Goal: Task Accomplishment & Management: Use online tool/utility

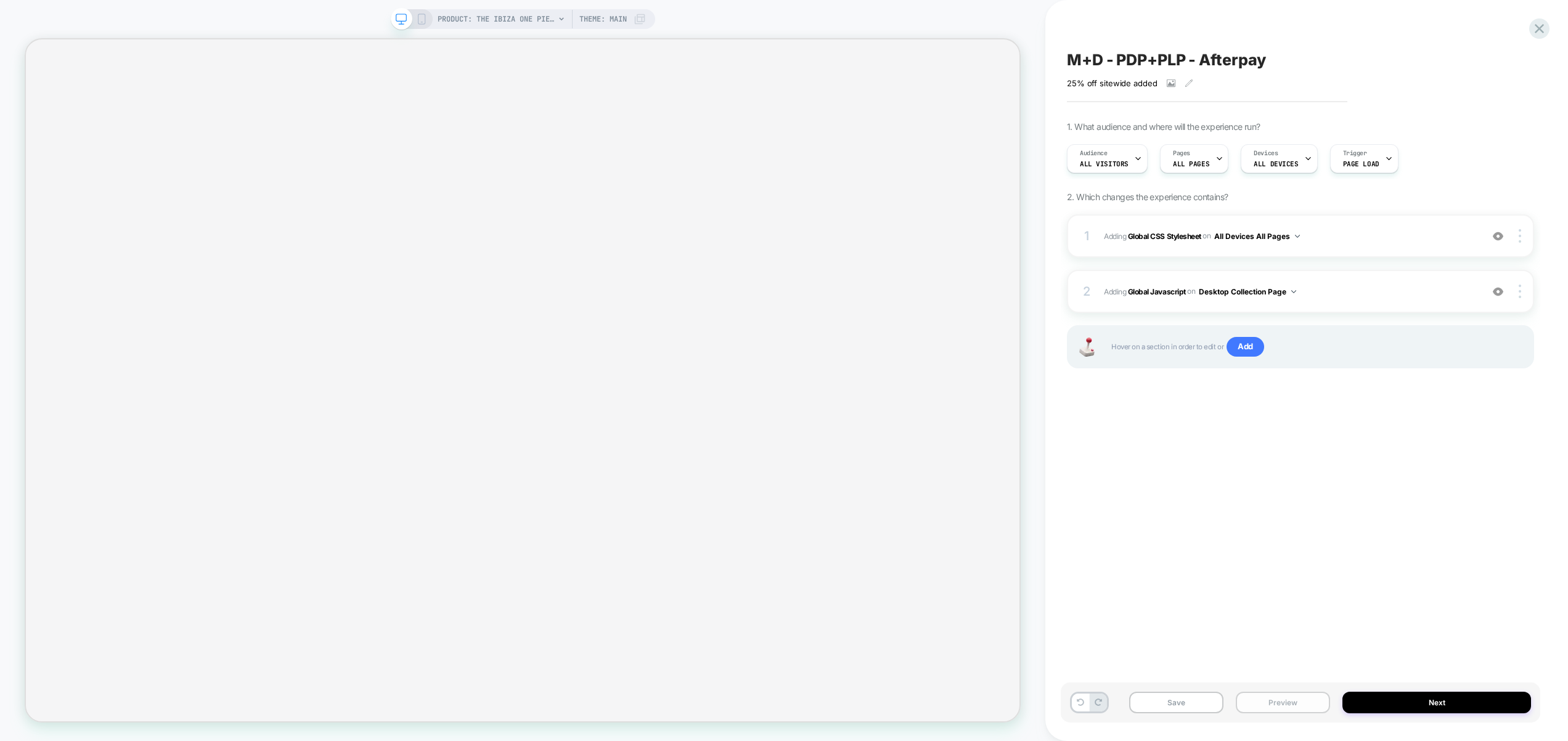
drag, startPoint x: 1289, startPoint y: 710, endPoint x: 1285, endPoint y: 694, distance: 16.5
click at [1289, 709] on button "Preview" at bounding box center [1282, 702] width 94 height 22
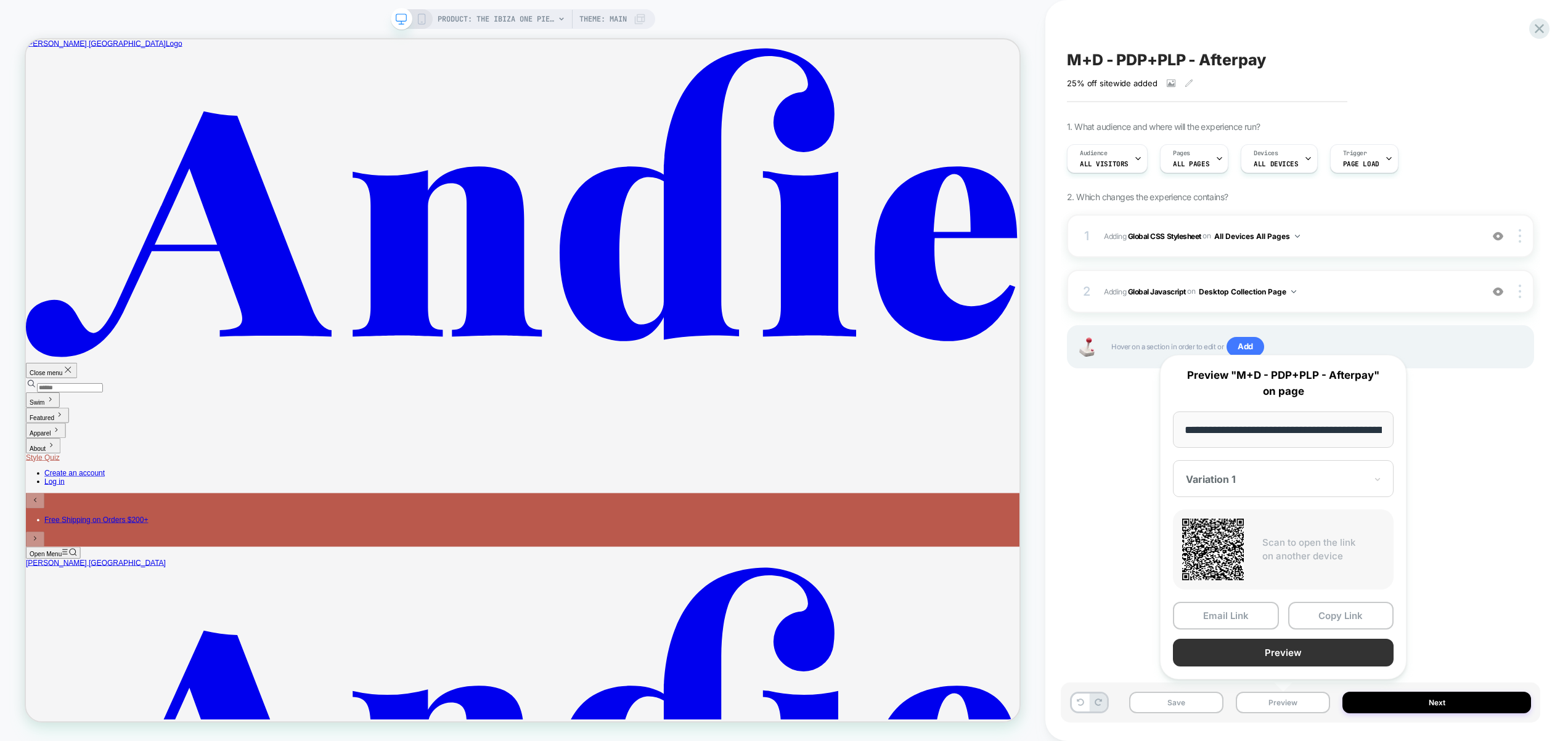
click at [1276, 648] on button "Preview" at bounding box center [1283, 652] width 221 height 27
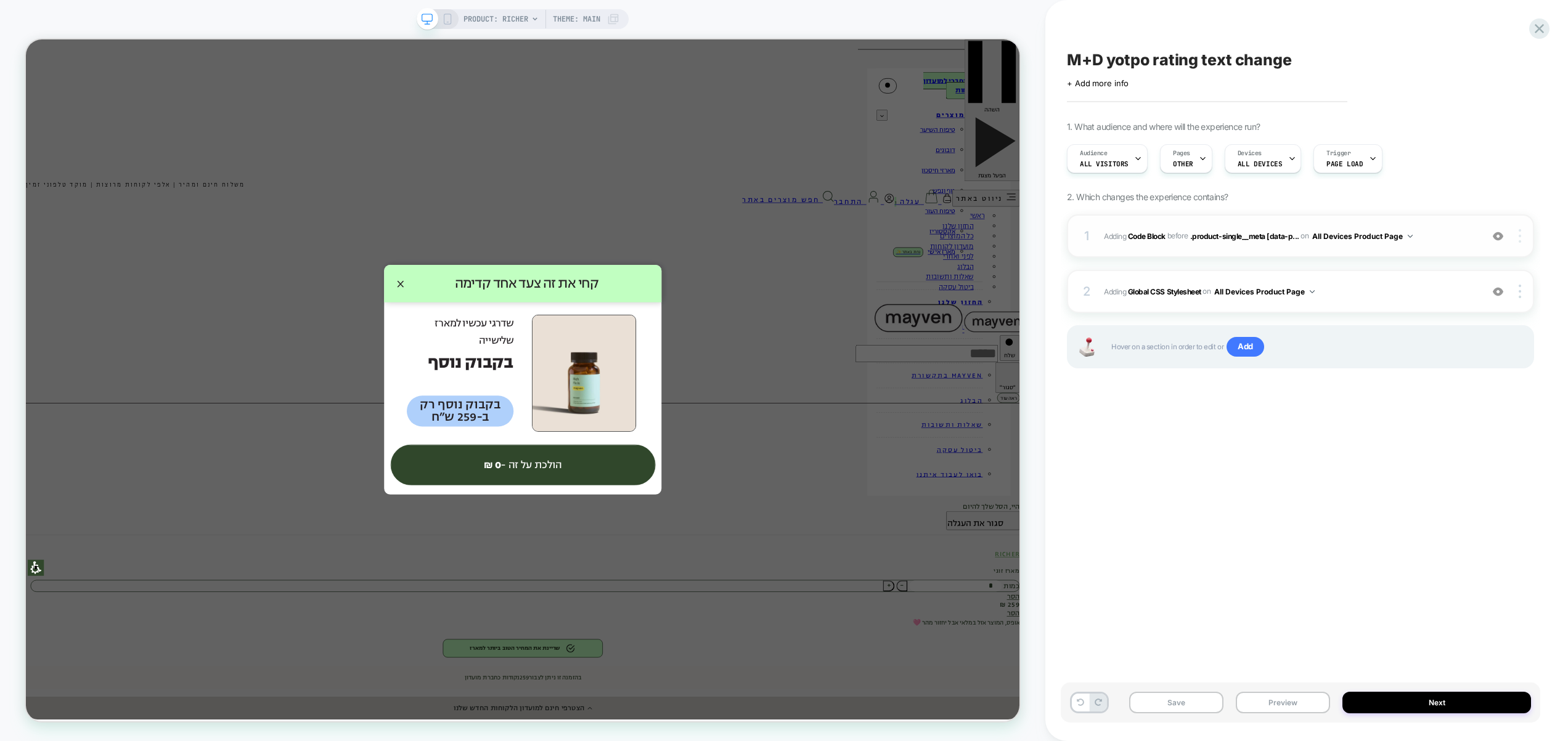
click at [1521, 235] on div at bounding box center [1521, 236] width 23 height 14
click at [1451, 222] on div "Replace Position" at bounding box center [1446, 219] width 109 height 34
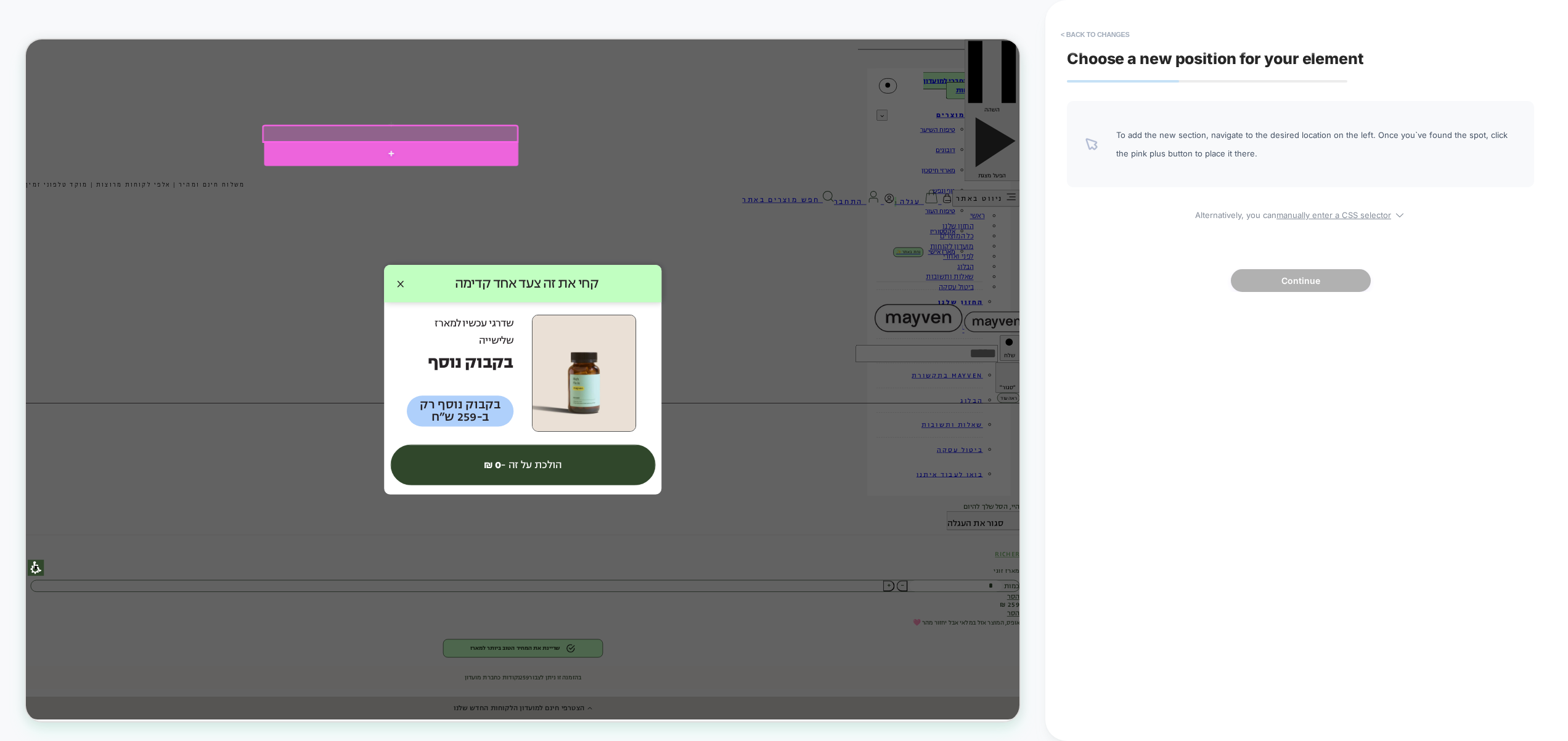
click at [614, 187] on div at bounding box center [512, 191] width 339 height 33
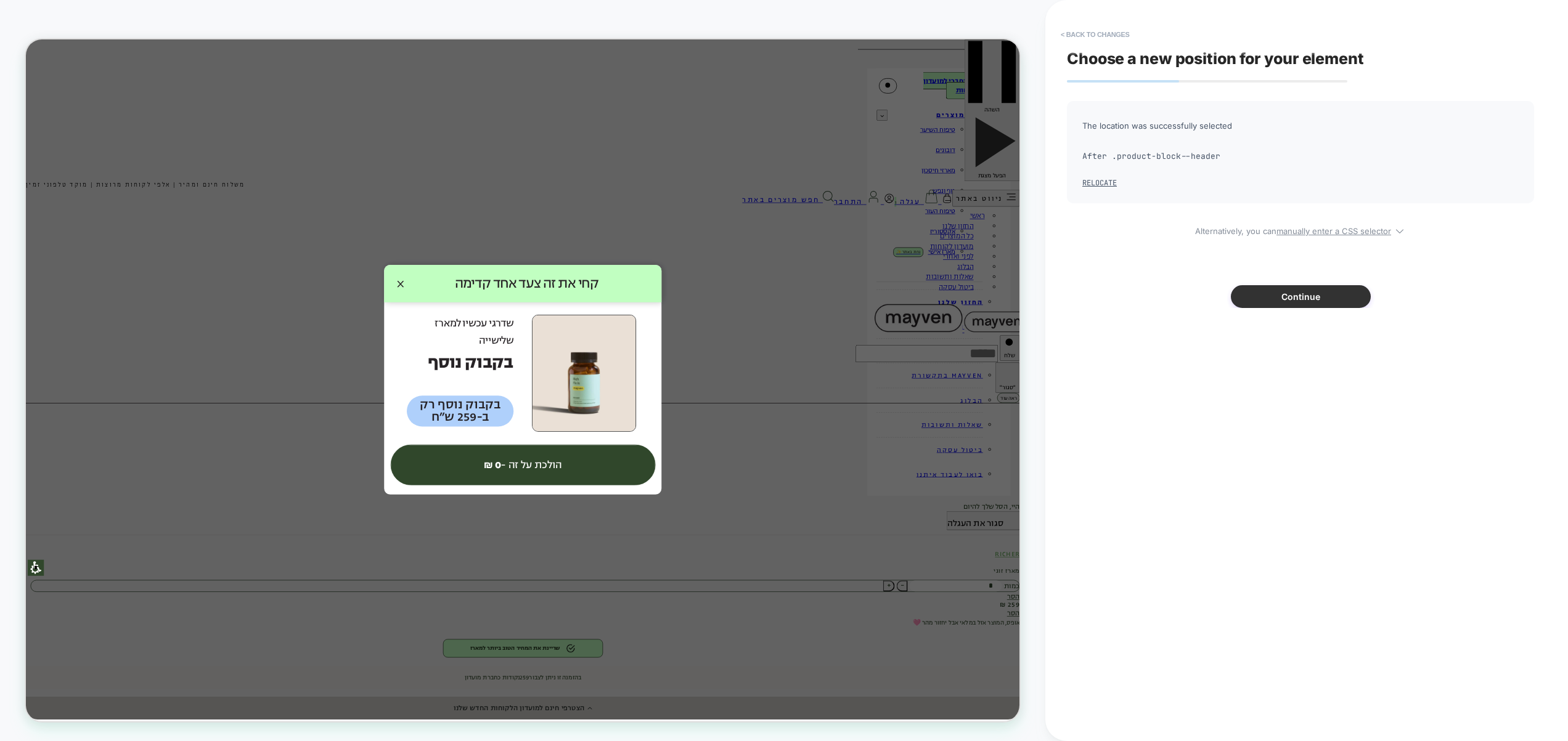
click at [1303, 306] on button "Continue" at bounding box center [1301, 296] width 140 height 23
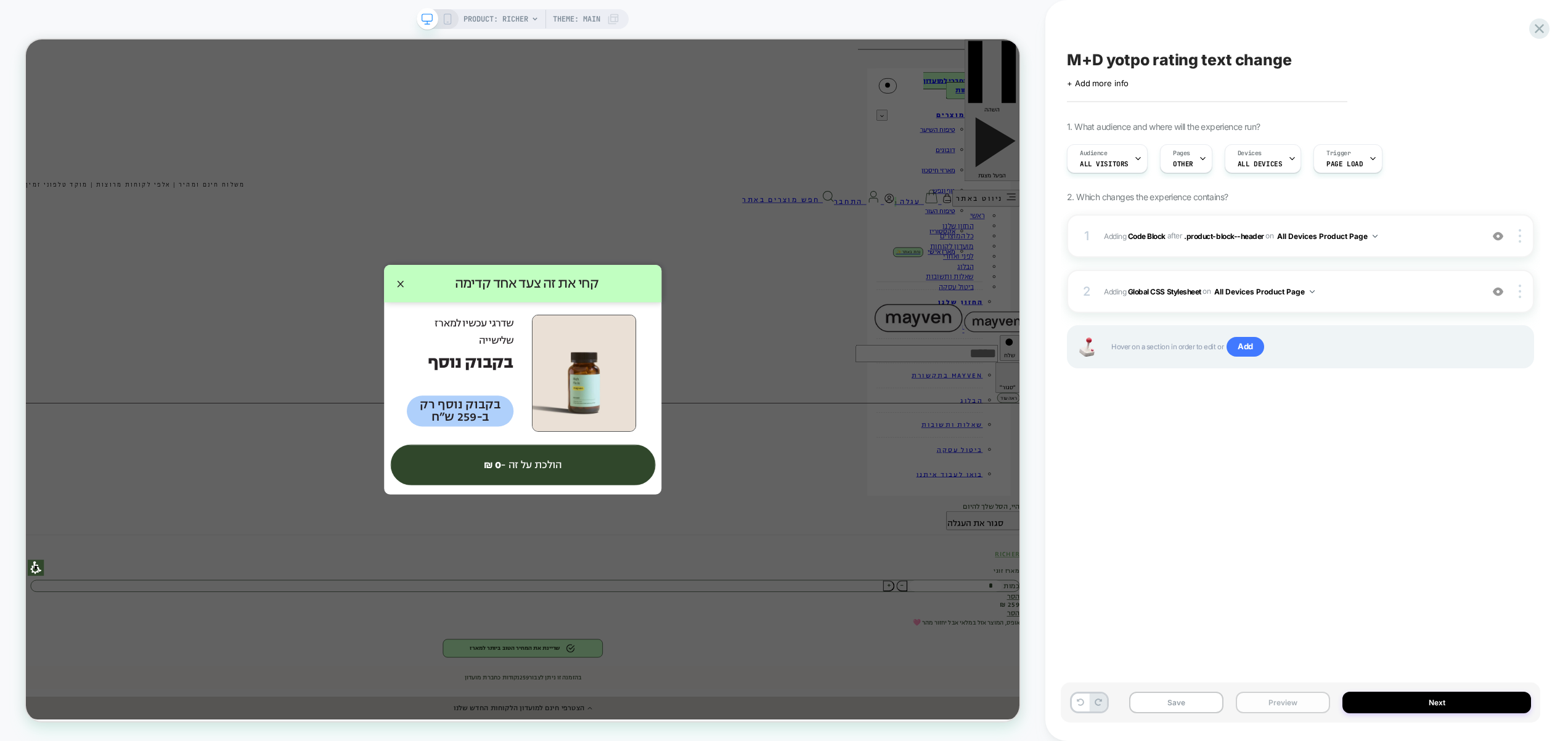
click at [1279, 703] on button "Preview" at bounding box center [1282, 702] width 94 height 22
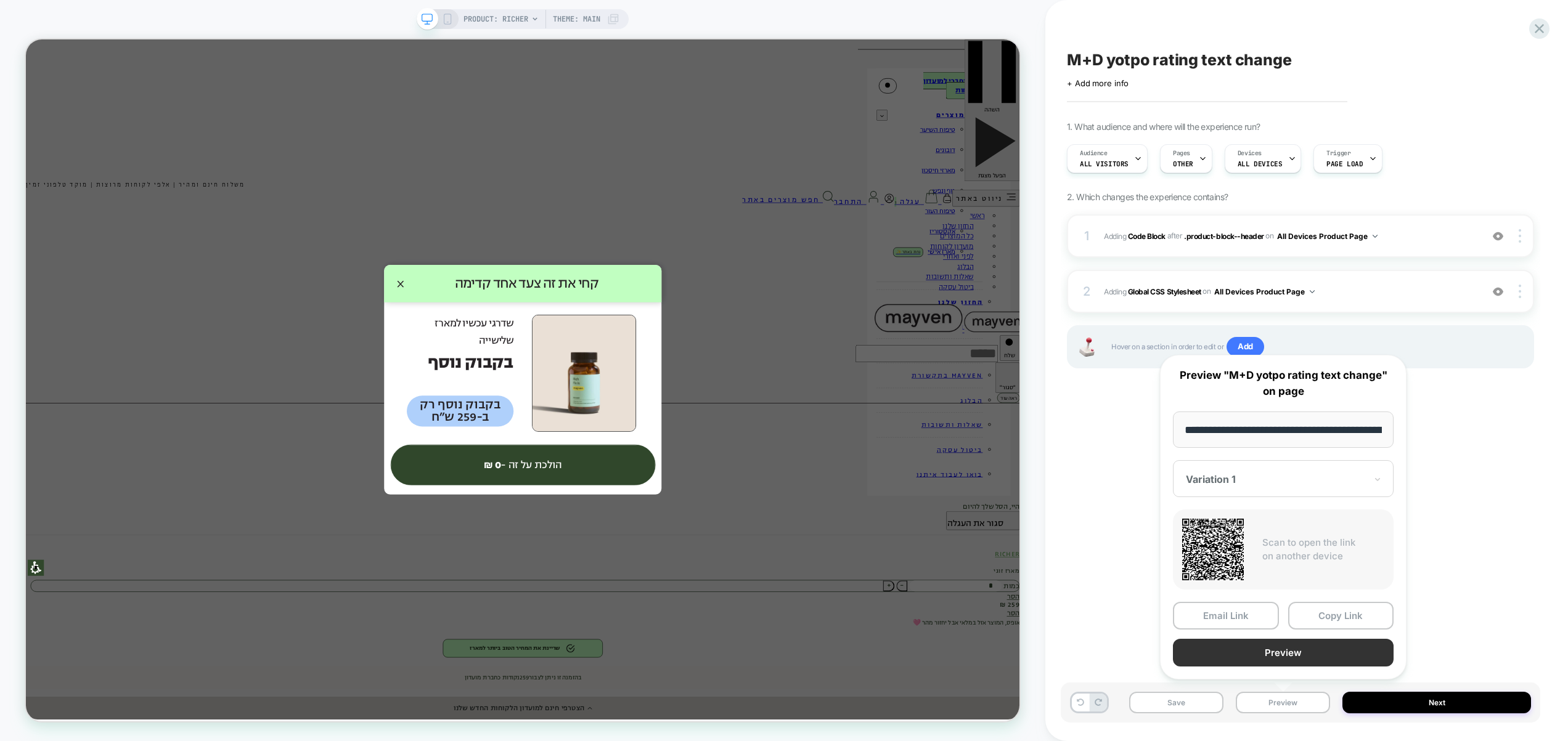
click at [1268, 648] on button "Preview" at bounding box center [1283, 652] width 221 height 27
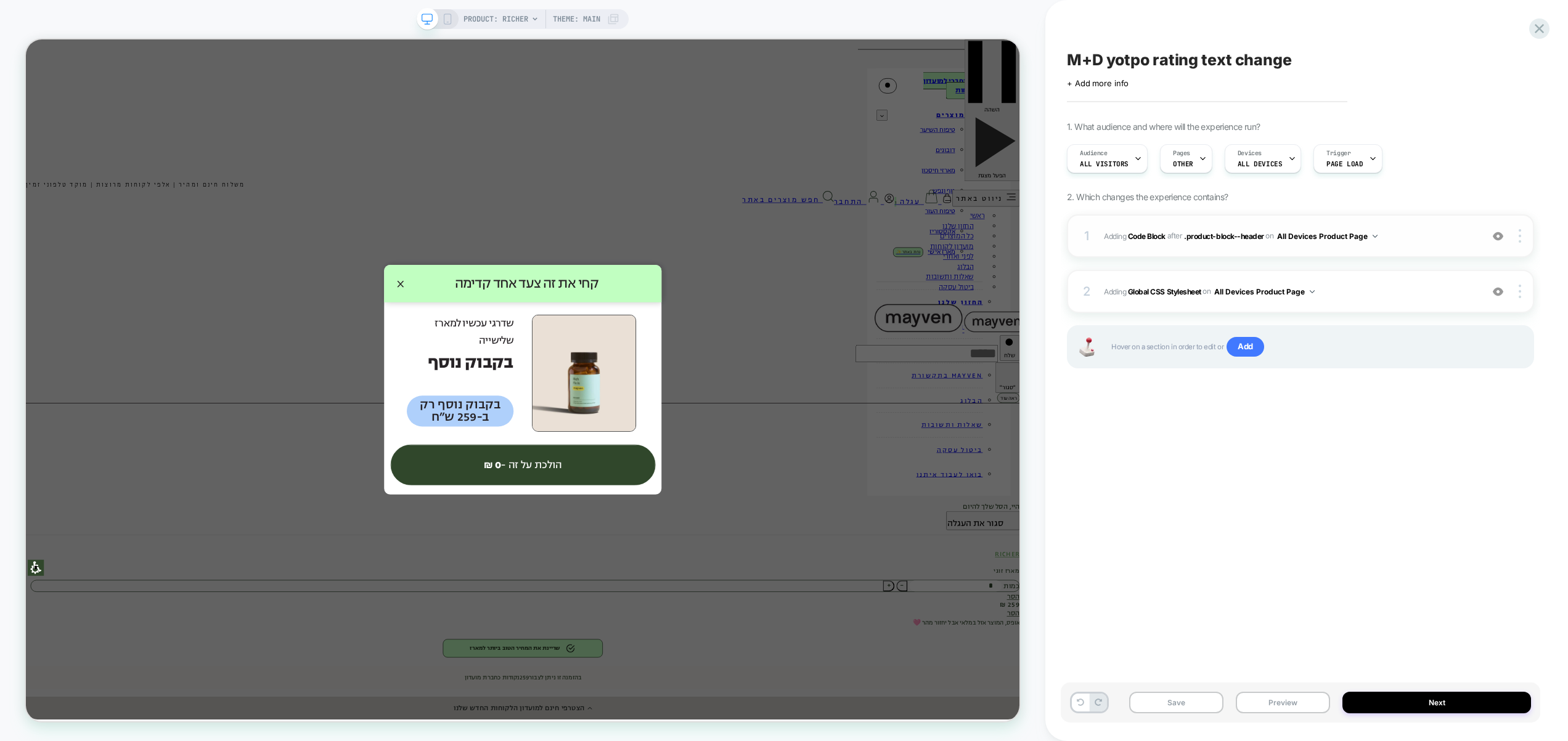
click at [1426, 240] on span "Adding Code Block AFTER .product-block--header .product-block--header on All De…" at bounding box center [1289, 236] width 372 height 15
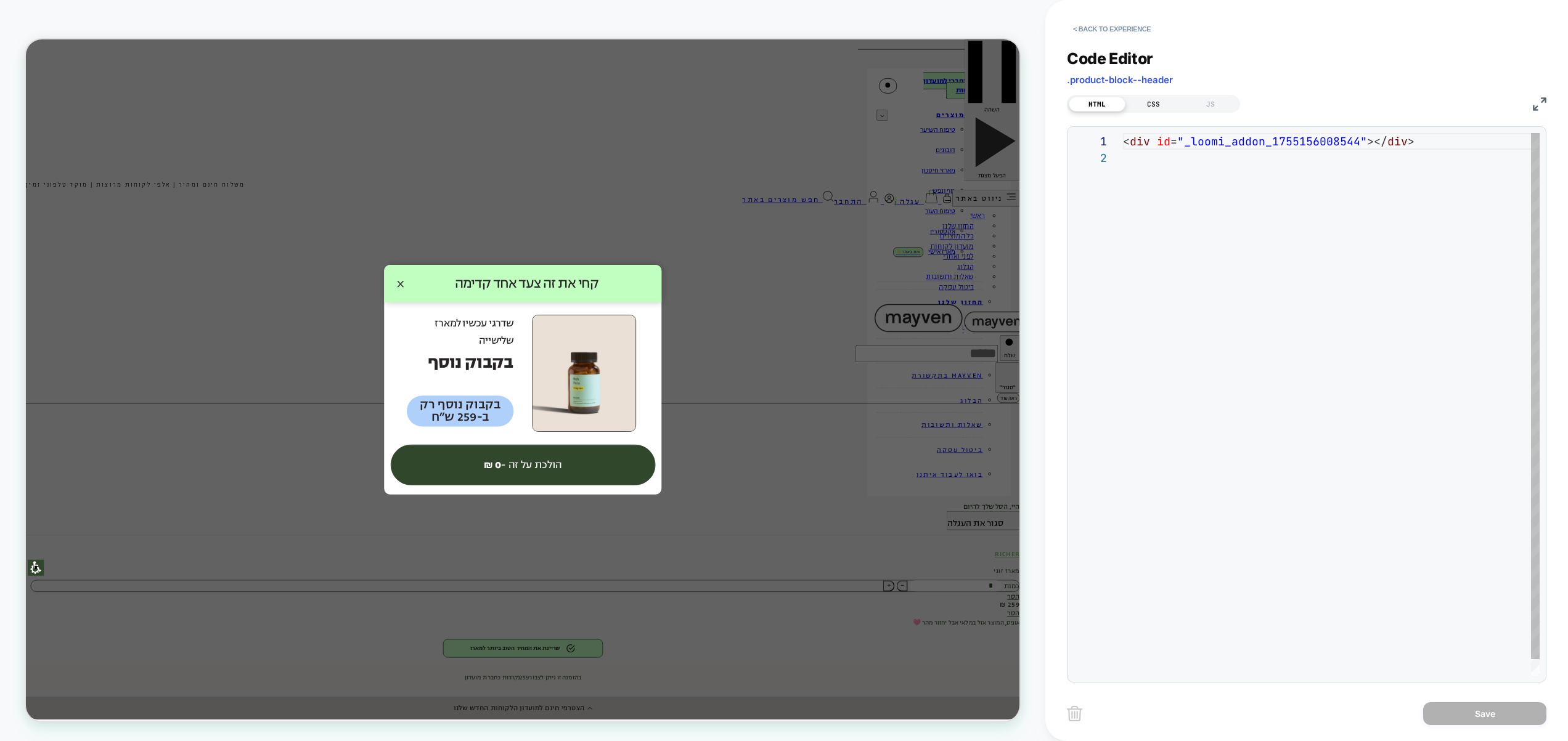
scroll to position [17, 0]
click at [1153, 102] on div "CSS" at bounding box center [1153, 104] width 56 height 14
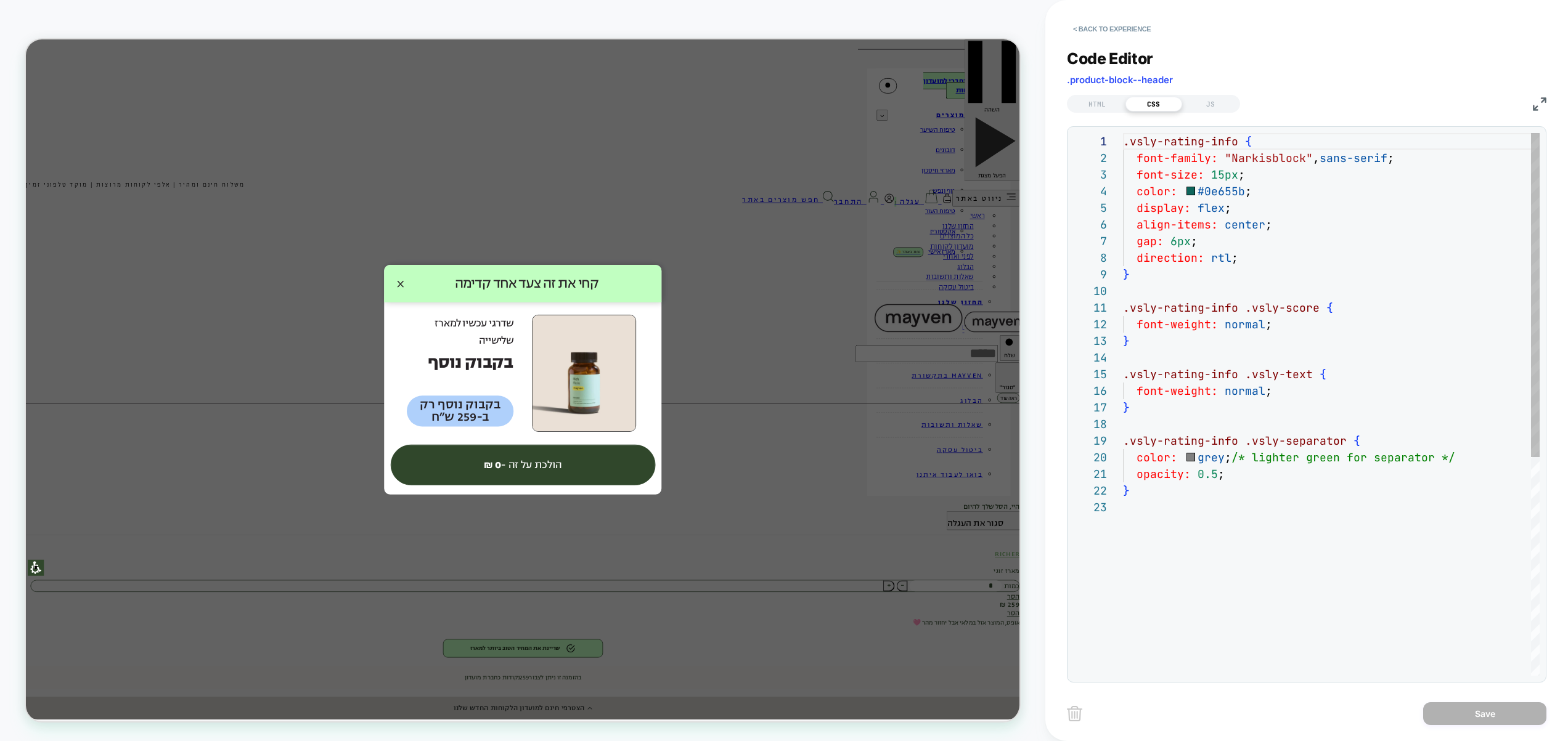
scroll to position [167, 0]
click at [1204, 108] on div "JS" at bounding box center [1210, 104] width 56 height 14
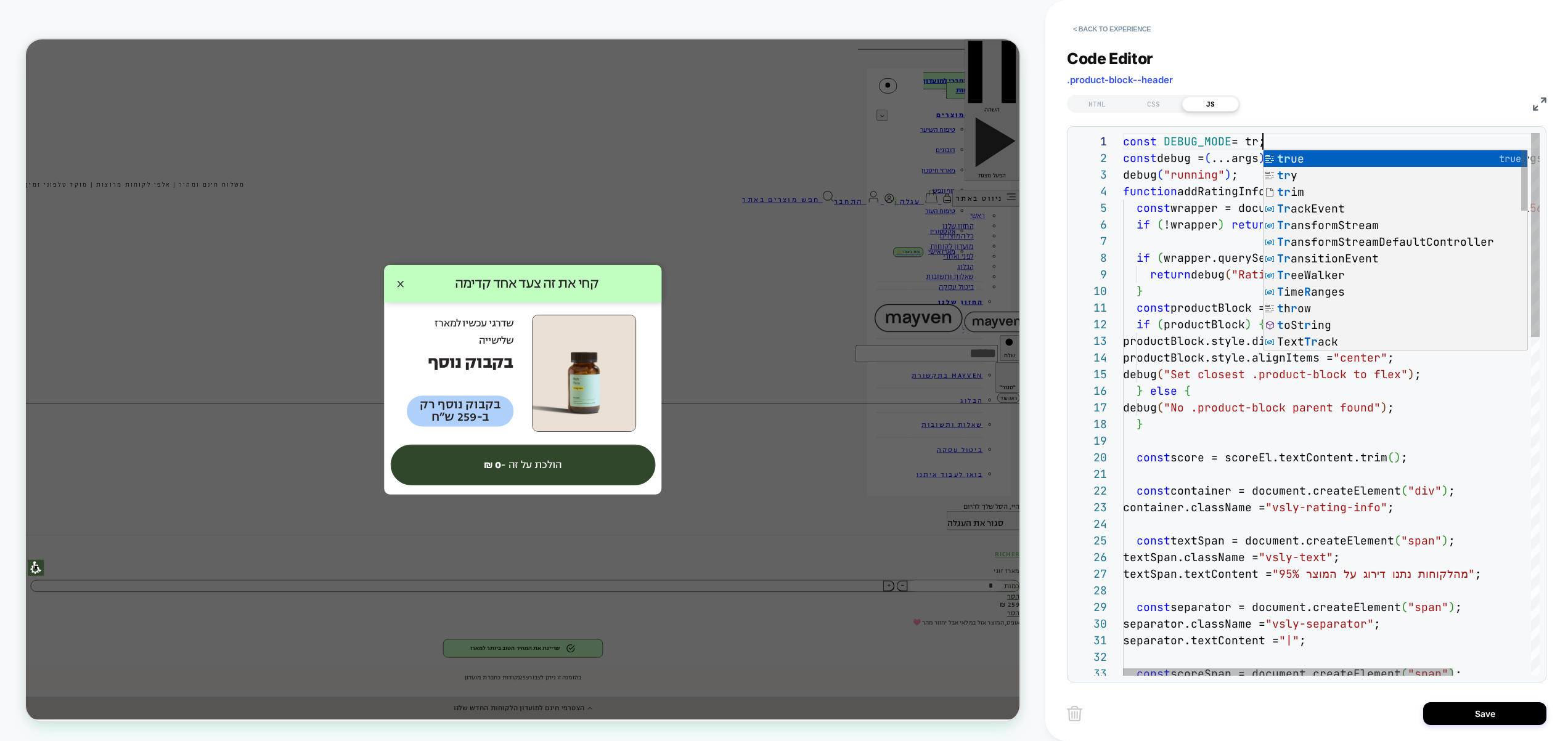
scroll to position [0, 153]
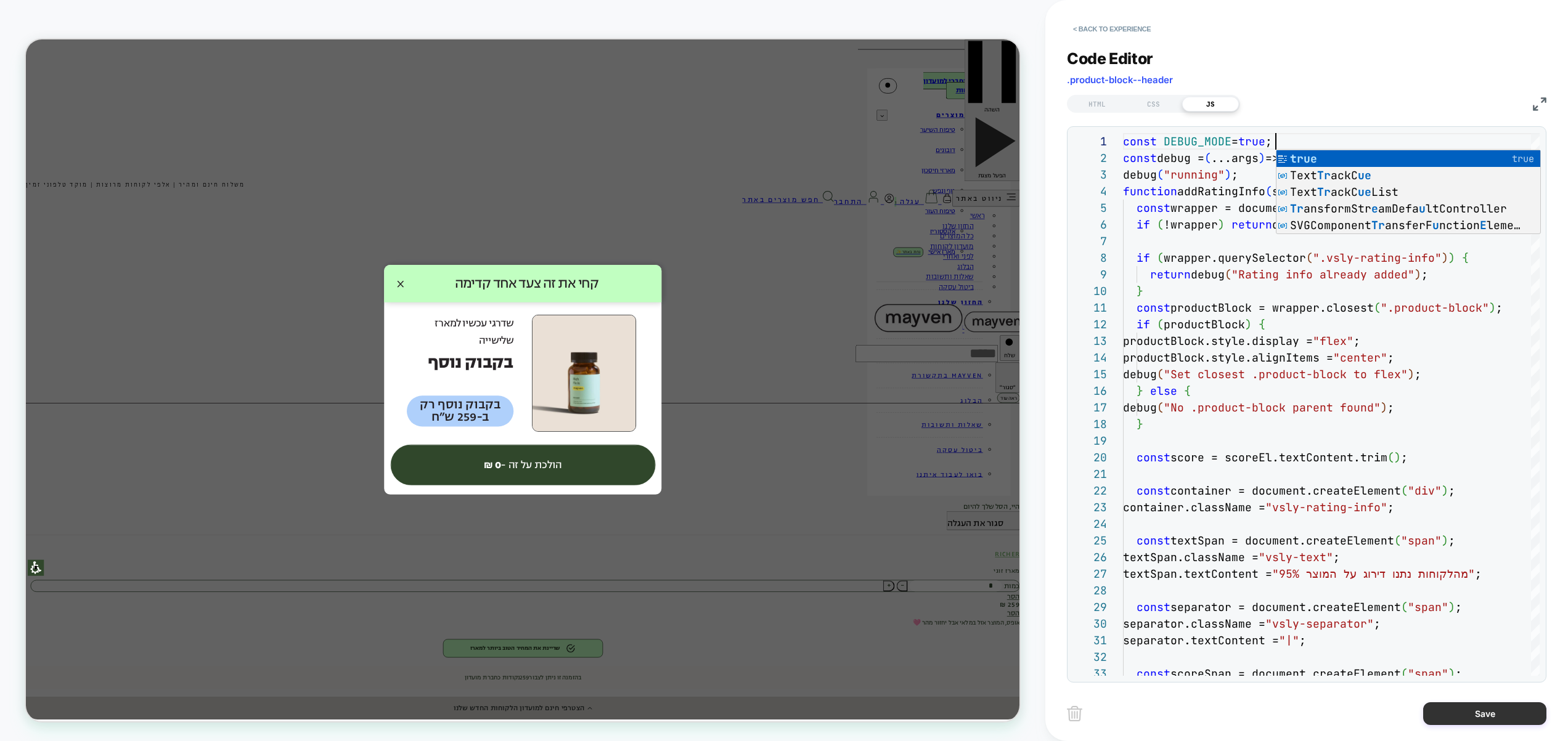
type textarea "**********"
click at [1506, 718] on button "Save" at bounding box center [1484, 714] width 123 height 23
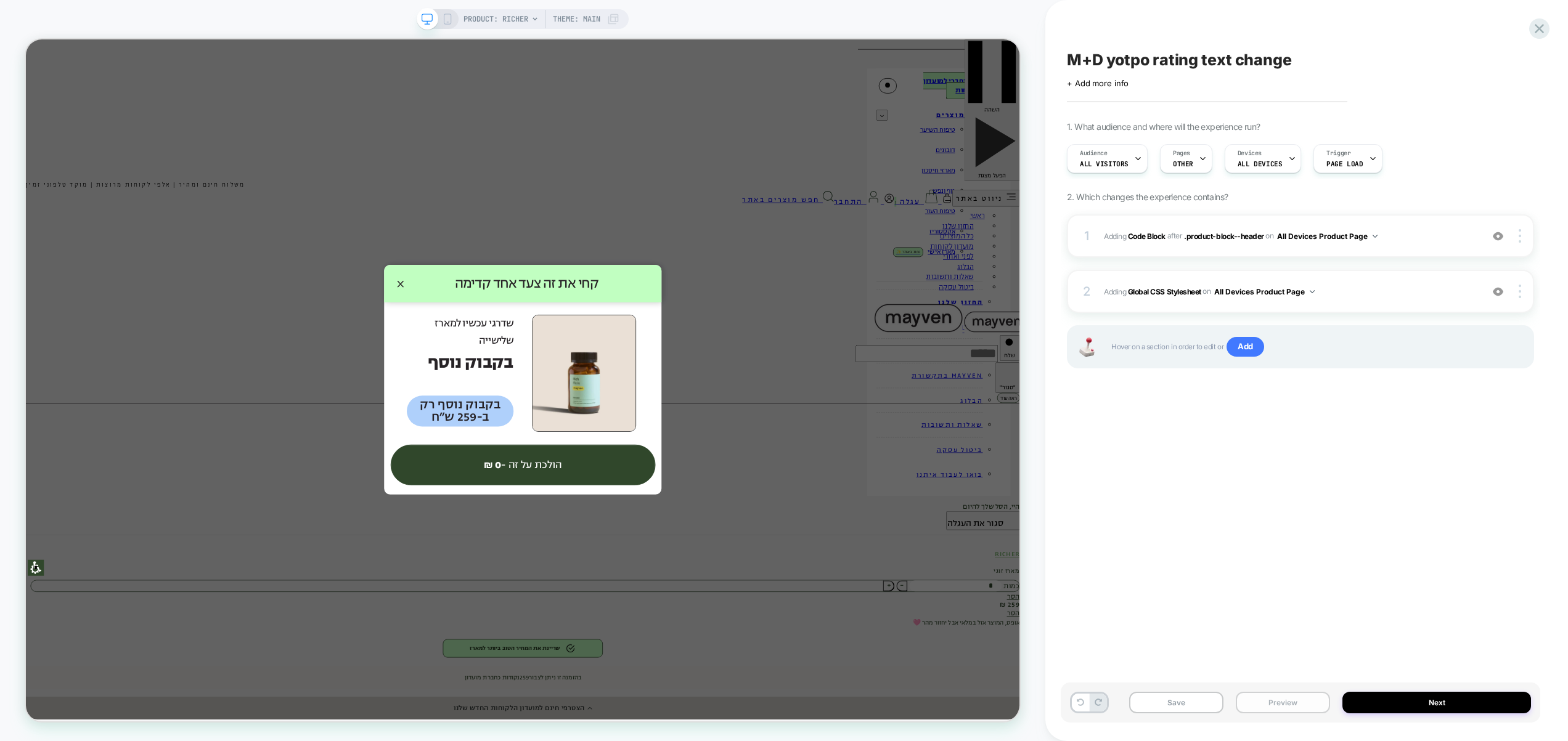
click at [1299, 695] on button "Preview" at bounding box center [1282, 702] width 94 height 22
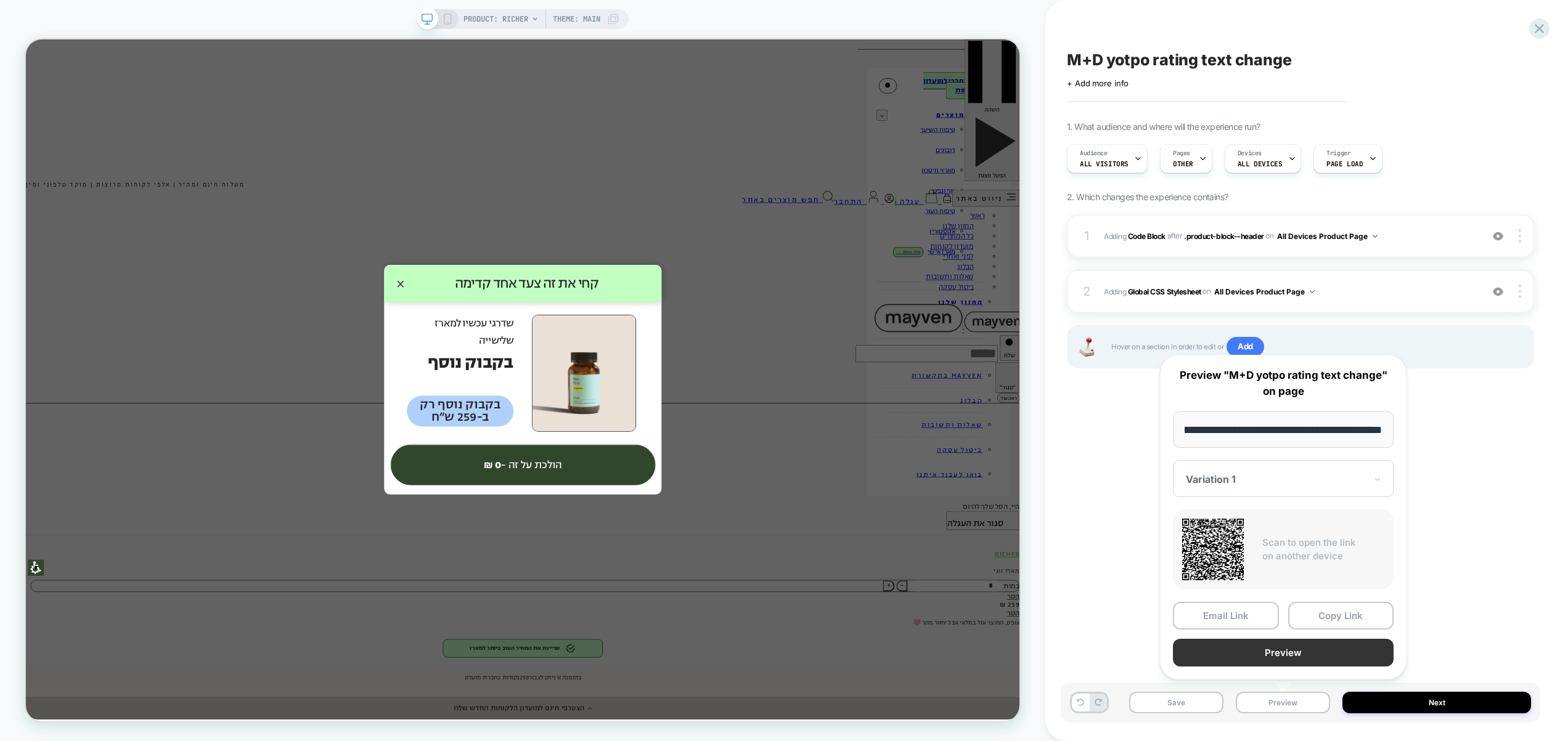
scroll to position [0, 0]
click at [1287, 650] on button "Preview" at bounding box center [1283, 652] width 221 height 27
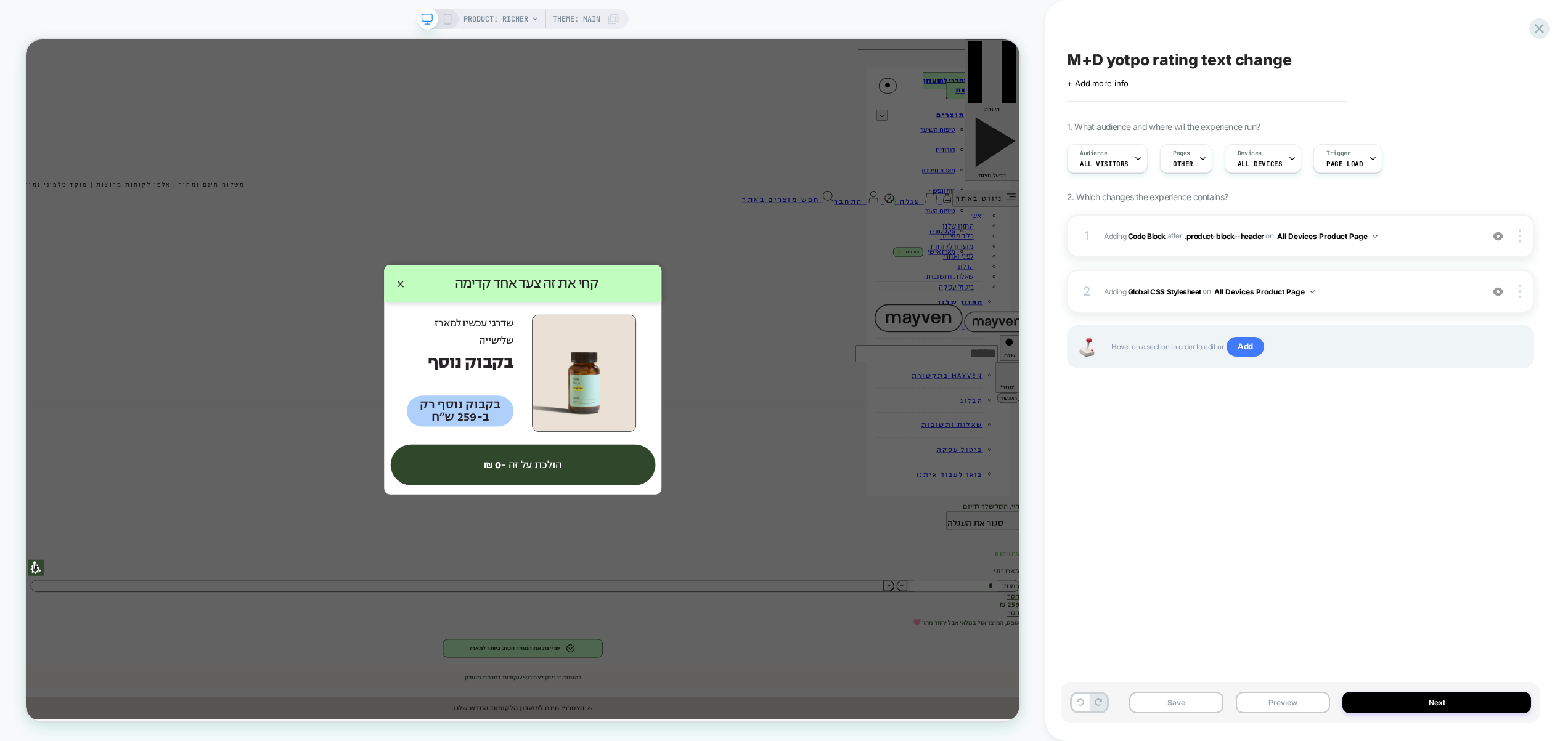
click at [1417, 241] on span "Adding Code Block AFTER .product-block--header .product-block--header on All De…" at bounding box center [1289, 236] width 372 height 15
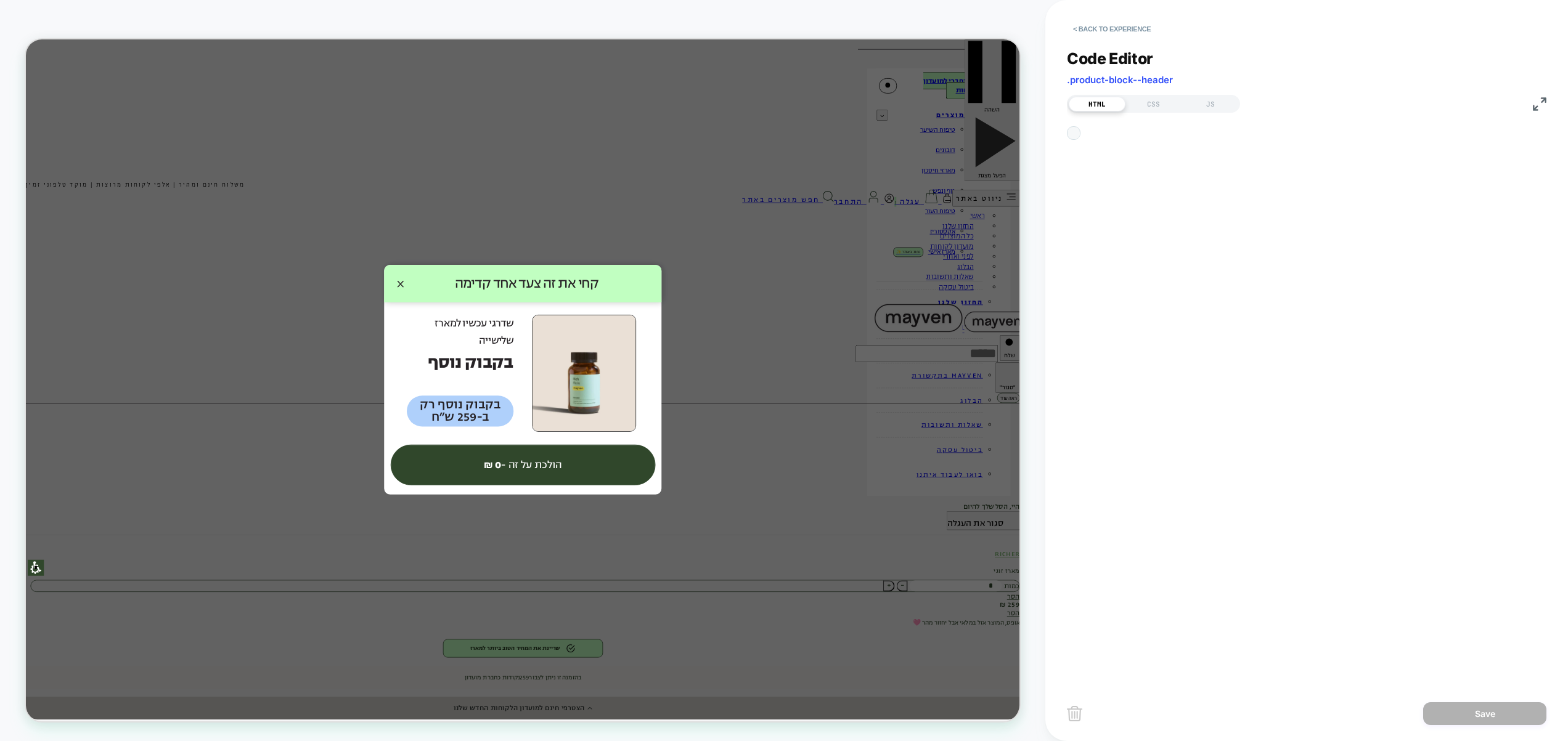
scroll to position [17, 0]
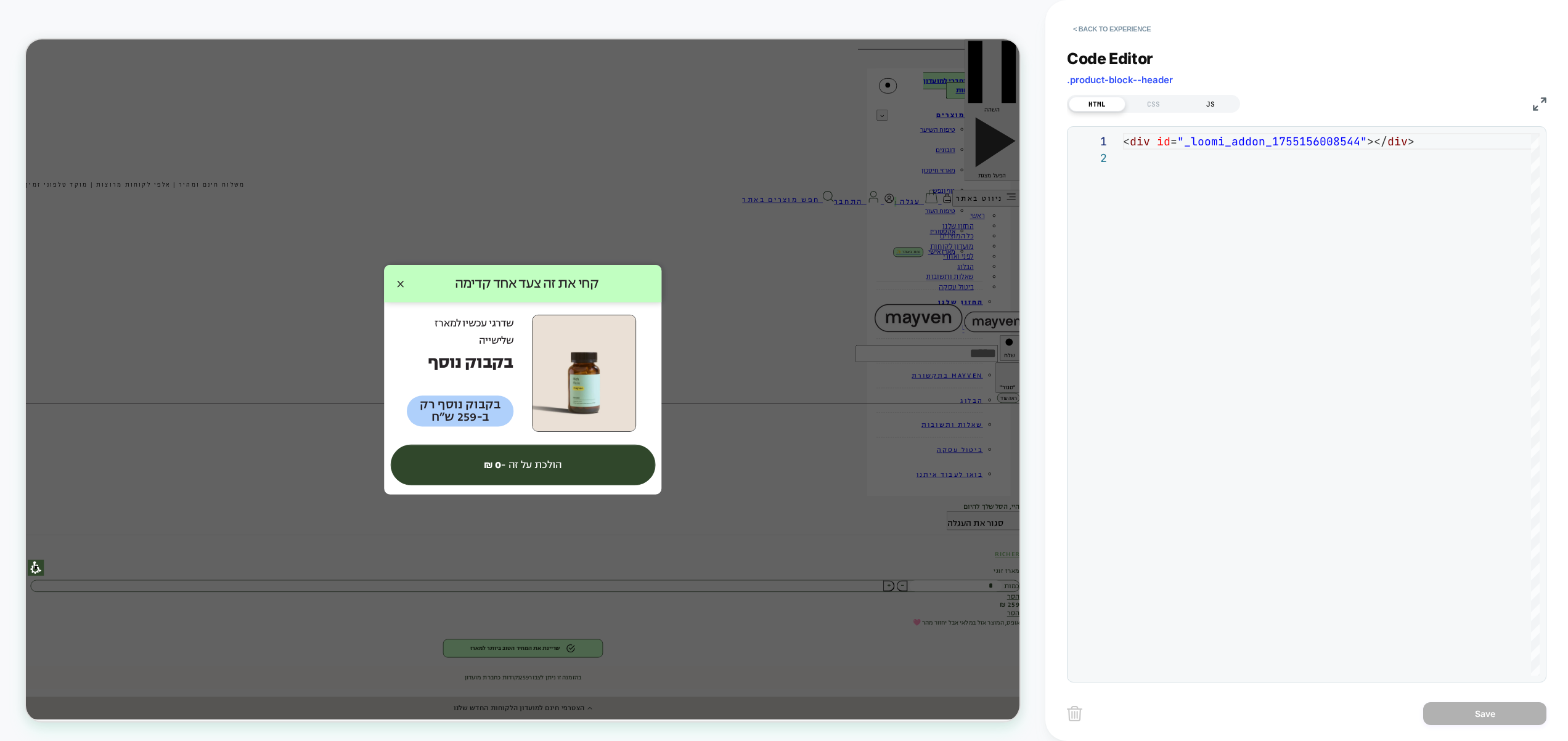
click at [1208, 107] on div "JS" at bounding box center [1210, 104] width 56 height 14
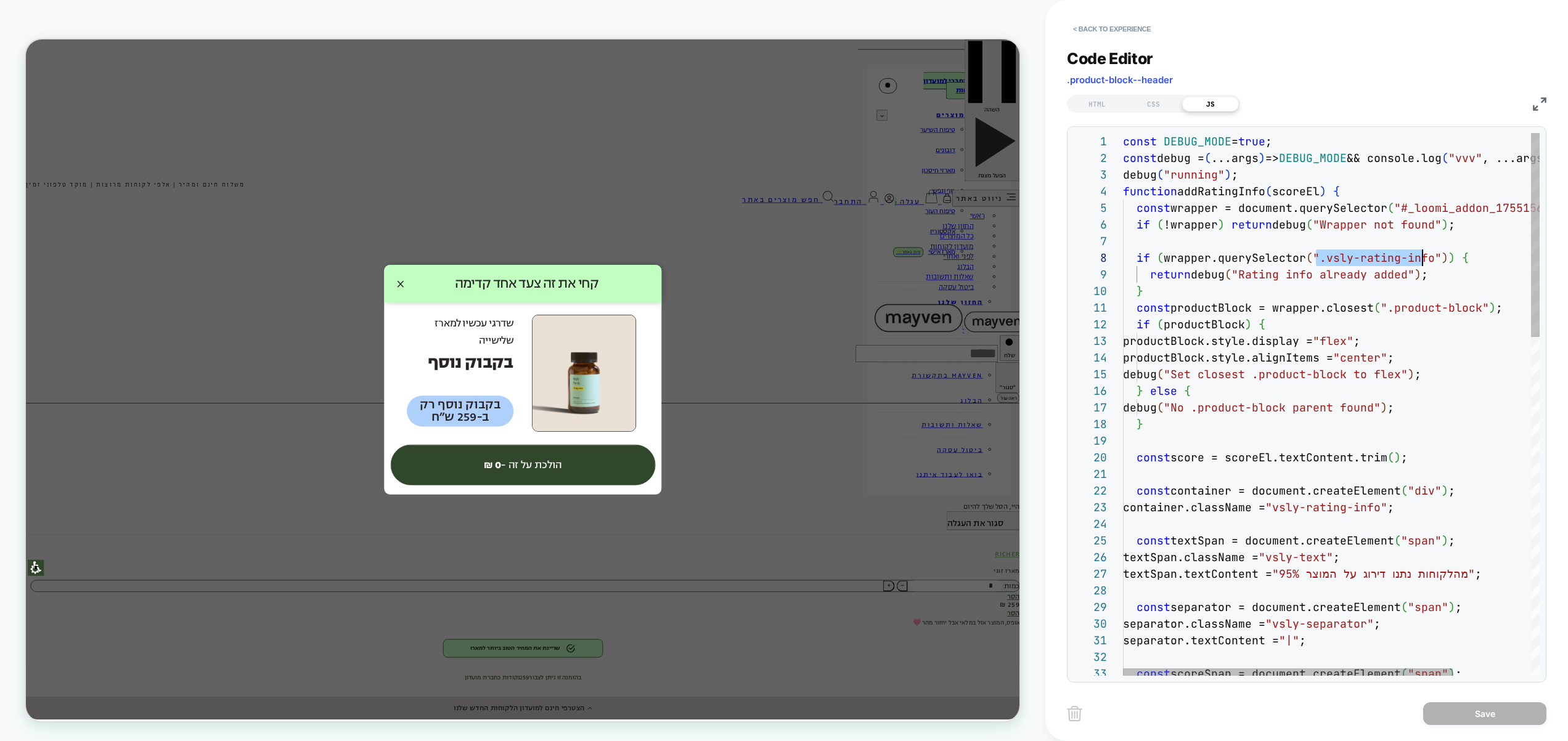
scroll to position [117, 306]
drag, startPoint x: 1318, startPoint y: 261, endPoint x: 1430, endPoint y: 265, distance: 112.1
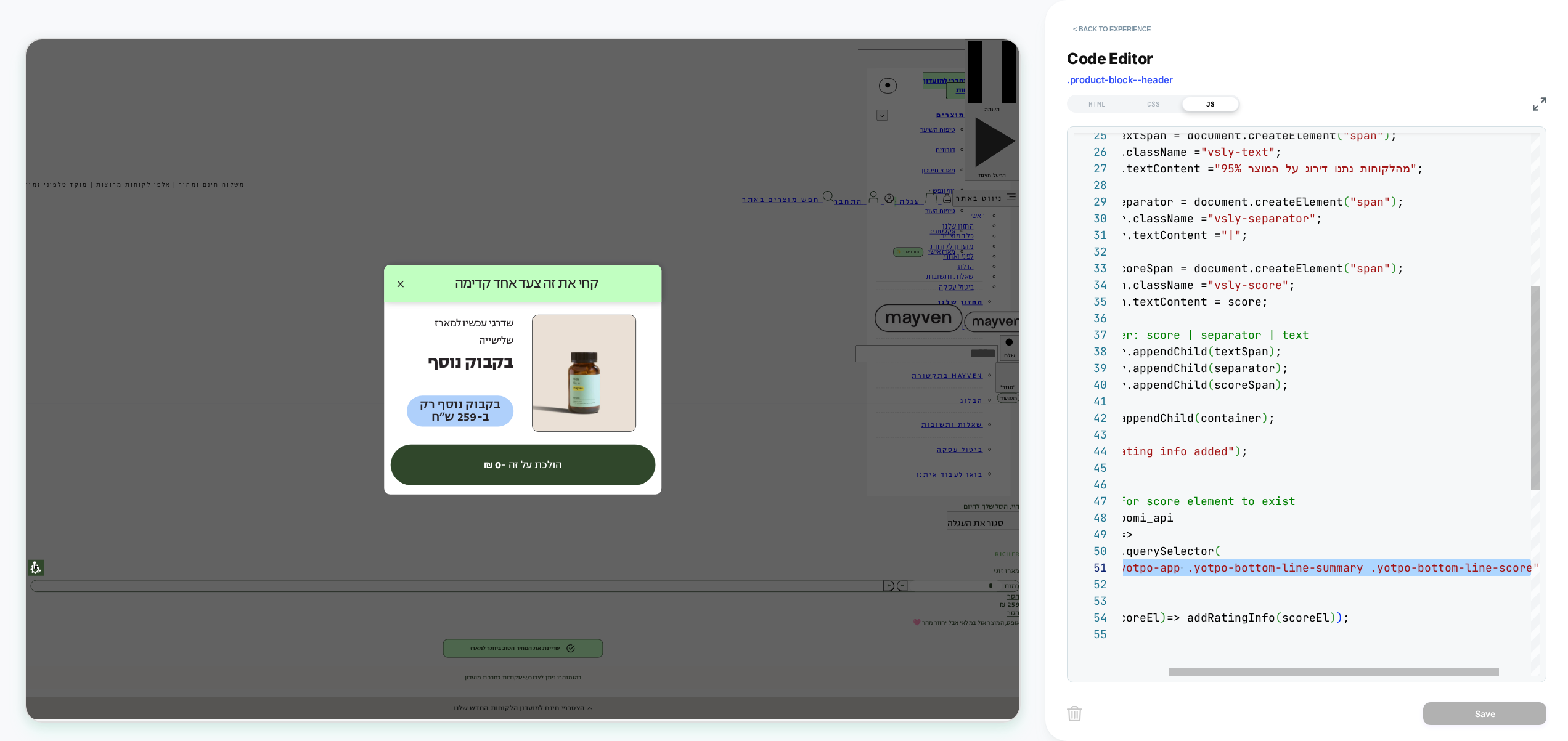
drag, startPoint x: 1169, startPoint y: 570, endPoint x: 1526, endPoint y: 572, distance: 357.0
click at [1526, 572] on div "scoreSpan.className = "vsly-score" ; scoreSpan.textContent = score; const separ…" at bounding box center [1322, 448] width 514 height 1441
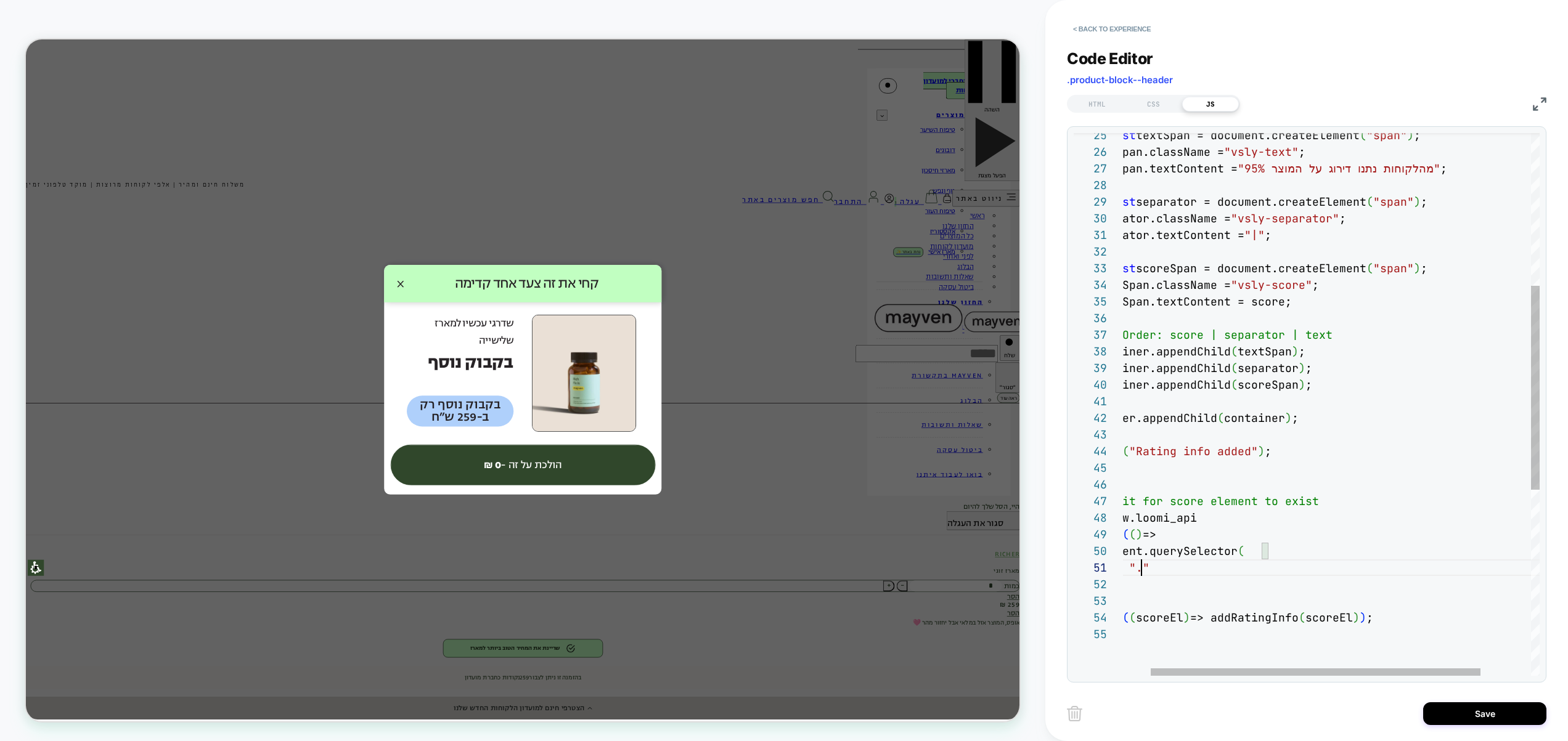
scroll to position [0, 193]
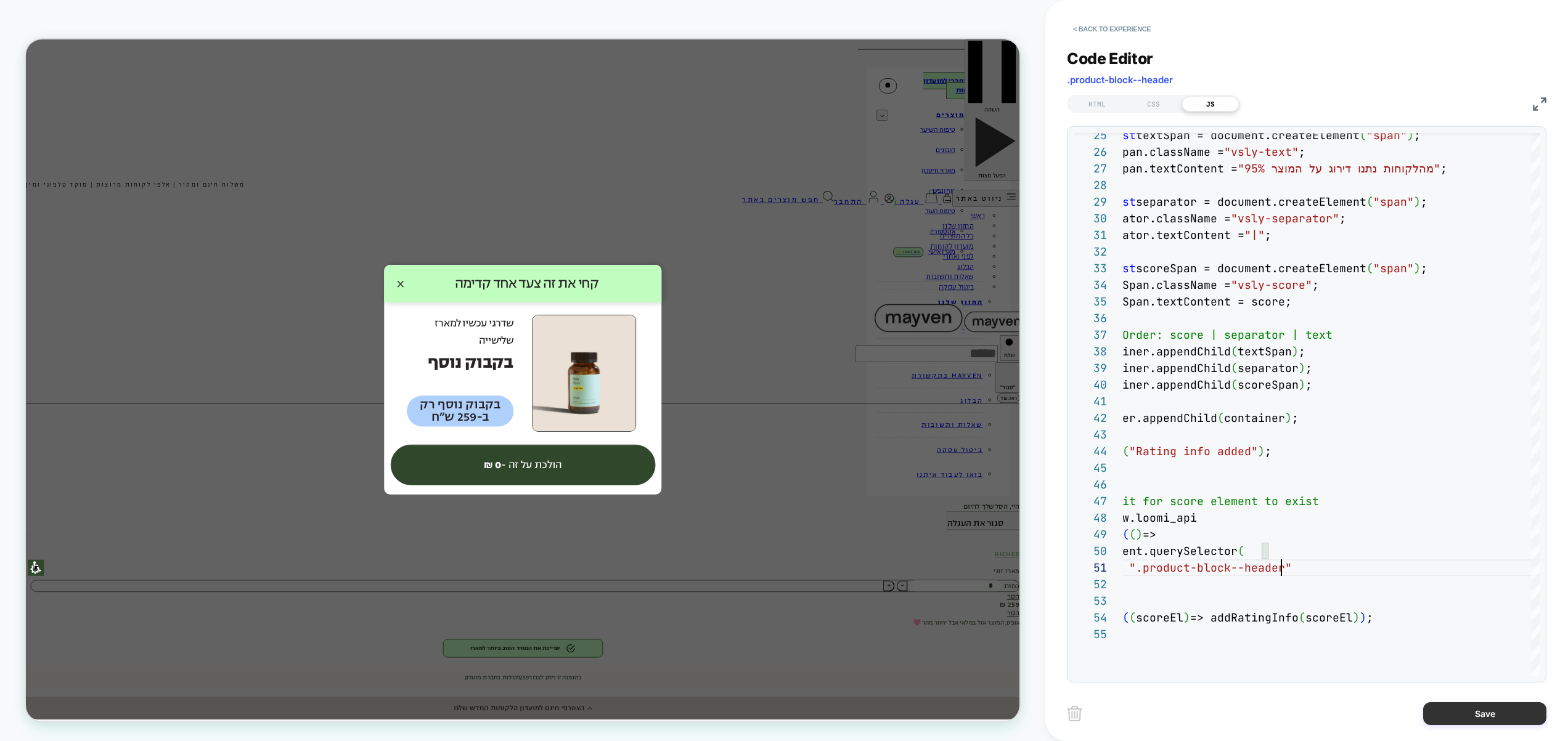
type textarea "**********"
click at [1467, 712] on button "Save" at bounding box center [1484, 714] width 123 height 23
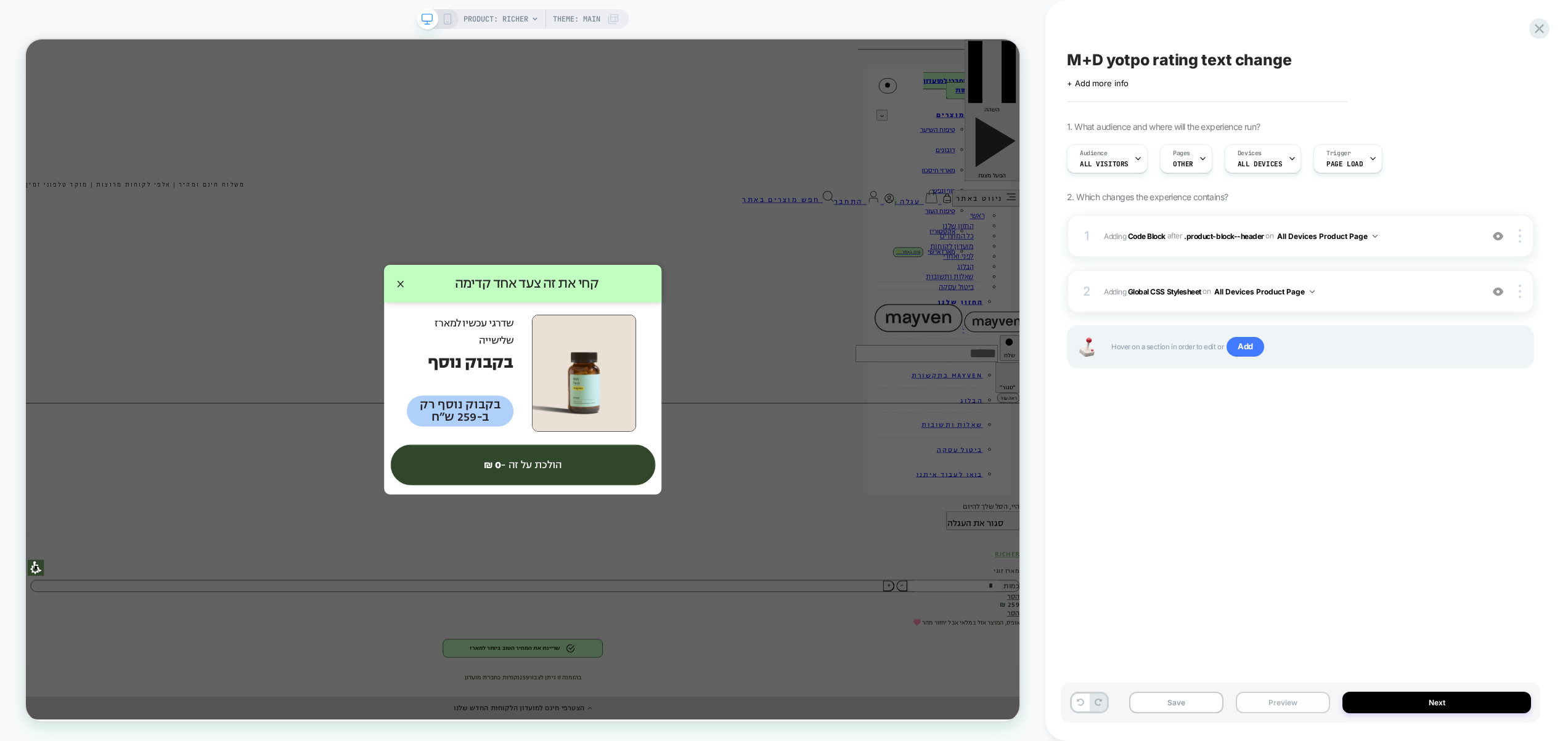
click at [1286, 704] on button "Preview" at bounding box center [1282, 702] width 94 height 22
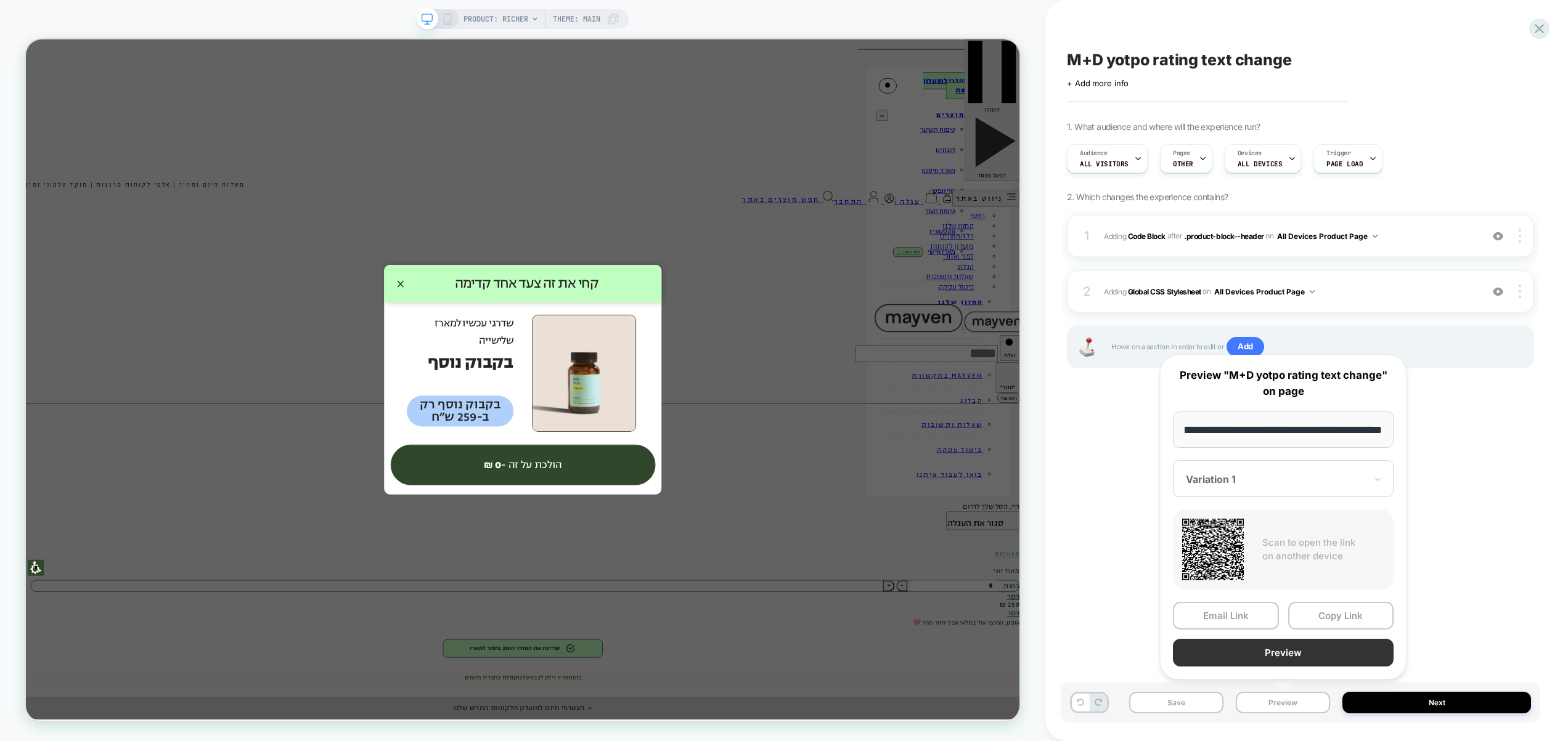
scroll to position [0, 0]
click at [1283, 650] on button "Preview" at bounding box center [1283, 652] width 221 height 27
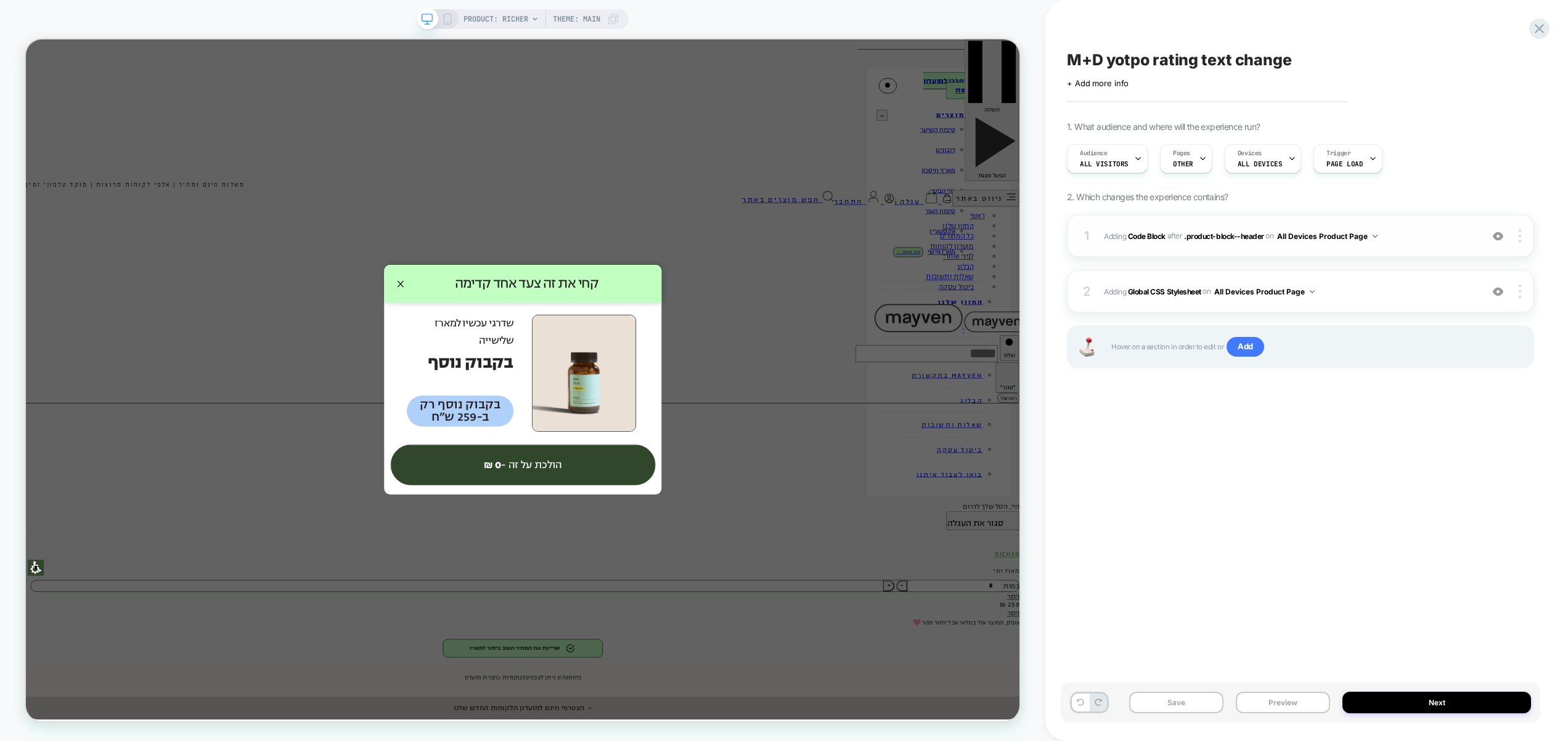
click at [1429, 228] on span "Adding Code Block AFTER .product-block--header .product-block--header on All De…" at bounding box center [1289, 236] width 372 height 15
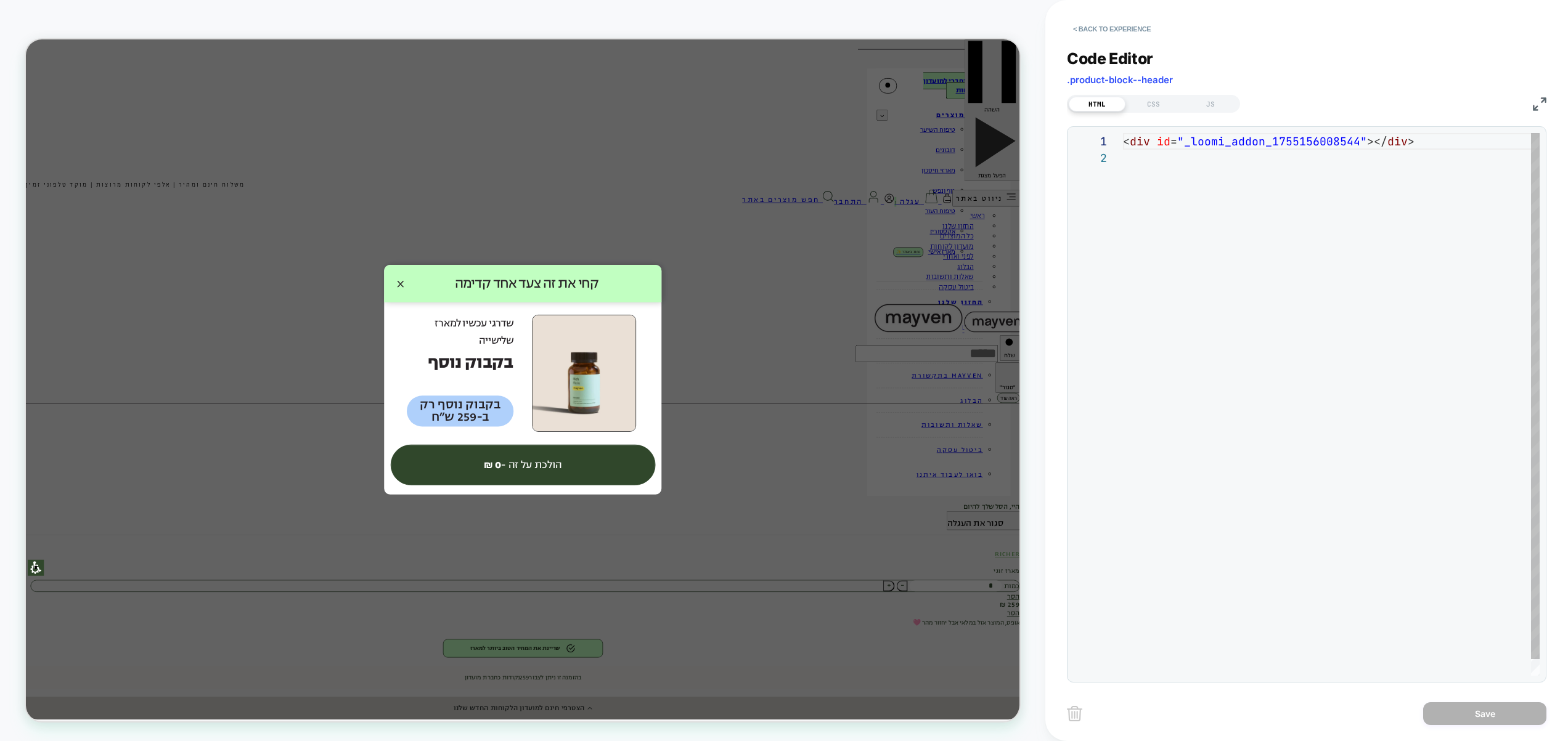
scroll to position [17, 0]
click at [1387, 264] on div "< div id = "_loomi_addon_1755156008544" ></ div >" at bounding box center [1331, 412] width 417 height 559
drag, startPoint x: 1170, startPoint y: 101, endPoint x: 1197, endPoint y: 104, distance: 27.2
click at [1177, 104] on div "CSS" at bounding box center [1153, 104] width 56 height 14
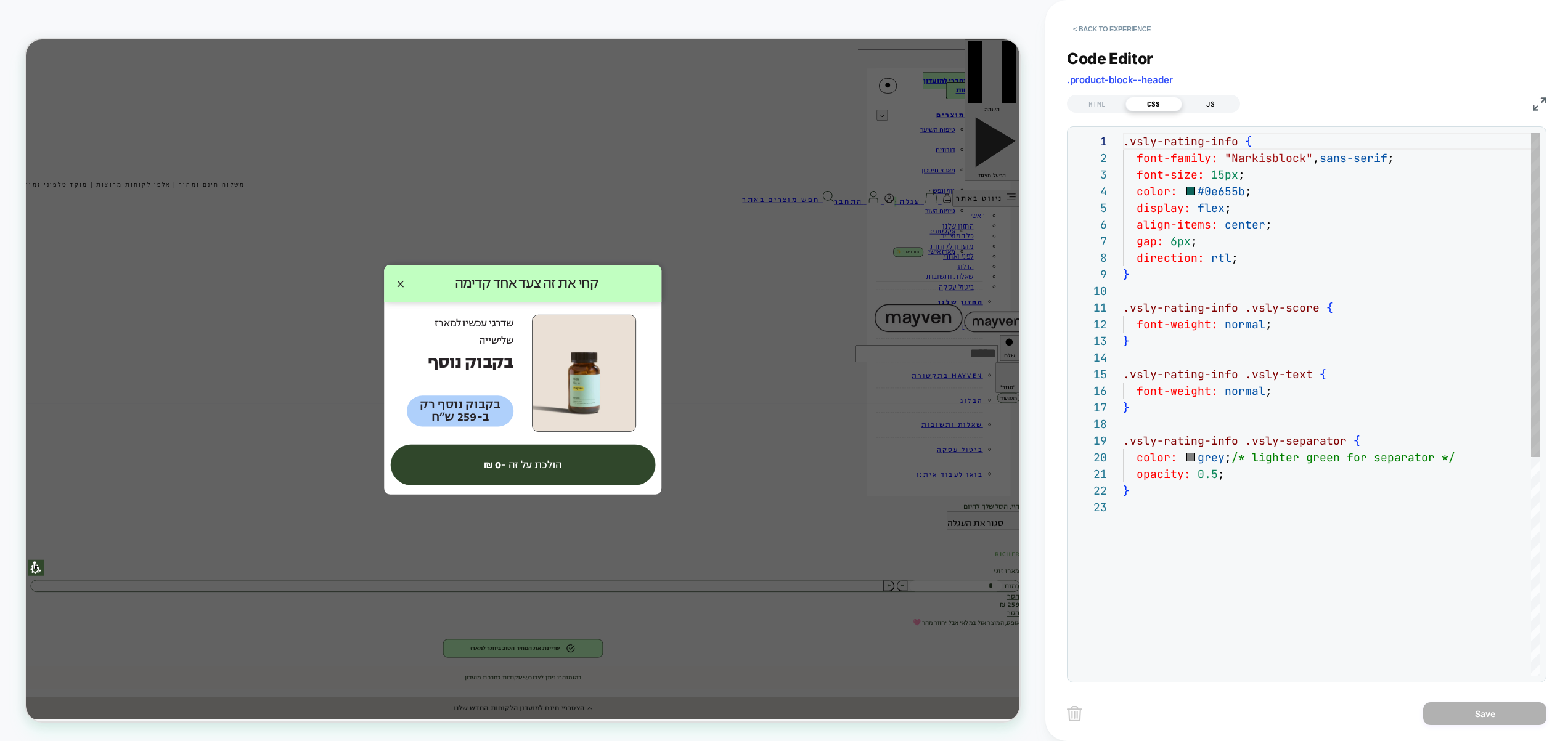
scroll to position [167, 0]
click at [1197, 104] on div "JS" at bounding box center [1210, 104] width 56 height 14
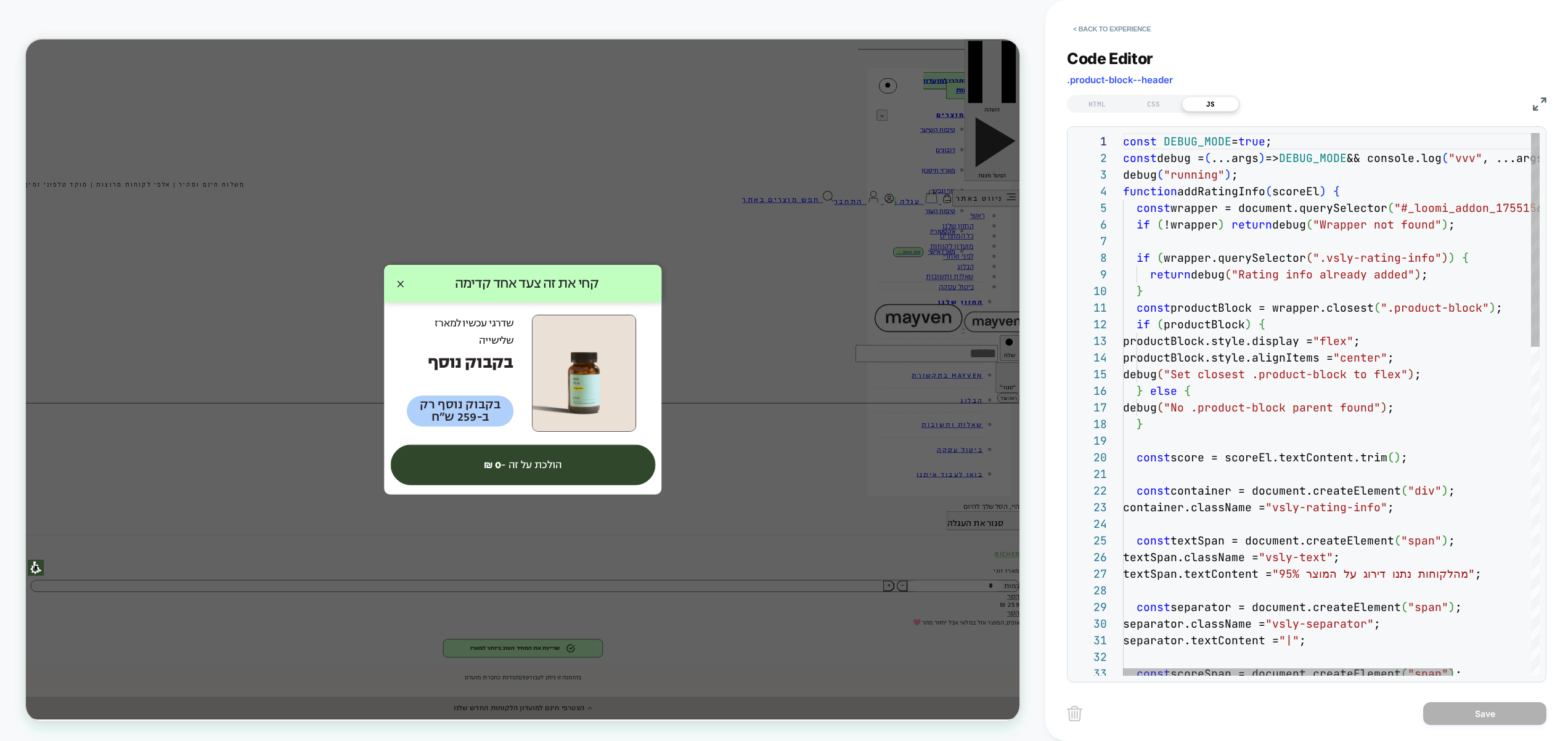
scroll to position [150, 19]
type textarea "**********"
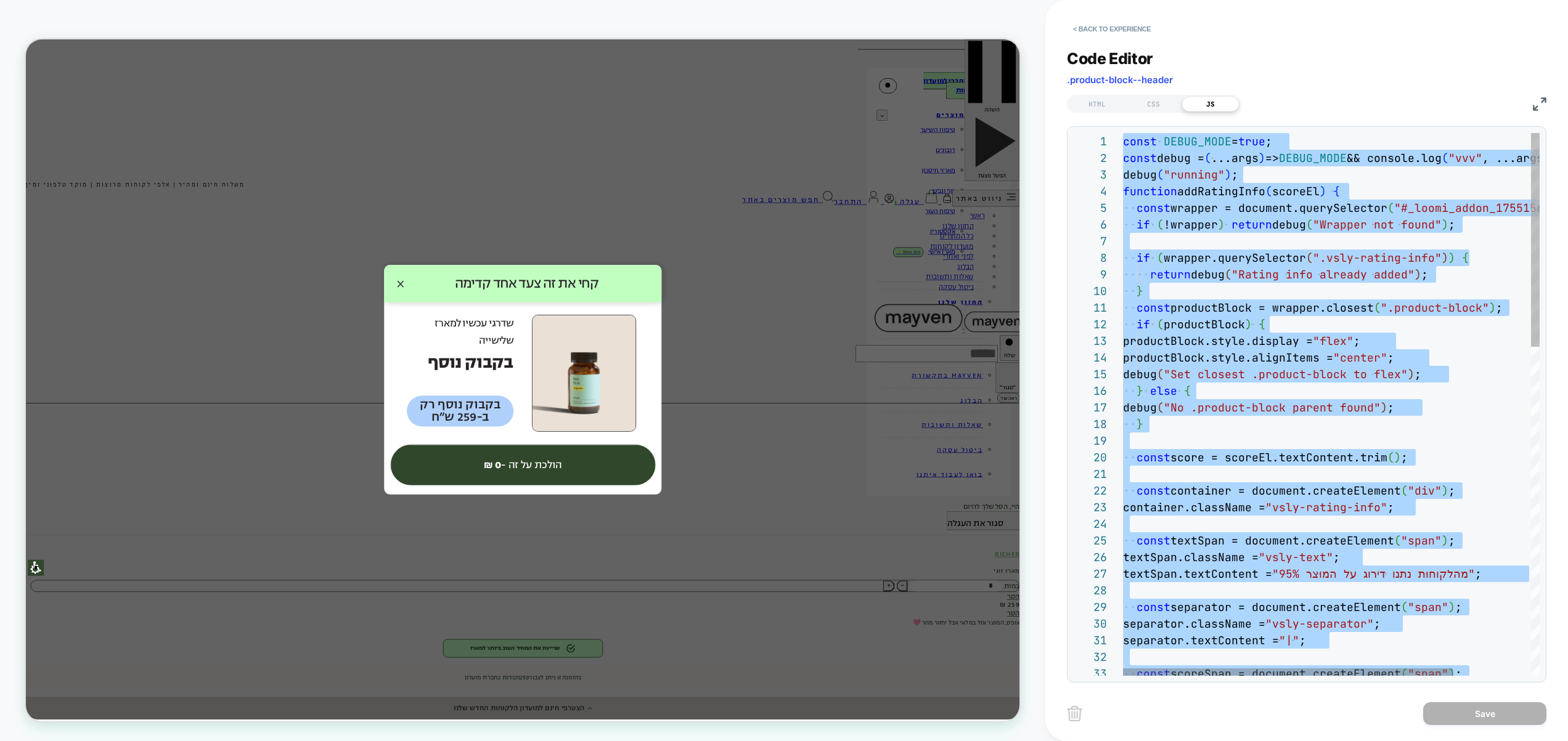
scroll to position [0, 0]
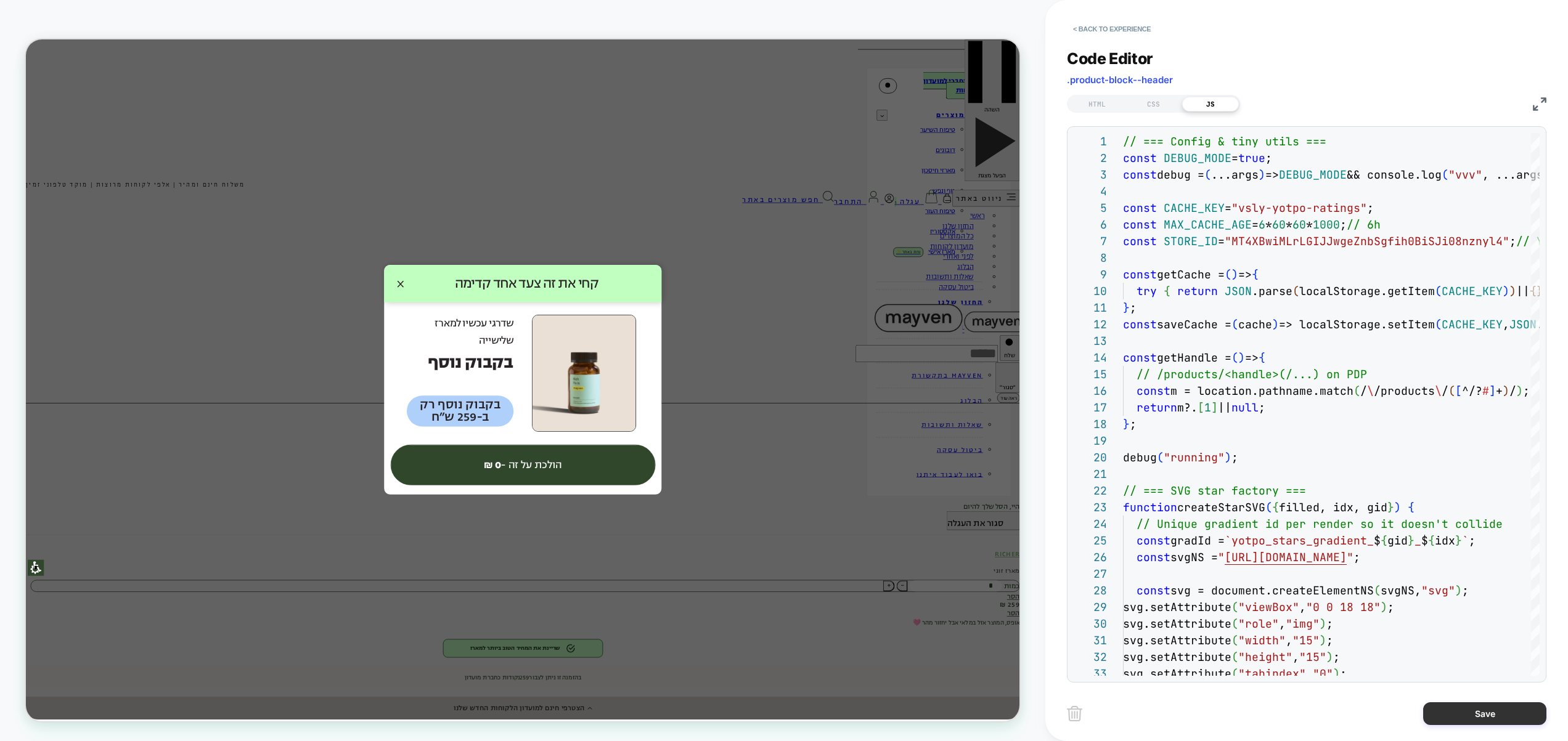
click at [1464, 713] on button "Save" at bounding box center [1484, 714] width 123 height 23
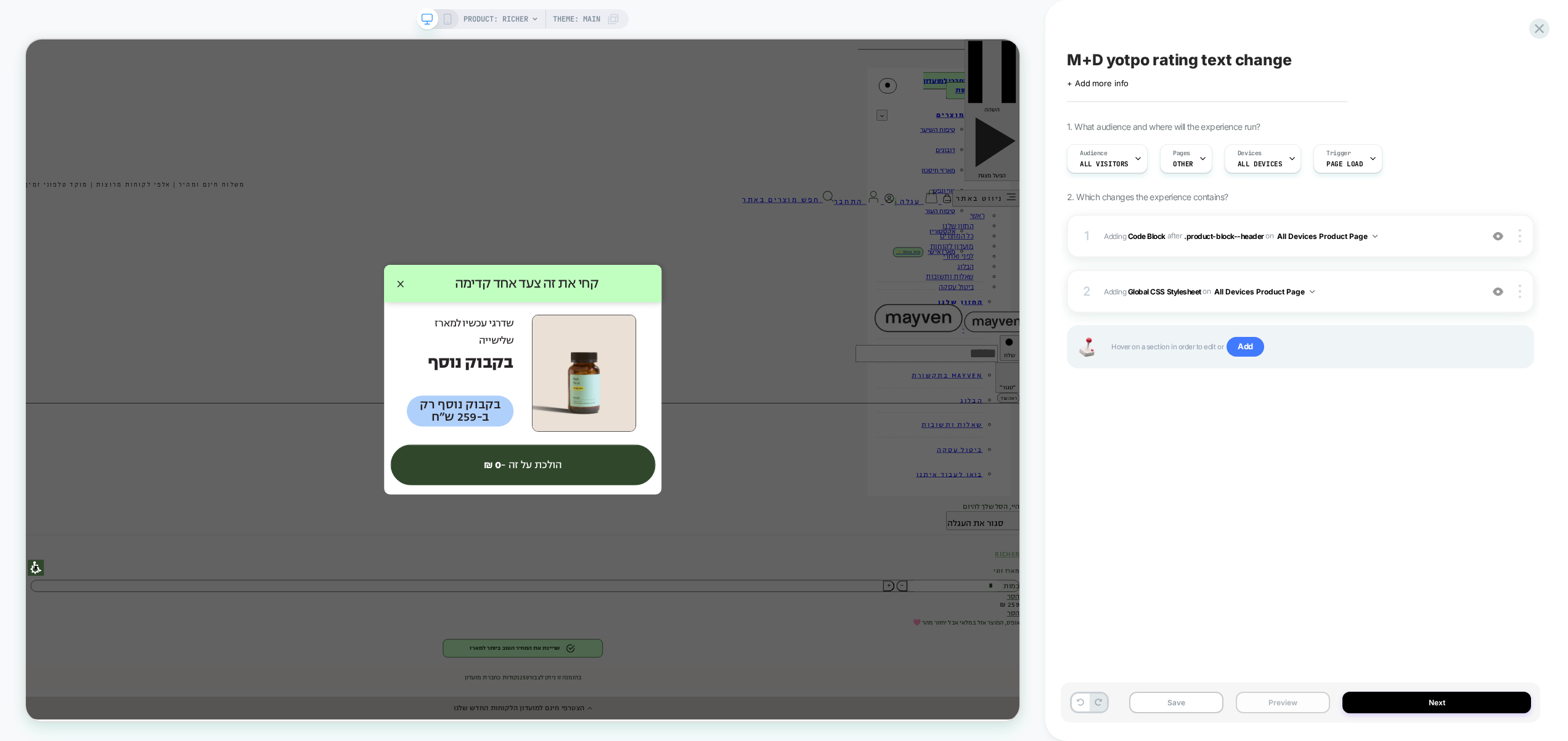
click at [1294, 703] on button "Preview" at bounding box center [1282, 702] width 94 height 22
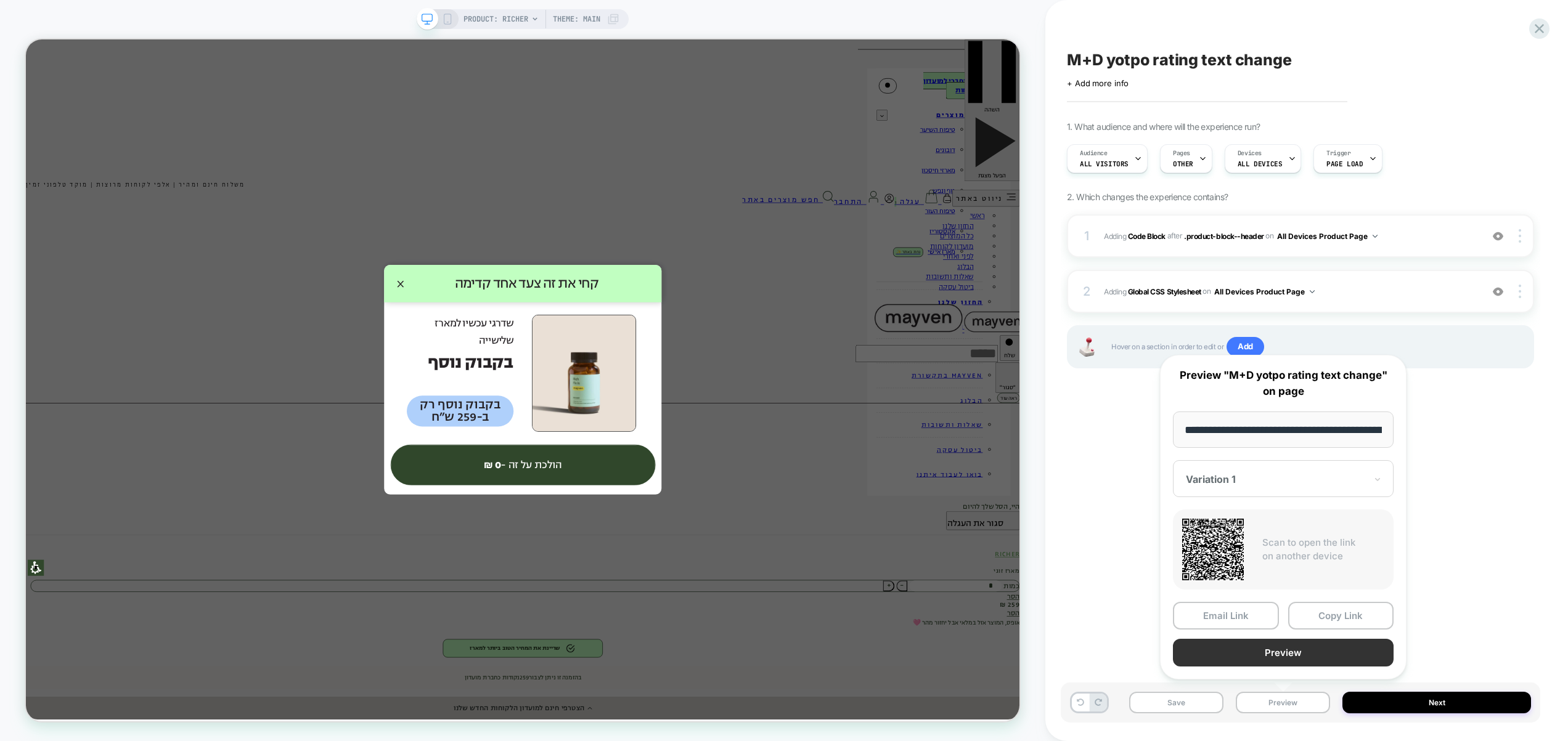
click at [1291, 648] on button "Preview" at bounding box center [1283, 652] width 221 height 27
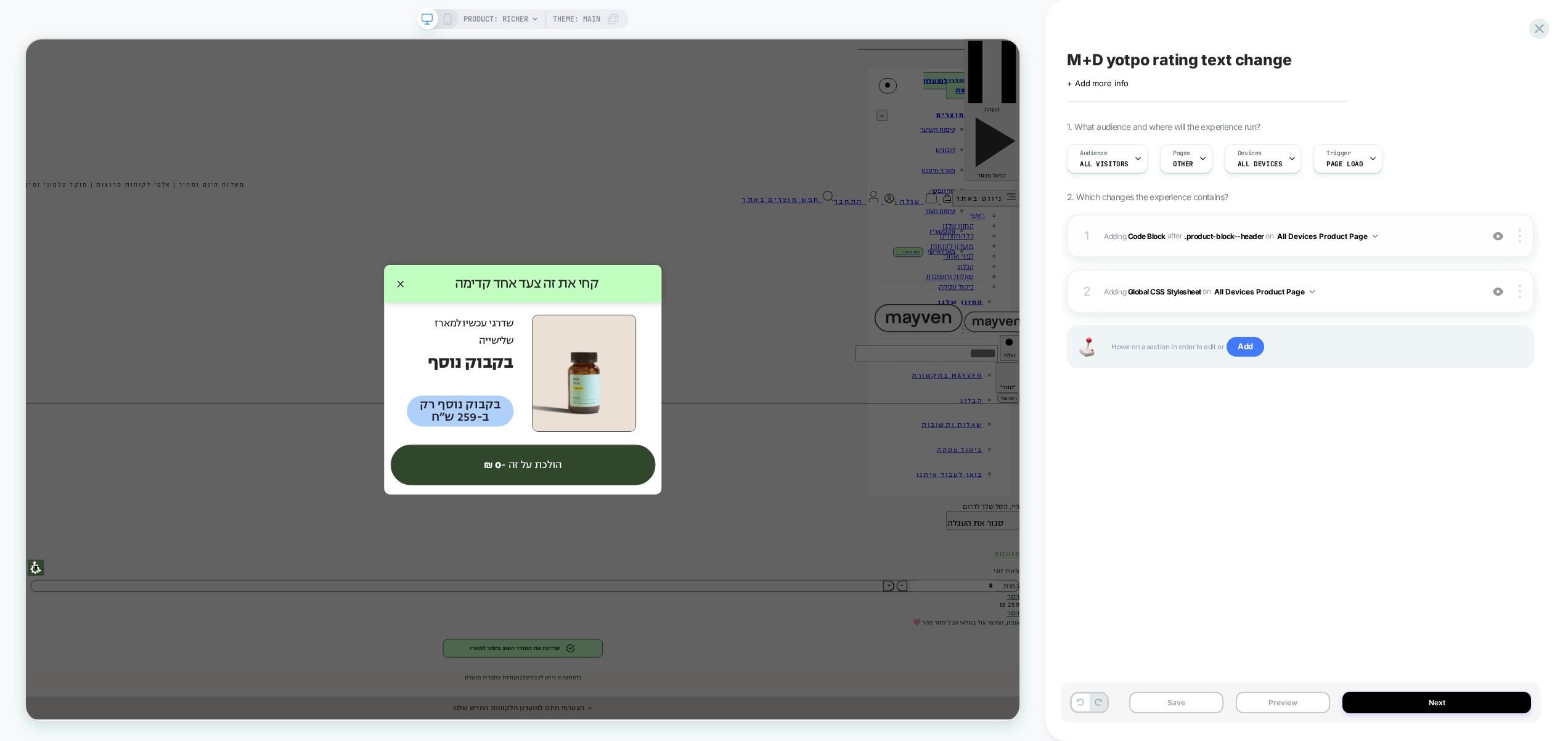
click at [1426, 235] on span "Adding Code Block AFTER .product-block--header .product-block--header on All De…" at bounding box center [1289, 236] width 372 height 15
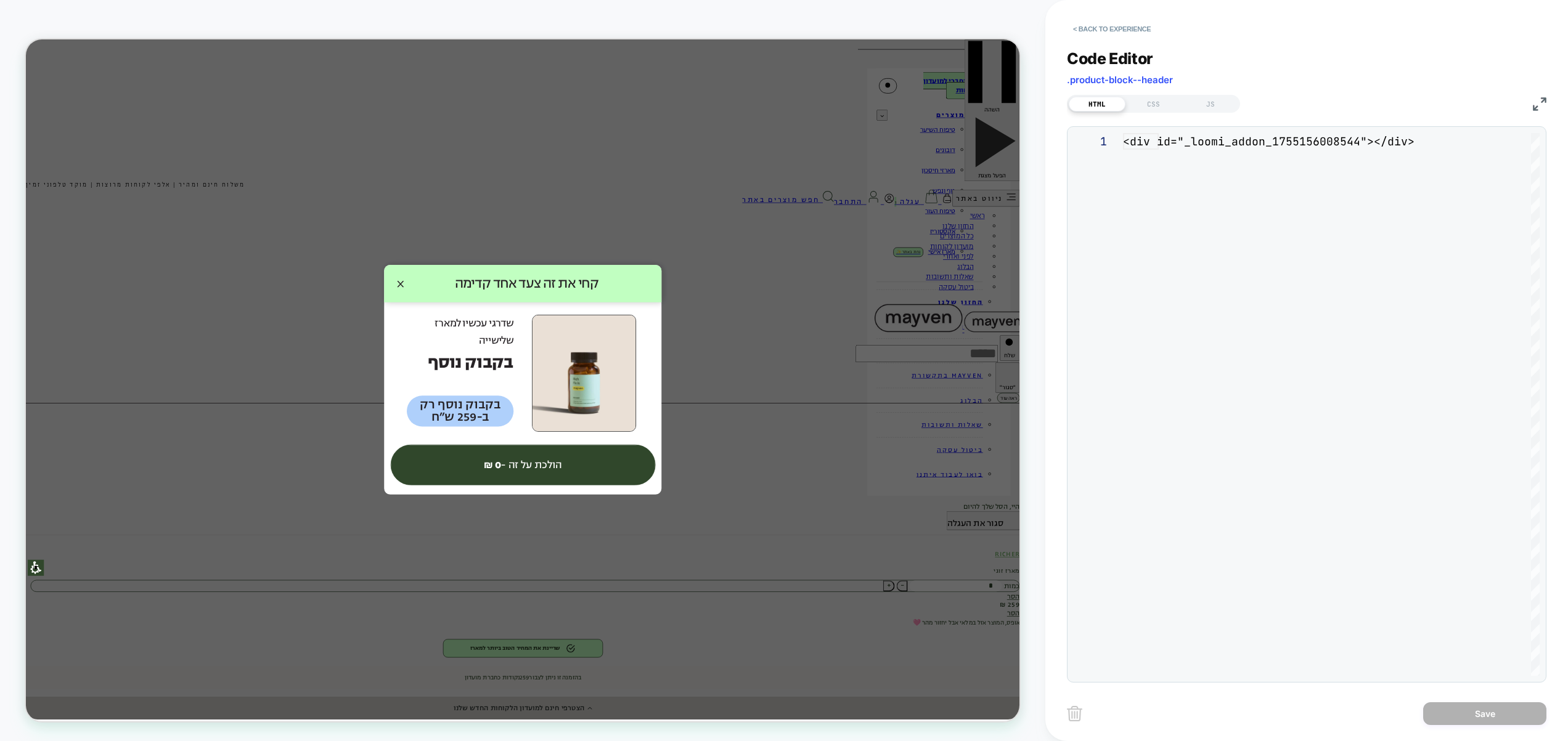
scroll to position [17, 0]
click at [1221, 106] on div "JS" at bounding box center [1210, 104] width 56 height 14
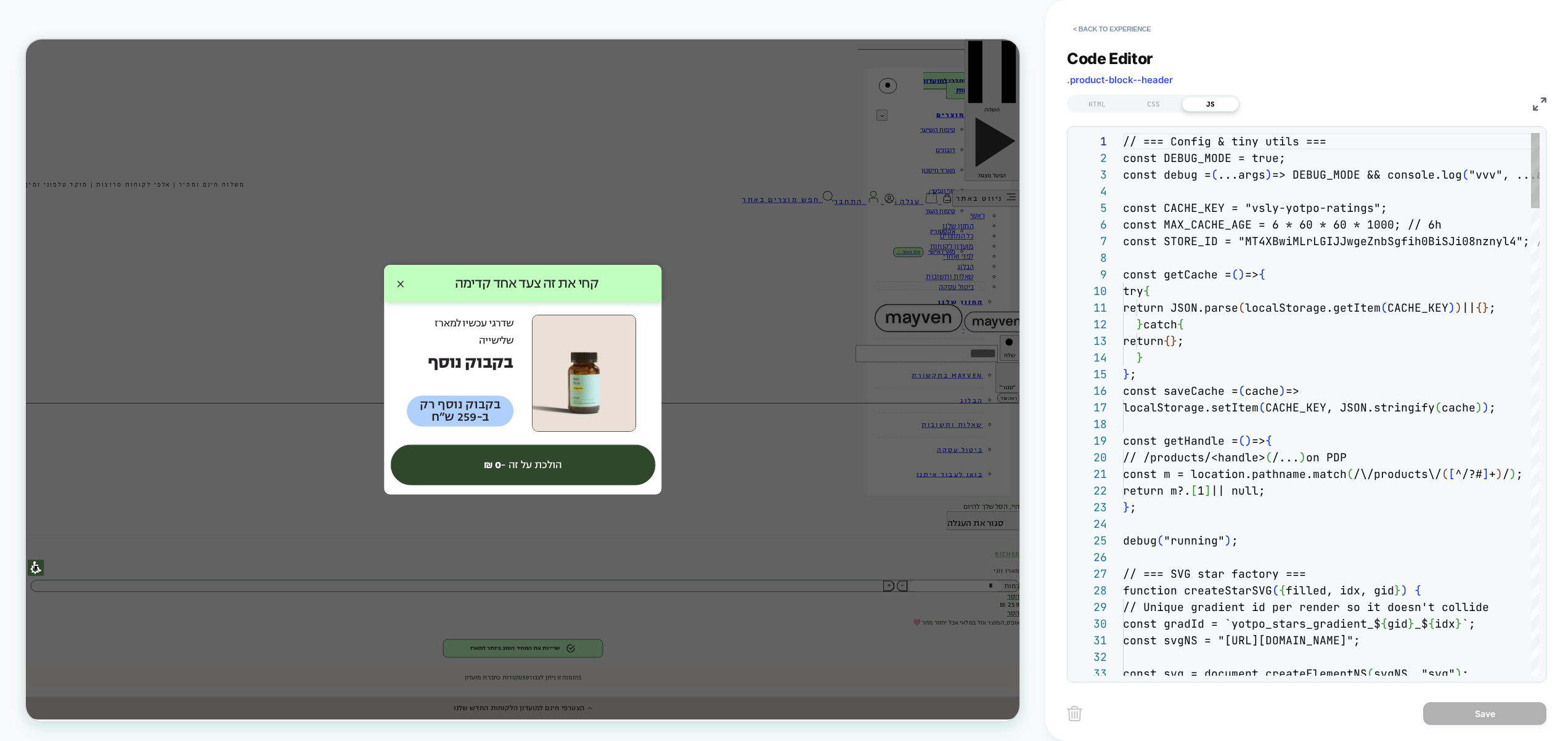
scroll to position [167, 0]
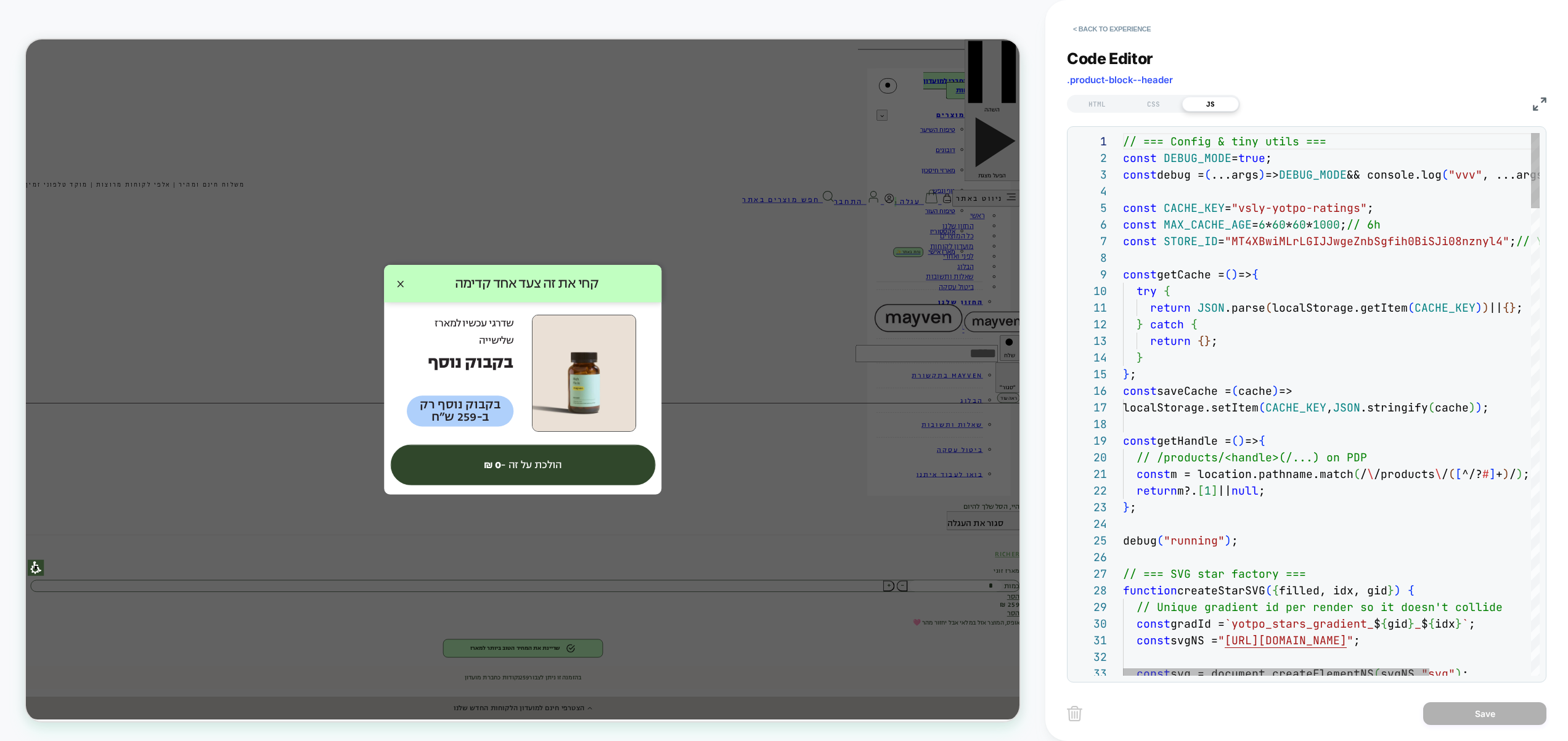
type textarea "**********"
click at [1483, 719] on button "Save" at bounding box center [1484, 714] width 123 height 23
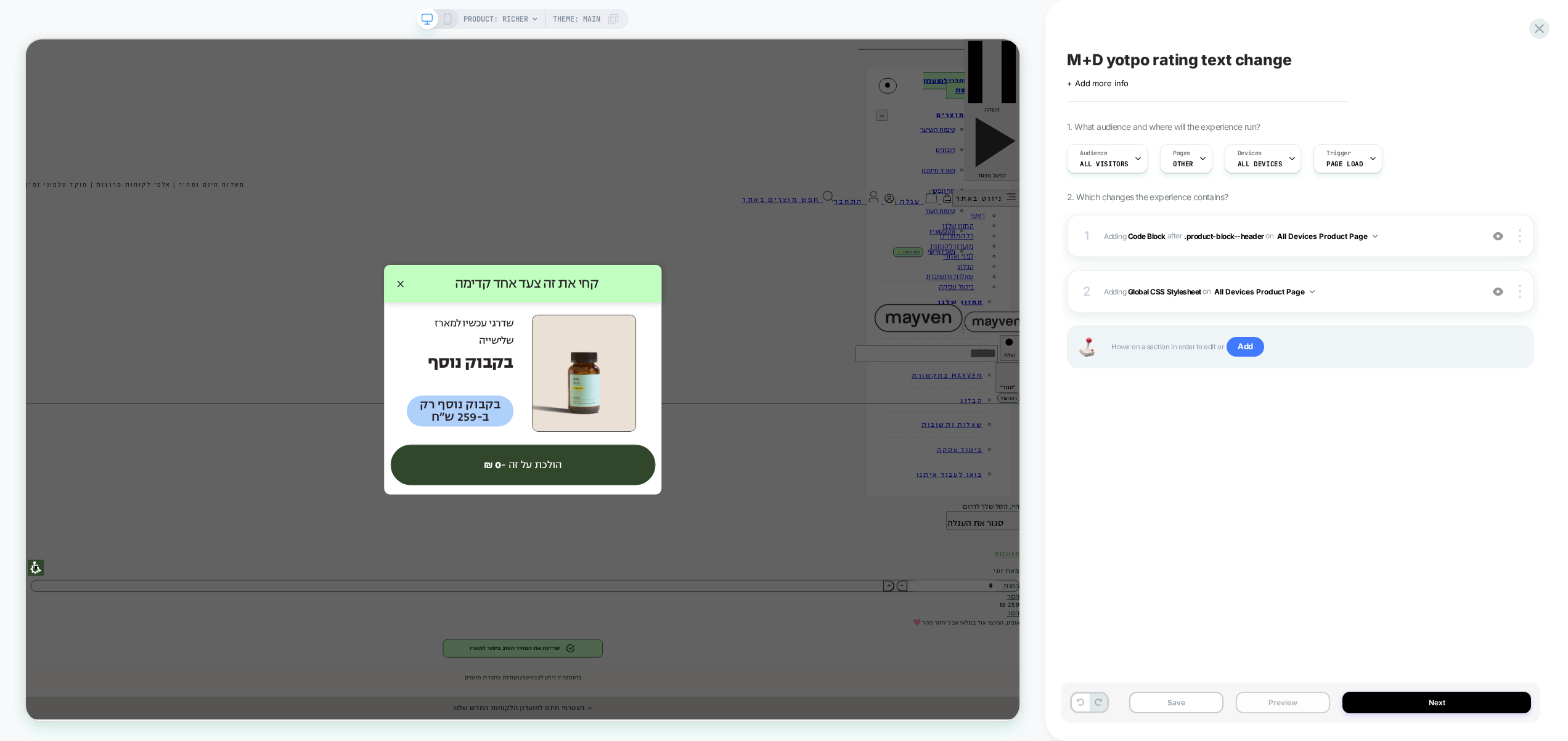
click at [1289, 703] on button "Preview" at bounding box center [1282, 702] width 94 height 22
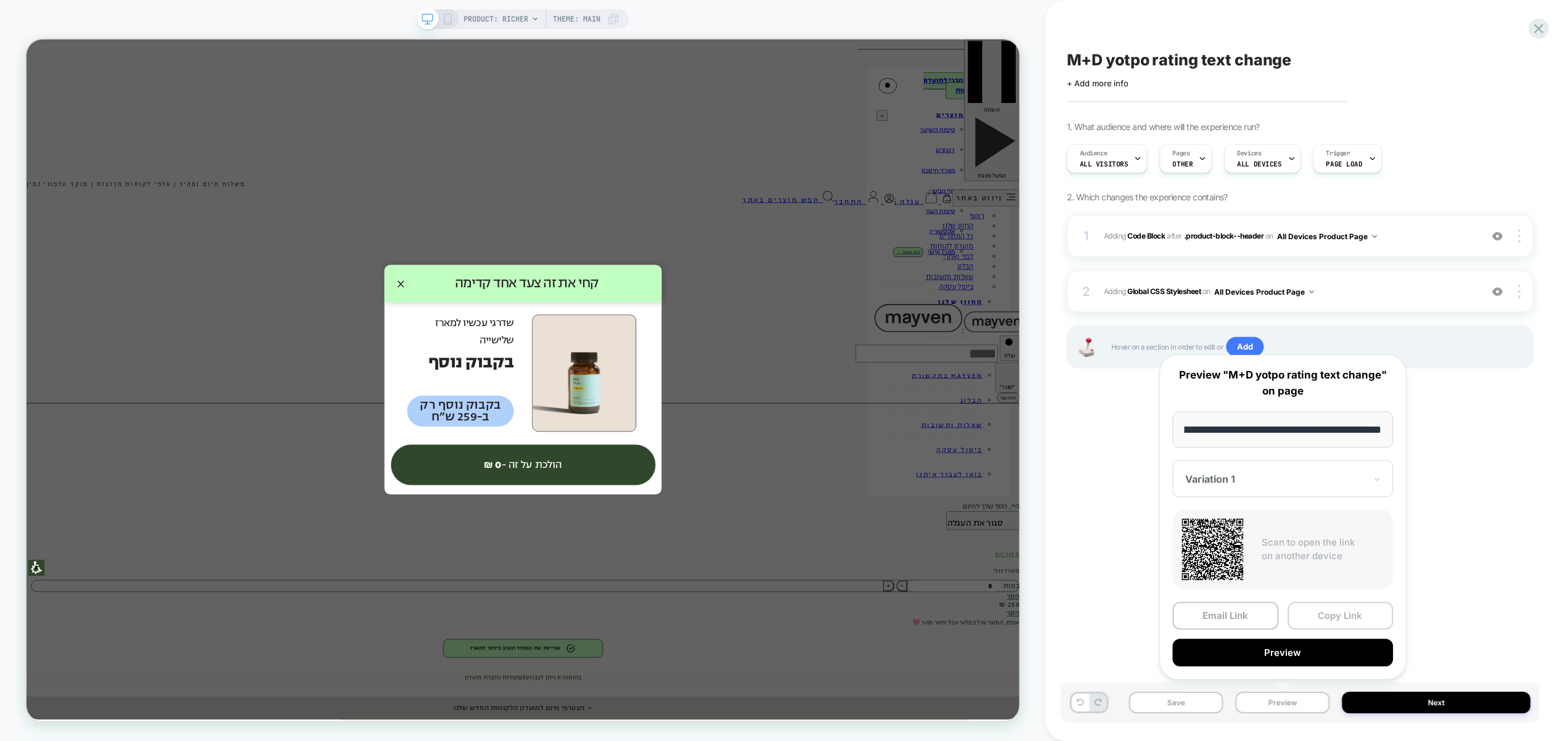
scroll to position [0, 0]
click at [1343, 623] on button "Copy Link" at bounding box center [1341, 616] width 106 height 27
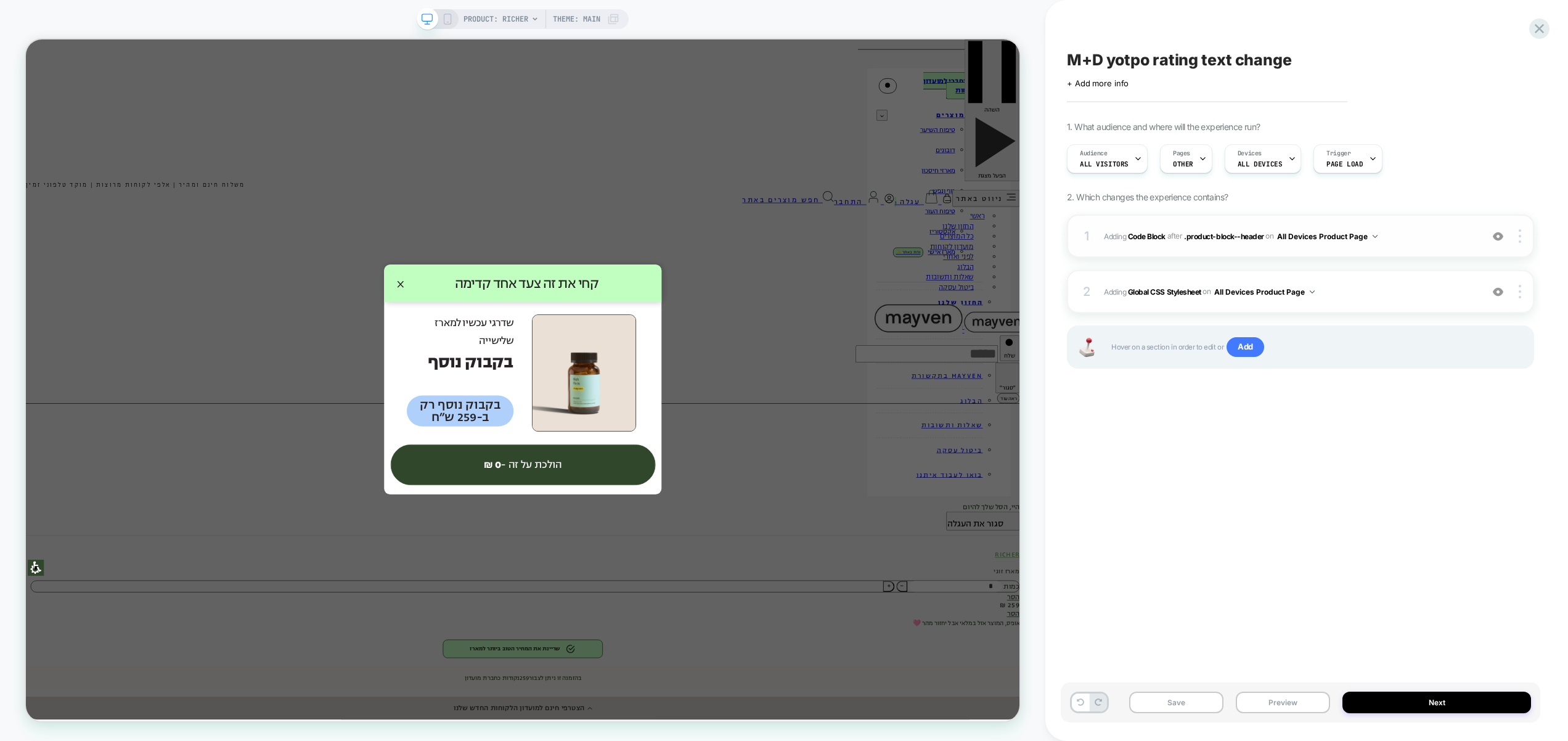
click at [1444, 239] on span "Adding Code Block AFTER .product-block--header .product-block--header on All De…" at bounding box center [1289, 236] width 372 height 15
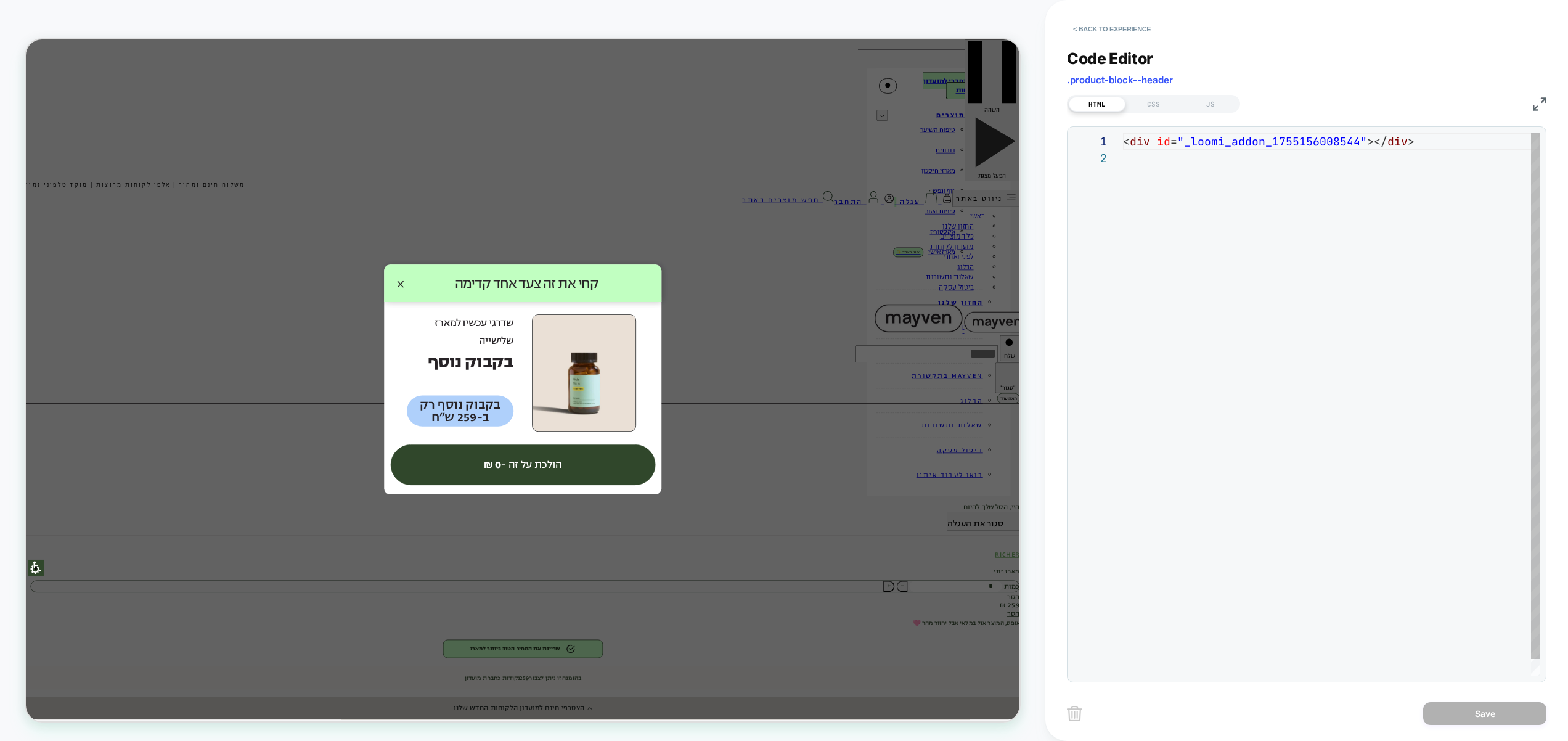
scroll to position [17, 0]
click at [1218, 106] on div "JS" at bounding box center [1210, 104] width 56 height 14
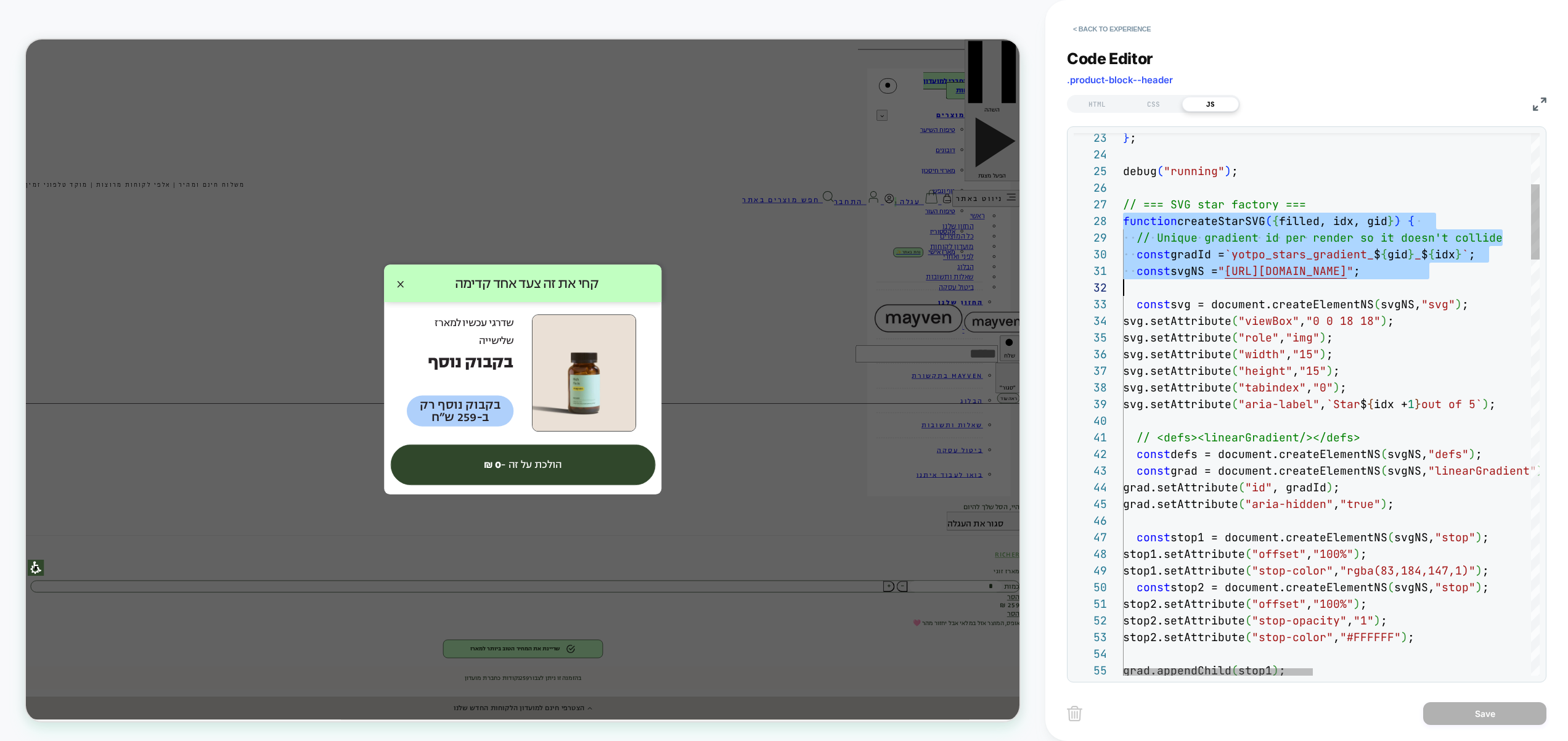
scroll to position [117, 0]
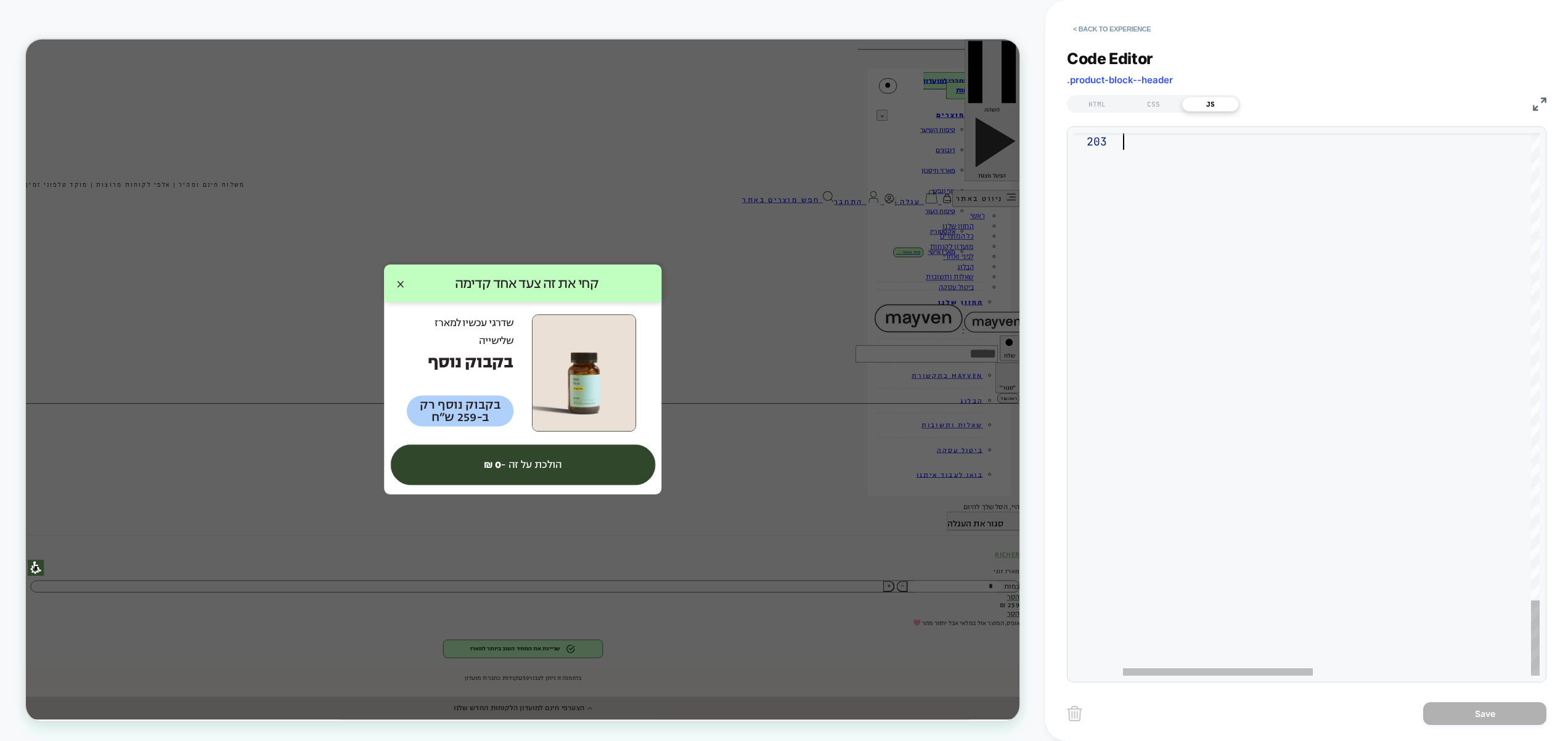
drag, startPoint x: 1124, startPoint y: 217, endPoint x: 1265, endPoint y: 351, distance: 194.5
type textarea "**********"
click at [1486, 713] on button "Save" at bounding box center [1484, 714] width 123 height 23
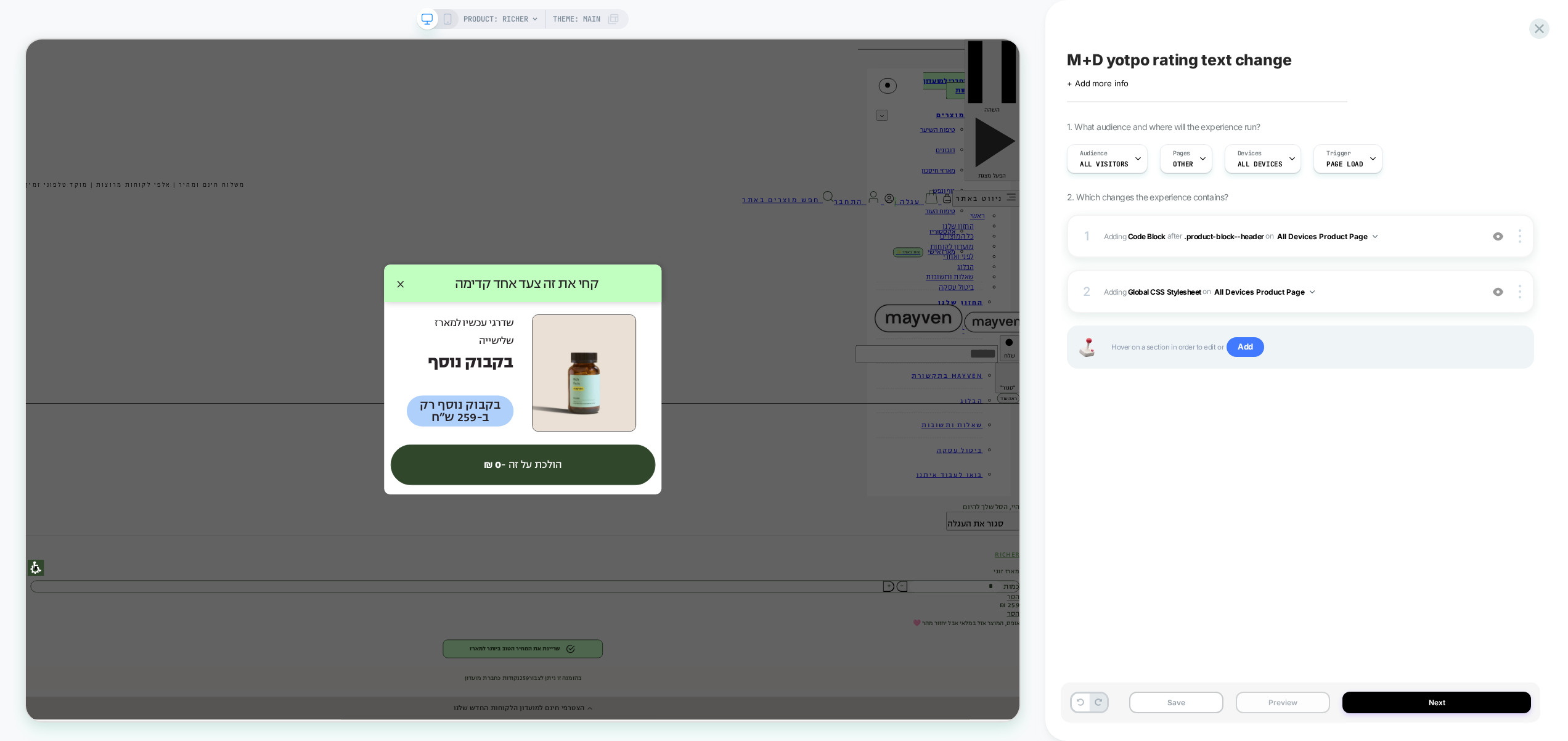
click at [1302, 701] on button "Preview" at bounding box center [1282, 702] width 94 height 22
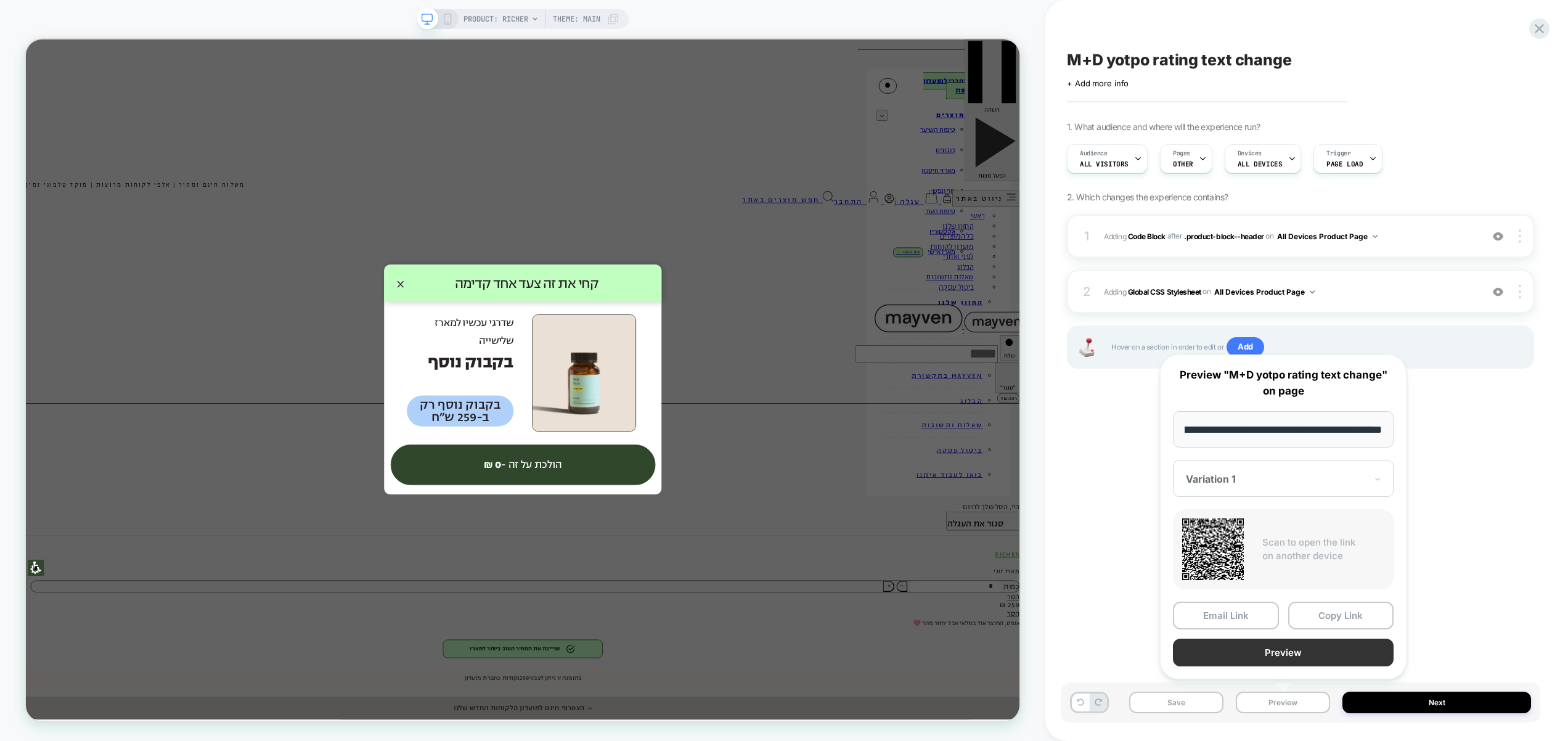
scroll to position [0, 0]
click at [1291, 654] on button "Preview" at bounding box center [1283, 652] width 221 height 27
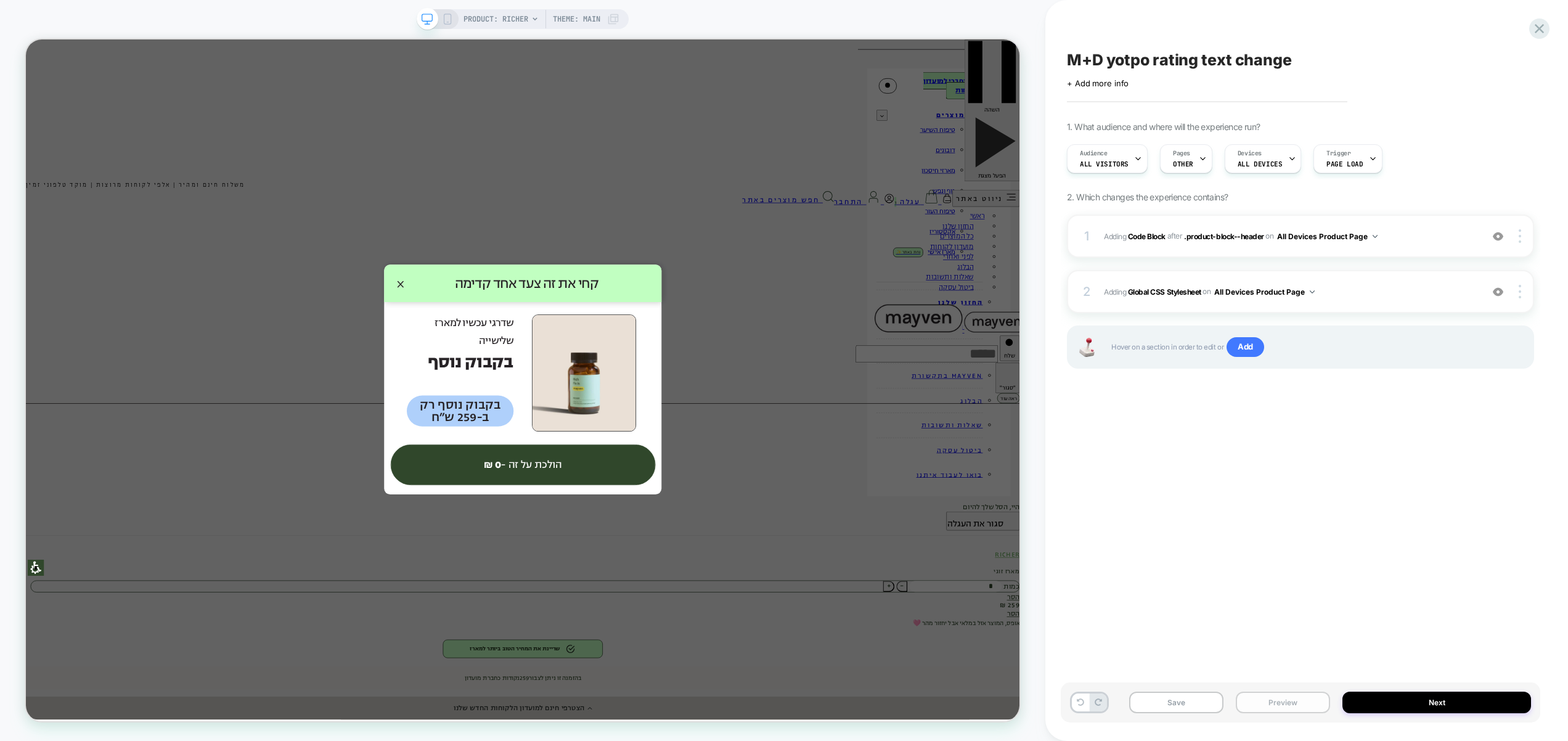
click at [1285, 706] on button "Preview" at bounding box center [1282, 702] width 94 height 22
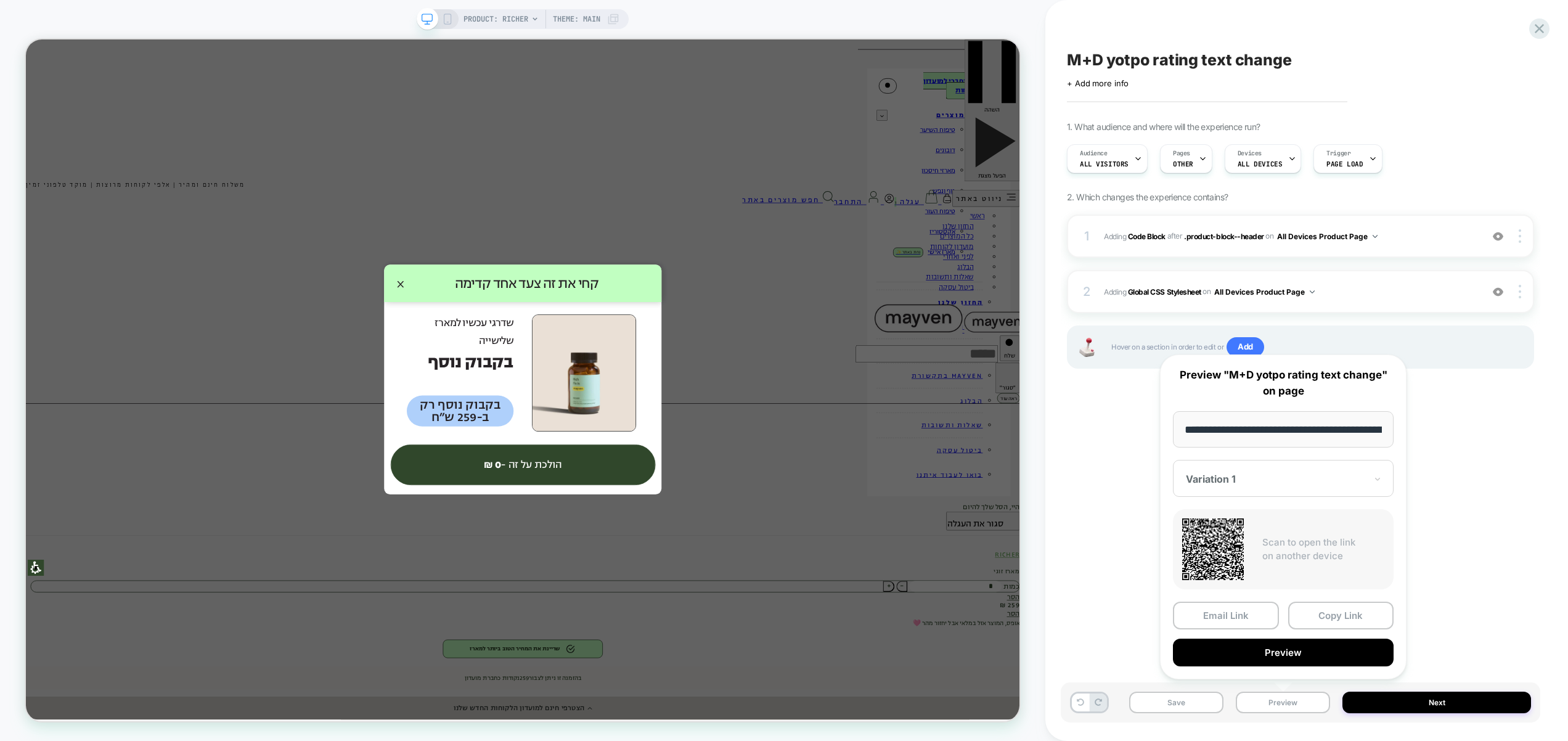
drag, startPoint x: 1338, startPoint y: 619, endPoint x: 522, endPoint y: 738, distance: 824.6
click at [1335, 619] on button "Copy Link" at bounding box center [1341, 615] width 106 height 27
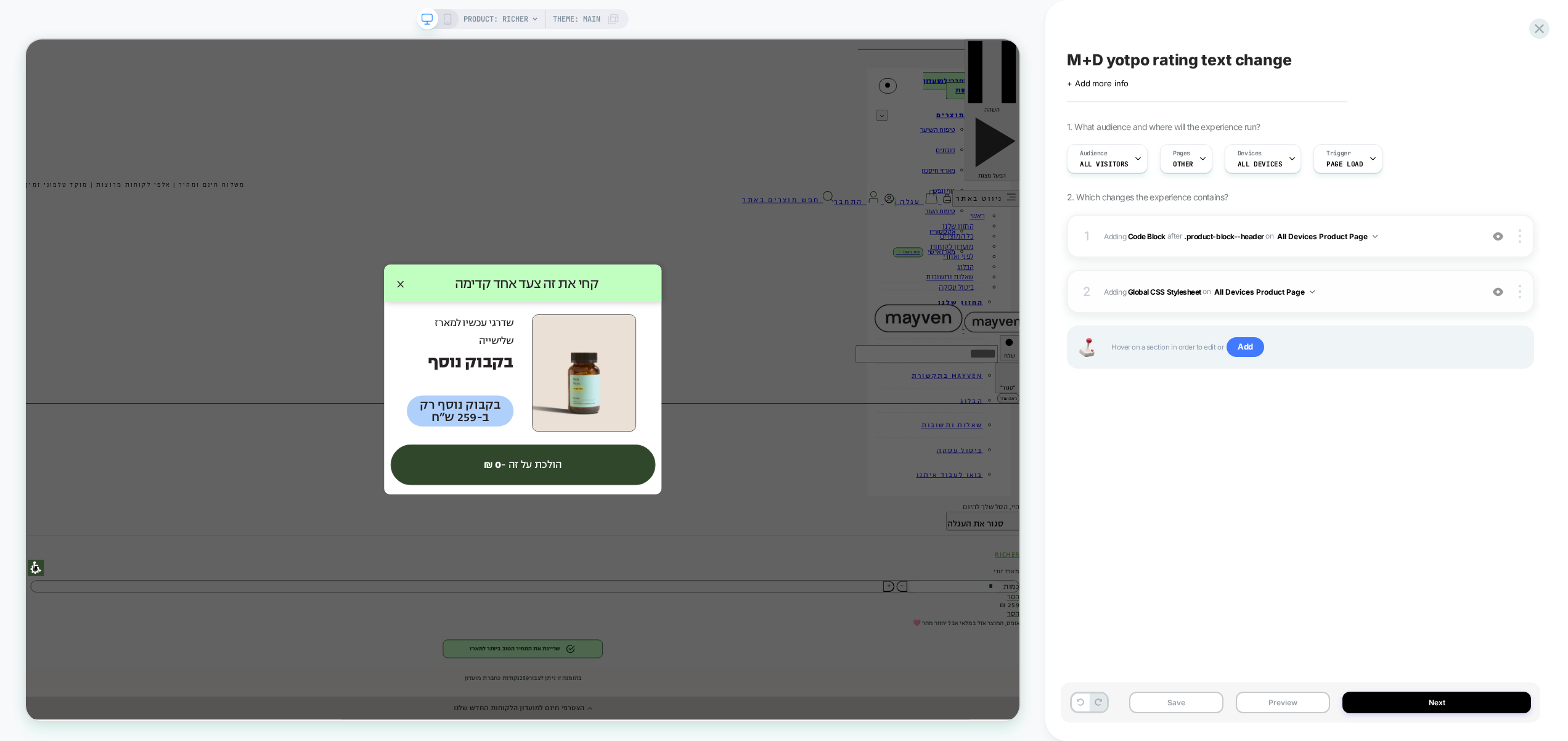
click at [1391, 292] on span "Adding Global CSS Stylesheet on All Devices Product Page" at bounding box center [1289, 292] width 372 height 15
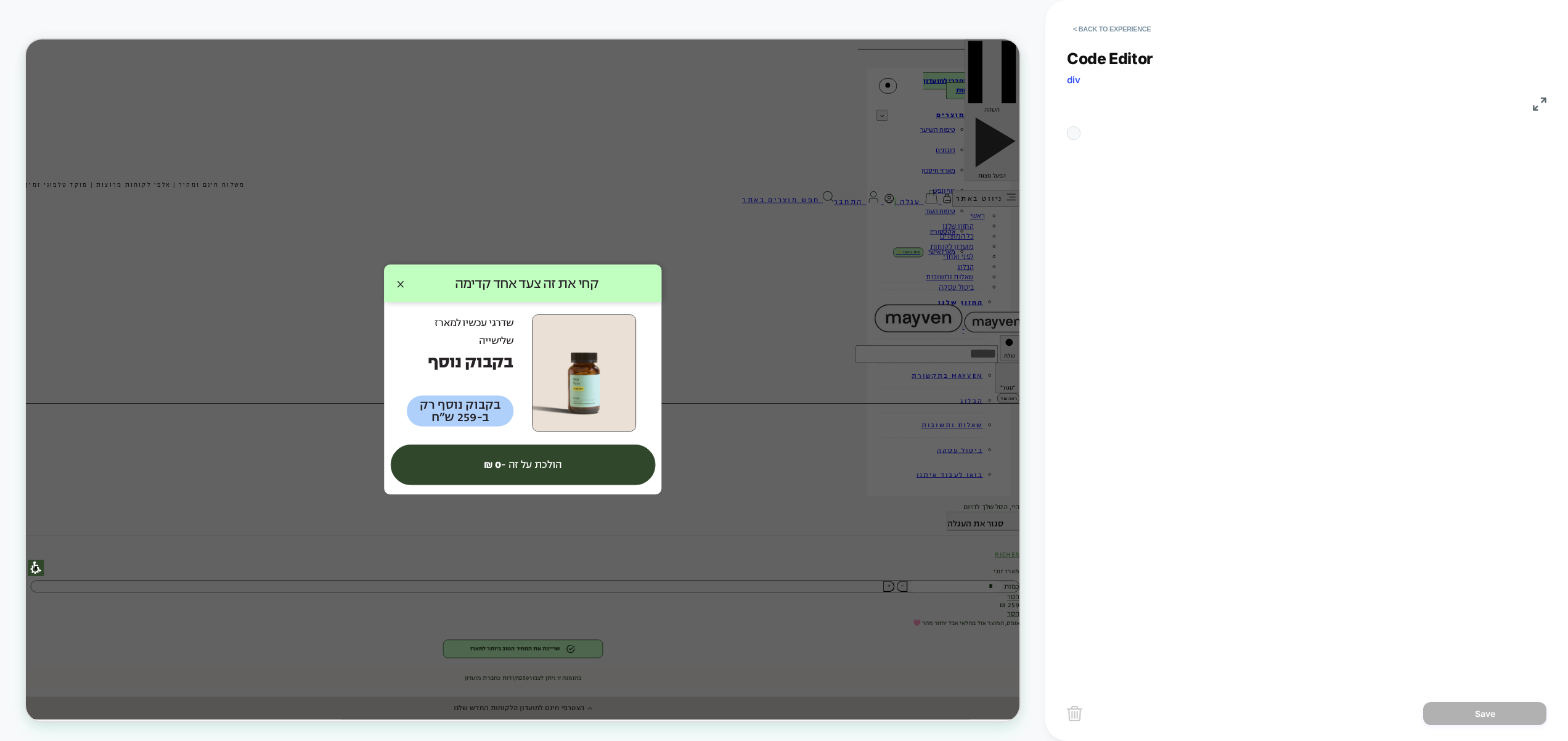
scroll to position [117, 0]
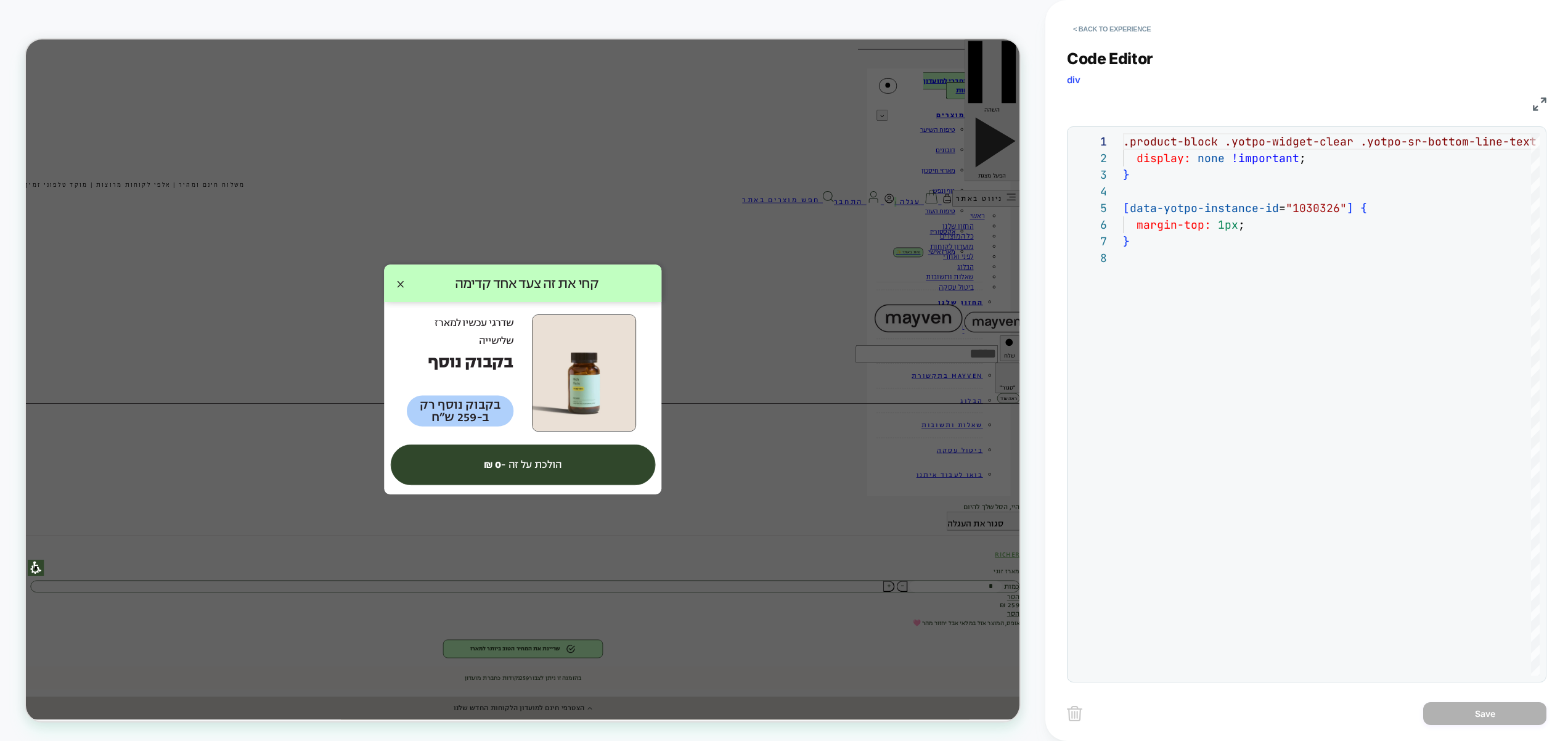
drag, startPoint x: 1106, startPoint y: 25, endPoint x: 1197, endPoint y: 76, distance: 104.3
click at [1108, 27] on button "< Back to experience" at bounding box center [1112, 29] width 90 height 19
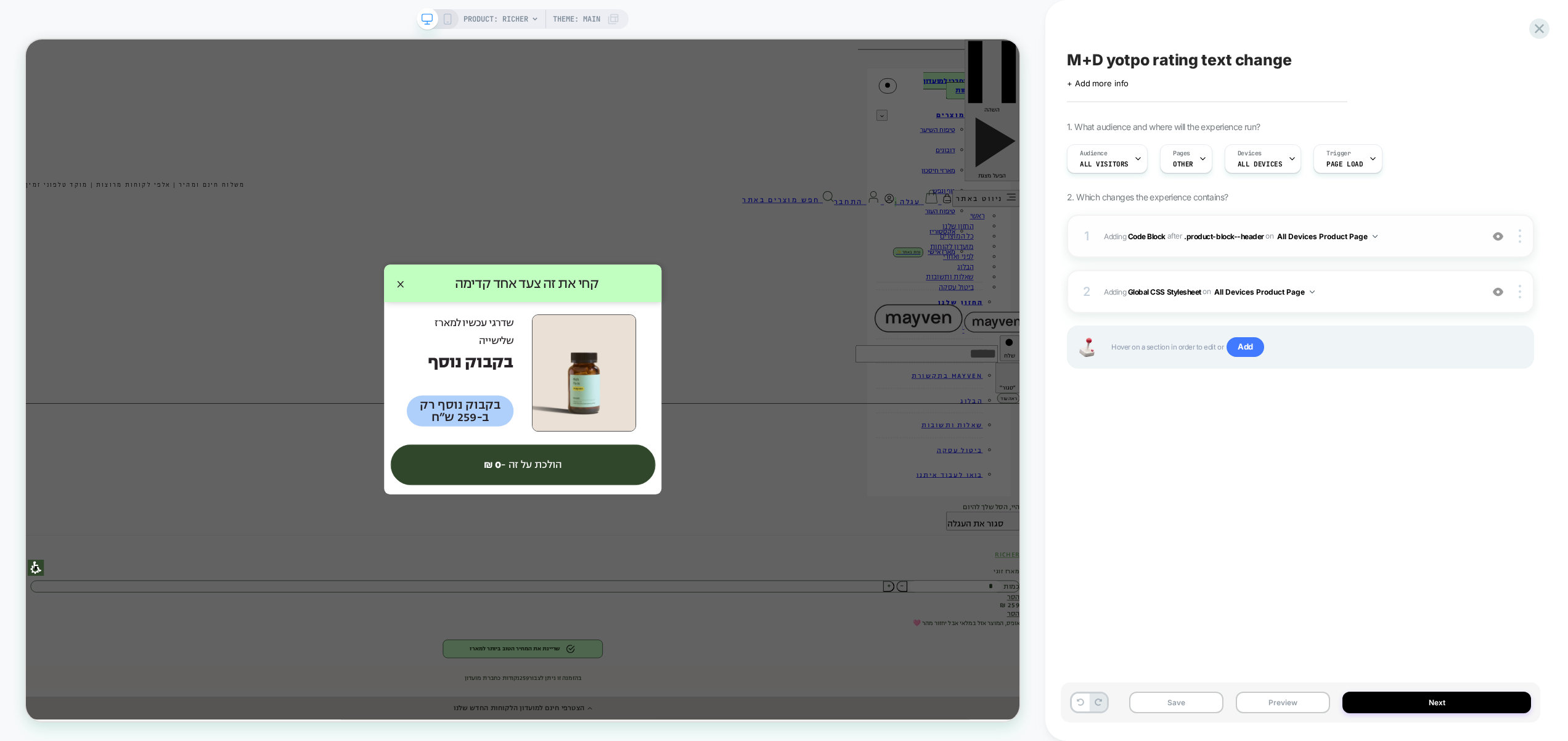
click at [1430, 226] on div "1 Adding Code Block AFTER .product-block--header .product-block--header on All …" at bounding box center [1300, 236] width 467 height 43
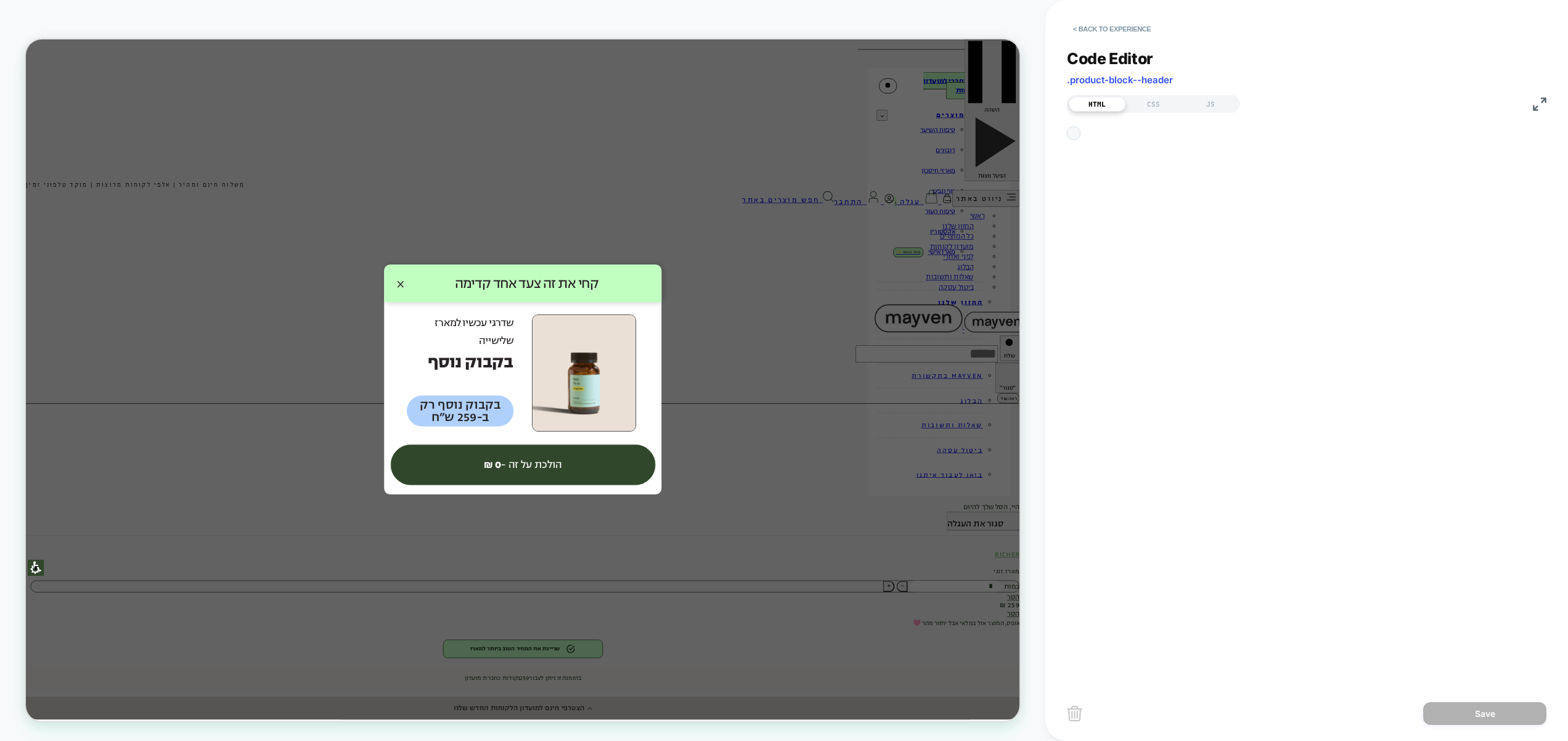
scroll to position [17, 0]
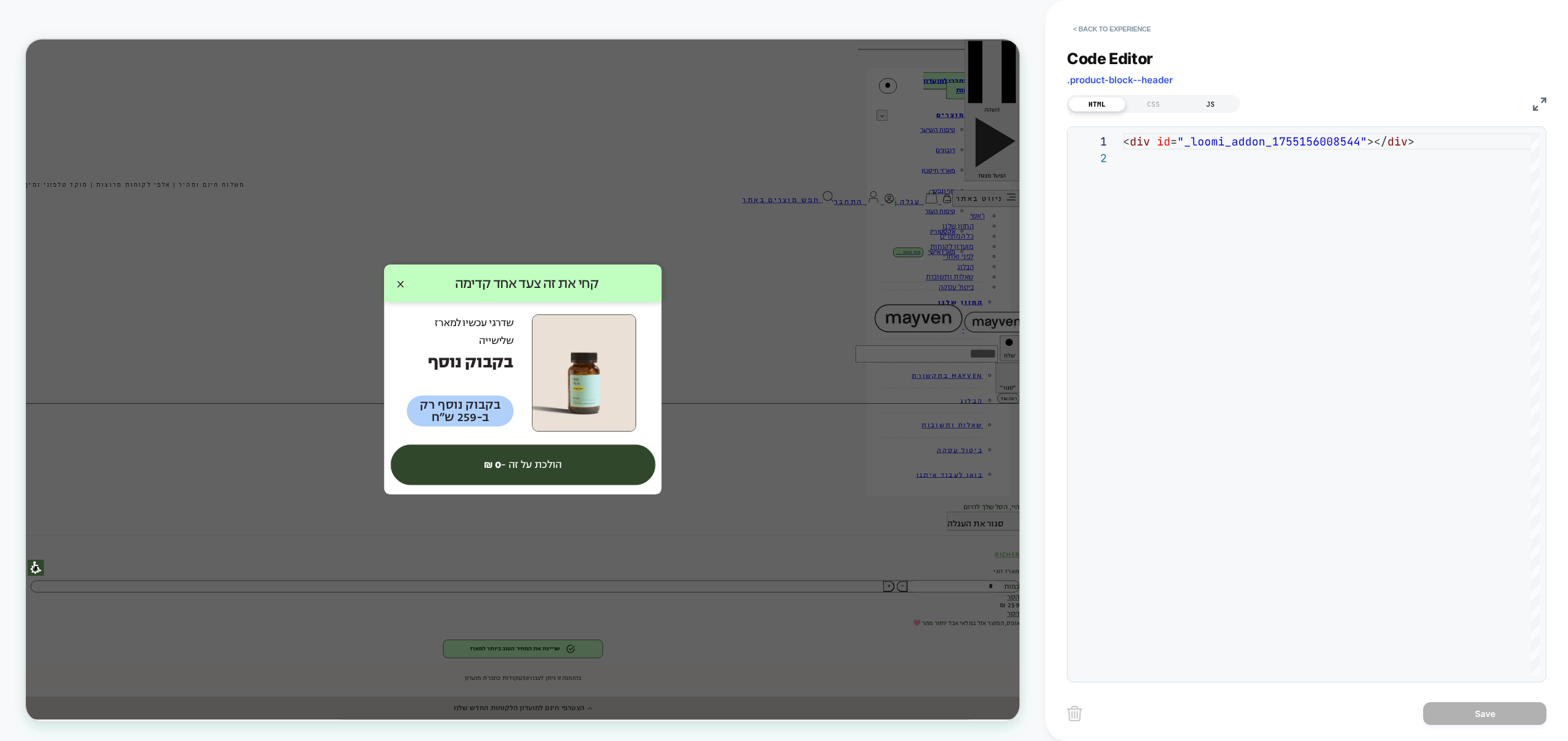
click at [1221, 97] on div "JS" at bounding box center [1210, 104] width 56 height 14
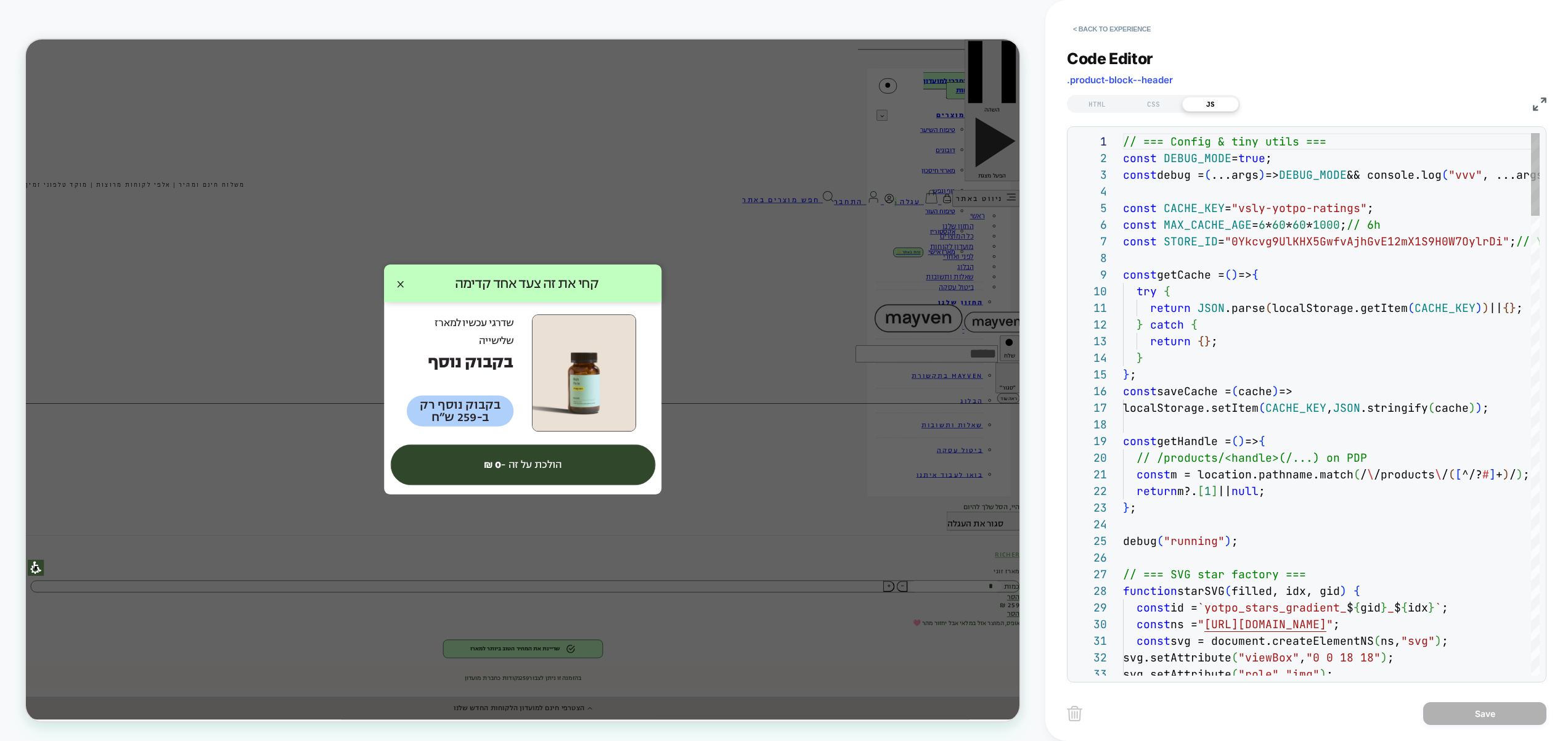
scroll to position [167, 0]
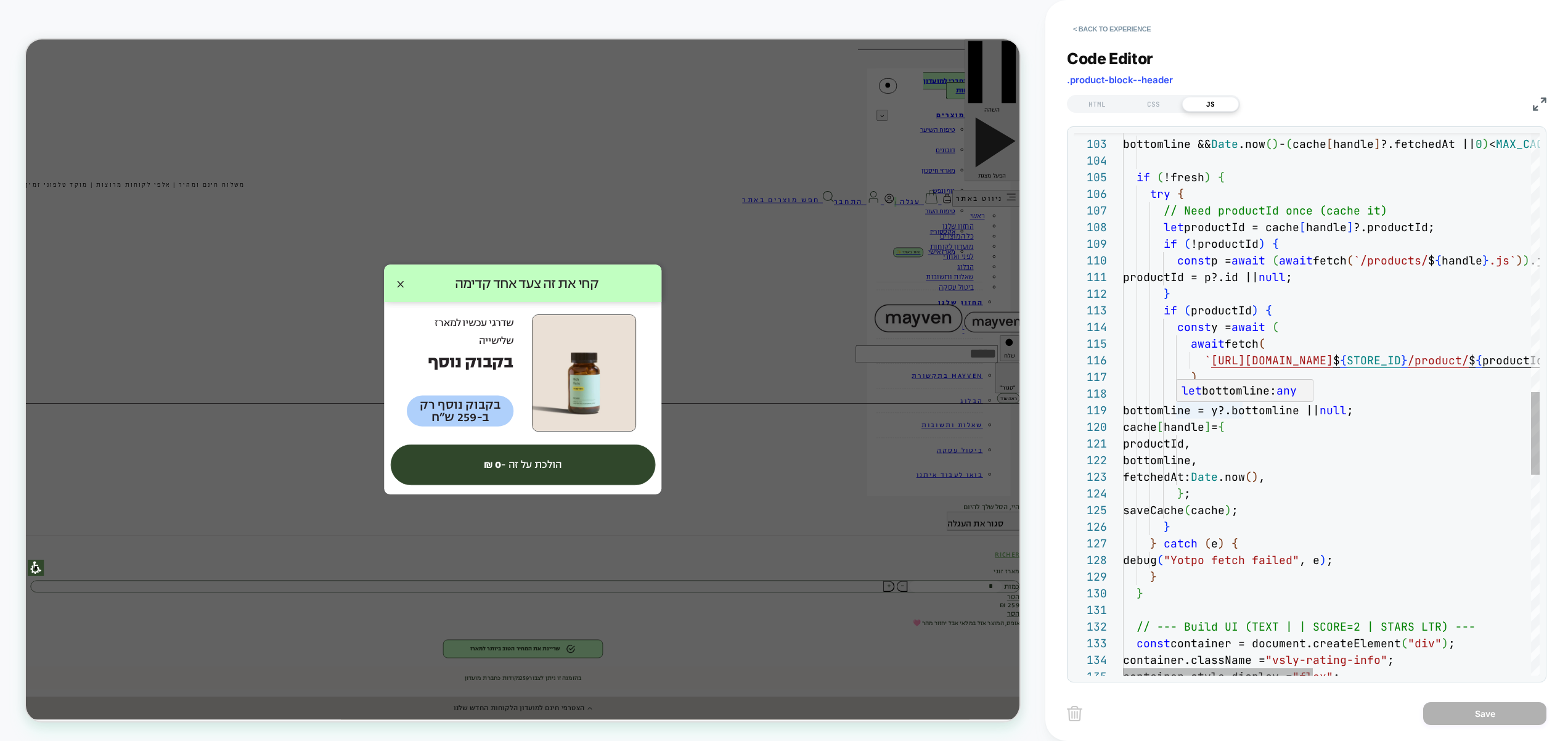
click at [1244, 428] on div "const fresh = bottomline && Date .now ( ) - ( cache [ handle ] ?.fetchedAt || 0…" at bounding box center [1570, 215] width 893 height 3556
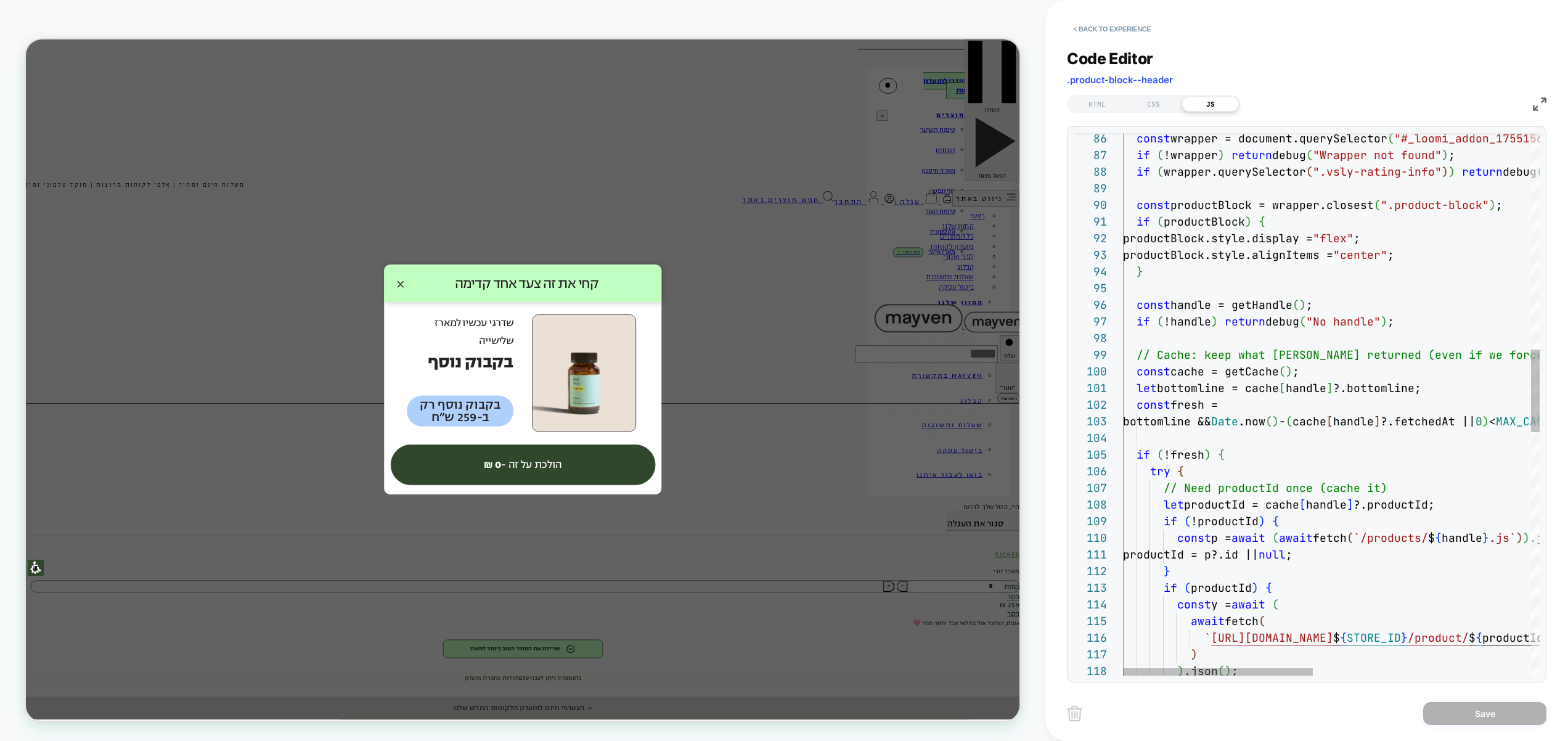
scroll to position [150, 100]
click at [1222, 202] on div "} if ( productId ) { const y = await ( await fetch ( ` https://api-cdn.yotpo.co…" at bounding box center [1570, 493] width 893 height 3556
click at [1207, 390] on div "} if ( productId ) { const y = await ( await fetch ( ` https://api-cdn.yotpo.co…" at bounding box center [1570, 493] width 893 height 3556
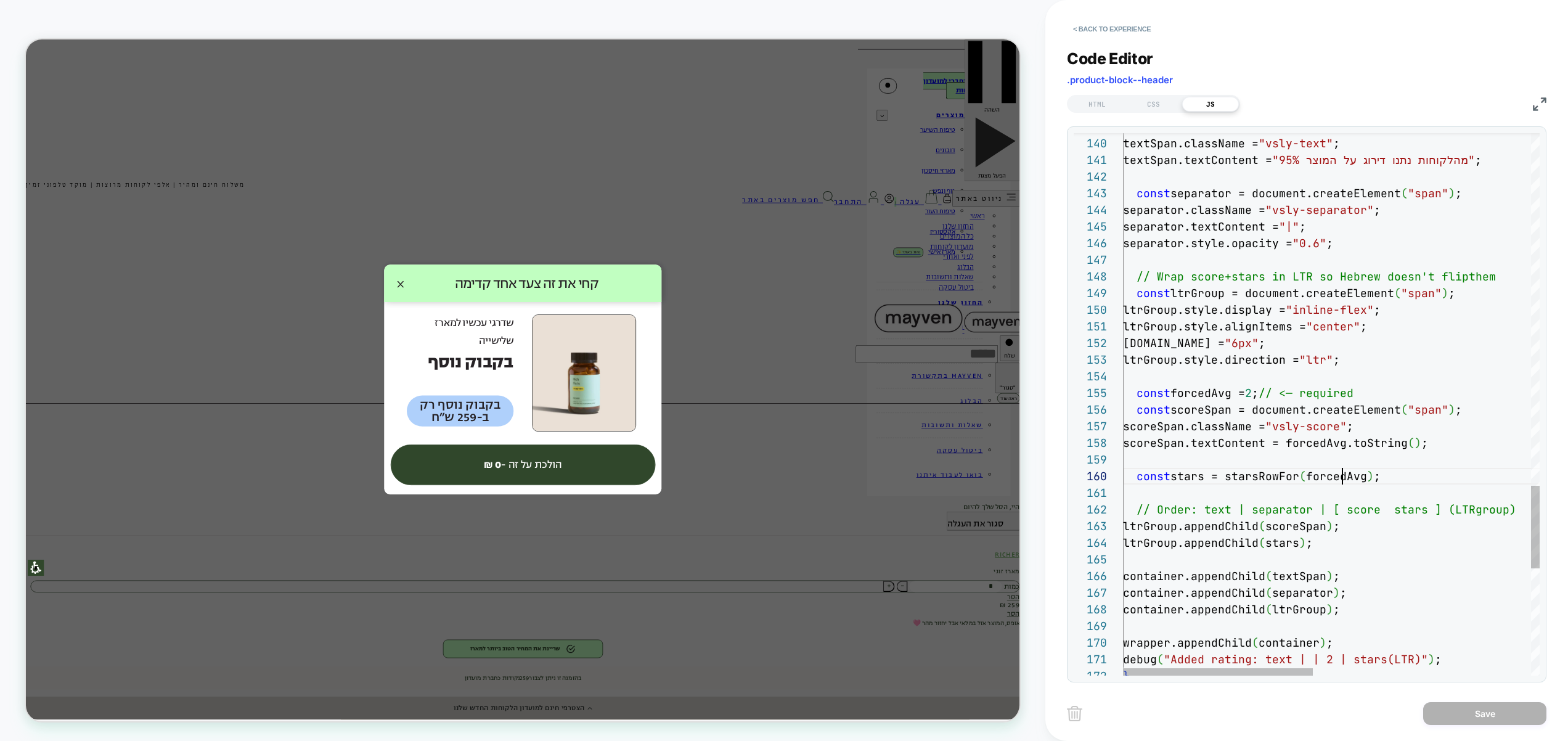
scroll to position [150, 246]
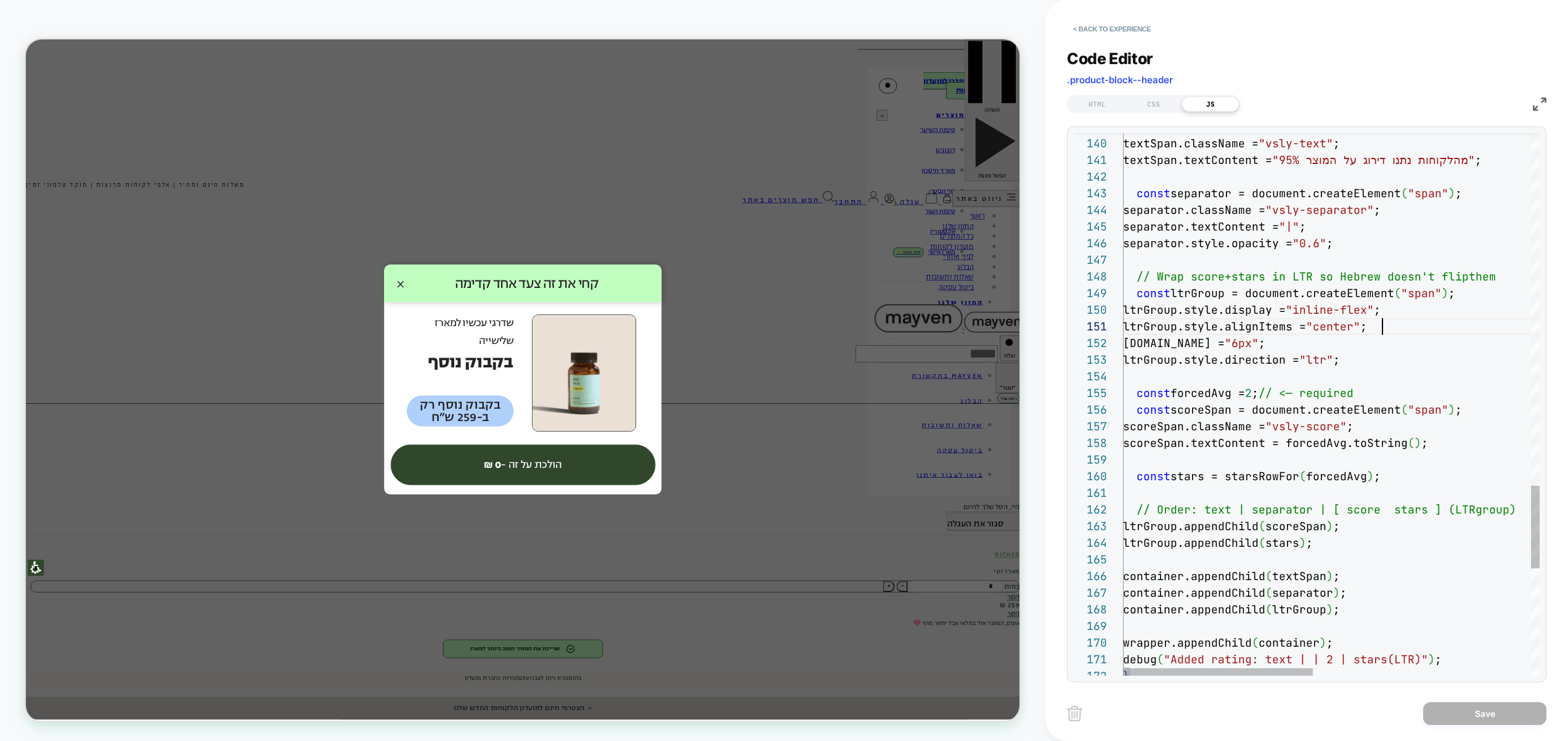
type textarea "**********"
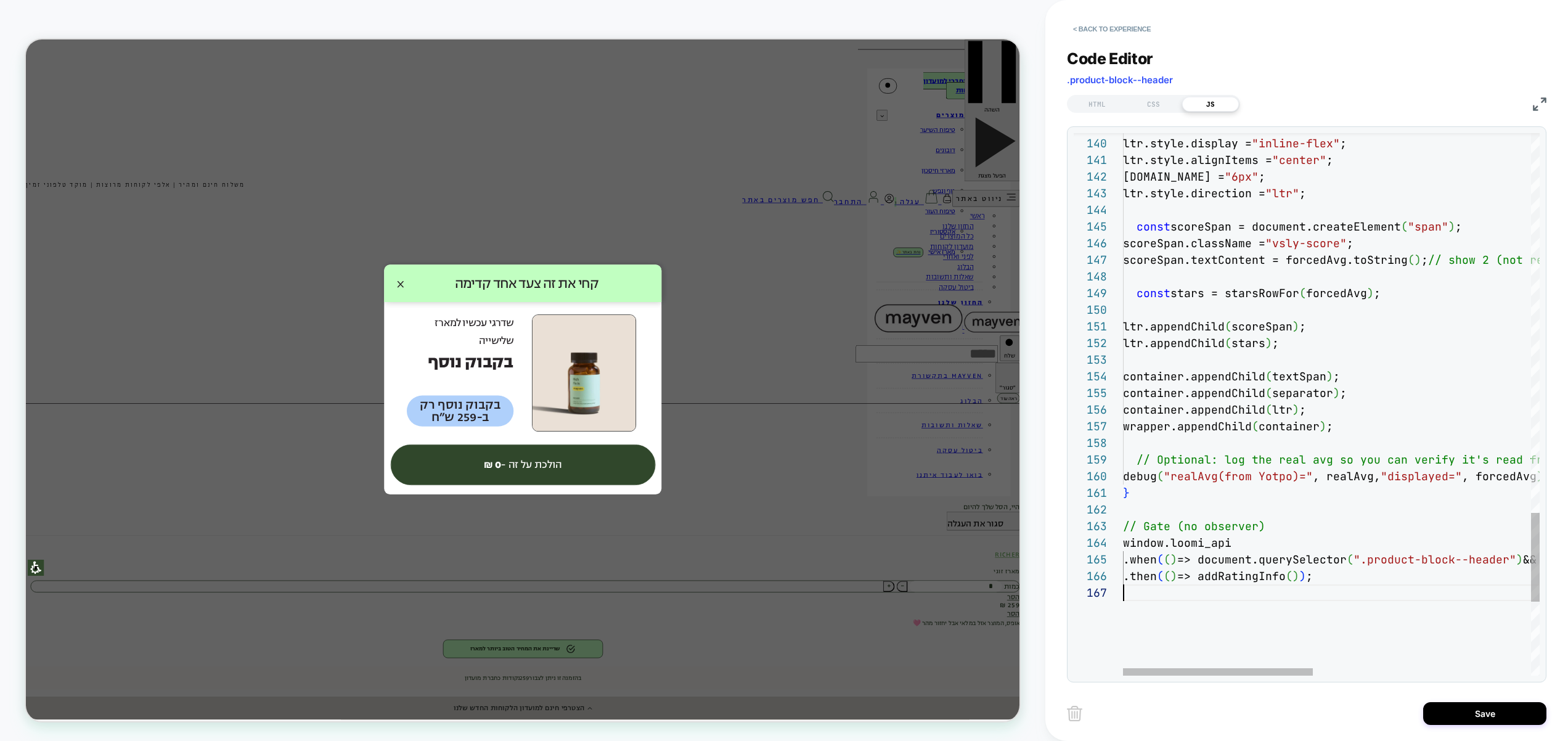
scroll to position [100, 0]
click at [1474, 706] on button "Save" at bounding box center [1484, 714] width 123 height 23
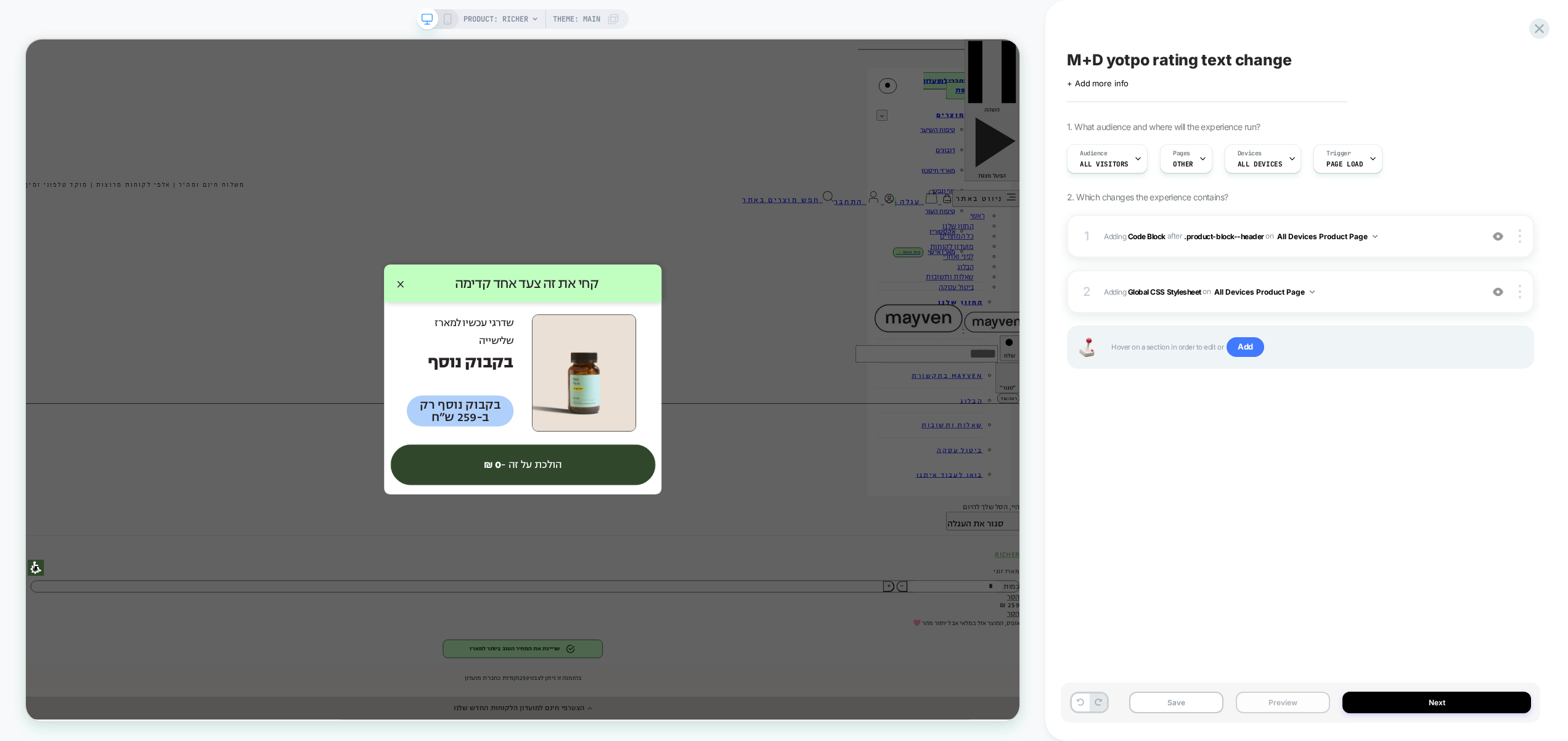
click at [1270, 698] on button "Preview" at bounding box center [1282, 702] width 94 height 22
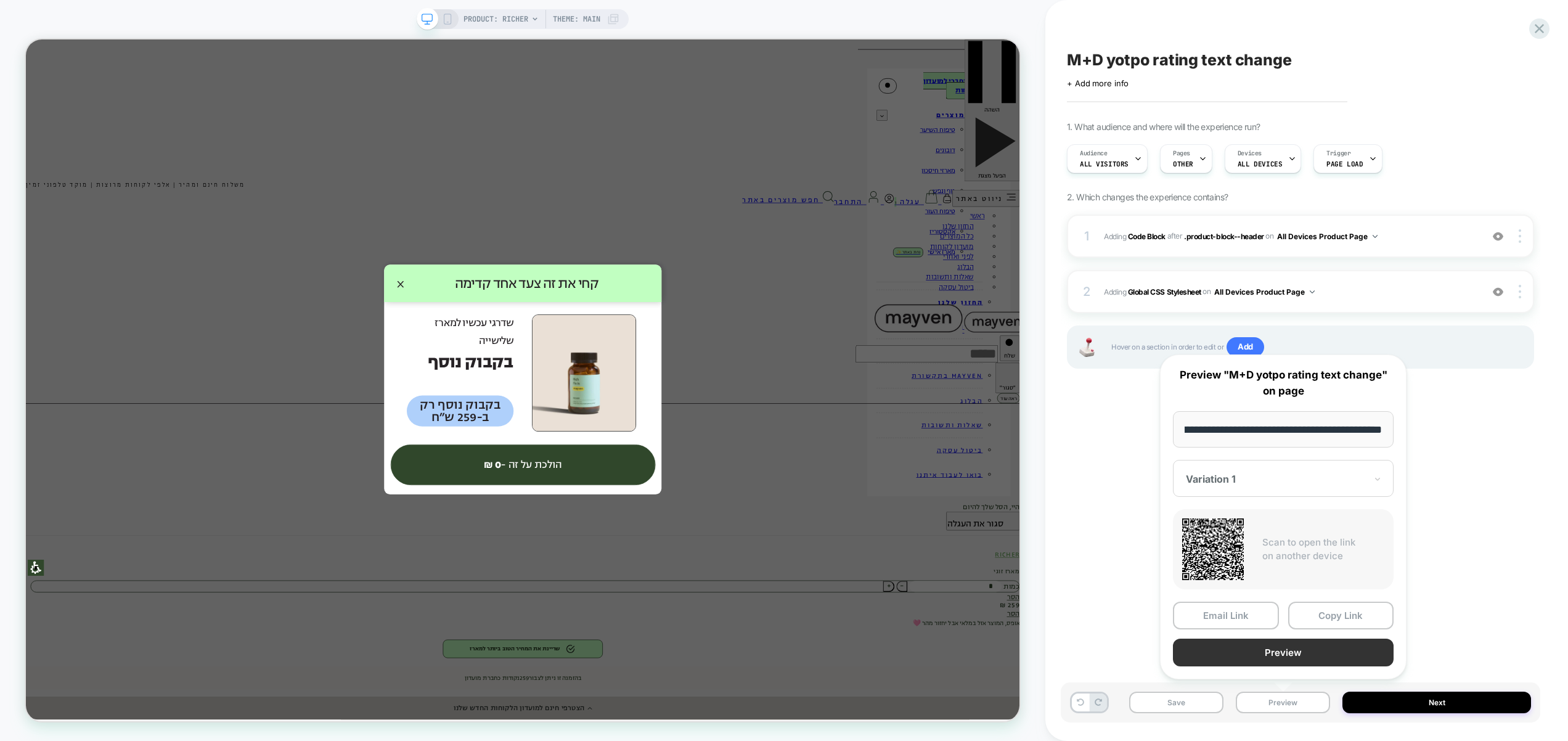
scroll to position [0, 0]
click at [1277, 647] on button "Preview" at bounding box center [1283, 652] width 221 height 27
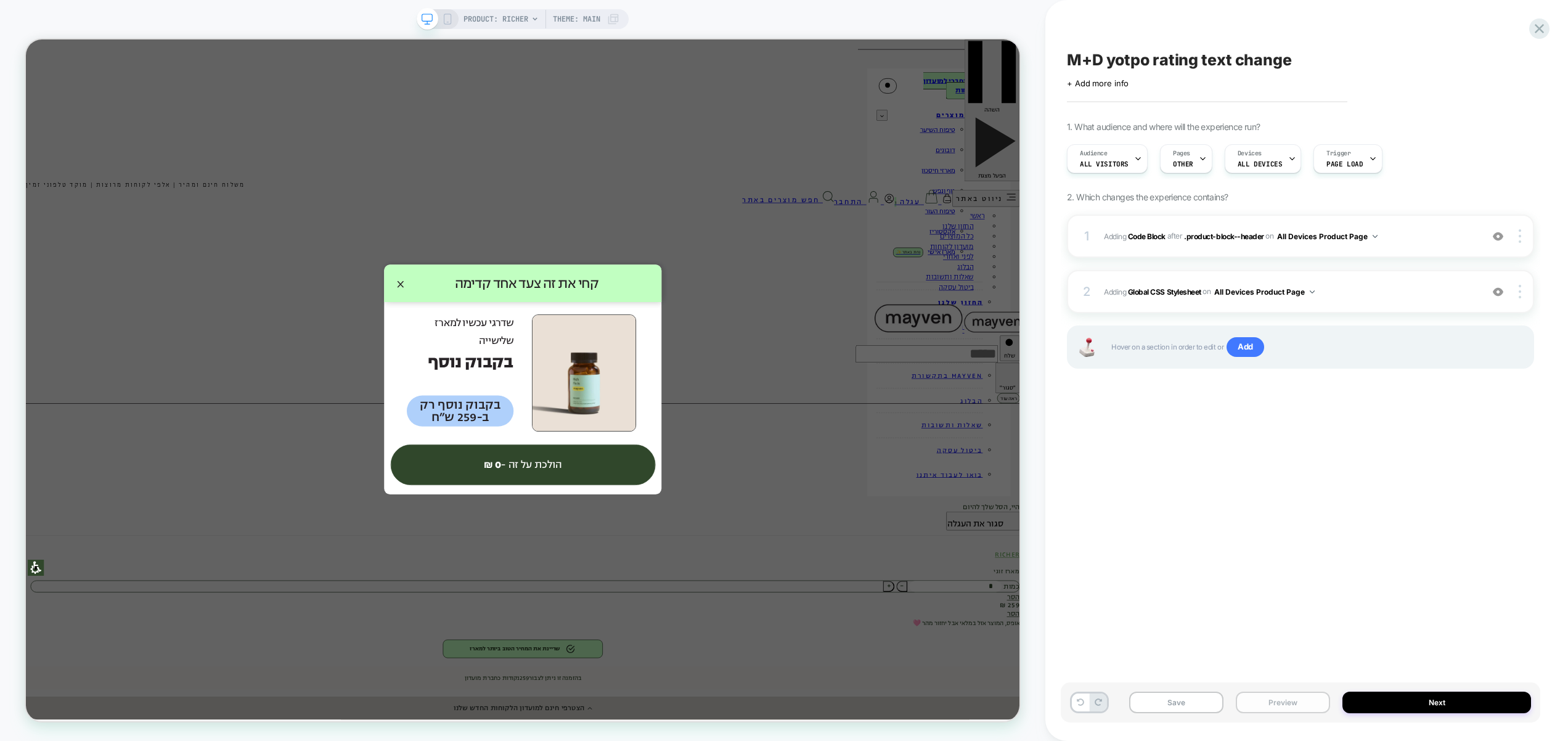
click at [1273, 698] on button "Preview" at bounding box center [1282, 702] width 94 height 22
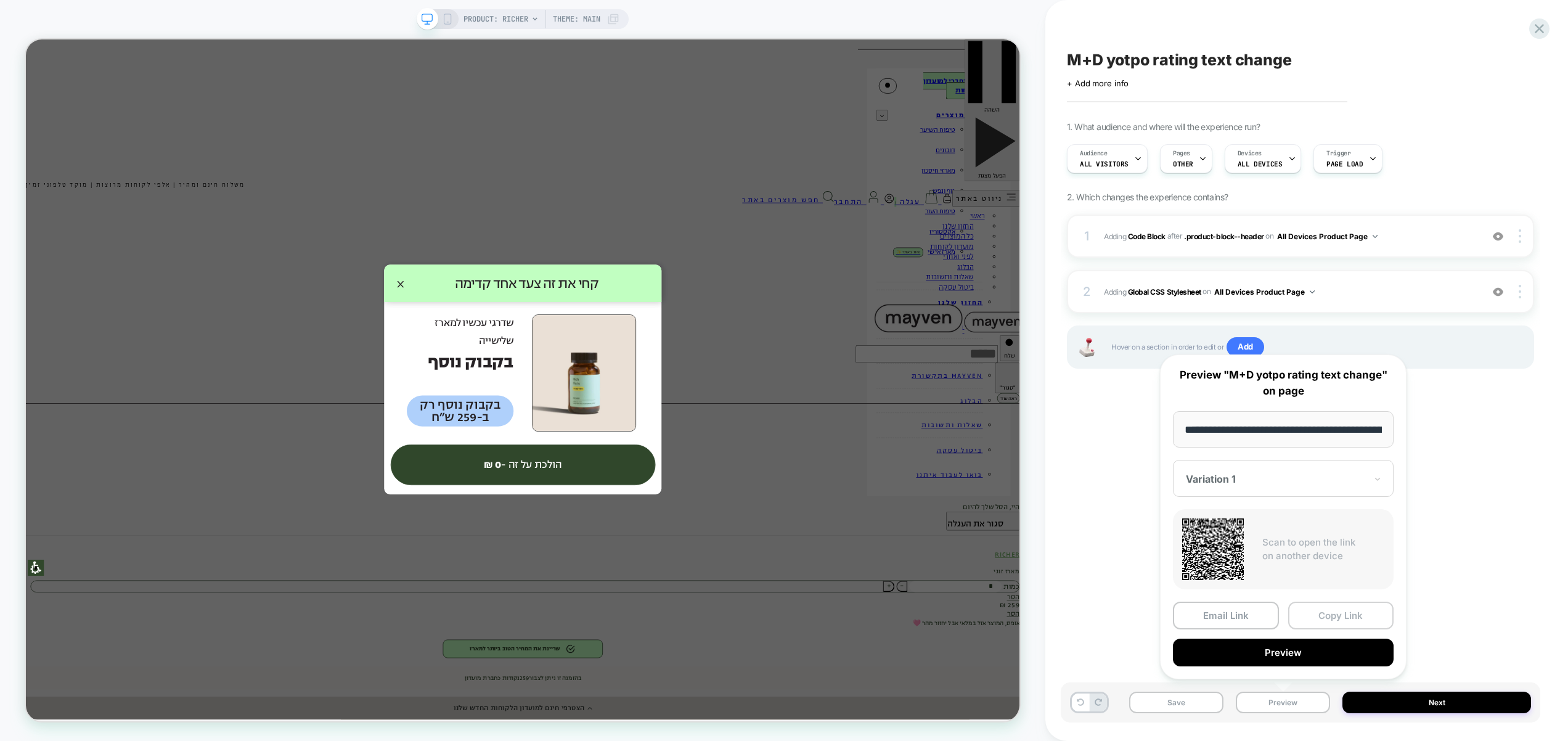
click at [1335, 618] on button "Copy Link" at bounding box center [1341, 615] width 106 height 27
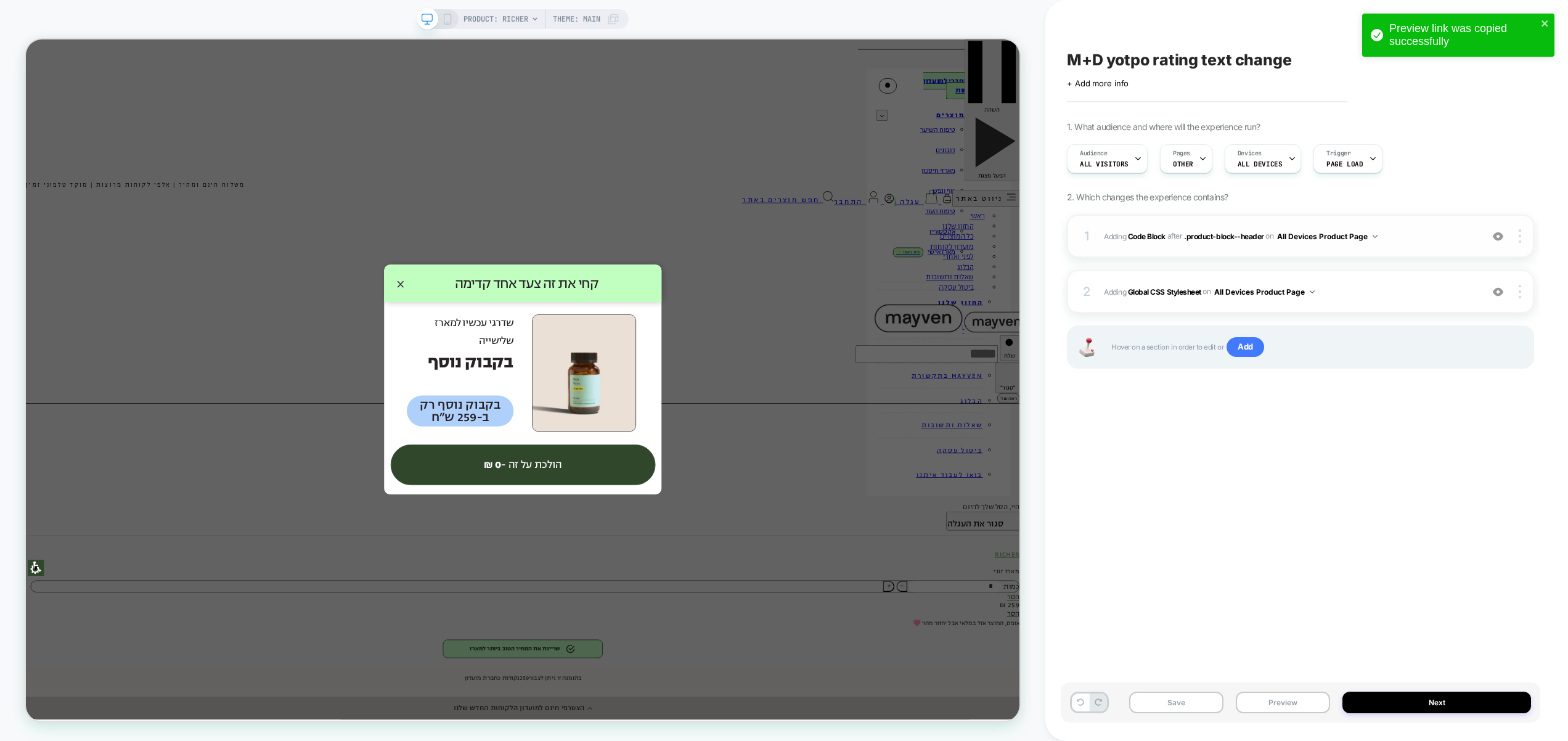
click at [1425, 242] on span "Adding Code Block AFTER .product-block--header .product-block--header on All De…" at bounding box center [1289, 236] width 372 height 15
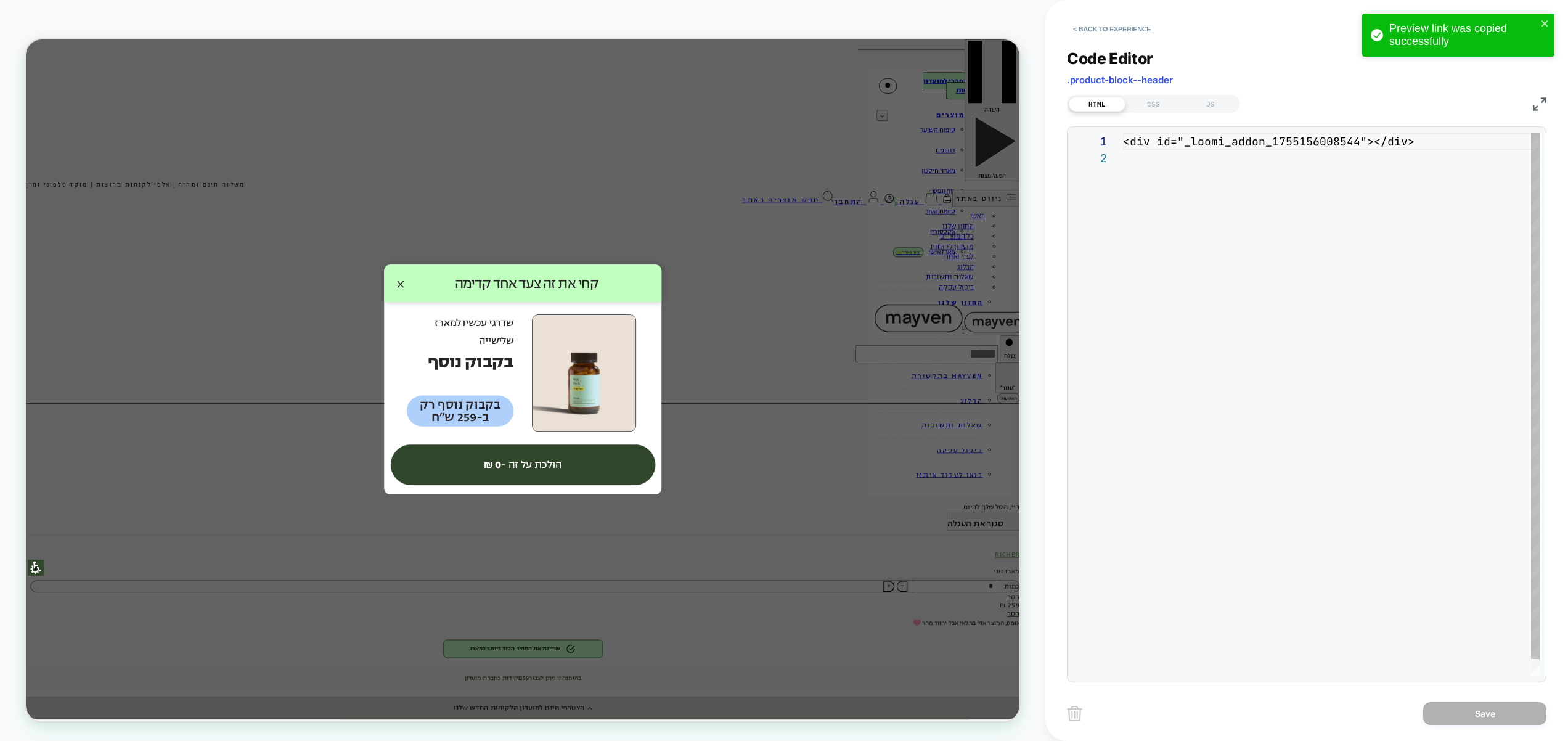
scroll to position [17, 0]
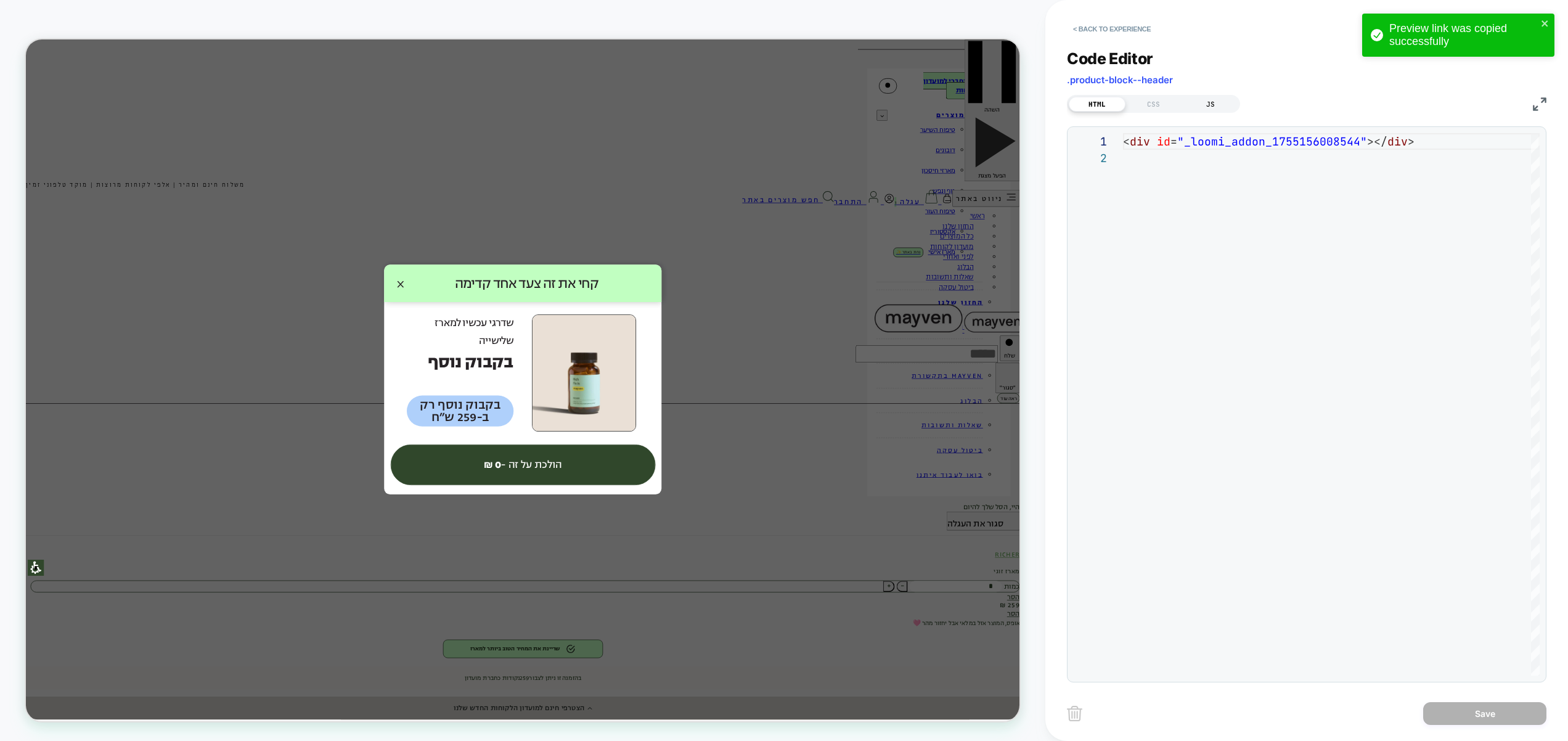
click at [1219, 103] on div "JS" at bounding box center [1210, 104] width 56 height 14
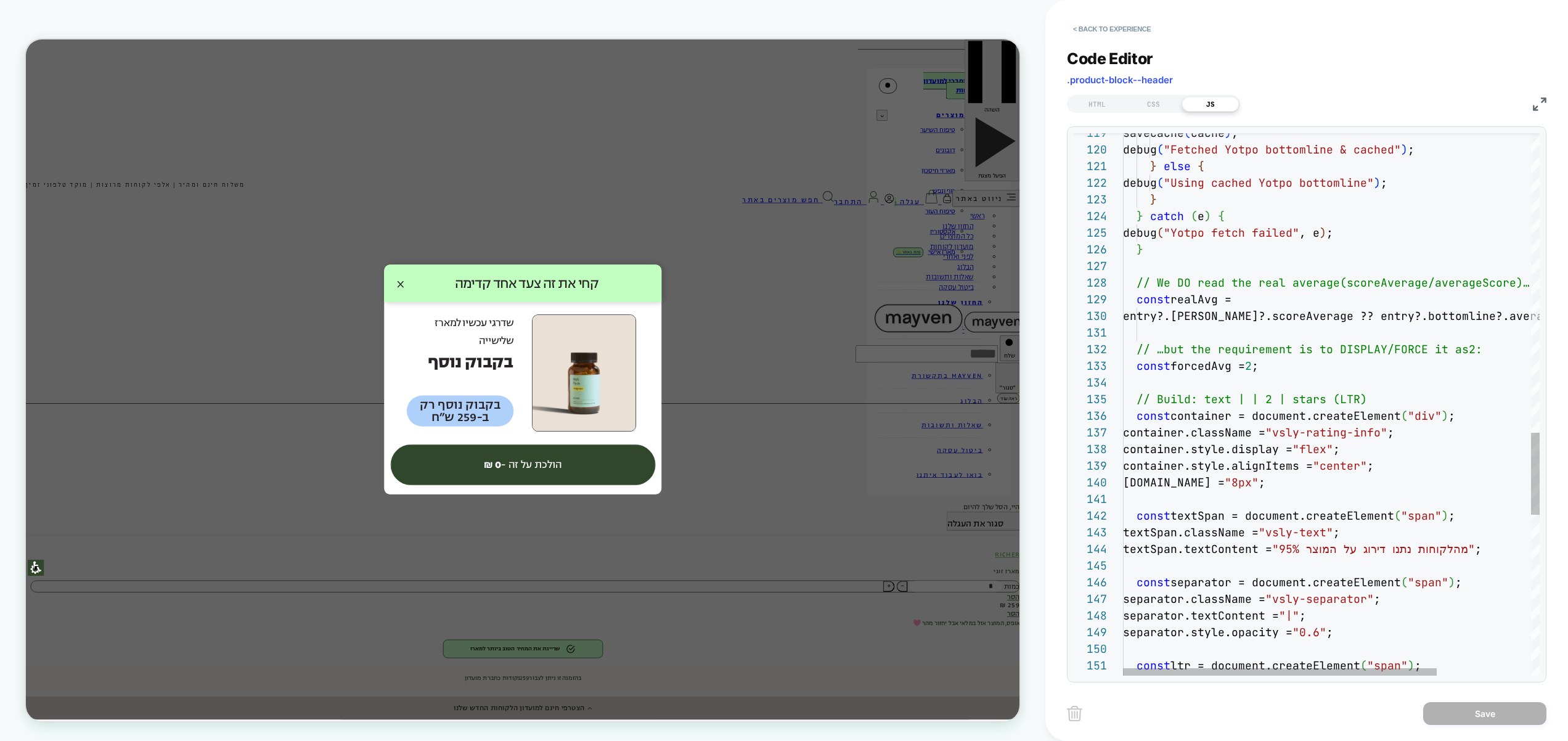
scroll to position [117, 206]
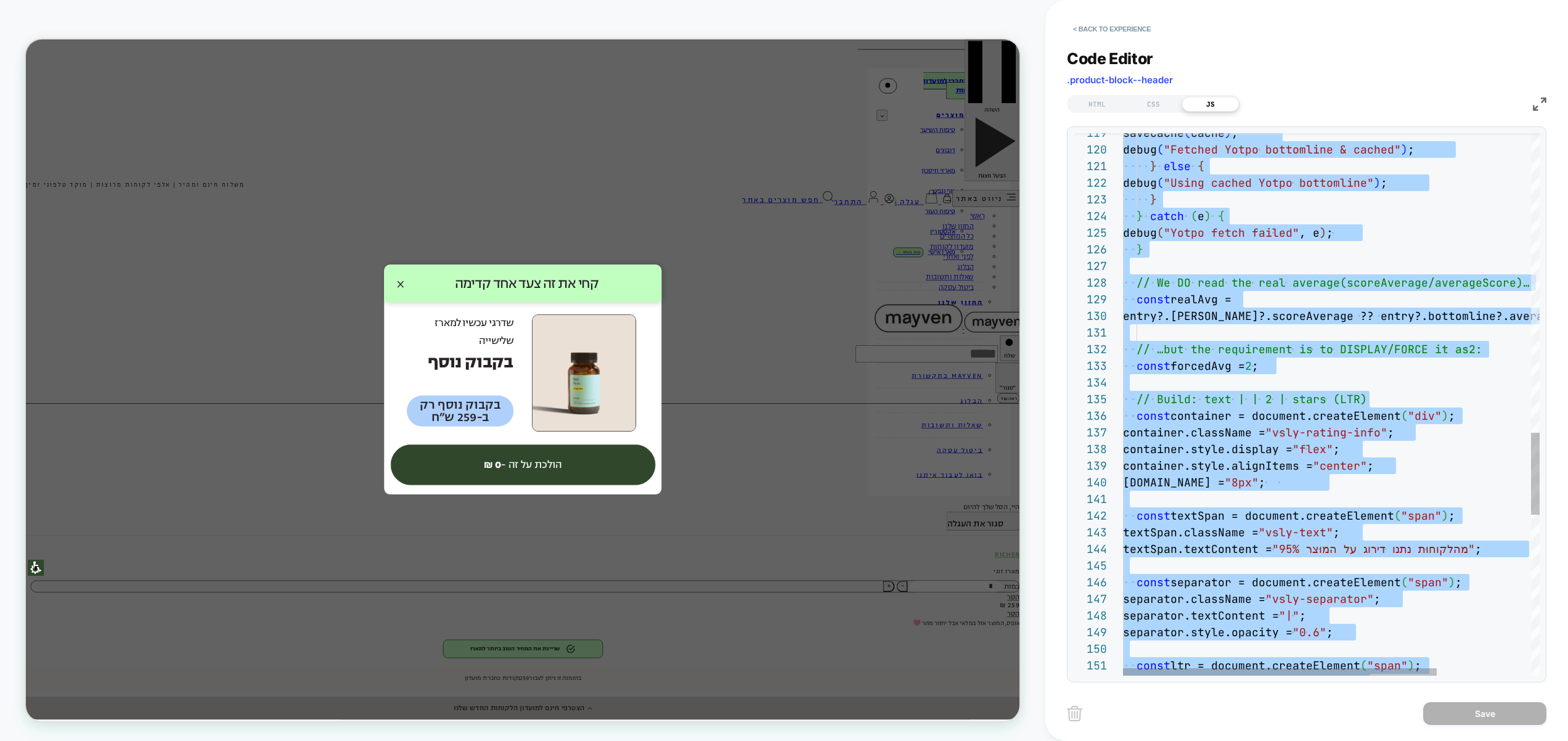
type textarea "**********"
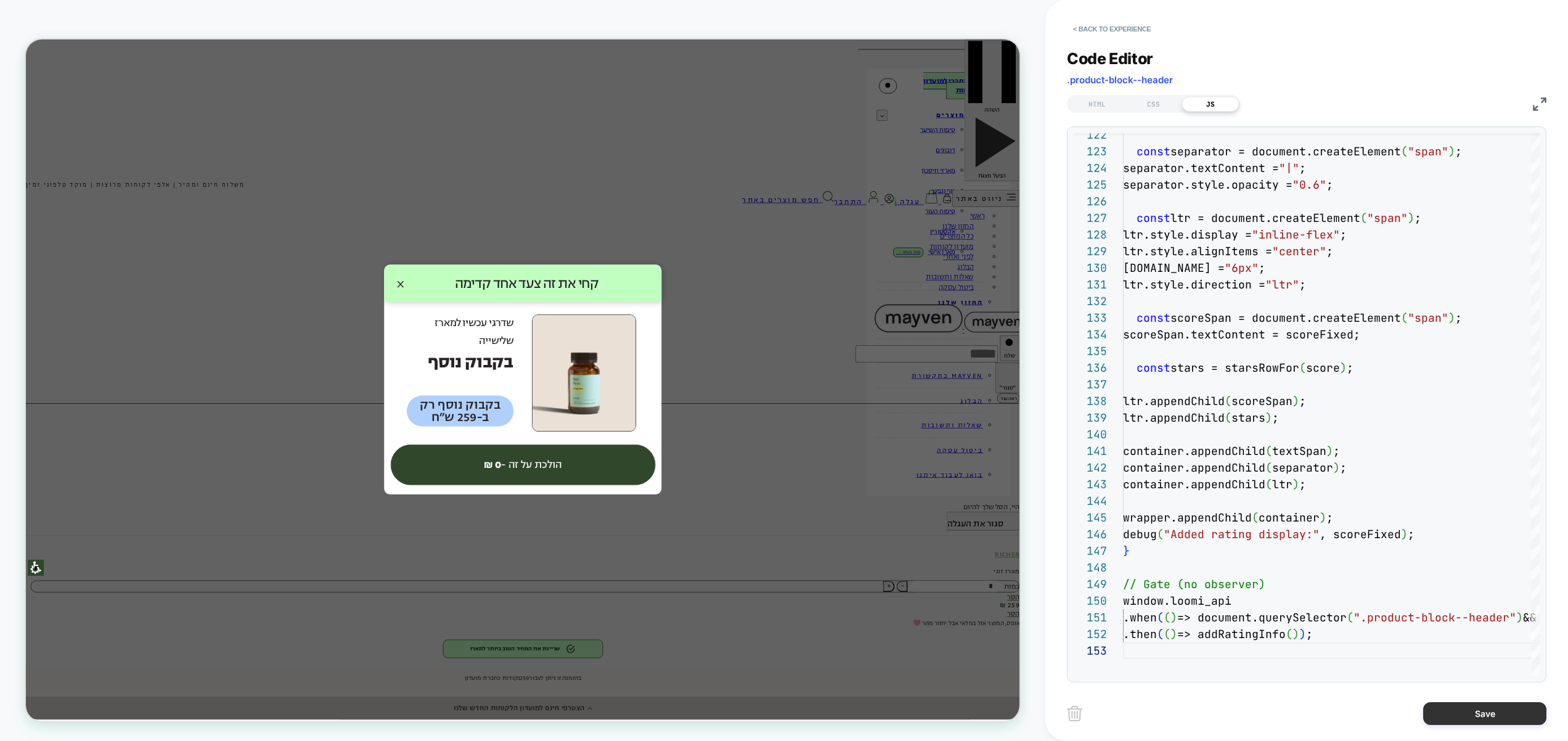
click at [1479, 709] on button "Save" at bounding box center [1484, 714] width 123 height 23
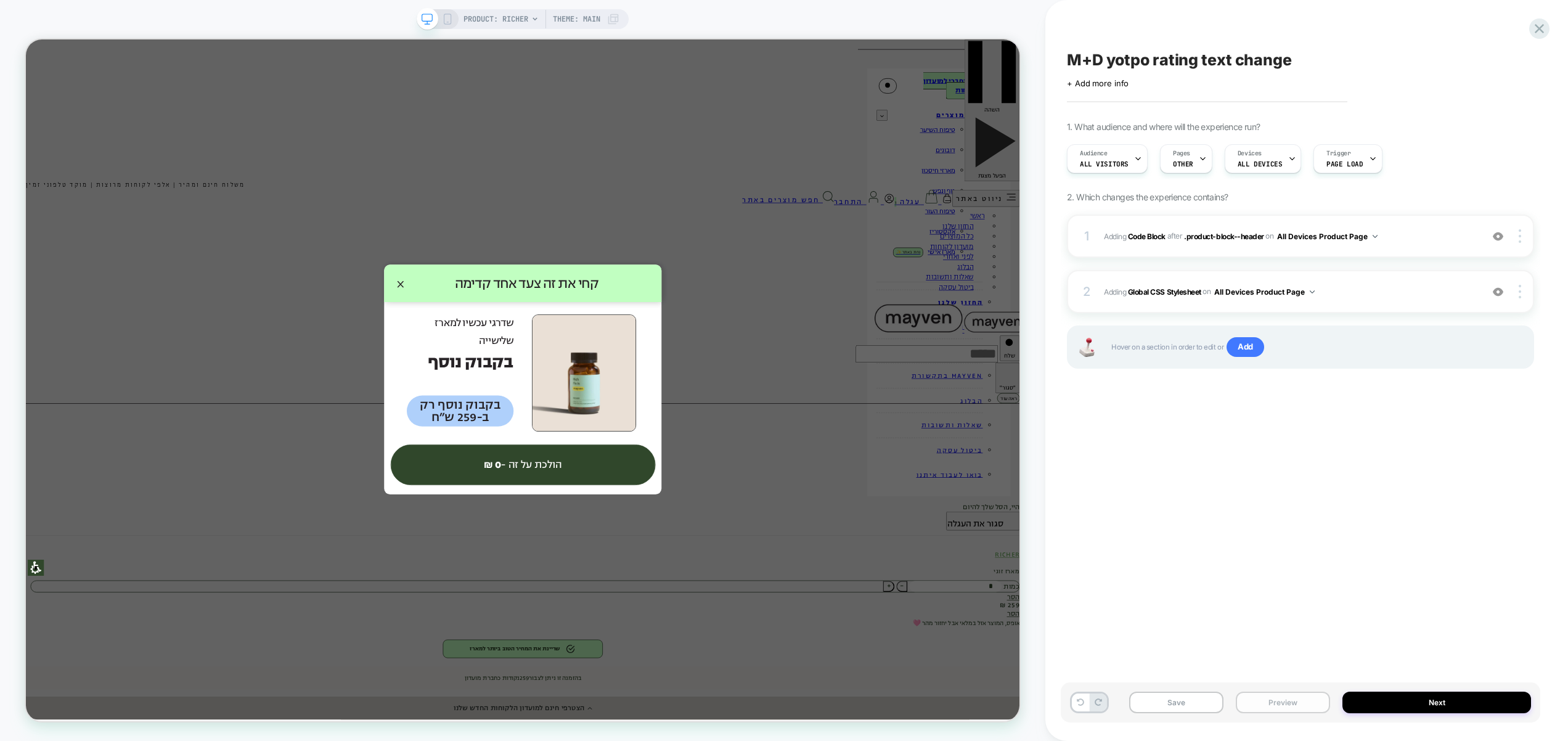
click at [1280, 701] on button "Preview" at bounding box center [1282, 702] width 94 height 22
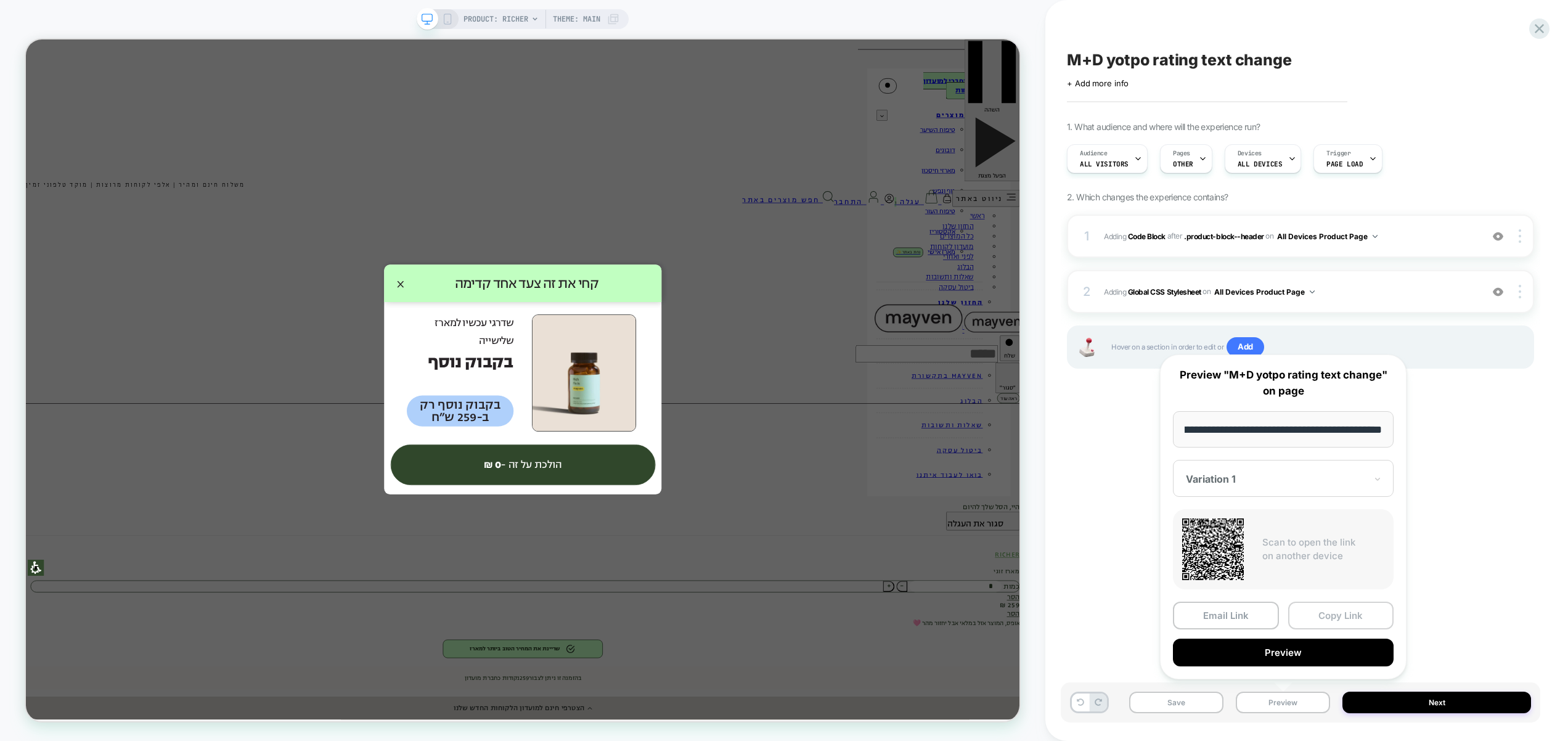
scroll to position [0, 0]
click at [1318, 615] on button "Copy Link" at bounding box center [1341, 615] width 106 height 27
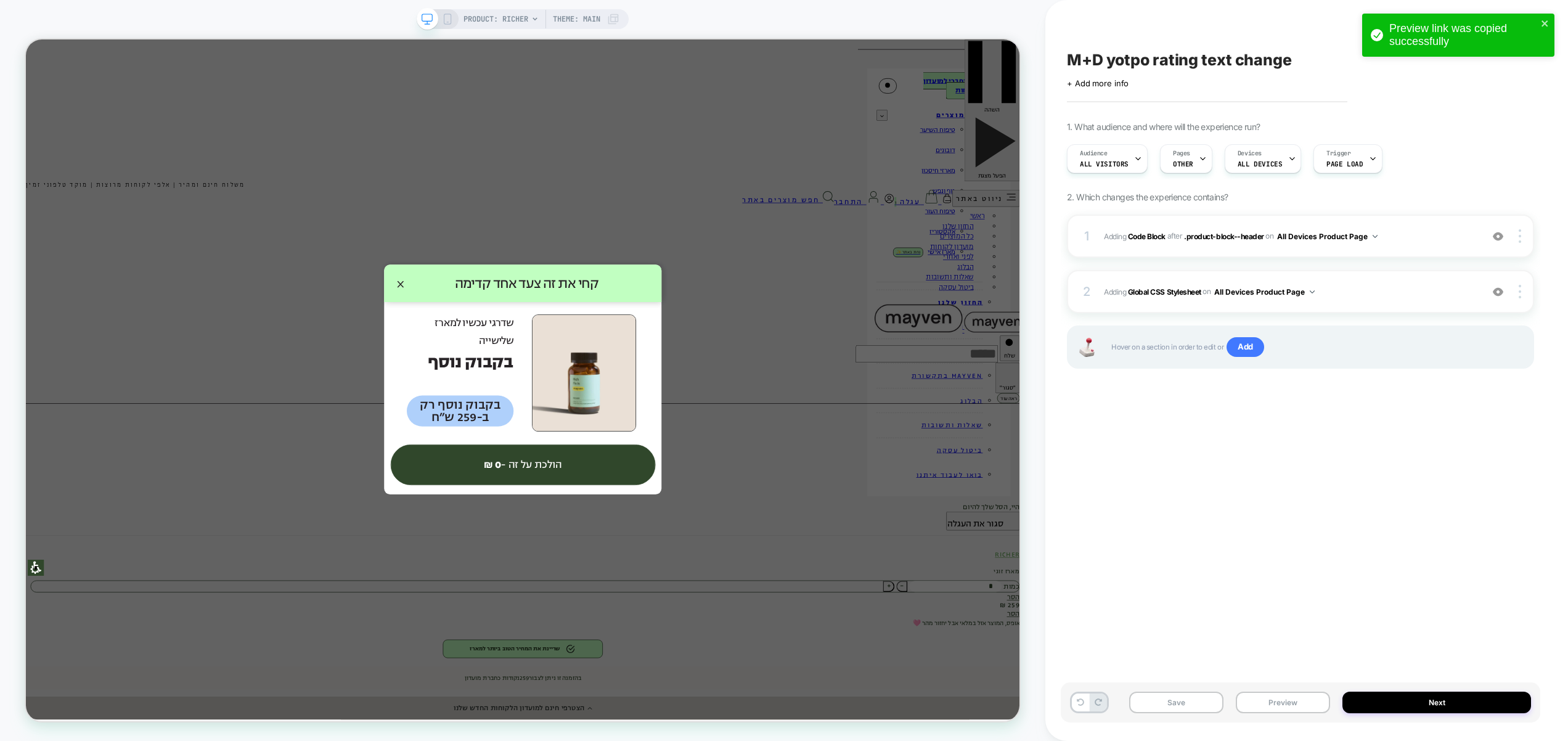
click at [1338, 509] on div "M+D yotpo rating text change Click to edit experience details + Add more info 1…" at bounding box center [1301, 370] width 480 height 717
click at [1400, 242] on span "Adding Code Block AFTER .product-block--header .product-block--header on All De…" at bounding box center [1289, 236] width 372 height 15
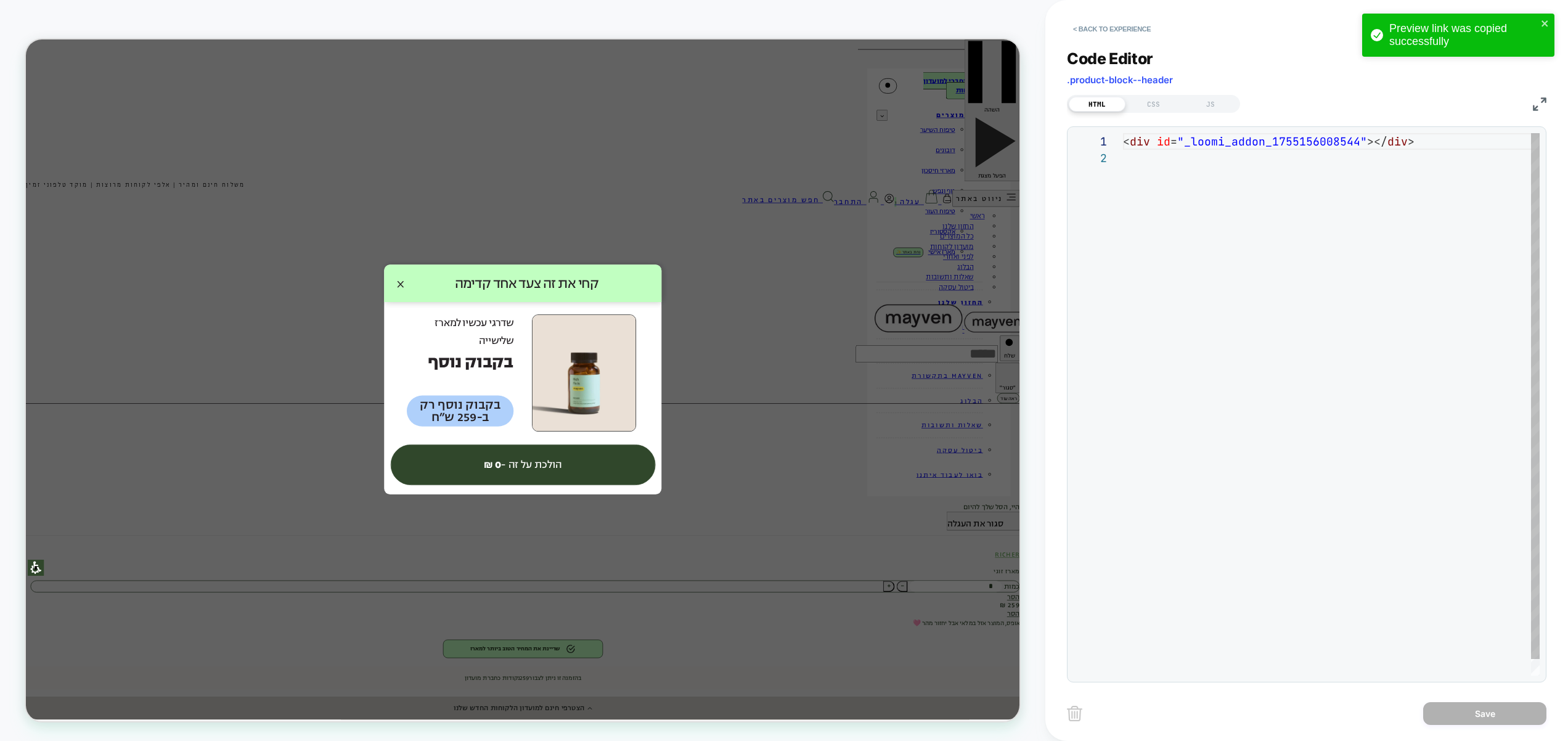
scroll to position [17, 0]
click at [1149, 106] on div "CSS" at bounding box center [1153, 104] width 56 height 14
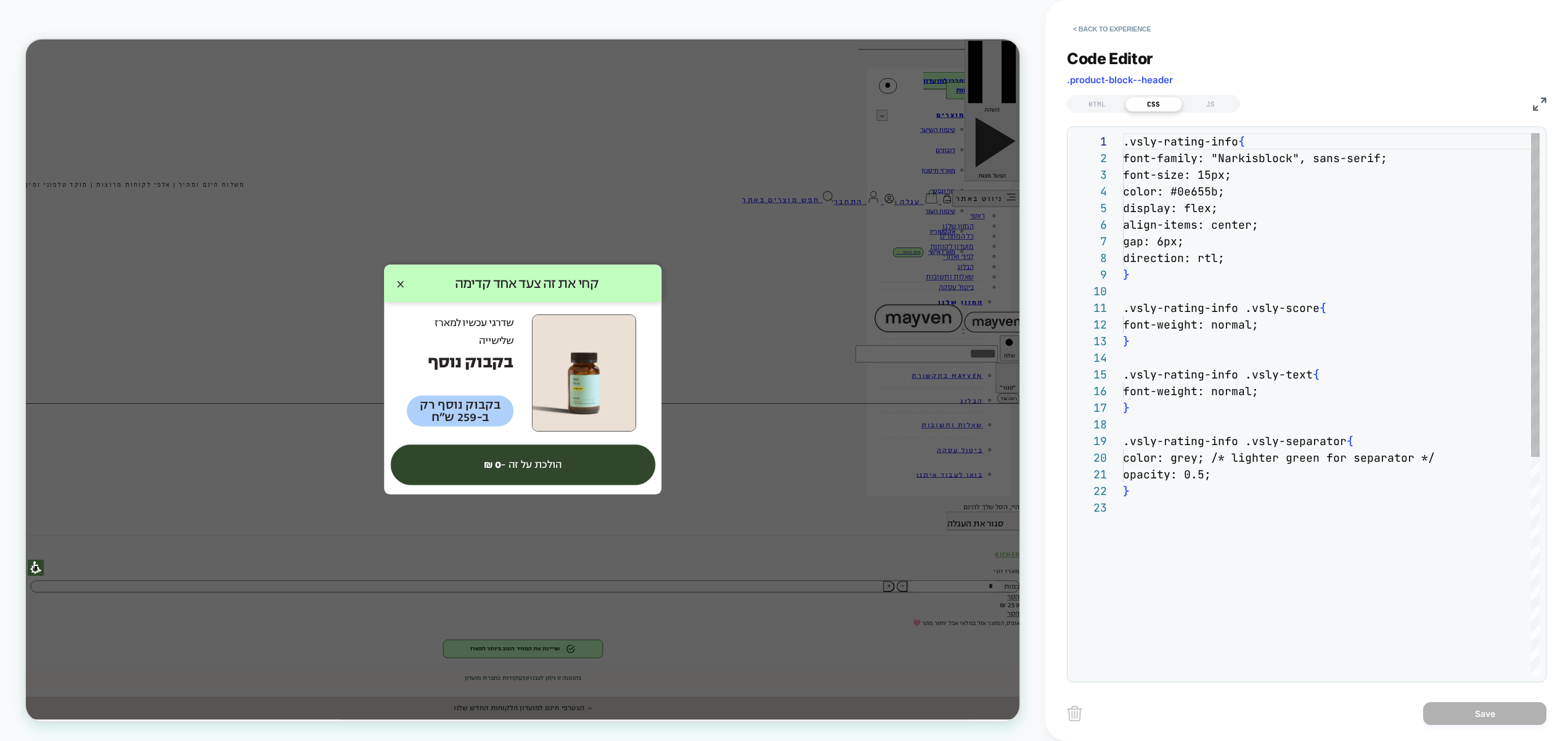
scroll to position [167, 0]
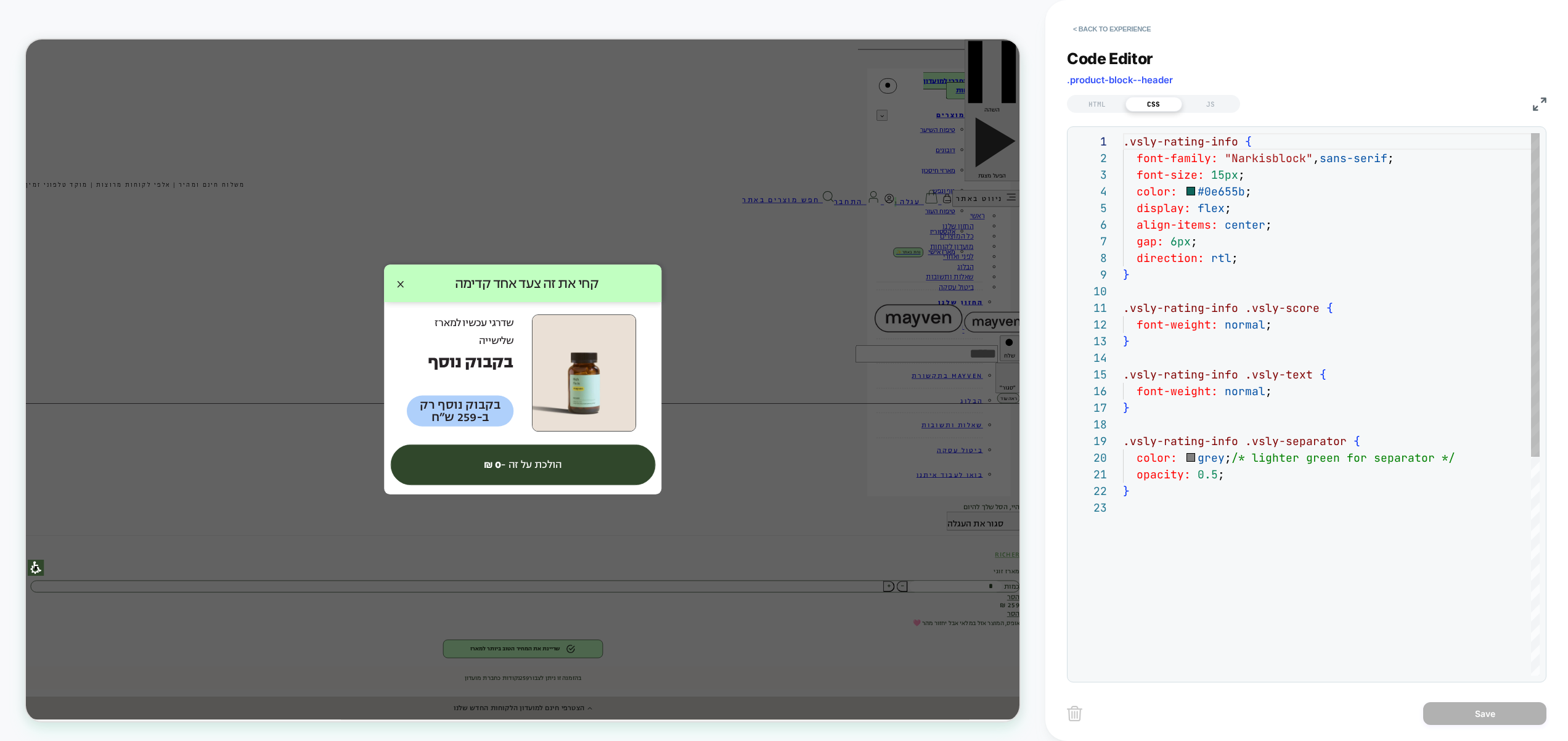
click at [1232, 199] on div ".vsly-rating-info { font-family: "Narkisblock" , sans-serif ; font-size: 15px ;…" at bounding box center [1331, 587] width 417 height 909
click at [1256, 259] on div ".vsly-rating-info { font-family: "Narkisblock" , sans-serif ; font-size: 15px ;…" at bounding box center [1331, 587] width 417 height 909
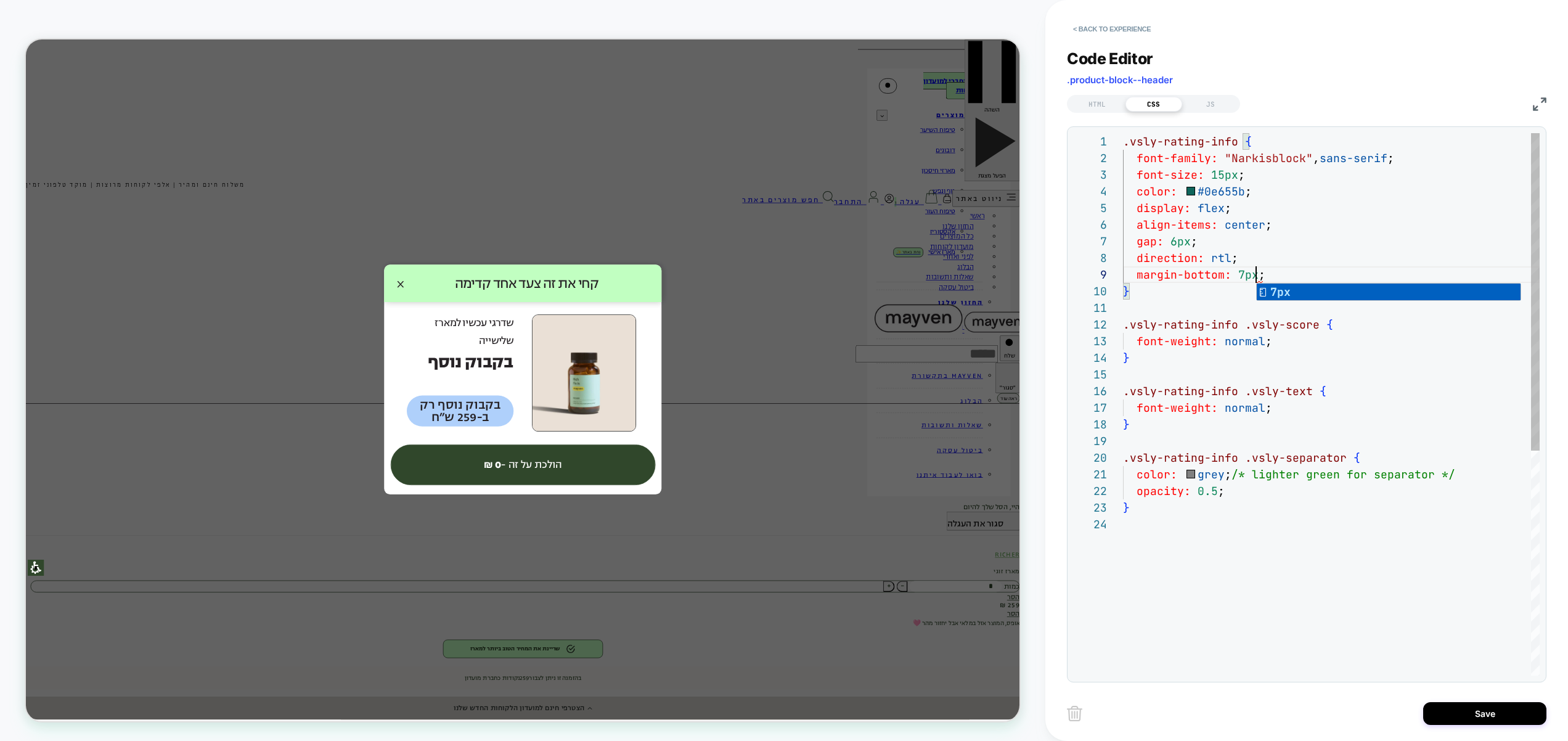
scroll to position [133, 133]
click at [1277, 201] on div ".vsly-rating-info { font-family: "Narkisblock" , sans-serif ; font-size: 15px ;…" at bounding box center [1331, 595] width 417 height 925
click at [1268, 181] on div ".vsly-rating-info { font-family: "Narkisblock" , sans-serif ; font-size: 15px ;…" at bounding box center [1331, 595] width 417 height 925
click at [1271, 194] on div ".vsly-rating-info { font-family: "Narkisblock" , sans-serif ; font-size: 15px ;…" at bounding box center [1331, 595] width 417 height 925
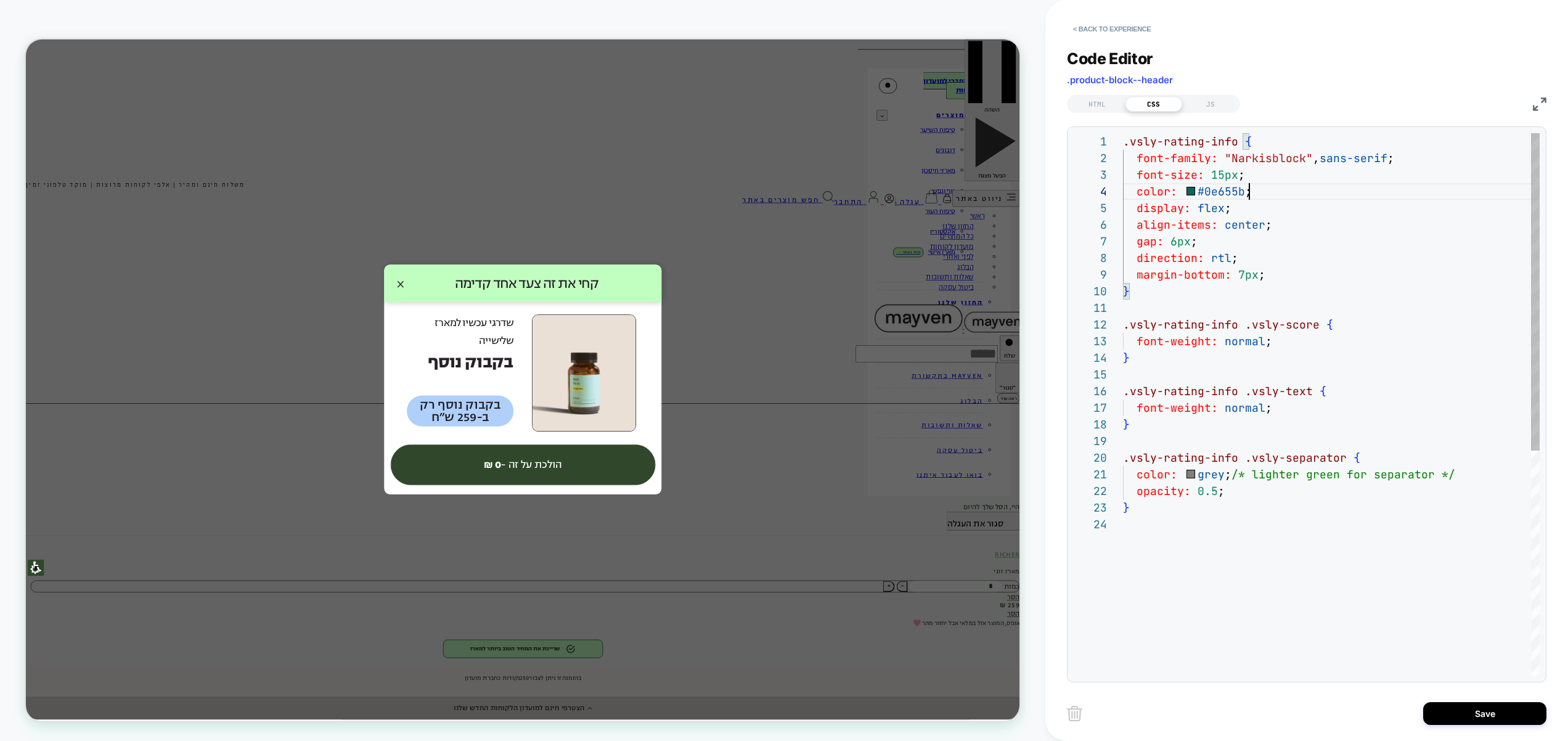
scroll to position [50, 146]
click at [1213, 185] on div ".vsly-rating-info { font-family: "Narkisblock" , sans-serif ; font-size: 15px ;…" at bounding box center [1331, 595] width 417 height 925
click at [1192, 191] on div ".vsly-rating-info { font-family: "Narkisblock" , sans-serif ; font-size: 15px ;…" at bounding box center [1331, 595] width 417 height 925
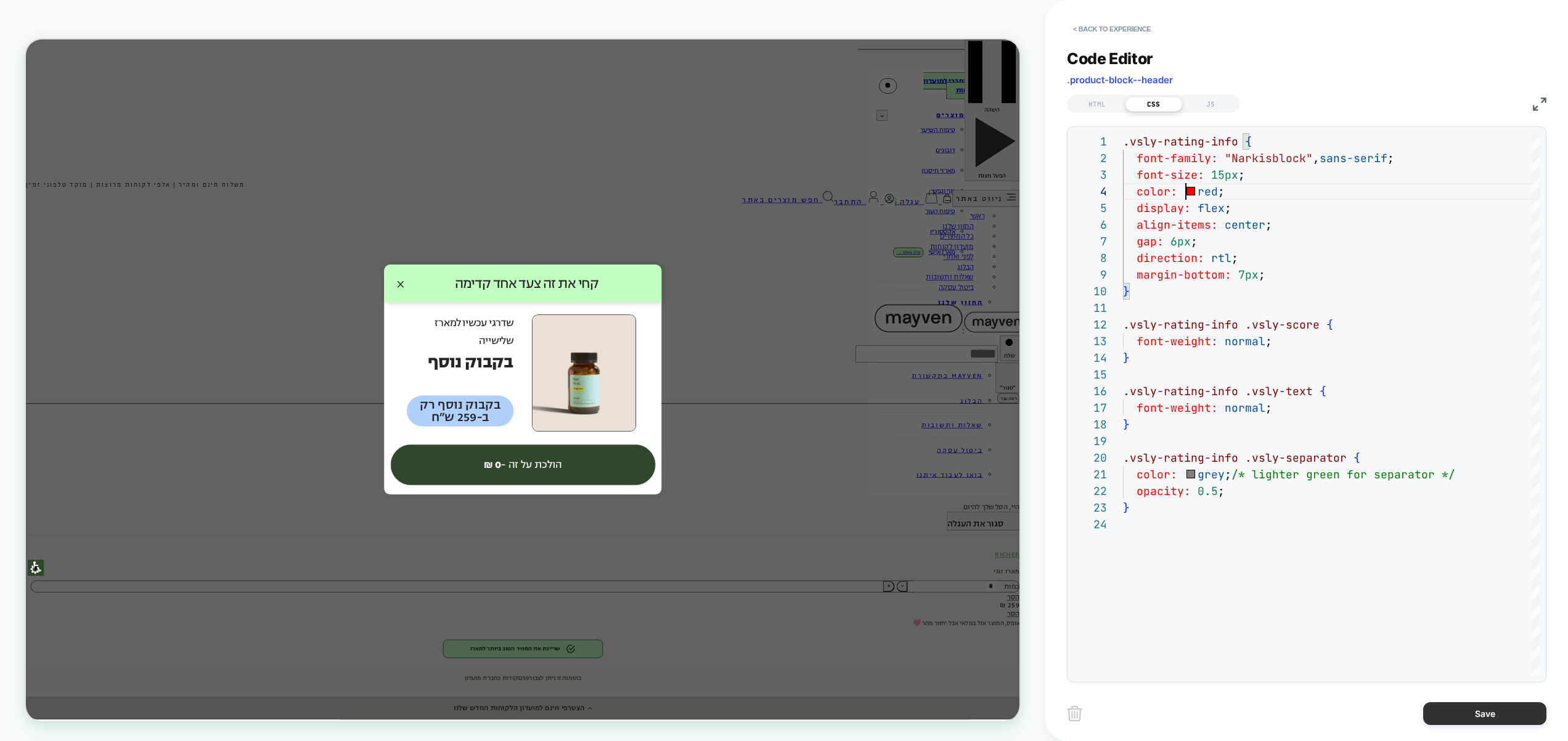
type textarea "**********"
click at [1466, 722] on button "Save" at bounding box center [1484, 714] width 123 height 23
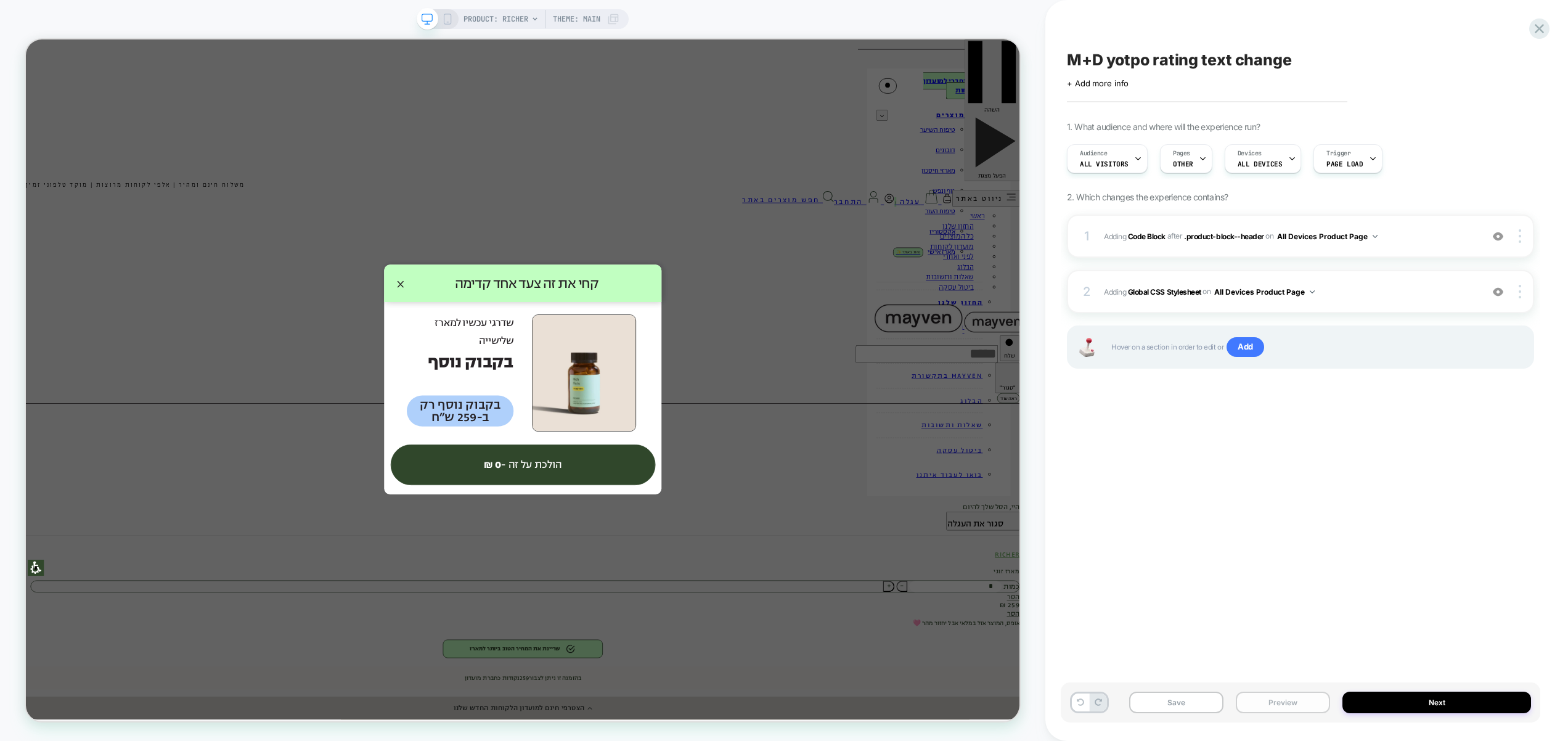
click at [1289, 704] on button "Preview" at bounding box center [1282, 702] width 94 height 22
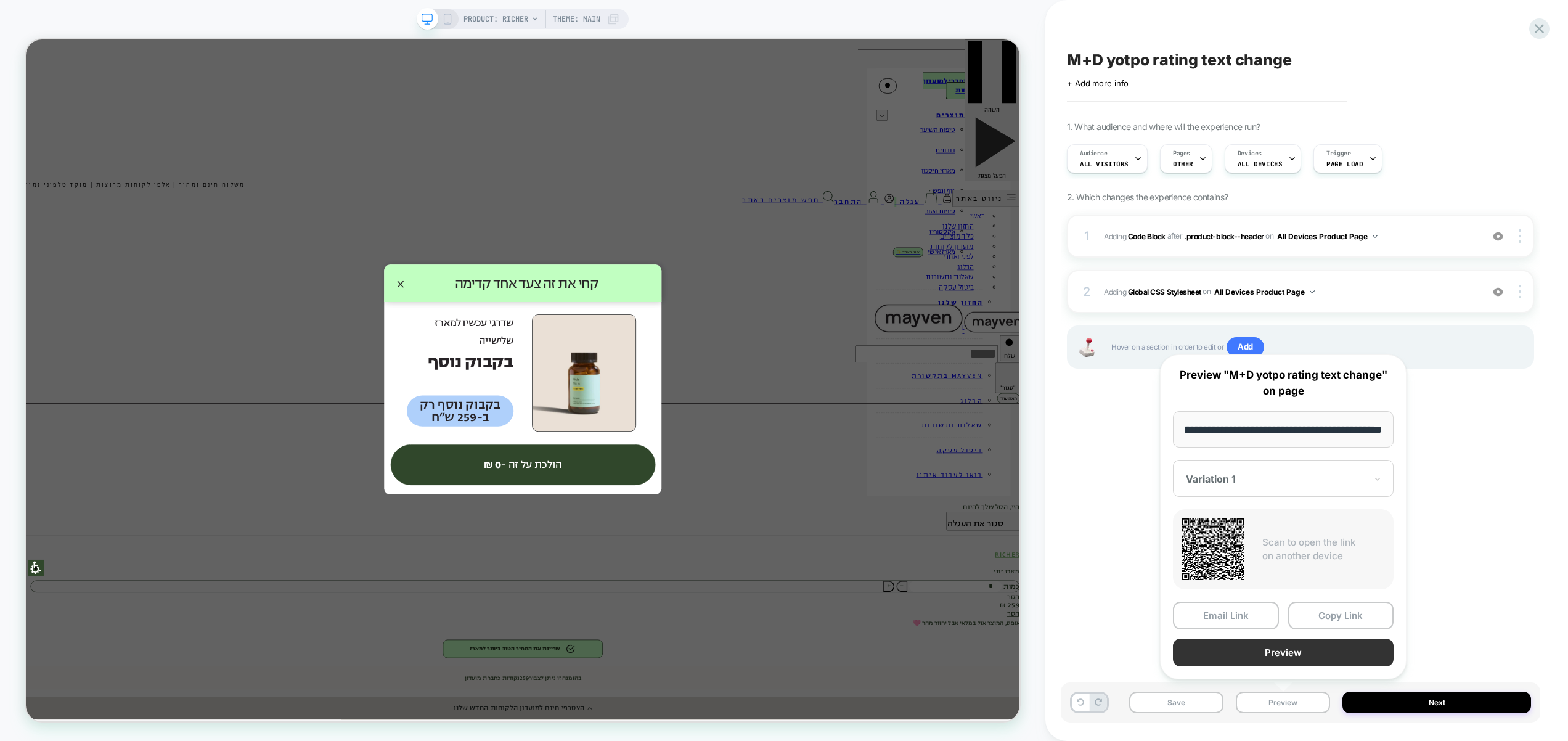
scroll to position [0, 0]
click at [1277, 658] on button "Preview" at bounding box center [1283, 652] width 221 height 27
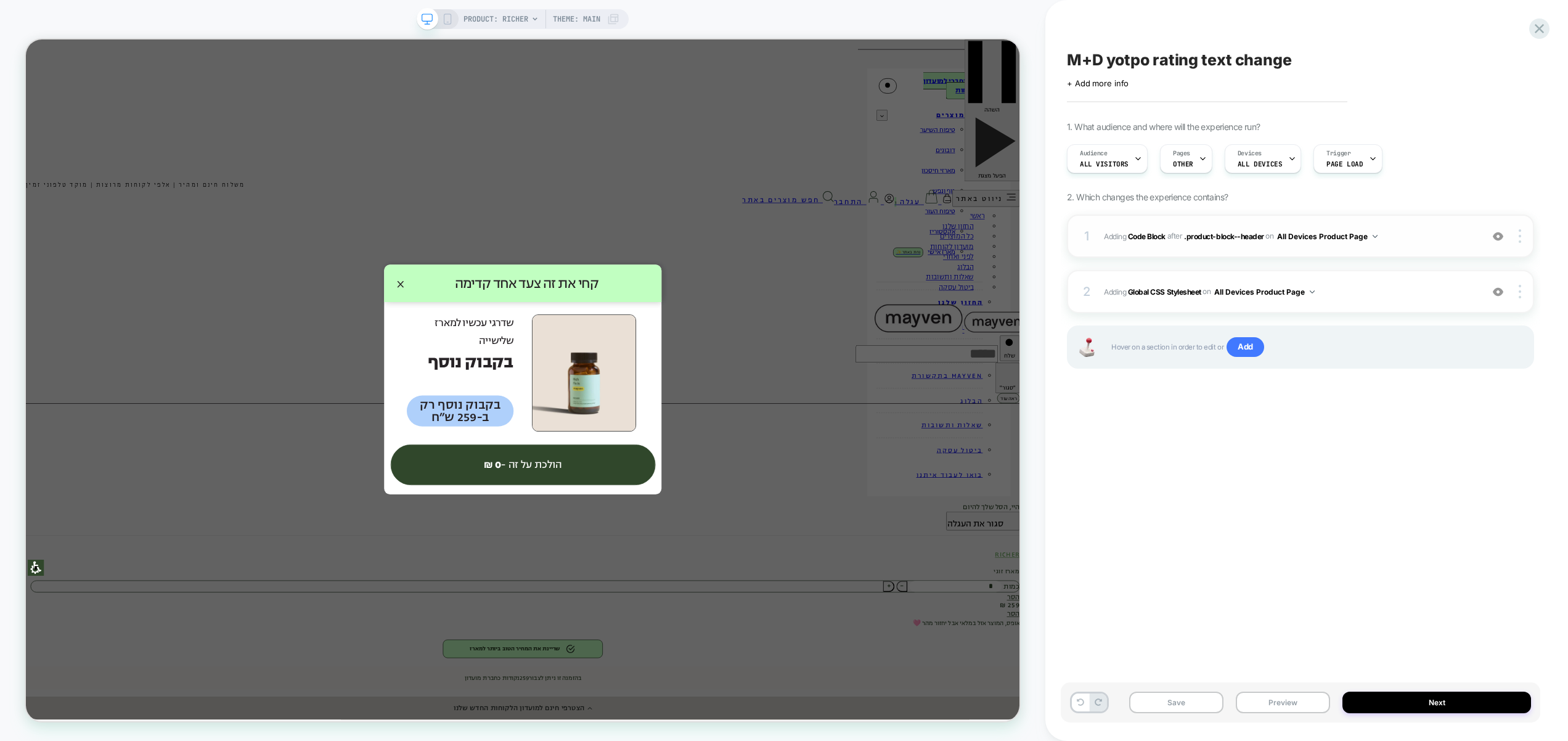
click at [1416, 238] on span "Adding Code Block AFTER .product-block--header .product-block--header on All De…" at bounding box center [1289, 236] width 372 height 15
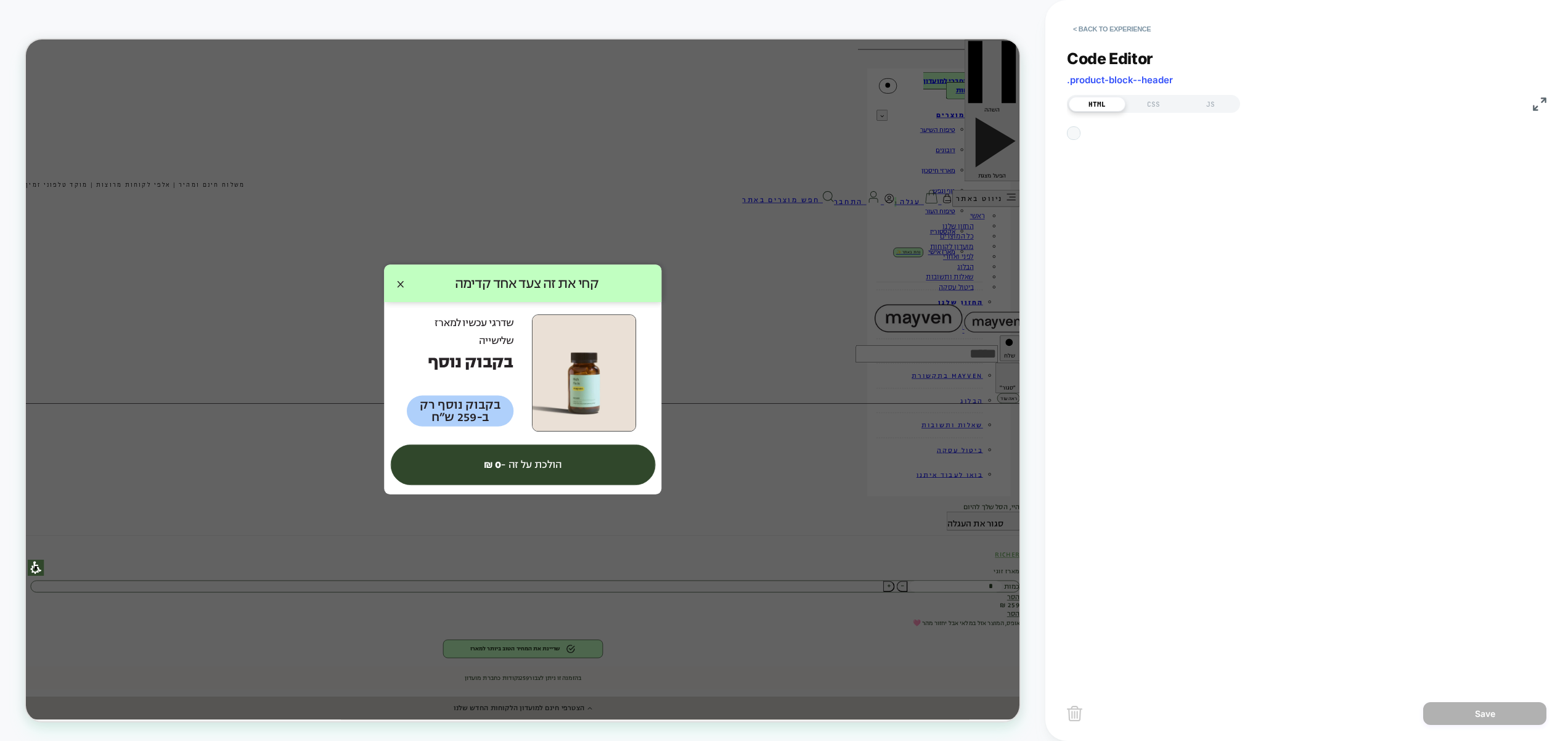
scroll to position [17, 0]
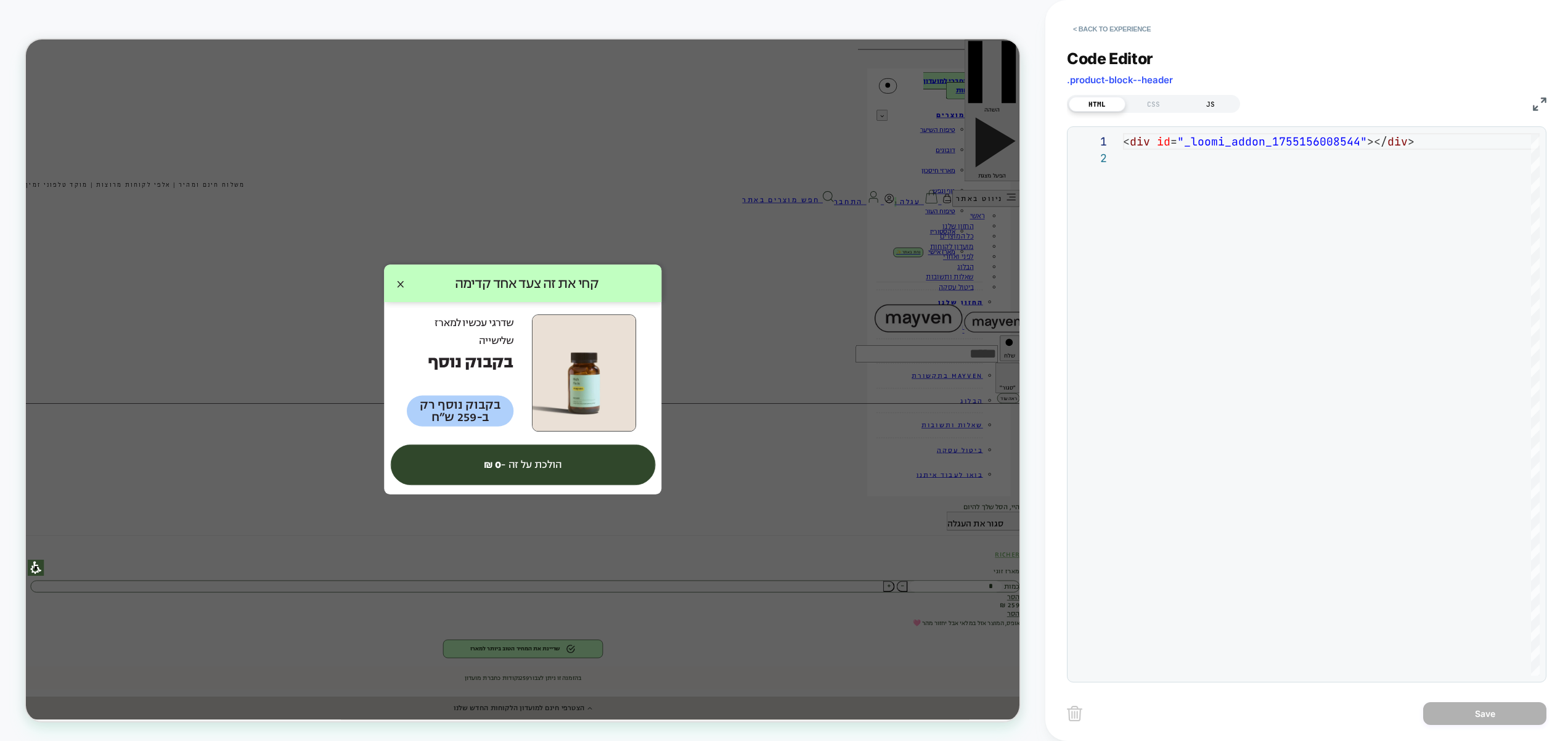
click at [1193, 101] on div "JS" at bounding box center [1210, 104] width 56 height 14
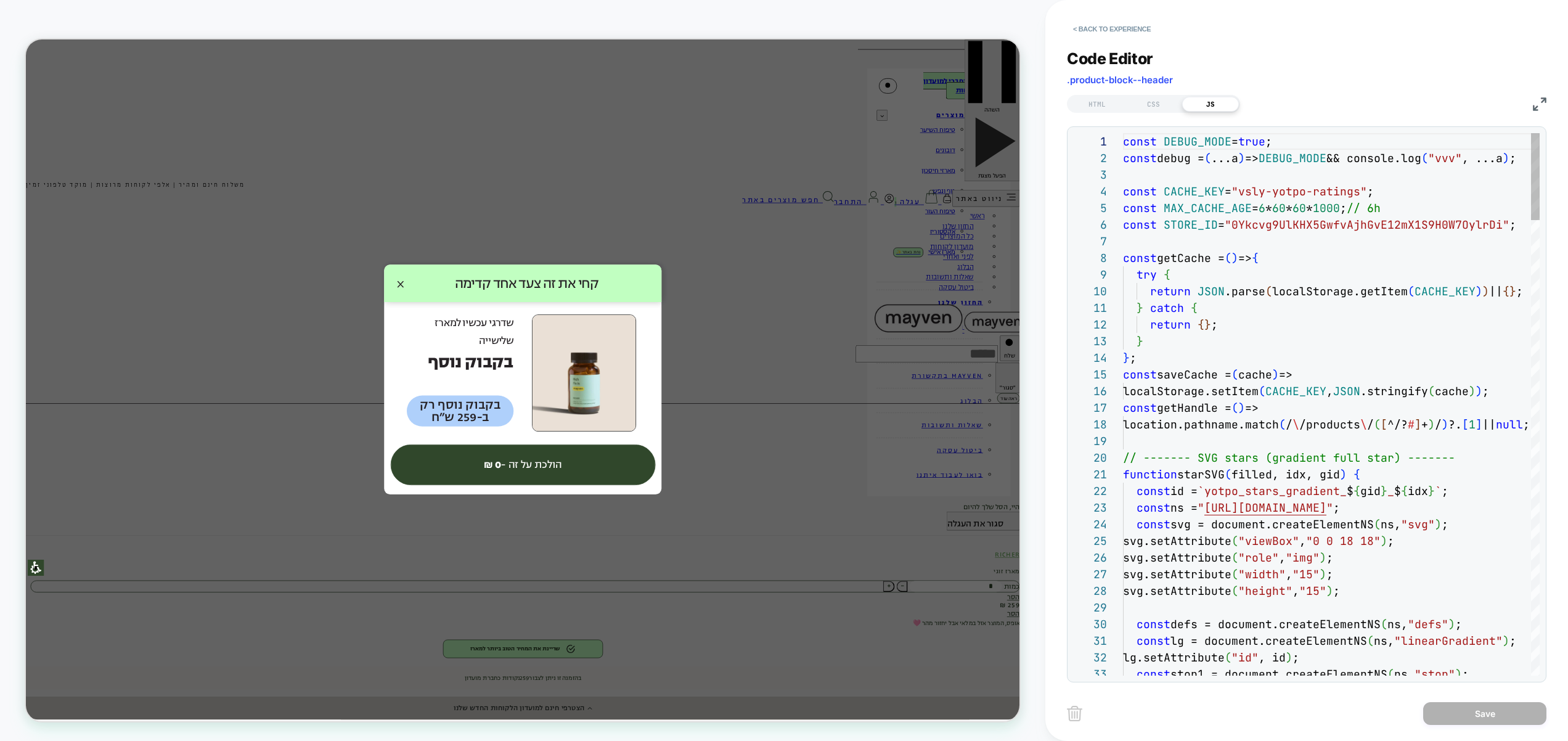
scroll to position [167, 0]
click at [1149, 104] on div "CSS" at bounding box center [1153, 104] width 56 height 14
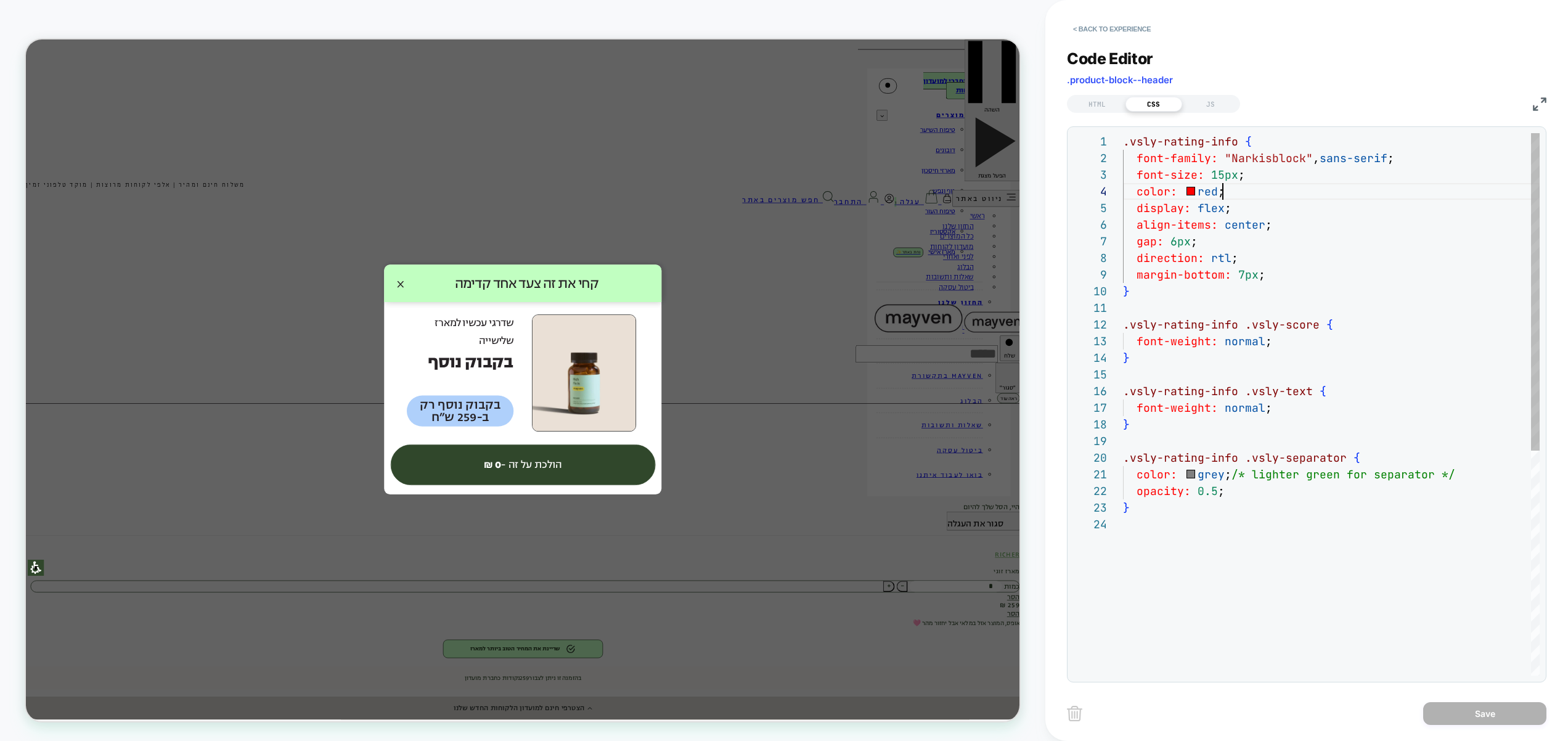
scroll to position [50, 100]
click at [1242, 197] on div ".vsly-rating-info { font-family: "Narkisblock" , sans-serif ; font-size: 15px ;…" at bounding box center [1331, 595] width 417 height 925
click at [1200, 108] on div "JS" at bounding box center [1210, 104] width 56 height 14
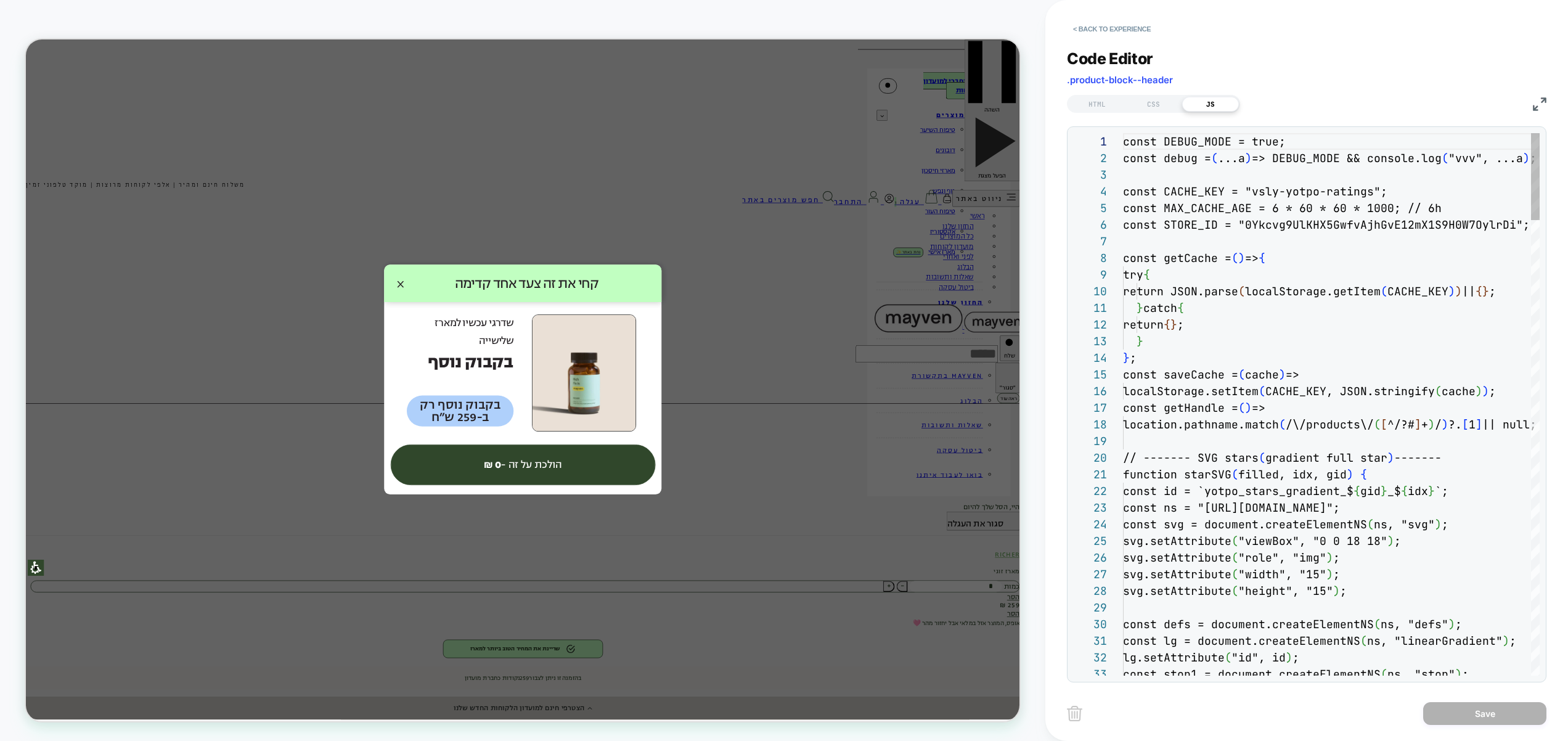
scroll to position [167, 0]
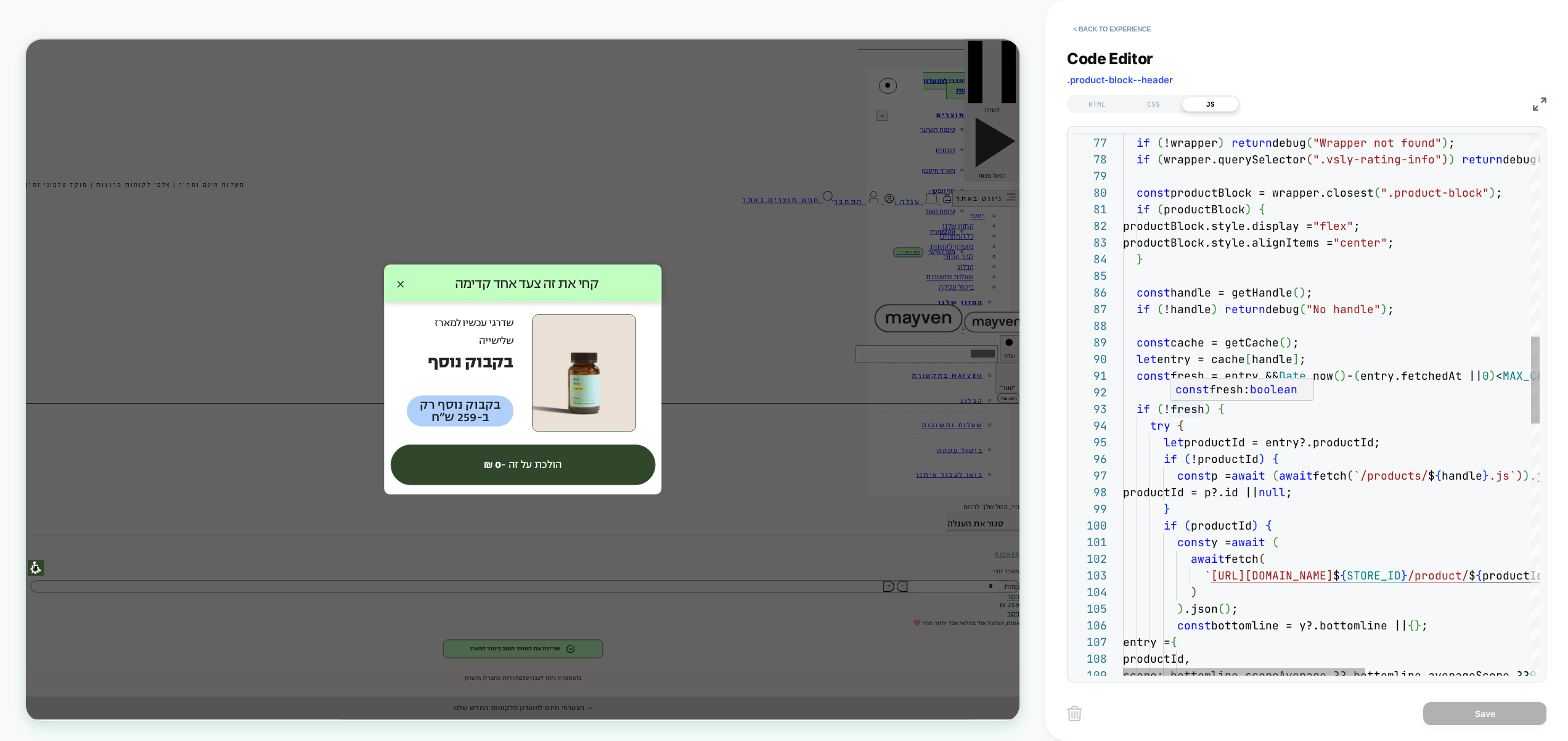
click at [1190, 409] on div "const p = await ( await fetch ( `/products/ $ { handle } .js` ) ) .json ( ) ; p…" at bounding box center [1473, 556] width 700 height 3373
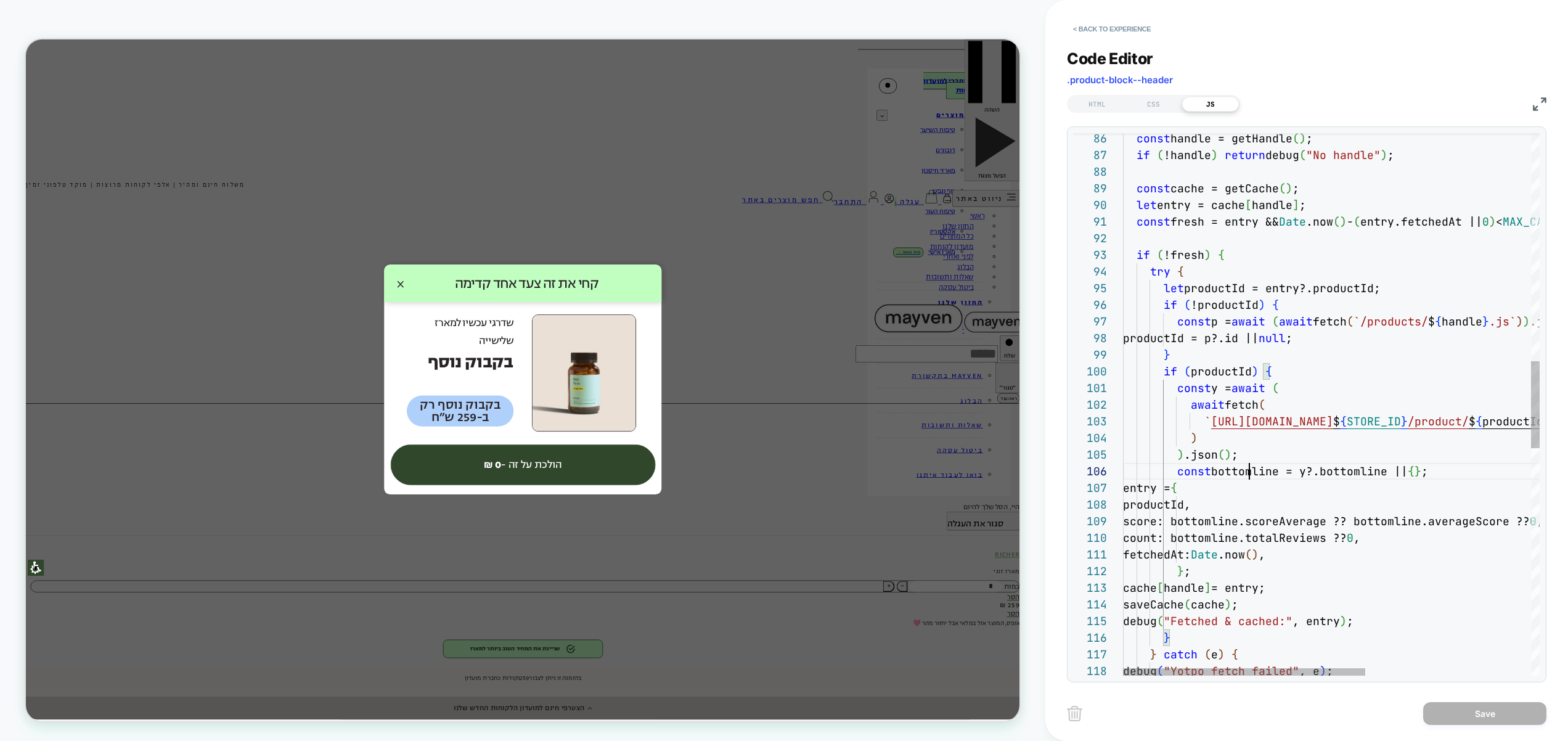
click at [1248, 468] on div "const p = await ( await fetch ( `/products/ $ { handle } .js` ) ) .json ( ) ; p…" at bounding box center [1473, 402] width 700 height 3373
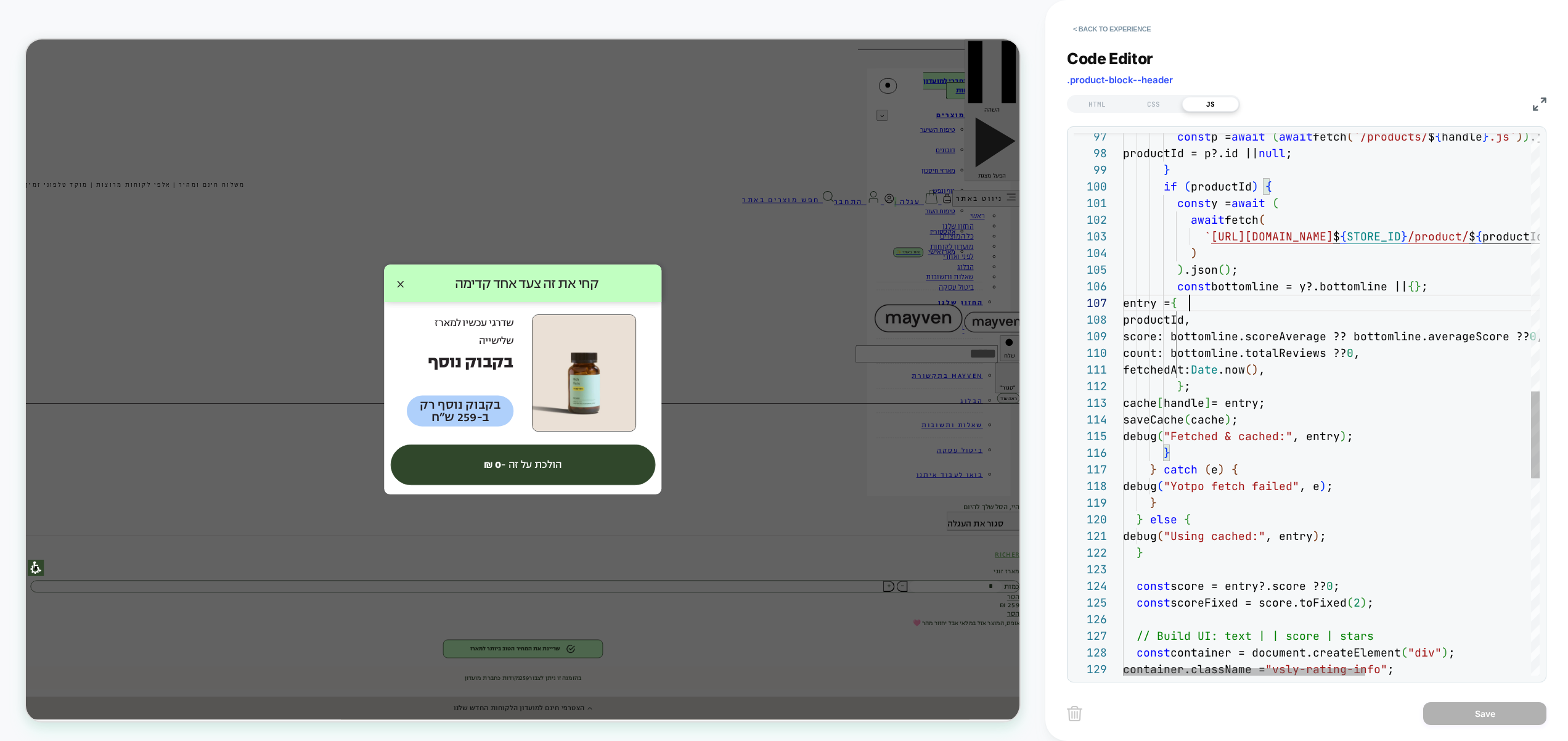
click at [1192, 304] on div "const p = await ( await fetch ( `/products/ $ { handle } .js` ) ) .json ( ) ; p…" at bounding box center [1473, 217] width 700 height 3373
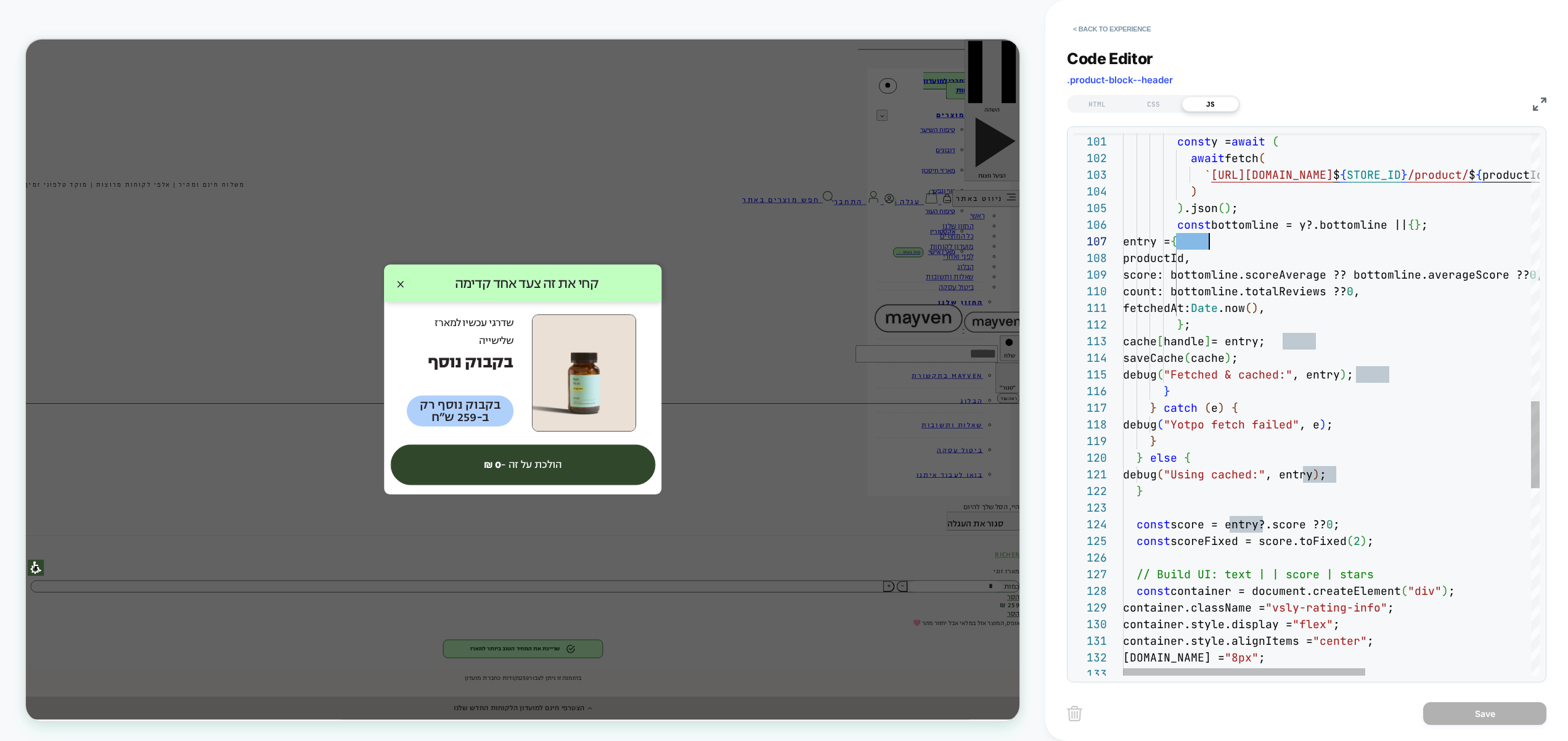
click at [1208, 528] on div "const container = document.createElement ( "div" ) ; container.className = "vsl…" at bounding box center [1473, 155] width 700 height 3373
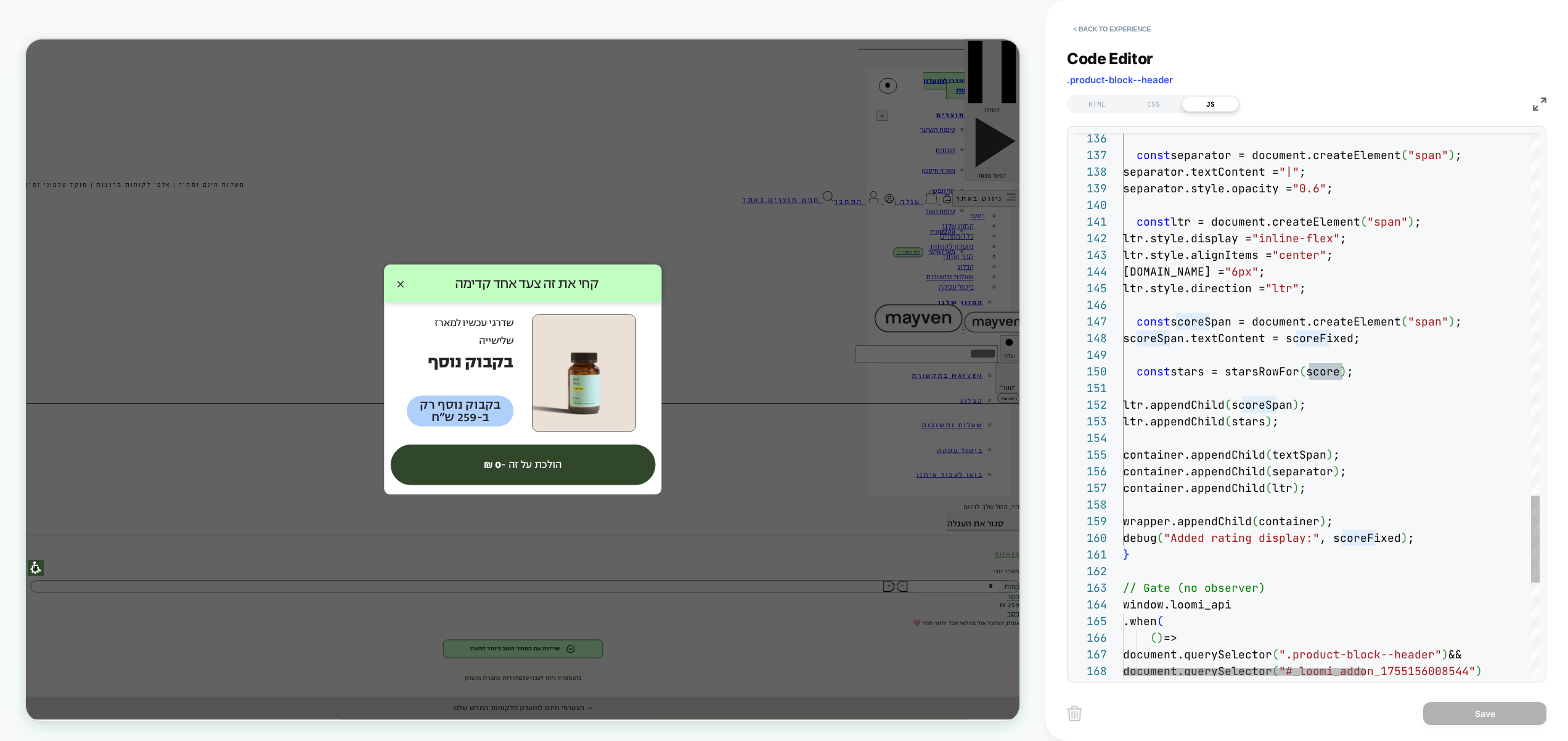
scroll to position [33, 167]
type textarea "**********"
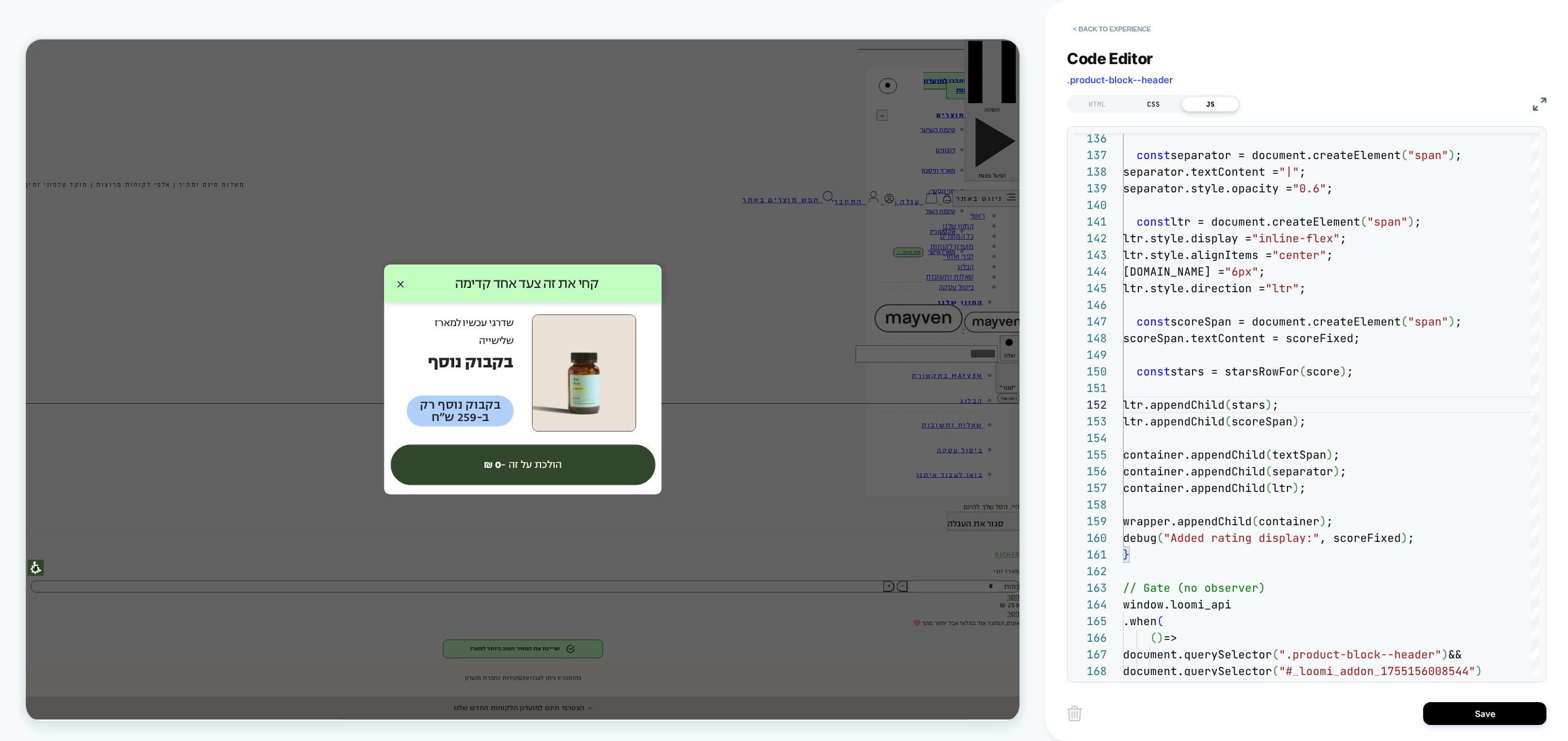
click at [1165, 110] on div "CSS" at bounding box center [1153, 104] width 56 height 14
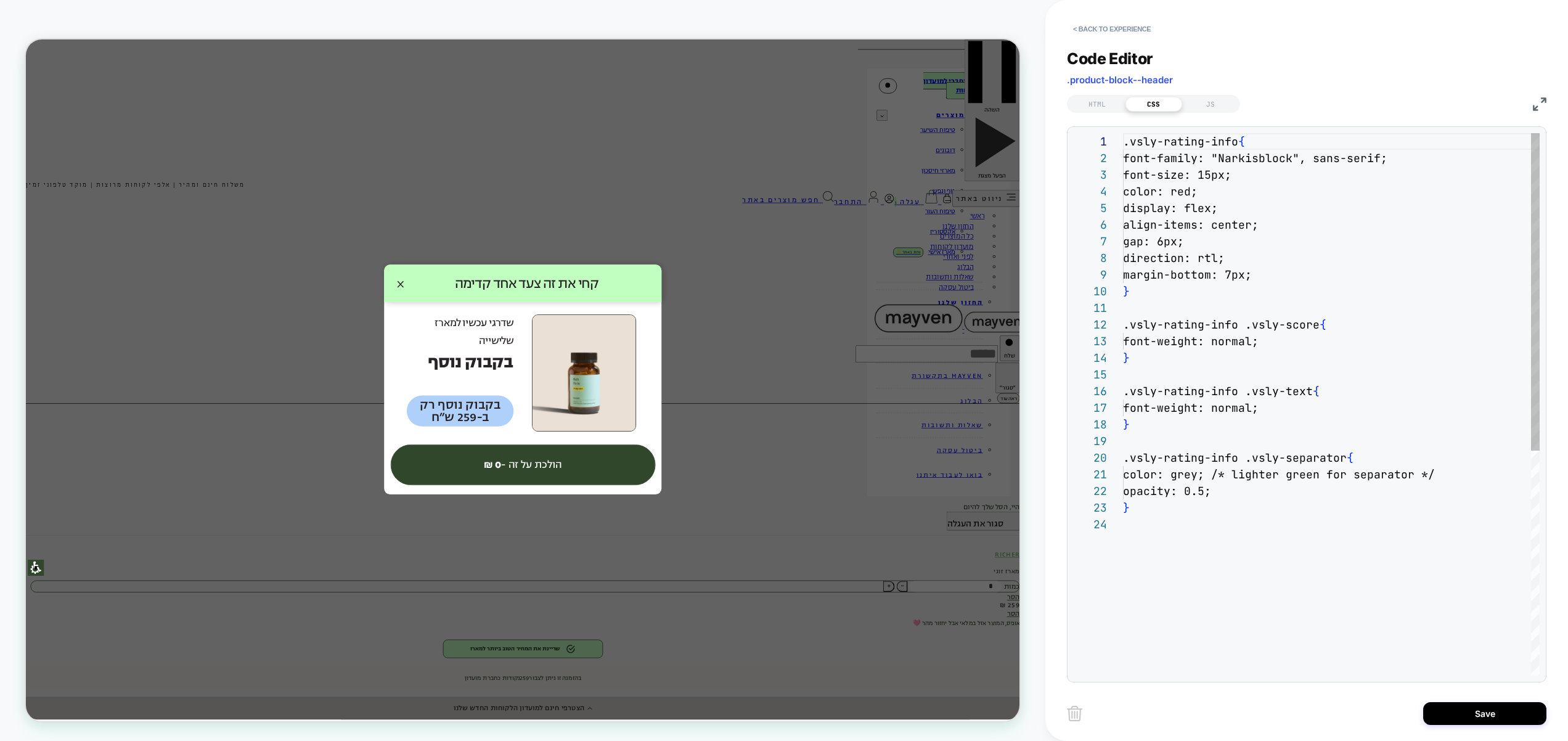
scroll to position [167, 0]
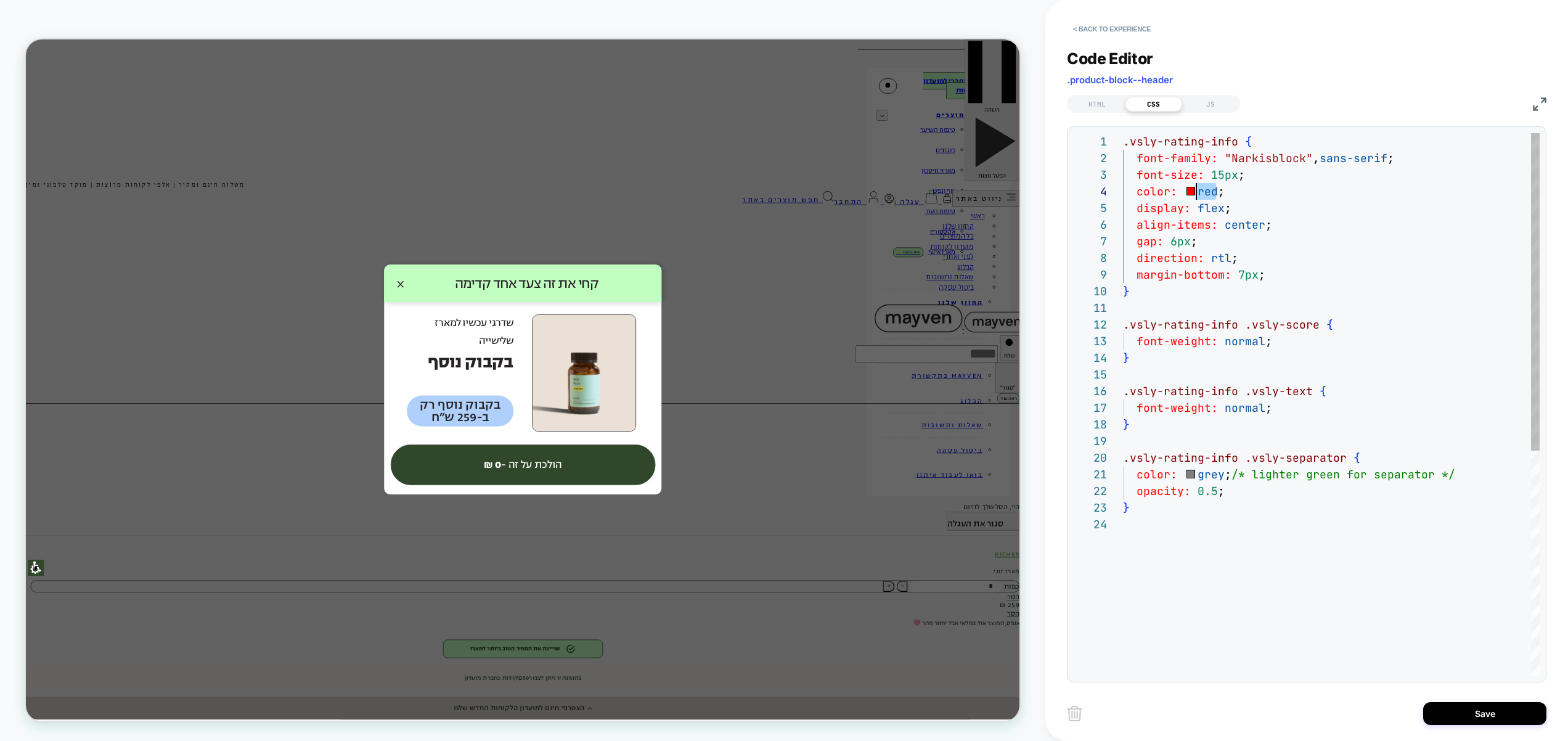
drag, startPoint x: 1216, startPoint y: 196, endPoint x: 1192, endPoint y: 192, distance: 24.3
click at [1192, 192] on div ".vsly-rating-info { font-family: "Narkisblock" , sans-serif ; font-size: 15px ;…" at bounding box center [1331, 595] width 417 height 925
type textarea "**********"
click at [1471, 709] on button "Save" at bounding box center [1484, 714] width 123 height 23
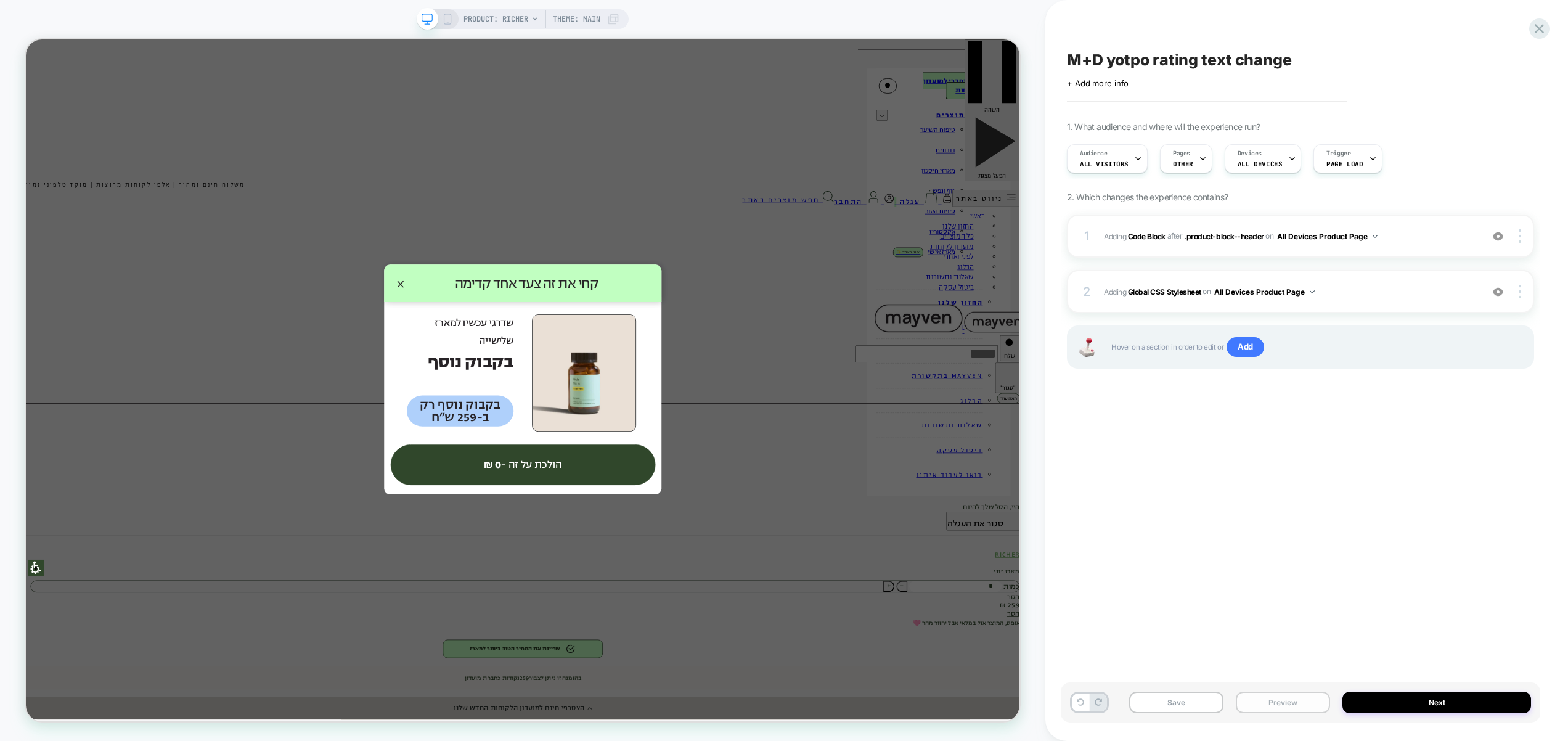
click at [1298, 704] on button "Preview" at bounding box center [1282, 702] width 94 height 22
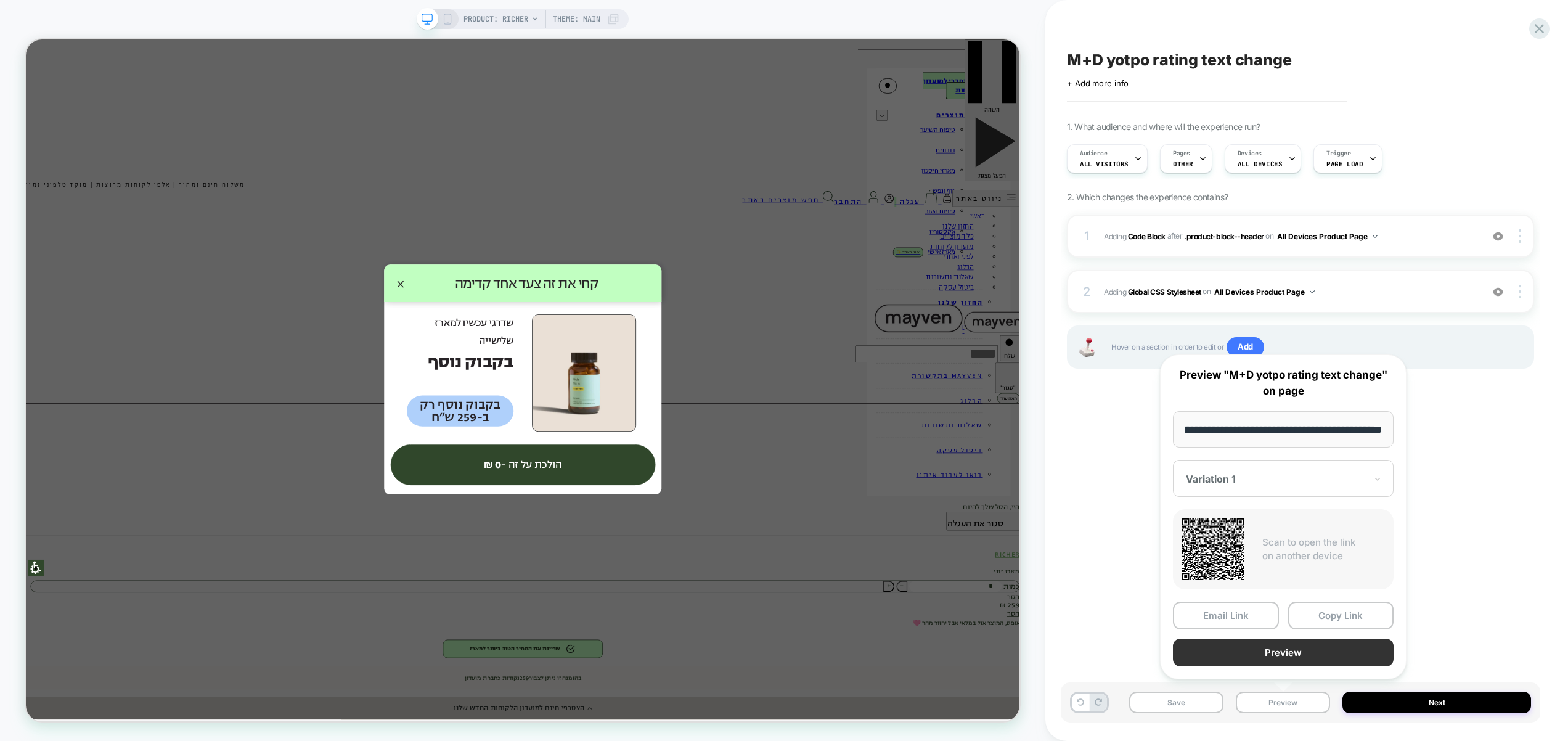
scroll to position [0, 0]
click at [1291, 657] on button "Preview" at bounding box center [1283, 652] width 221 height 27
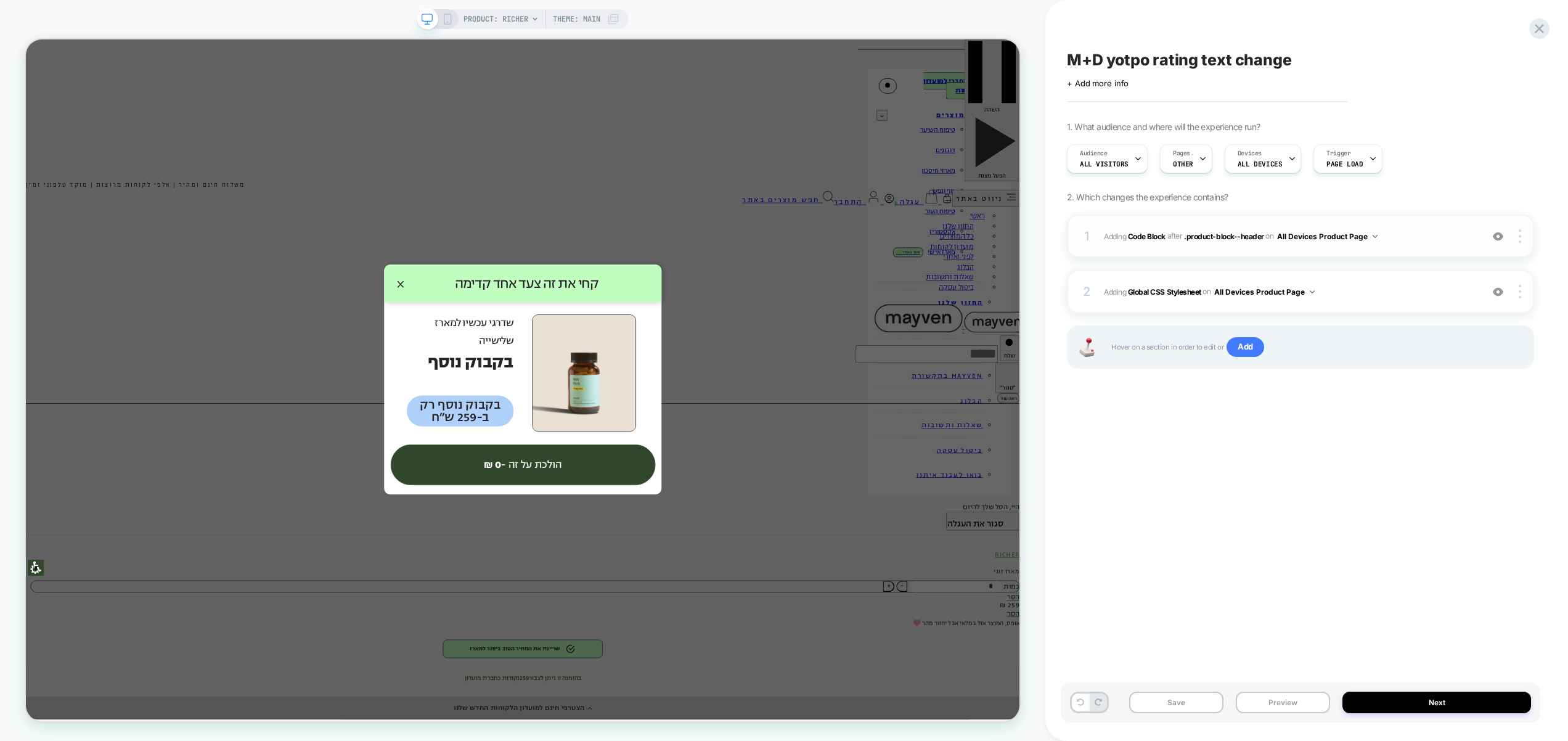
click at [1467, 234] on span "Adding Code Block AFTER .product-block--header .product-block--header on All De…" at bounding box center [1289, 236] width 372 height 15
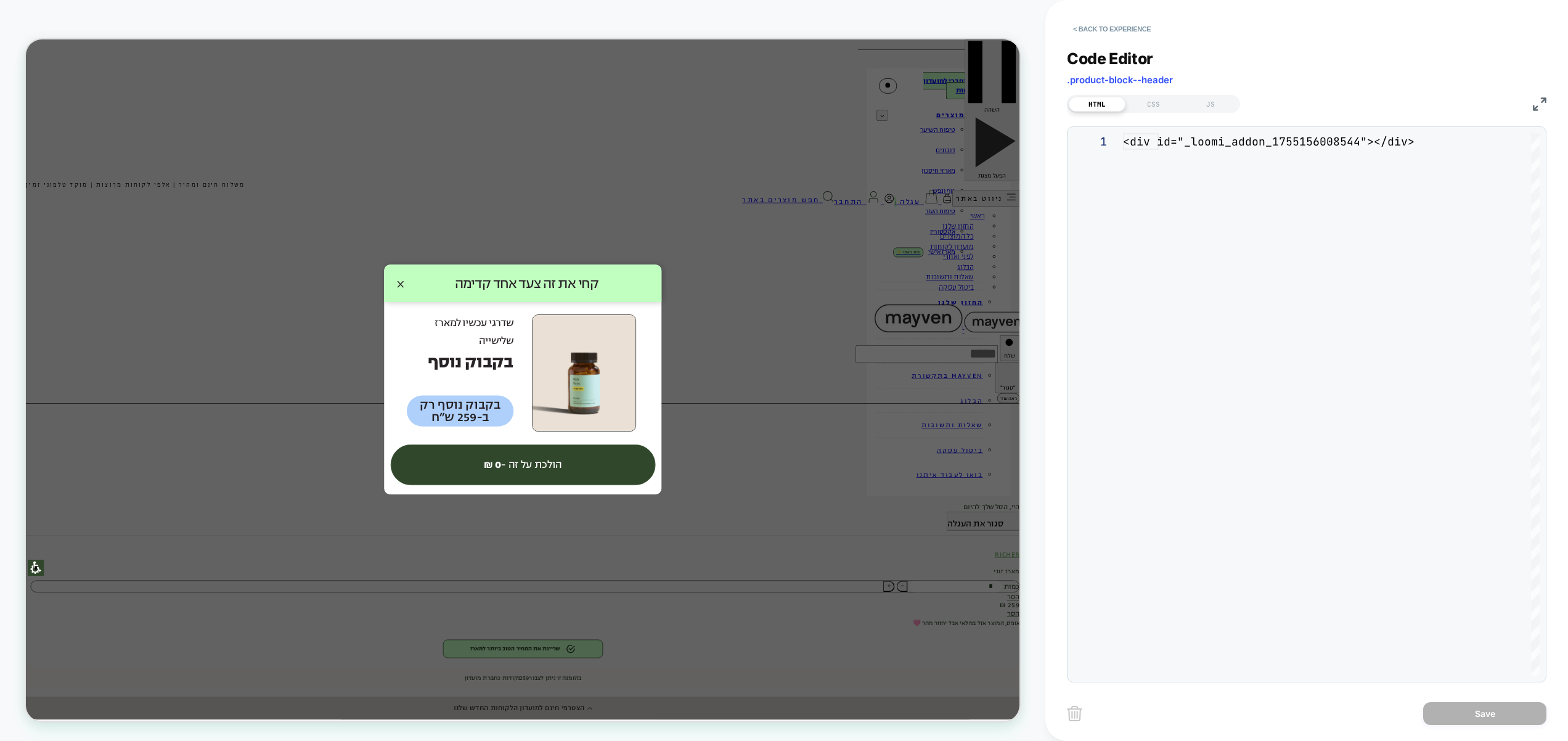
scroll to position [17, 0]
click at [1215, 107] on div "JS" at bounding box center [1210, 104] width 56 height 14
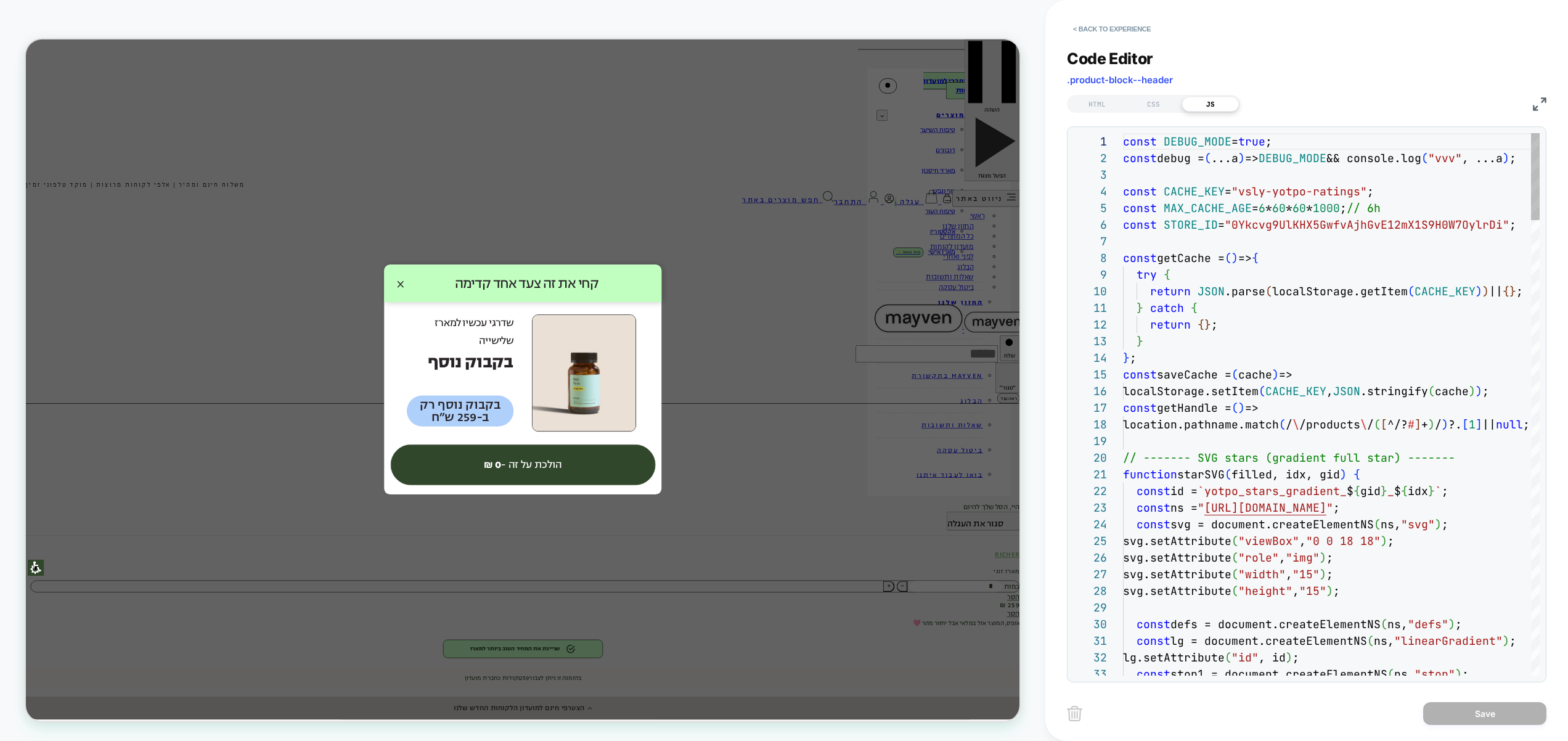
scroll to position [167, 0]
drag, startPoint x: 1166, startPoint y: 106, endPoint x: 1179, endPoint y: 127, distance: 24.7
click at [1166, 106] on div "CSS" at bounding box center [1153, 104] width 56 height 14
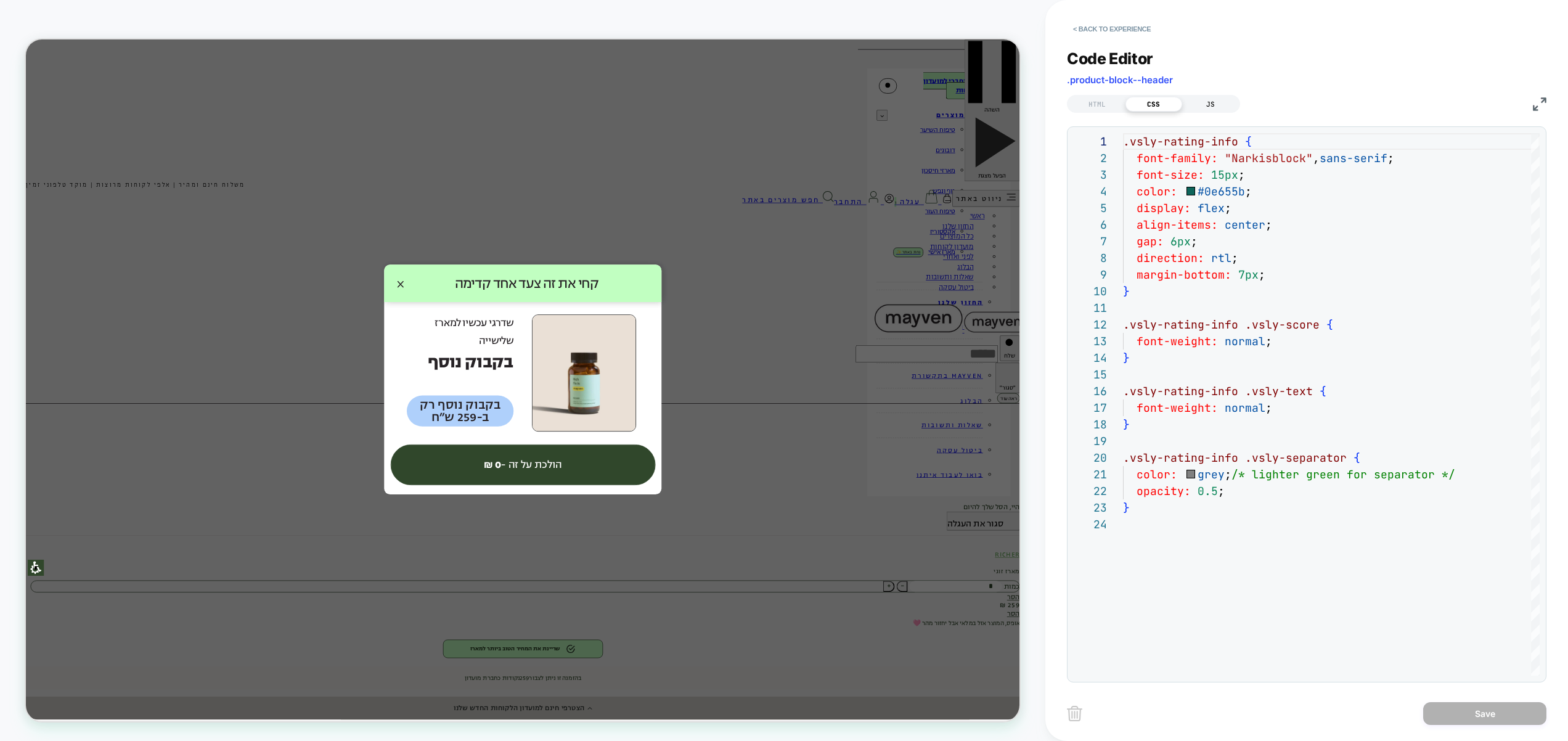
click at [1208, 103] on div "JS" at bounding box center [1210, 104] width 56 height 14
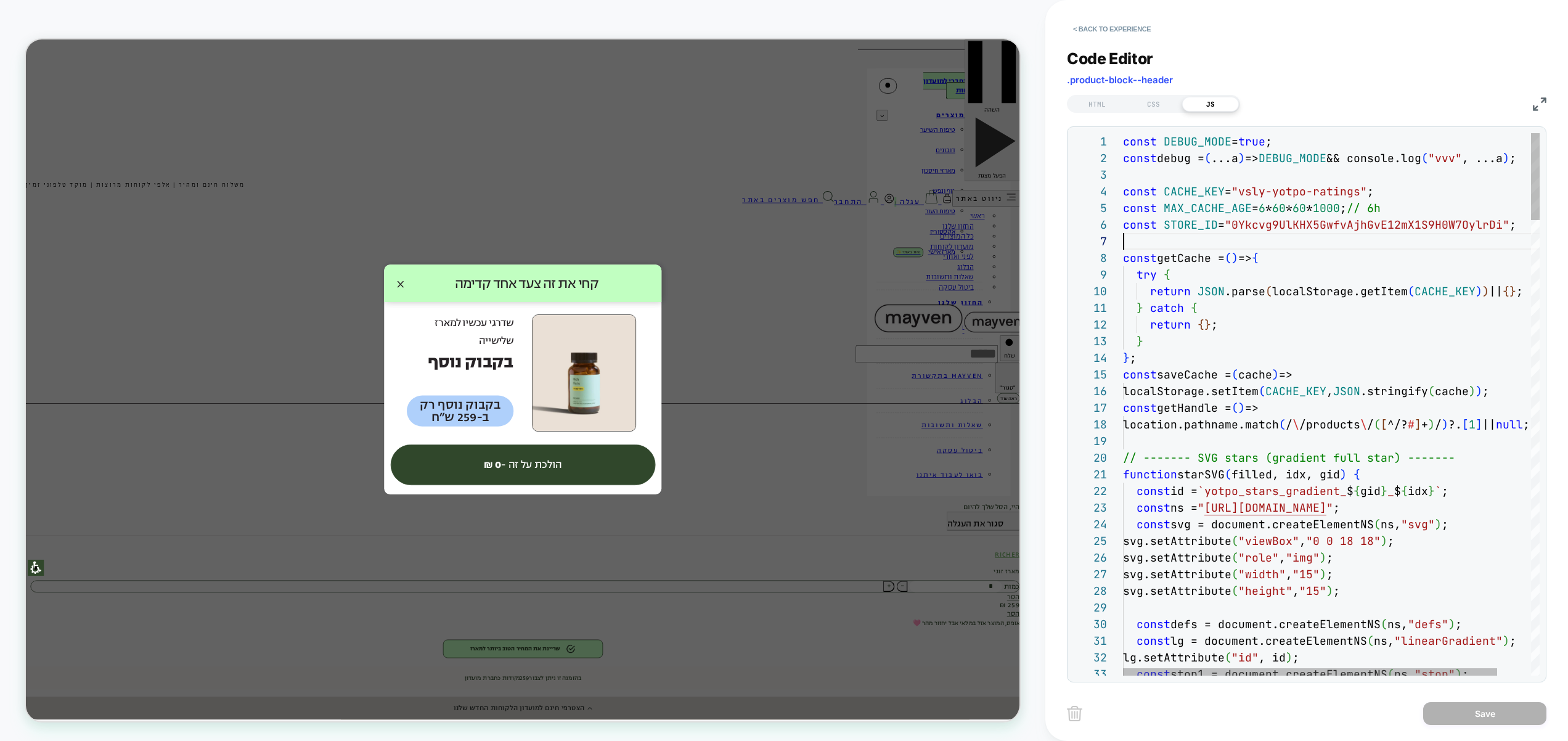
scroll to position [100, 0]
type textarea "*******"
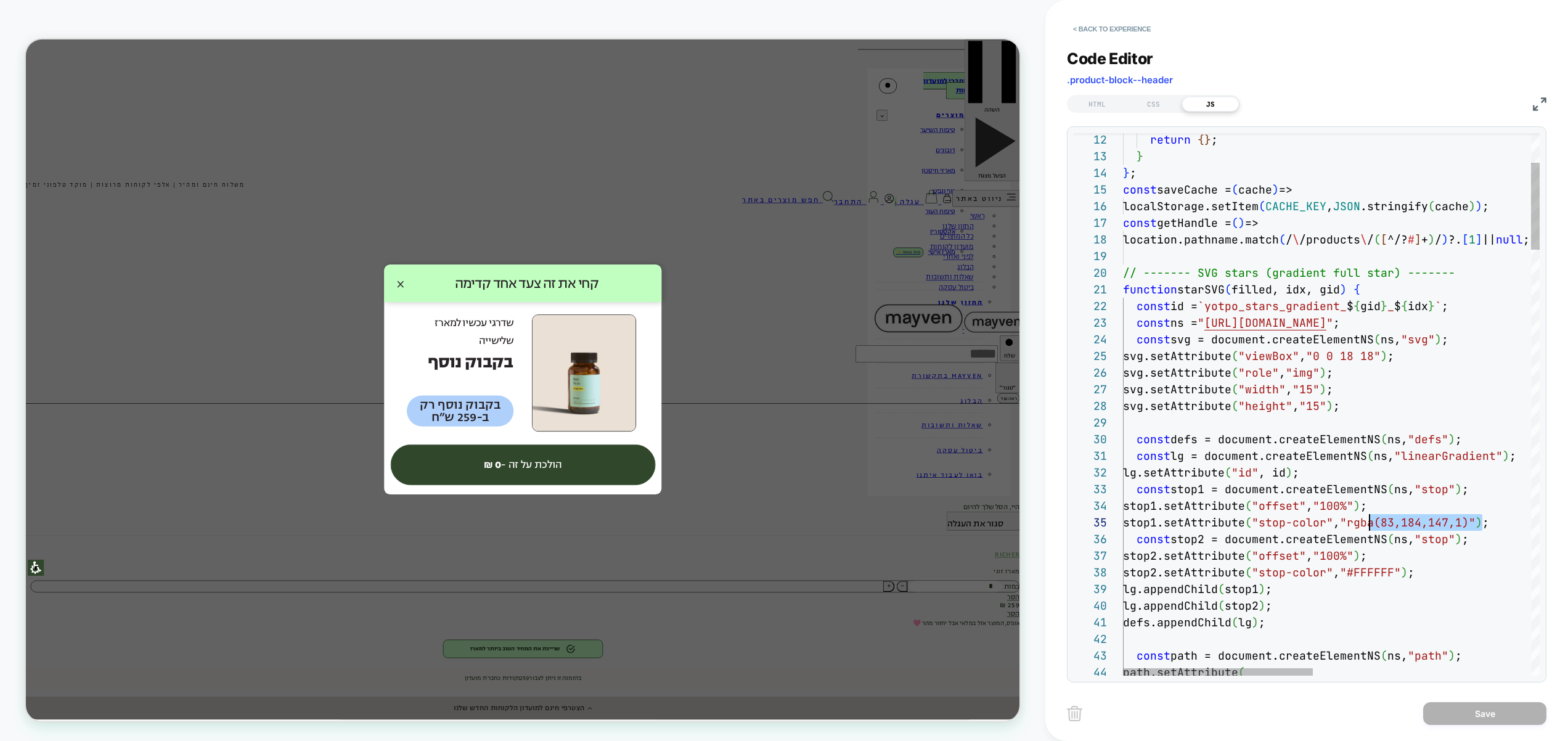
drag, startPoint x: 1481, startPoint y: 520, endPoint x: 1364, endPoint y: 520, distance: 117.0
type textarea "**********"
click at [1496, 717] on button "Save" at bounding box center [1484, 714] width 123 height 23
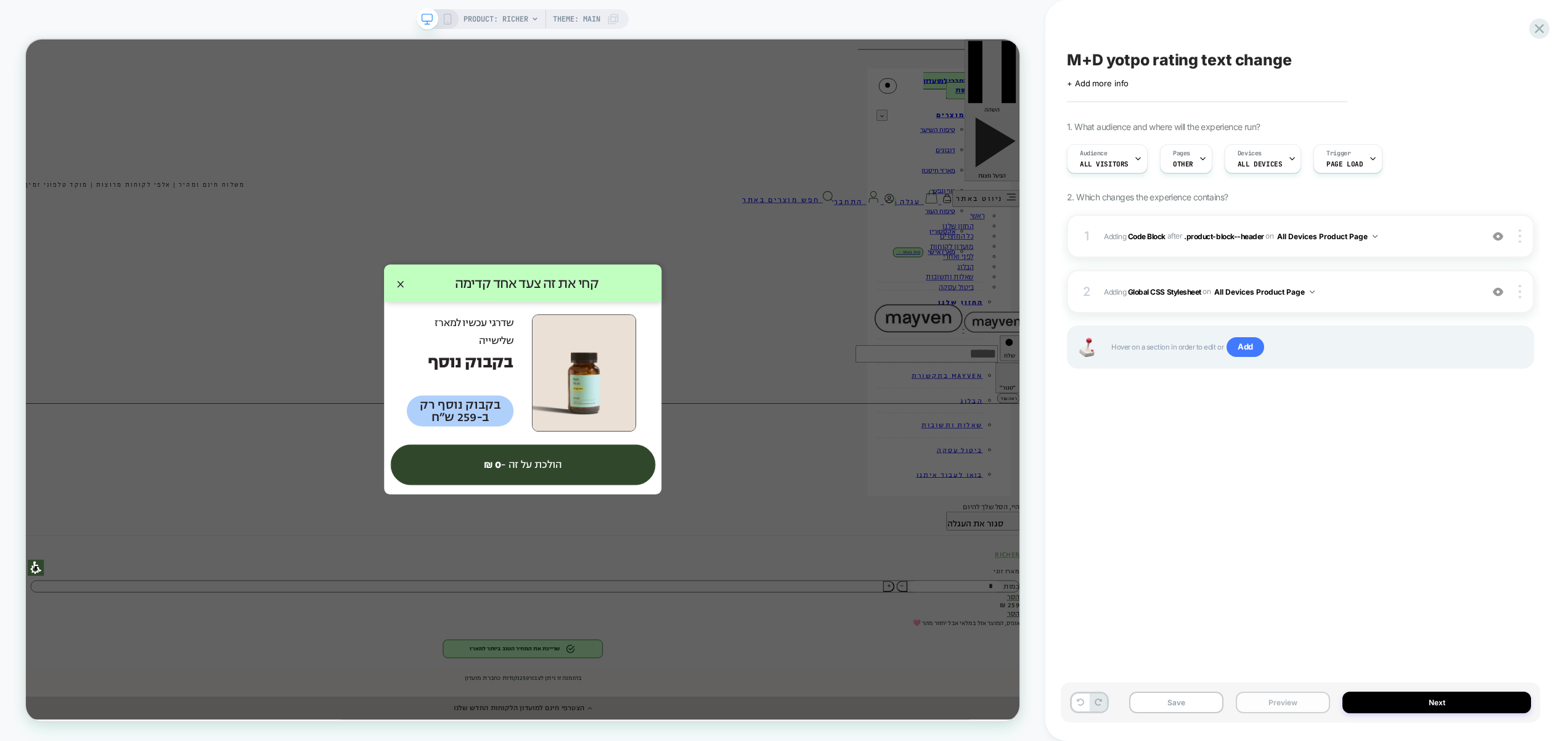
drag, startPoint x: 1306, startPoint y: 706, endPoint x: 1302, endPoint y: 693, distance: 13.6
click at [1306, 706] on button "Preview" at bounding box center [1282, 702] width 94 height 22
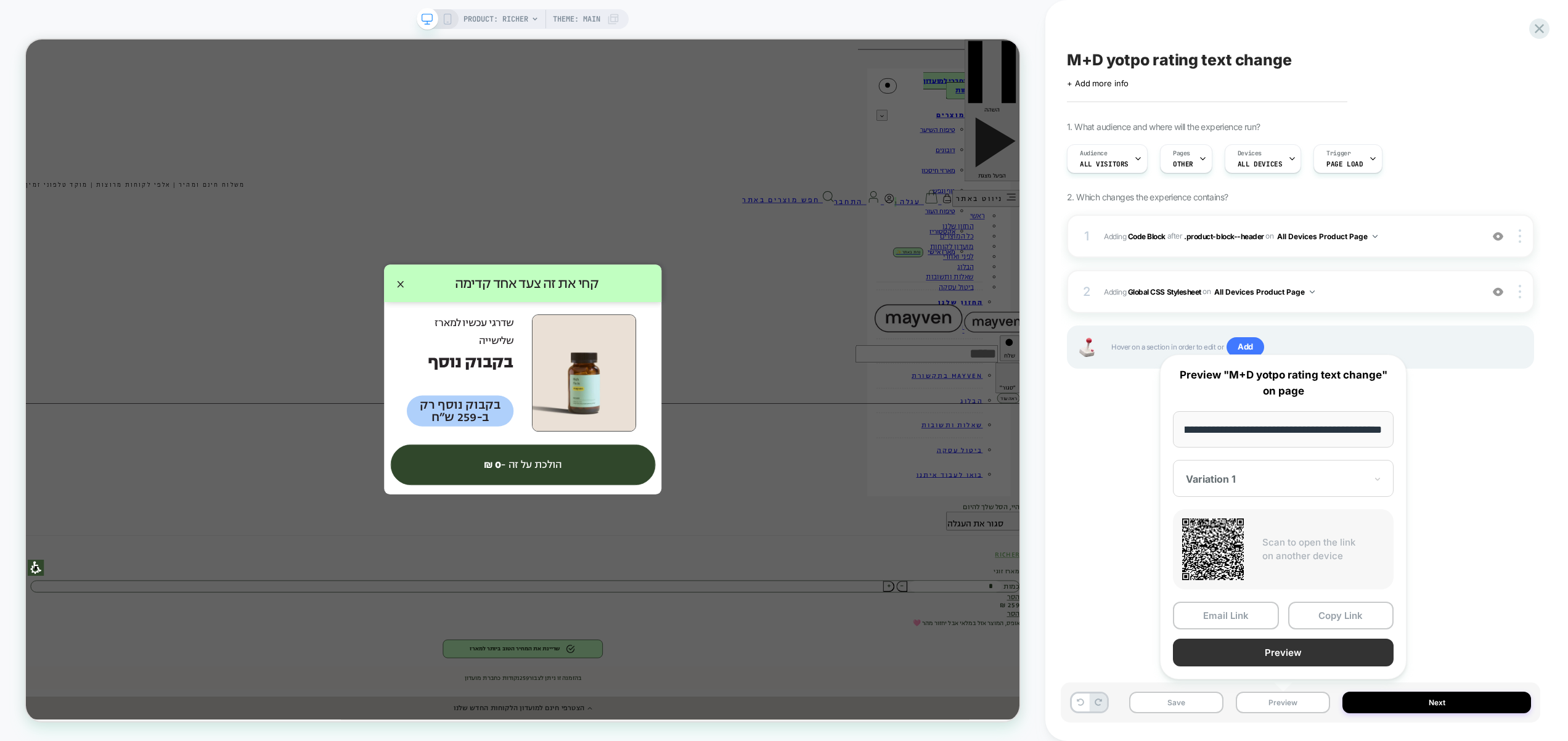
scroll to position [0, 0]
click at [1294, 656] on button "Preview" at bounding box center [1283, 652] width 221 height 27
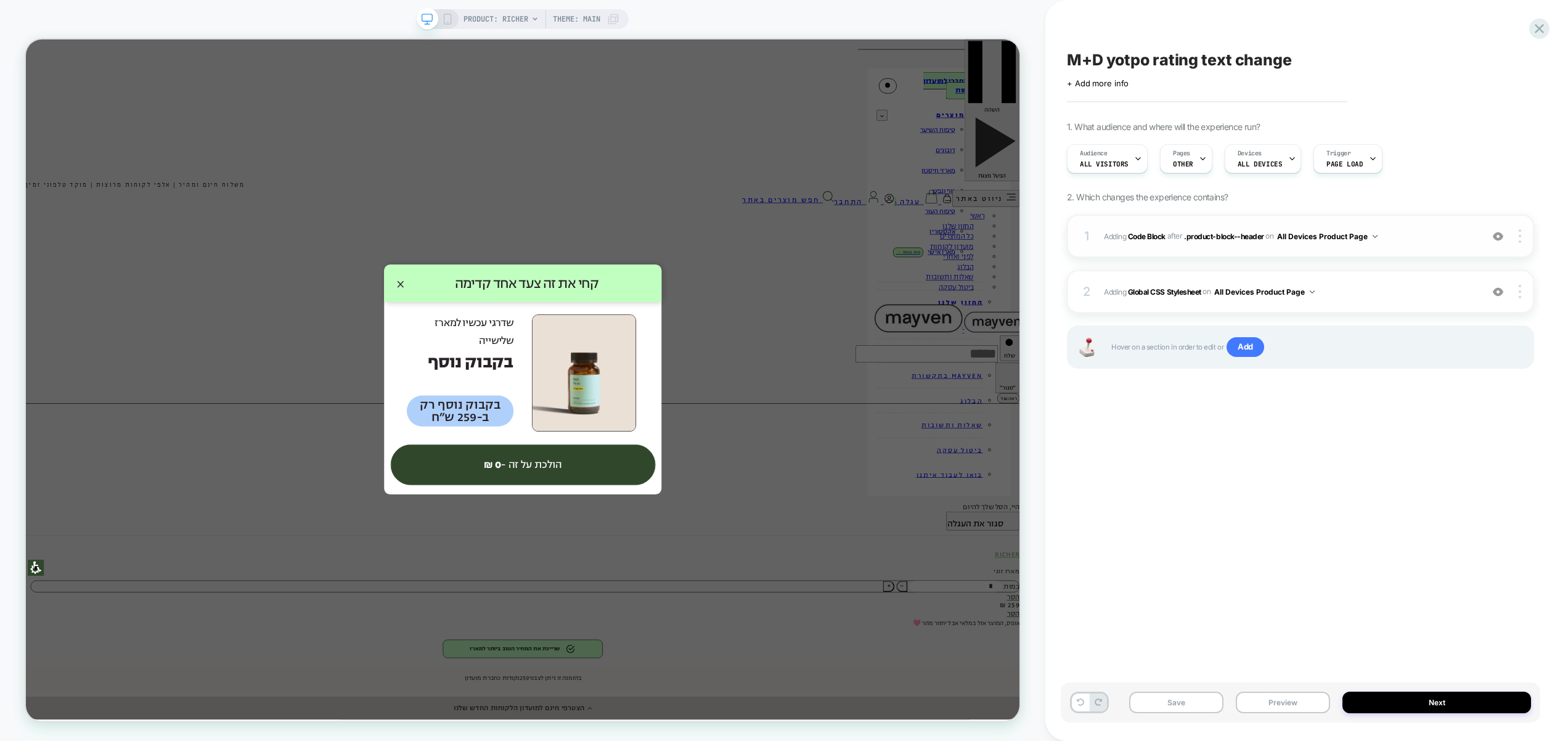
click at [1413, 246] on div "1 Adding Code Block AFTER .product-block--header .product-block--header on All …" at bounding box center [1300, 236] width 467 height 43
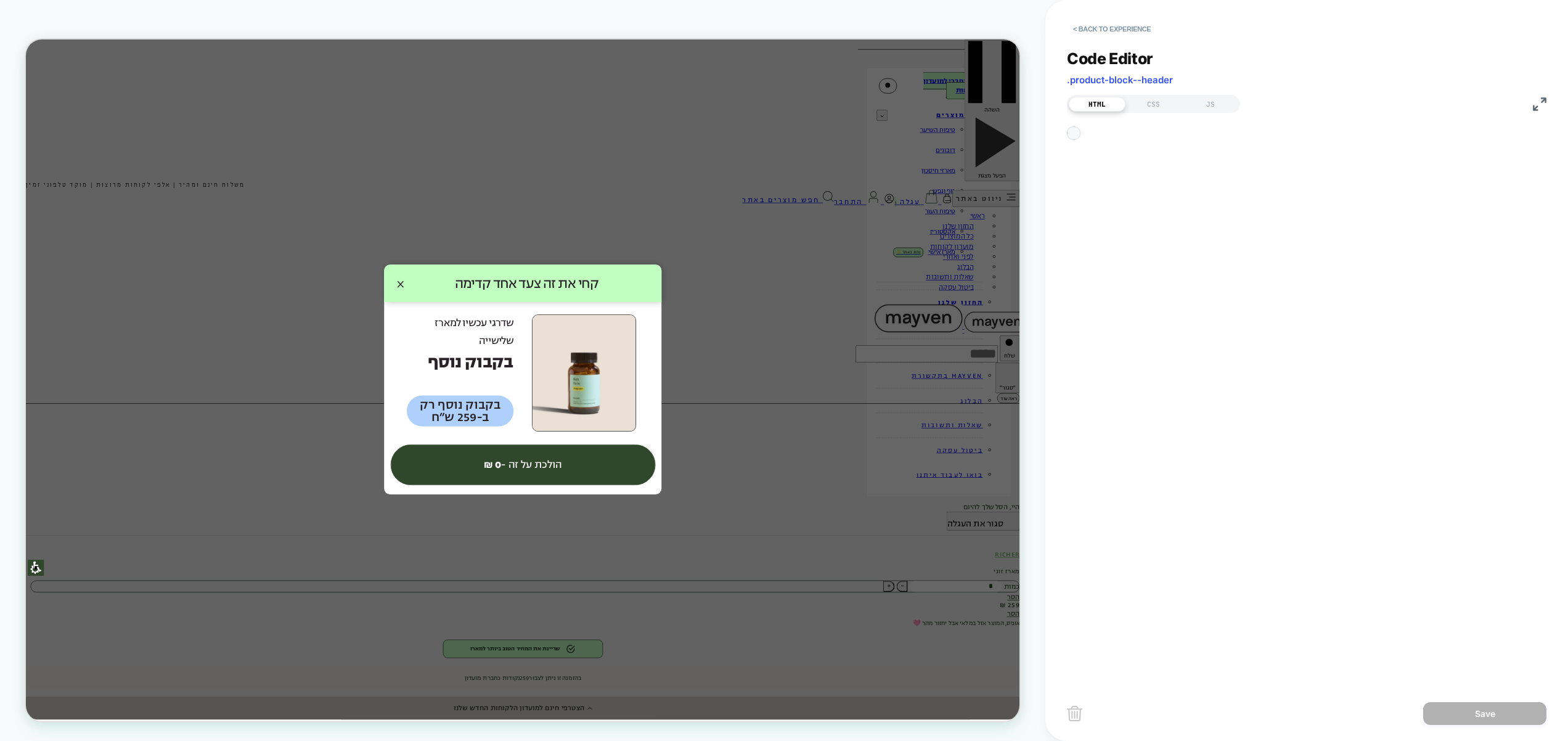
scroll to position [17, 0]
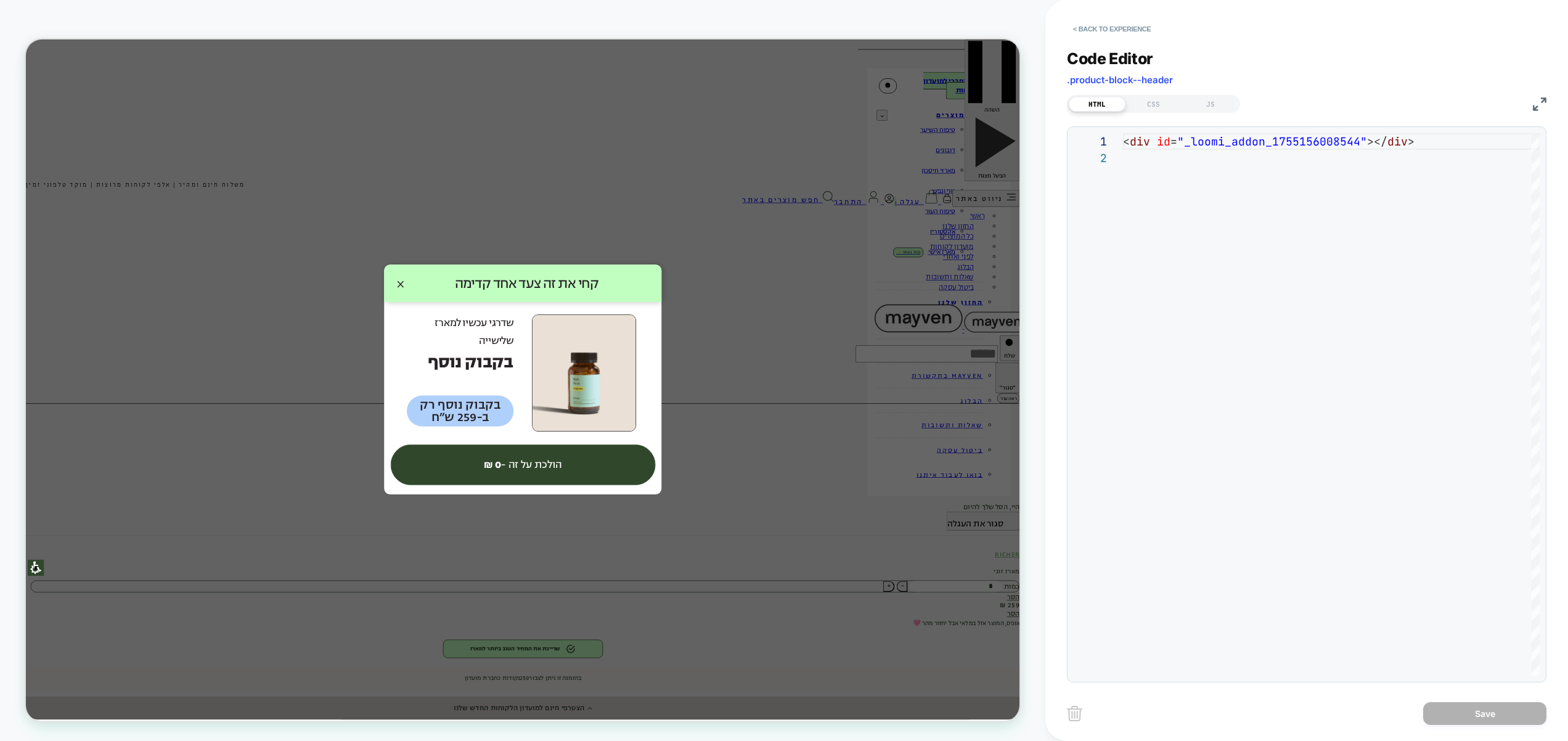
click at [1223, 112] on div "HTML CSS JS" at bounding box center [1153, 104] width 173 height 18
click at [1219, 110] on div "JS" at bounding box center [1210, 104] width 56 height 14
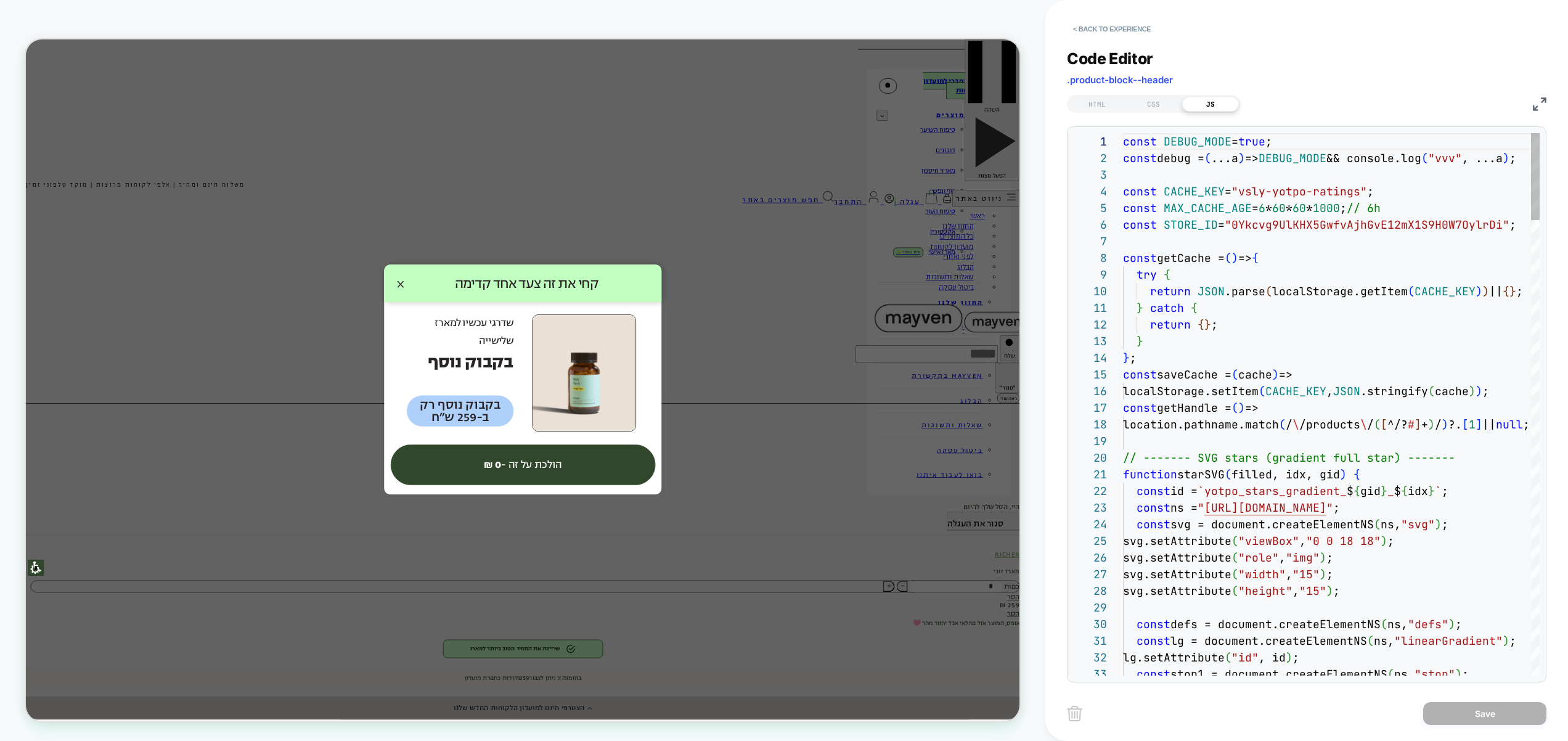
scroll to position [167, 0]
click at [1153, 108] on div "CSS" at bounding box center [1153, 104] width 56 height 14
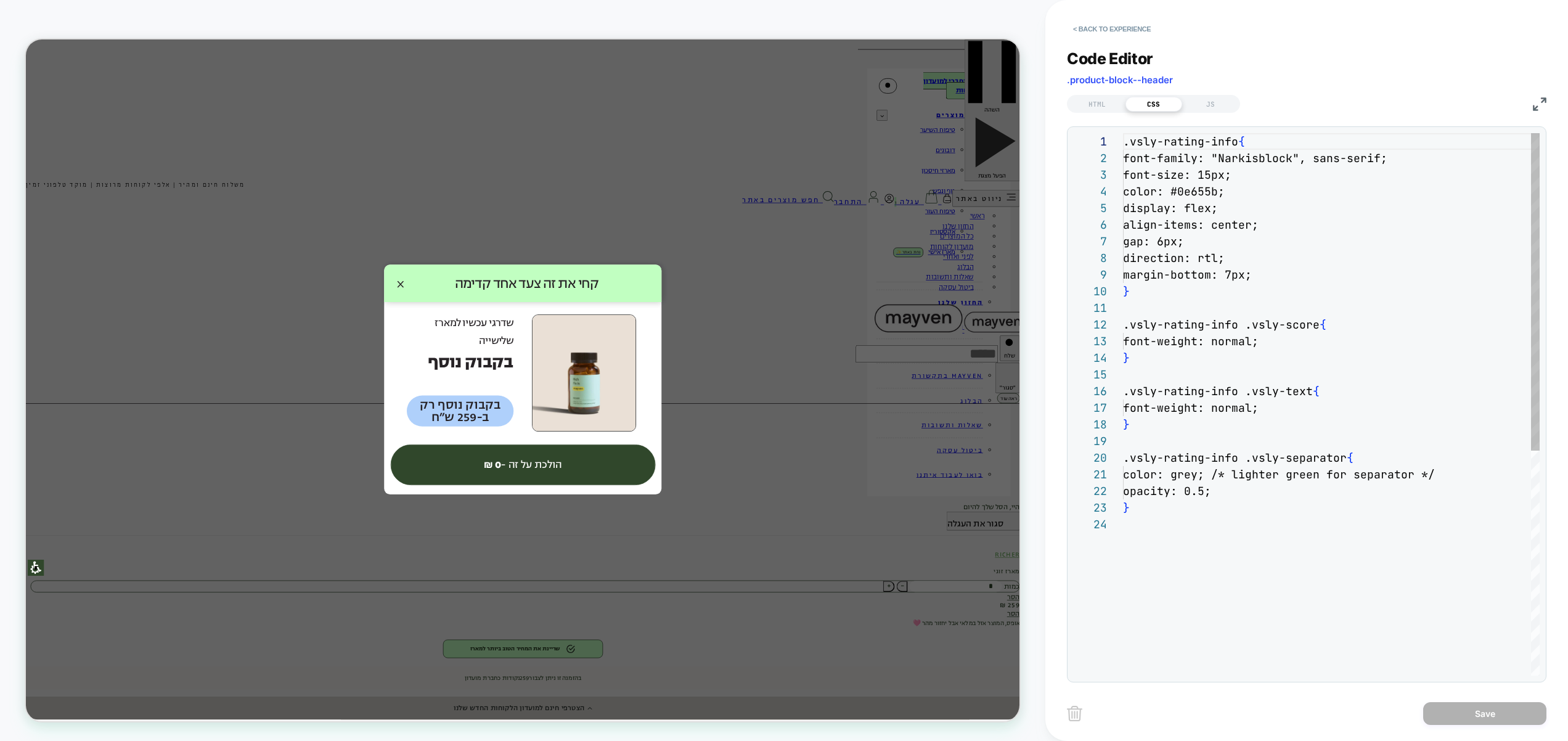
scroll to position [167, 0]
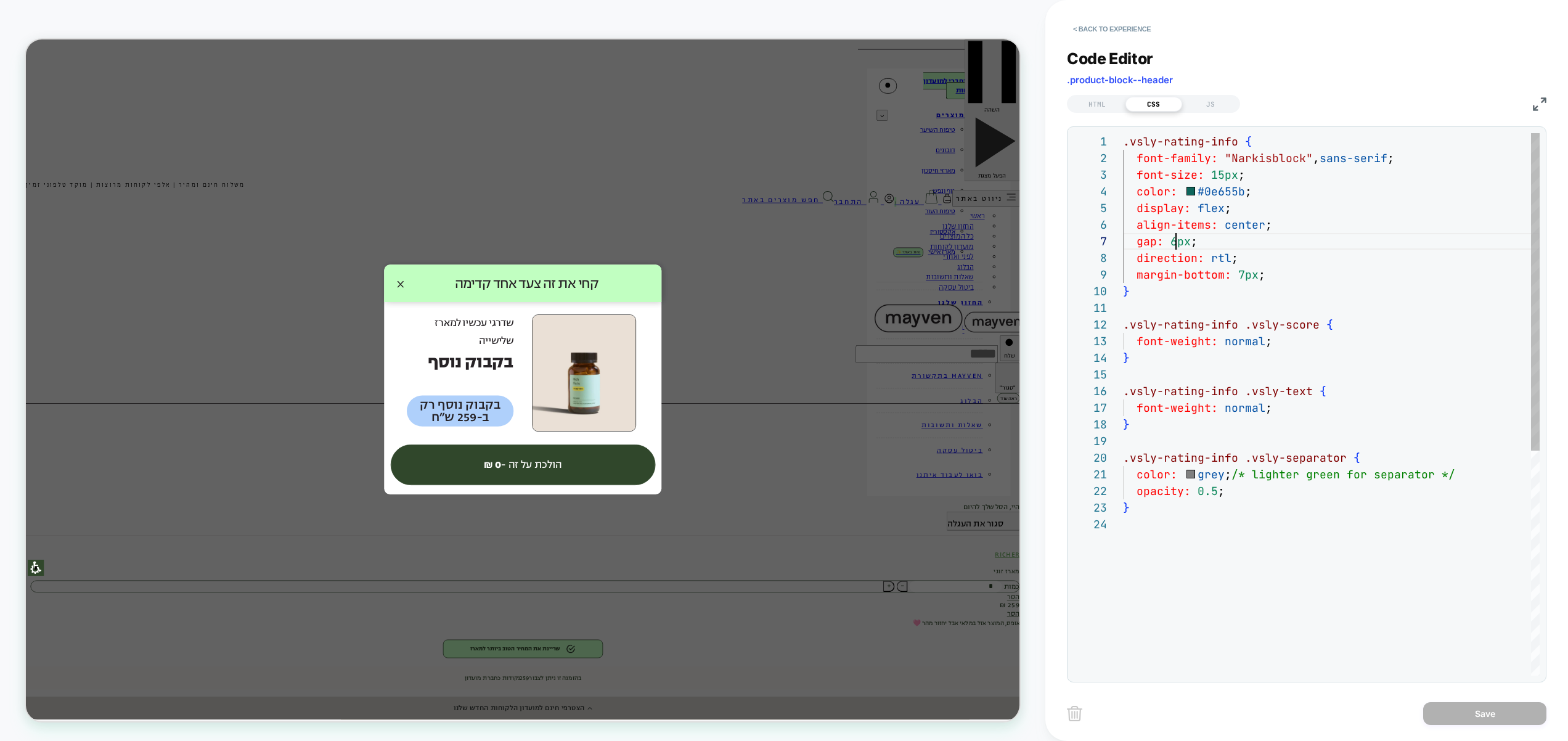
click at [1169, 242] on div ".vsly-rating-info { font-family: "Narkisblock" , sans-serif ; font-size: 15px ;…" at bounding box center [1331, 595] width 417 height 925
click at [1296, 250] on div ".vsly-rating-info { font-family: "Narkisblock" , sans-serif ; font-size: 15px ;…" at bounding box center [1331, 595] width 417 height 925
click at [1200, 292] on div ".vsly-rating-info { font-family: "Narkisblock" , sans-serif ; font-size: 15px ;…" at bounding box center [1331, 595] width 417 height 925
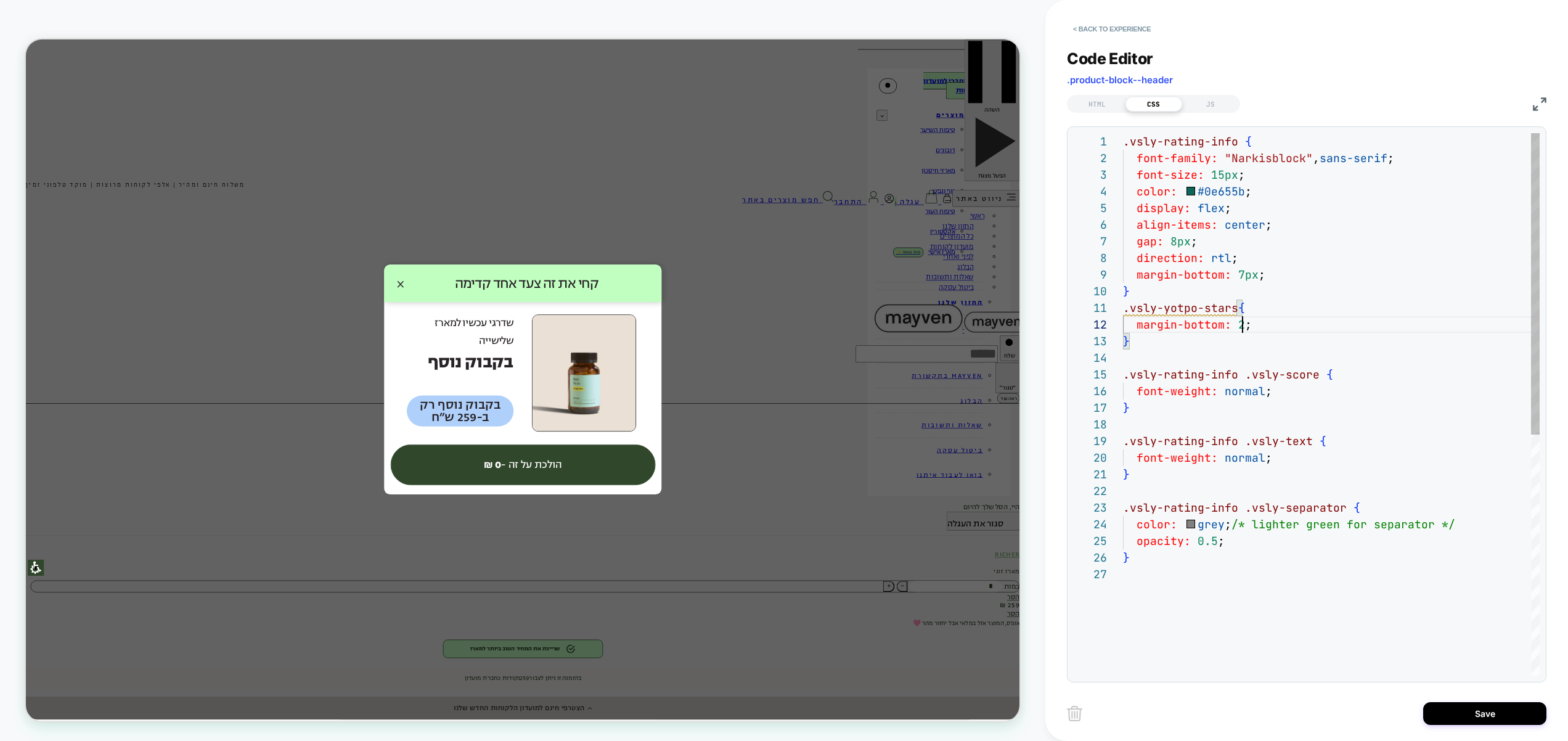
scroll to position [17, 133]
type textarea "**********"
click at [1287, 270] on div ".vsly-rating-info { font-family: "Narkisblock" , sans-serif ; font-size: 15px ;…" at bounding box center [1331, 620] width 417 height 975
click at [1222, 101] on div "JS" at bounding box center [1210, 104] width 56 height 14
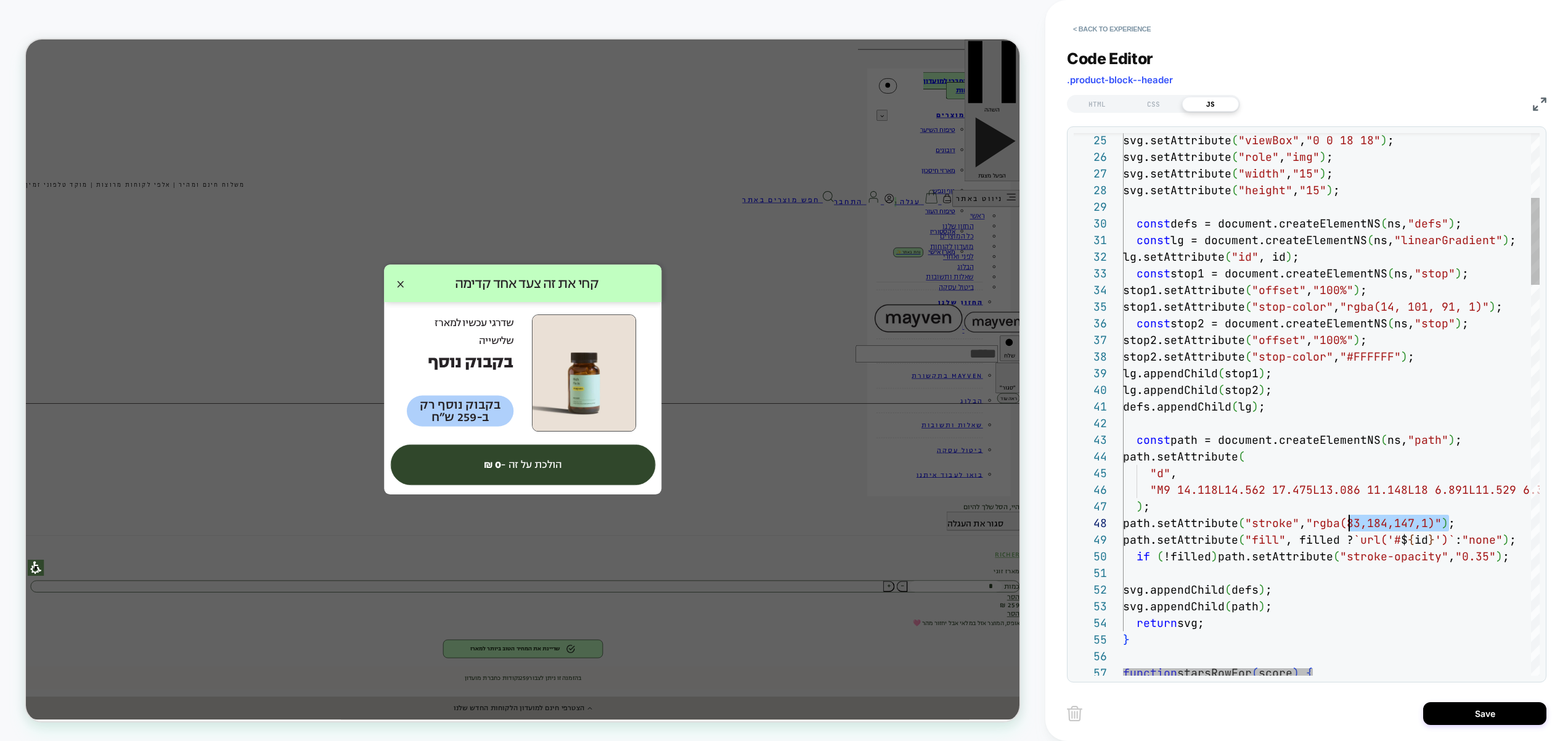
scroll to position [117, 220]
drag, startPoint x: 1447, startPoint y: 524, endPoint x: 1355, endPoint y: 488, distance: 98.8
drag, startPoint x: 1363, startPoint y: 308, endPoint x: 1495, endPoint y: 307, distance: 132.0
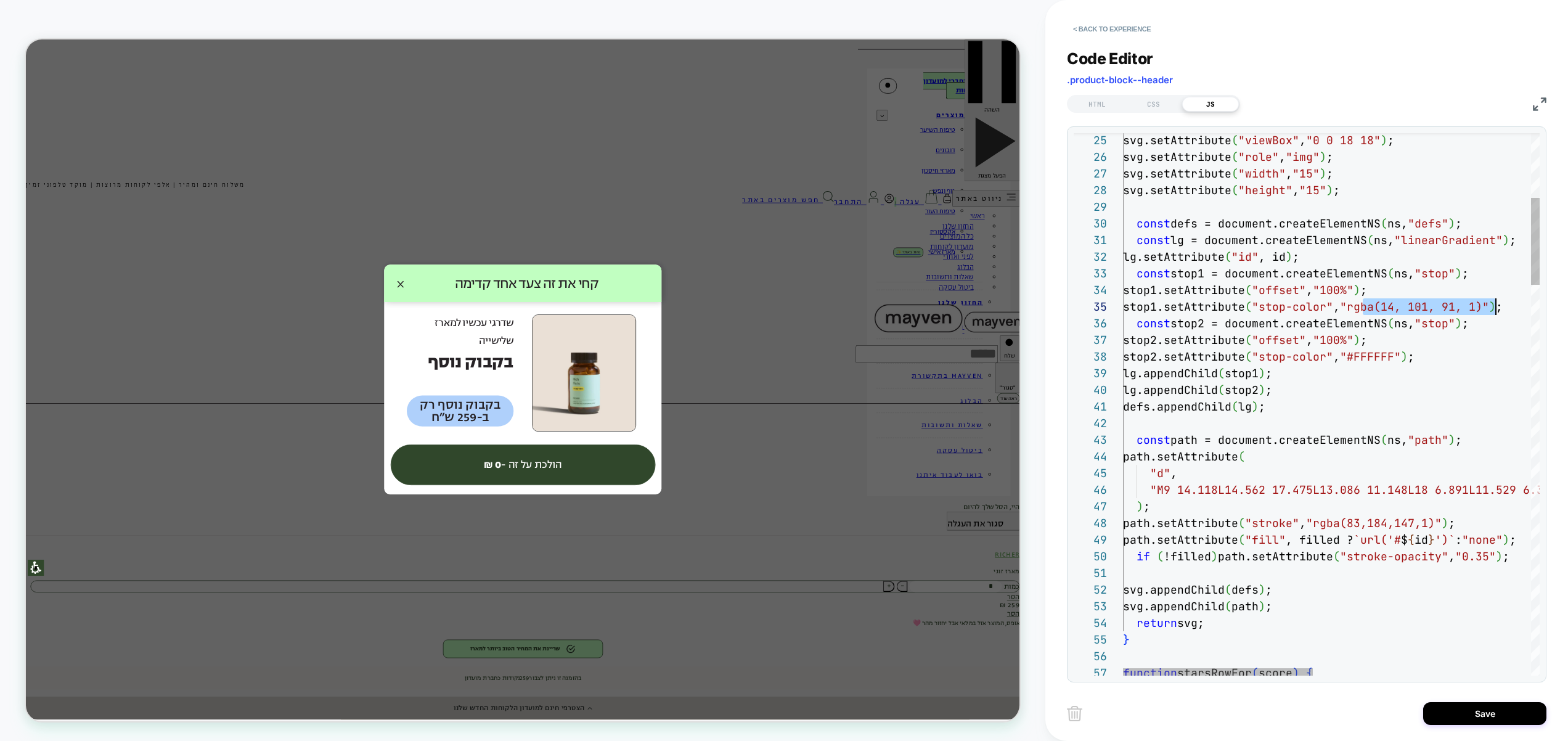
drag, startPoint x: 1450, startPoint y: 527, endPoint x: 1331, endPoint y: 528, distance: 119.0
type textarea "**********"
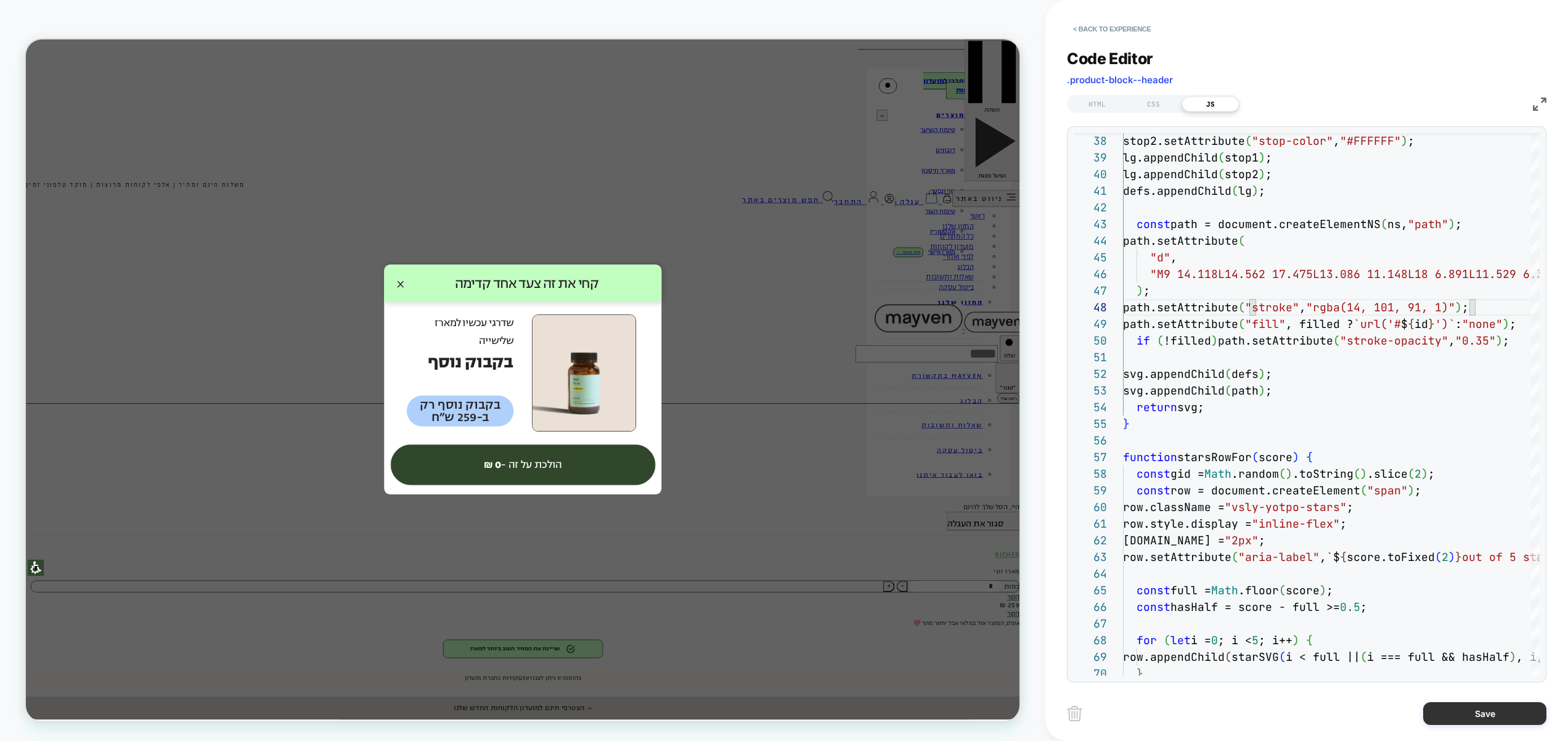
drag, startPoint x: 1470, startPoint y: 709, endPoint x: 1449, endPoint y: 708, distance: 21.0
click at [1470, 709] on button "Save" at bounding box center [1484, 714] width 123 height 23
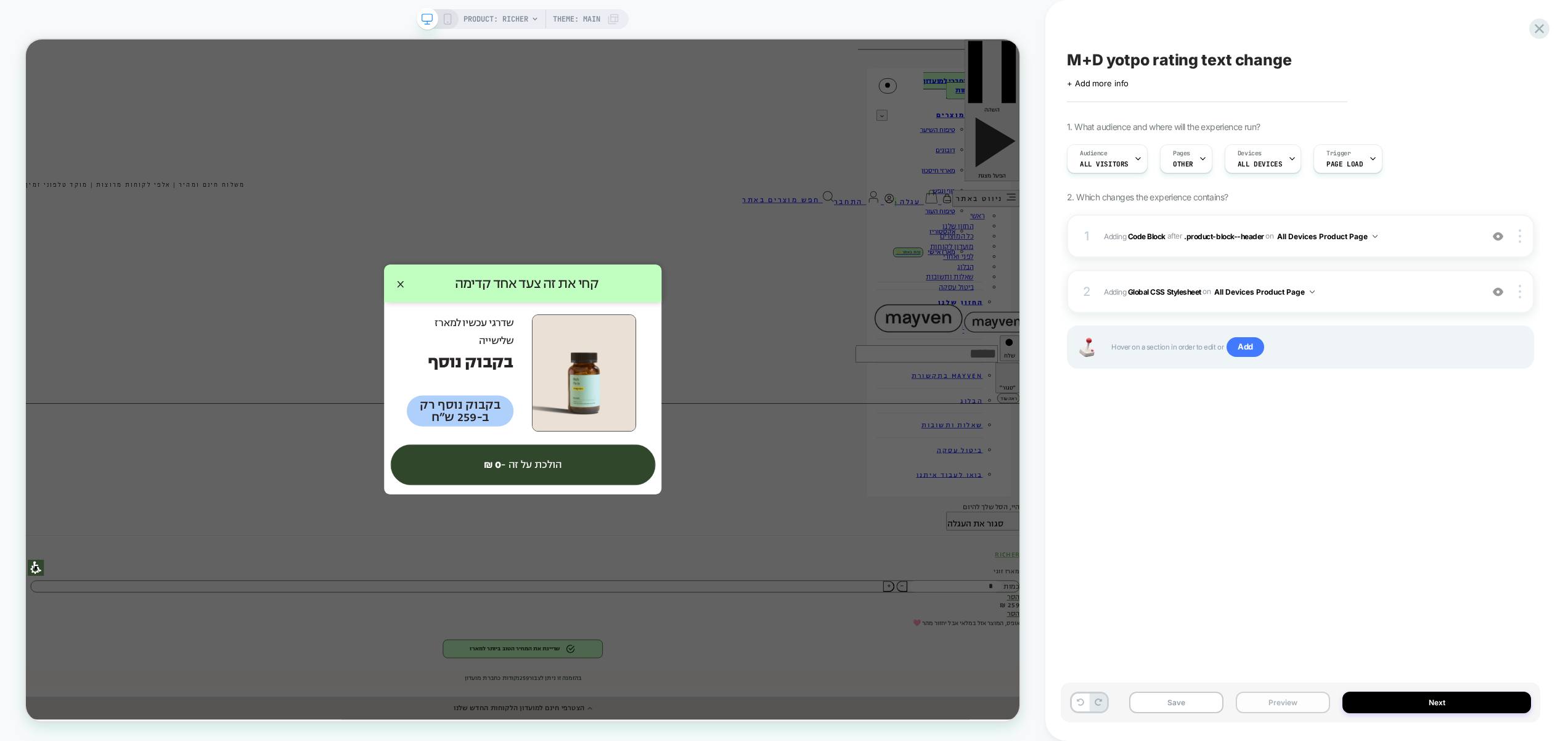
click at [1292, 702] on button "Preview" at bounding box center [1282, 702] width 94 height 22
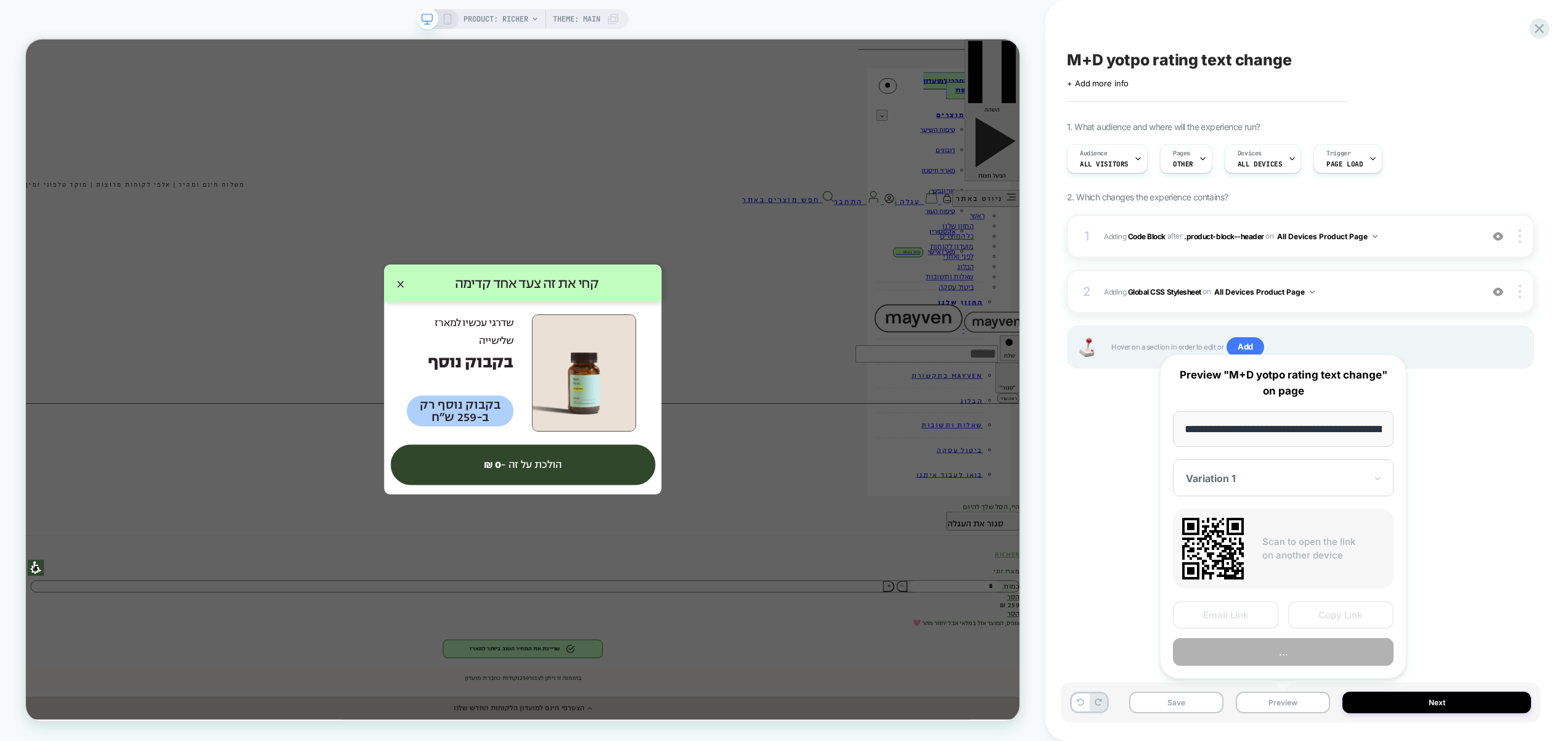
scroll to position [0, 104]
click at [1289, 651] on button "Preview" at bounding box center [1283, 652] width 221 height 27
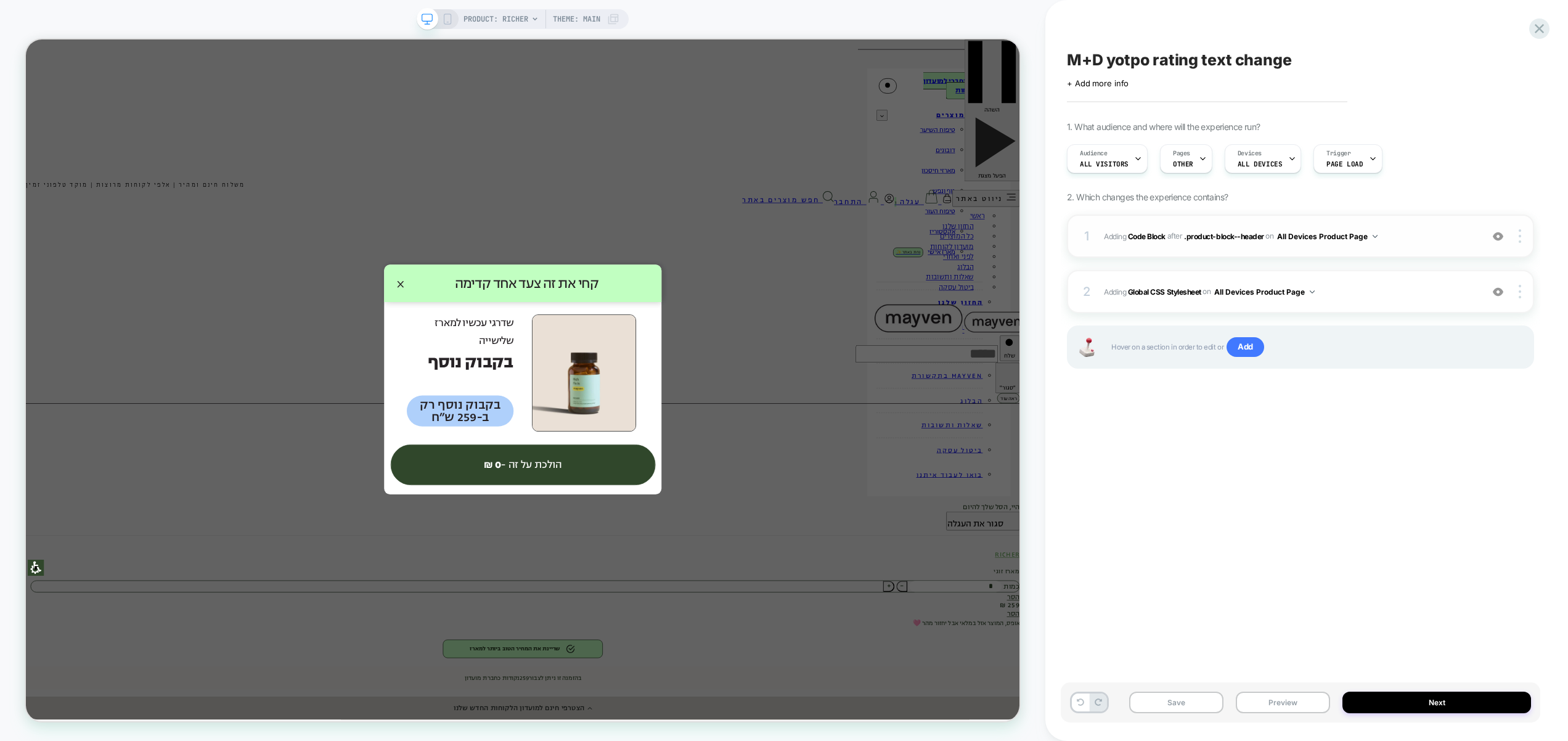
click at [1410, 239] on span "Adding Code Block AFTER .product-block--header .product-block--header on All De…" at bounding box center [1289, 236] width 372 height 15
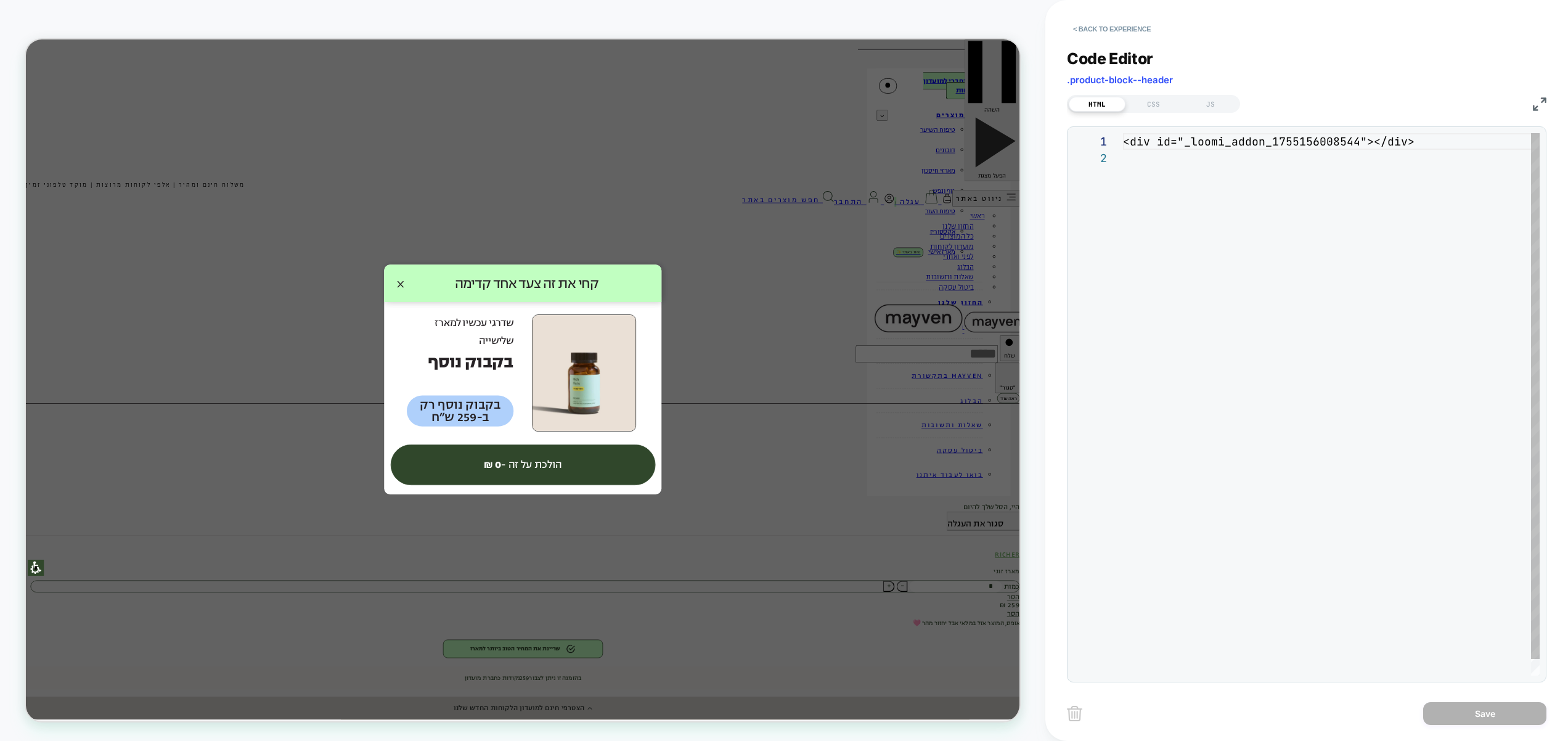
drag, startPoint x: 1410, startPoint y: 239, endPoint x: 1363, endPoint y: 275, distance: 59.2
click at [1363, 275] on div "<div id="_loomi_addon_1755156008544"></div>" at bounding box center [1331, 412] width 417 height 559
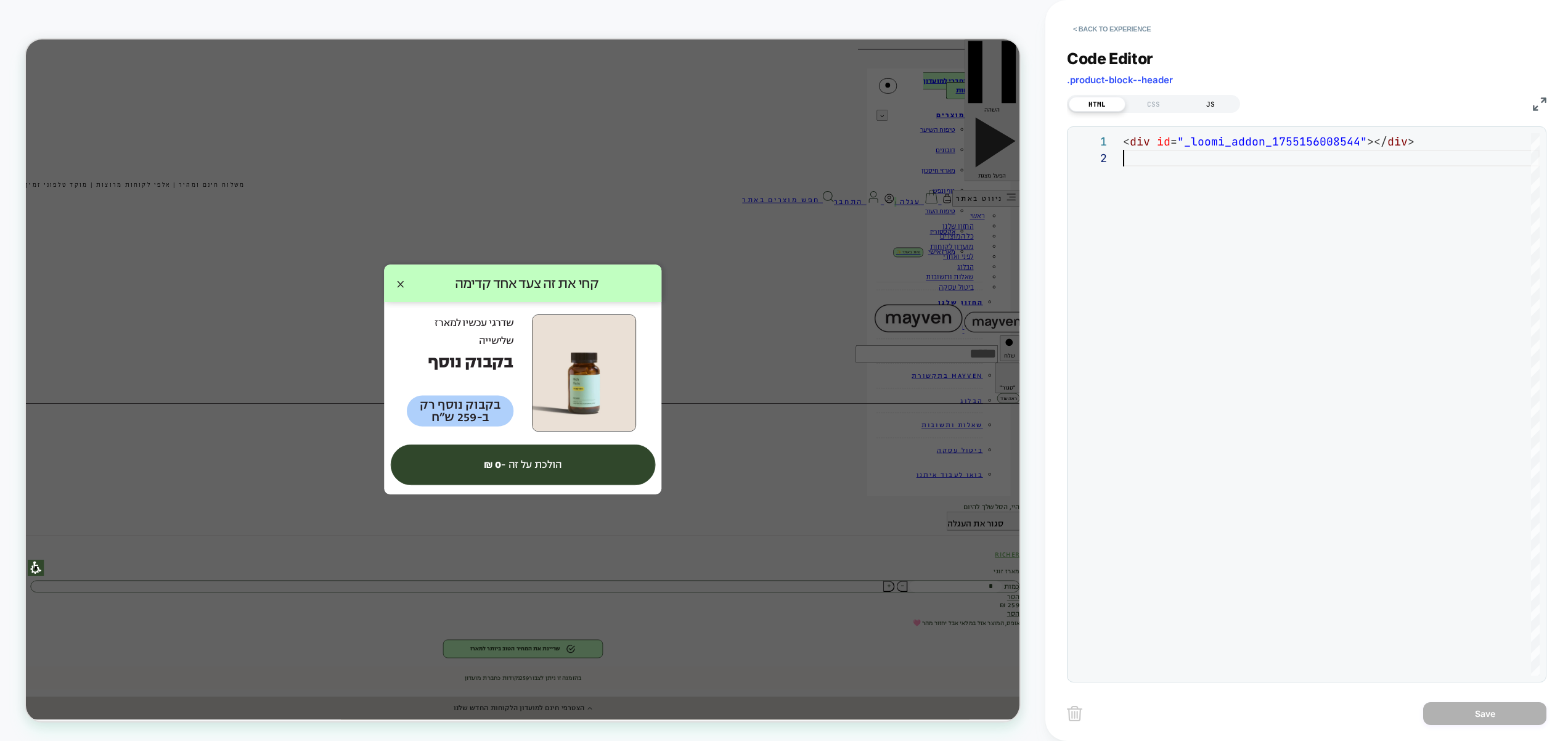
click at [1211, 109] on div "JS" at bounding box center [1210, 104] width 56 height 14
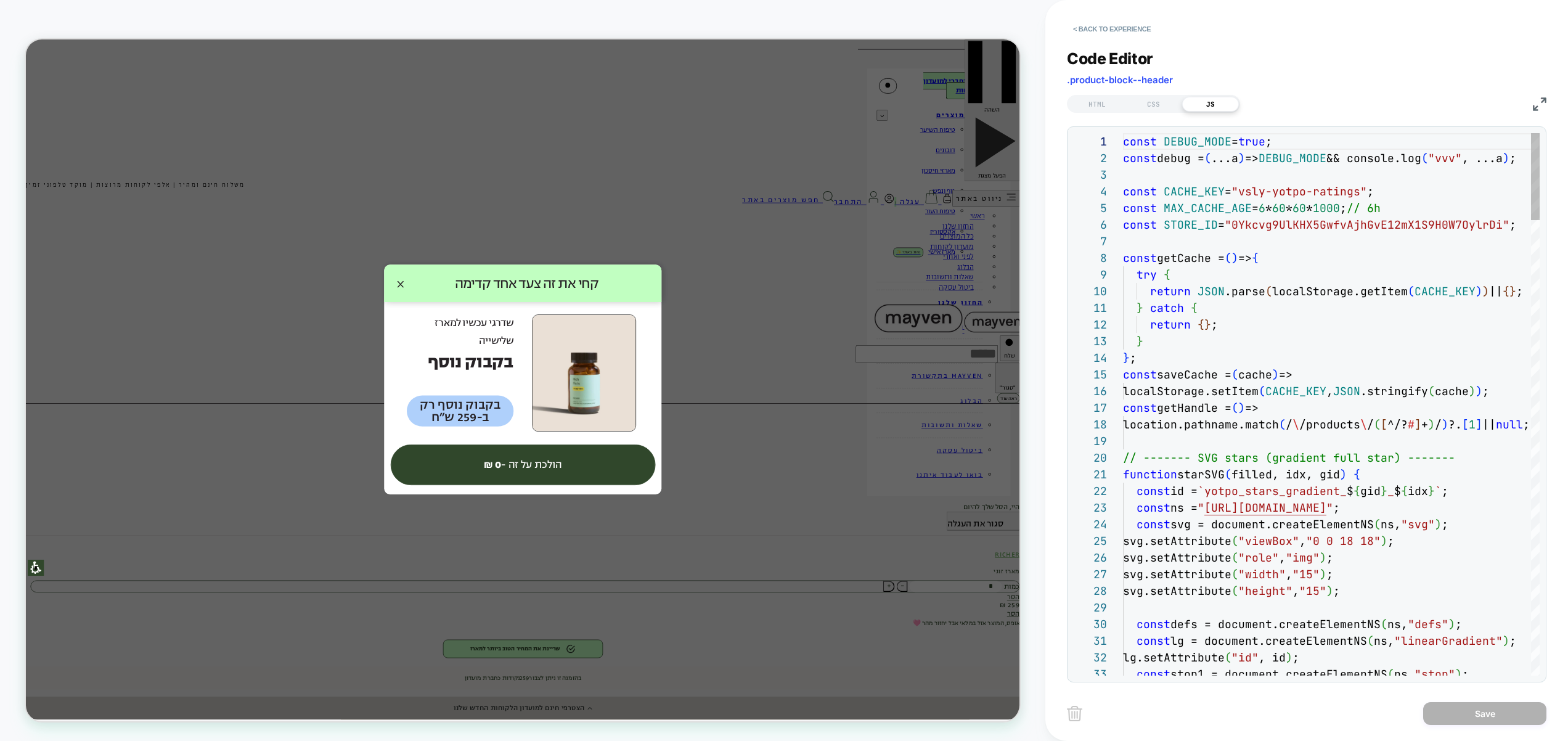
type textarea "**"
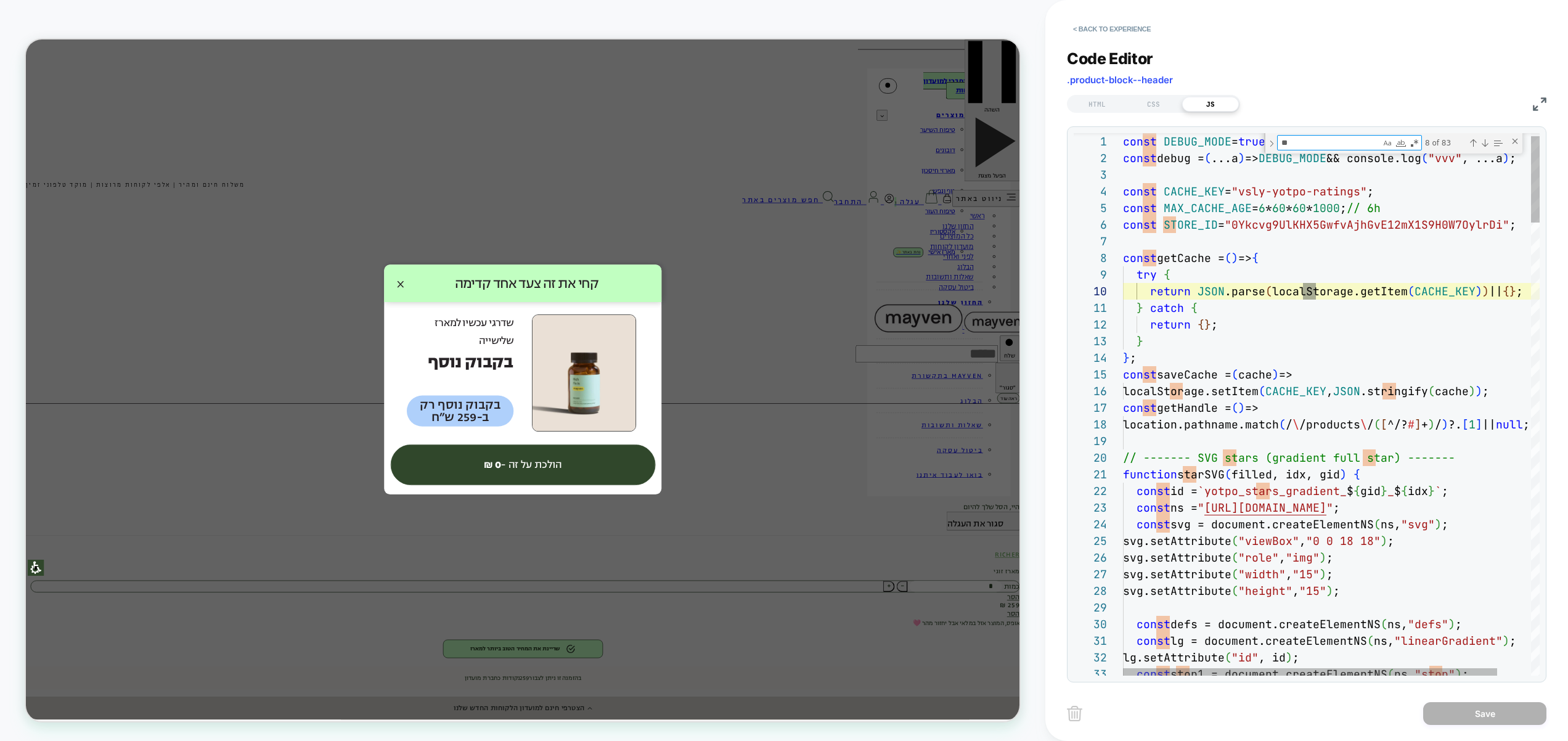
type textarea "**********"
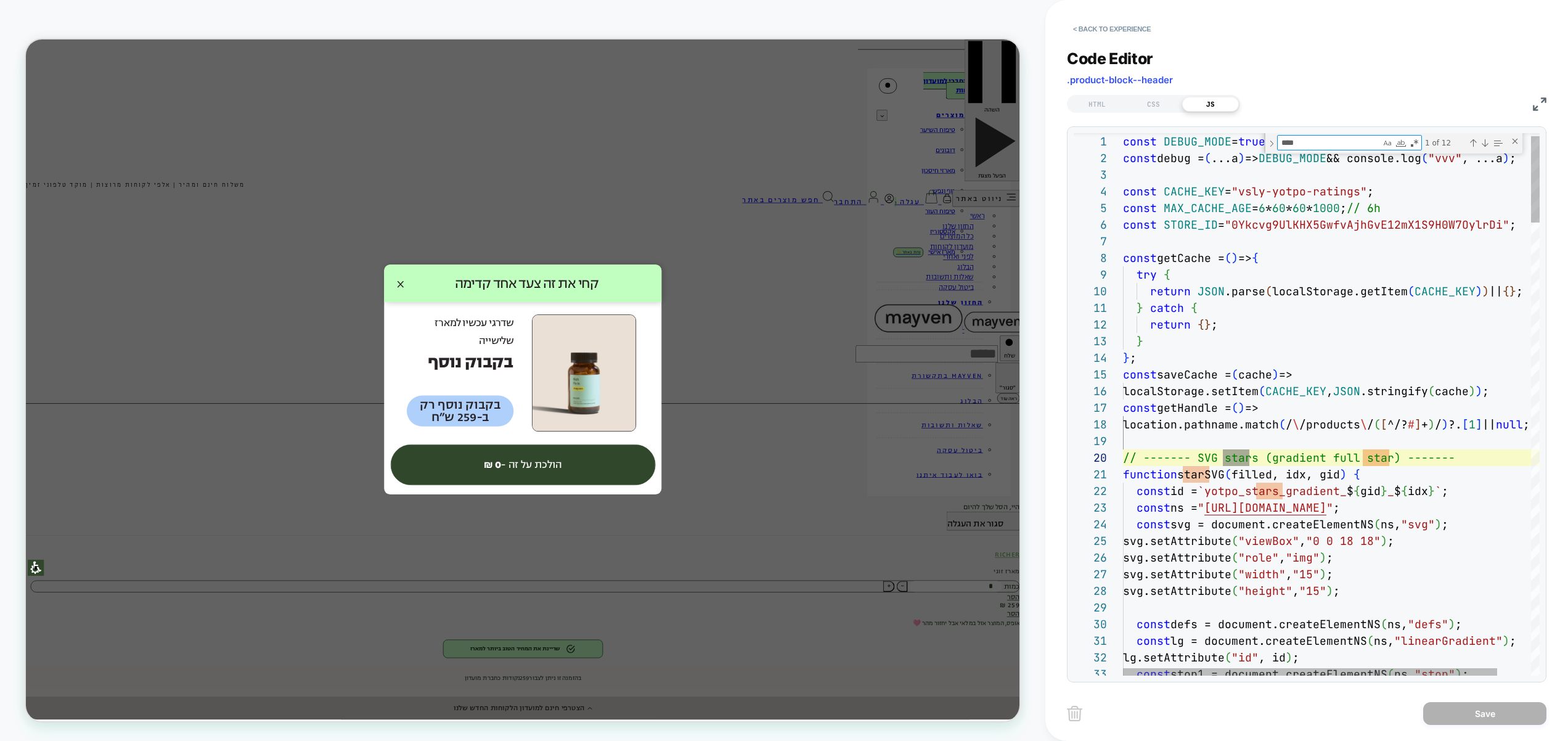
scroll to position [167, 126]
type textarea "****"
type textarea "**********"
type textarea "*"
type textarea "**********"
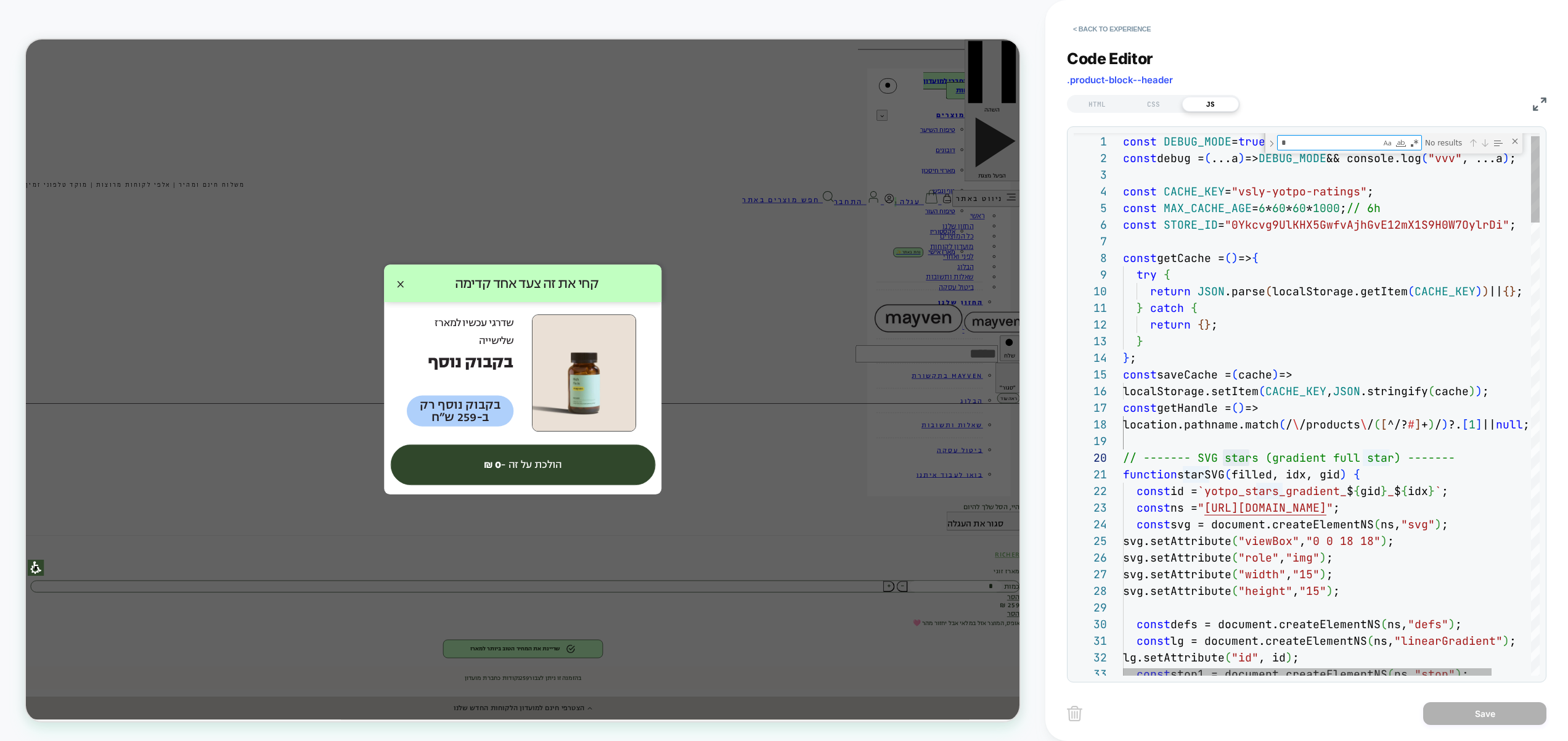
type textarea "**"
type textarea "**********"
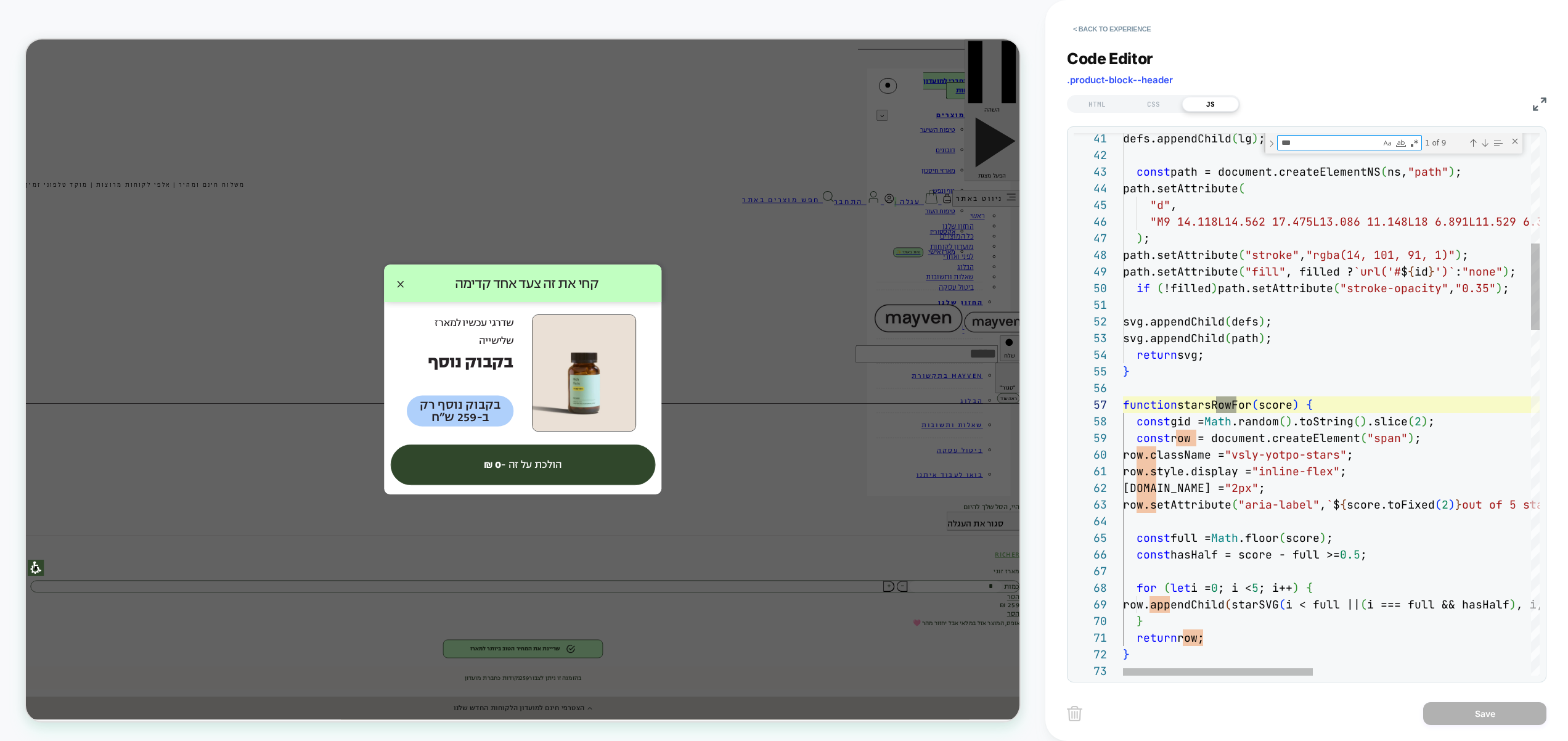
scroll to position [167, 113]
type textarea "***"
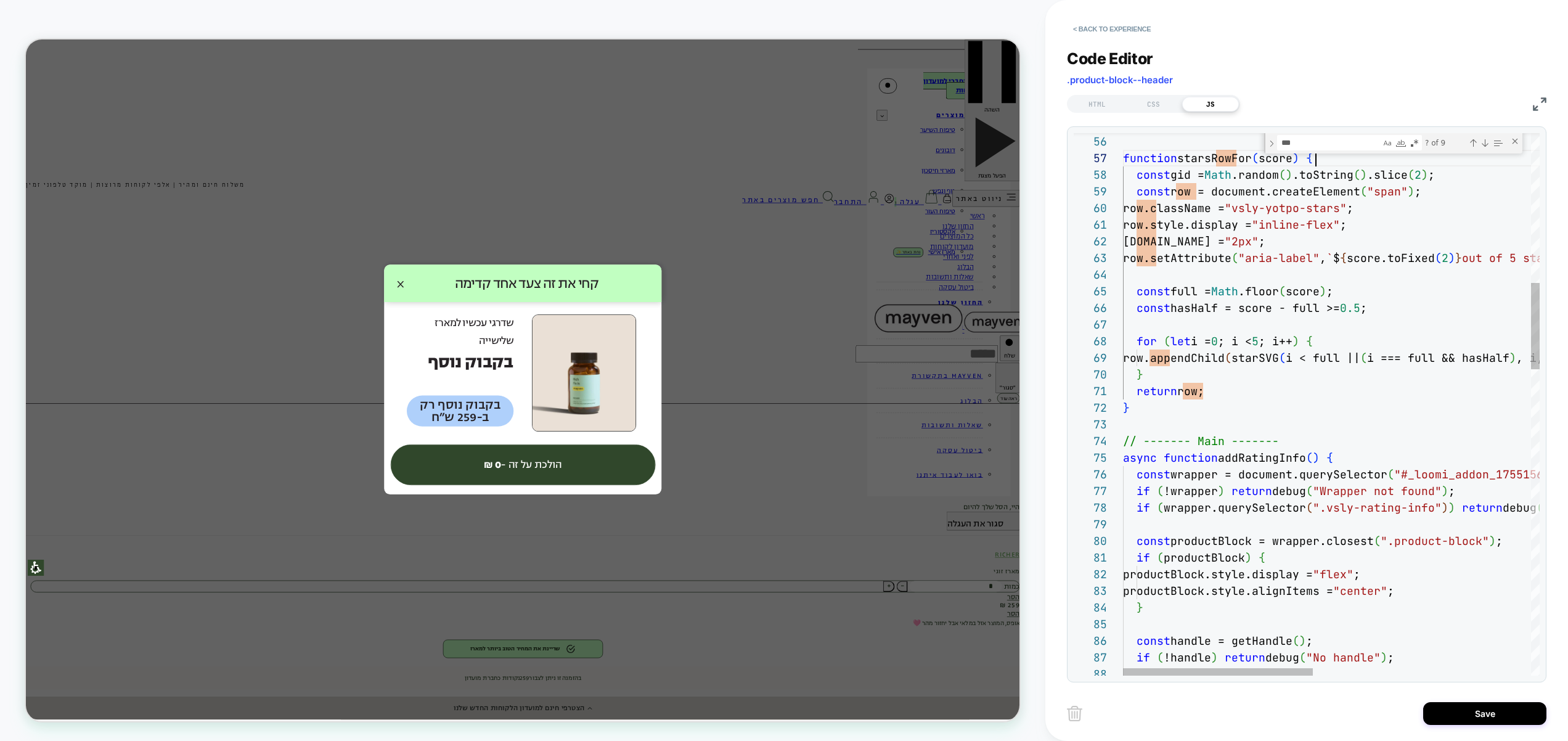
scroll to position [100, 193]
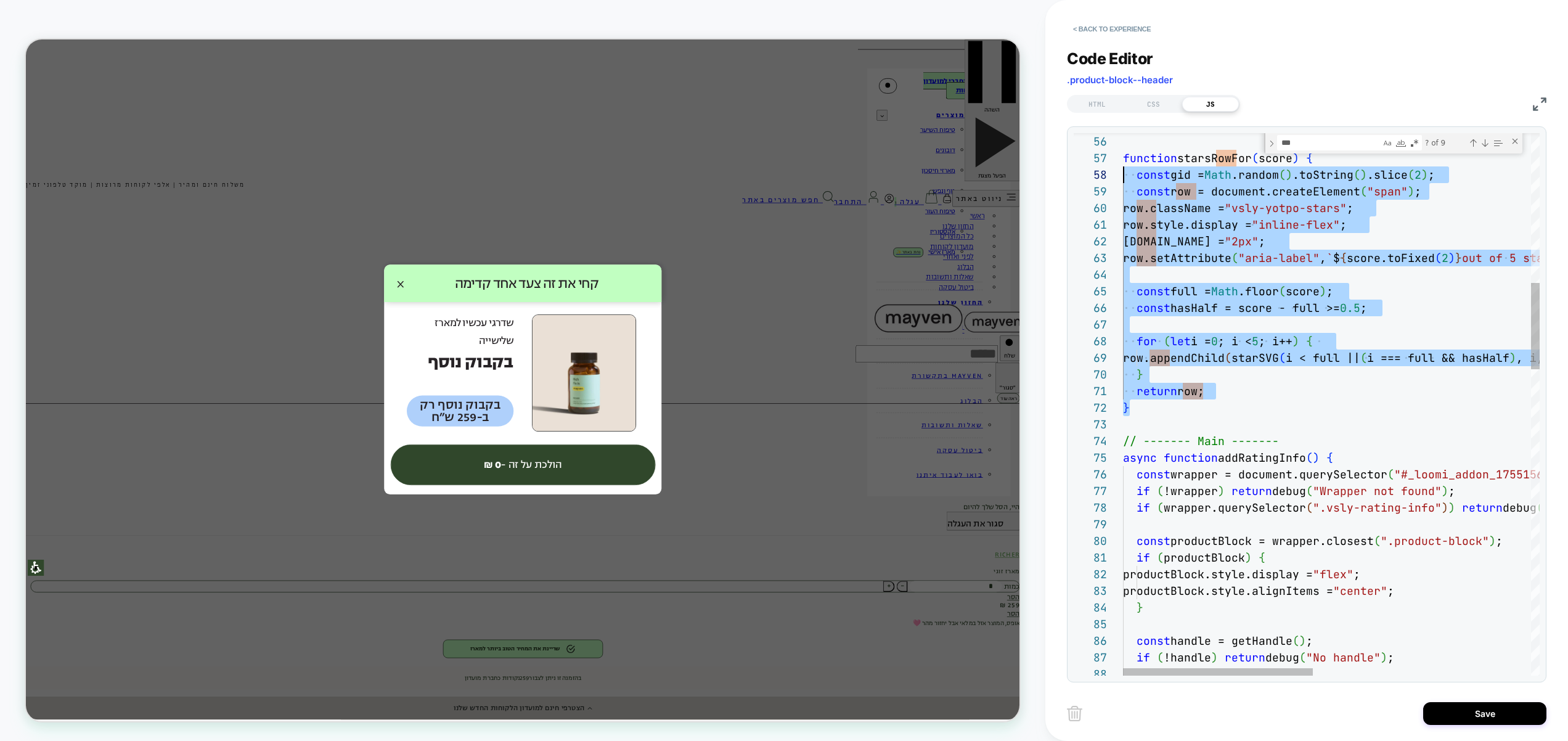
scroll to position [100, 0]
drag, startPoint x: 1153, startPoint y: 411, endPoint x: 1084, endPoint y: 162, distance: 258.4
type textarea "**********"
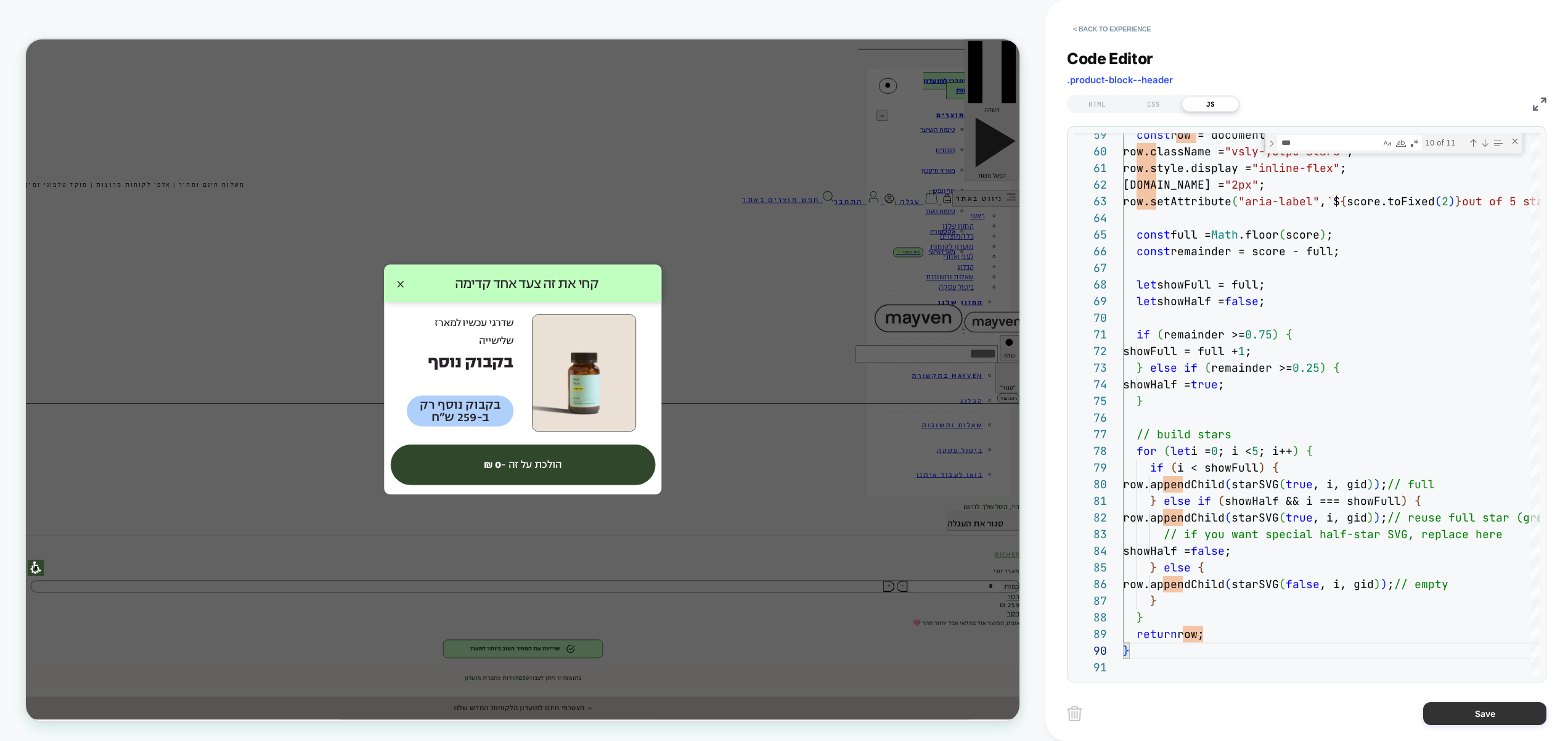
click at [1461, 713] on button "Save" at bounding box center [1484, 714] width 123 height 23
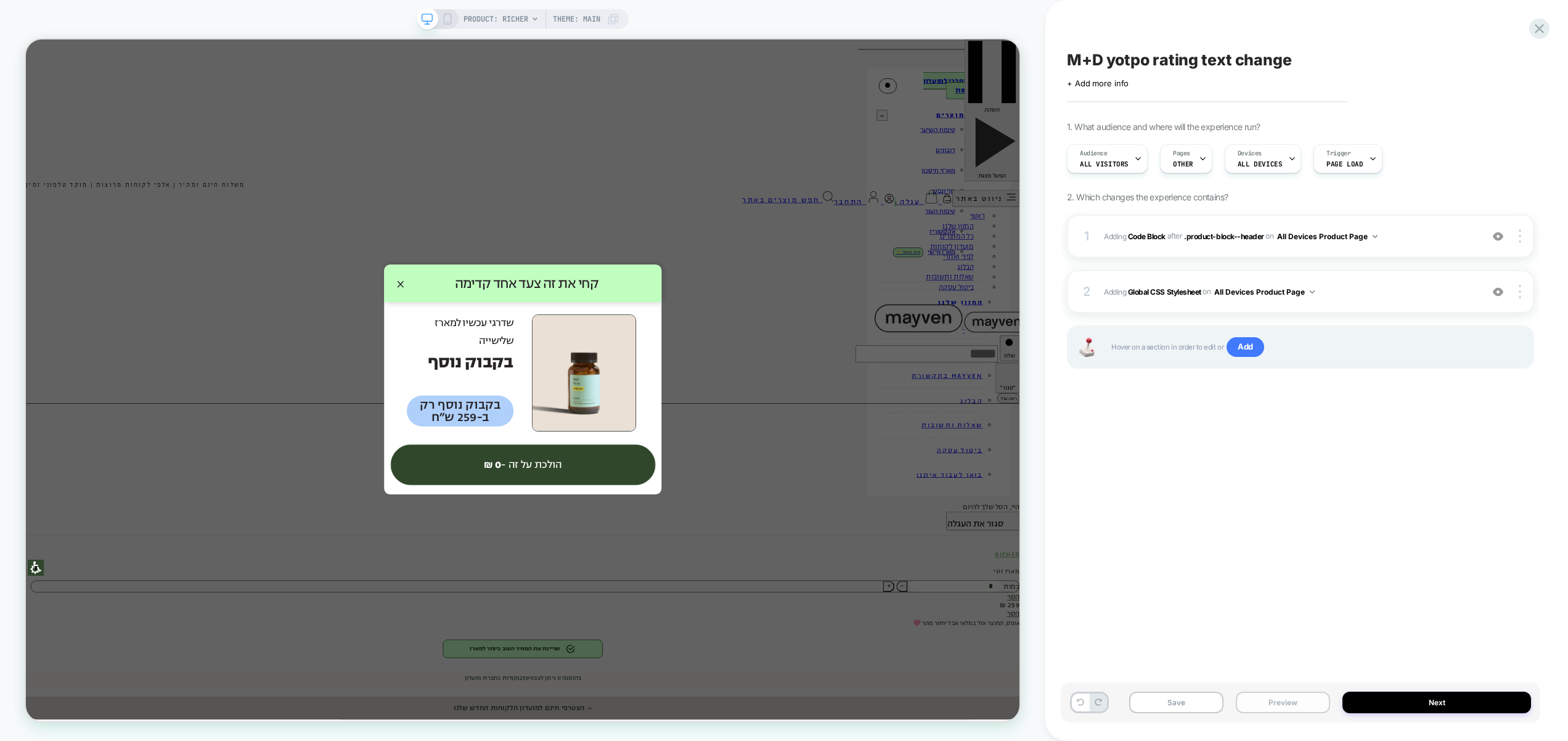
click at [1257, 704] on button "Preview" at bounding box center [1282, 702] width 94 height 22
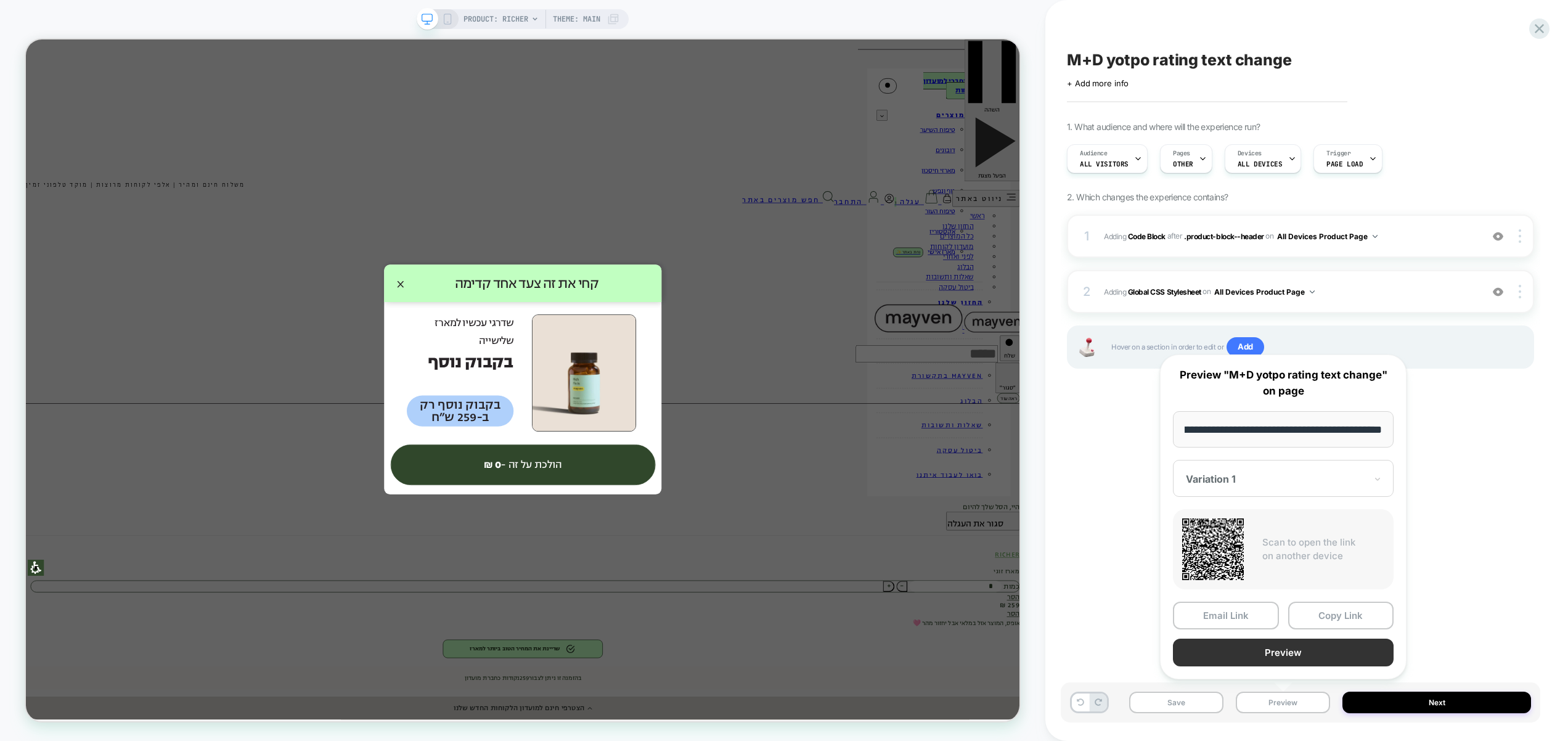
scroll to position [0, 0]
click at [1277, 657] on button "Preview" at bounding box center [1283, 652] width 221 height 27
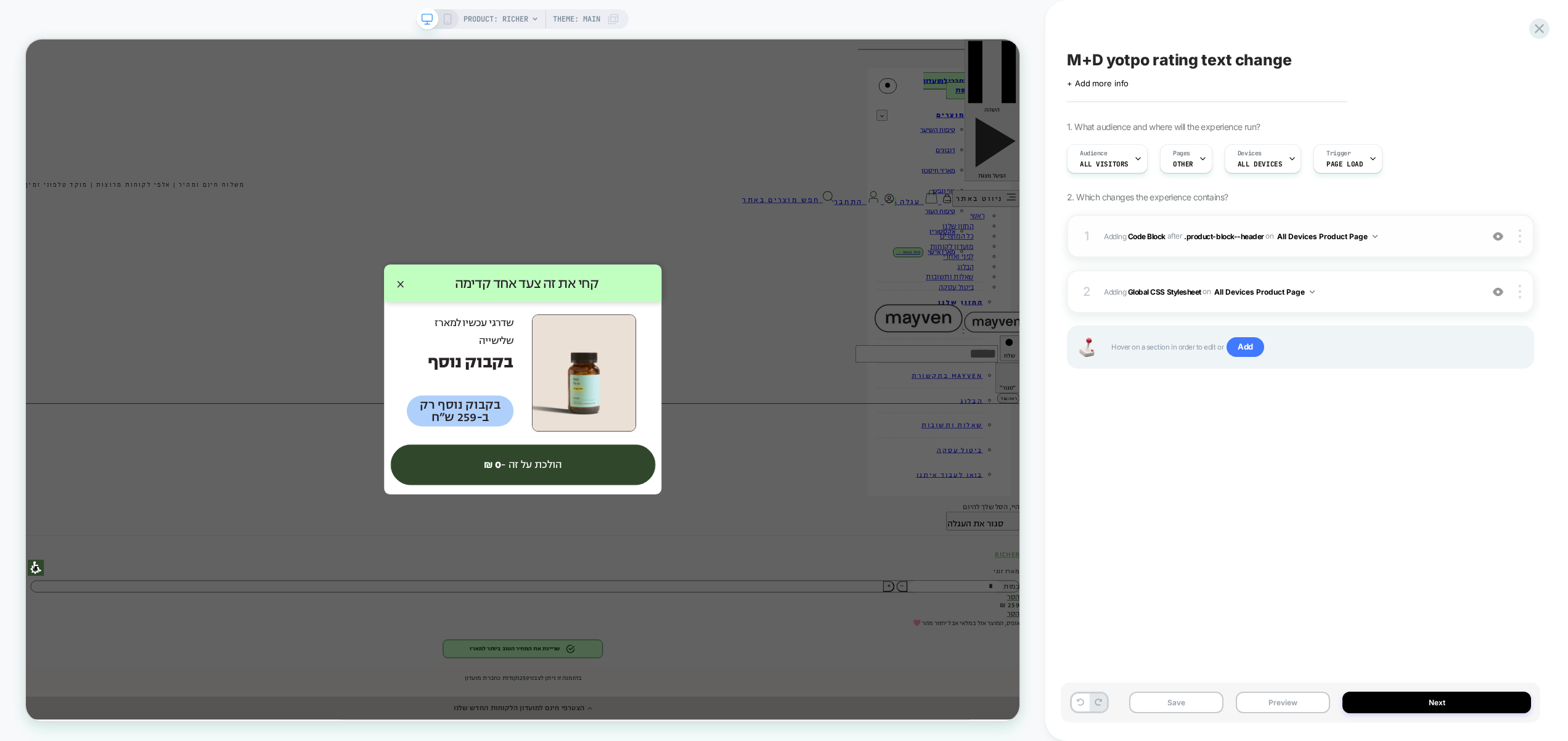
click at [1415, 238] on span "Adding Code Block AFTER .product-block--header .product-block--header on All De…" at bounding box center [1289, 236] width 372 height 15
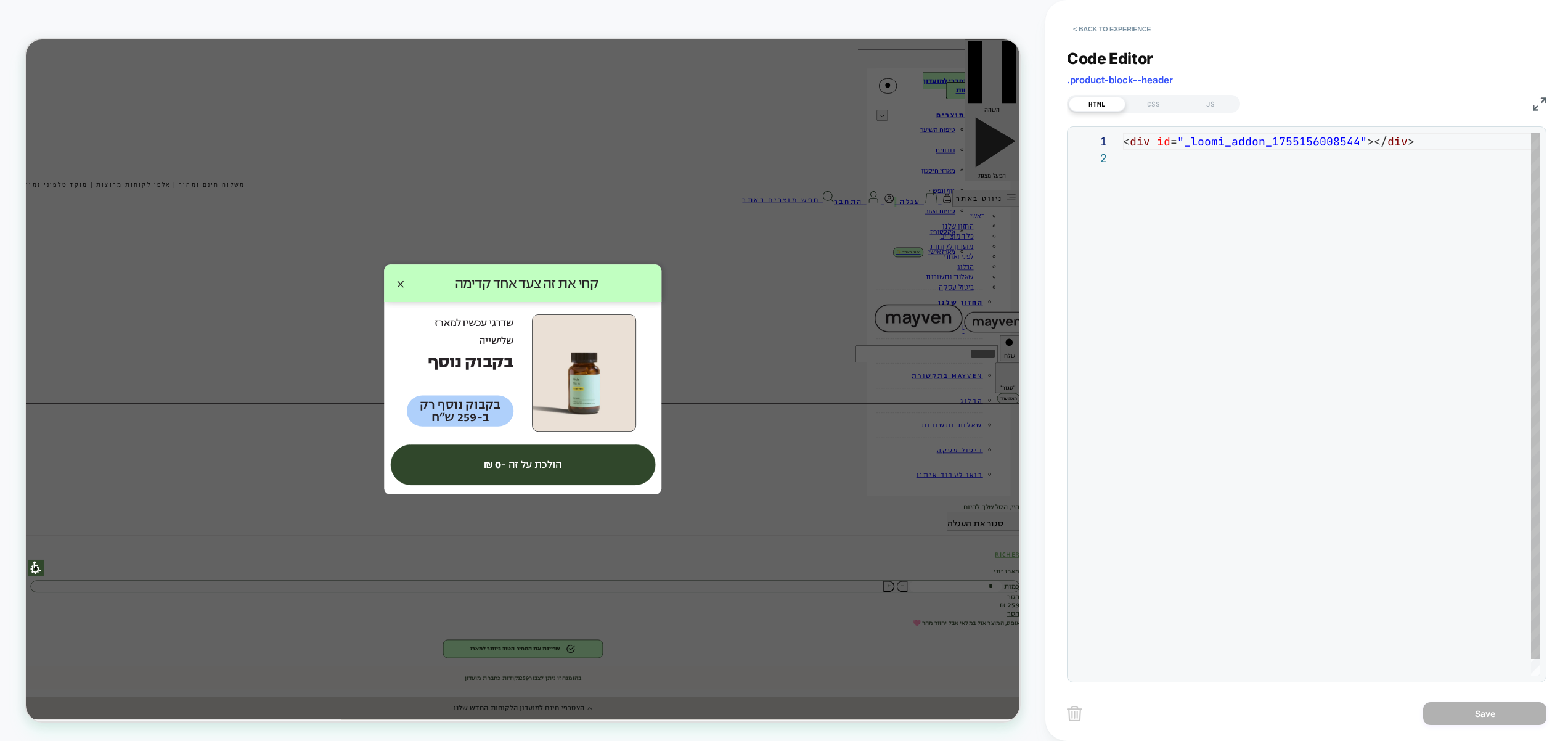
scroll to position [17, 0]
click at [1221, 110] on div "JS" at bounding box center [1210, 104] width 56 height 14
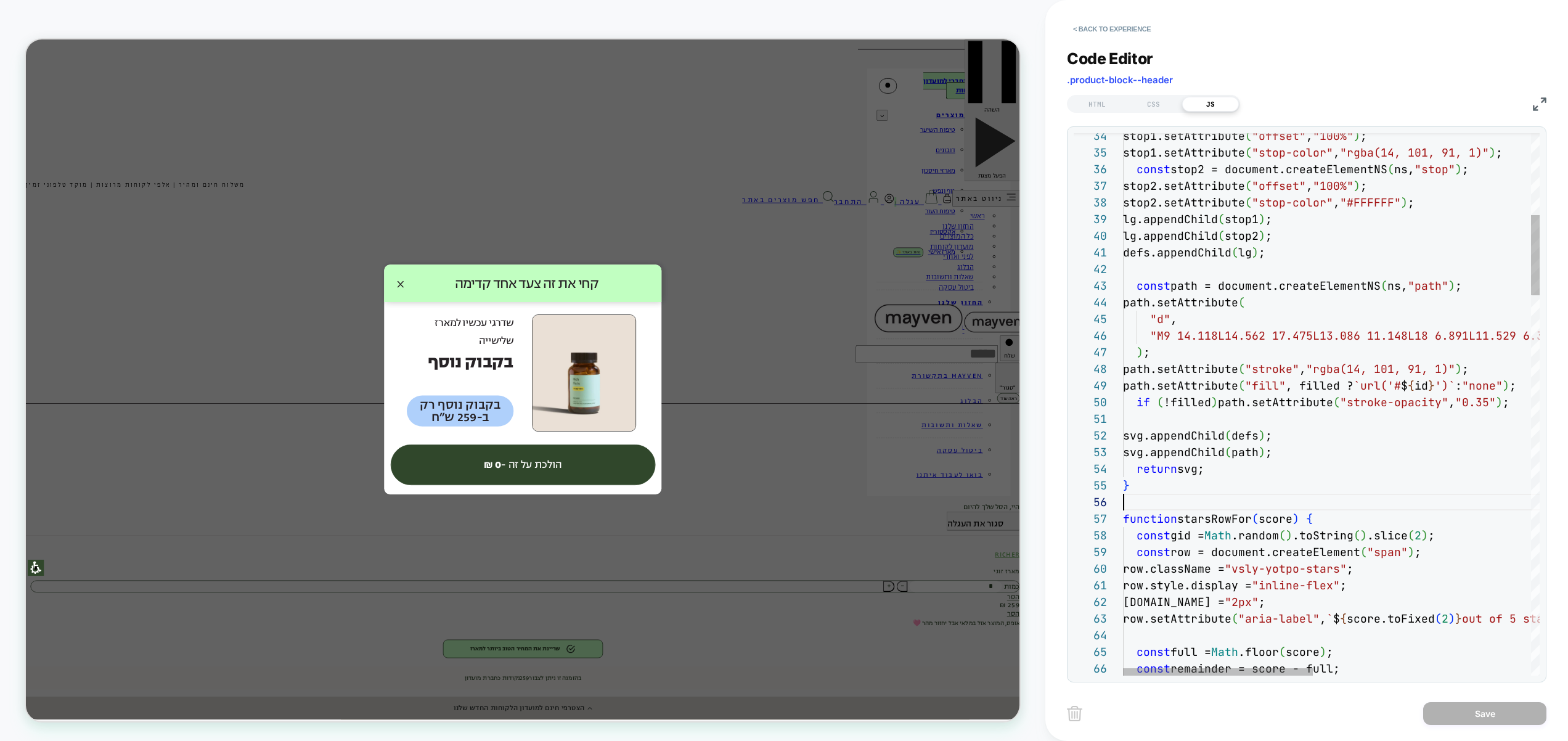
scroll to position [83, 0]
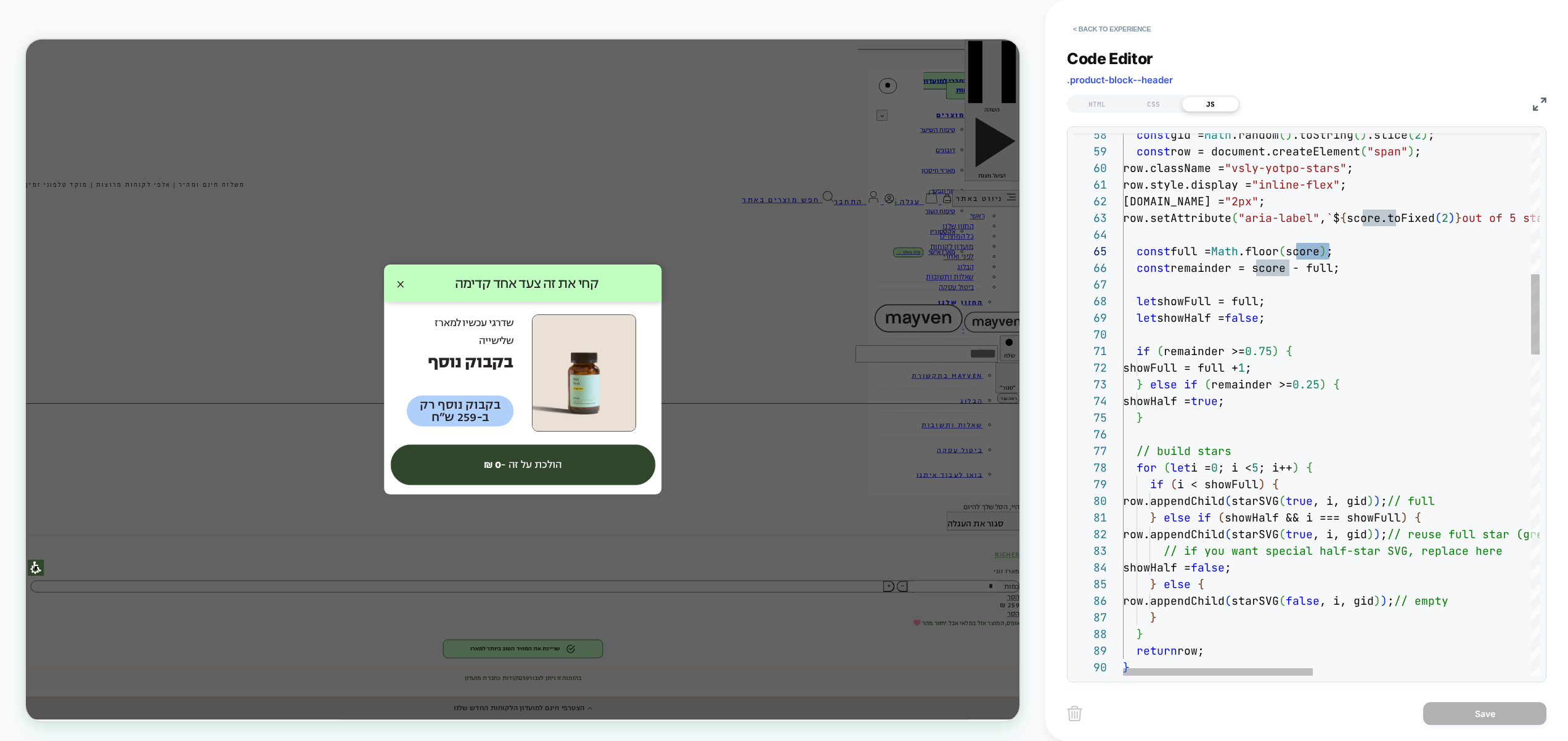
type textarea "**********"
type textarea "*"
type textarea "**********"
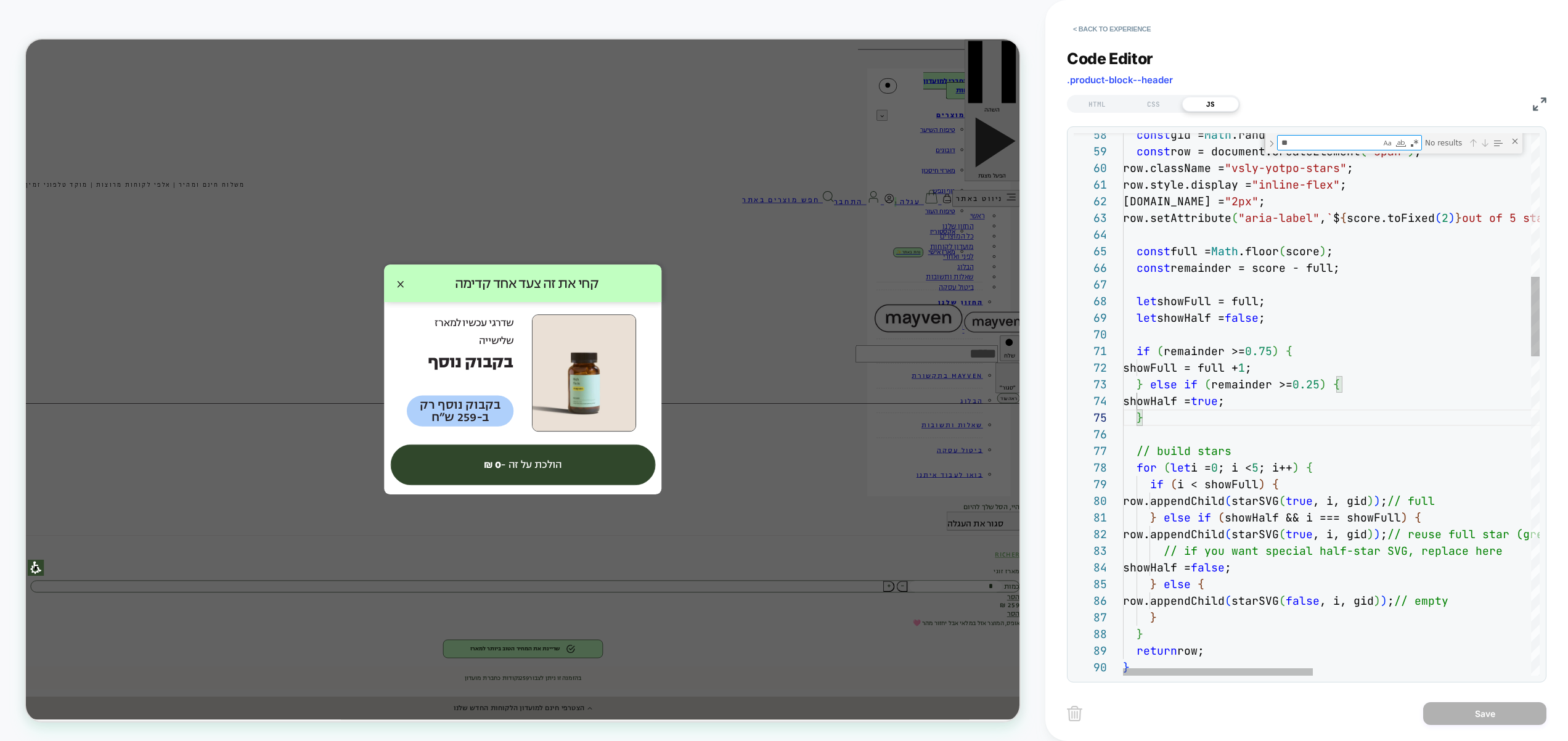
scroll to position [167, 86]
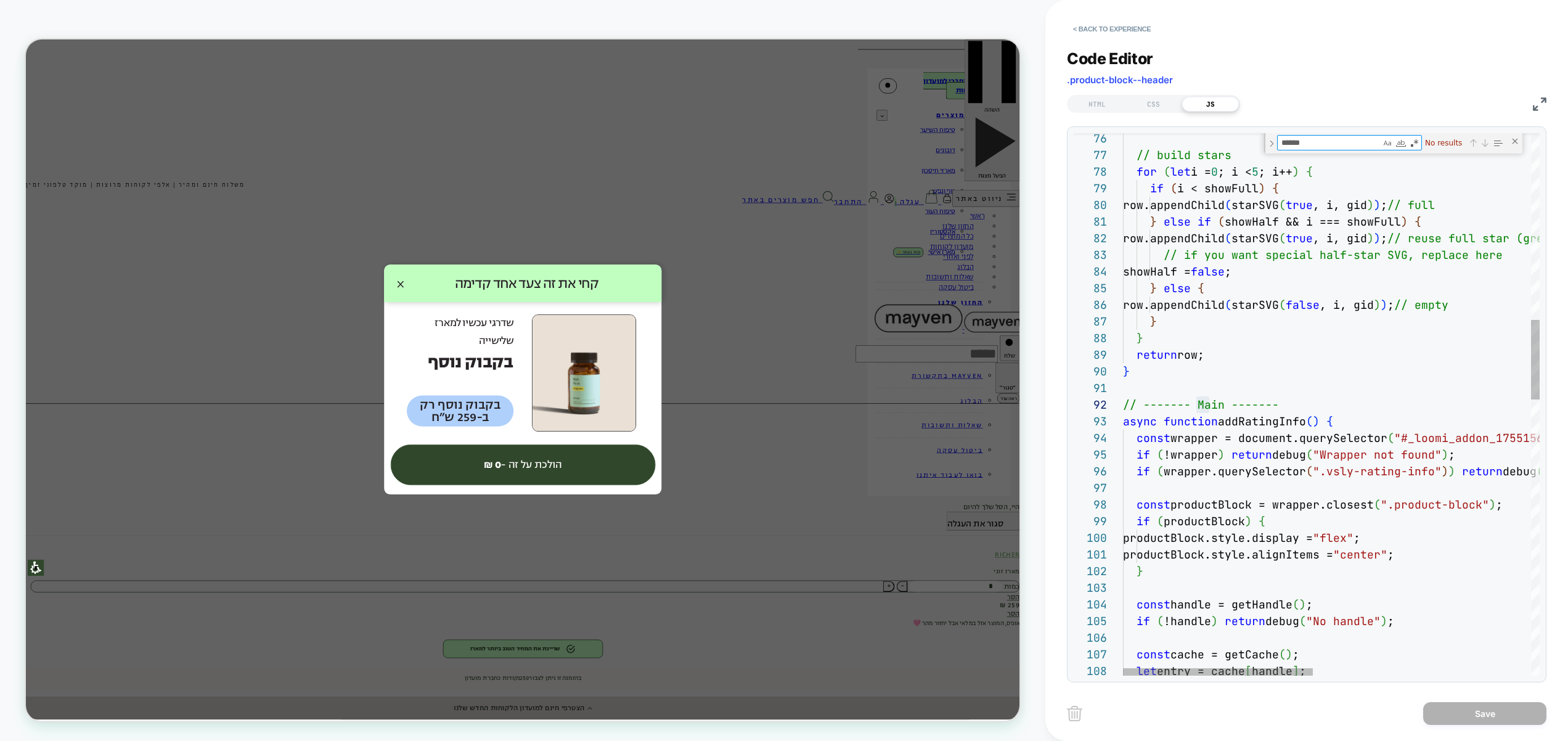
type textarea "******"
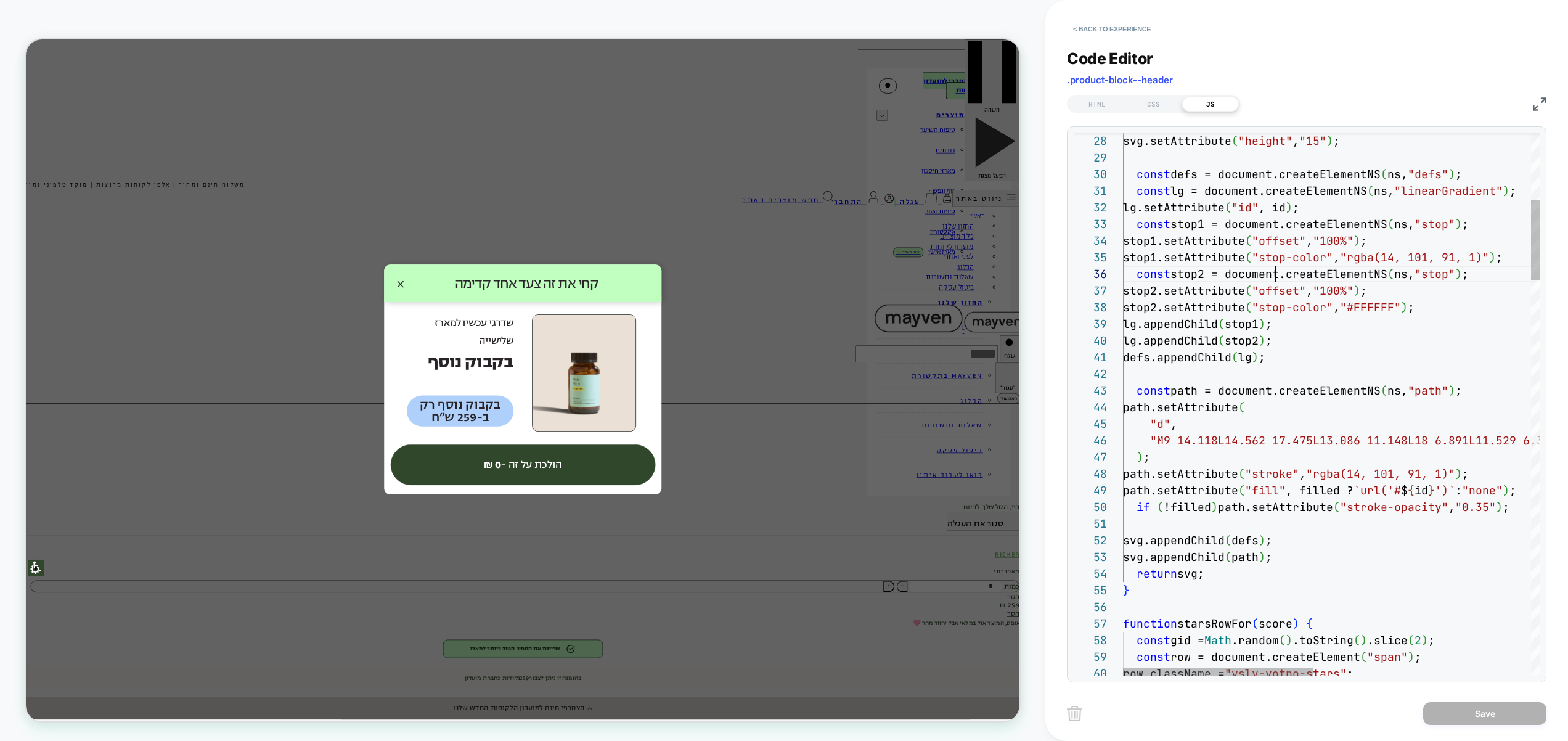
type textarea "**********"
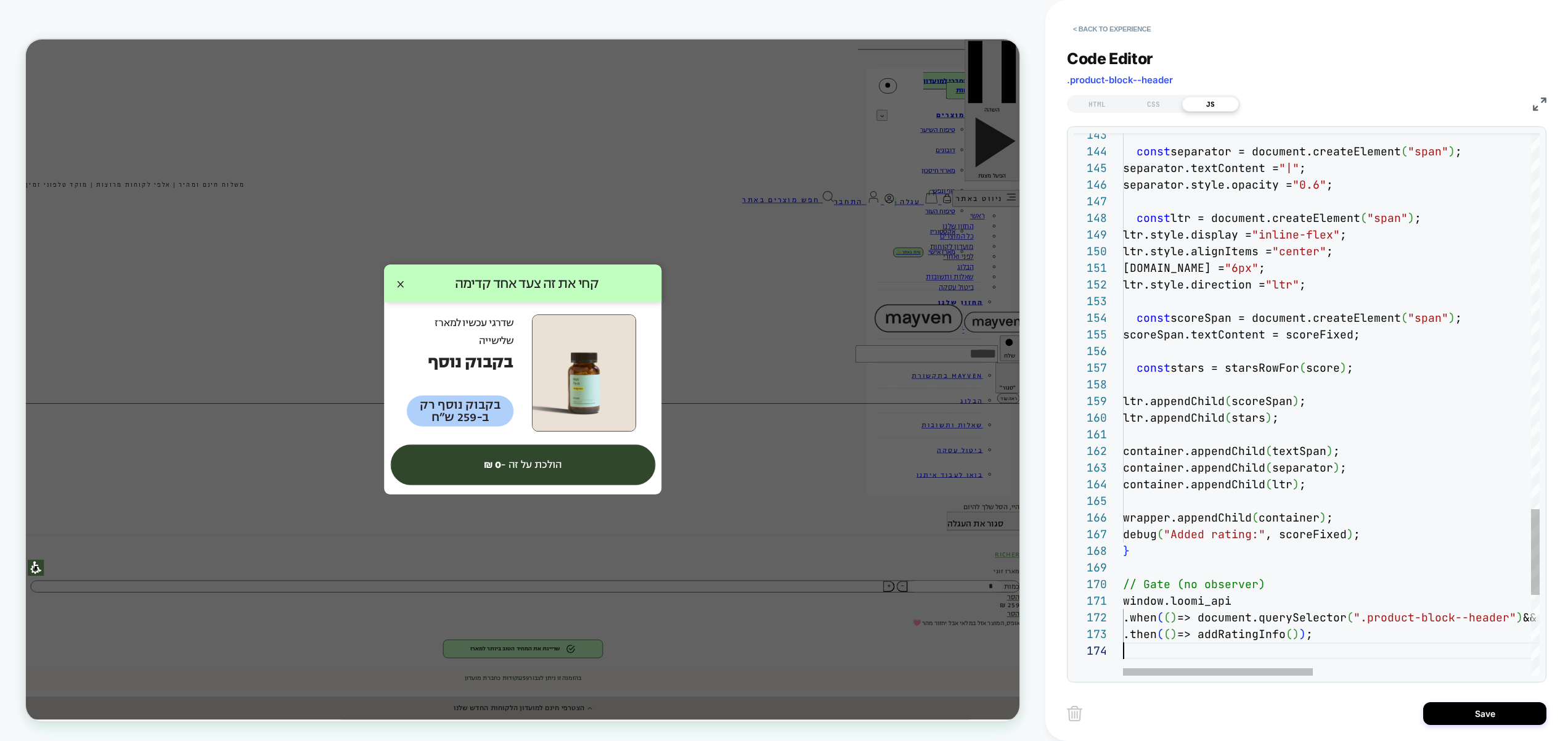
scroll to position [50, 0]
click at [1471, 711] on button "Save" at bounding box center [1484, 714] width 123 height 23
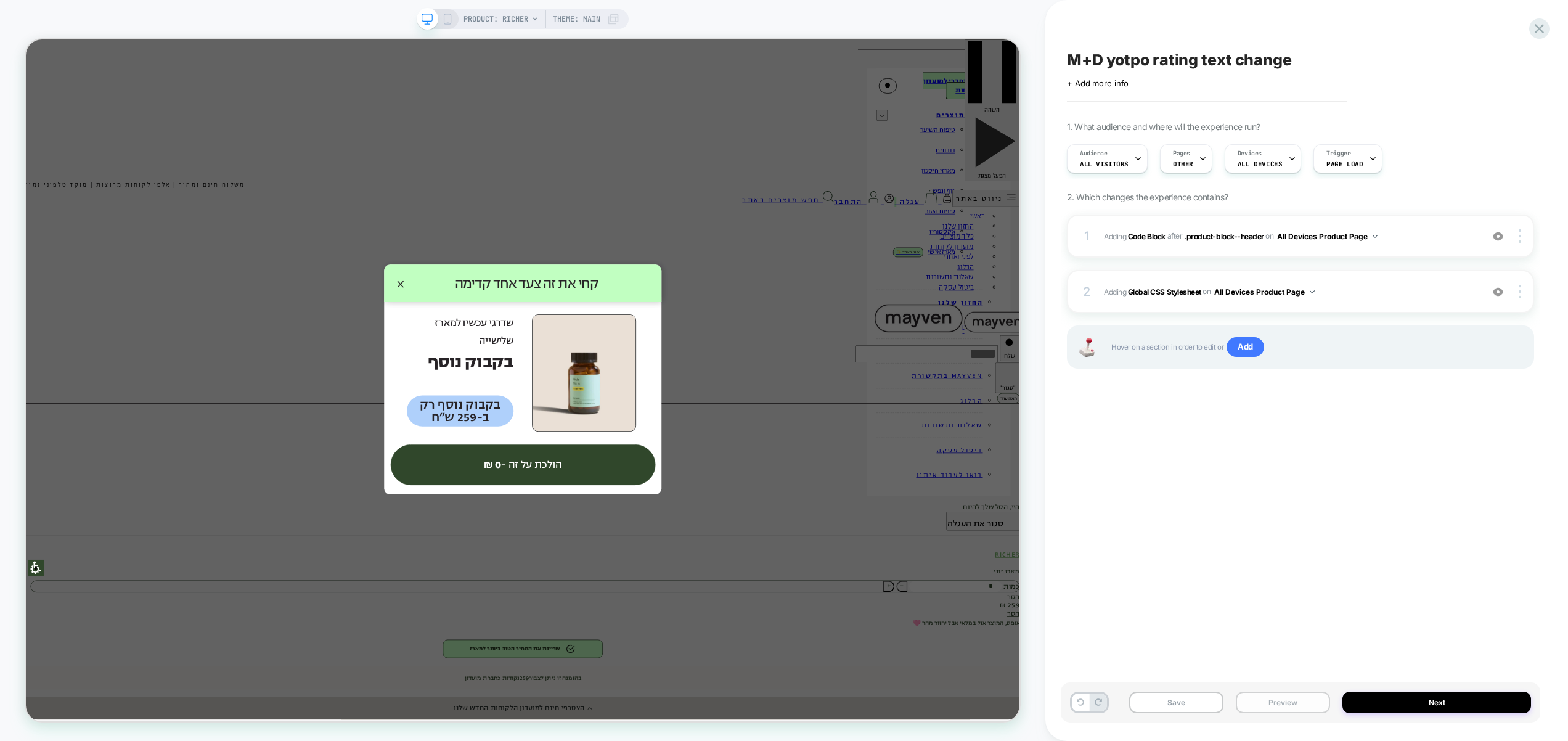
click at [1298, 704] on button "Preview" at bounding box center [1282, 702] width 94 height 22
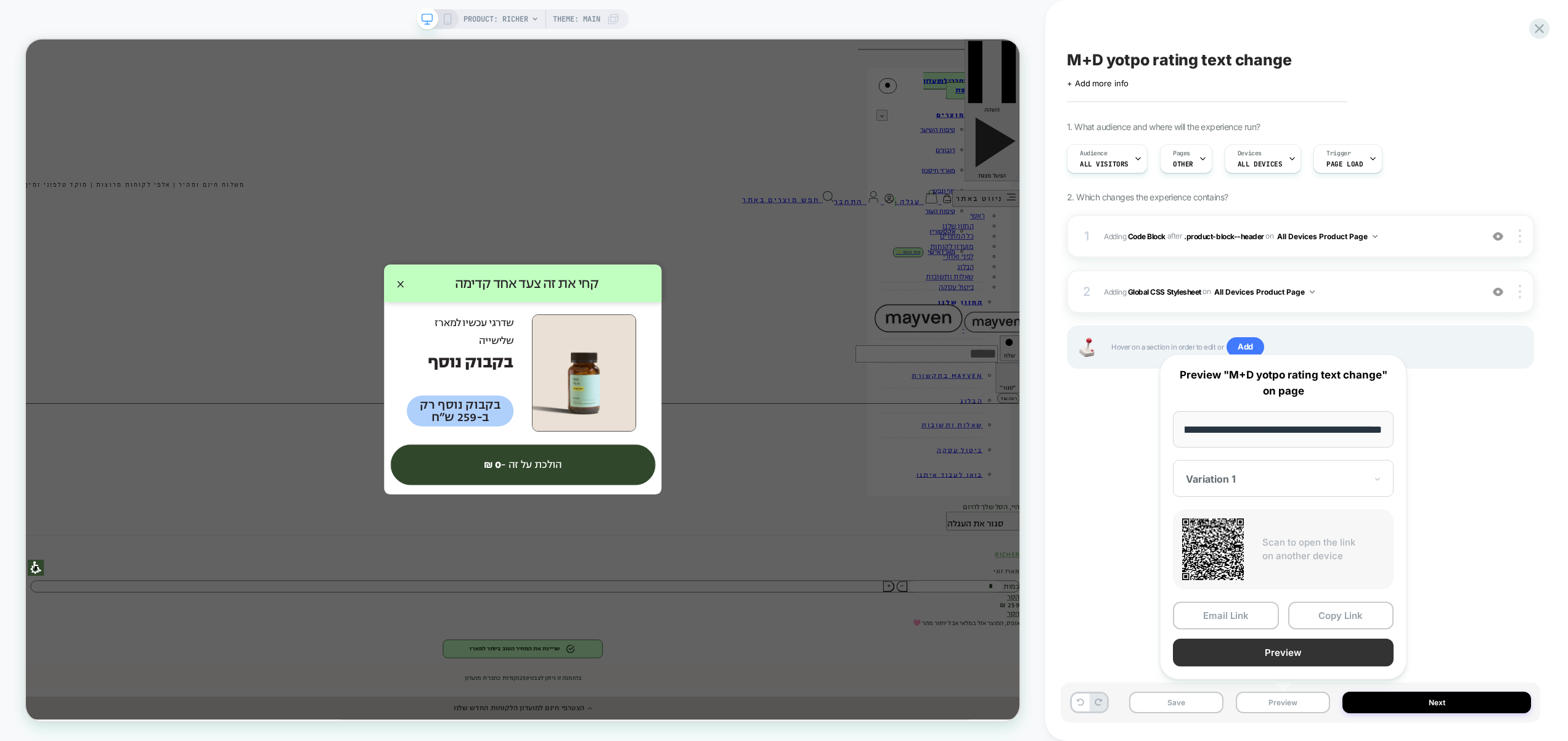
scroll to position [0, 0]
click at [1294, 651] on button "Preview" at bounding box center [1283, 652] width 221 height 27
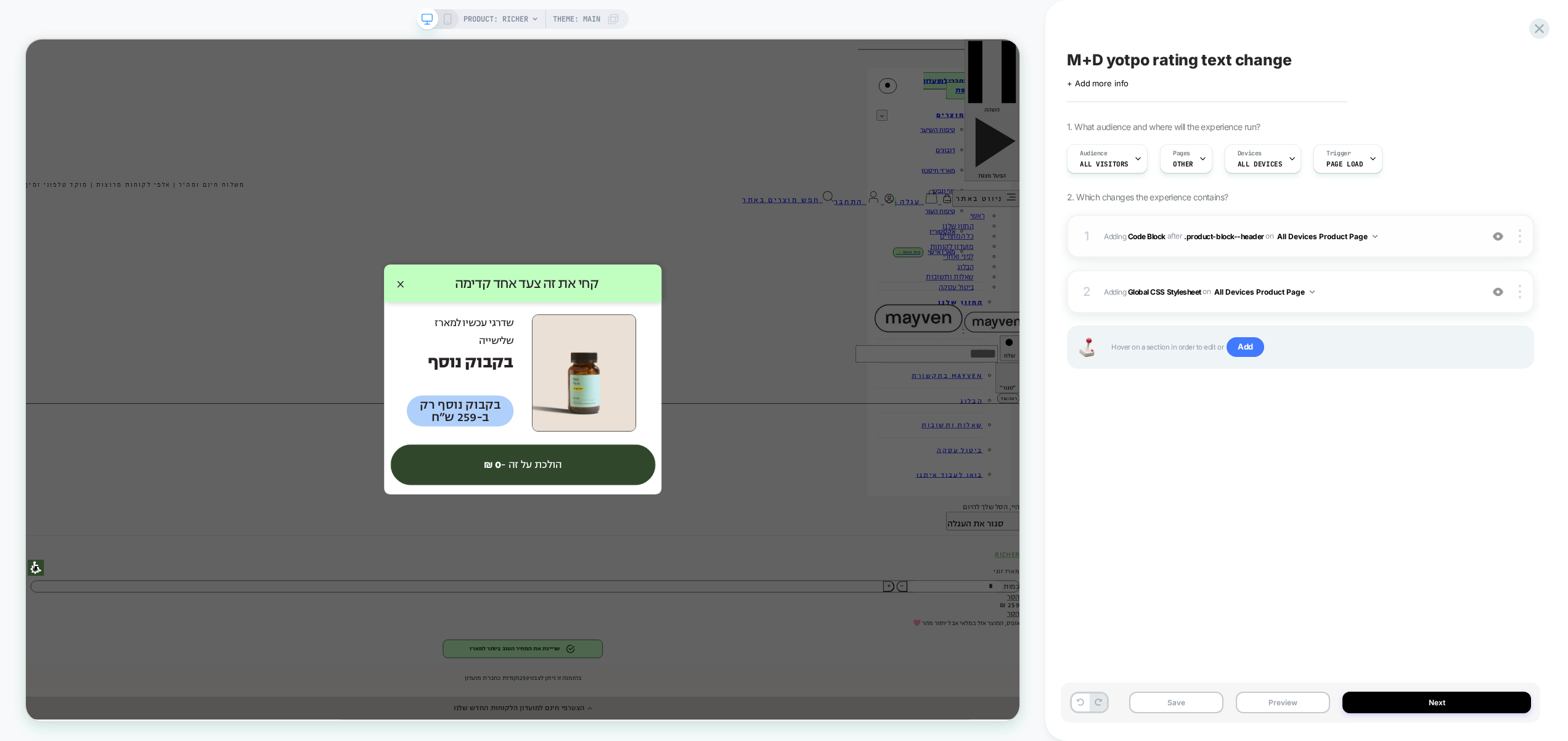
click at [1403, 237] on span "Adding Code Block AFTER .product-block--header .product-block--header on All De…" at bounding box center [1289, 236] width 372 height 15
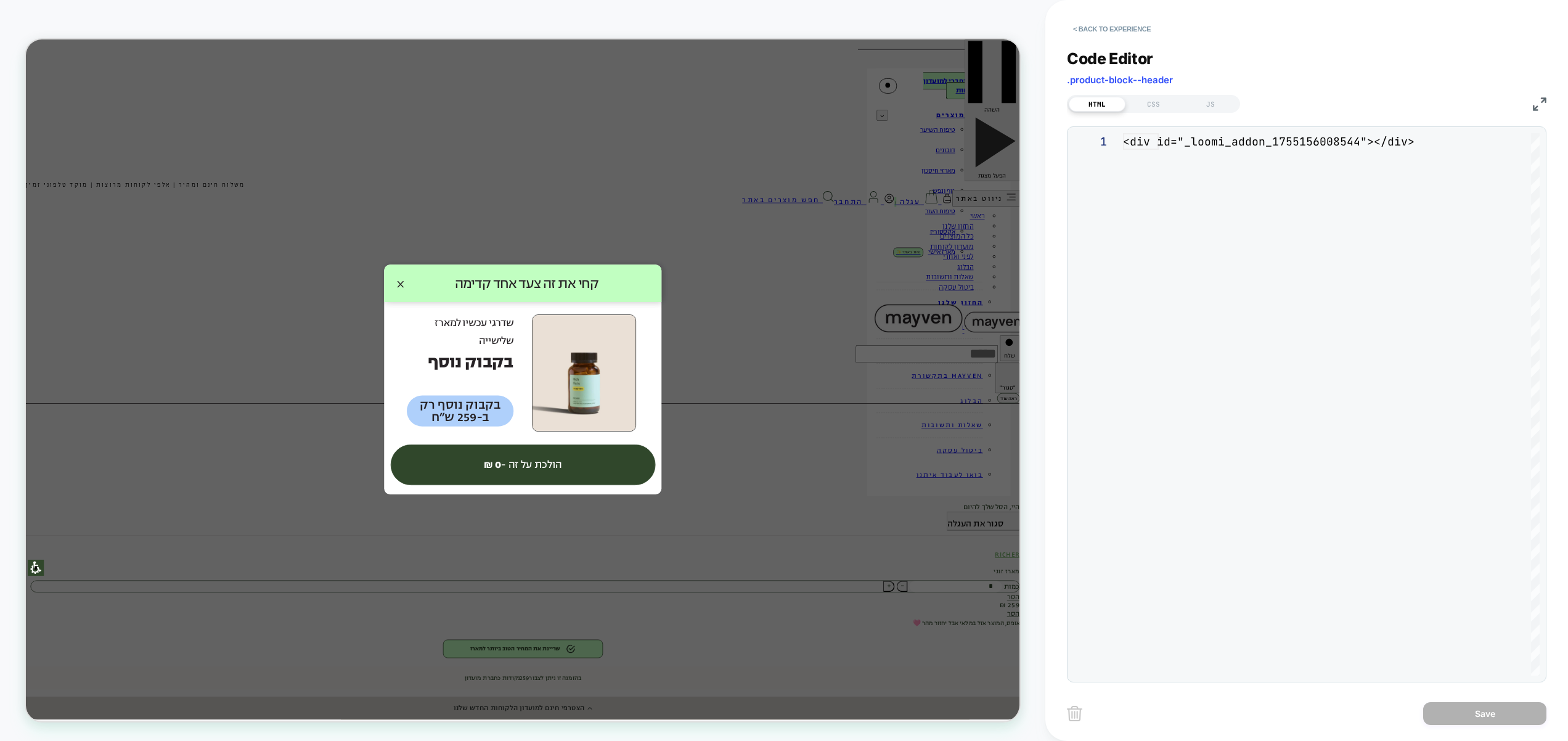
scroll to position [17, 0]
click at [1174, 103] on div "CSS" at bounding box center [1153, 104] width 56 height 14
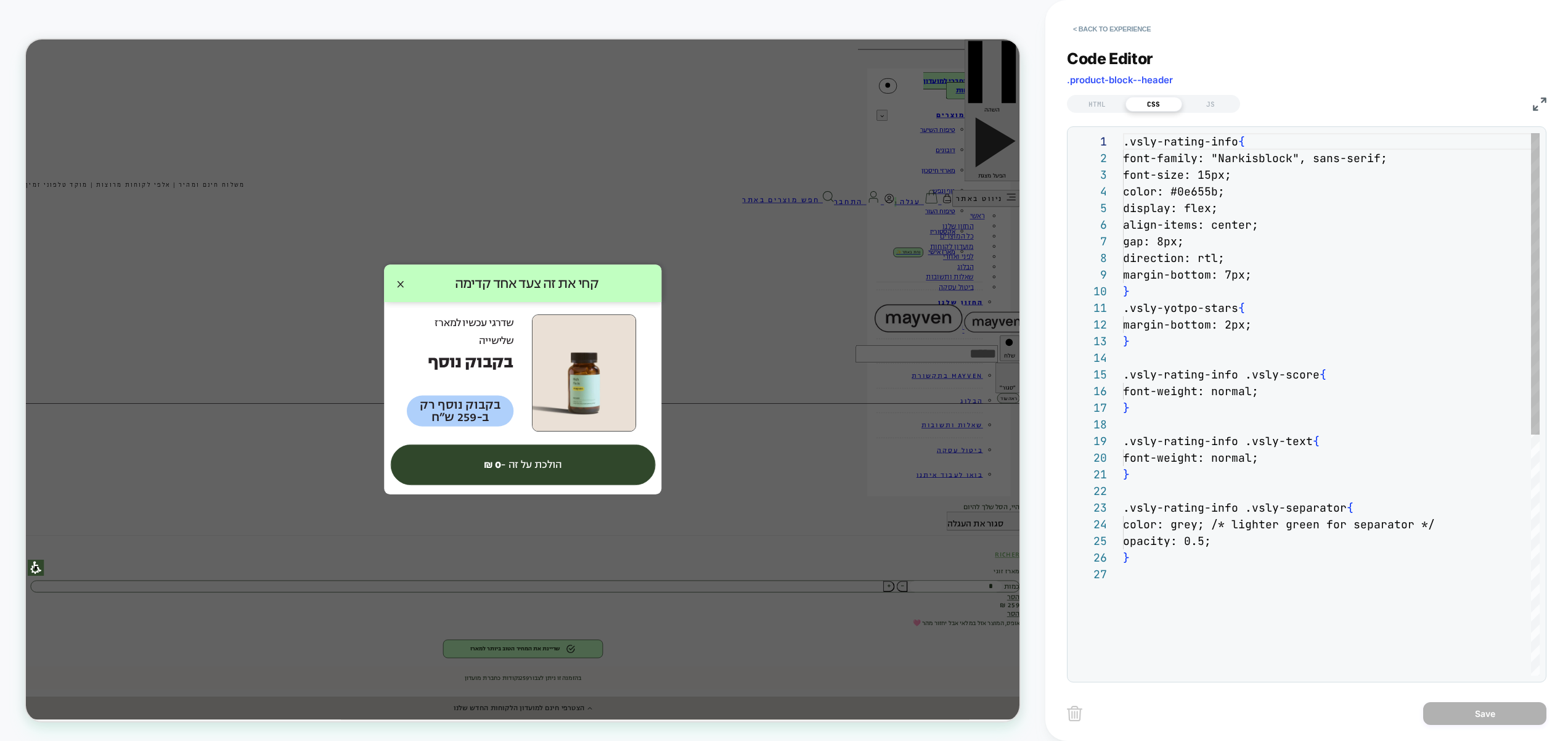
scroll to position [167, 0]
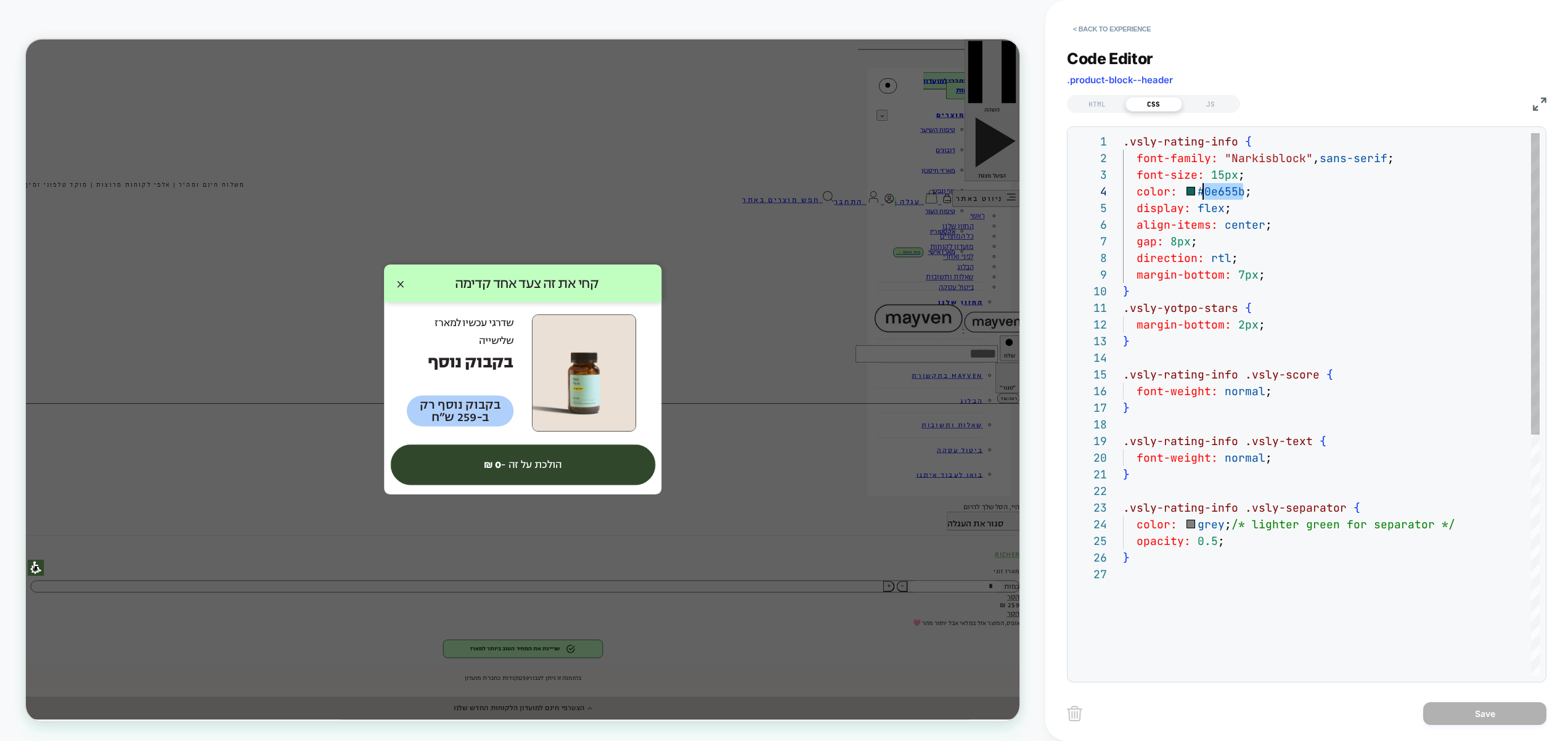
drag, startPoint x: 1244, startPoint y: 195, endPoint x: 1199, endPoint y: 191, distance: 45.2
click at [1199, 191] on div ".vsly-rating-info { font-family: "Narkisblock" , sans-serif ; font-size: 15px ;…" at bounding box center [1331, 620] width 417 height 975
drag, startPoint x: 1213, startPoint y: 111, endPoint x: 1218, endPoint y: 122, distance: 12.1
click at [1213, 111] on div "JS" at bounding box center [1210, 104] width 56 height 14
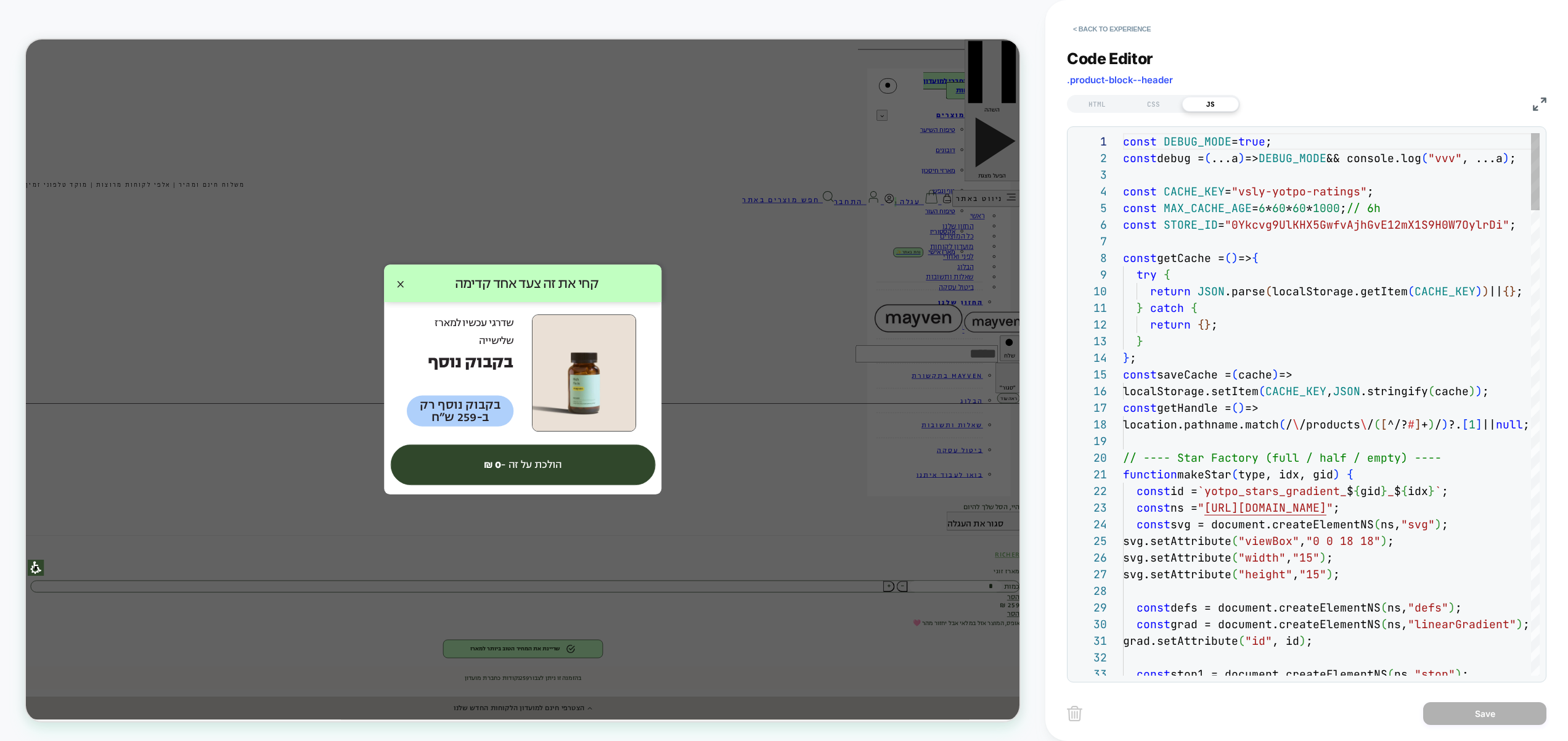
type textarea "**********"
type textarea "*"
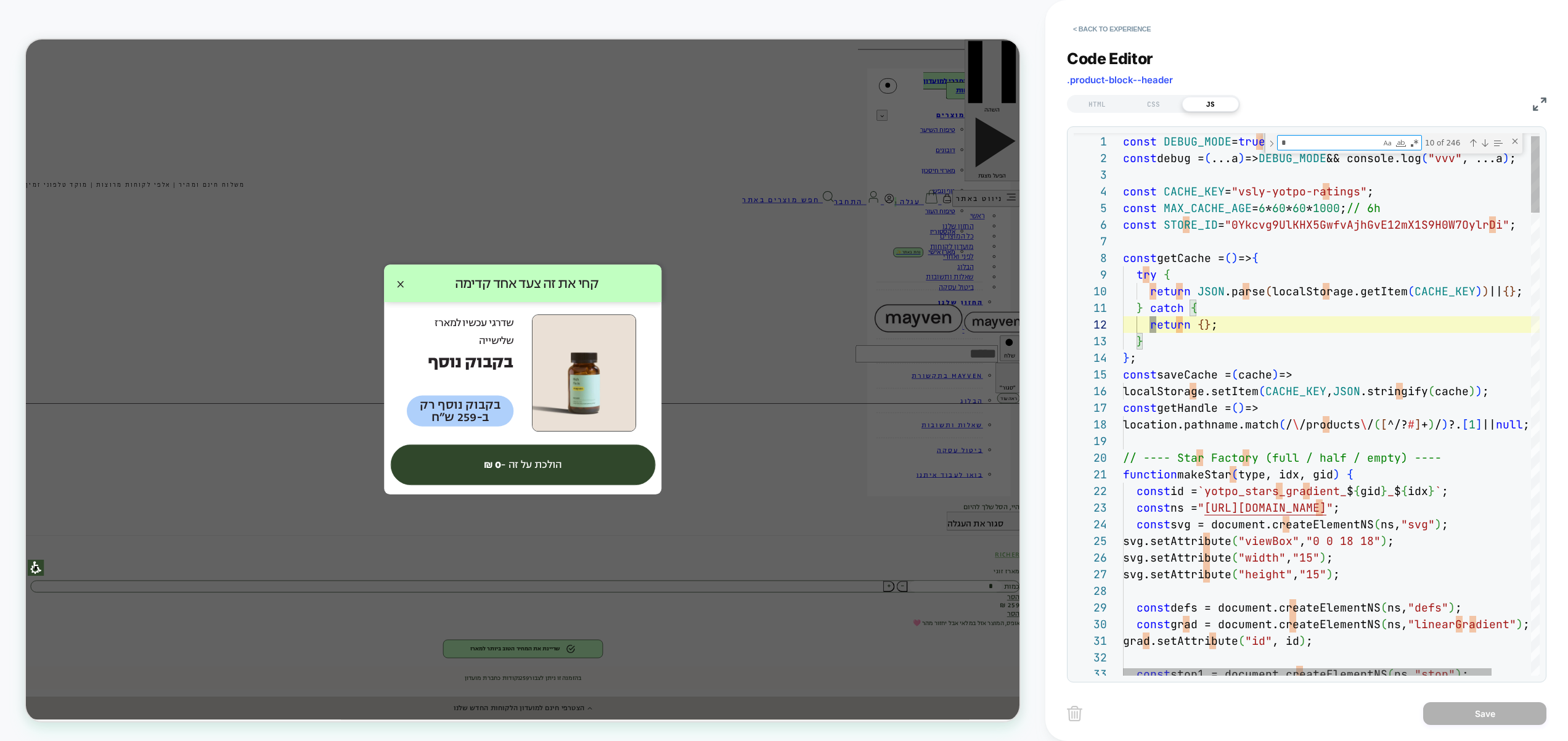
scroll to position [0, 33]
type textarea "**********"
type textarea "**"
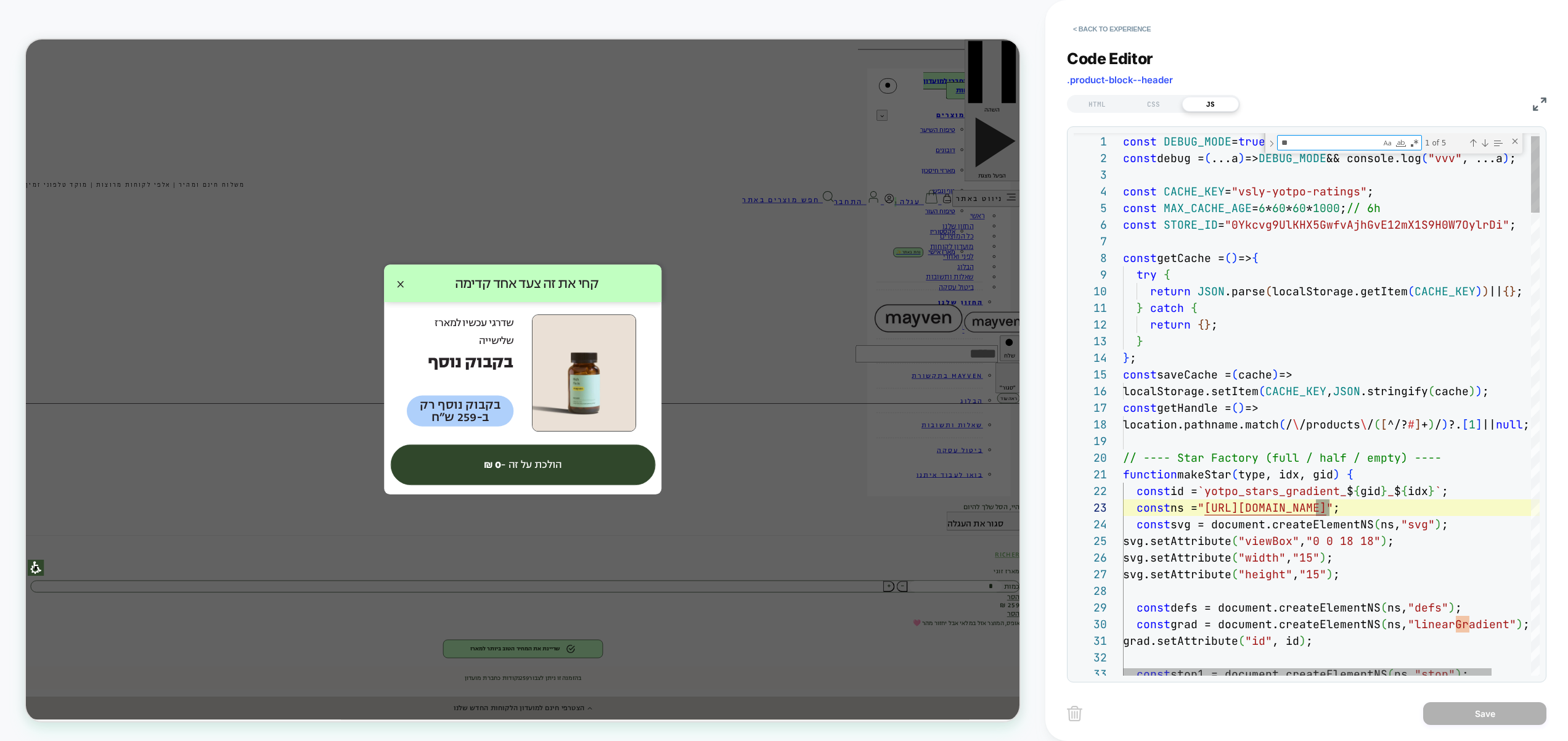
type textarea "**********"
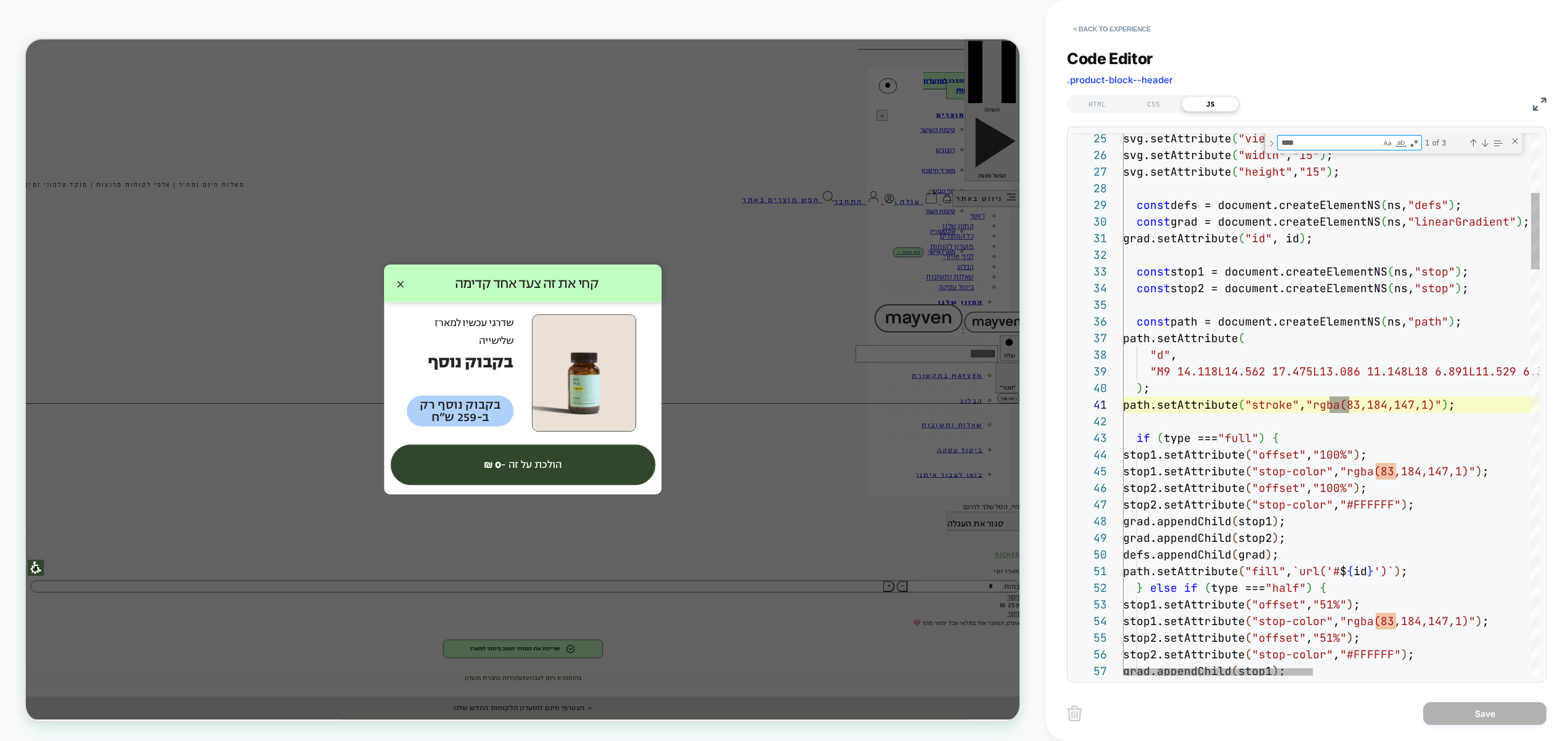
scroll to position [167, 233]
type textarea "****"
drag, startPoint x: 1331, startPoint y: 406, endPoint x: 1392, endPoint y: 408, distance: 61.0
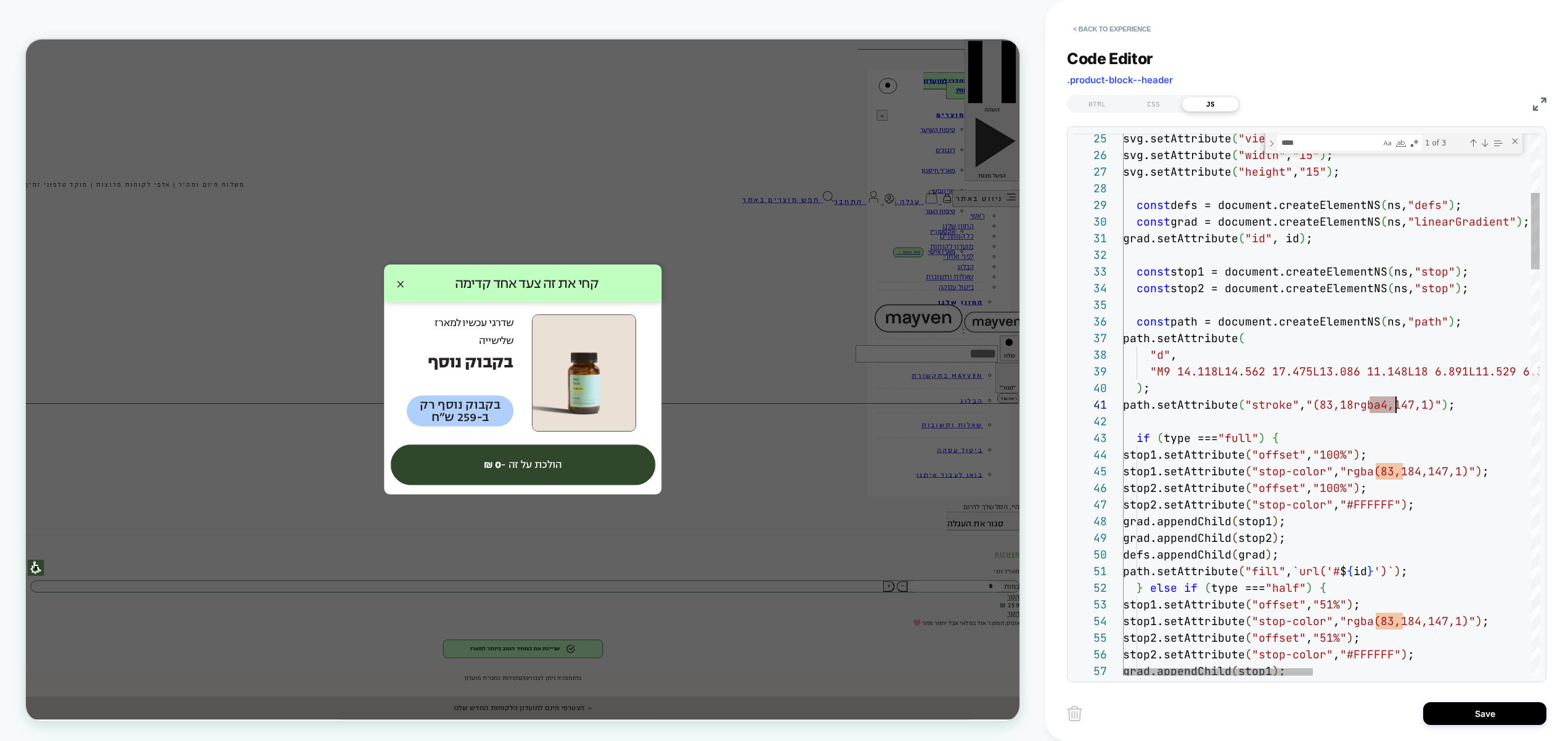
type textarea "**********"
drag, startPoint x: 1331, startPoint y: 405, endPoint x: 1447, endPoint y: 404, distance: 116.0
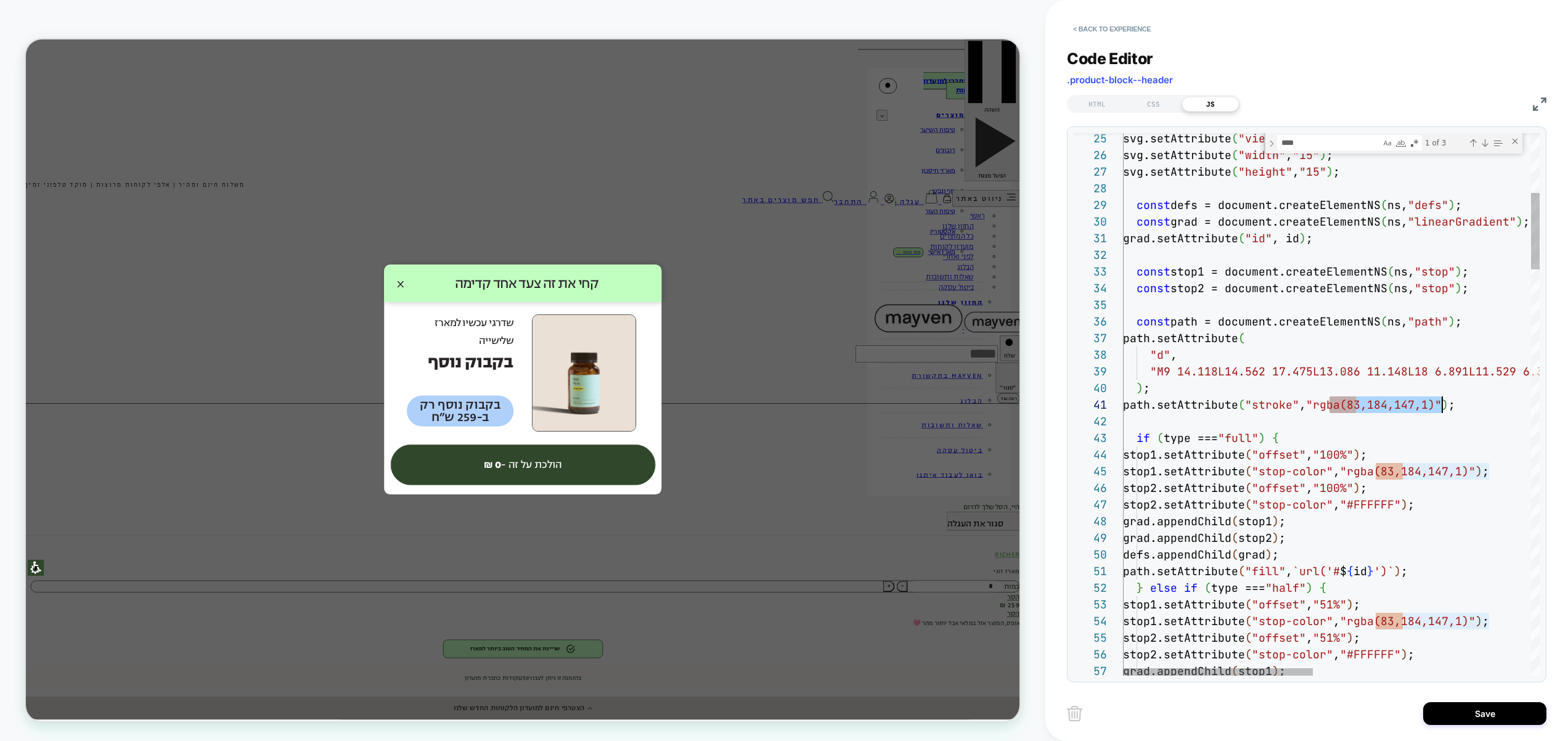
type textarea "**********"
click at [1496, 701] on div "Save" at bounding box center [1306, 714] width 480 height 31
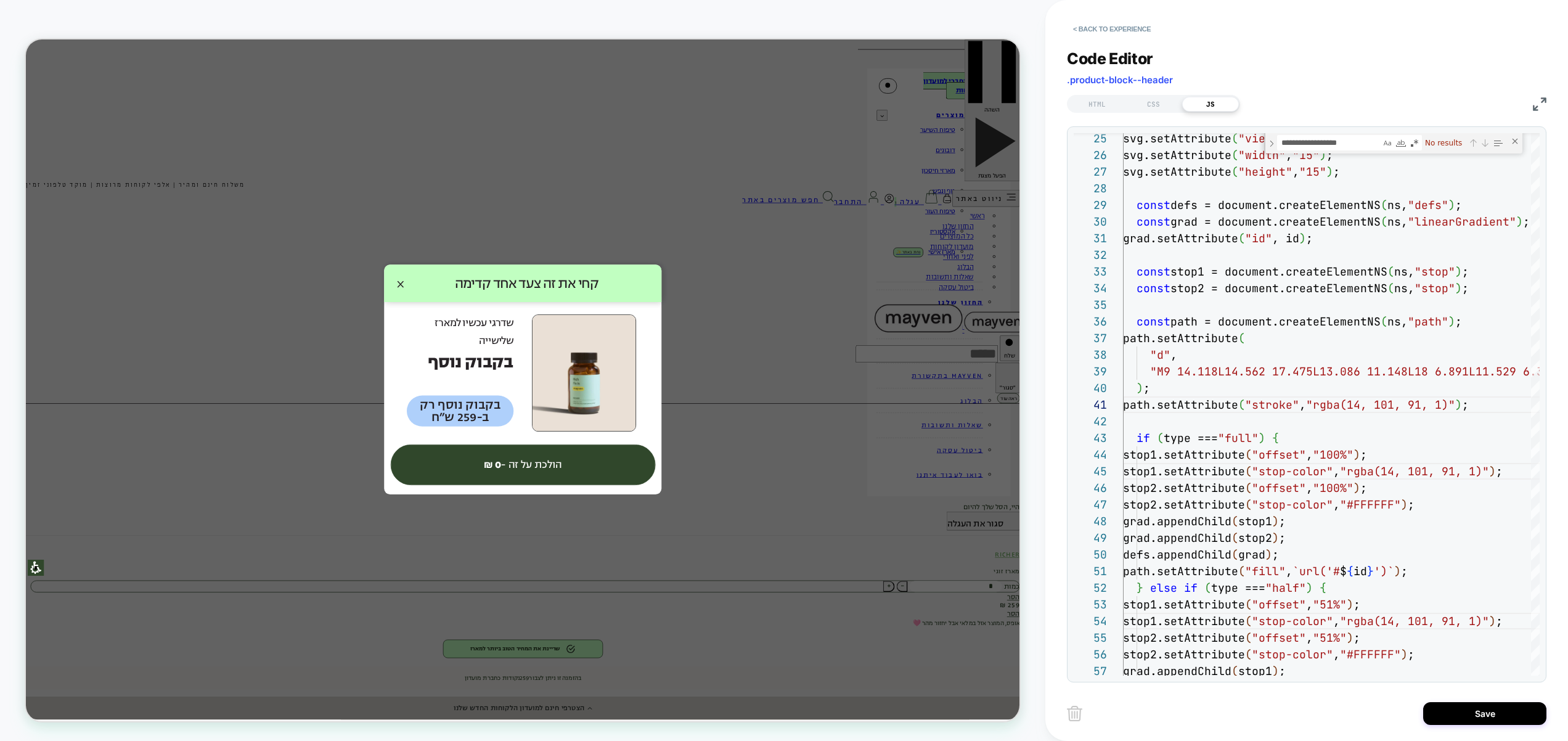
drag, startPoint x: 1476, startPoint y: 714, endPoint x: 1298, endPoint y: 709, distance: 178.1
click at [1476, 714] on button "Save" at bounding box center [1484, 714] width 123 height 23
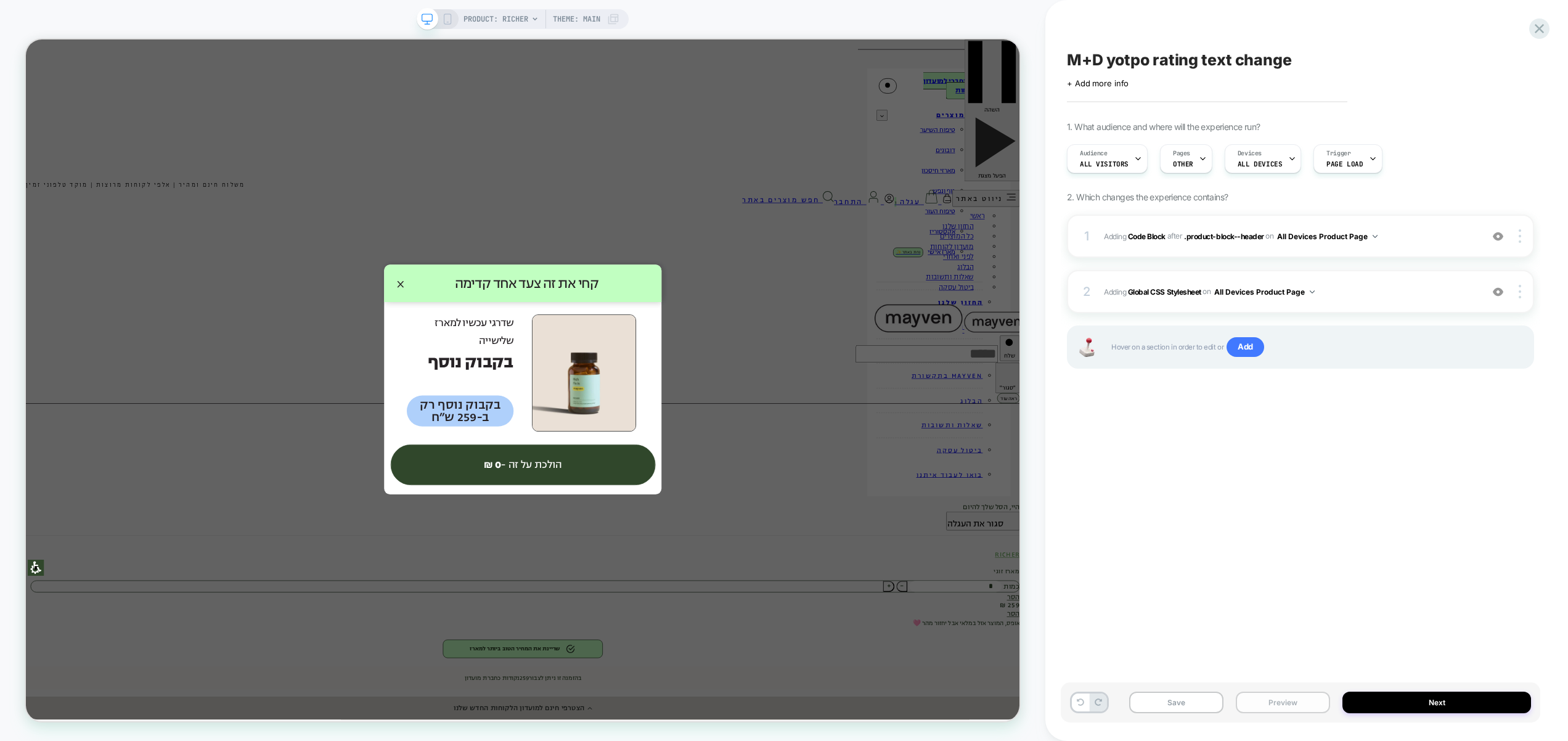
click at [1277, 706] on button "Preview" at bounding box center [1282, 702] width 94 height 22
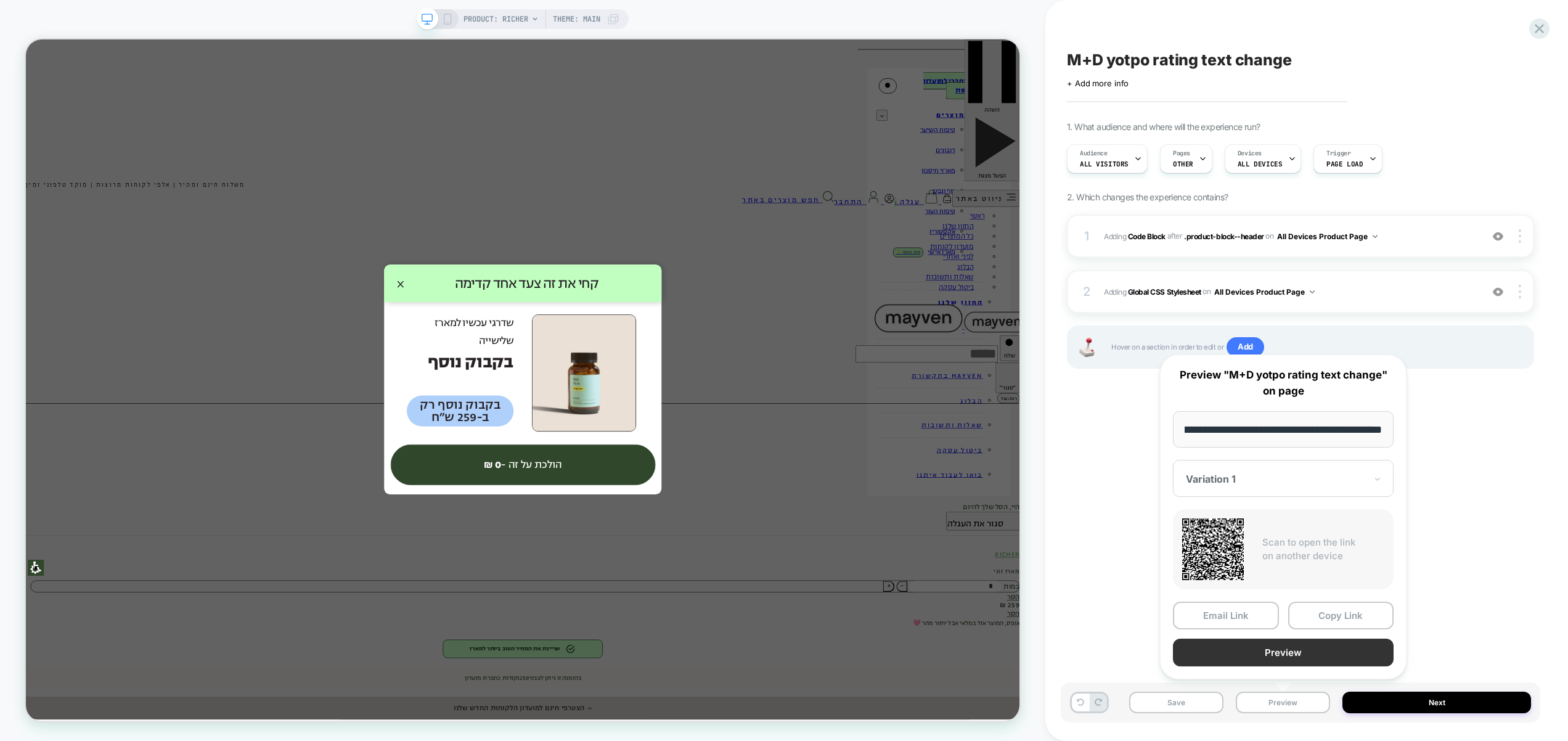
scroll to position [0, 0]
click at [1286, 652] on button "Preview" at bounding box center [1283, 652] width 221 height 27
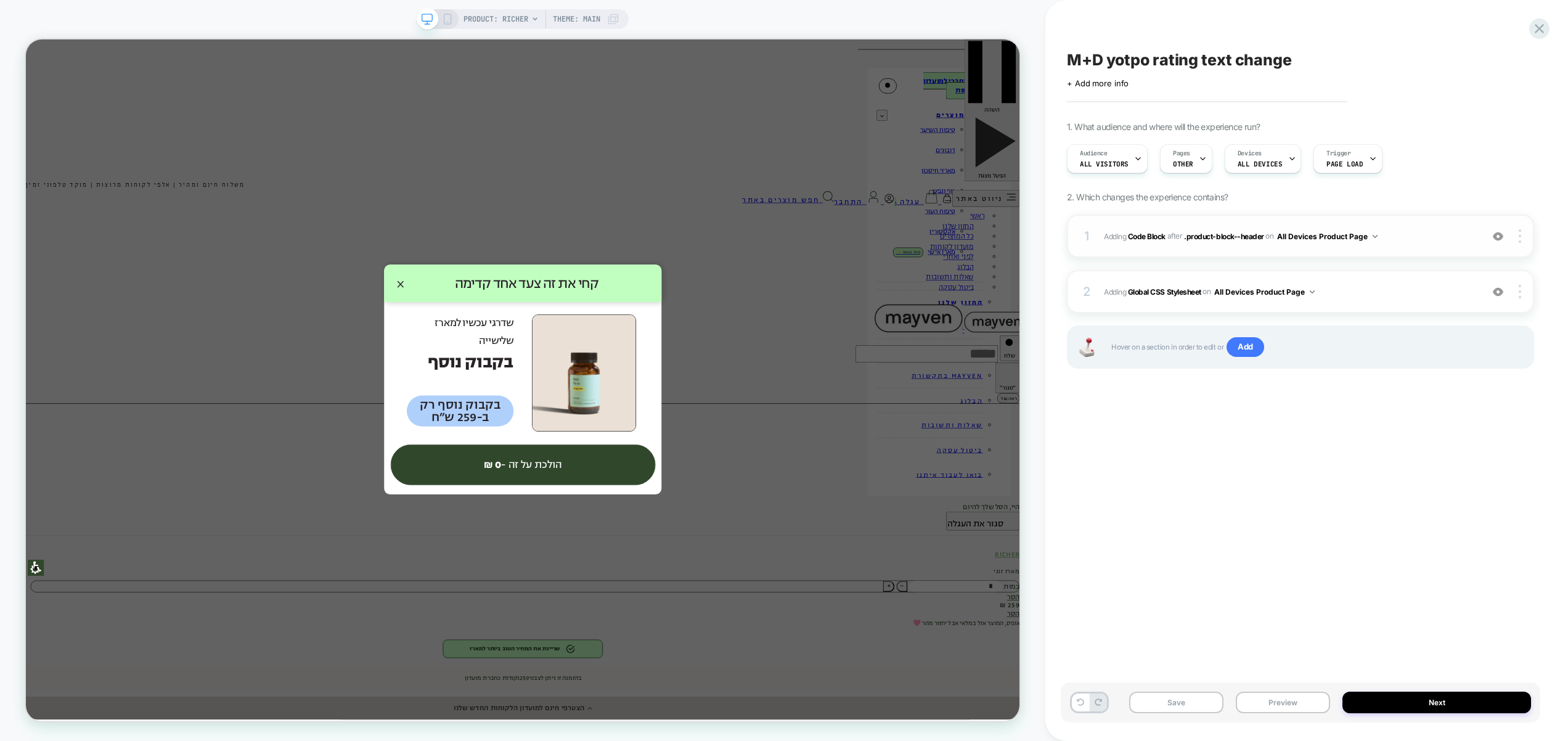
click at [1408, 234] on span "Adding Code Block AFTER .product-block--header .product-block--header on All De…" at bounding box center [1289, 236] width 372 height 15
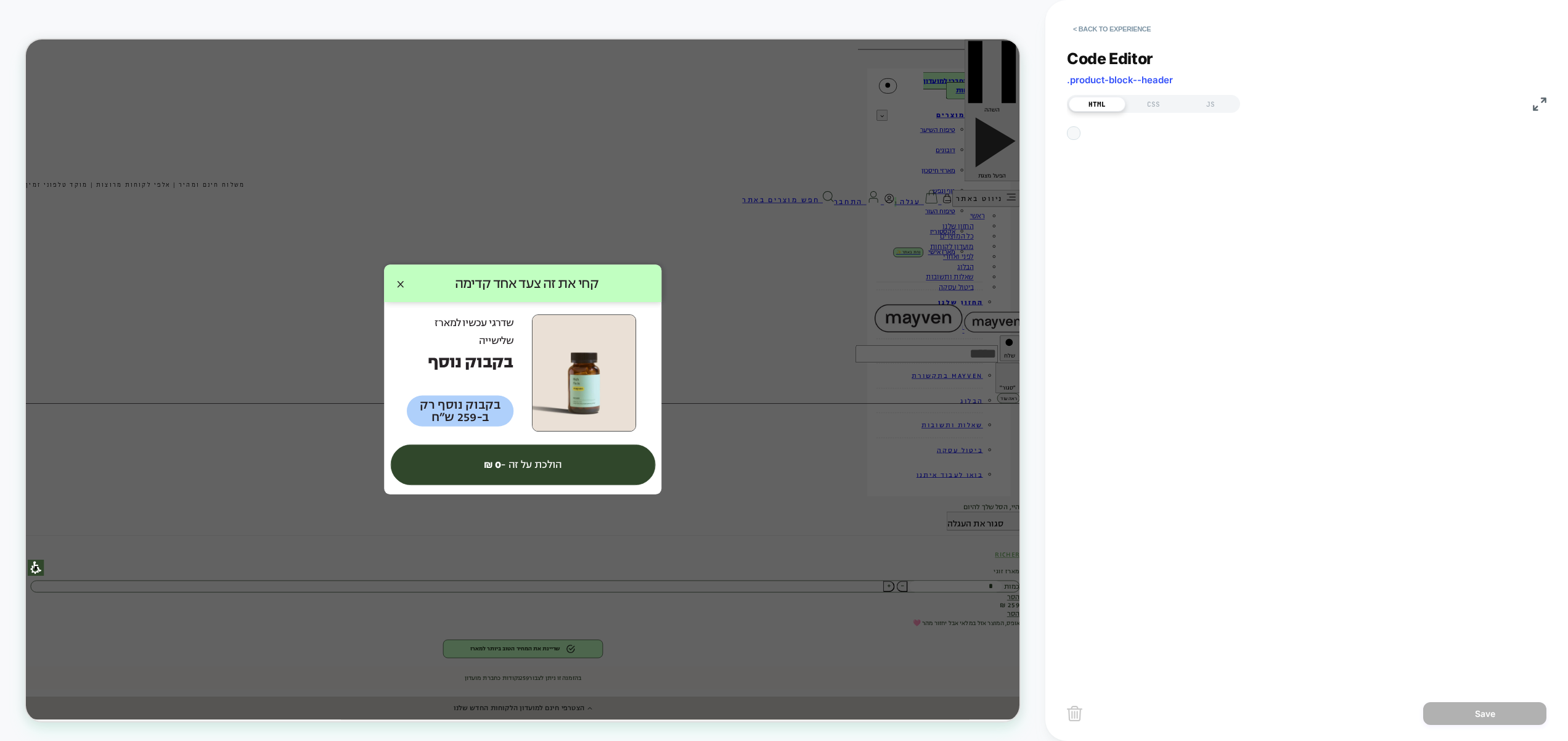
scroll to position [17, 0]
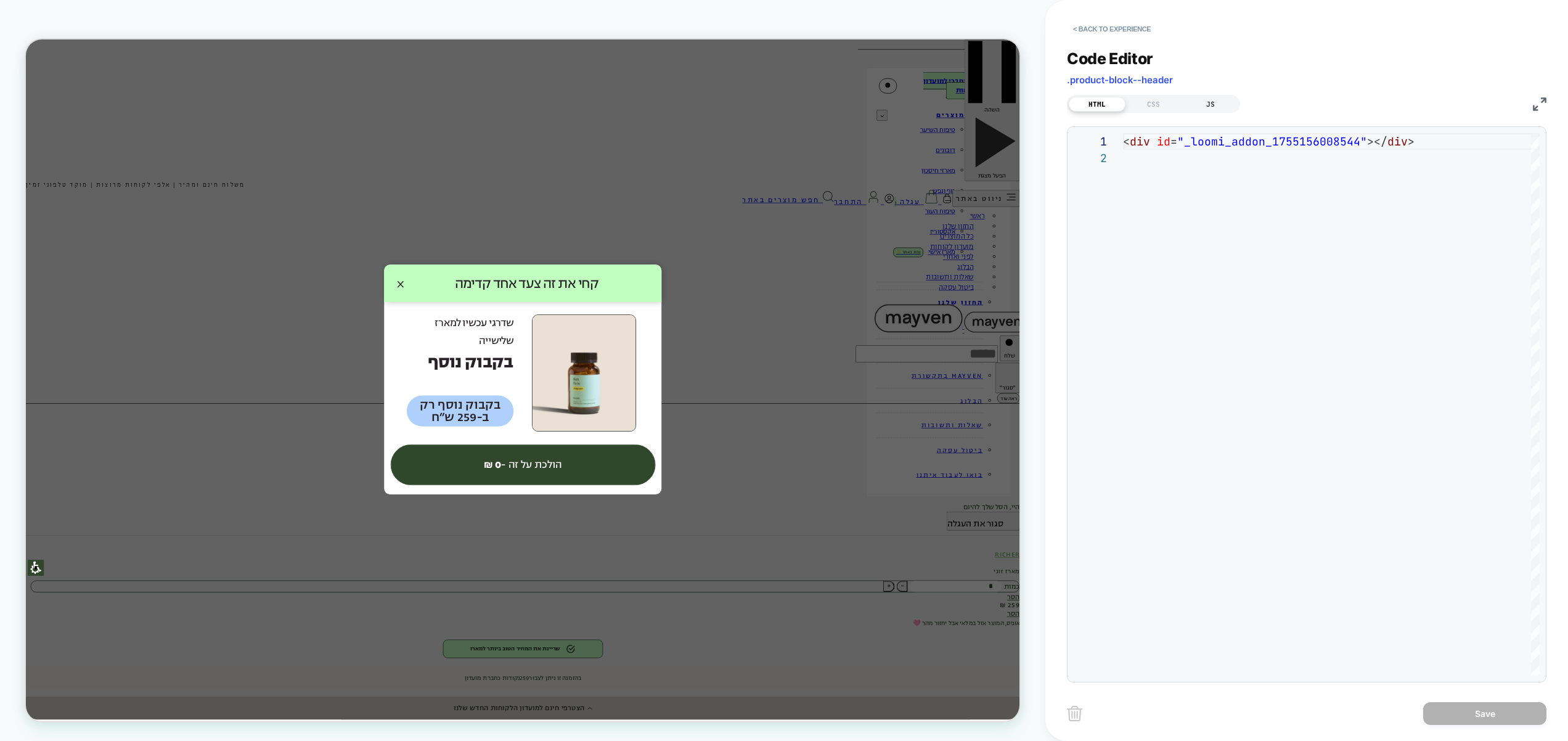
click at [1221, 106] on div "JS" at bounding box center [1210, 104] width 56 height 14
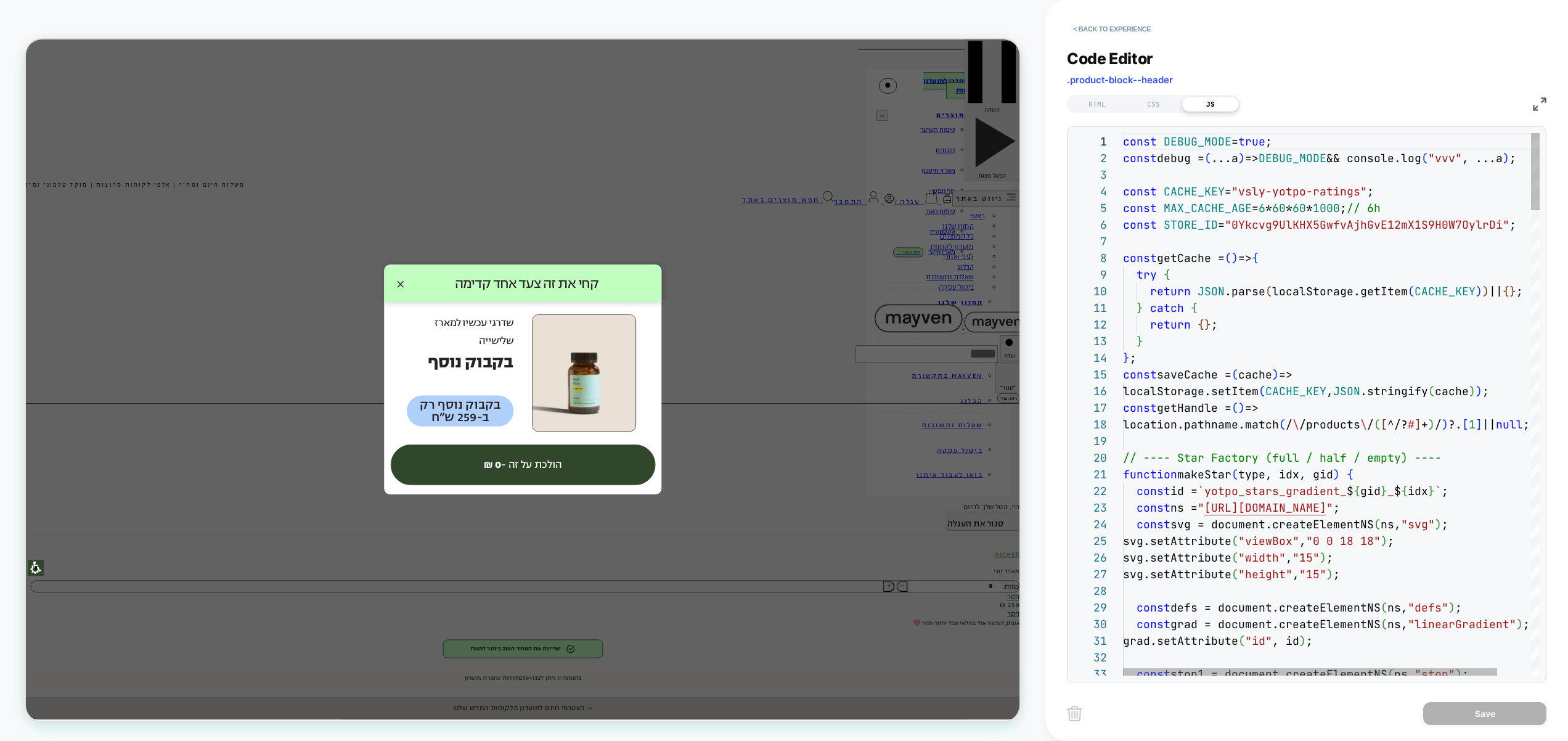
scroll to position [167, 0]
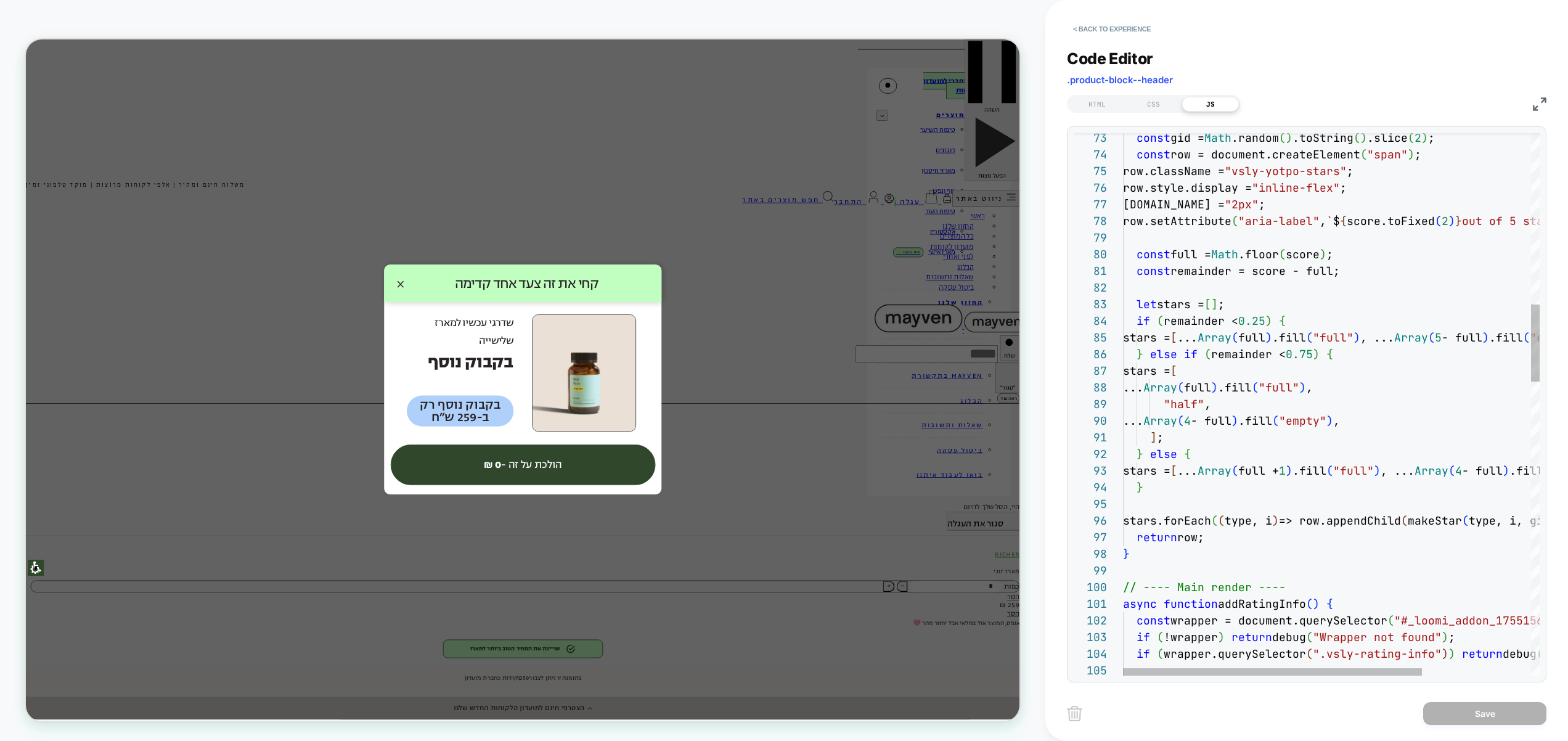
type textarea "**********"
type textarea "*"
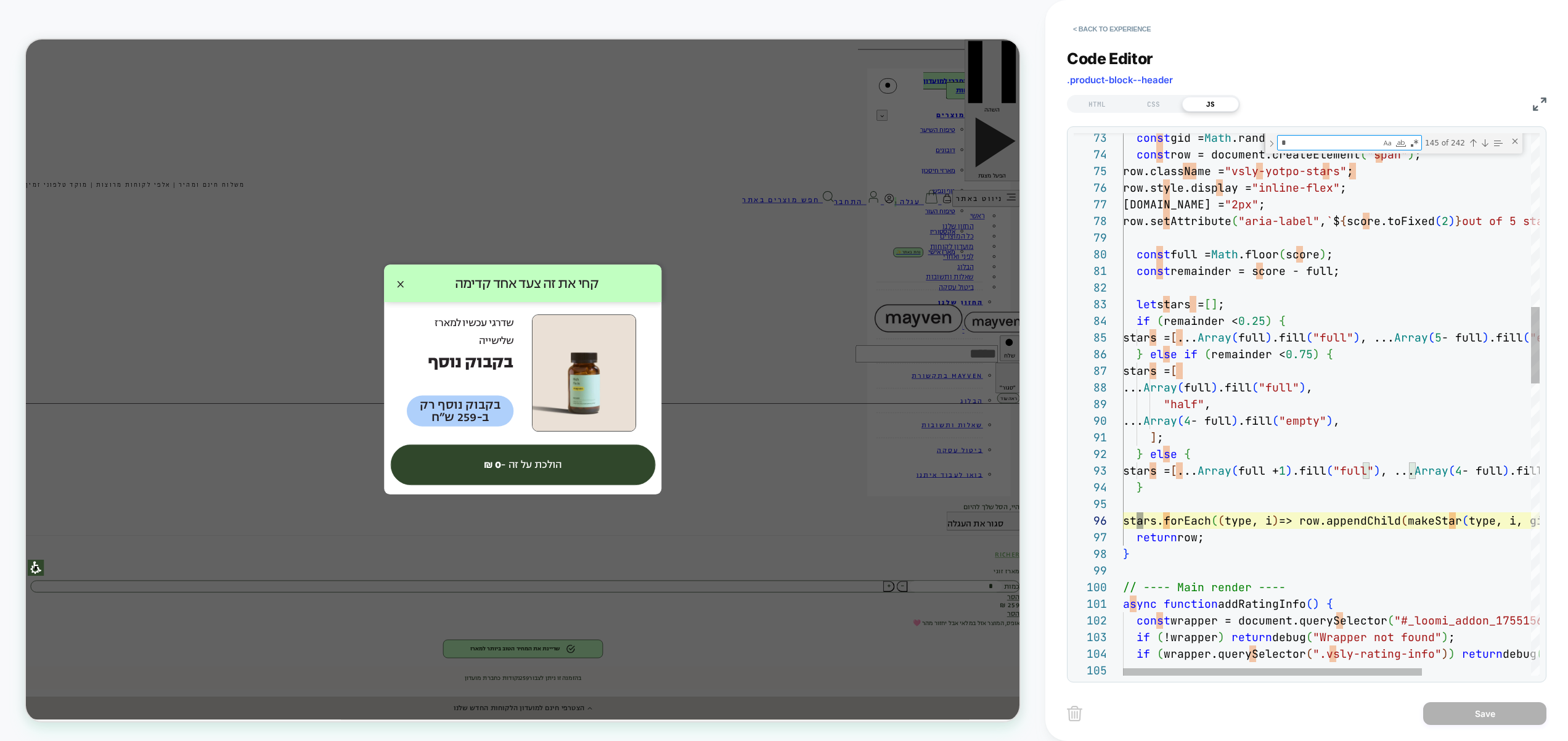
type textarea "**********"
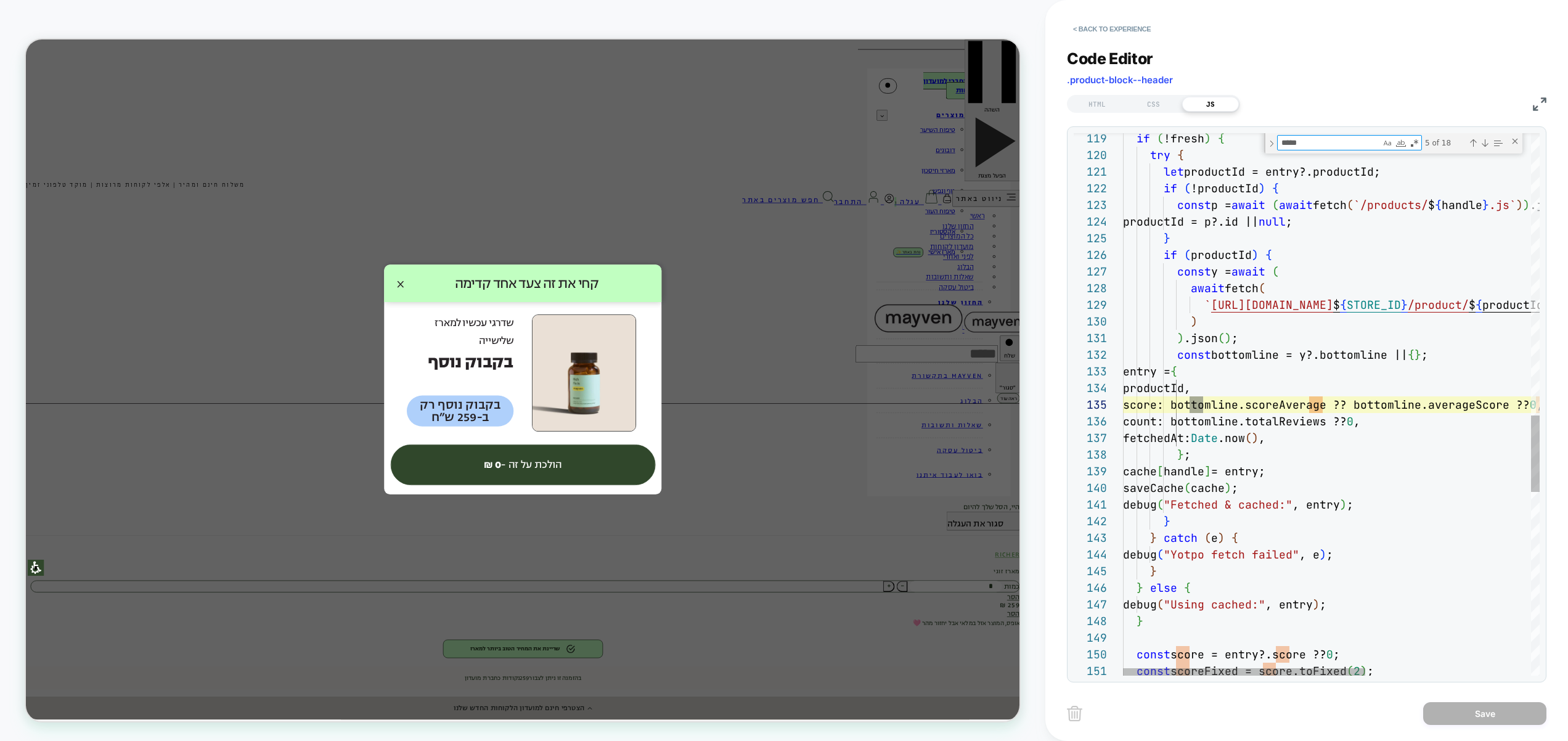
scroll to position [167, 100]
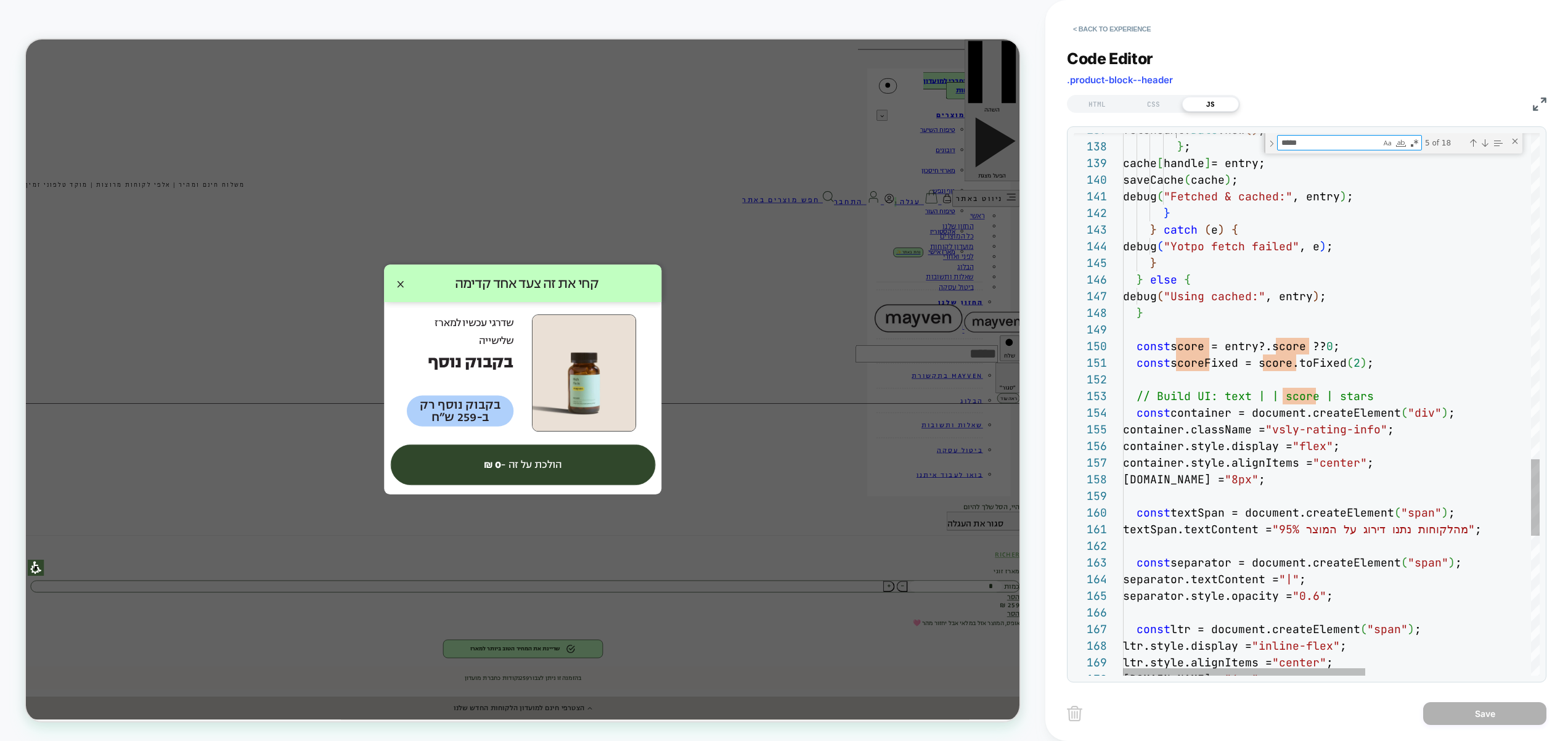
type textarea "*****"
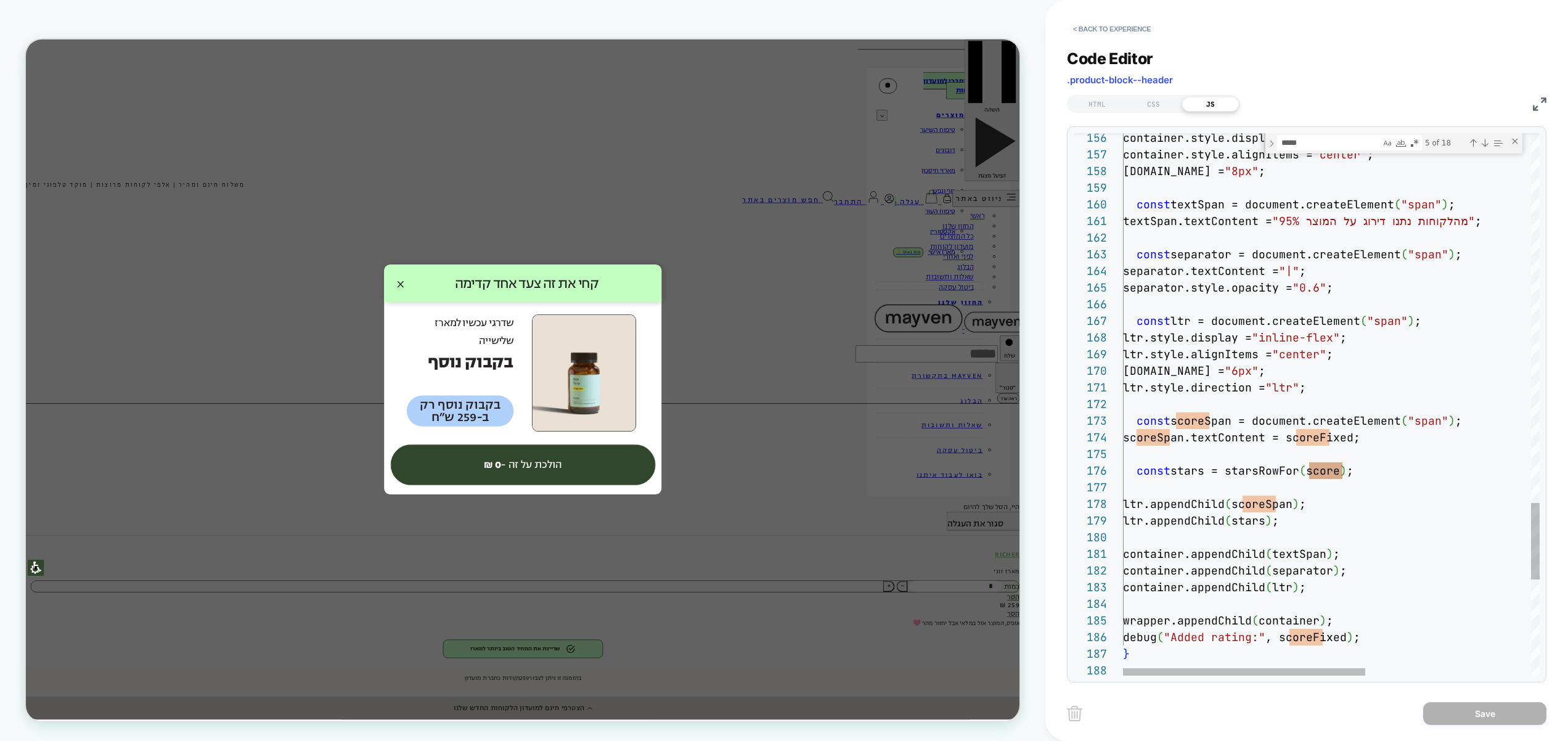
scroll to position [133, 167]
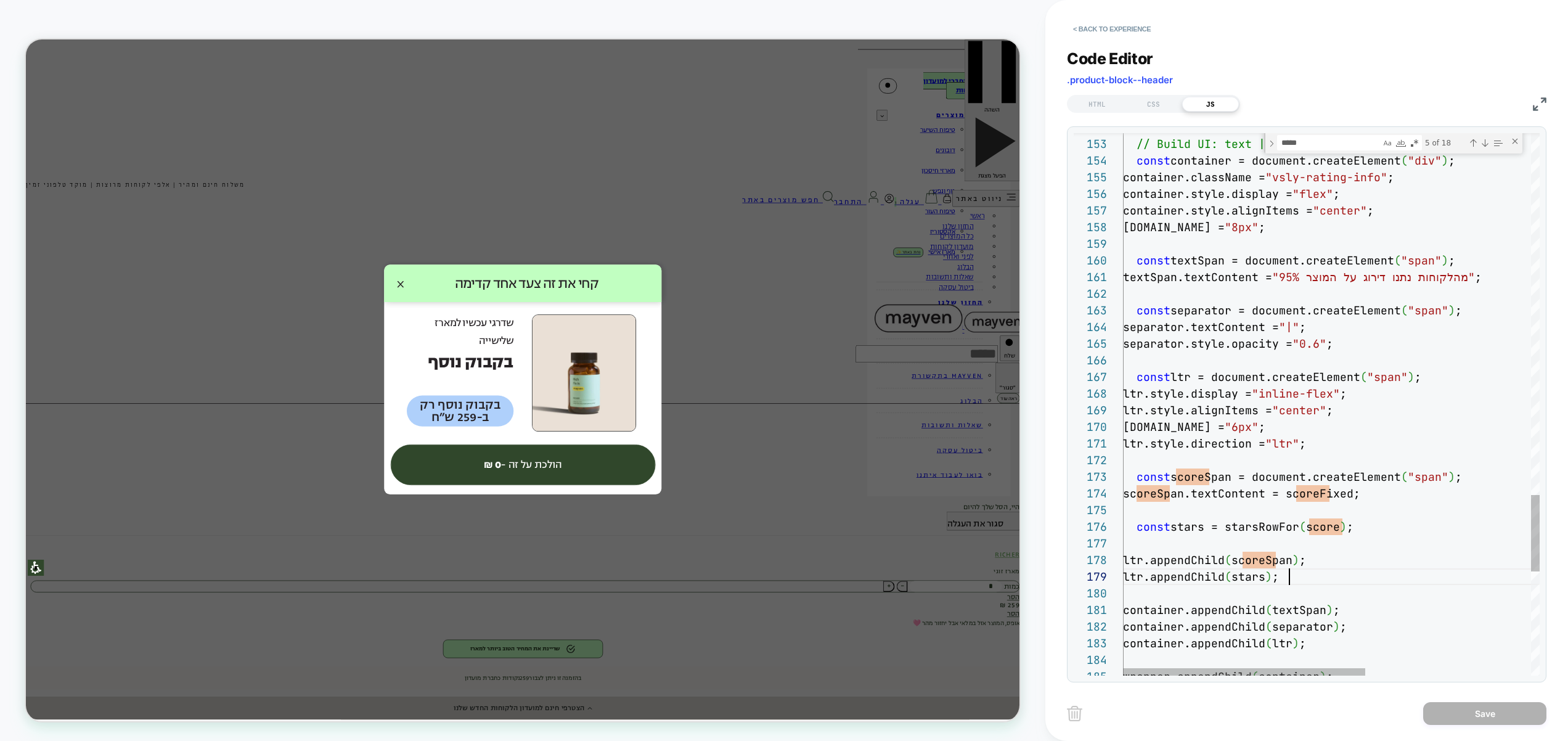
type textarea "**********"
click at [1460, 718] on button "Save" at bounding box center [1484, 714] width 123 height 23
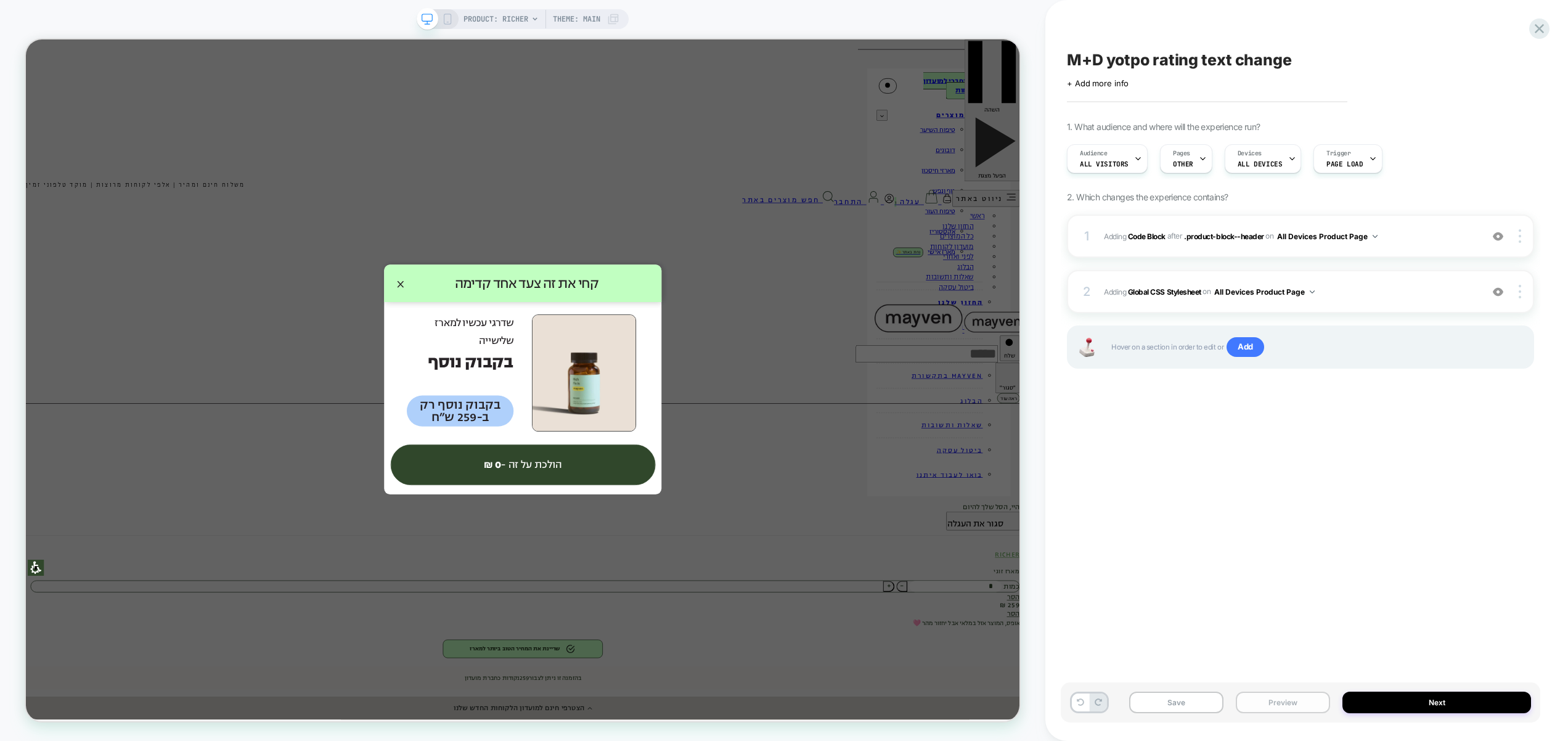
click at [1287, 706] on button "Preview" at bounding box center [1282, 702] width 94 height 22
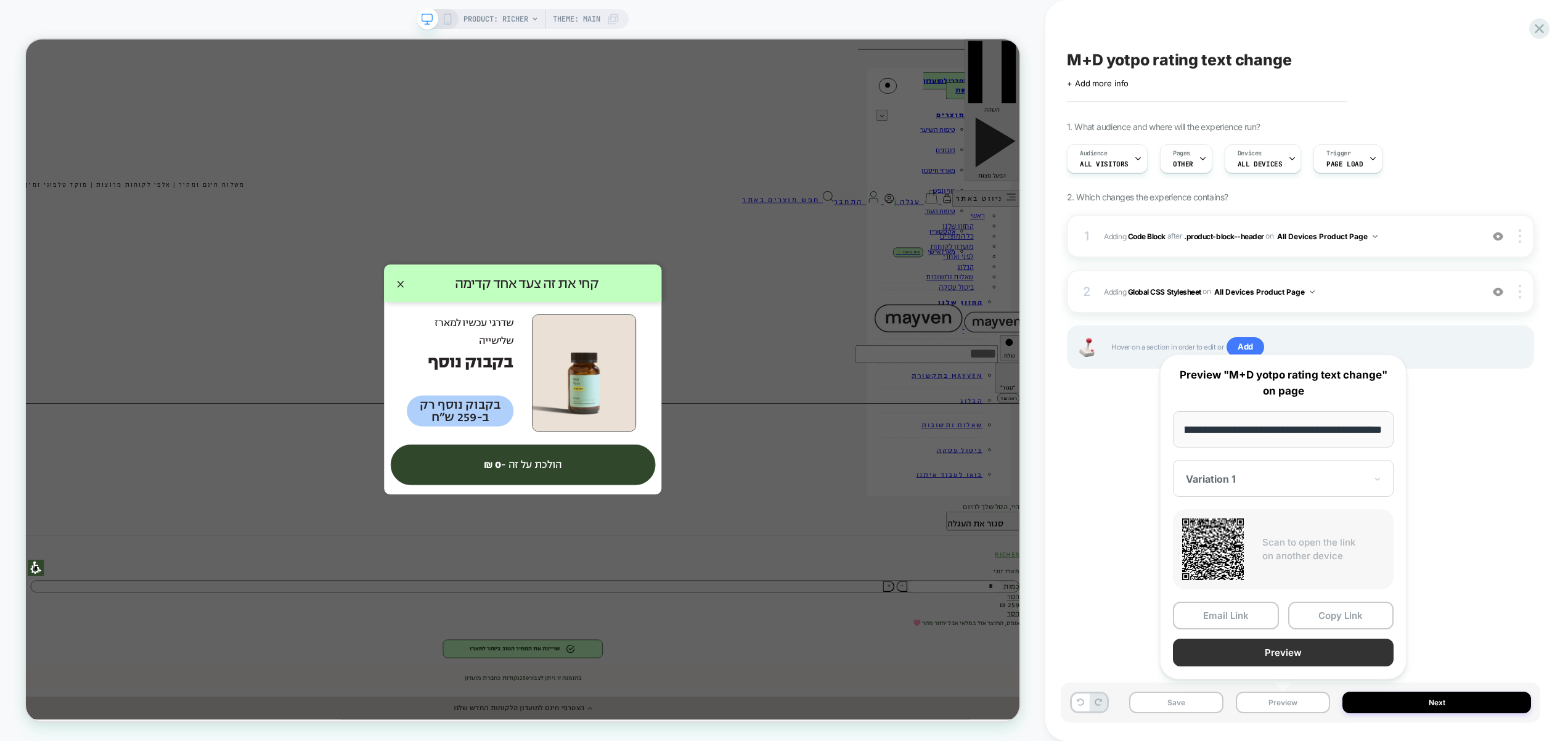
scroll to position [0, 0]
click at [1297, 659] on button "Preview" at bounding box center [1283, 652] width 221 height 27
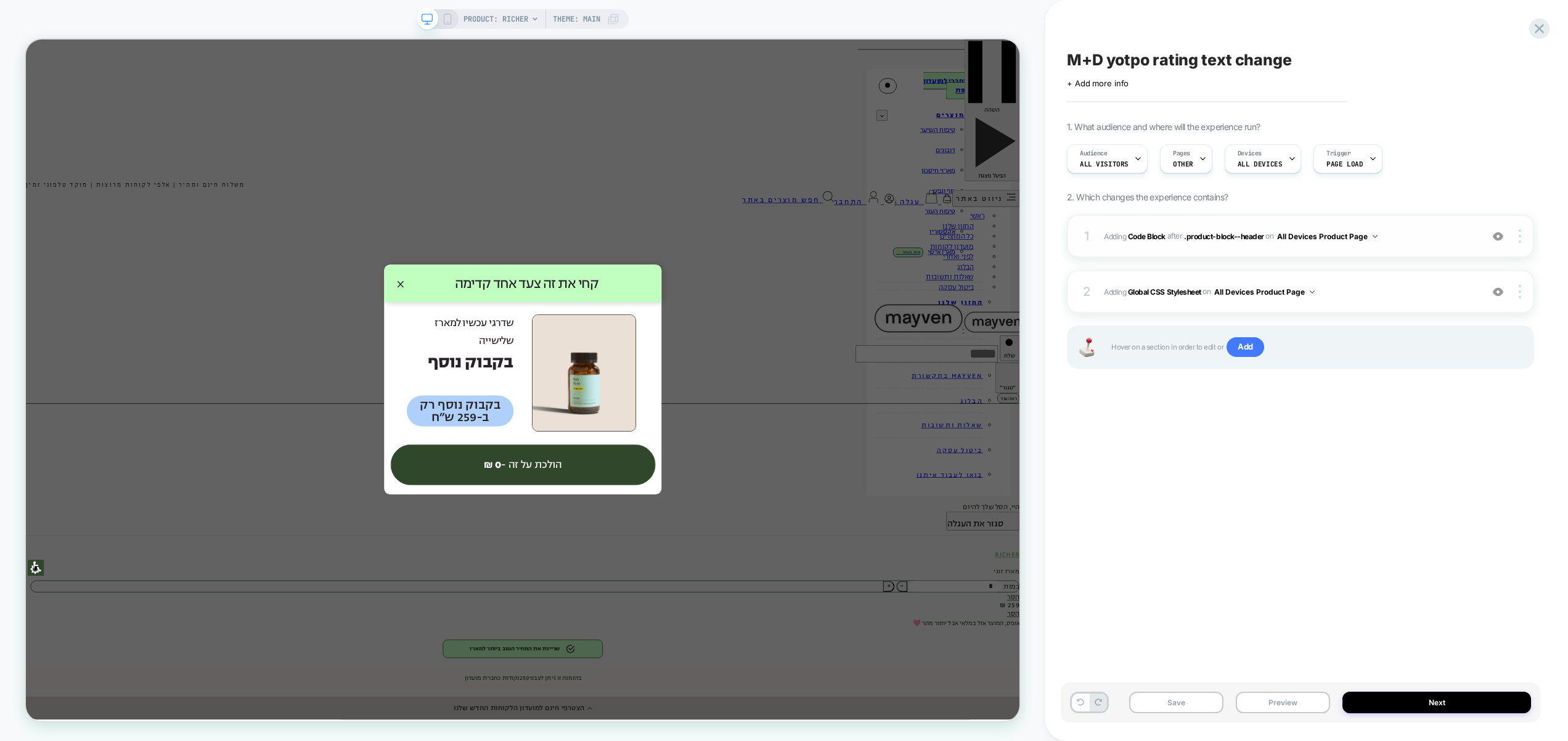
click at [1440, 251] on div "1 Adding Code Block AFTER .product-block--header .product-block--header on All …" at bounding box center [1300, 236] width 467 height 43
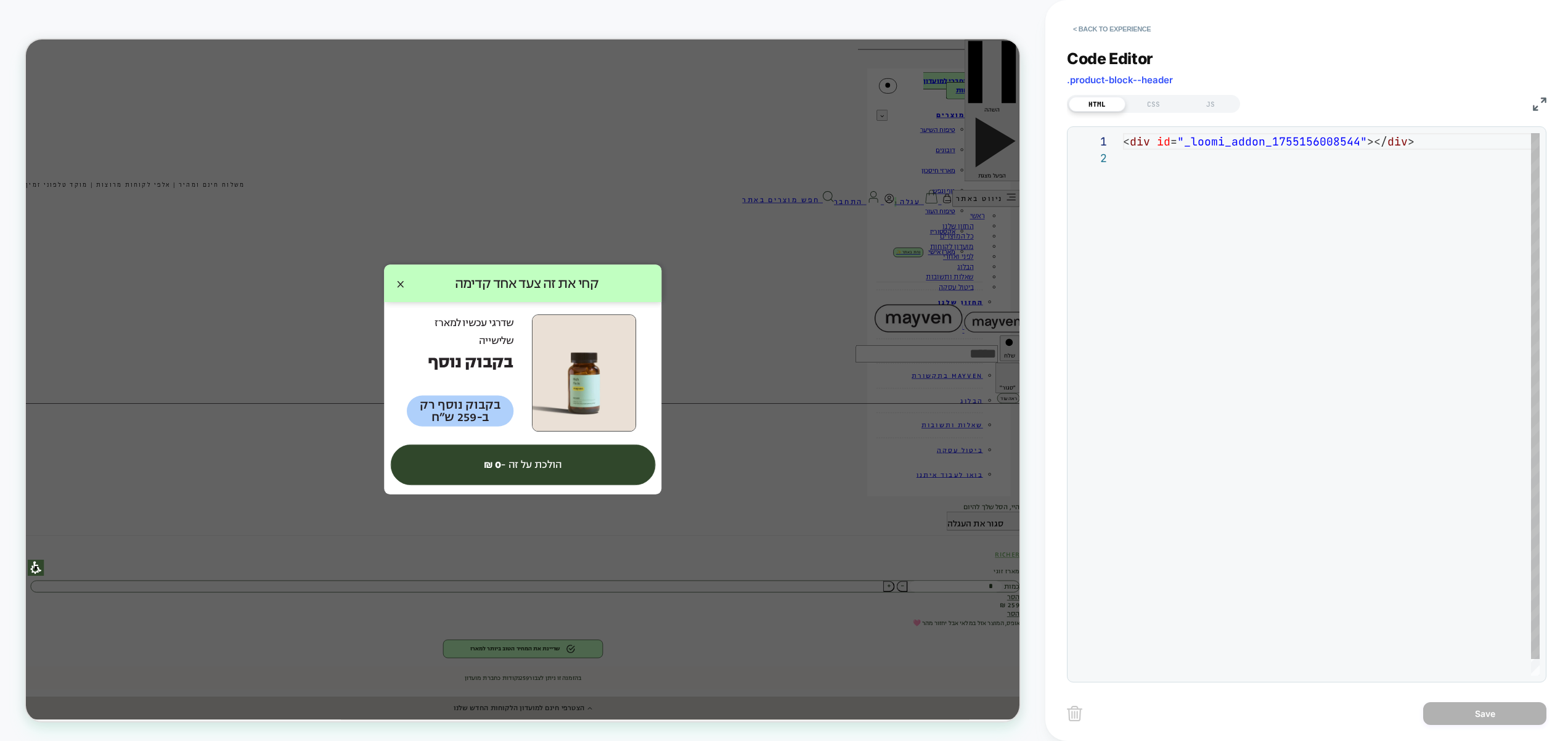
scroll to position [17, 0]
click at [1227, 108] on div "JS" at bounding box center [1210, 104] width 56 height 14
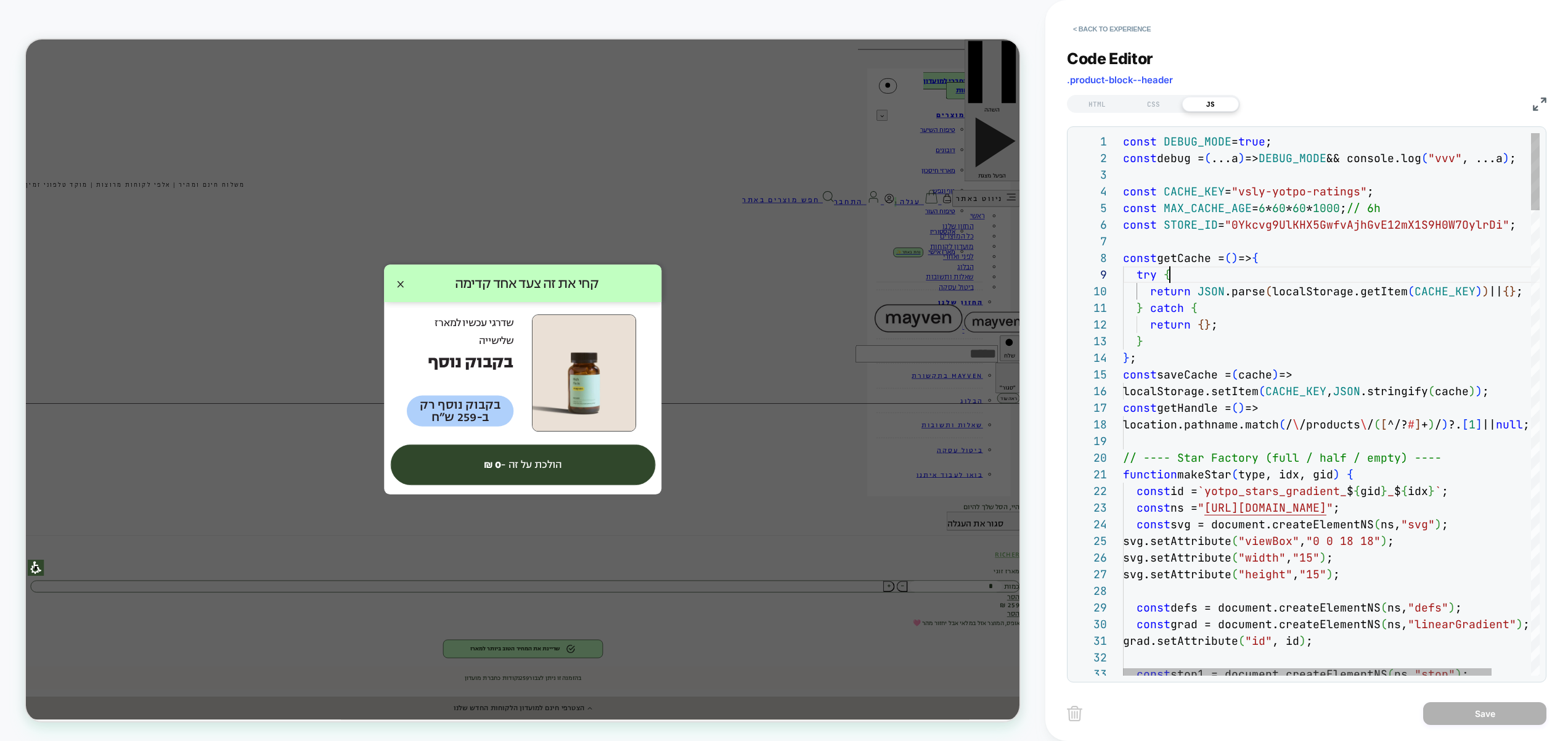
scroll to position [133, 47]
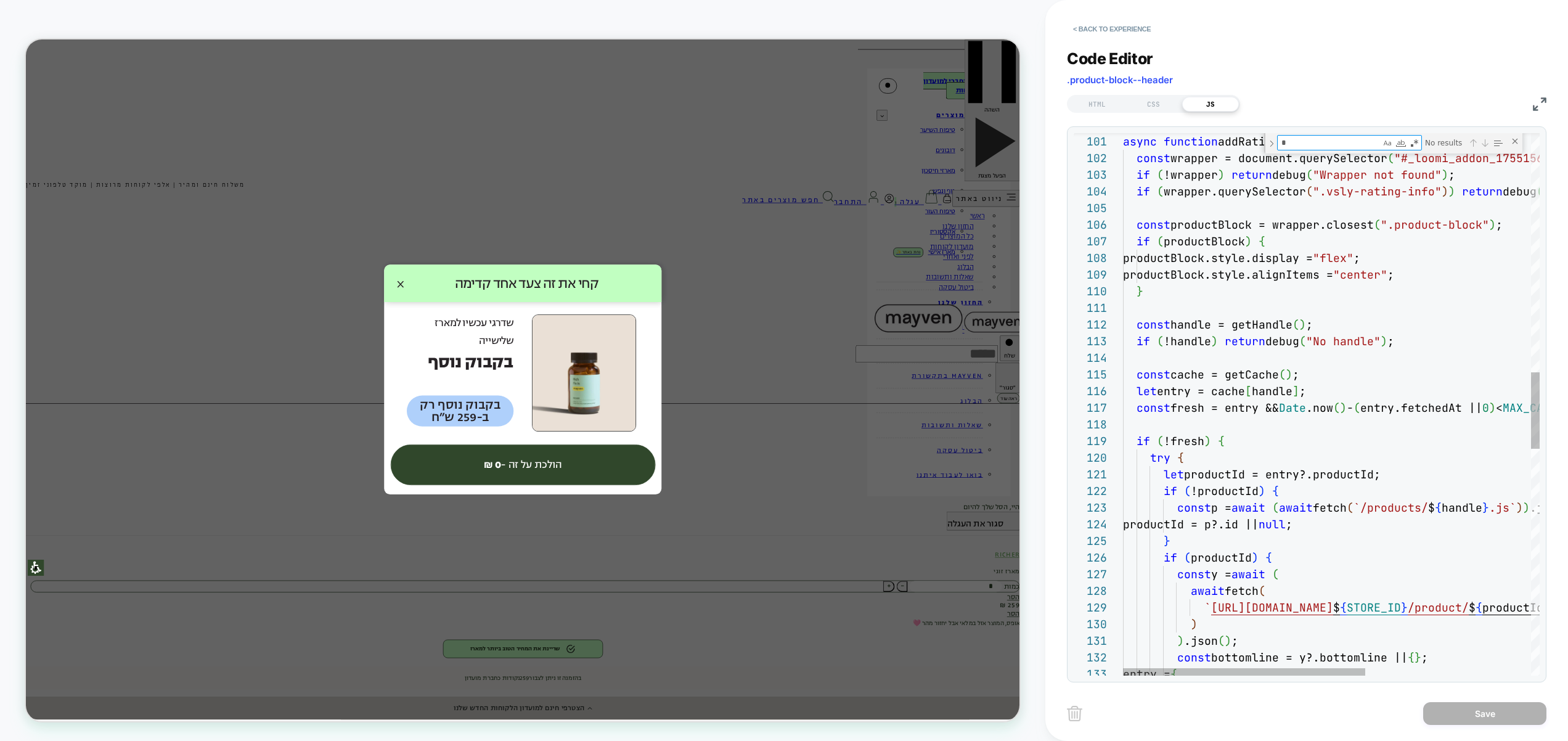
type textarea "**"
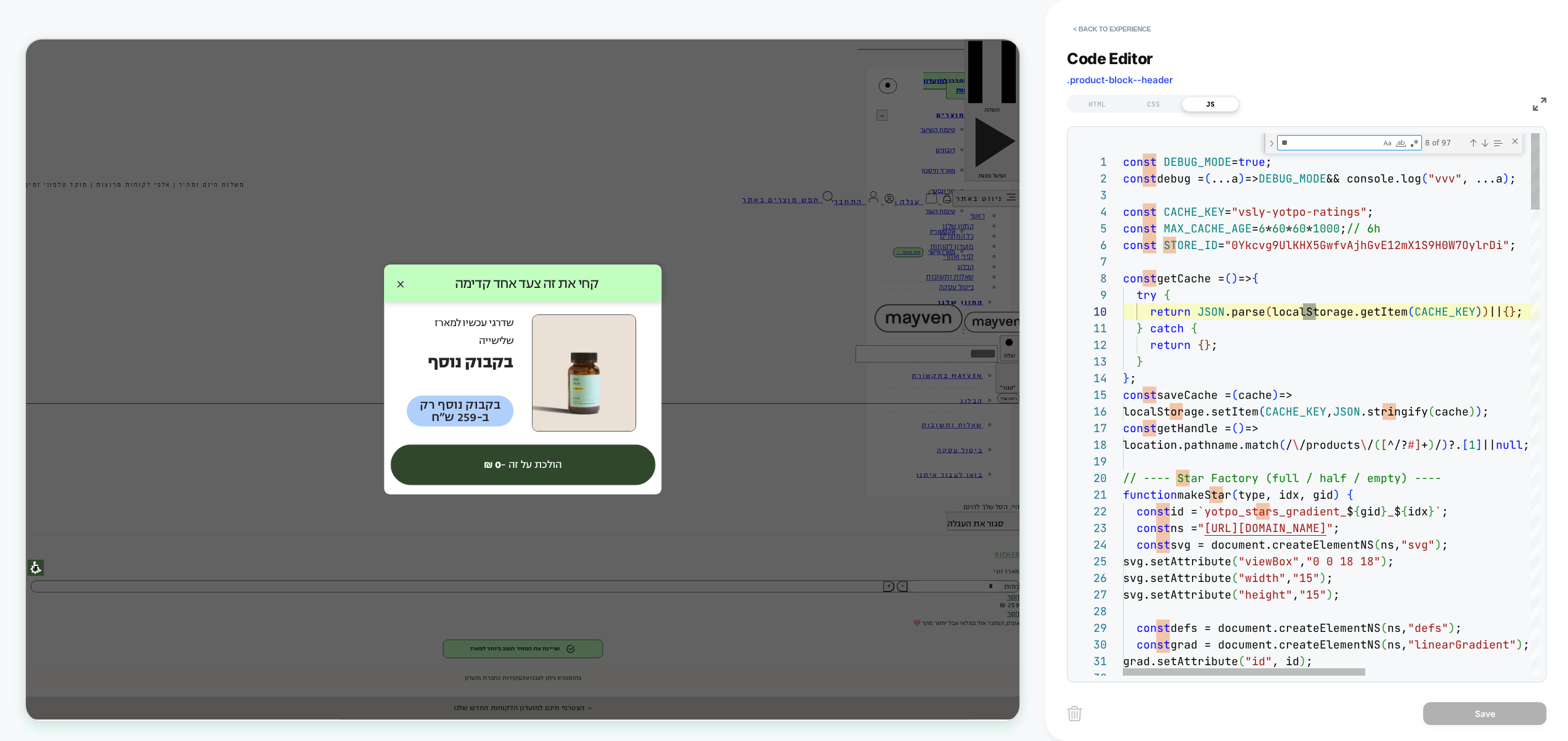
type textarea "**********"
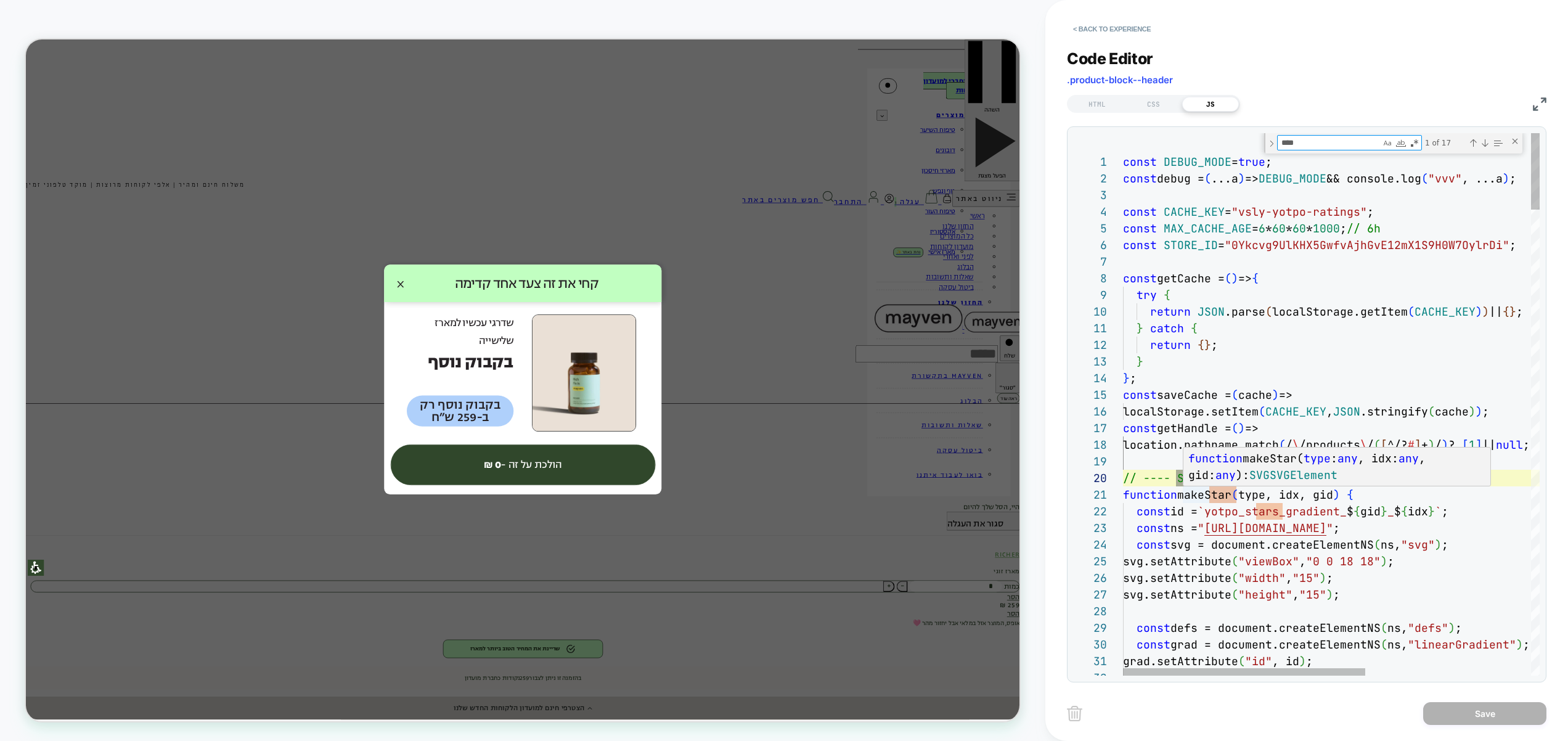
type textarea "****"
type textarea "**********"
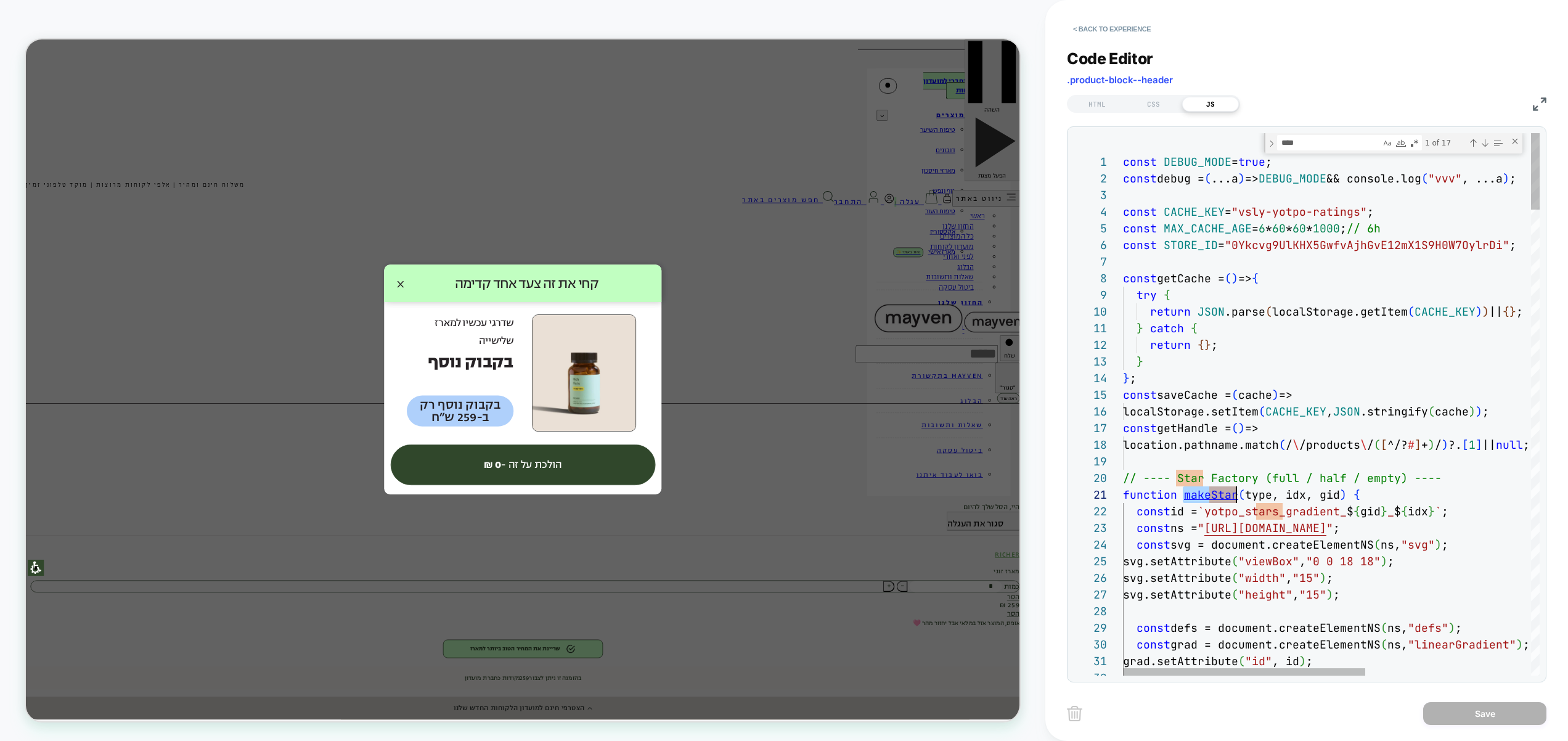
type textarea "********"
click at [1488, 141] on div "Next Match (Enter)" at bounding box center [1484, 143] width 10 height 10
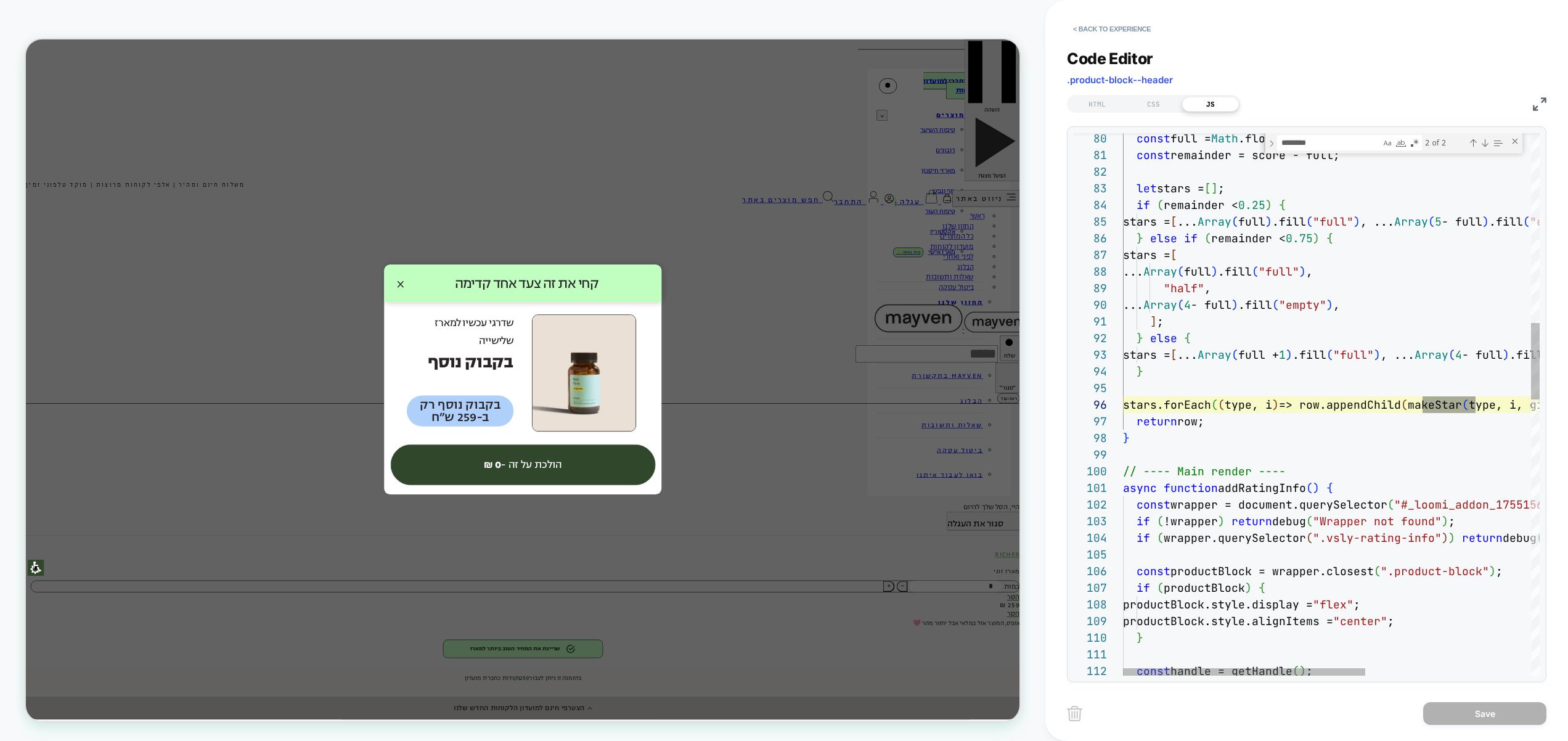
scroll to position [167, 0]
click at [1434, 400] on div "const full = Math .floor ( score ) ; const remainder = score - full; let stars …" at bounding box center [1473, 707] width 700 height 3827
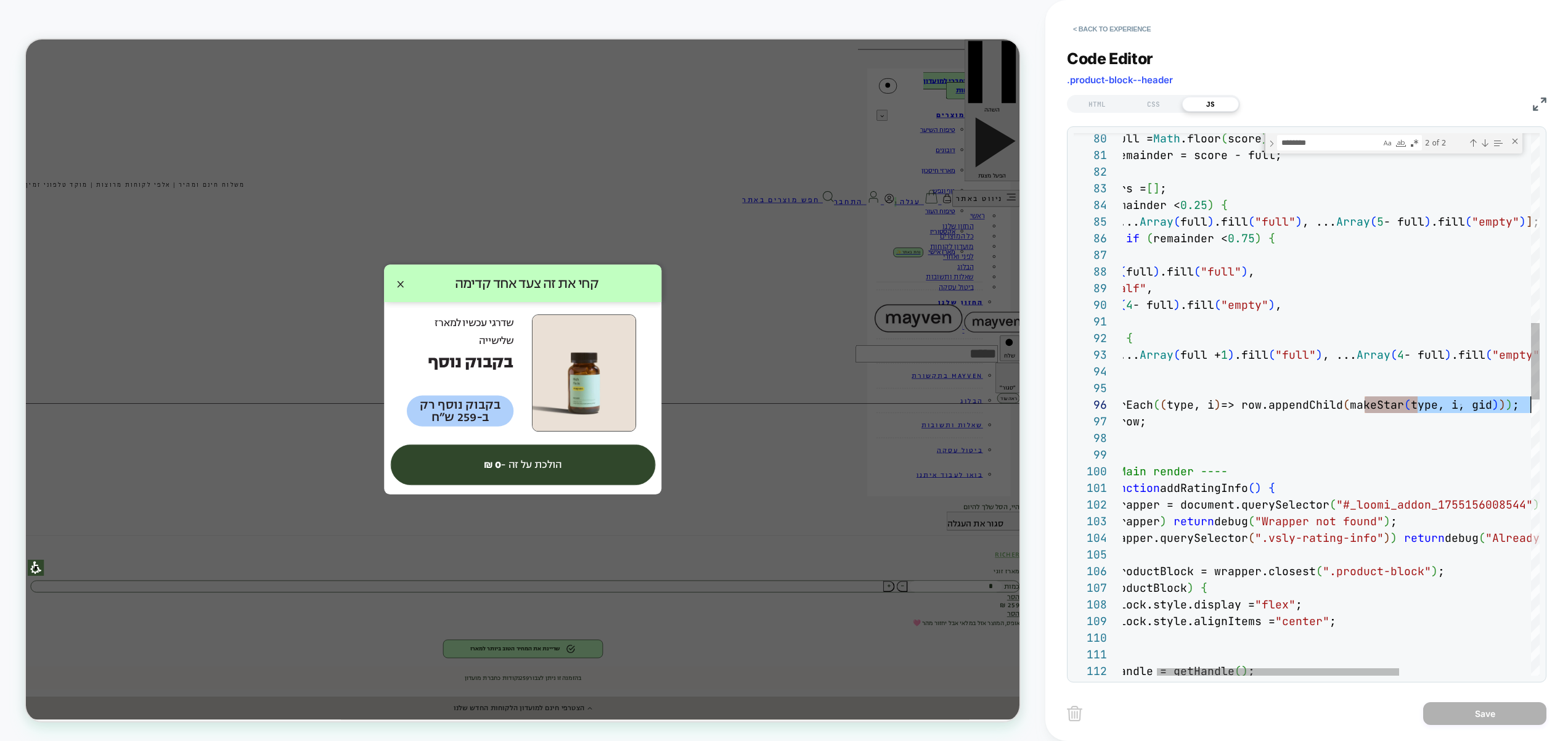
drag, startPoint x: 1420, startPoint y: 402, endPoint x: 1562, endPoint y: 411, distance: 142.3
click at [1562, 411] on div "const full = Math .floor ( score ) ; const remainder = score - full; let stars …" at bounding box center [1415, 707] width 700 height 3827
click at [1481, 408] on div "const full = Math .floor ( score ) ; const remainder = score - full; let stars …" at bounding box center [1415, 707] width 700 height 3827
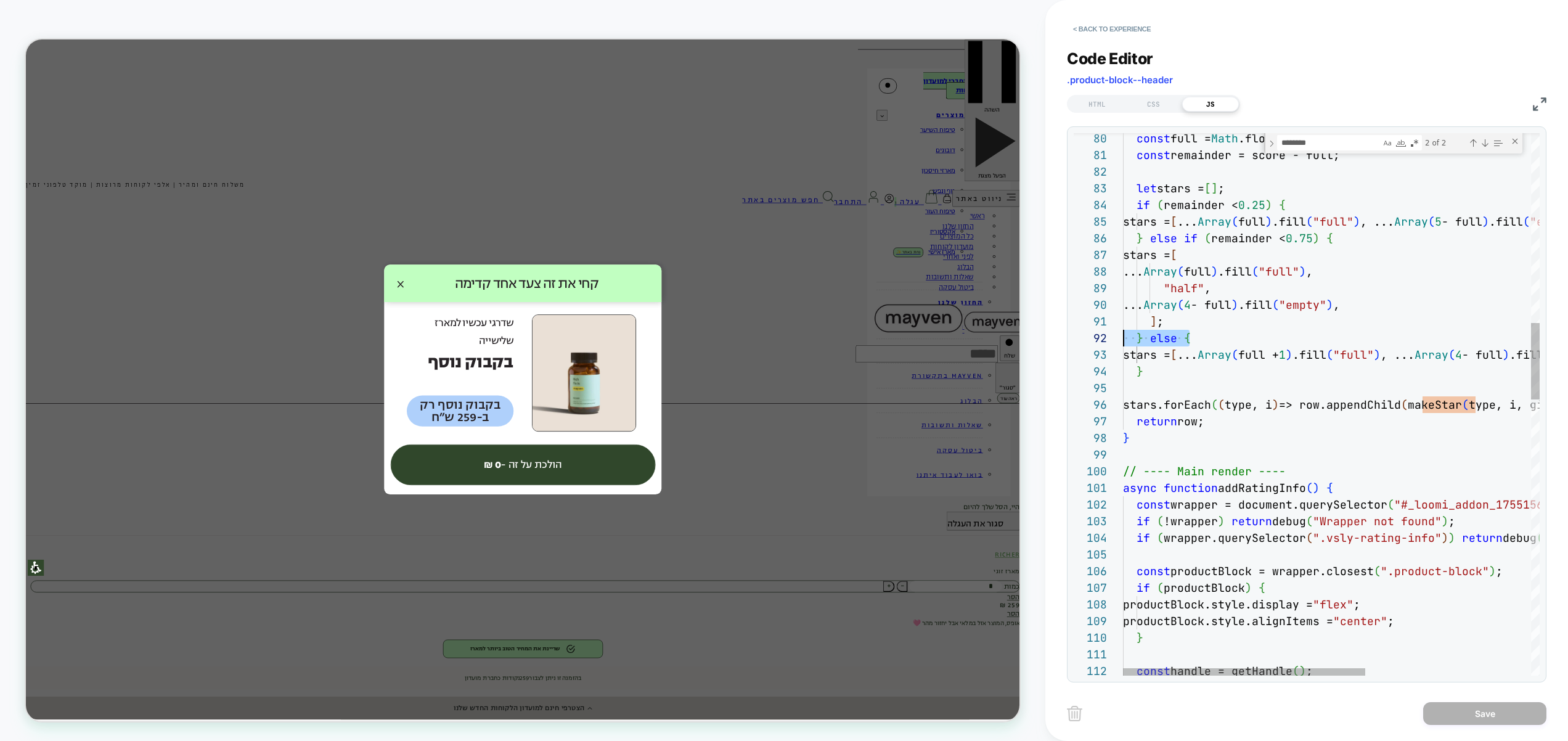
drag, startPoint x: 1205, startPoint y: 345, endPoint x: 1115, endPoint y: 330, distance: 91.2
click at [1123, 330] on div "const full = Math .floor ( score ) ; const remainder = score - full; let stars …" at bounding box center [1473, 707] width 700 height 3827
click at [1300, 325] on div "const full = Math .floor ( score ) ; const remainder = score - full; let stars …" at bounding box center [1473, 707] width 700 height 3827
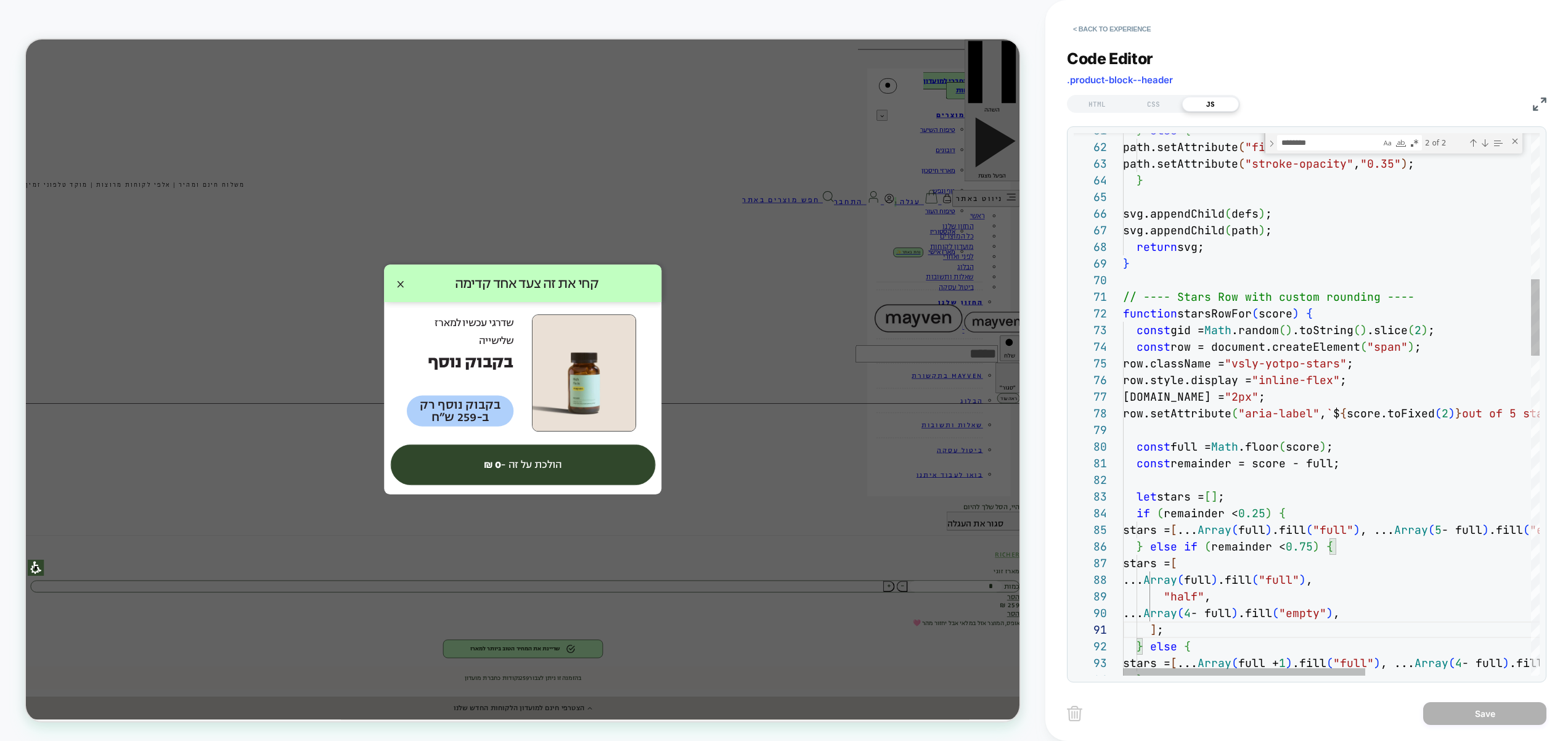
type textarea "**********"
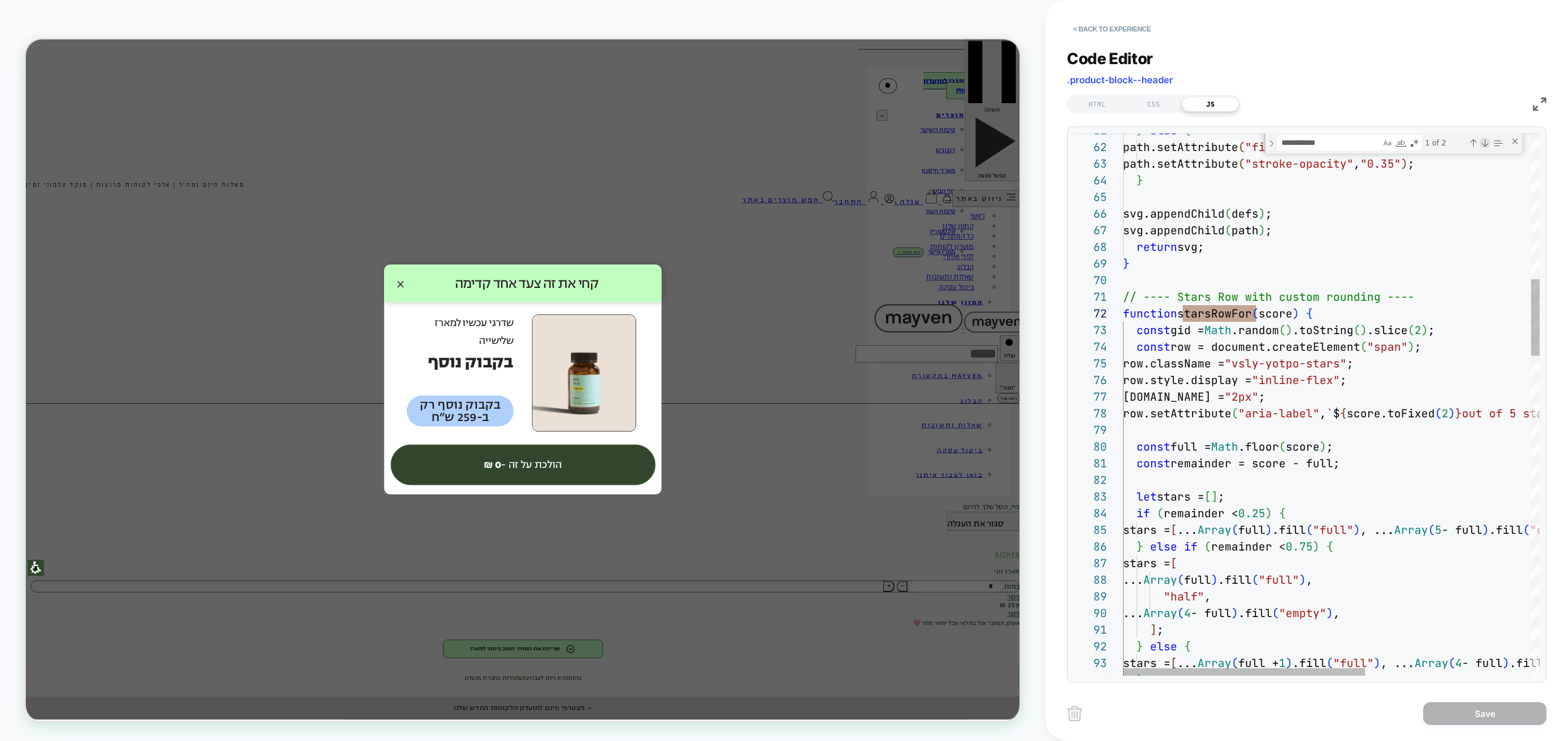
click at [1489, 144] on div "Next Match (Enter)" at bounding box center [1484, 143] width 10 height 10
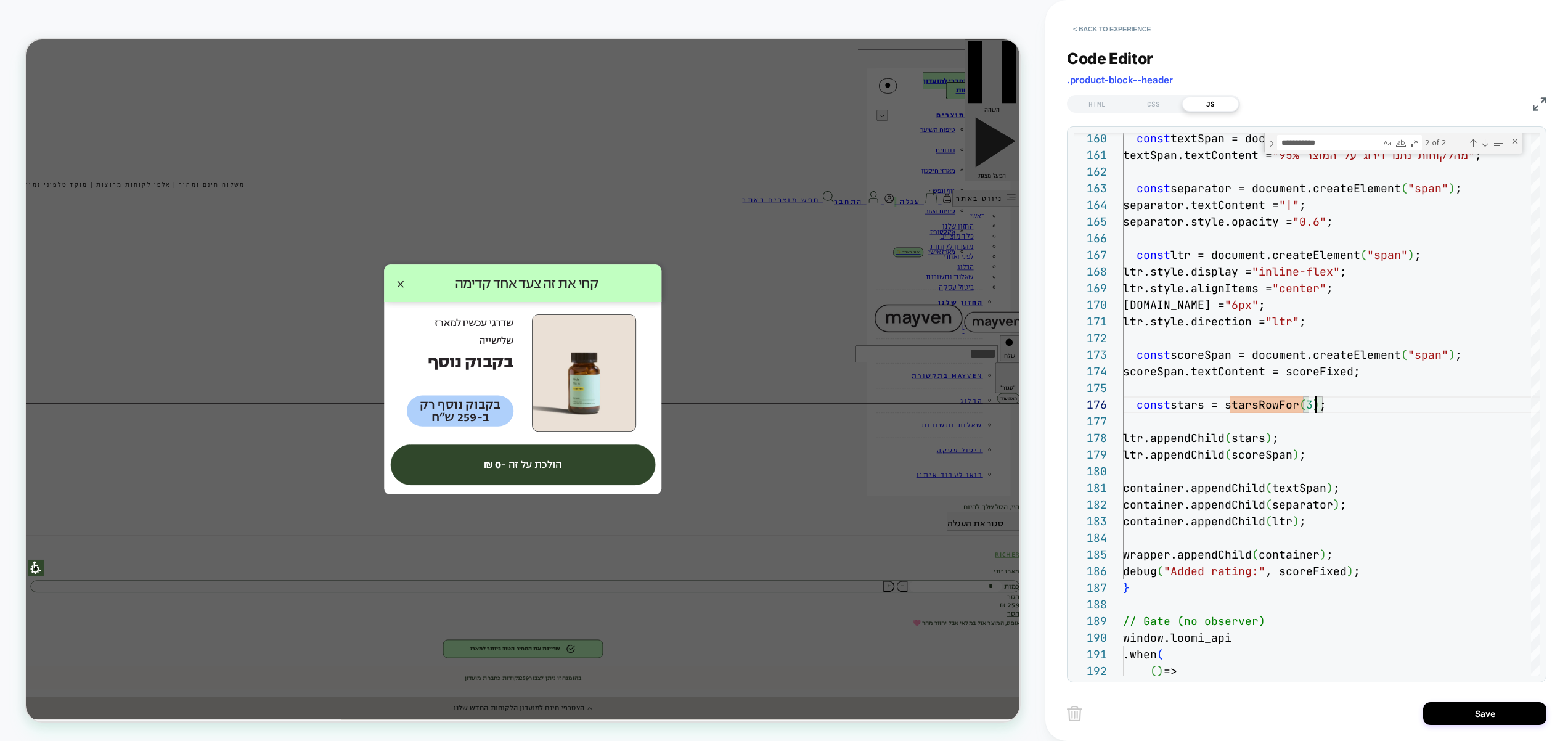
scroll to position [83, 206]
type textarea "**********"
click at [1476, 716] on button "Save" at bounding box center [1484, 714] width 123 height 23
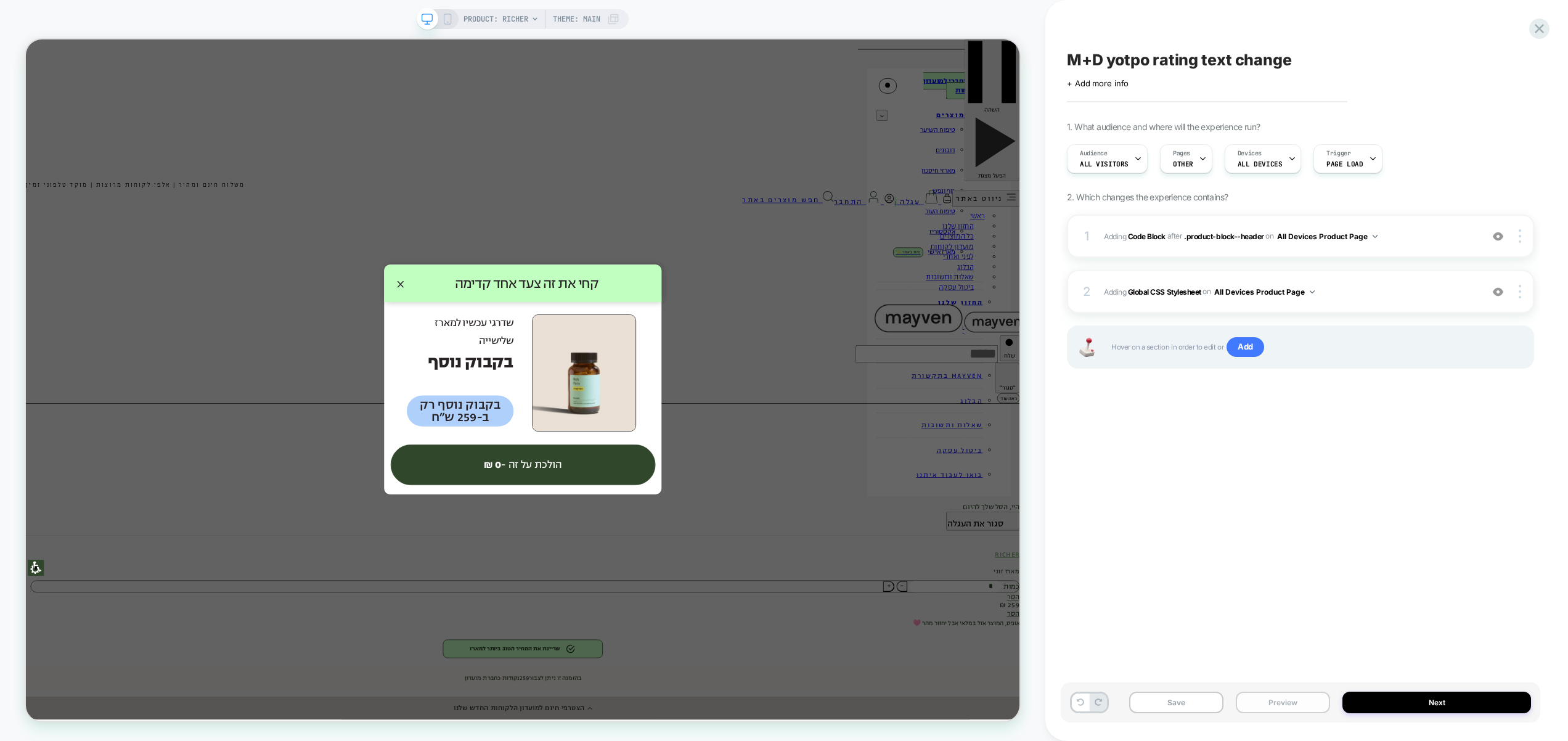
click at [1304, 706] on button "Preview" at bounding box center [1282, 702] width 94 height 22
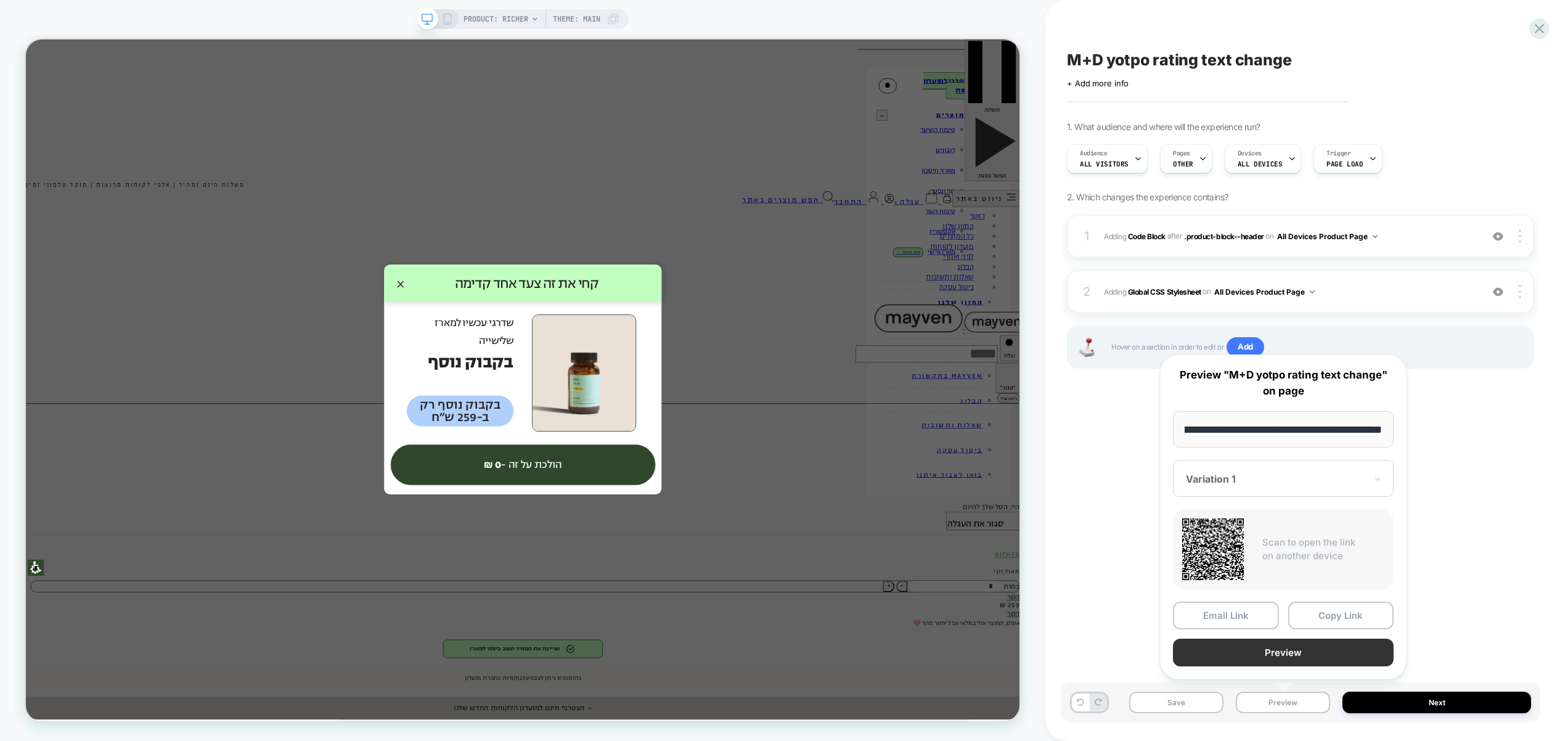
scroll to position [0, 0]
click at [1316, 652] on button "Preview" at bounding box center [1283, 652] width 221 height 27
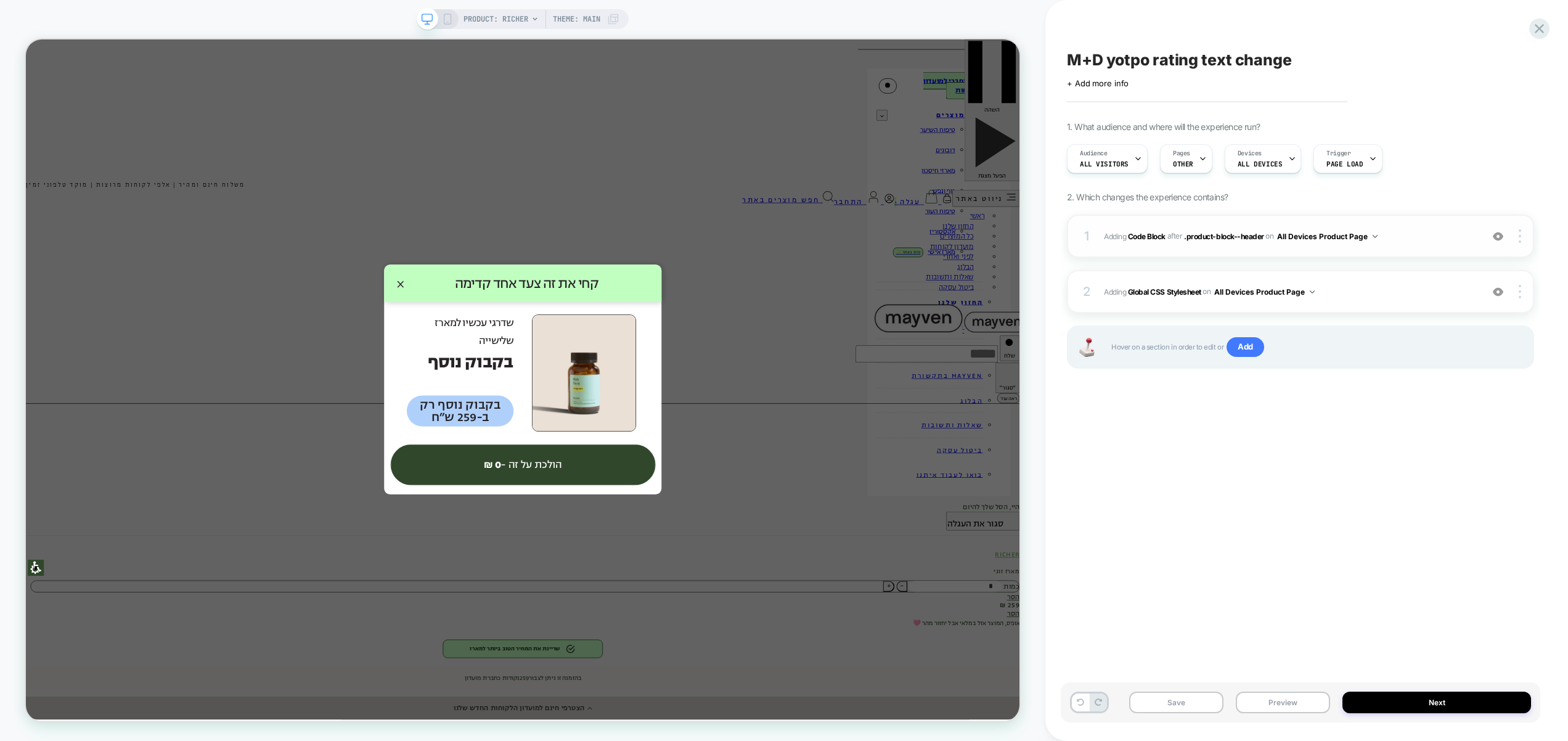
click at [1406, 242] on span "Adding Code Block AFTER .product-block--header .product-block--header on All De…" at bounding box center [1289, 236] width 372 height 15
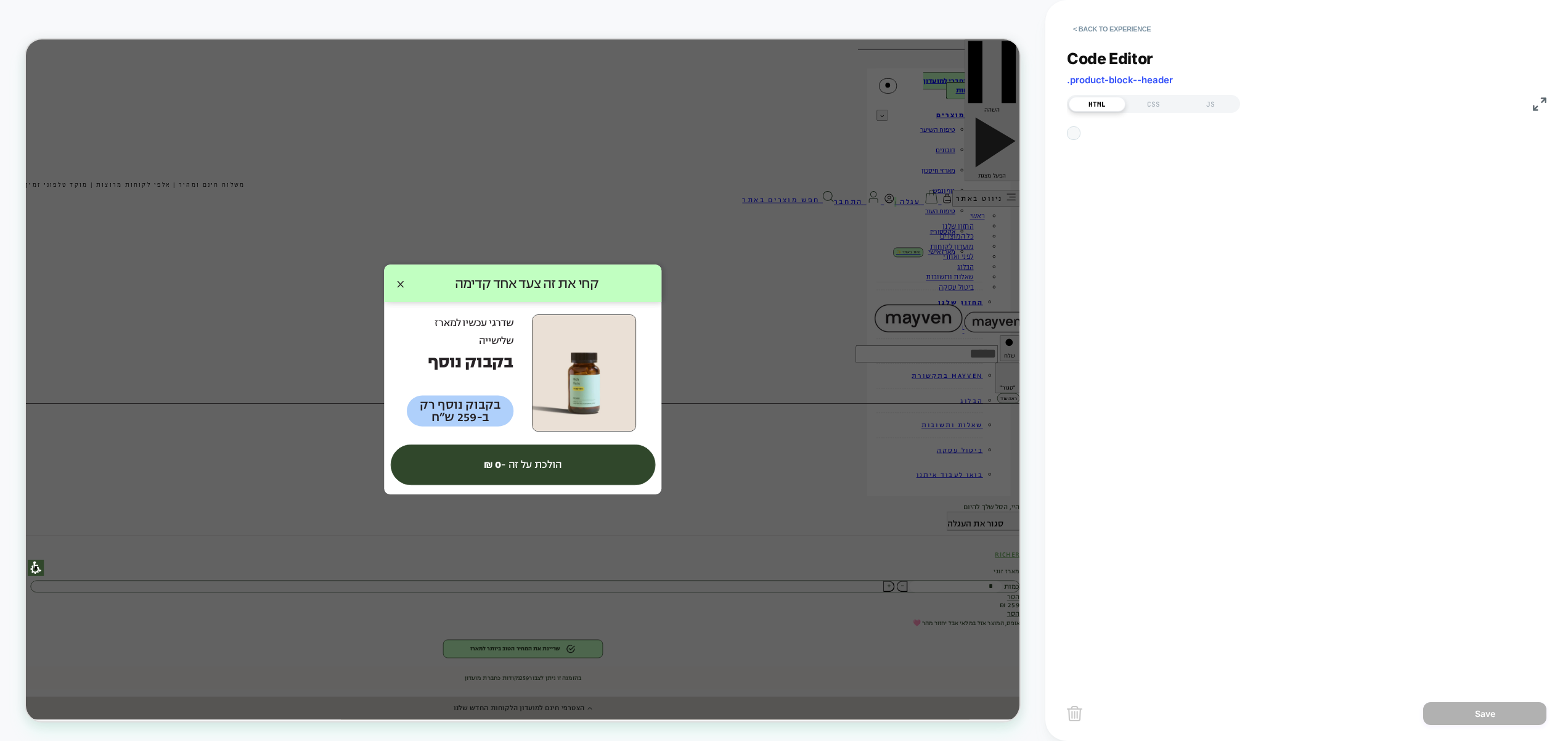
scroll to position [17, 0]
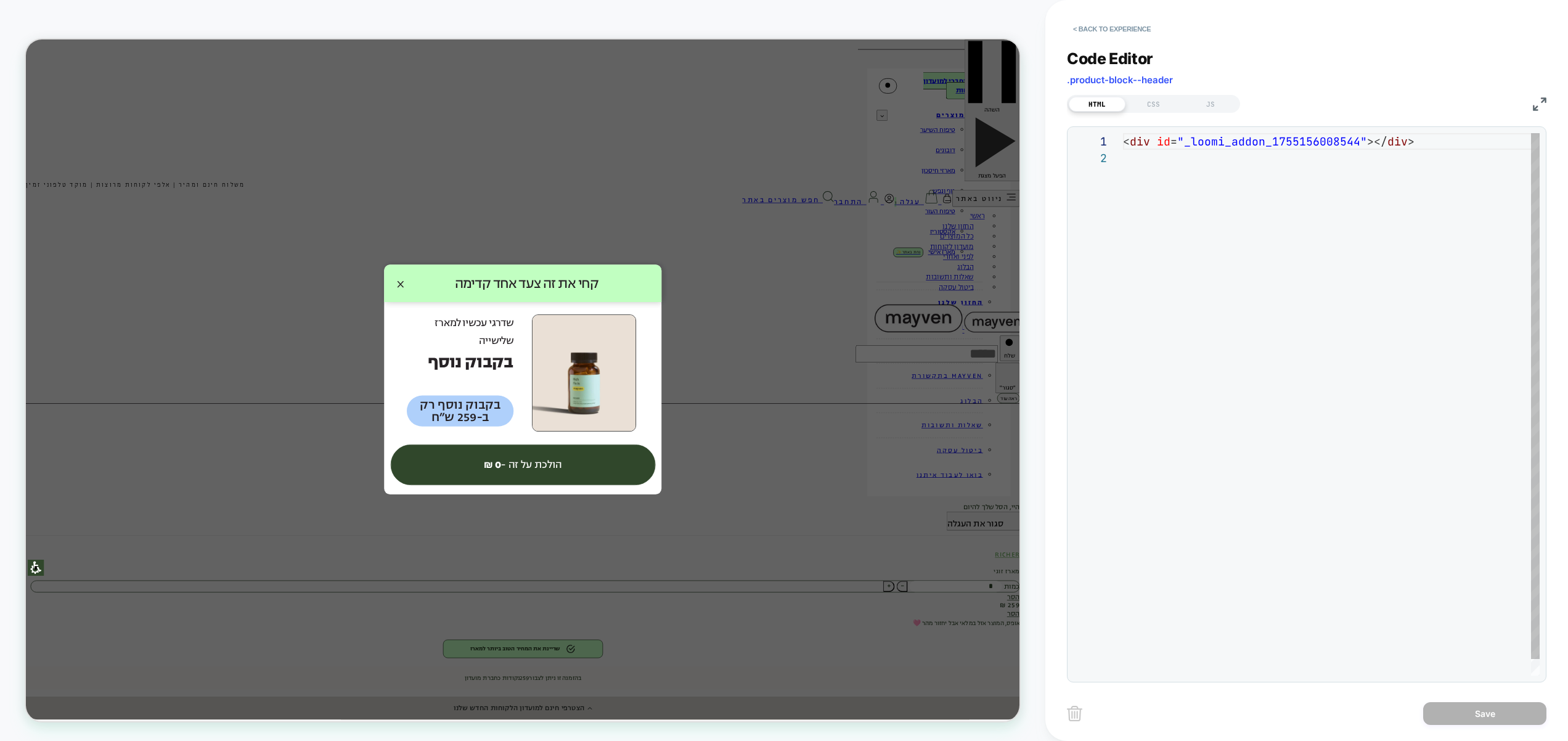
click at [1395, 335] on div "< div id = "_loomi_addon_1755156008544" ></ div >" at bounding box center [1331, 412] width 417 height 559
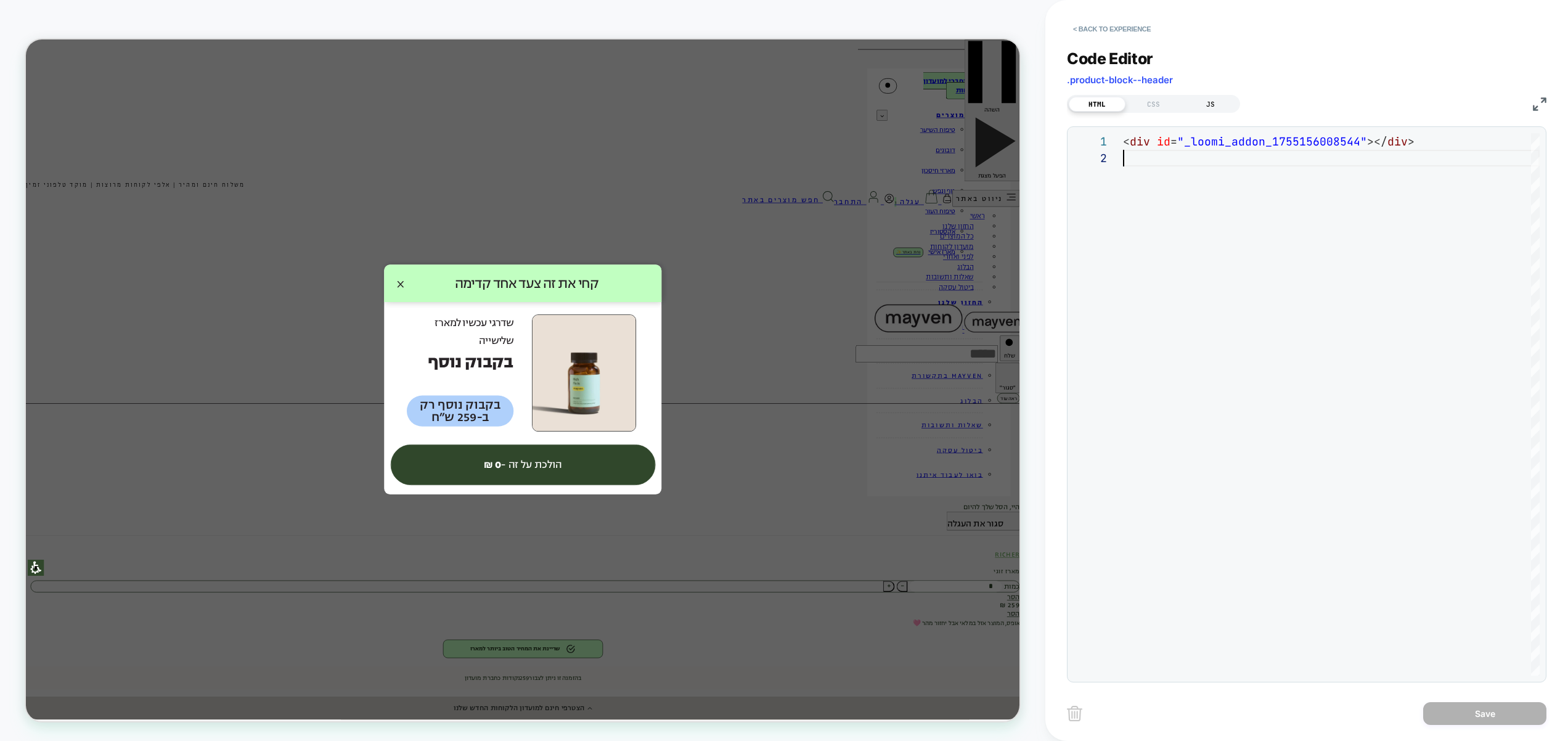
click at [1213, 98] on div "JS" at bounding box center [1210, 104] width 56 height 14
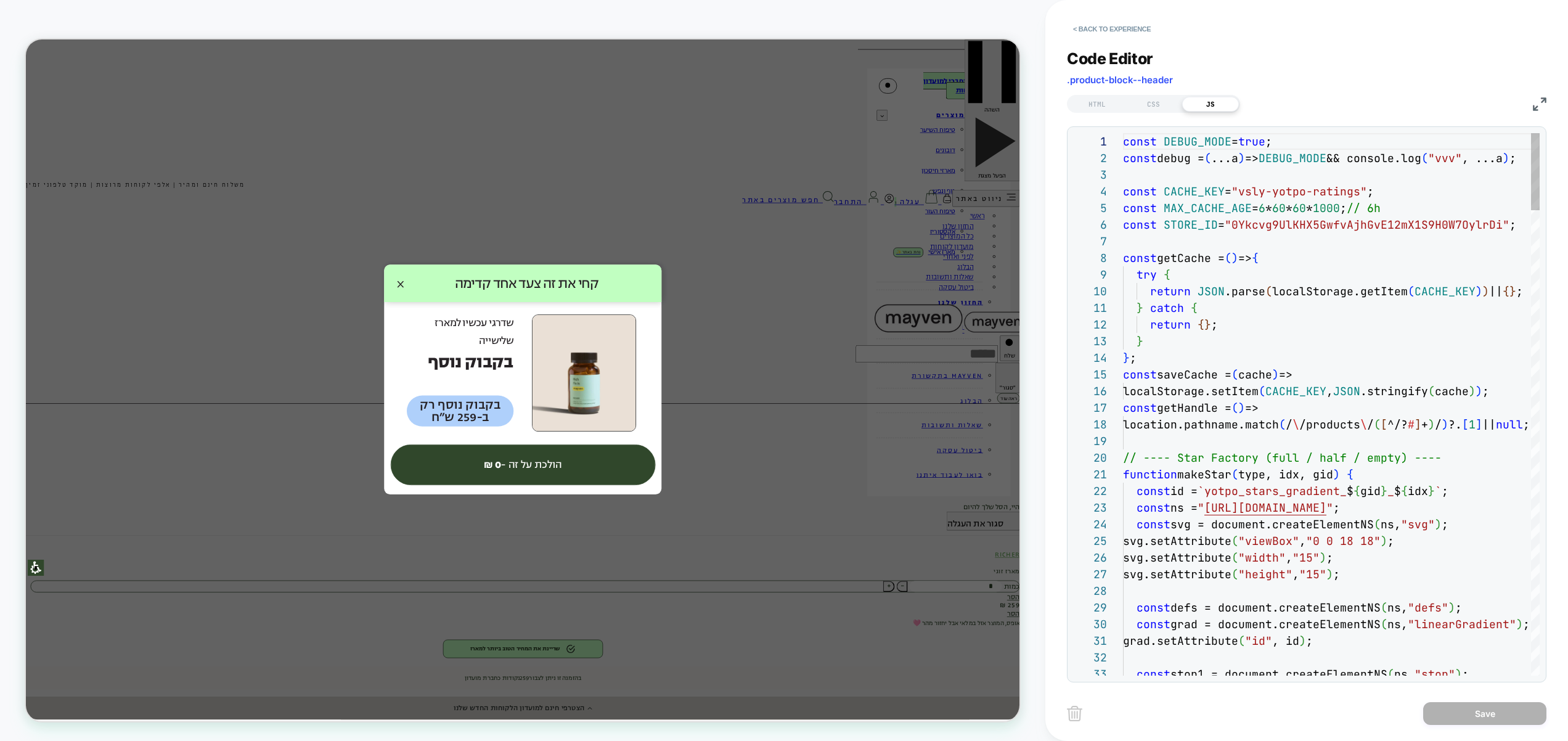
scroll to position [33, 19]
type textarea "**********"
type textarea "**"
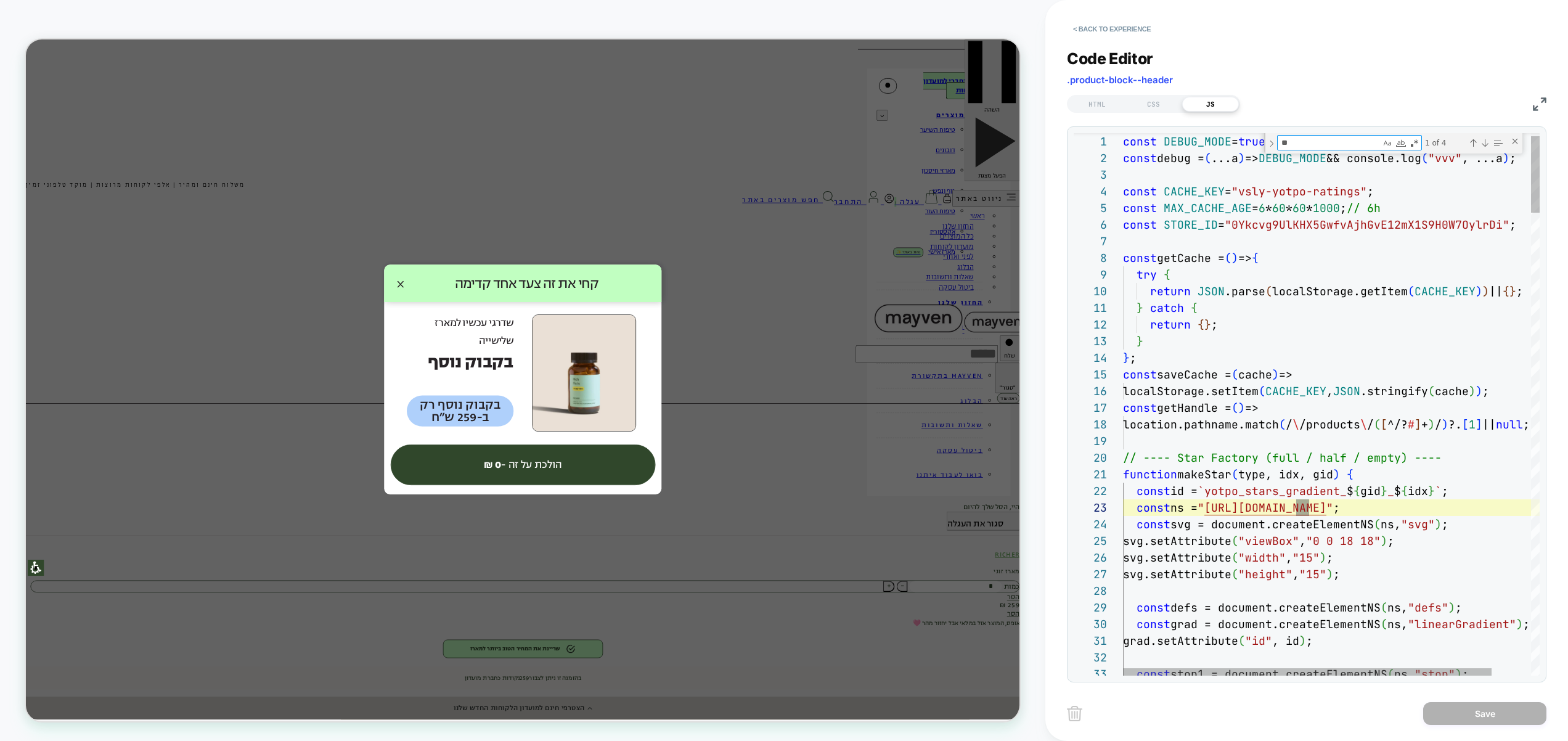
type textarea "**********"
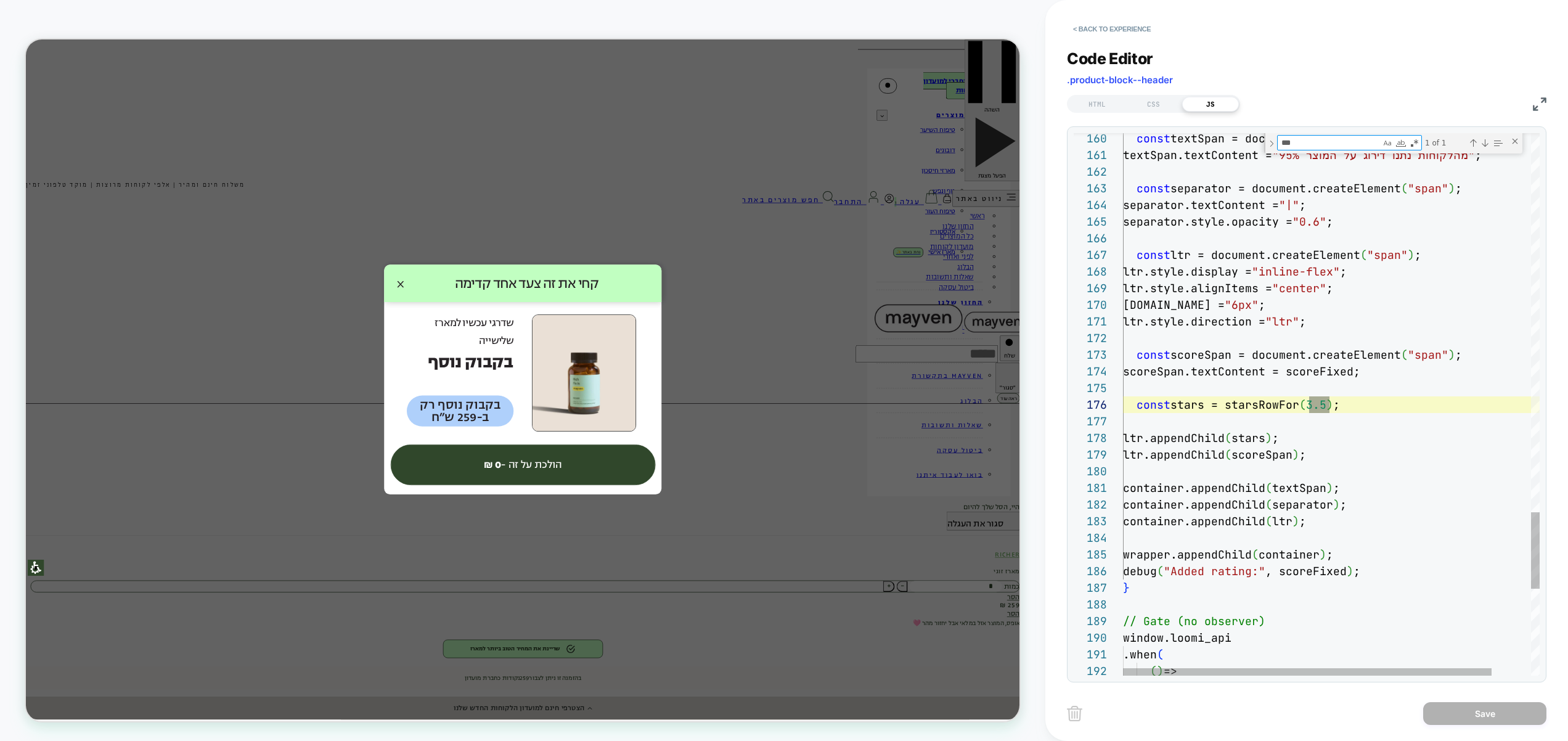
type textarea "***"
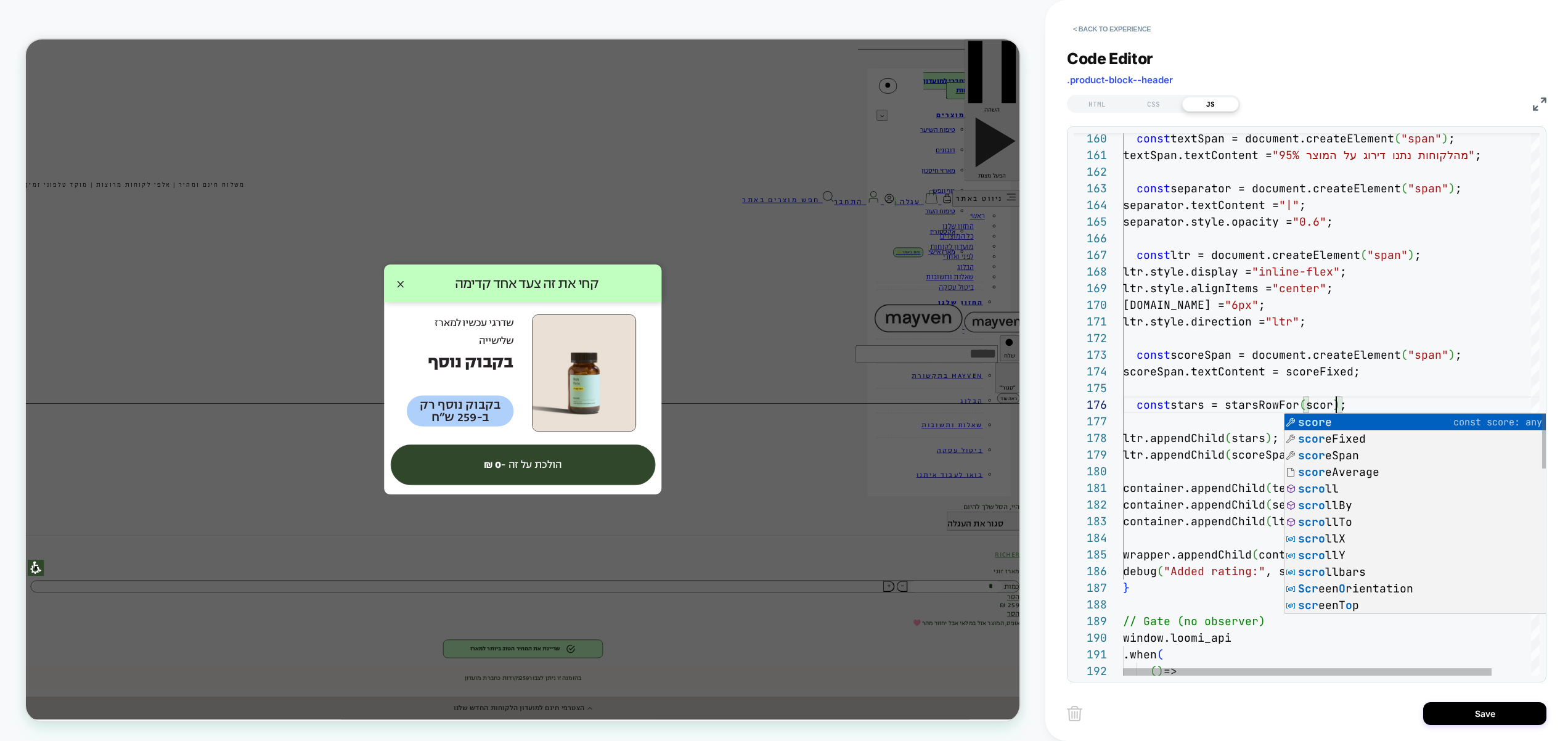
scroll to position [83, 220]
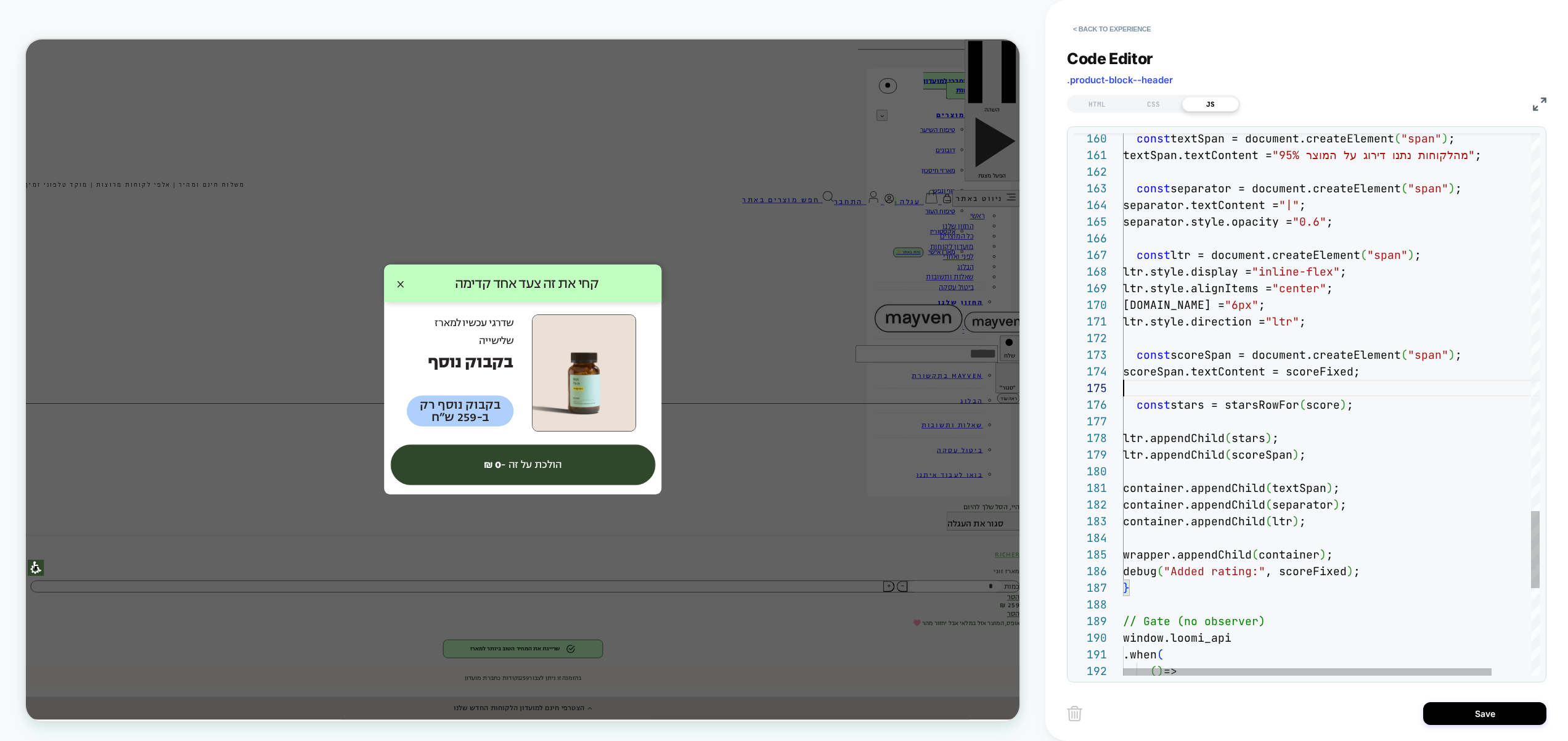
type textarea "**********"
click at [1469, 713] on button "Save" at bounding box center [1484, 714] width 123 height 23
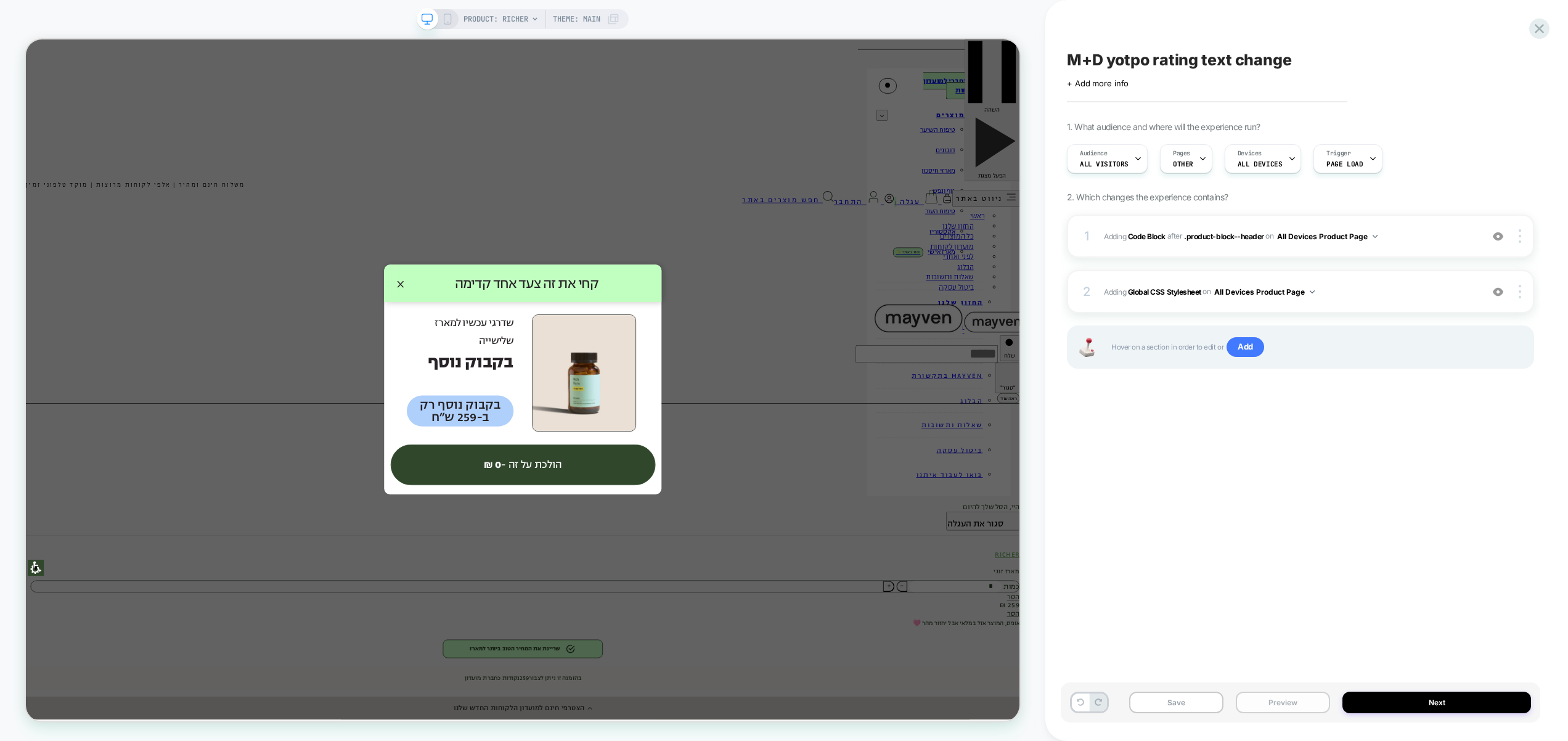
click at [1292, 706] on button "Preview" at bounding box center [1282, 702] width 94 height 22
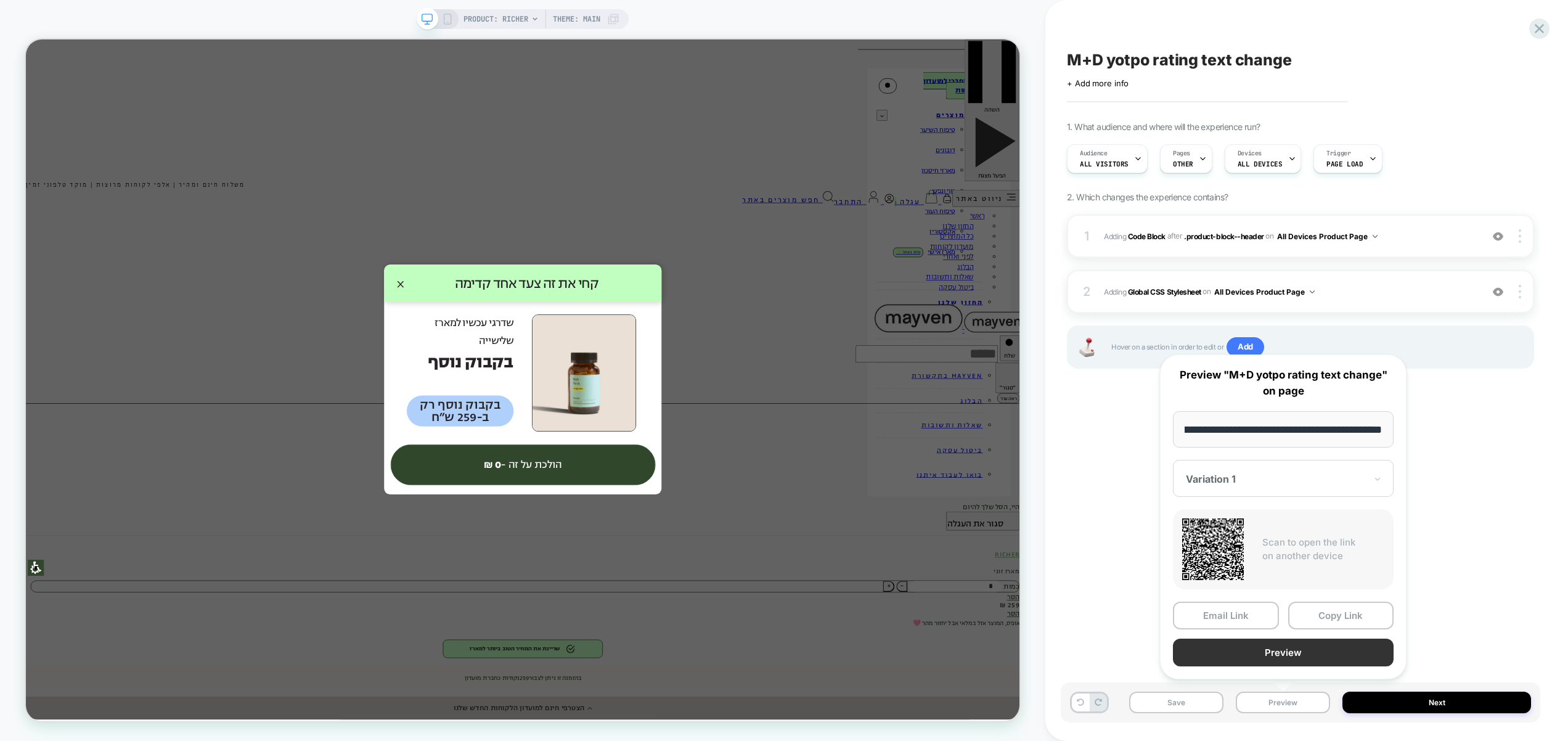
scroll to position [0, 0]
click at [1289, 646] on button "Preview" at bounding box center [1283, 652] width 221 height 27
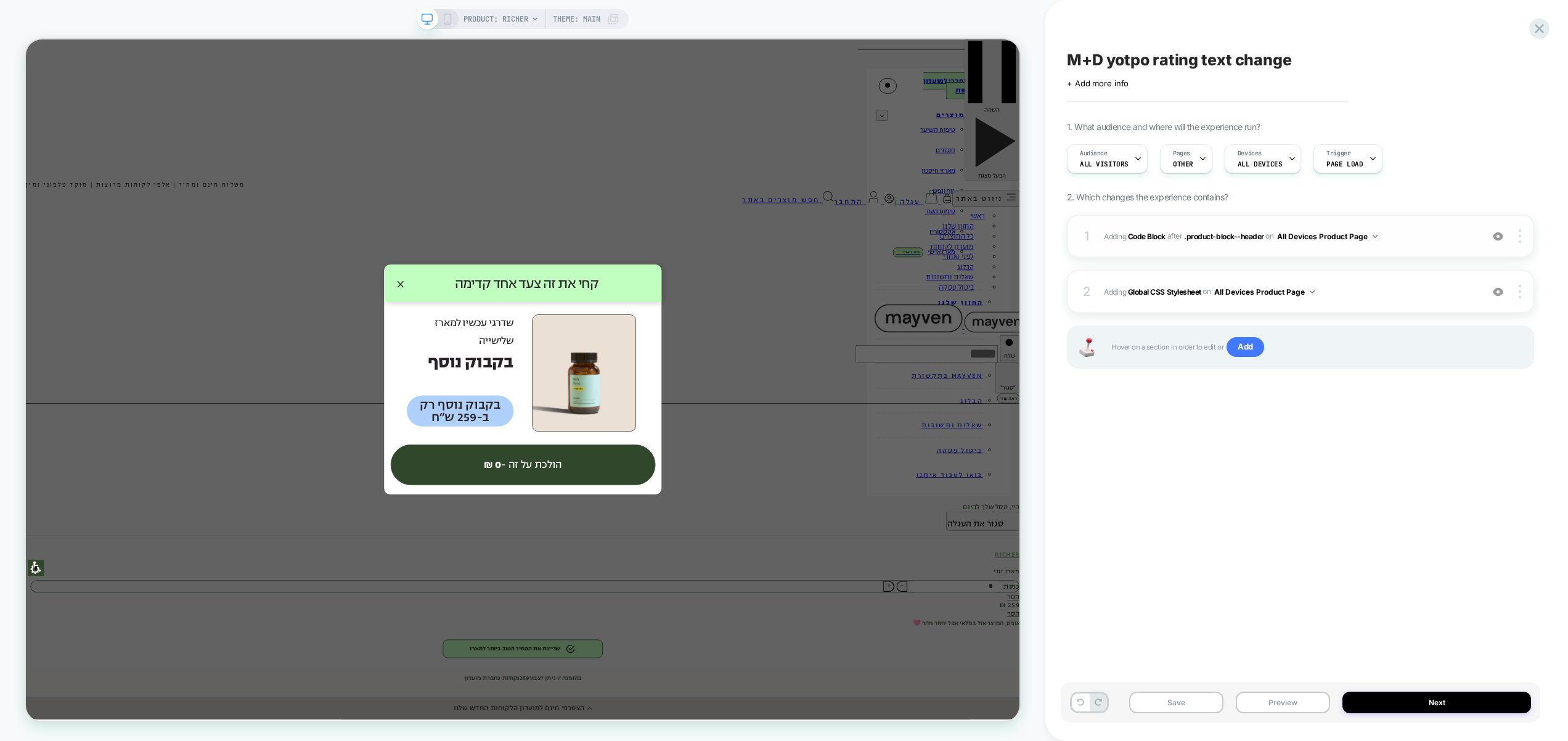
click at [1422, 229] on span "Adding Code Block AFTER .product-block--header .product-block--header on All De…" at bounding box center [1289, 236] width 372 height 15
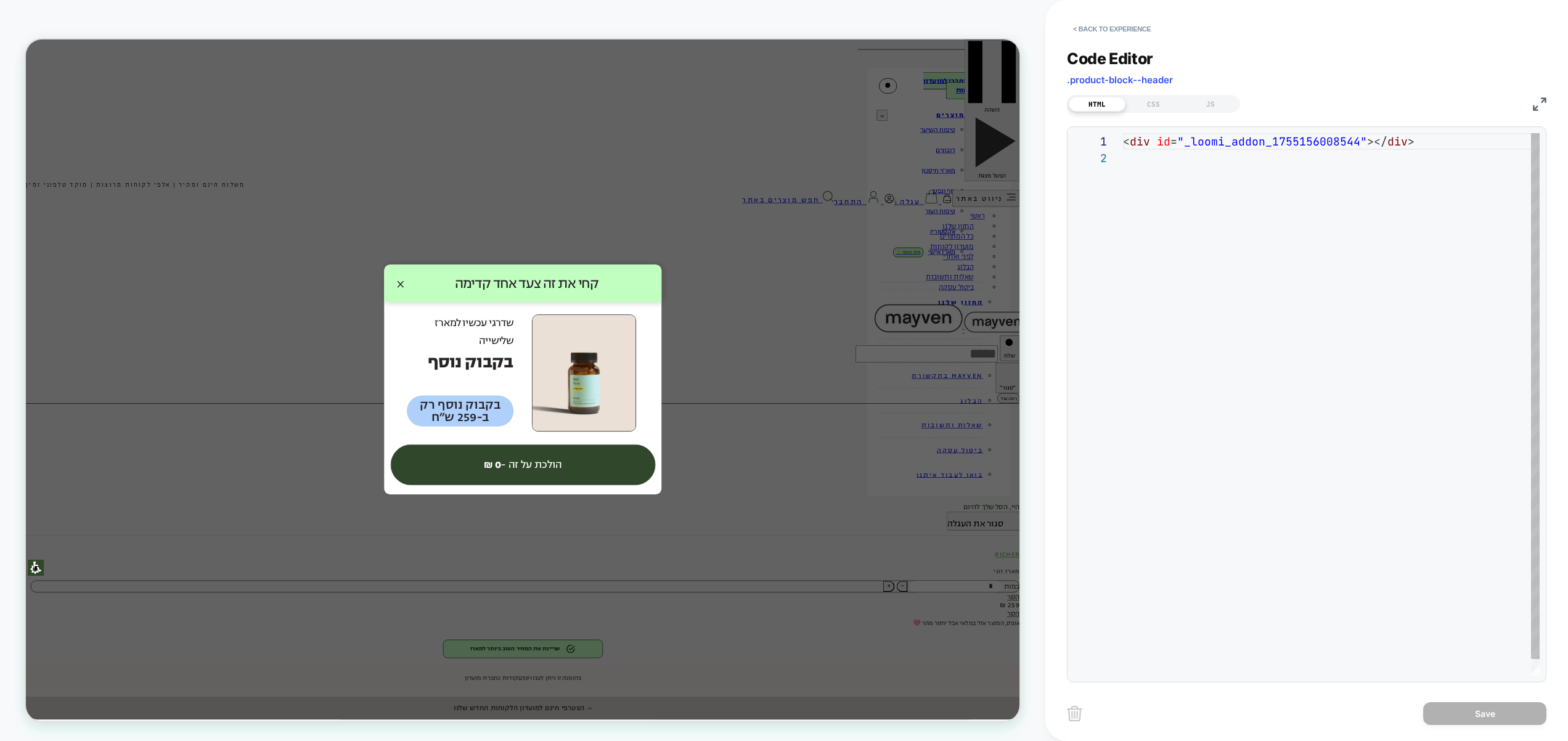
scroll to position [17, 0]
click at [1219, 107] on div "JS" at bounding box center [1210, 104] width 56 height 14
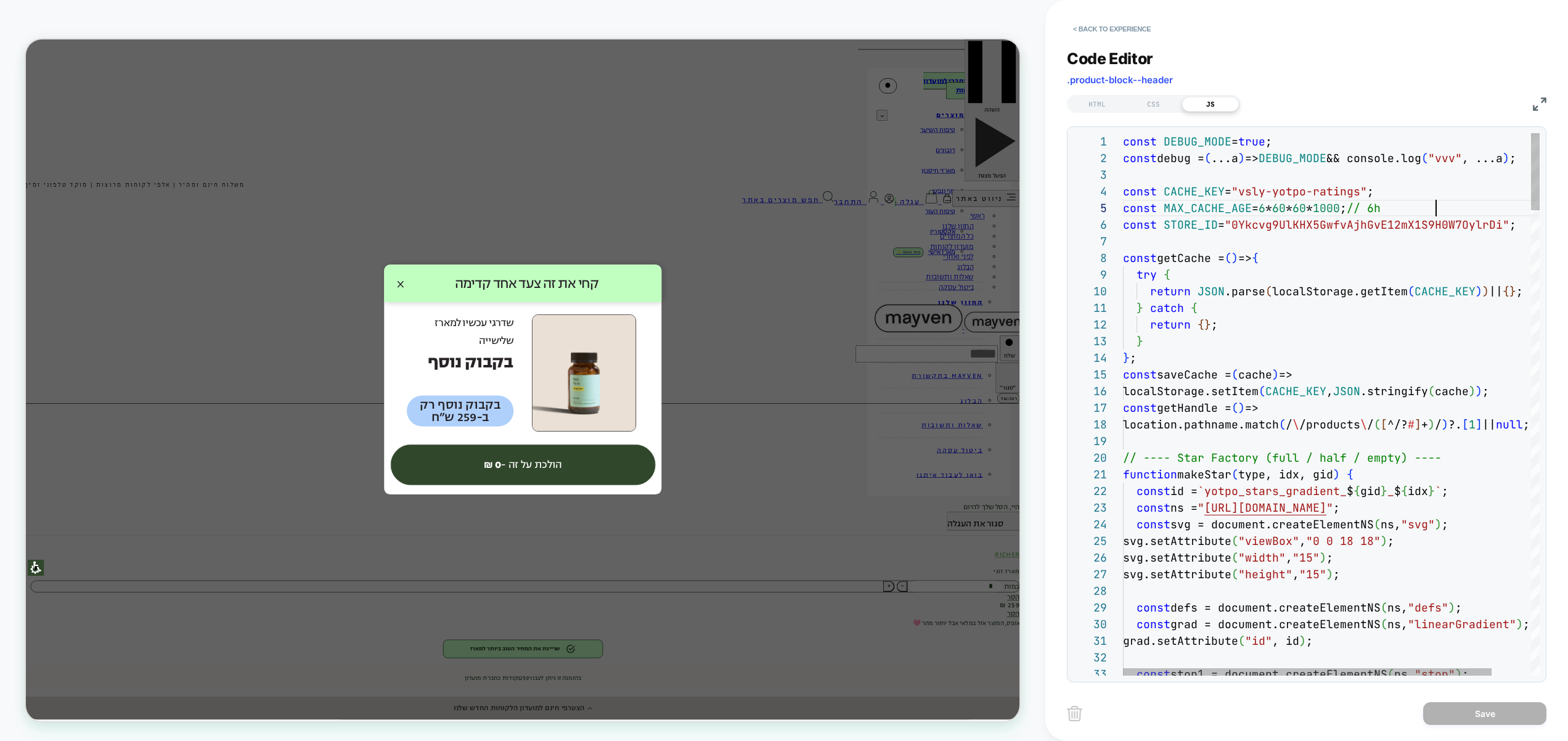
scroll to position [67, 286]
drag, startPoint x: 1442, startPoint y: 208, endPoint x: 1416, endPoint y: 214, distance: 26.7
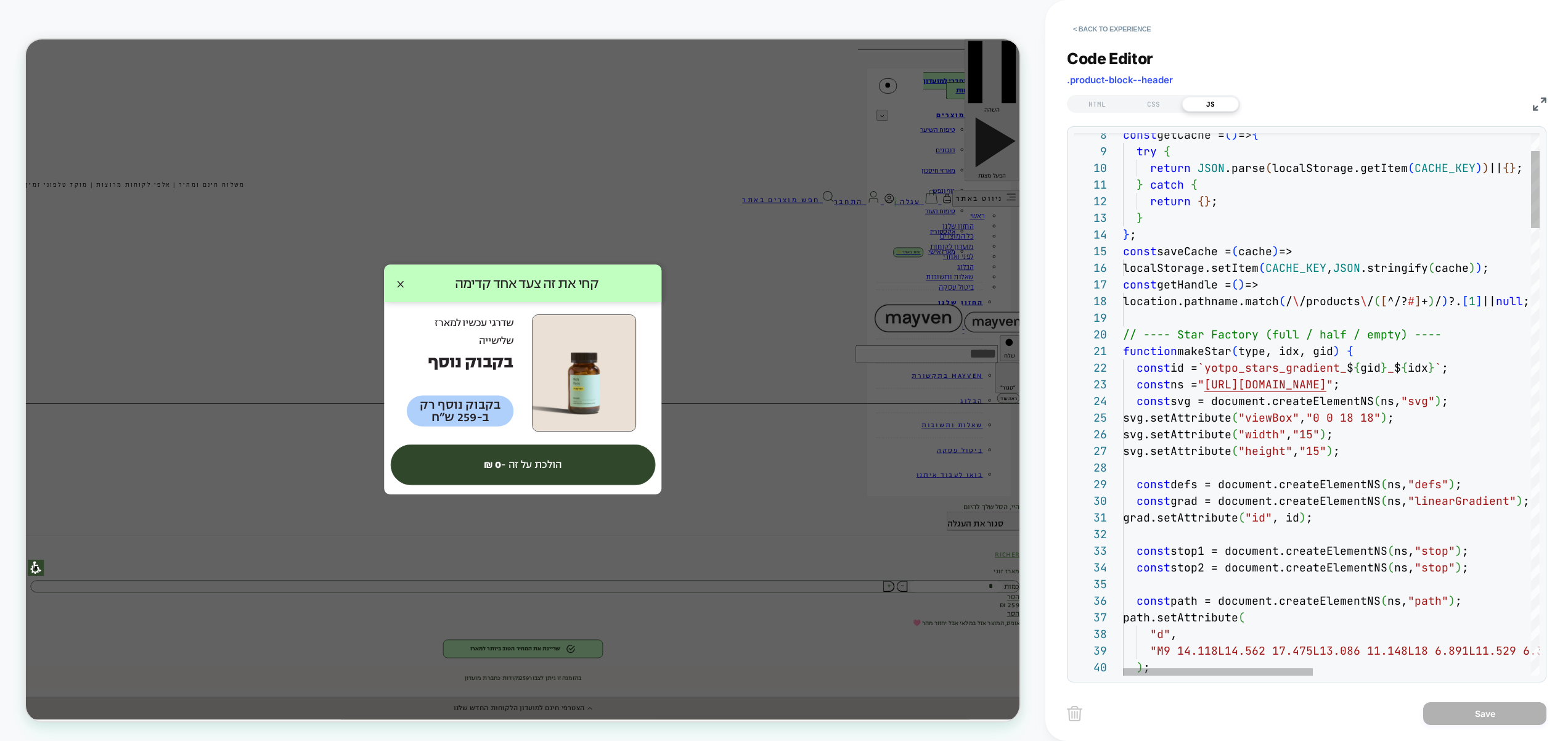
scroll to position [150, 159]
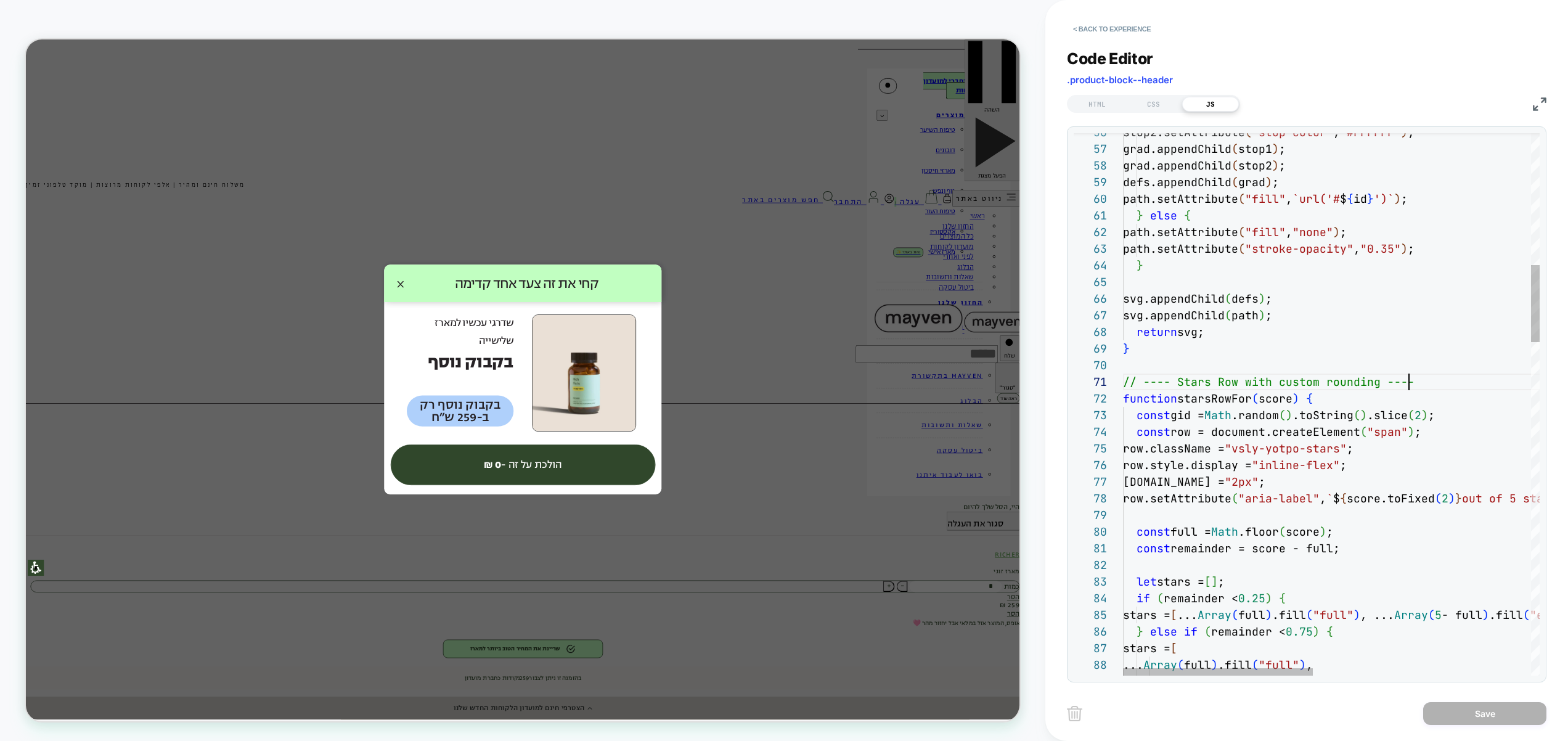
scroll to position [0, 286]
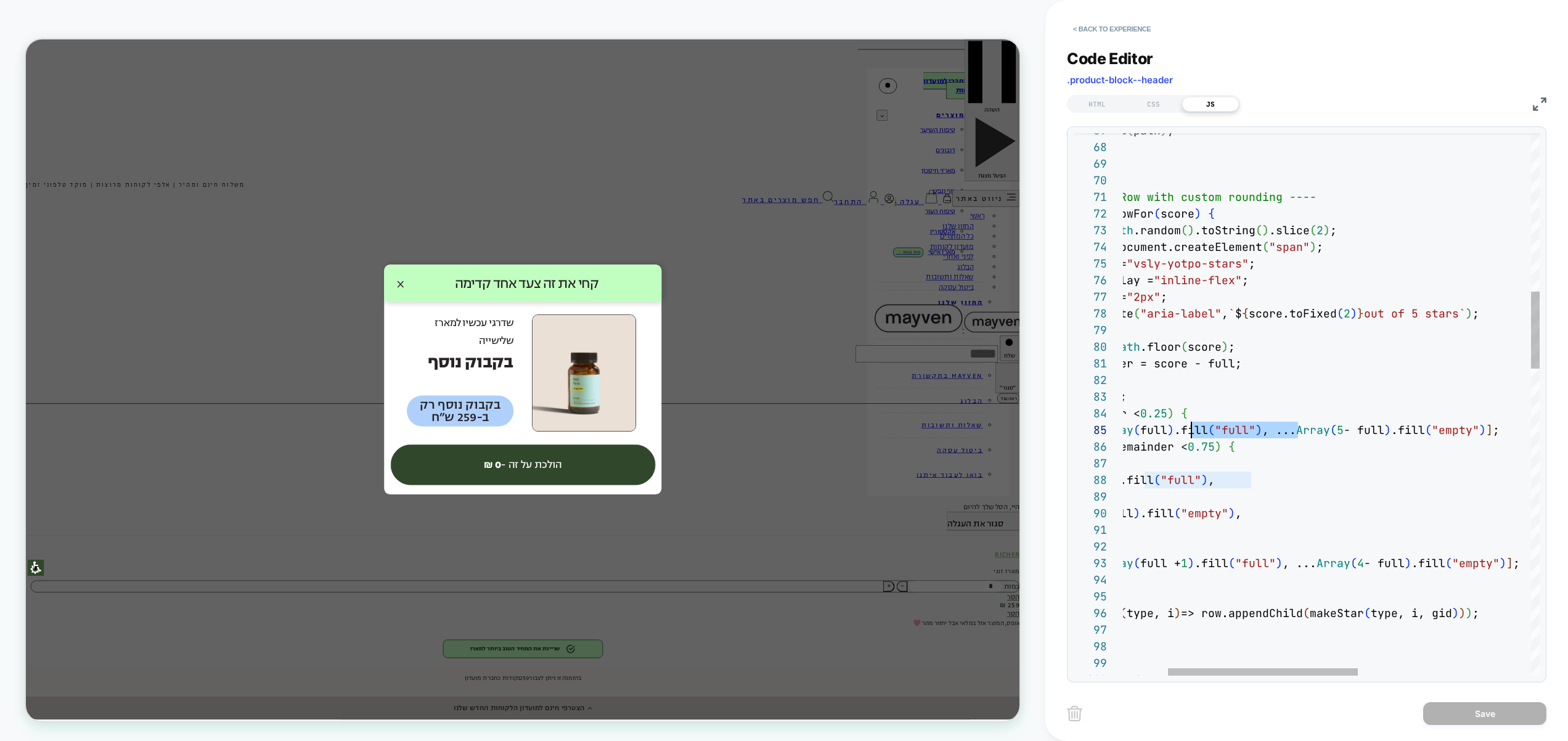
scroll to position [67, 146]
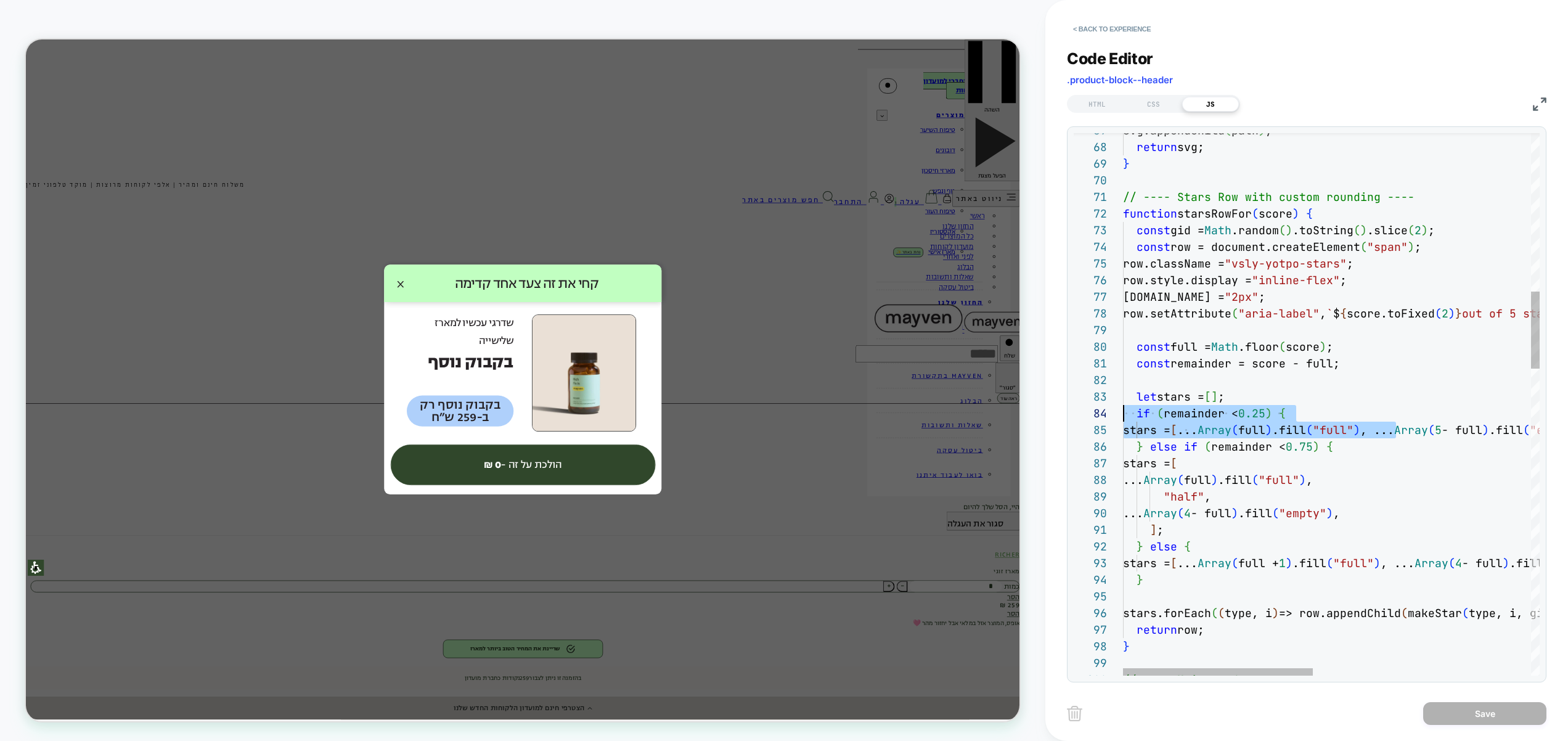
drag, startPoint x: 1397, startPoint y: 432, endPoint x: 1244, endPoint y: 439, distance: 153.2
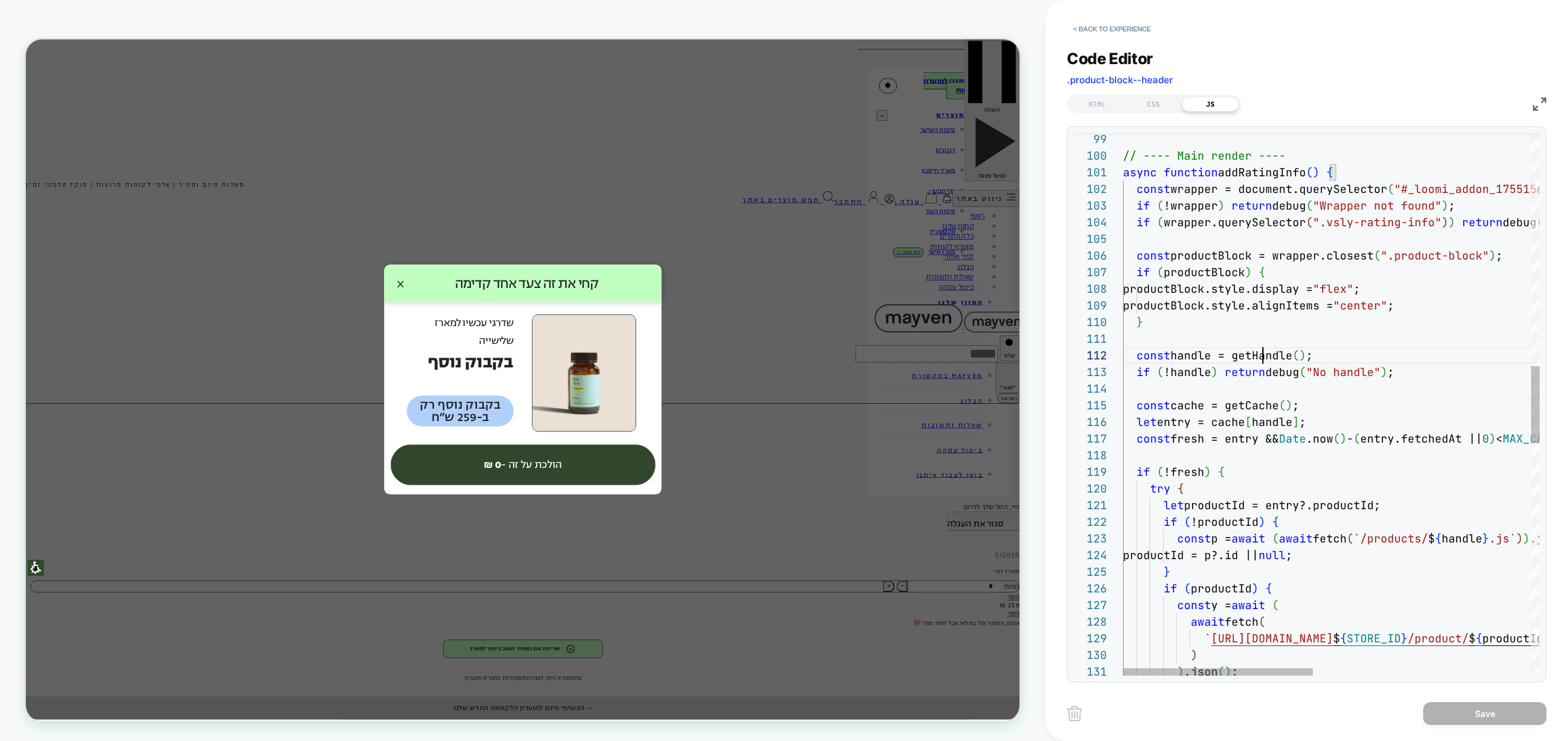
click at [1261, 354] on div "// ---- Main render ---- async function addRatingInfo ( ) { const wrapper = doc…" at bounding box center [1570, 402] width 893 height 3806
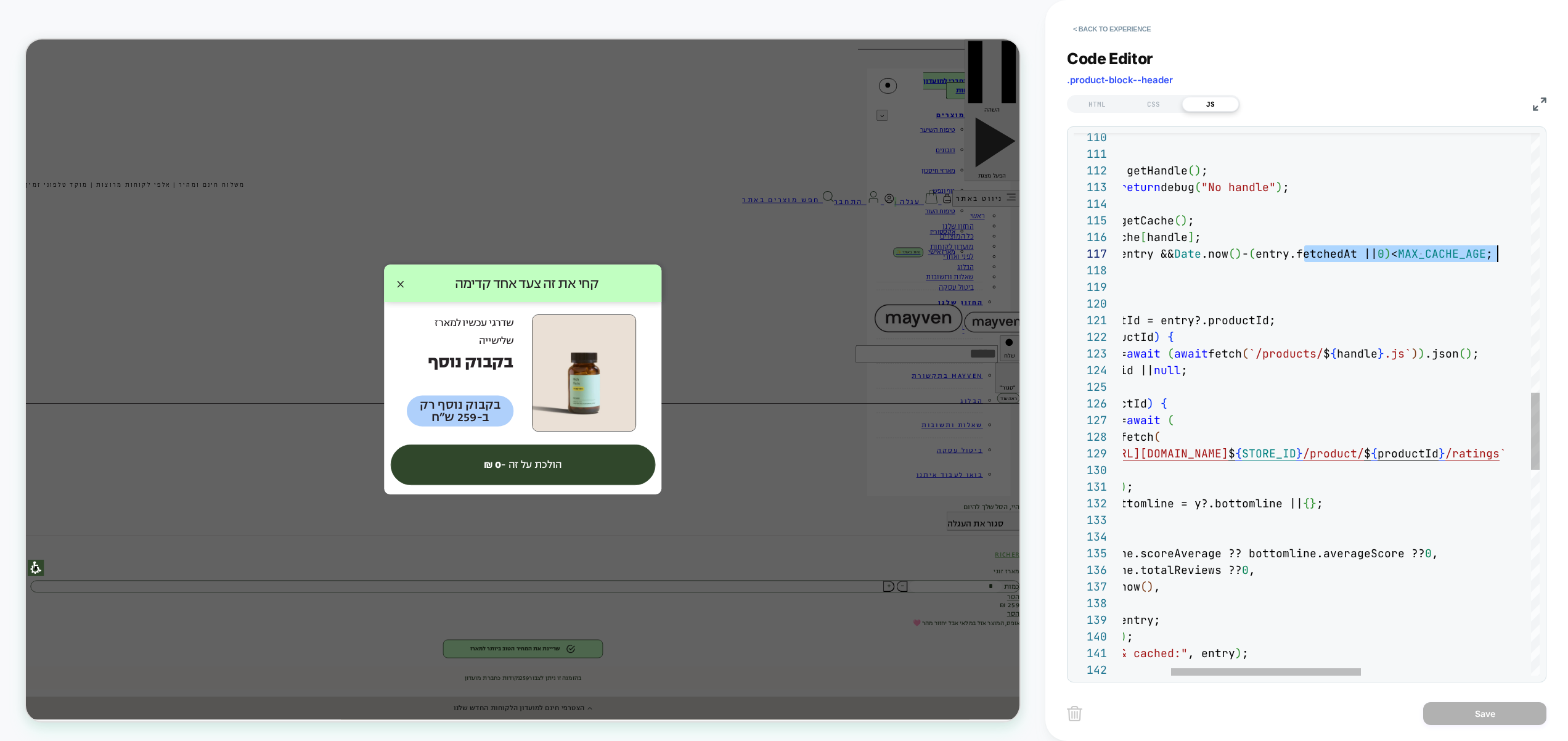
scroll to position [100, 446]
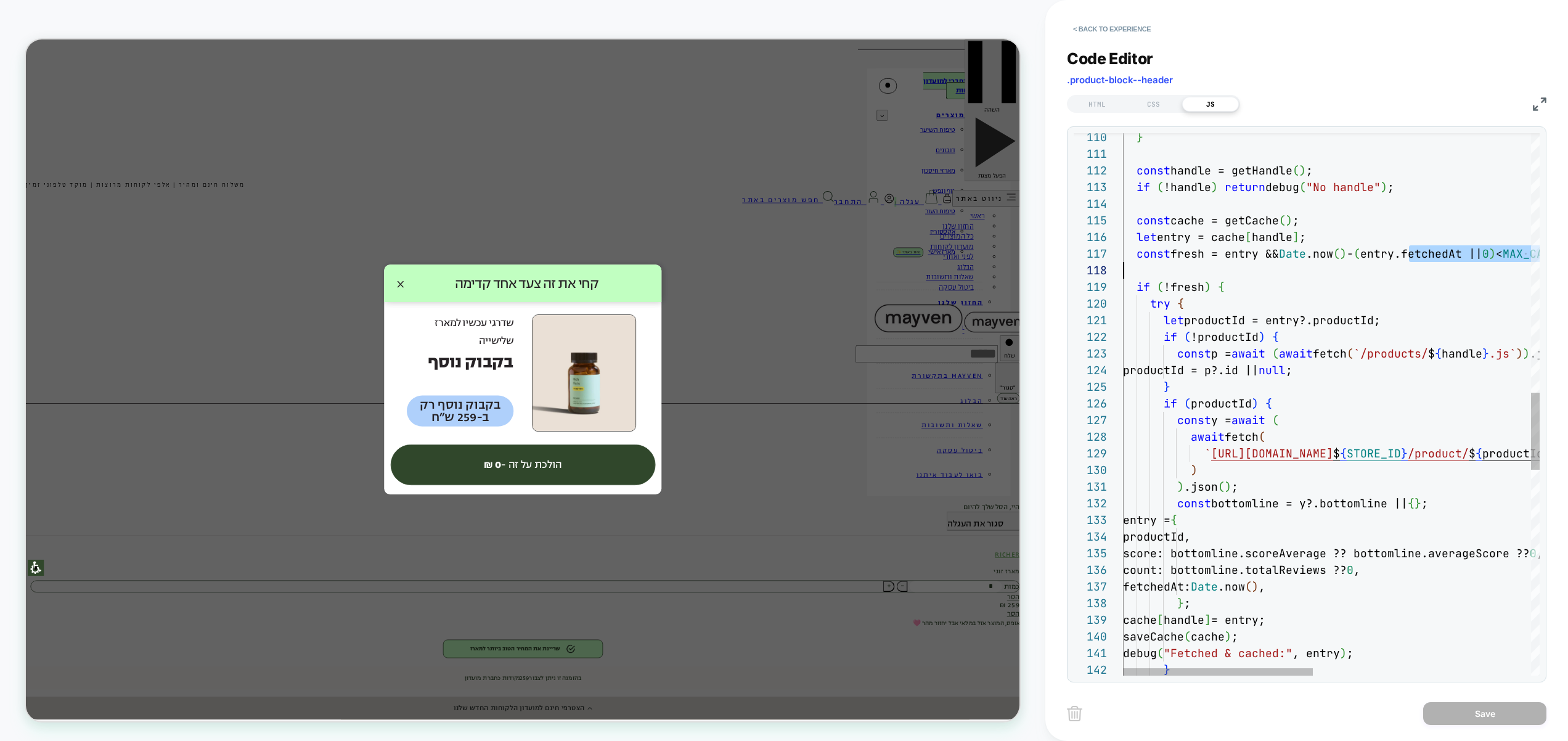
drag, startPoint x: 1408, startPoint y: 260, endPoint x: 1232, endPoint y: 266, distance: 176.1
click at [1227, 272] on div "const fresh = entry && Date .now ( ) - ( entry.fetchedAt || 0 ) < MAX_CACHE_AGE…" at bounding box center [1570, 217] width 893 height 3806
click at [1240, 263] on div "const fresh = entry && Date .now ( ) - ( entry.fetchedAt || 0 ) < MAX_CACHE_AGE…" at bounding box center [1570, 217] width 893 height 3806
click at [1190, 237] on div "const fresh = entry && Date .now ( ) - ( entry.fetchedAt || 0 ) < MAX_CACHE_AGE…" at bounding box center [1570, 217] width 893 height 3806
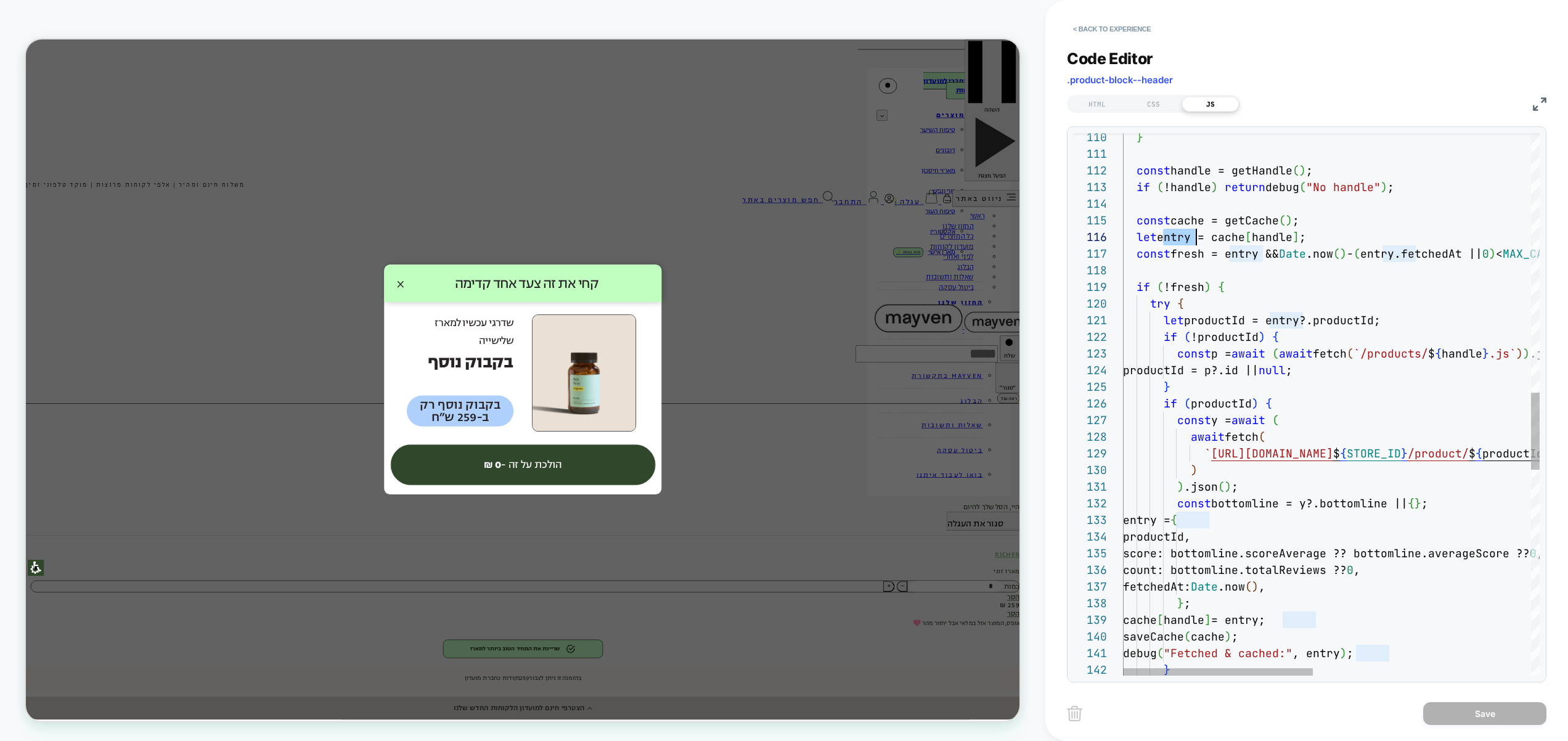
scroll to position [83, 73]
click at [1190, 237] on div "const fresh = entry && Date .now ( ) - ( entry.fetchedAt || 0 ) < MAX_CACHE_AGE…" at bounding box center [1570, 217] width 893 height 3806
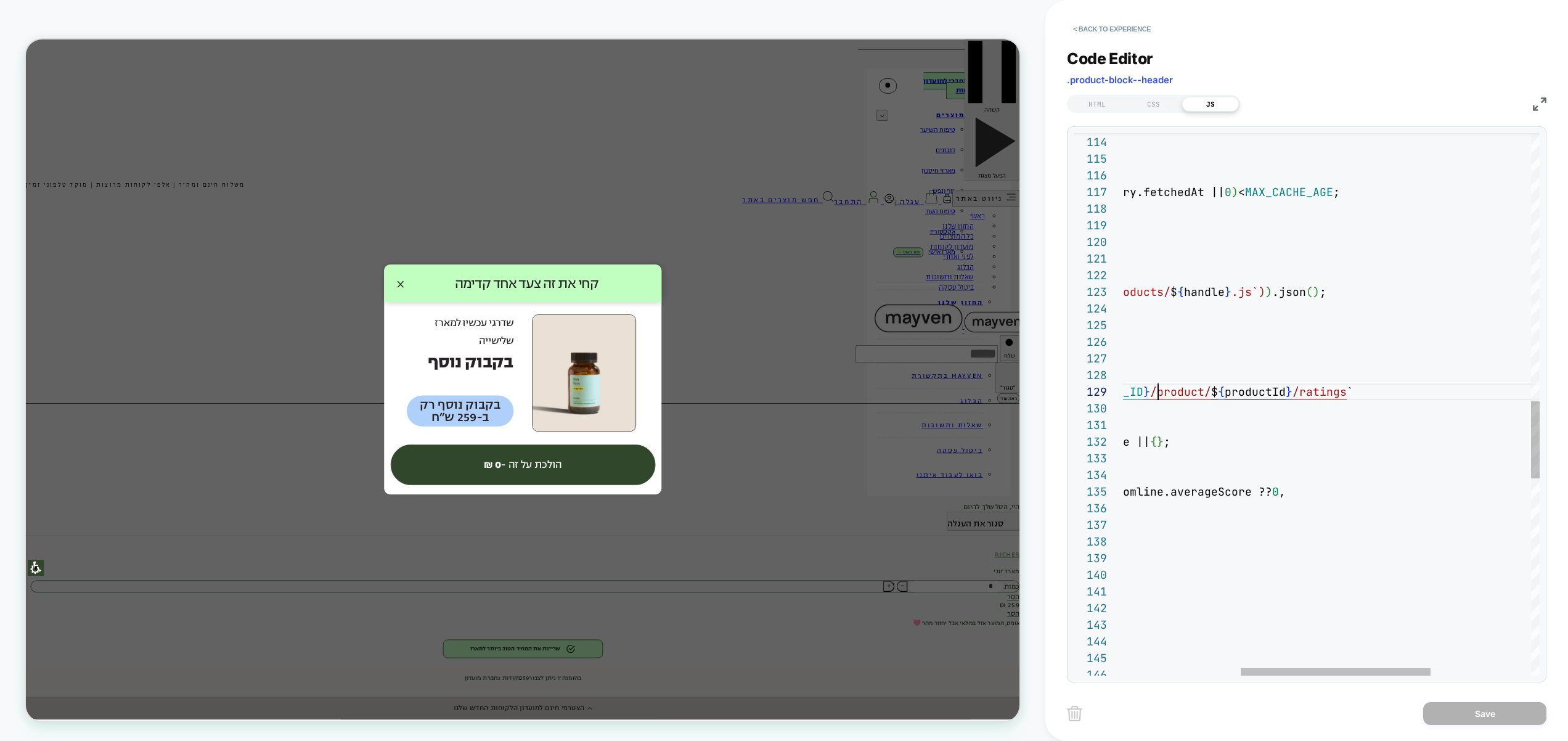
scroll to position [133, 0]
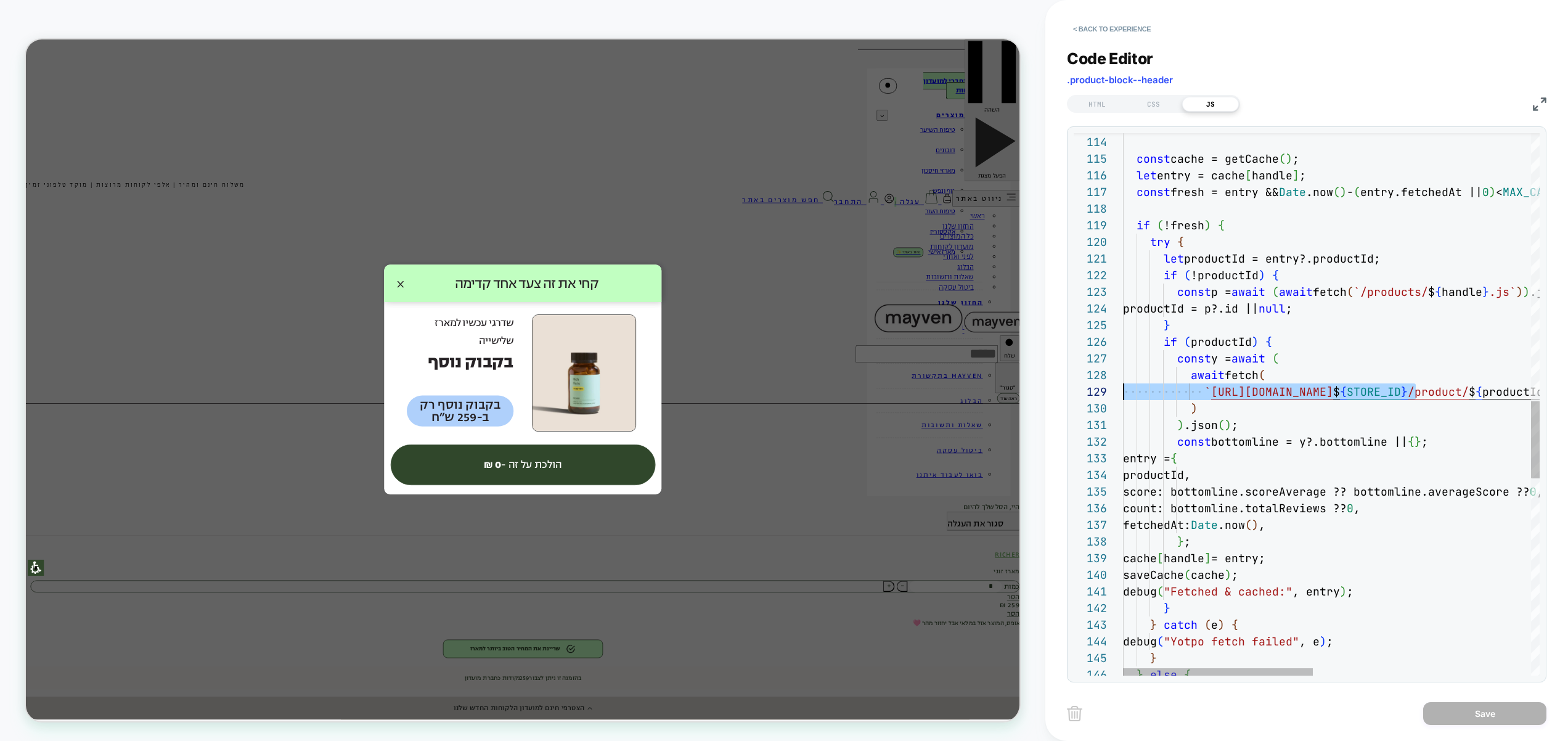
drag, startPoint x: 1413, startPoint y: 398, endPoint x: 1090, endPoint y: 391, distance: 323.1
click at [1123, 391] on div "await fetch ( ` https://api-cdn.yotpo.com/v3/storefront/store/ $ { STORE_ID } /…" at bounding box center [1570, 155] width 893 height 3806
click at [1387, 414] on div "await fetch ( ` https://api-cdn.yotpo.com/v3/storefront/store/ $ { STORE_ID } /…" at bounding box center [1570, 155] width 893 height 3806
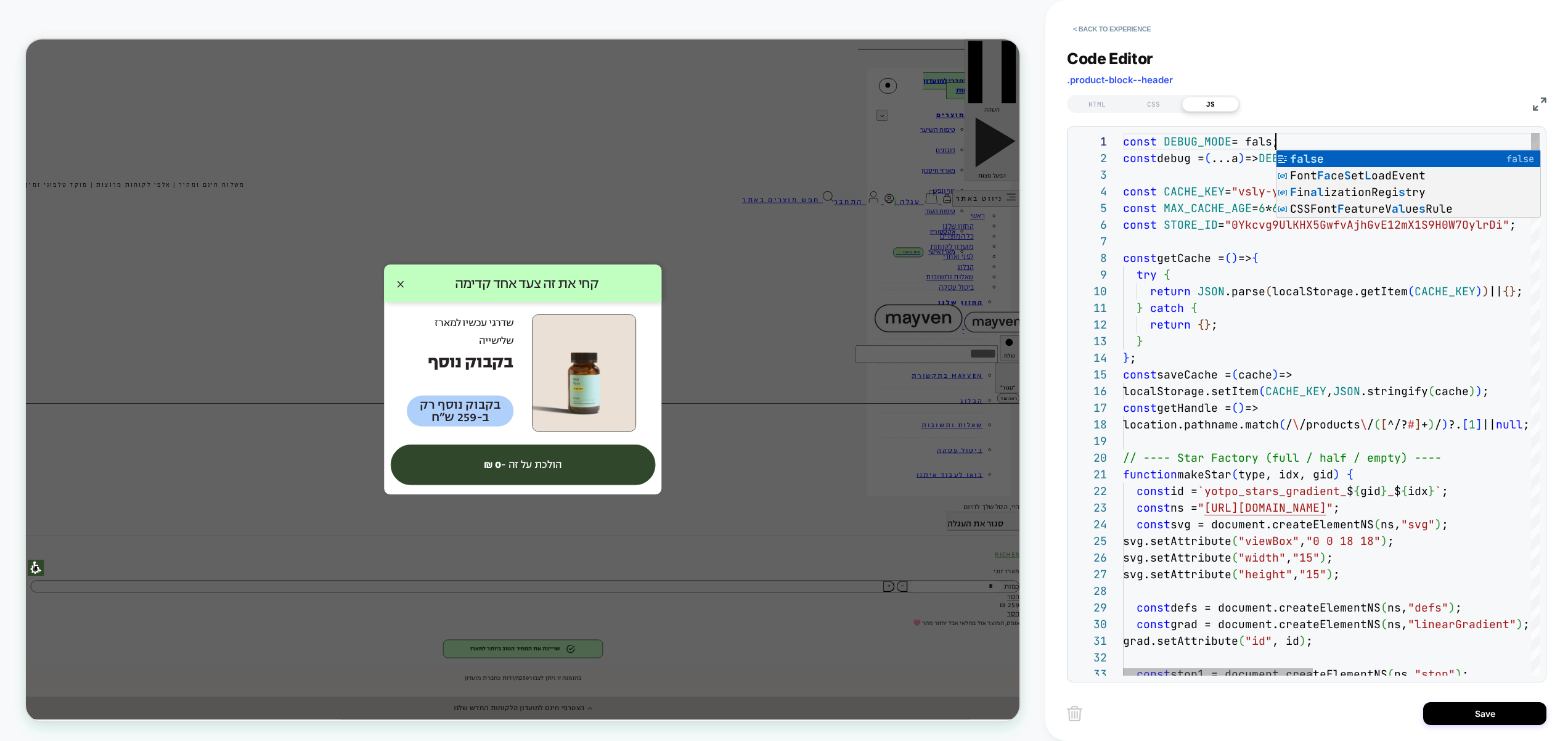
scroll to position [0, 159]
type textarea "**********"
click at [1479, 700] on div "Save" at bounding box center [1306, 714] width 480 height 31
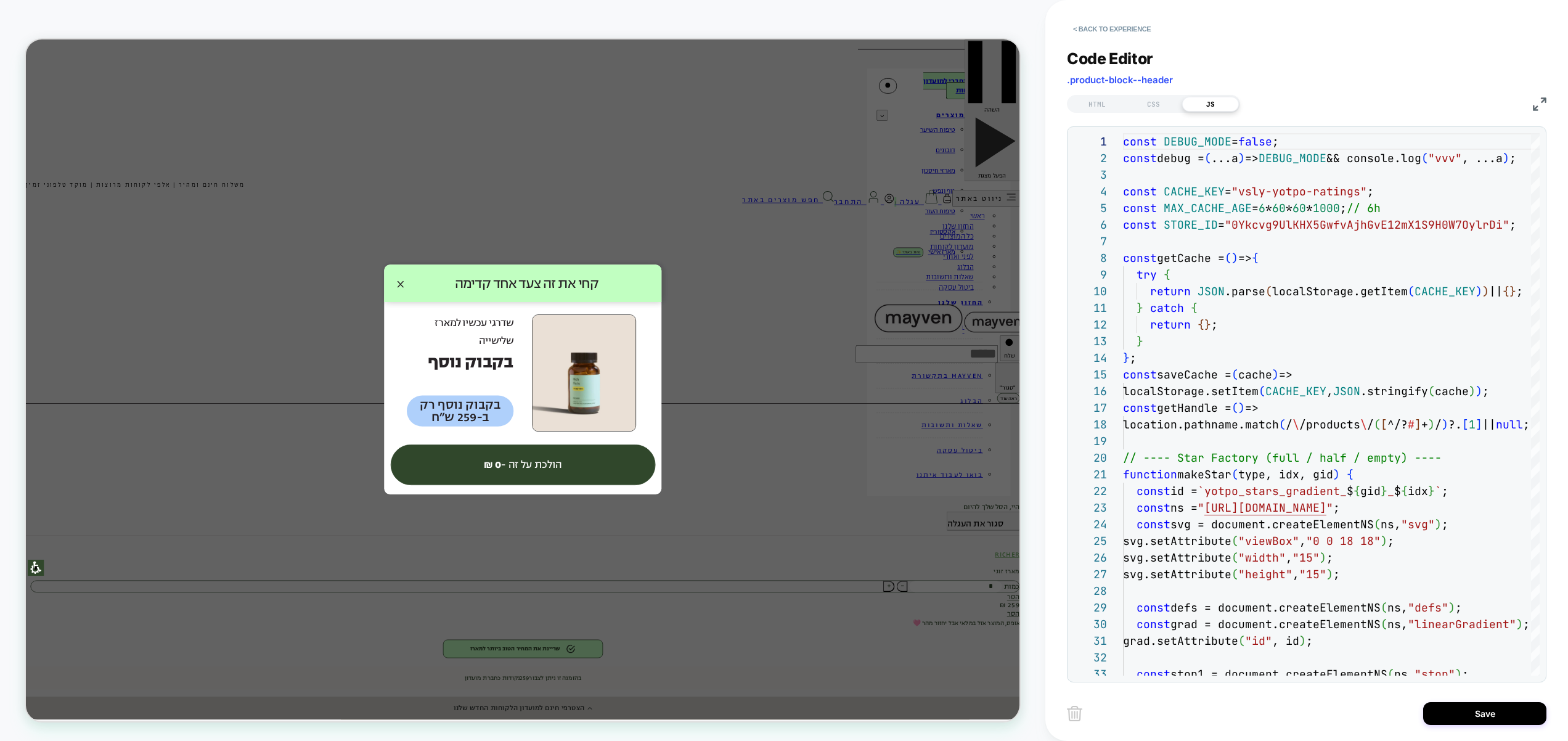
click at [1477, 705] on button "Save" at bounding box center [1484, 714] width 123 height 23
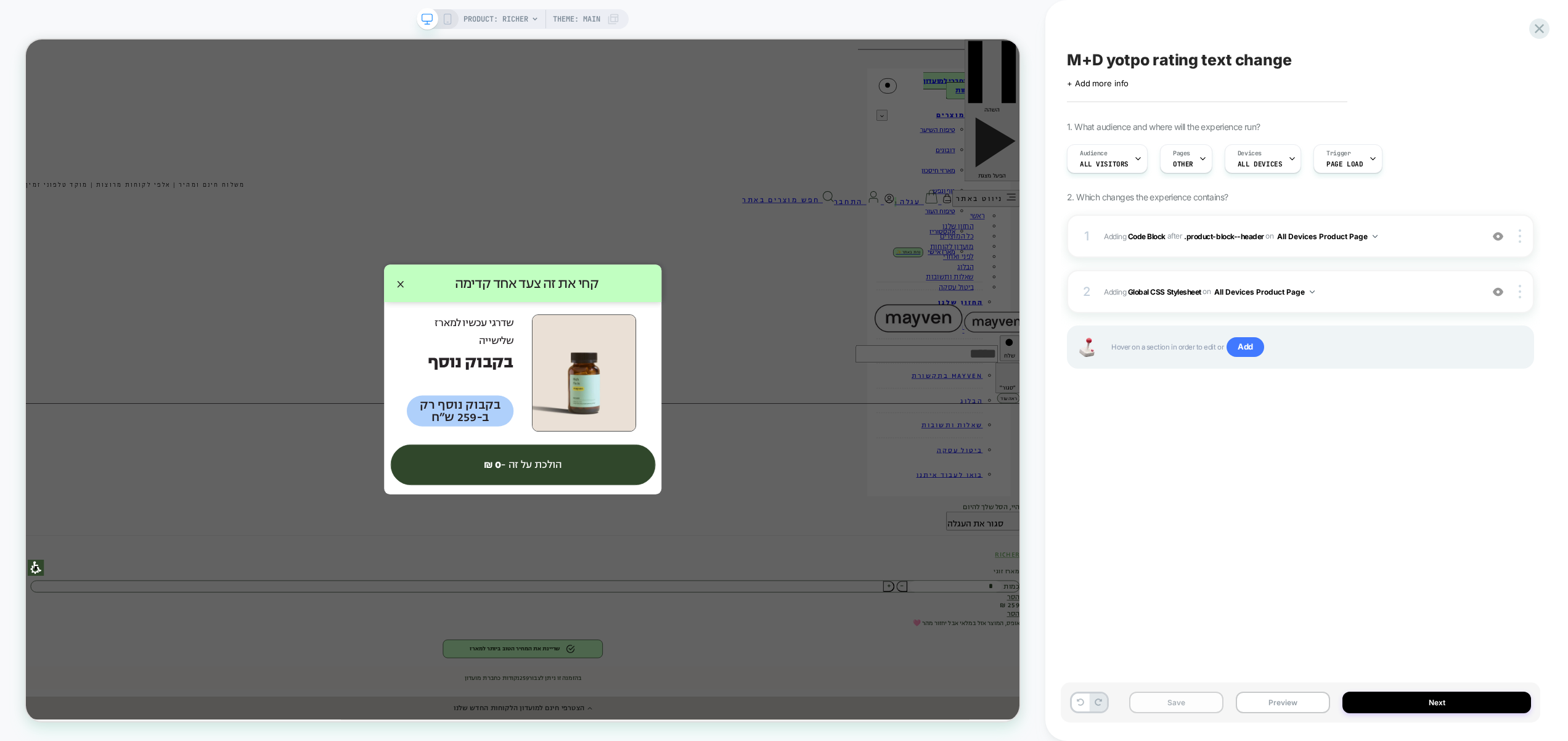
click at [1196, 702] on button "Save" at bounding box center [1176, 702] width 94 height 22
click at [1355, 296] on span "Adding Global CSS Stylesheet on All Devices Product Page" at bounding box center [1289, 292] width 372 height 15
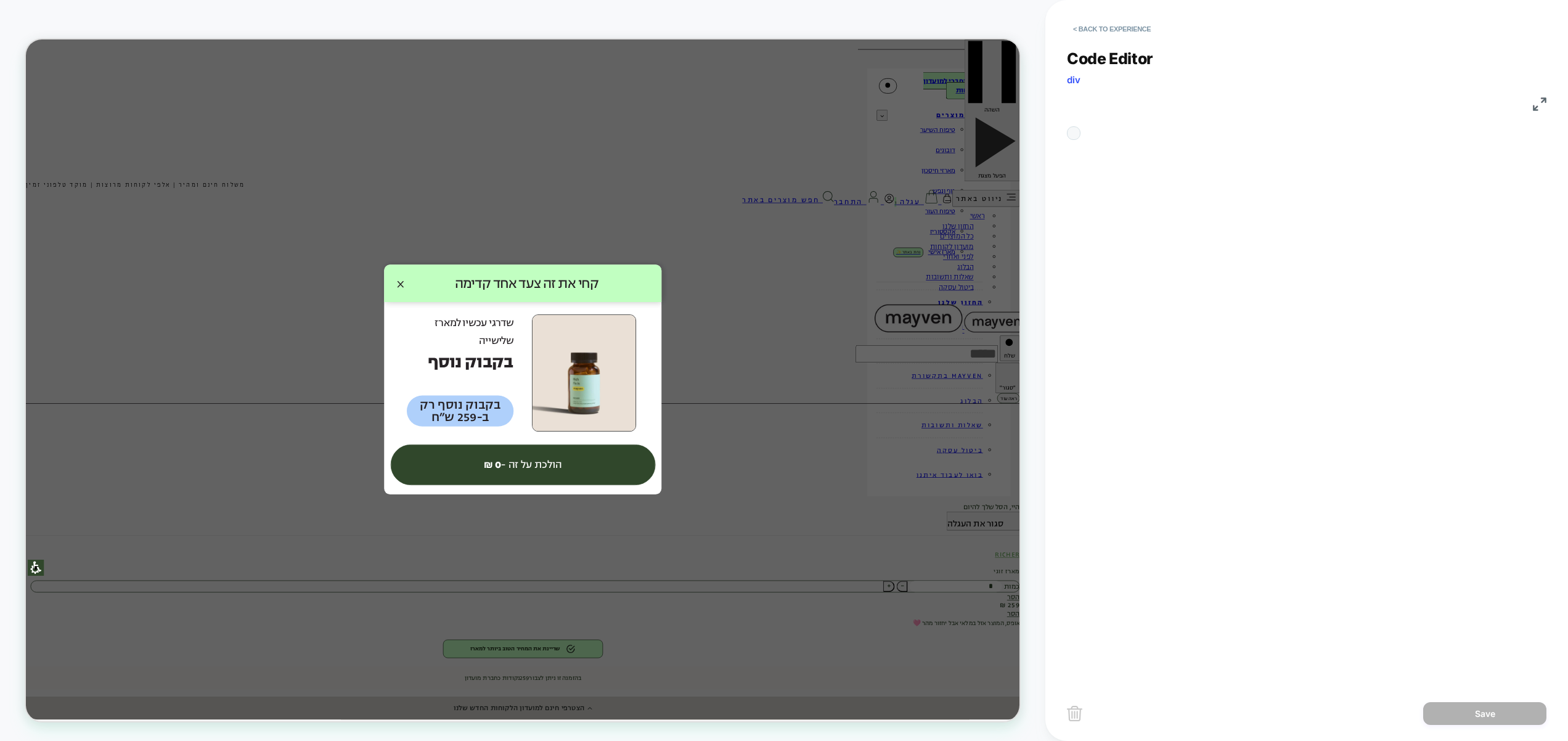
scroll to position [117, 0]
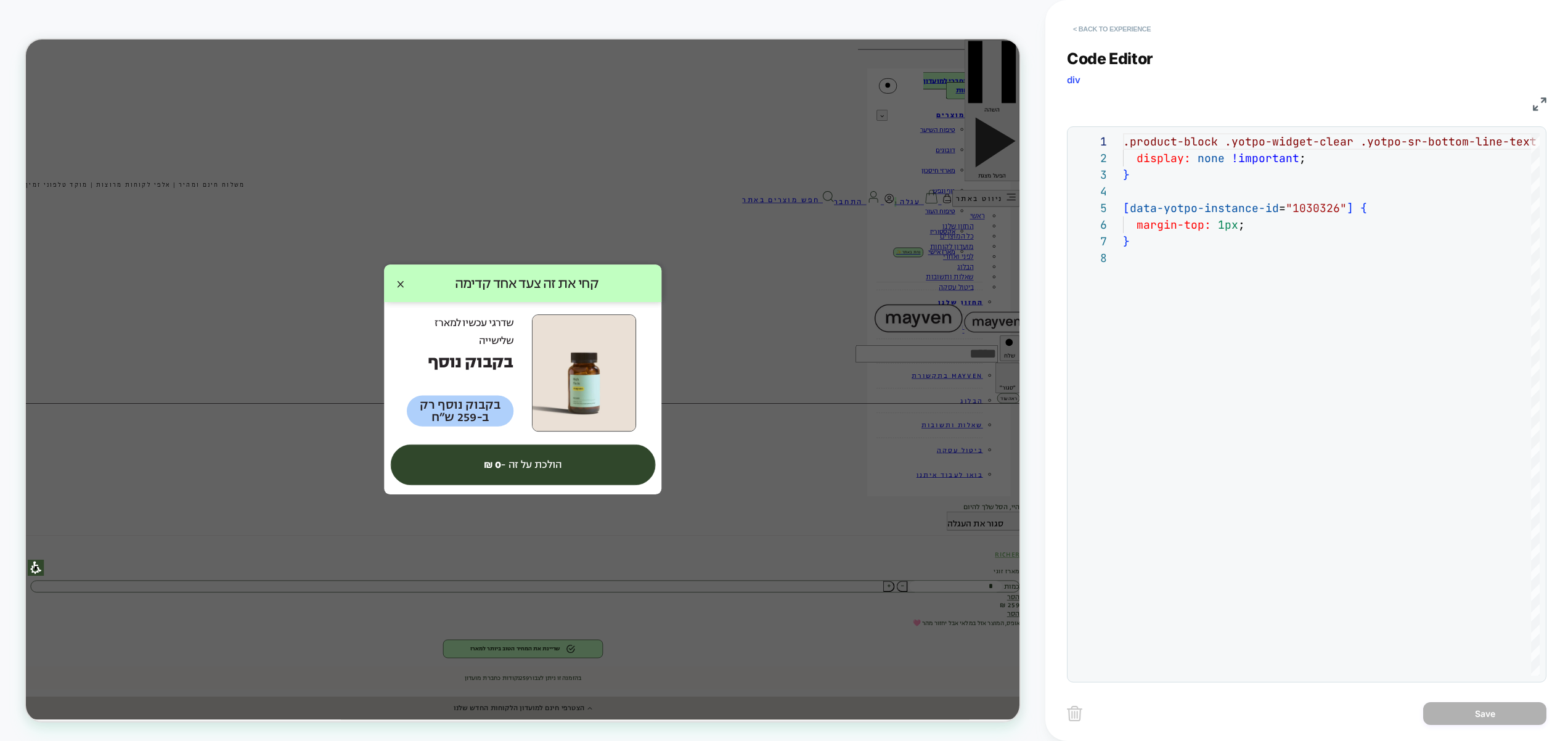
click at [1121, 35] on button "< Back to experience" at bounding box center [1112, 29] width 90 height 19
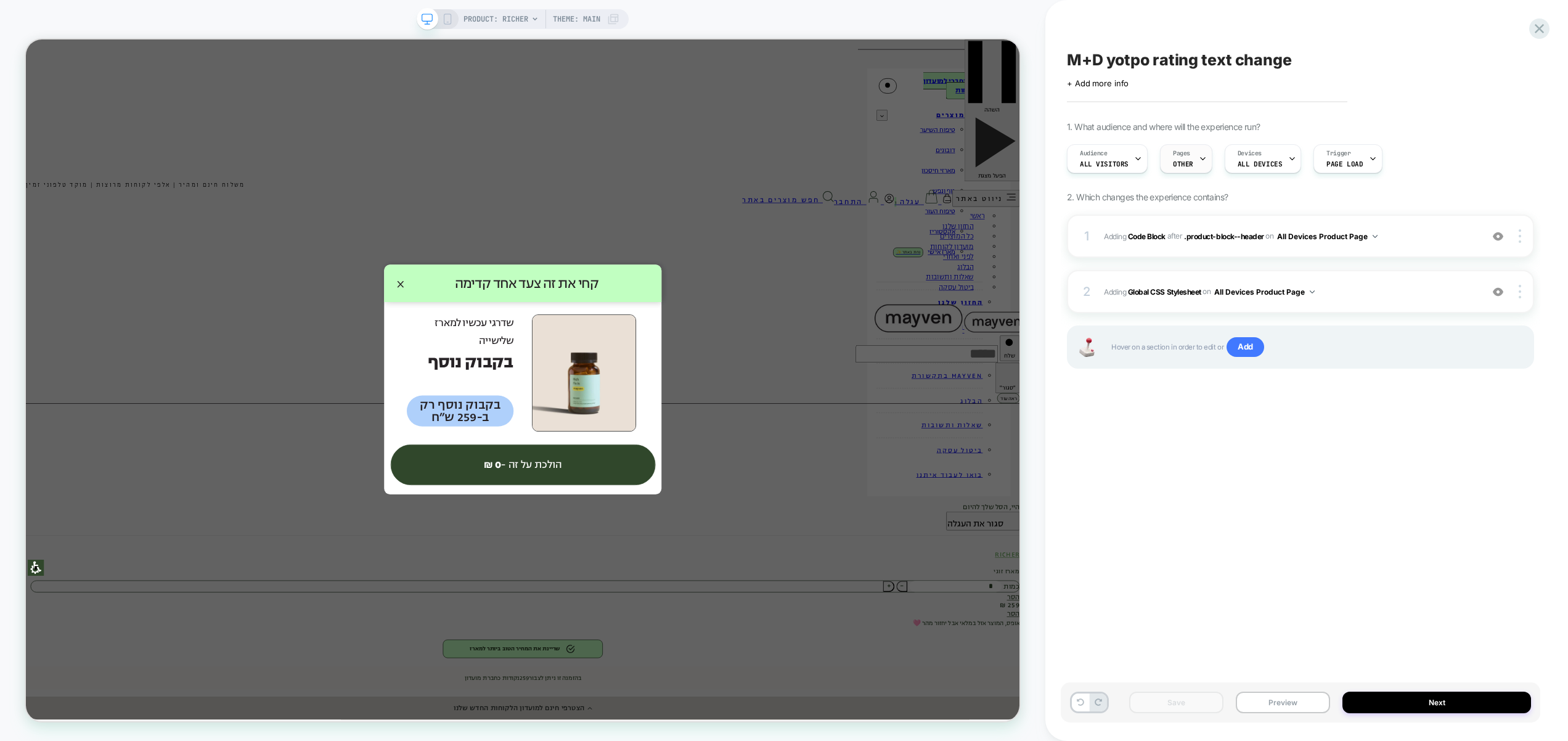
click at [1187, 167] on span "OTHER" at bounding box center [1182, 164] width 20 height 9
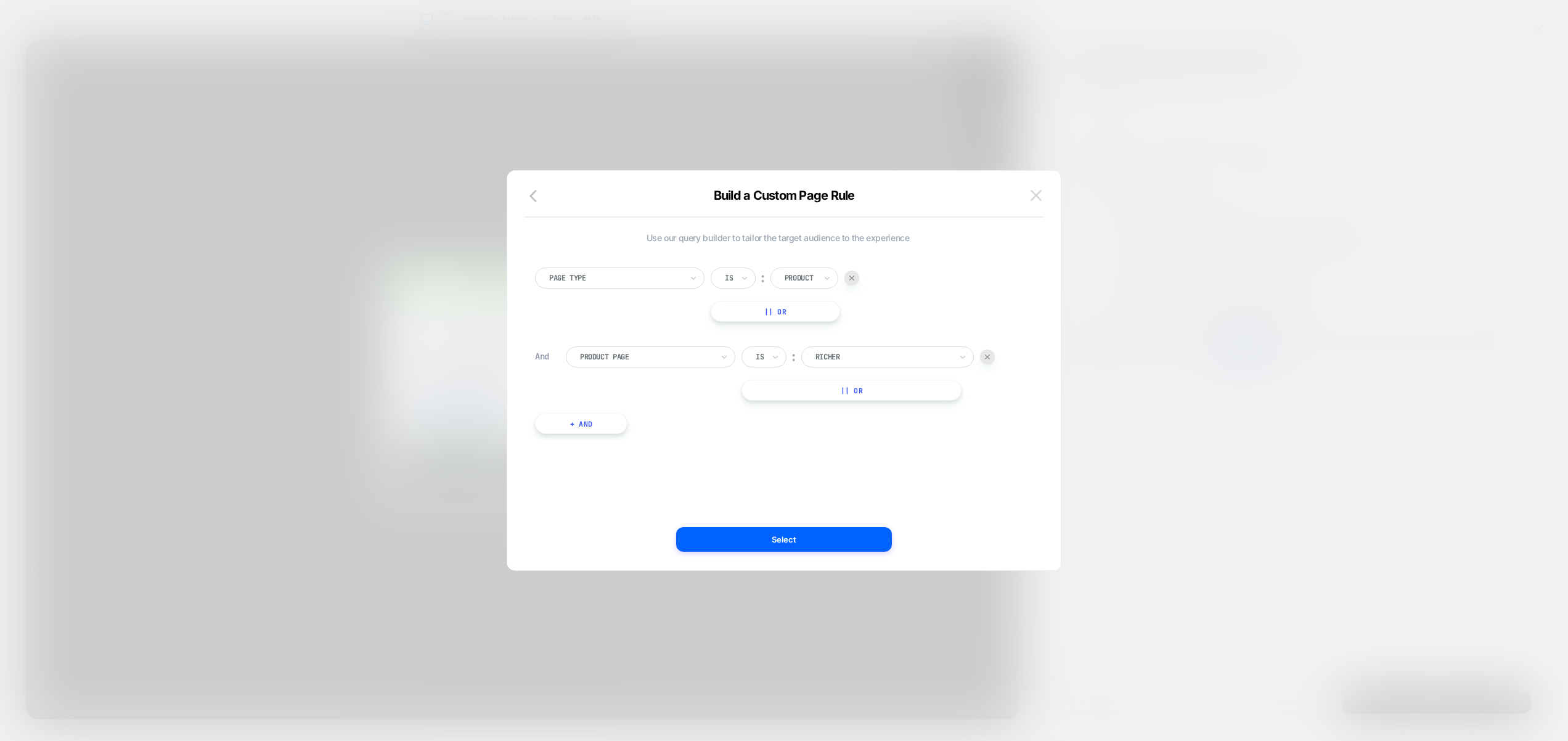
click at [1041, 192] on img at bounding box center [1036, 195] width 11 height 10
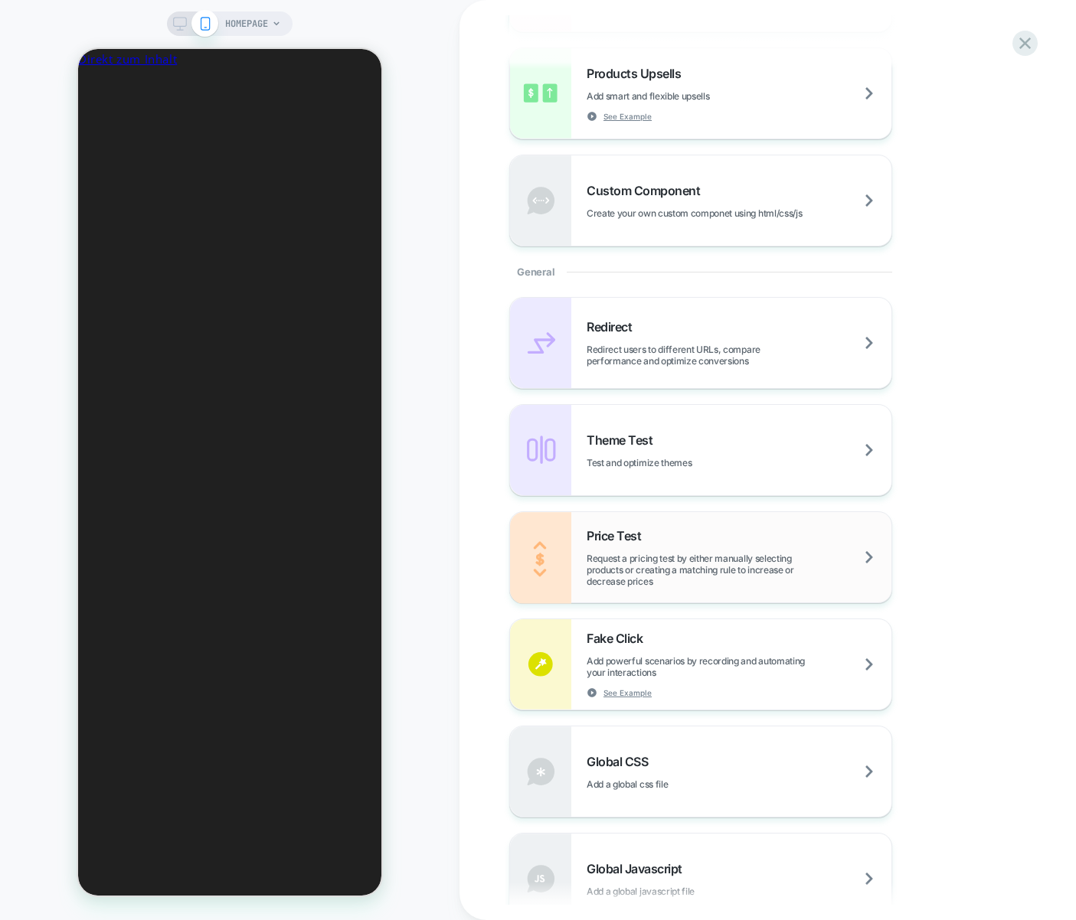
scroll to position [680, 0]
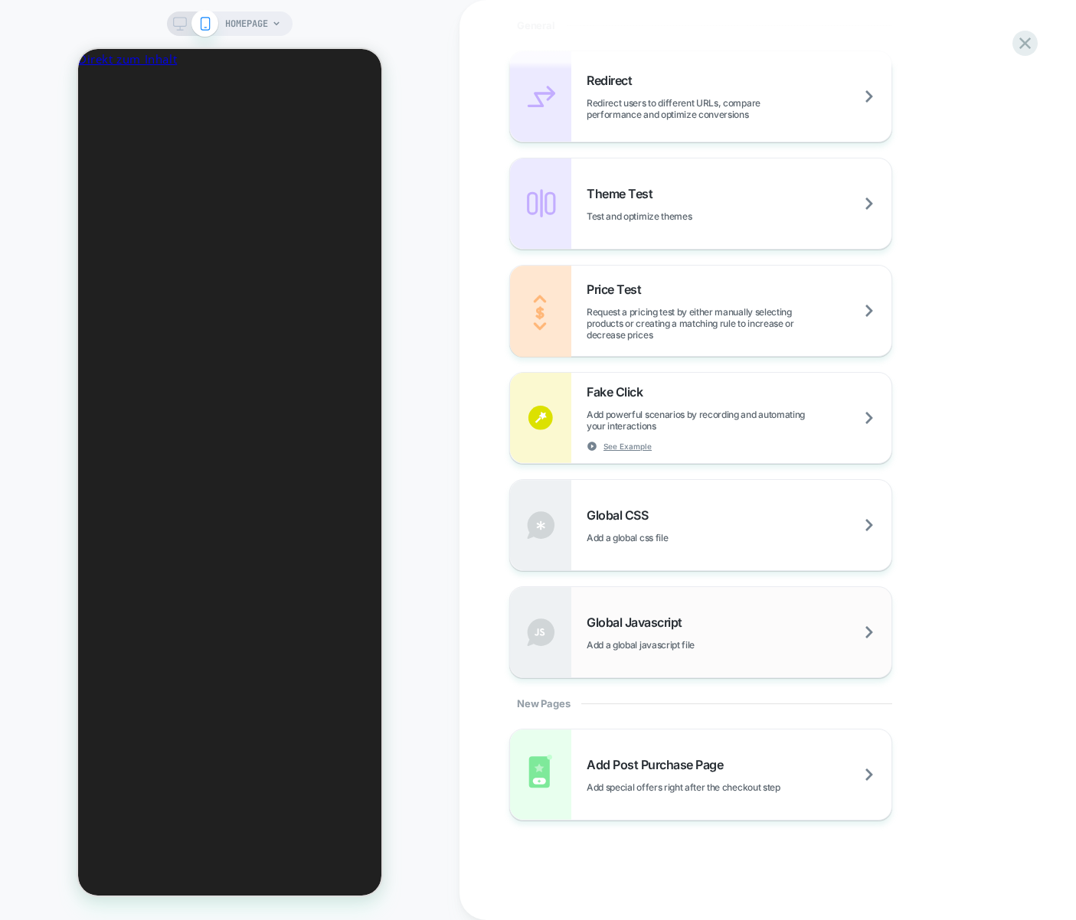
click at [664, 599] on div "Global Javascript Add a global javascript file" at bounding box center [700, 632] width 381 height 90
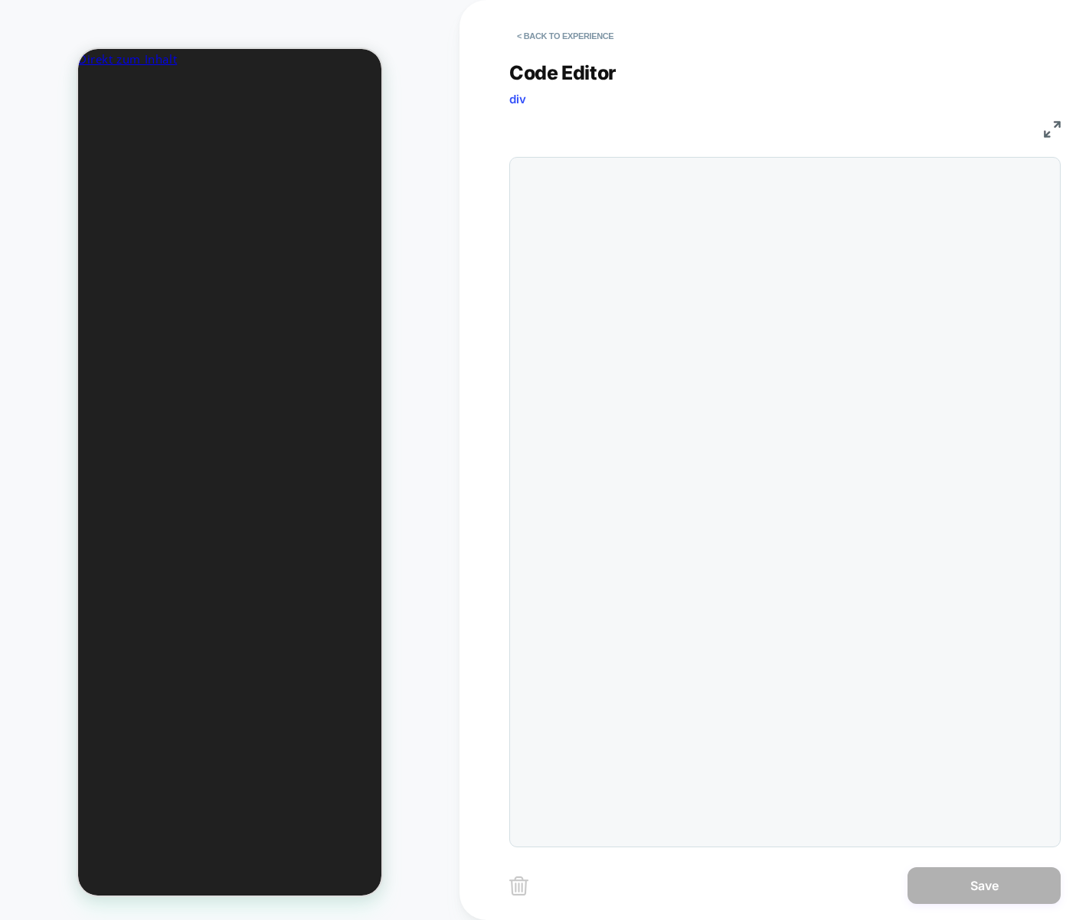
scroll to position [0, 280]
click at [694, 323] on div "1" at bounding box center [784, 502] width 551 height 691
drag, startPoint x: 717, startPoint y: 300, endPoint x: 718, endPoint y: 291, distance: 9.3
click at [717, 299] on div at bounding box center [815, 502] width 473 height 674
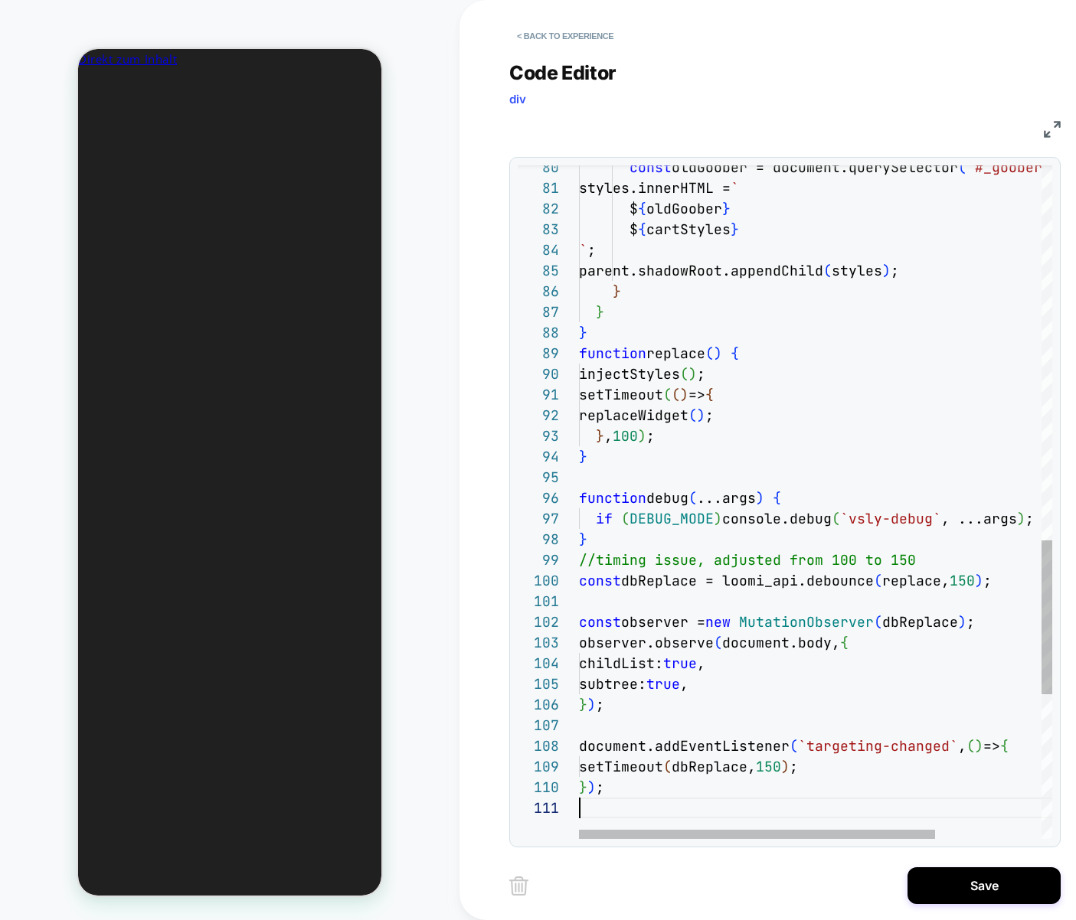
click at [726, 161] on div "80 81 82 83 84 85 86 87 88 89 90 91 92 93 94 95 96 97 98 99 100 101 102 103 104…" at bounding box center [784, 502] width 551 height 691
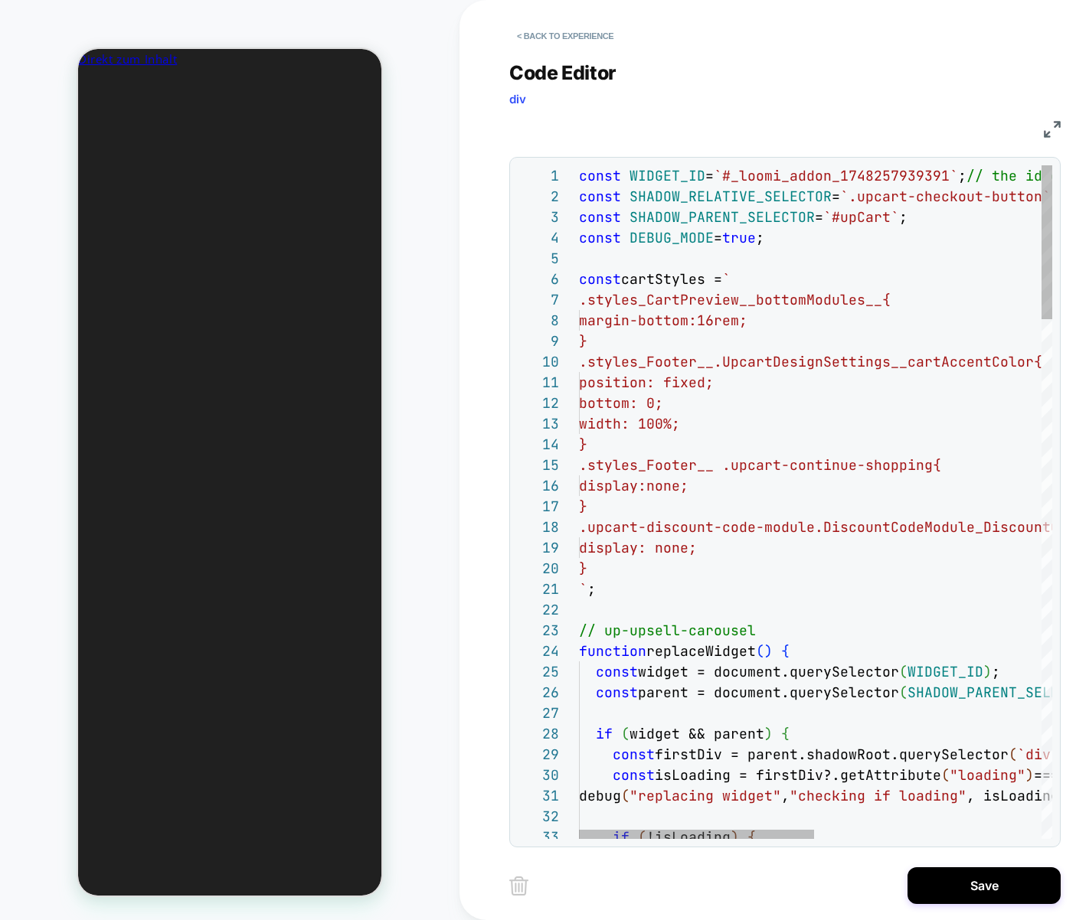
scroll to position [0, 182]
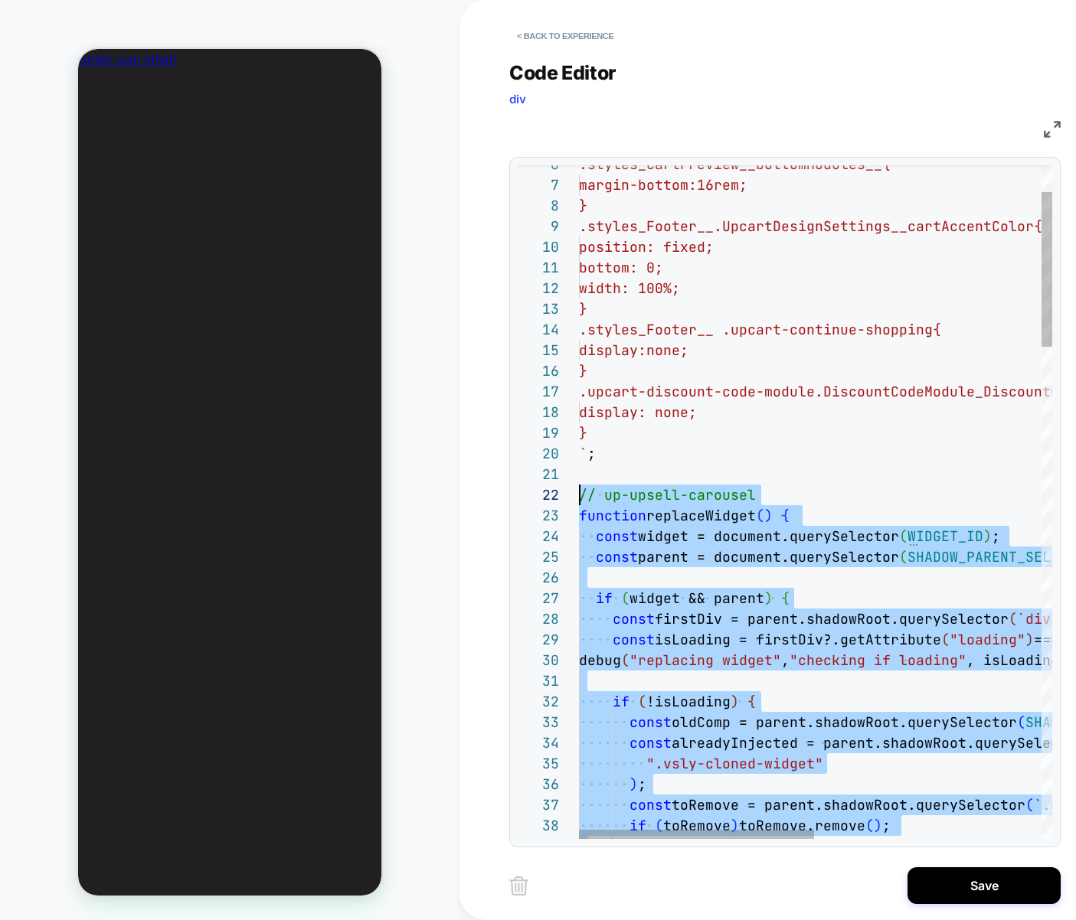
scroll to position [21, 0]
drag, startPoint x: 638, startPoint y: 405, endPoint x: 551, endPoint y: 495, distance: 125.1
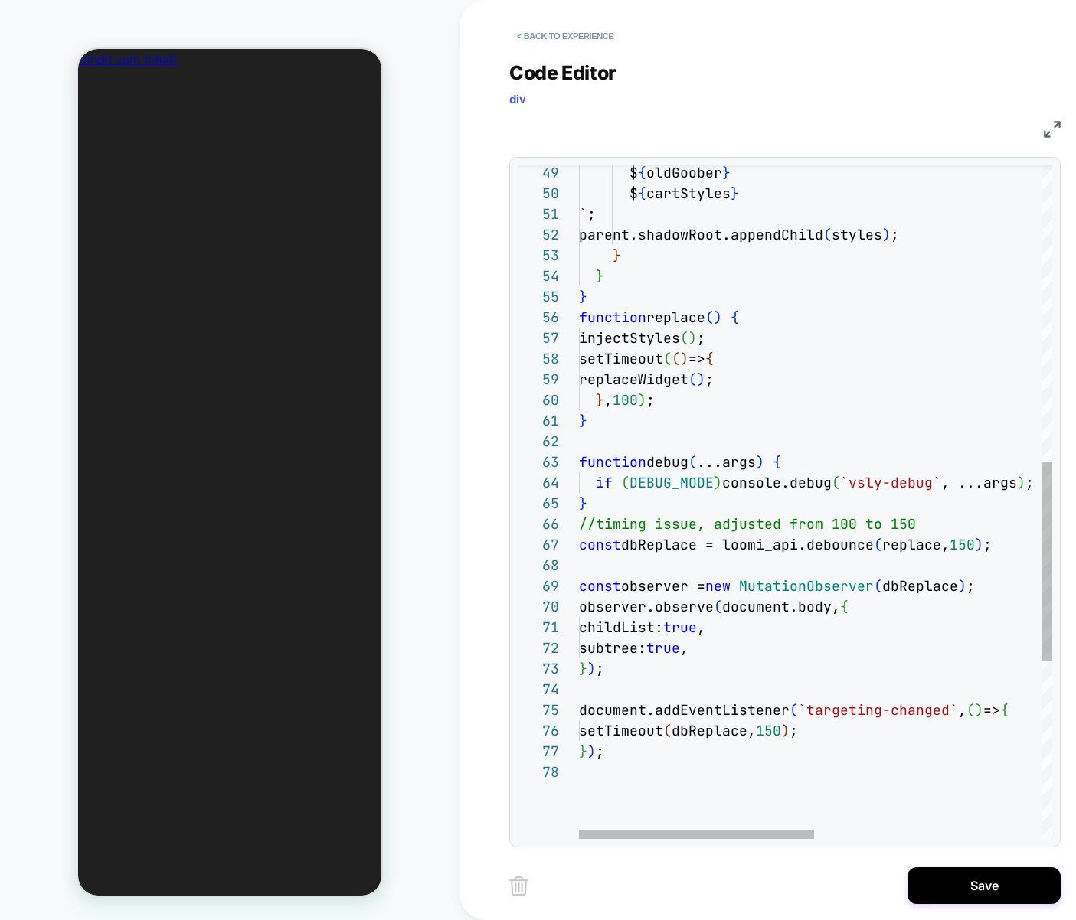
scroll to position [0, 228]
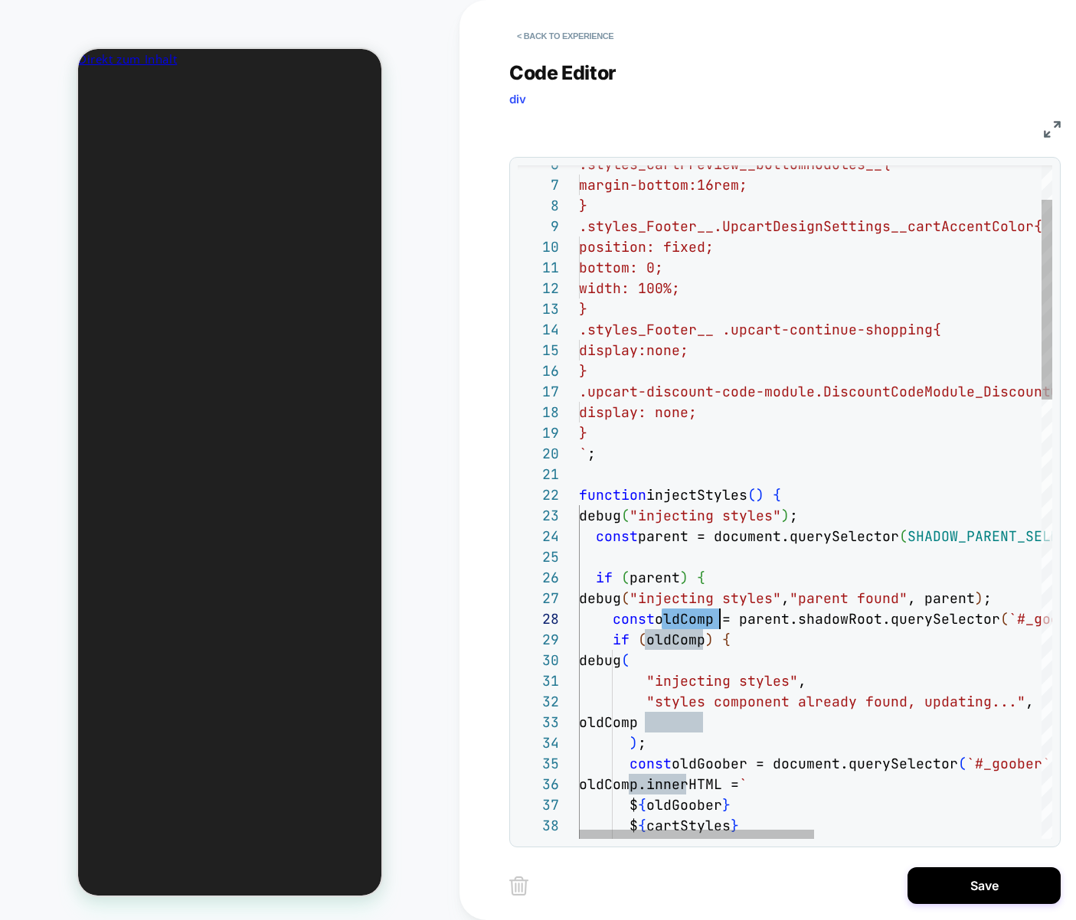
scroll to position [21, 0]
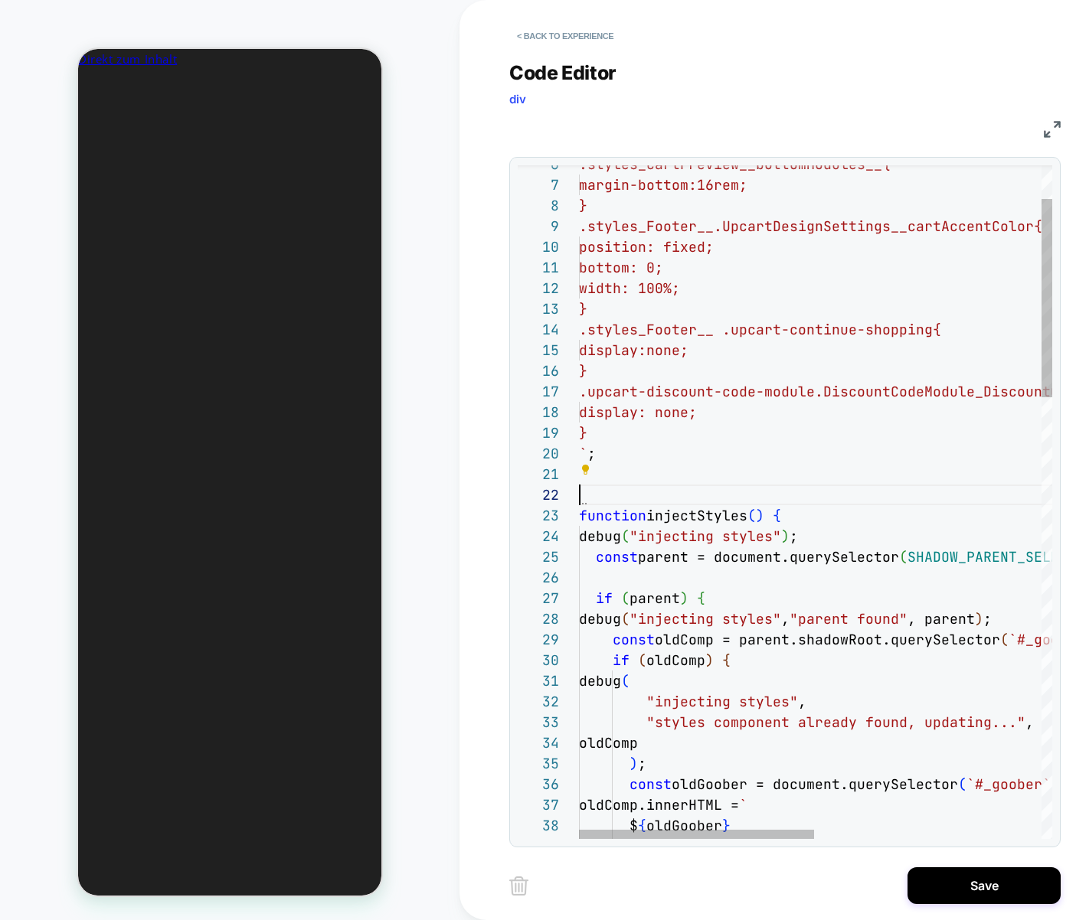
type textarea "**********"
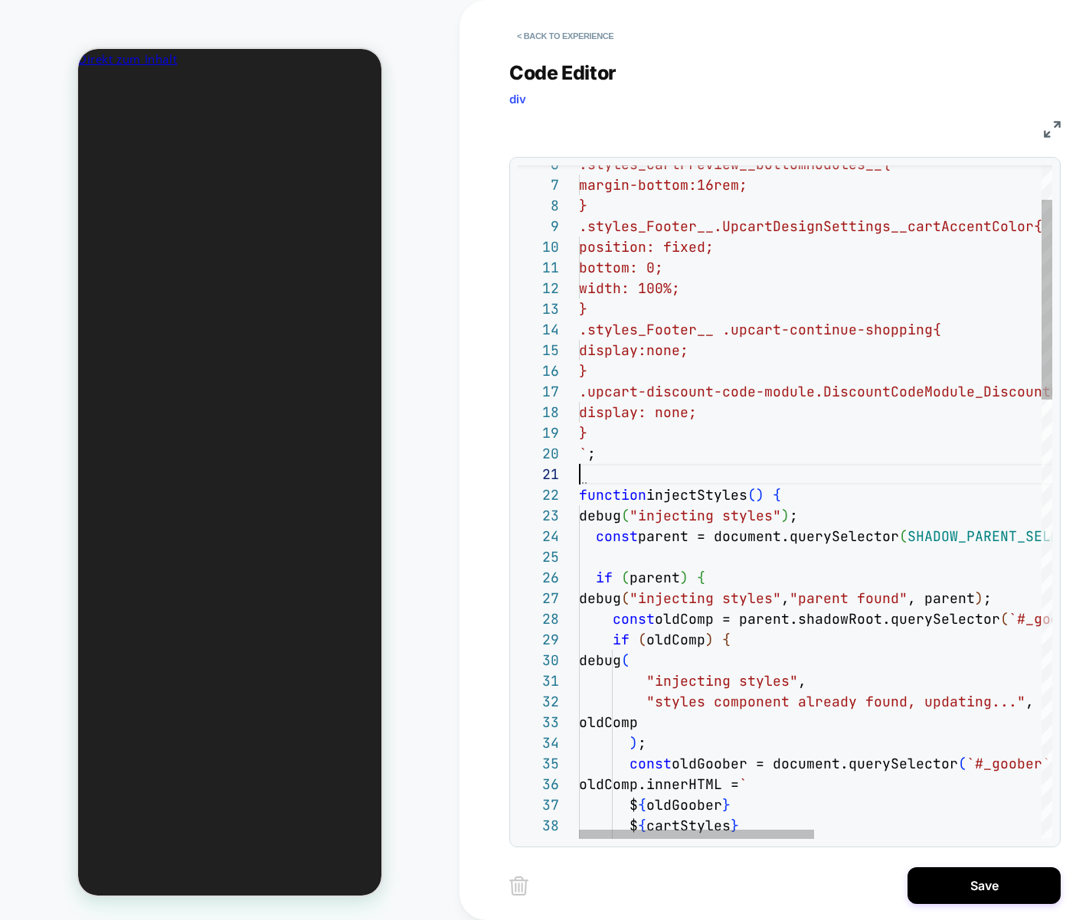
type textarea "**"
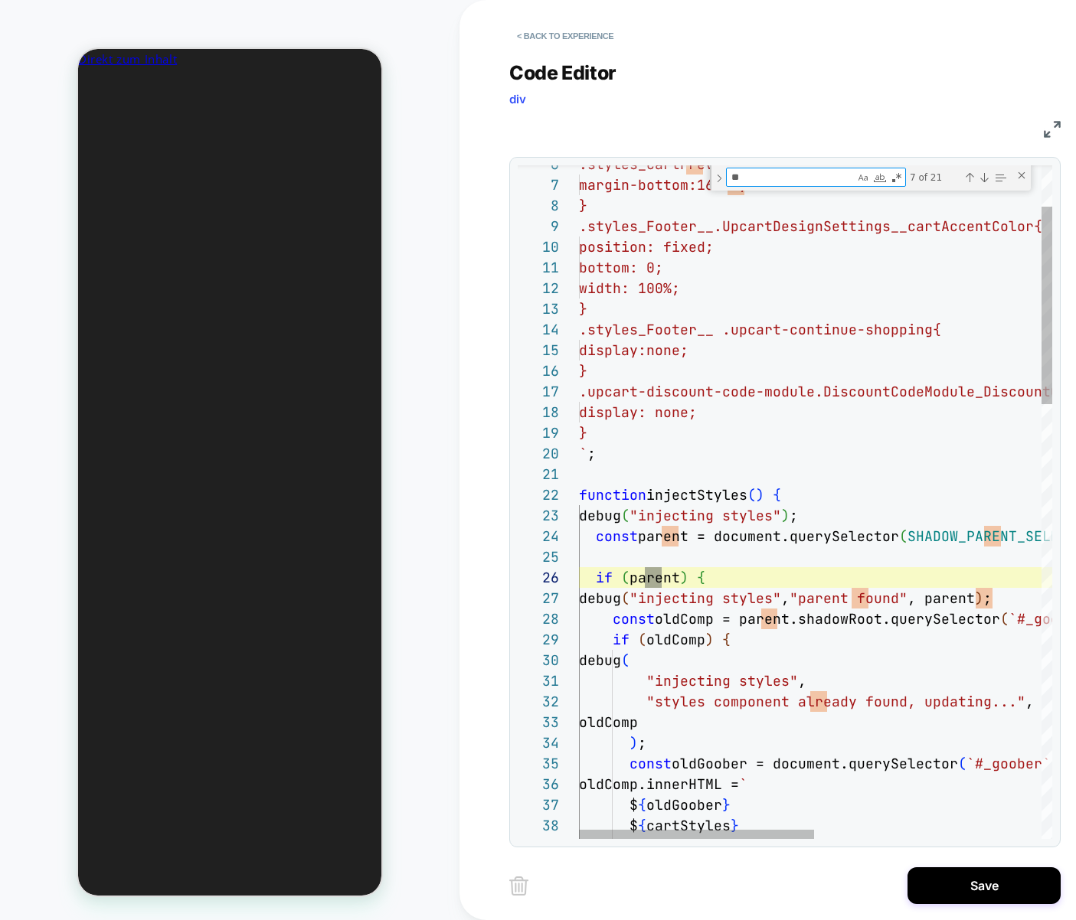
type textarea "**********"
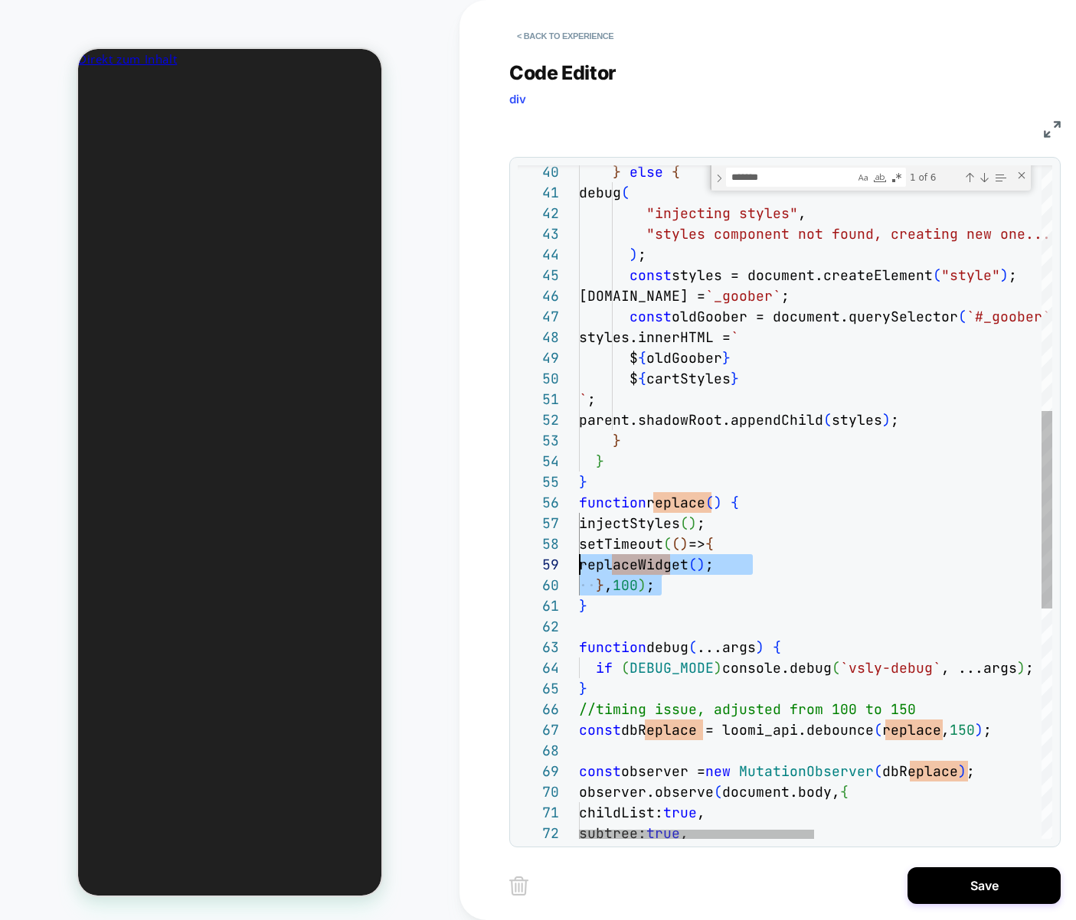
scroll to position [145, 0]
drag, startPoint x: 678, startPoint y: 586, endPoint x: 530, endPoint y: 549, distance: 152.3
click at [579, 549] on div "} else { debug ( "injecting styles" , "styles component not found, creating new…" at bounding box center [1043, 475] width 929 height 2291
click at [655, 573] on div "} else { debug ( "injecting styles" , "styles component not found, creating new…" at bounding box center [1043, 475] width 929 height 2291
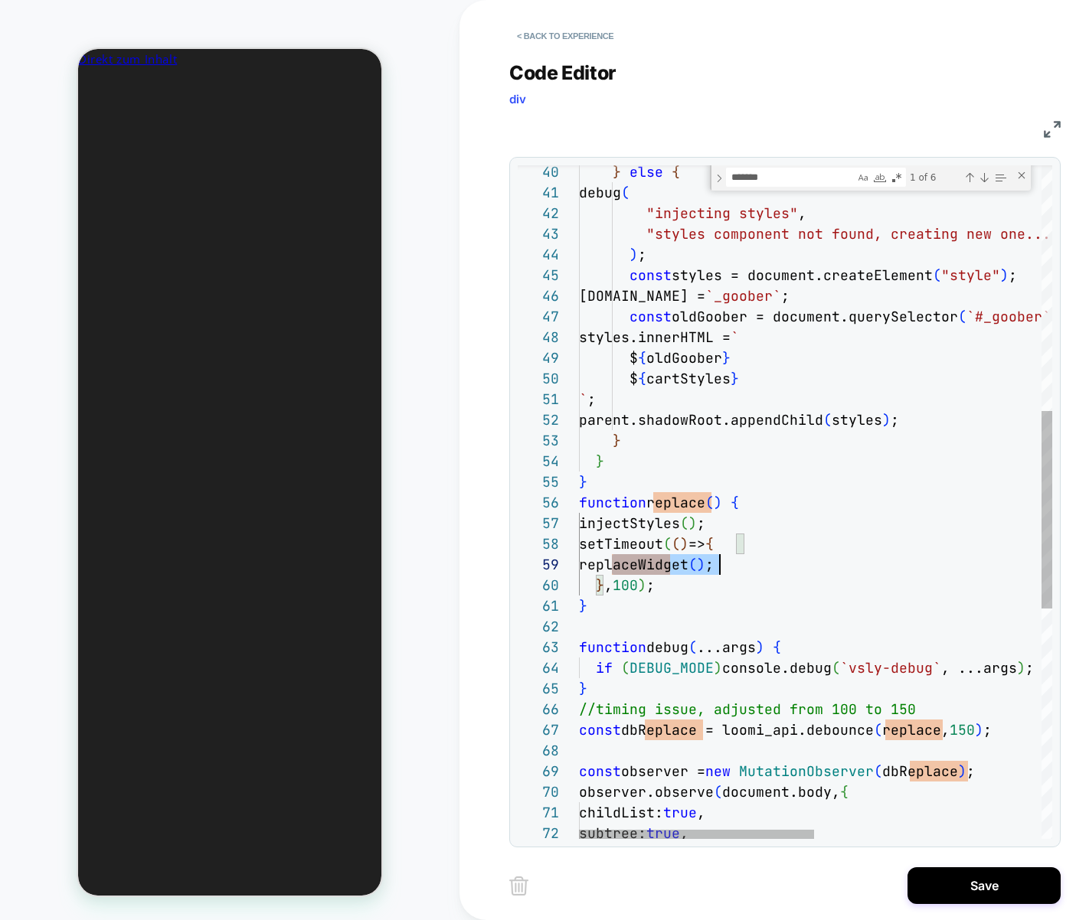
scroll to position [165, 141]
click at [655, 573] on div "} else { debug ( "injecting styles" , "styles component not found, creating new…" at bounding box center [1043, 475] width 929 height 2291
type textarea "**********"
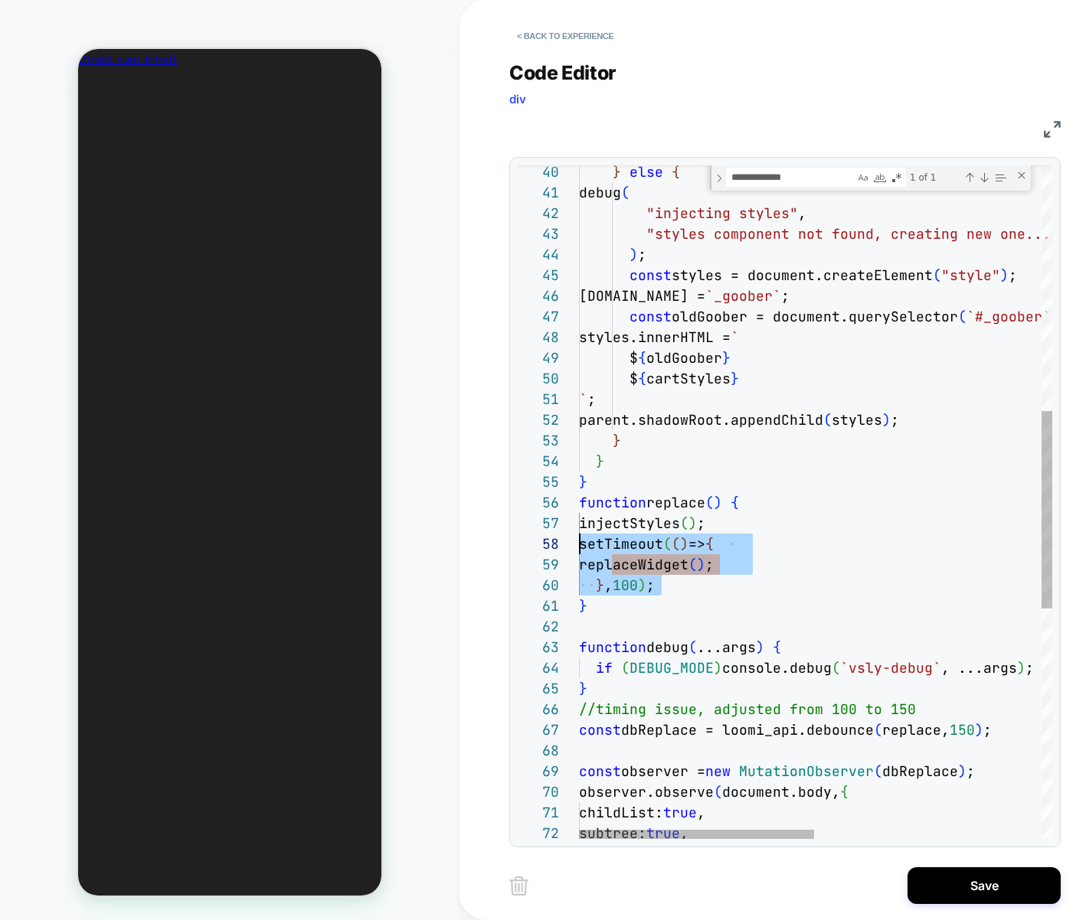
drag, startPoint x: 692, startPoint y: 582, endPoint x: 550, endPoint y: 547, distance: 145.8
click at [579, 547] on div "} else { debug ( "injecting styles" , "styles component not found, creating new…" at bounding box center [1043, 475] width 929 height 2291
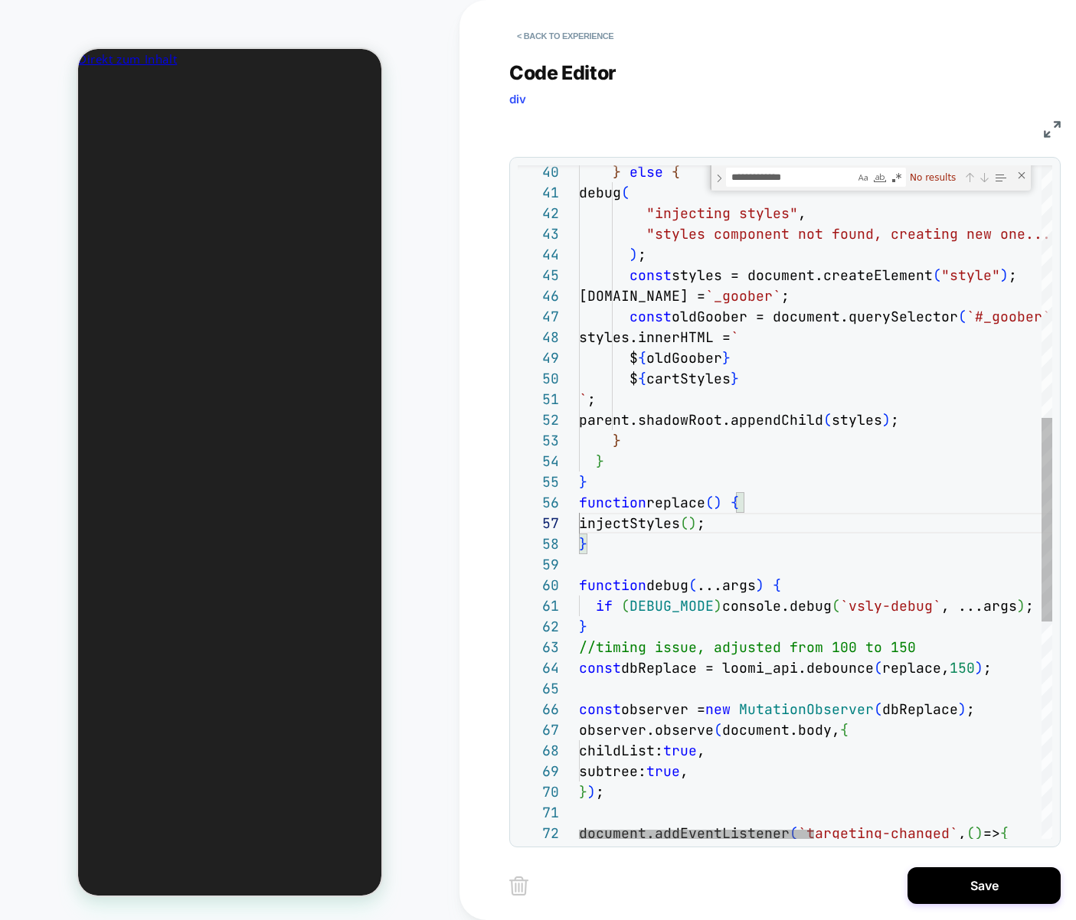
click at [838, 461] on div "} else { debug ( "injecting styles" , "styles component not found, creating new…" at bounding box center [1043, 444] width 929 height 2229
click at [916, 668] on div "} else { debug ( "injecting styles" , "styles component not found, creating new…" at bounding box center [1043, 456] width 929 height 2203
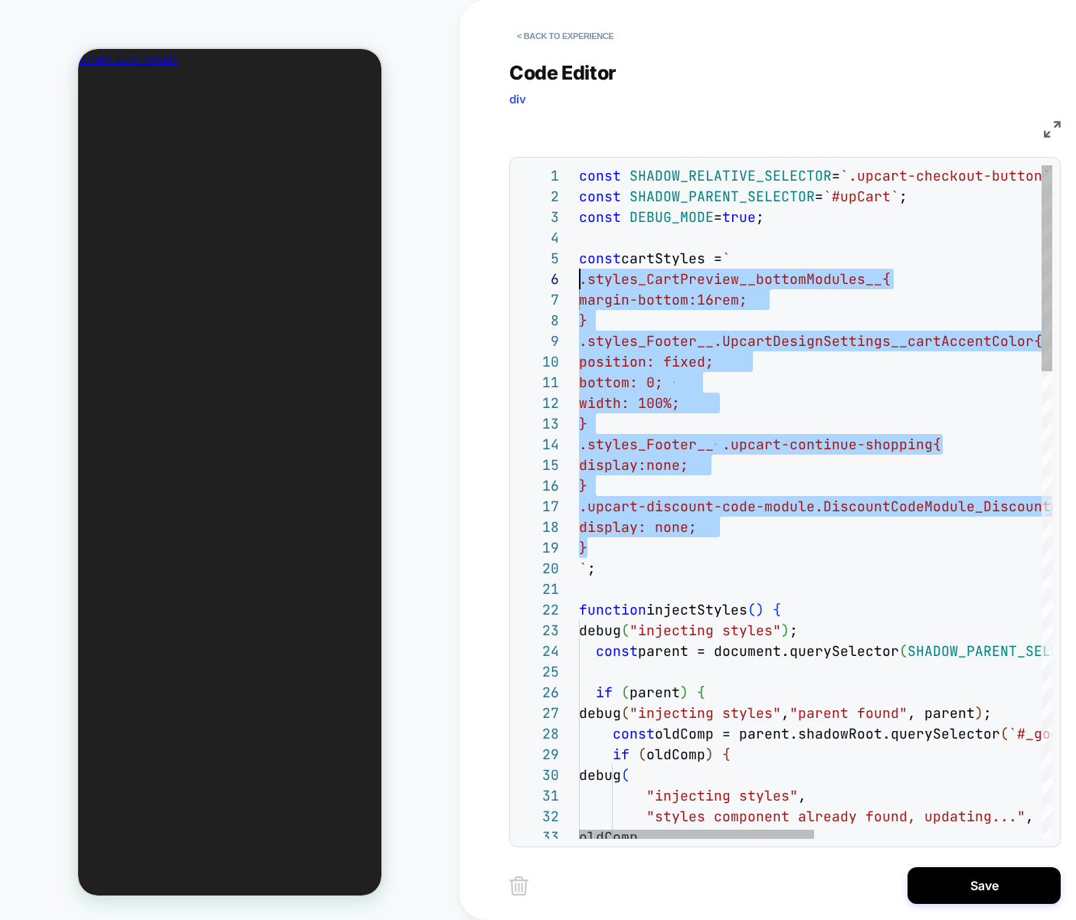
drag, startPoint x: 608, startPoint y: 549, endPoint x: 547, endPoint y: 279, distance: 276.4
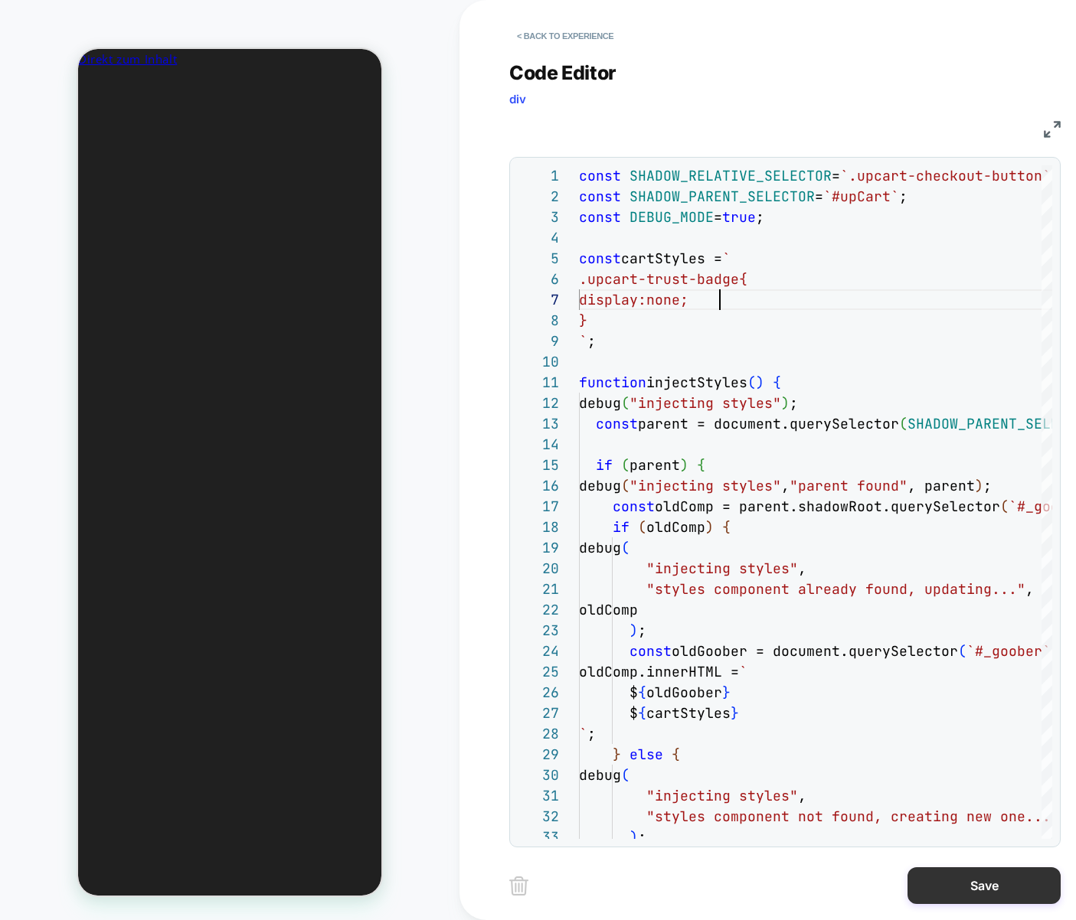
type textarea "**********"
click at [988, 886] on button "Save" at bounding box center [983, 885] width 153 height 37
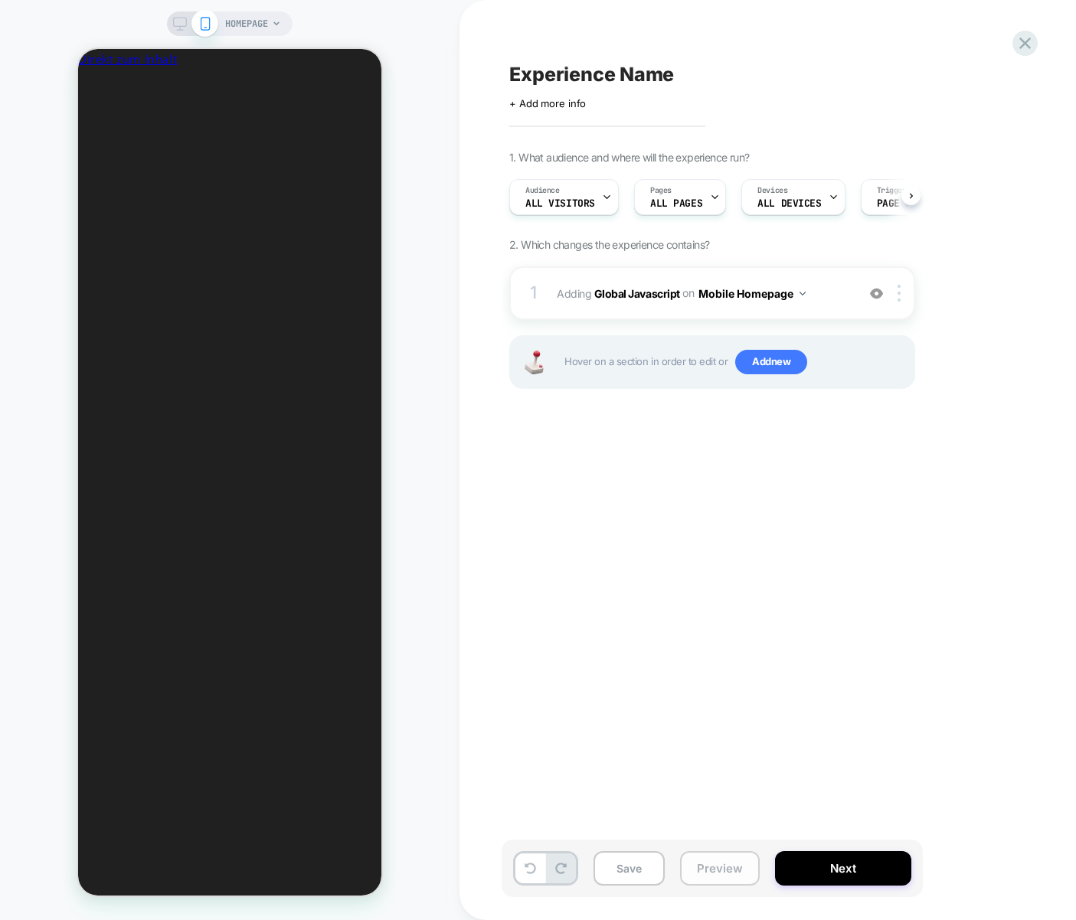
drag, startPoint x: 743, startPoint y: 871, endPoint x: 746, endPoint y: 851, distance: 20.1
click at [743, 871] on button "Preview" at bounding box center [720, 868] width 80 height 34
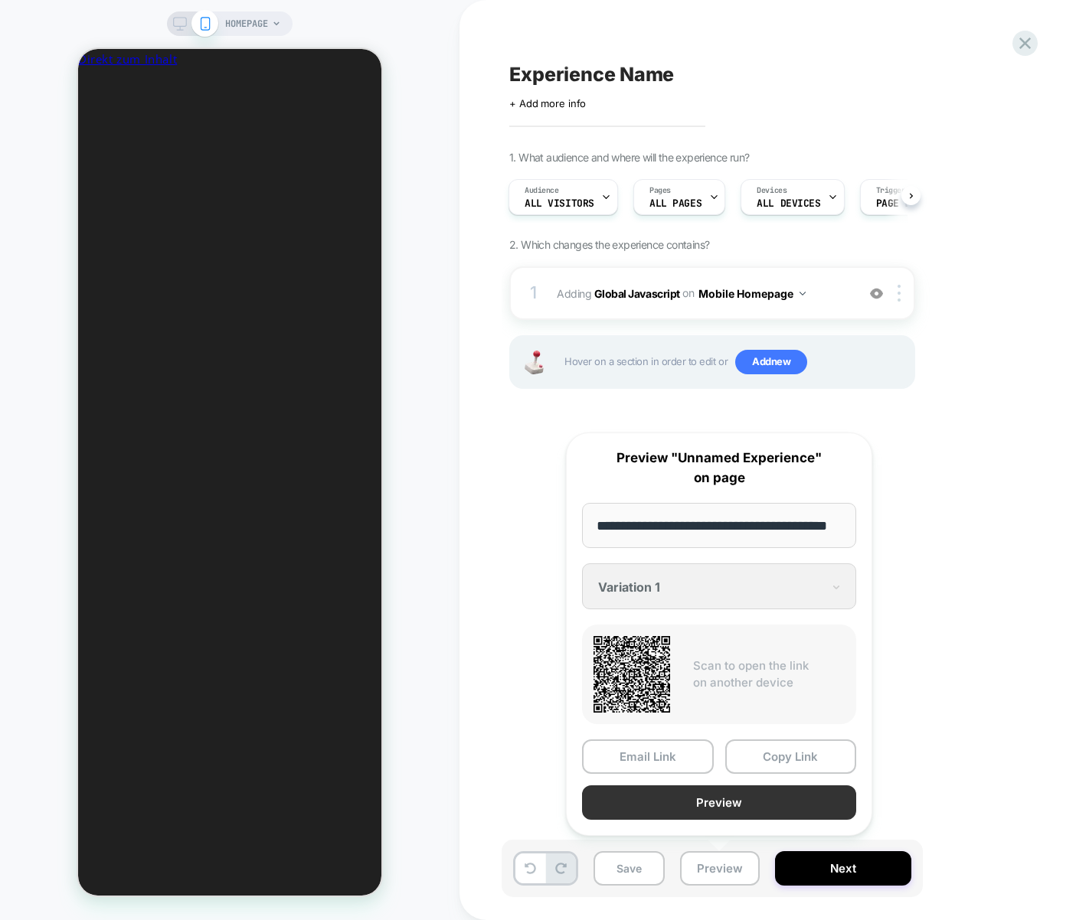
click at [737, 805] on button "Preview" at bounding box center [719, 802] width 274 height 34
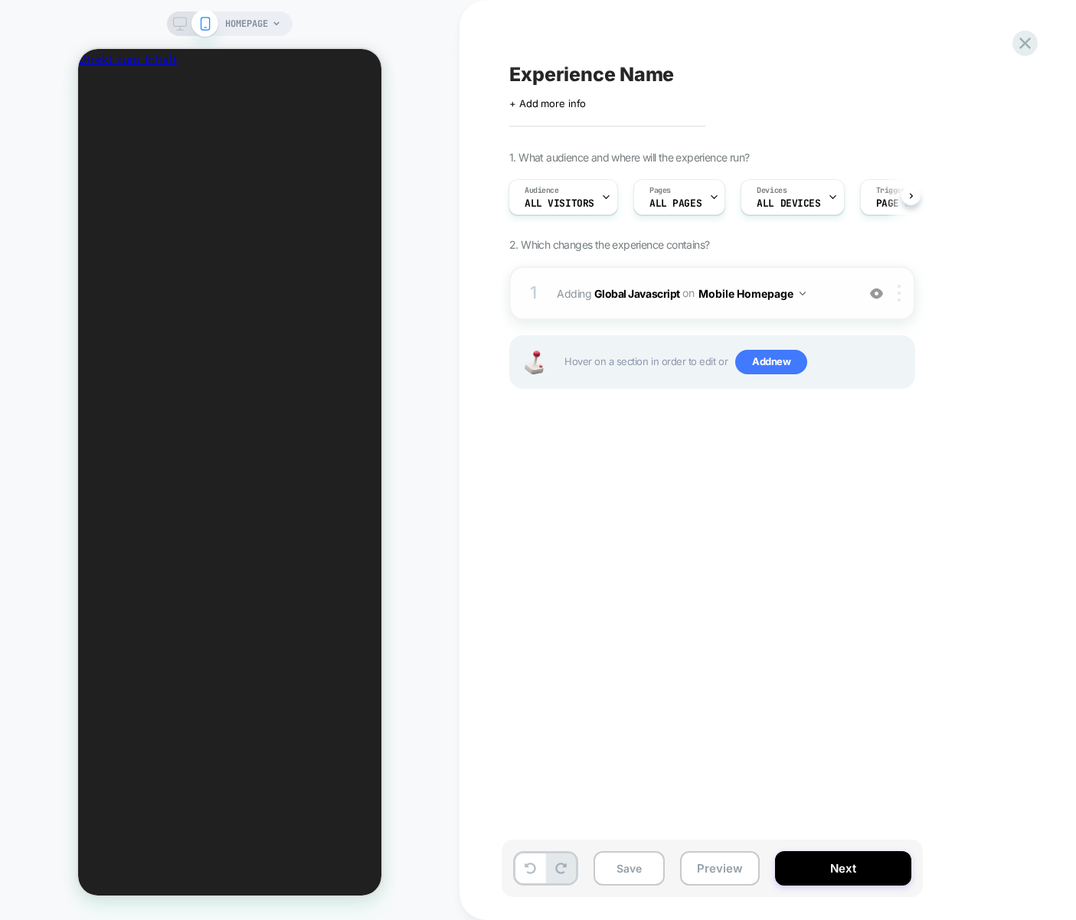
click at [898, 293] on img at bounding box center [898, 293] width 3 height 17
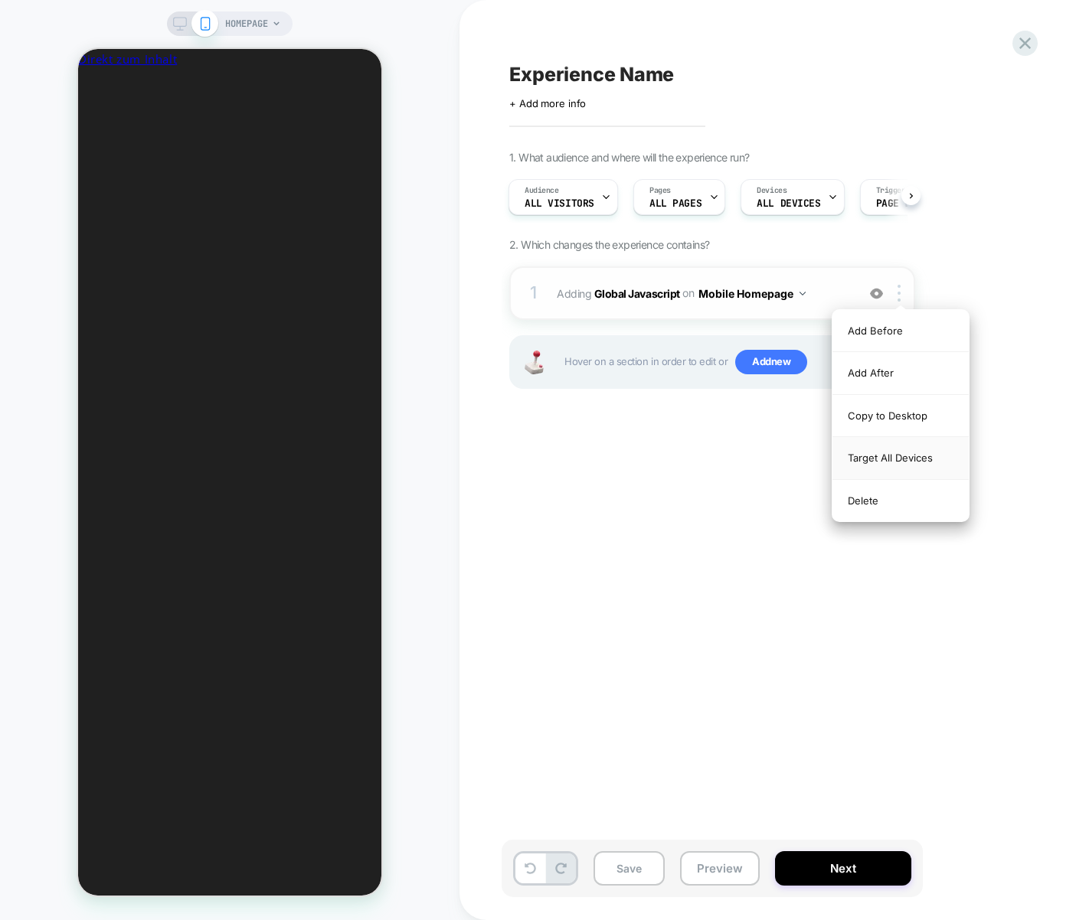
click at [912, 466] on div "Target All Devices" at bounding box center [900, 458] width 136 height 42
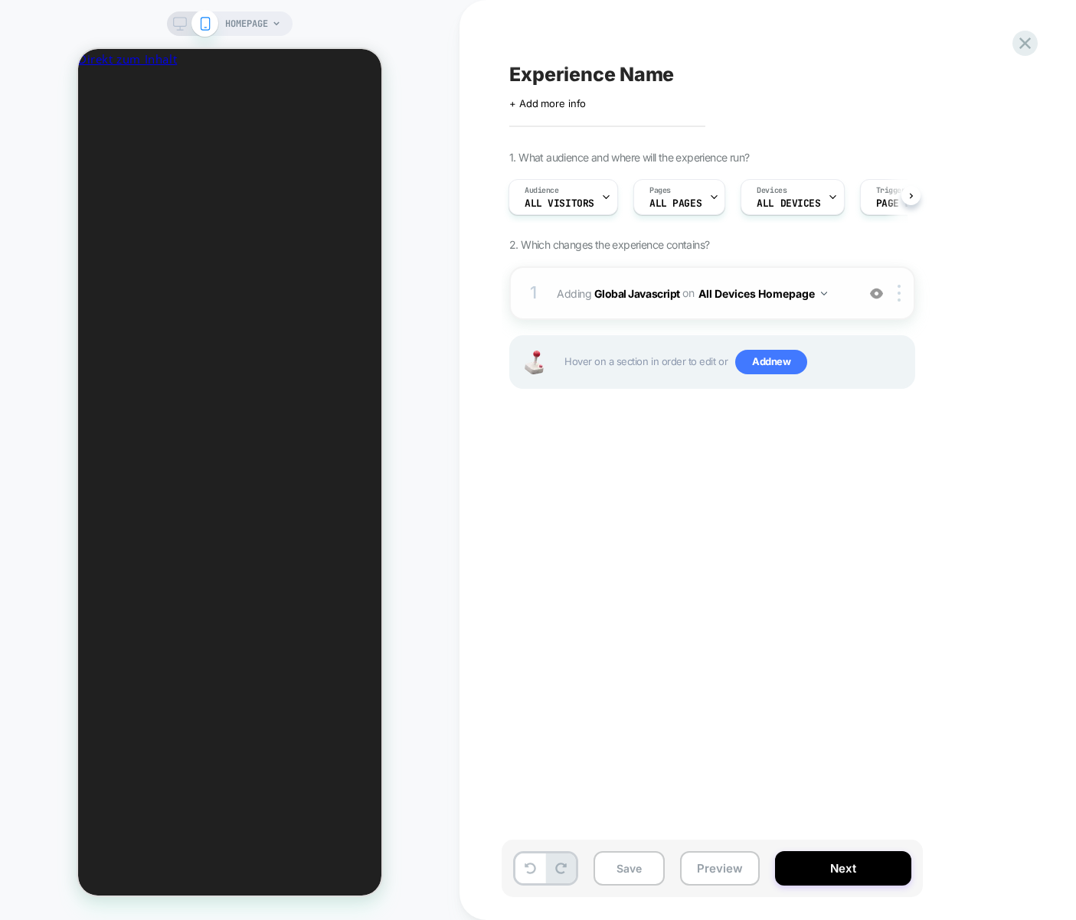
click at [784, 297] on button "All Devices Homepage" at bounding box center [762, 294] width 129 height 22
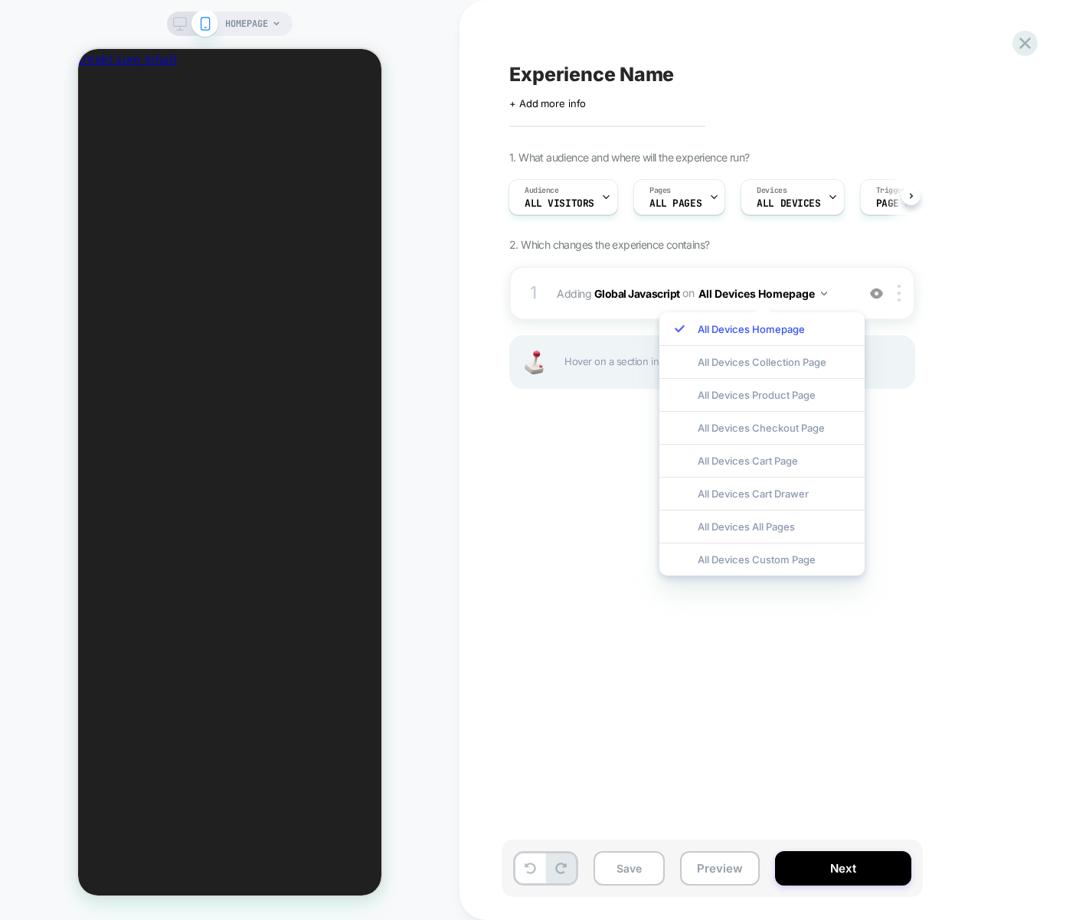
click at [789, 521] on div "All Devices All Pages" at bounding box center [761, 526] width 205 height 33
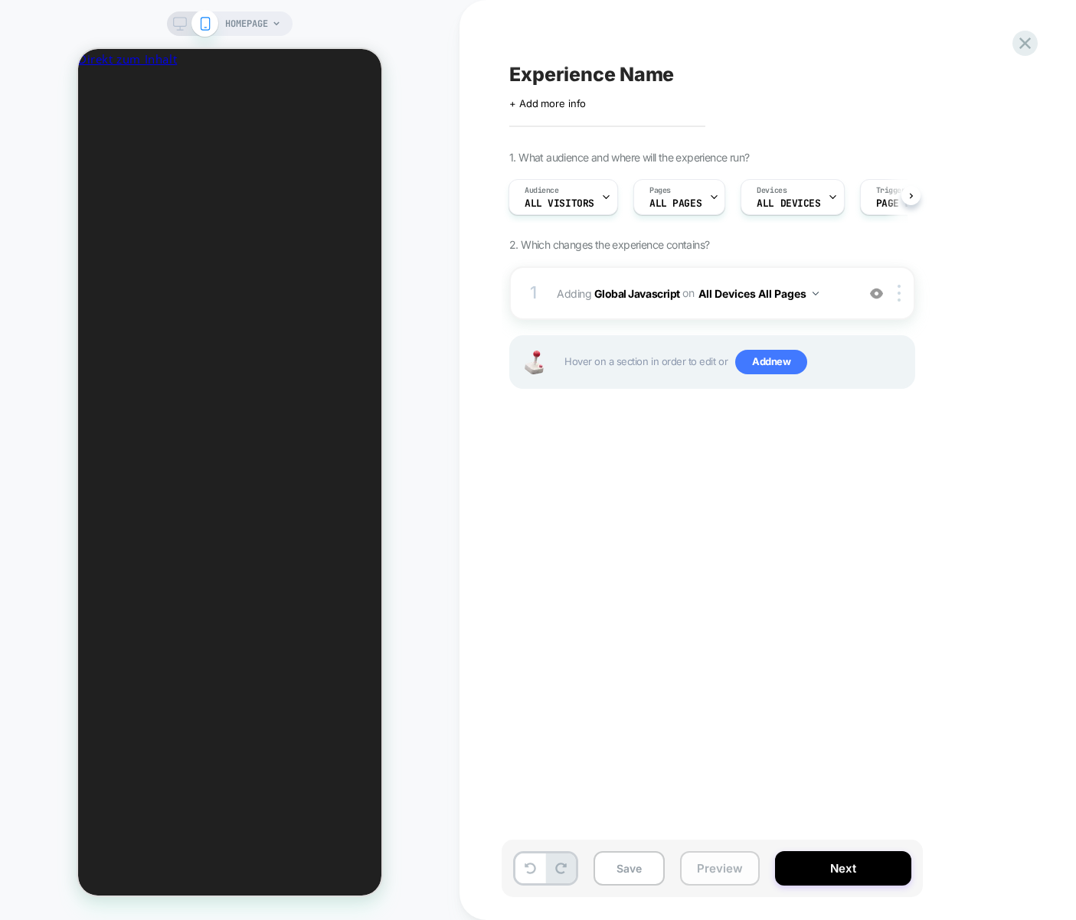
drag, startPoint x: 733, startPoint y: 879, endPoint x: 723, endPoint y: 870, distance: 13.5
click at [730, 876] on button "Preview" at bounding box center [720, 868] width 80 height 34
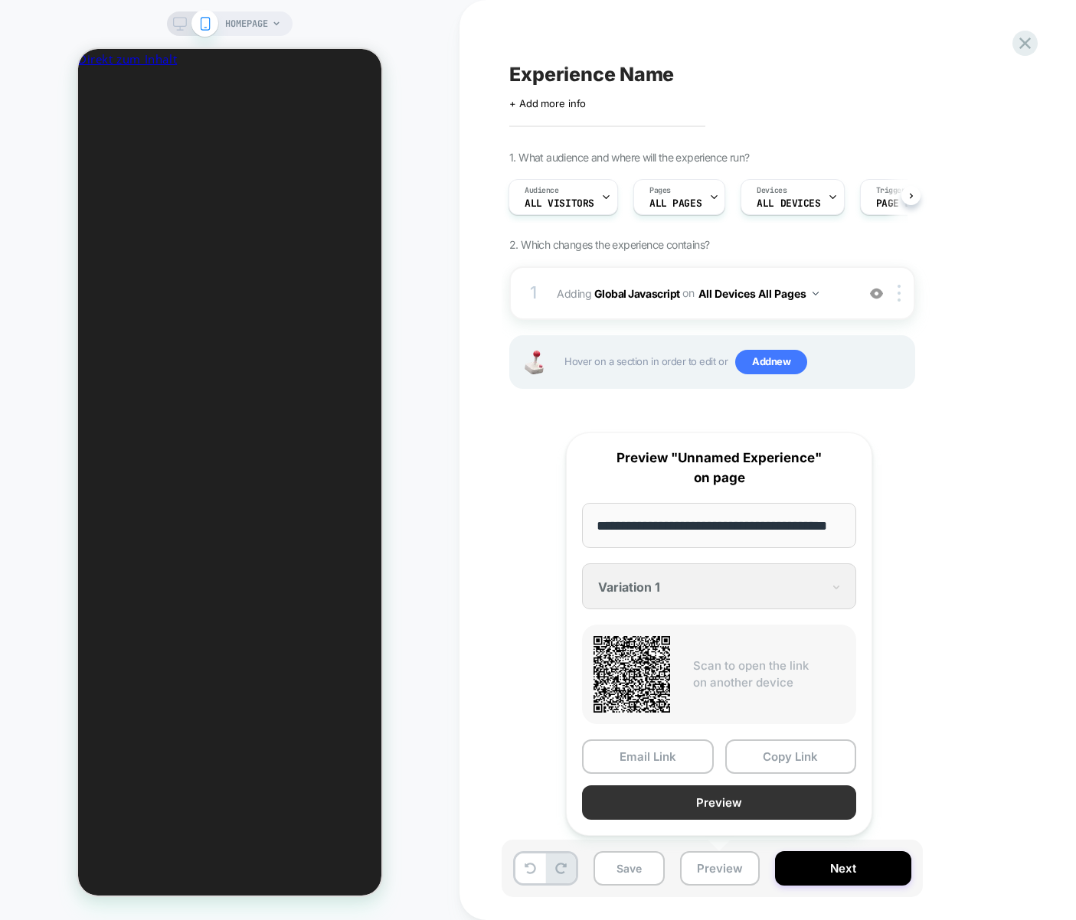
click at [708, 810] on button "Preview" at bounding box center [719, 802] width 274 height 34
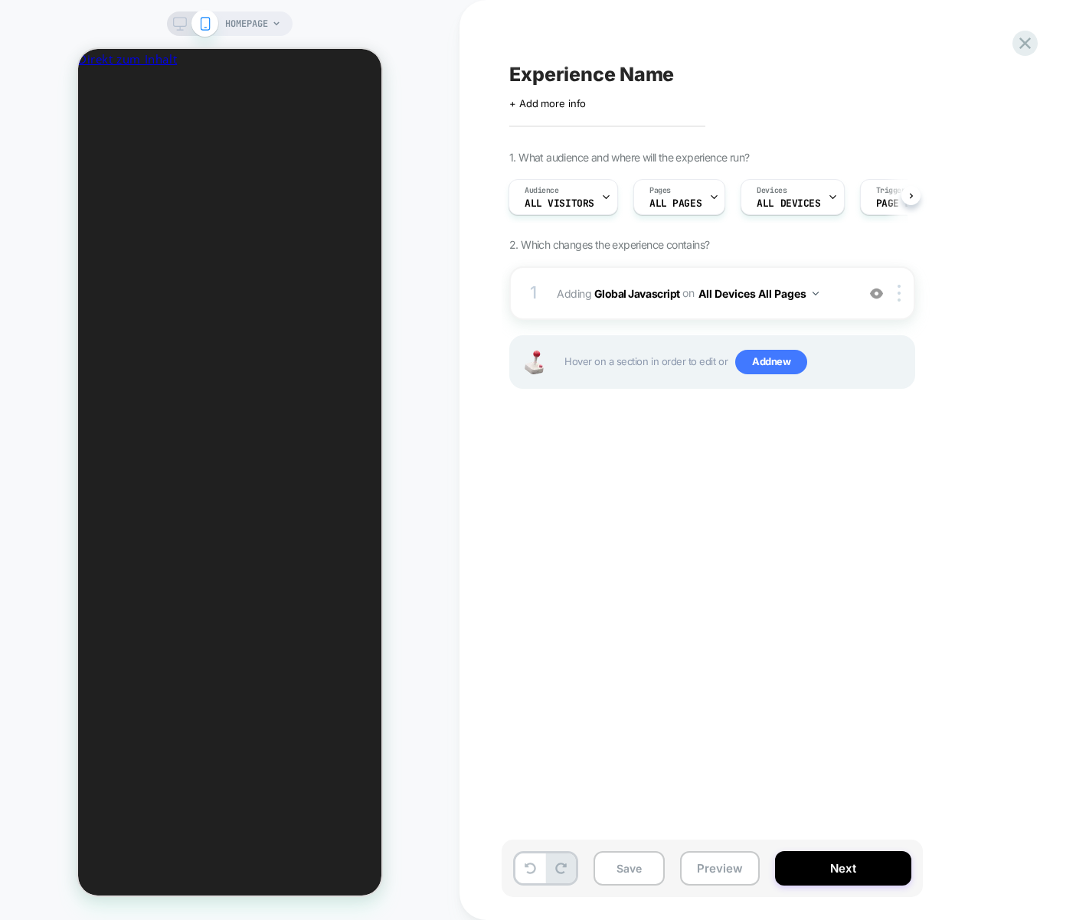
scroll to position [0, 280]
click at [830, 286] on span "Adding Global Javascript on All Devices All Pages" at bounding box center [703, 294] width 292 height 22
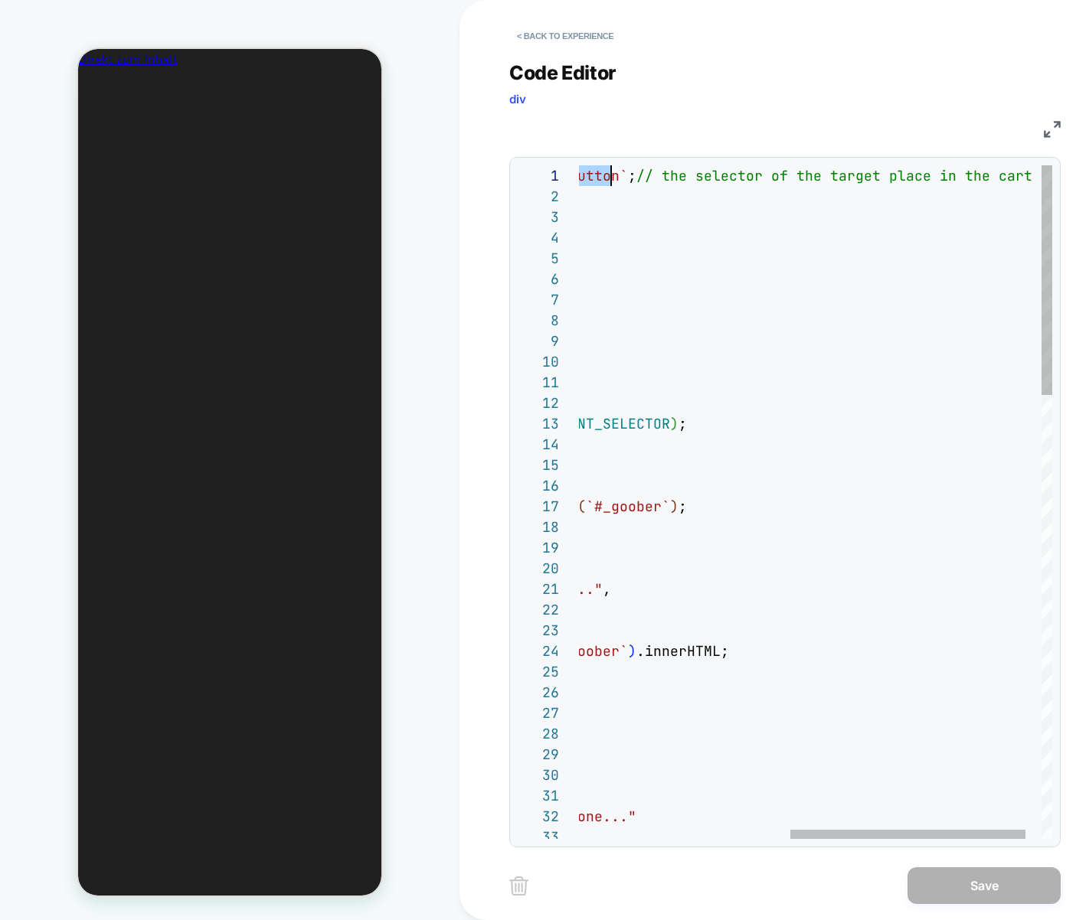
scroll to position [0, 513]
drag, startPoint x: 862, startPoint y: 178, endPoint x: 668, endPoint y: 181, distance: 194.5
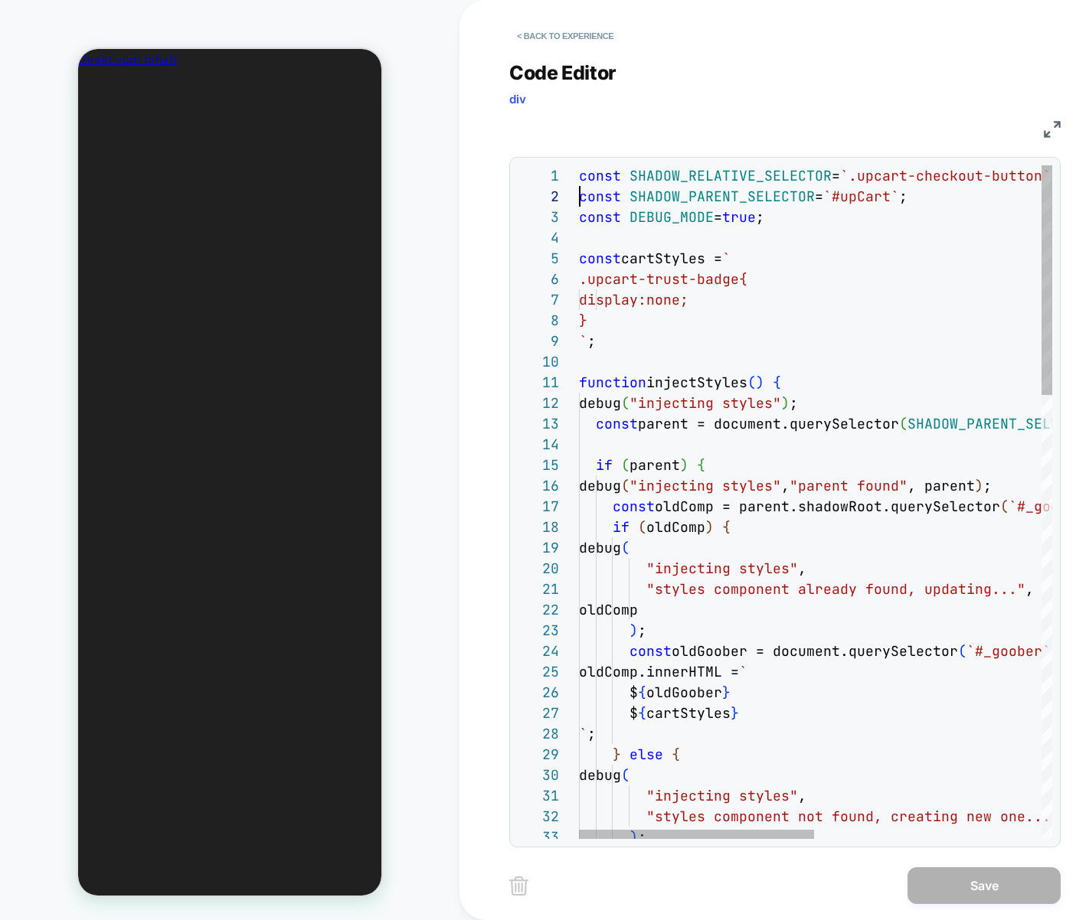
scroll to position [0, 0]
drag, startPoint x: 888, startPoint y: 179, endPoint x: 277, endPoint y: 196, distance: 611.2
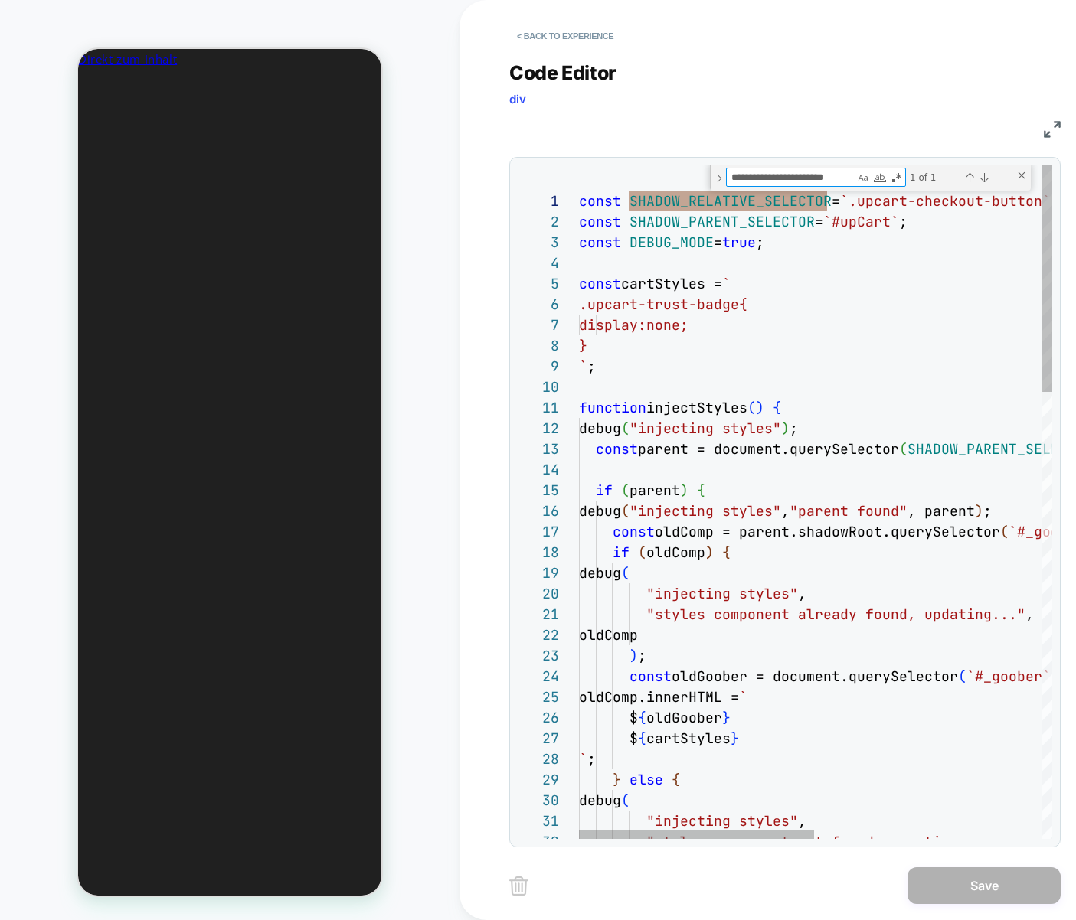
scroll to position [0, 27]
click at [982, 176] on div "Next Match (Enter)" at bounding box center [984, 177] width 12 height 12
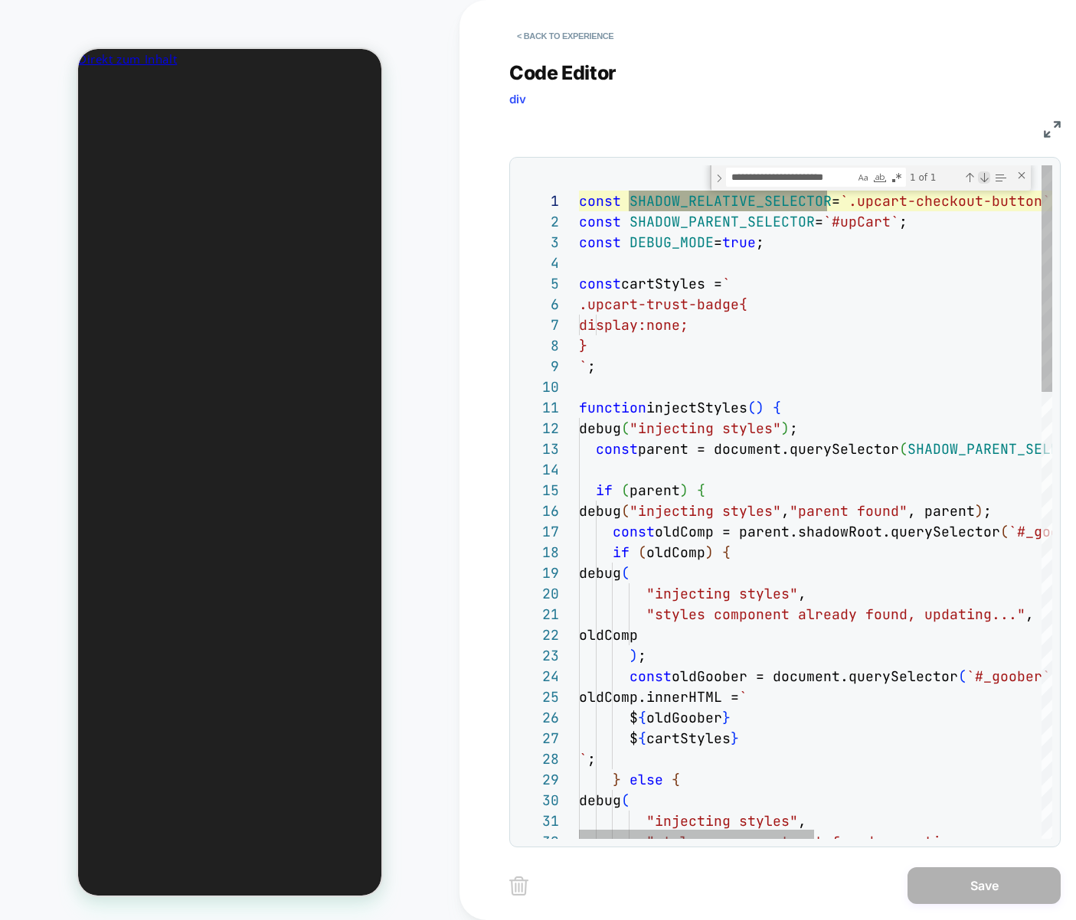
click at [984, 176] on div "Next Match (Enter)" at bounding box center [984, 177] width 12 height 12
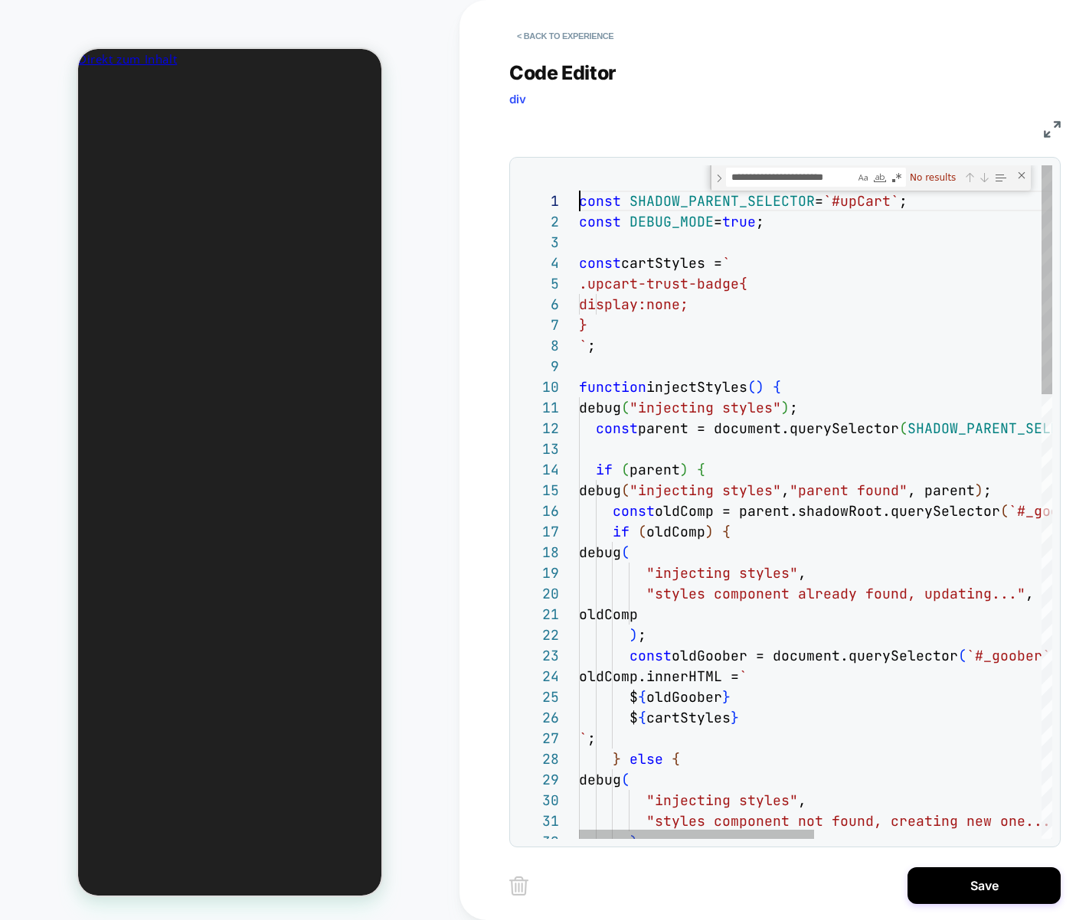
scroll to position [41, 0]
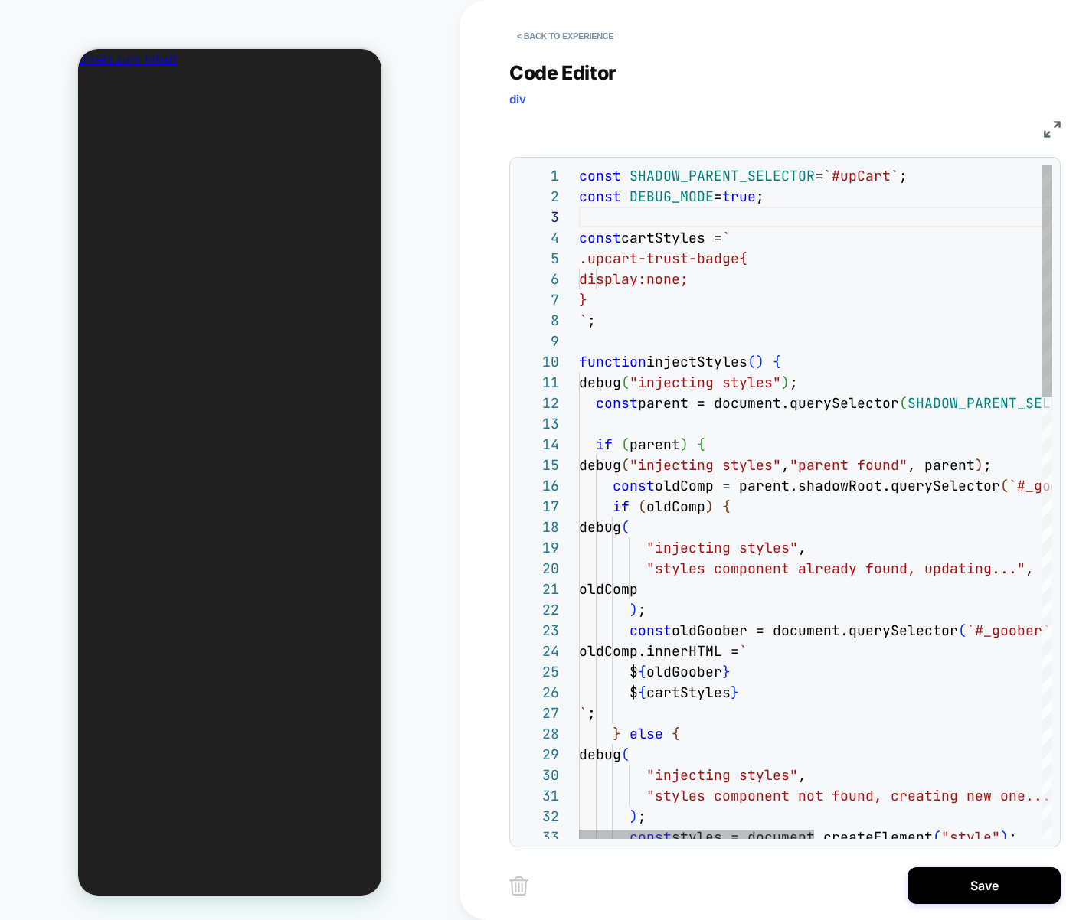
scroll to position [0, 0]
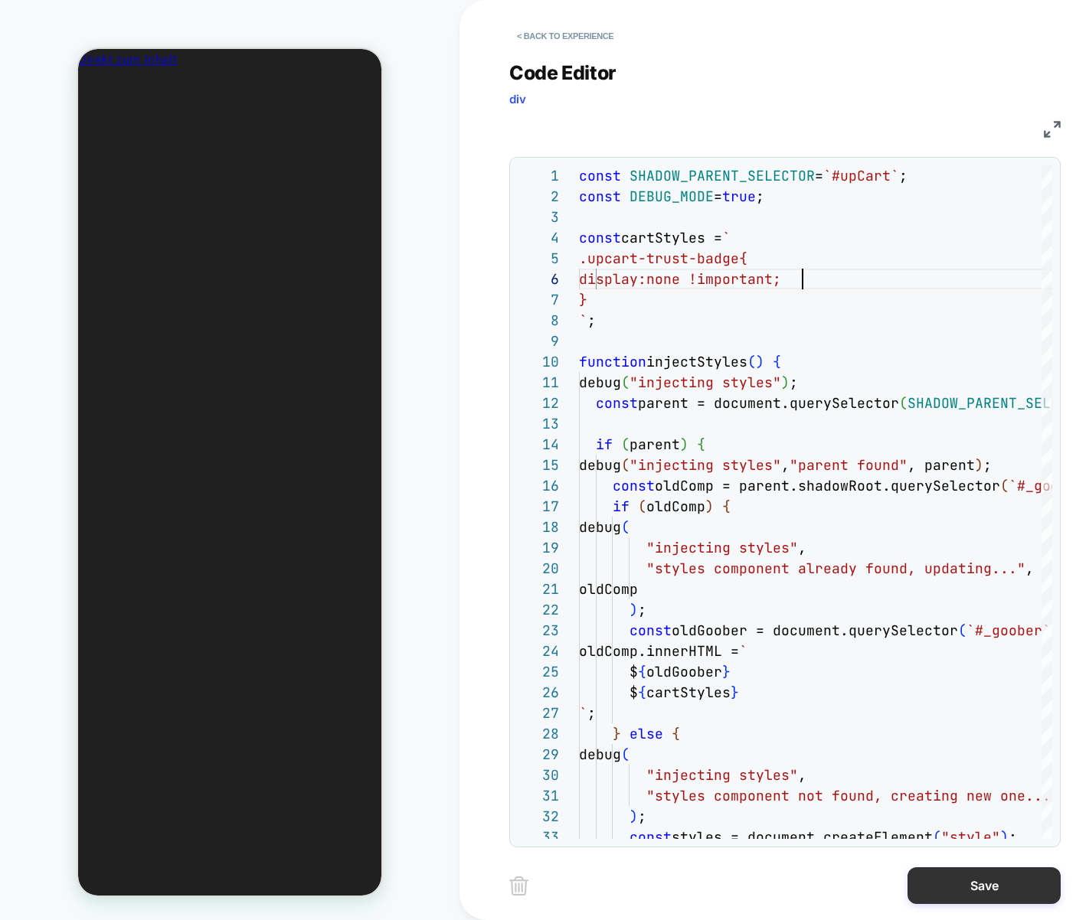
type textarea "**********"
click at [973, 879] on button "Save" at bounding box center [983, 885] width 153 height 37
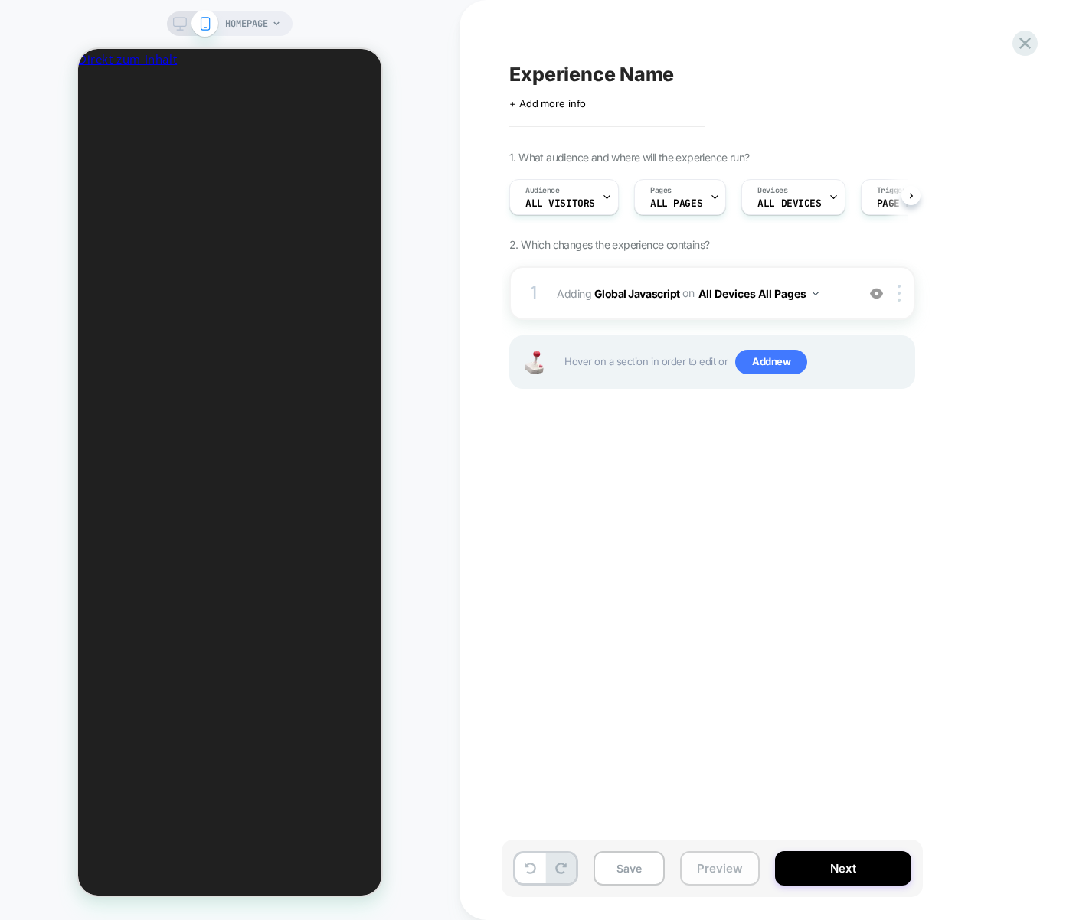
scroll to position [0, 1]
click at [735, 867] on button "Preview" at bounding box center [720, 868] width 80 height 34
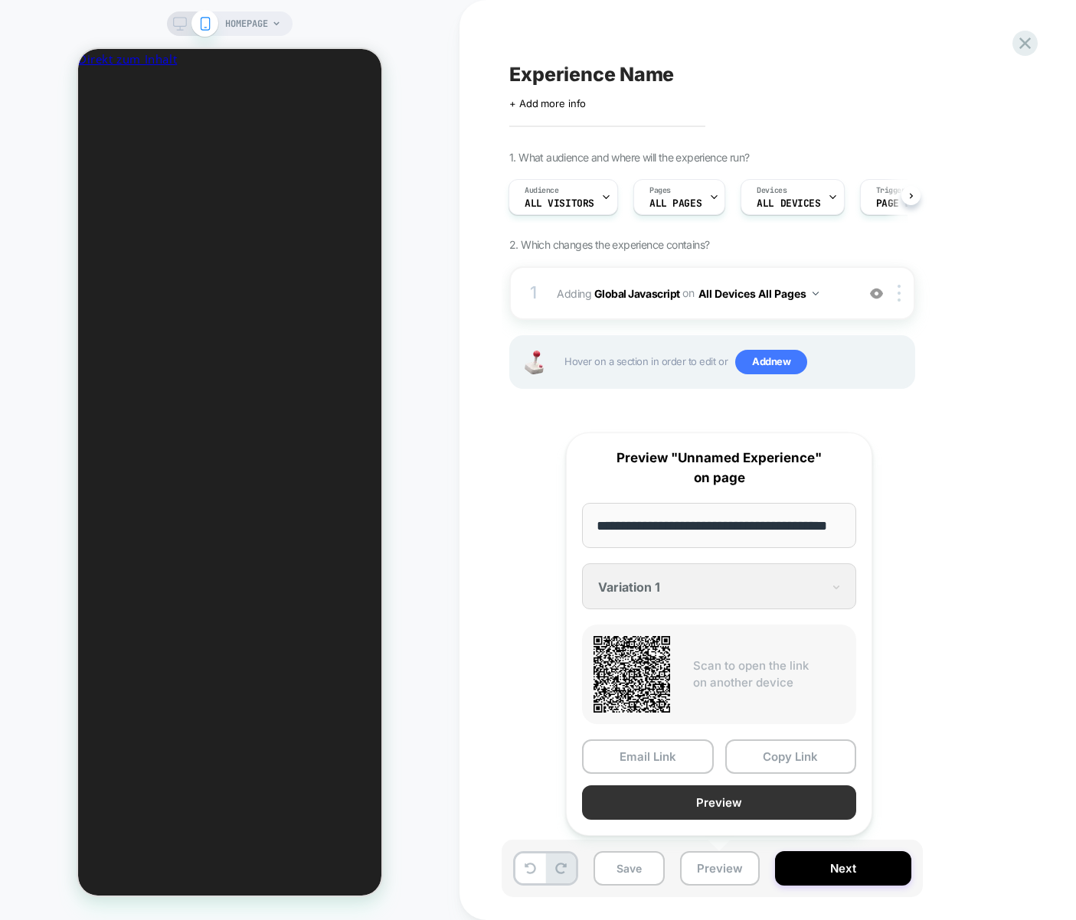
scroll to position [0, 0]
click at [725, 804] on button "Preview" at bounding box center [719, 802] width 274 height 34
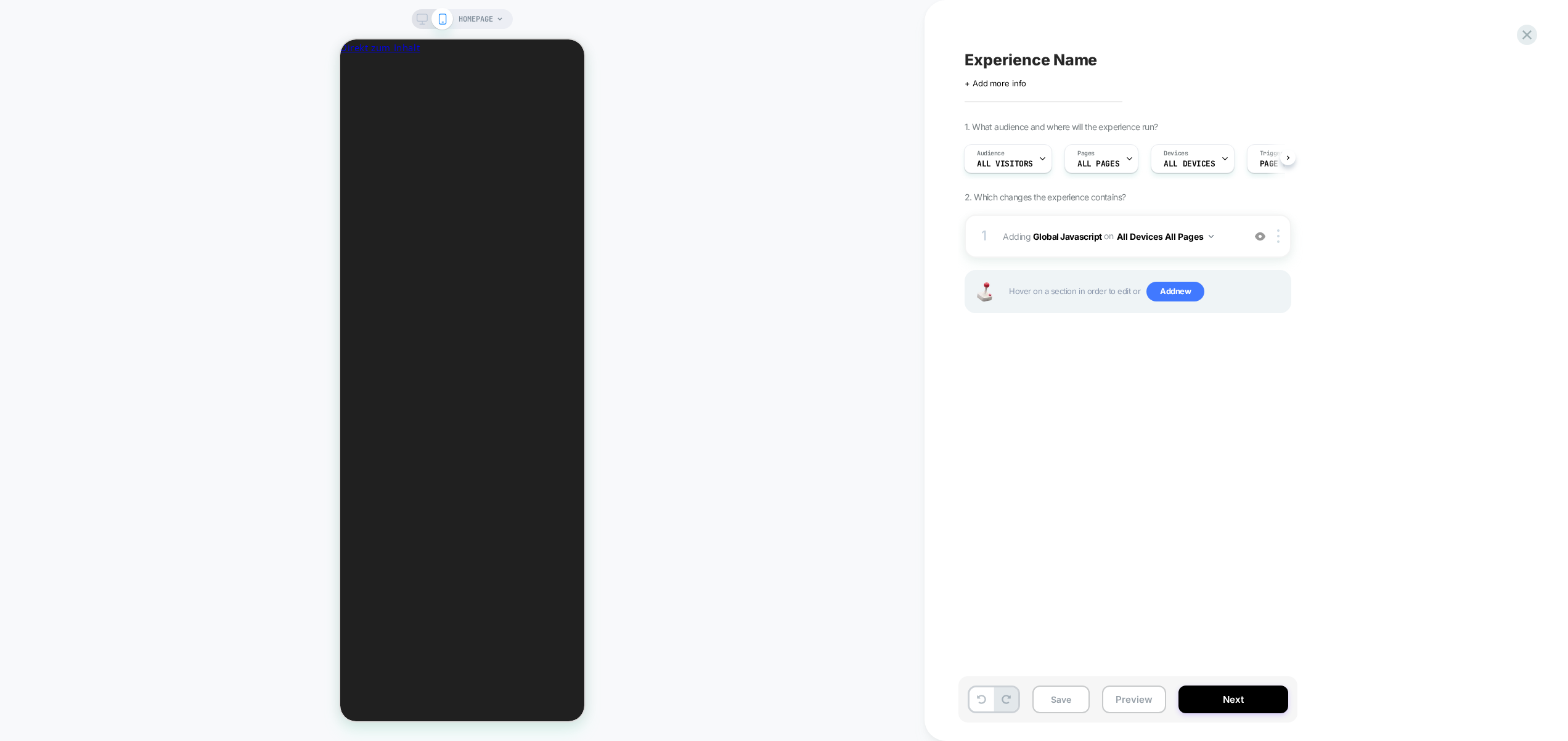
scroll to position [0, 184]
click at [798, 702] on button "Preview" at bounding box center [1134, 699] width 64 height 27
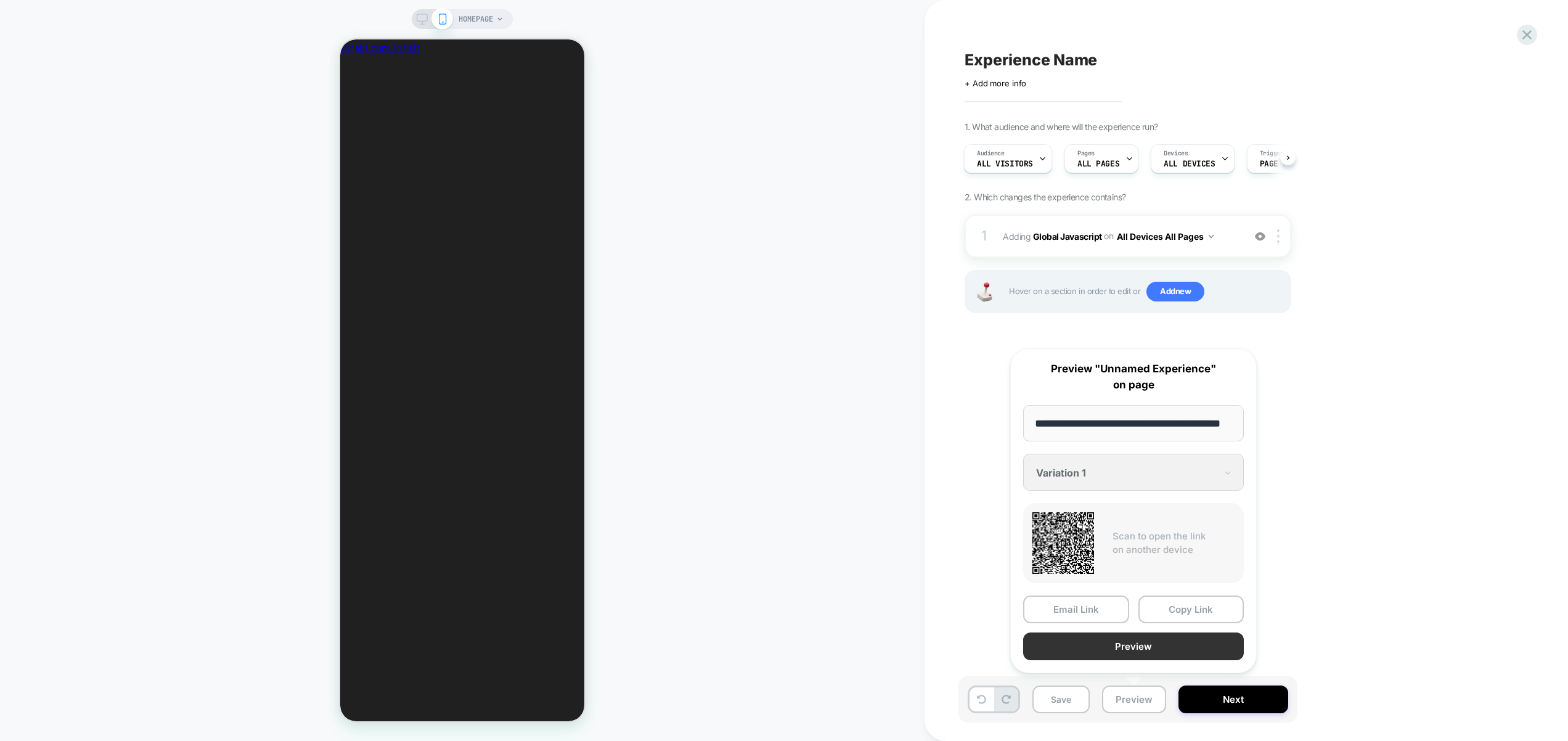
scroll to position [0, 0]
click at [798, 643] on button "Preview" at bounding box center [1133, 646] width 221 height 27
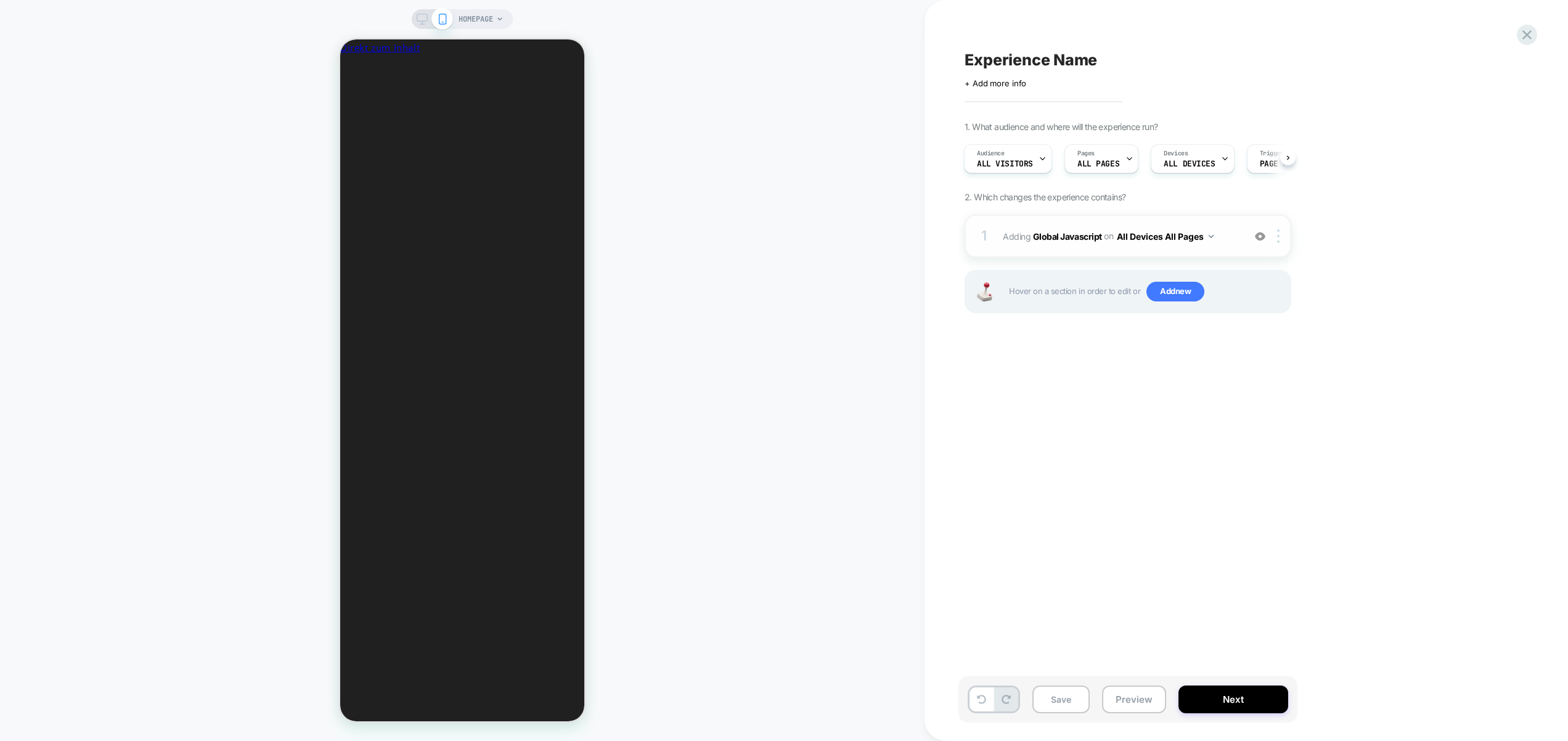
click at [798, 244] on span "Adding Global Javascript on All Devices All Pages" at bounding box center [1120, 237] width 235 height 18
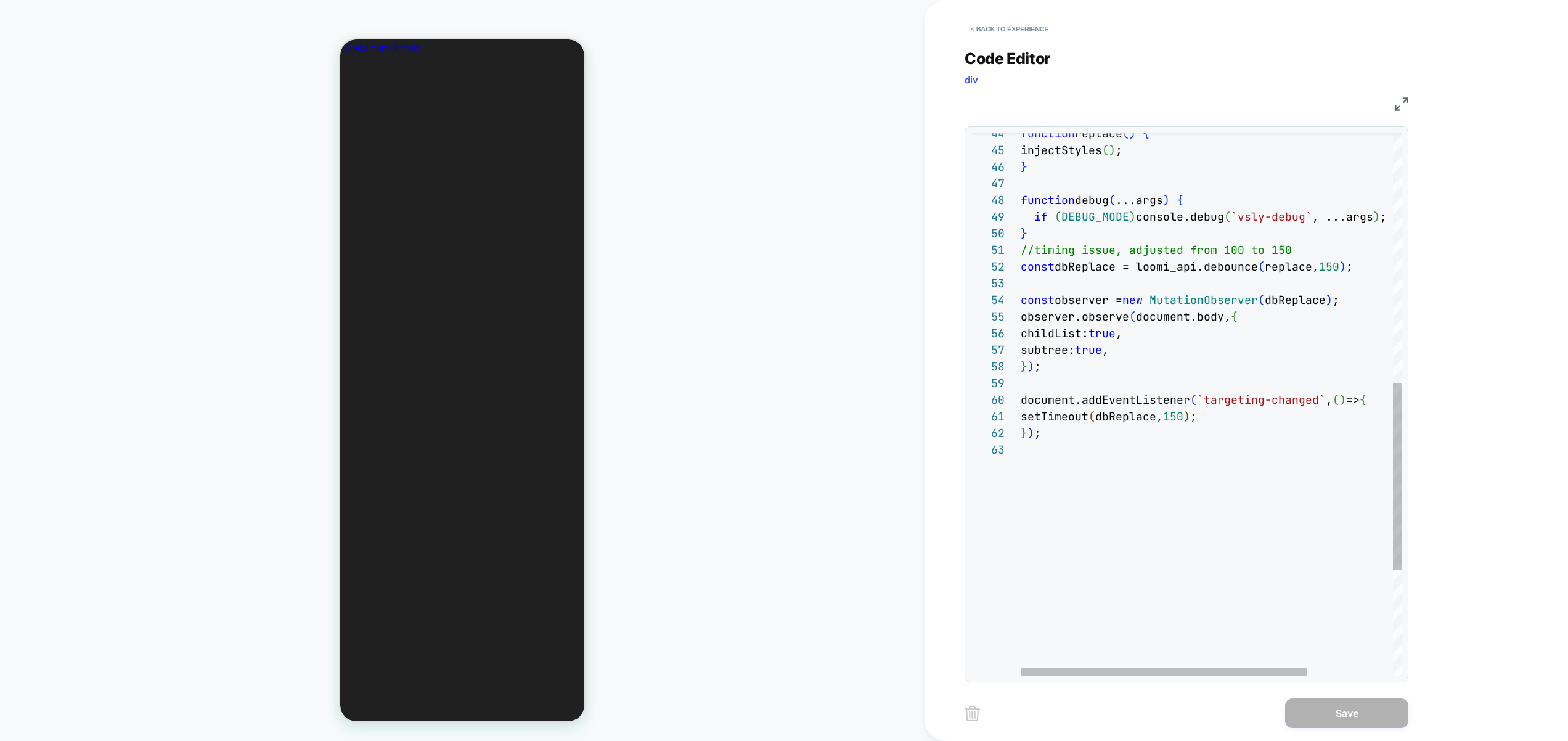
click at [798, 305] on div "setTimeout ( dbReplace, 150 ) ; } ) ; document.addEventListener ( `targeting-ch…" at bounding box center [1268, 197] width 494 height 1575
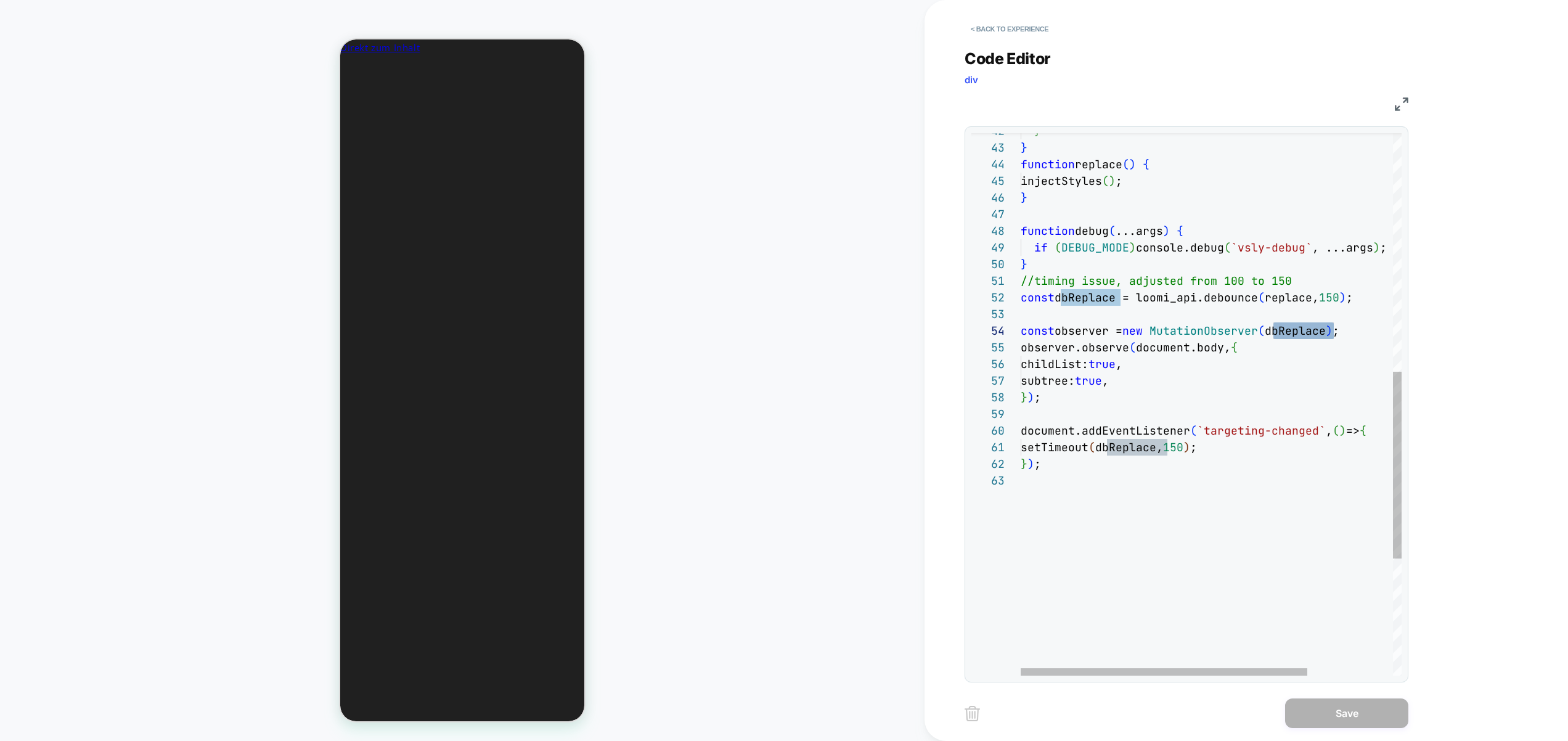
click at [798, 299] on div "setTimeout ( dbReplace, 150 ) ; } ) ; document.addEventListener ( `targeting-ch…" at bounding box center [1268, 227] width 494 height 1575
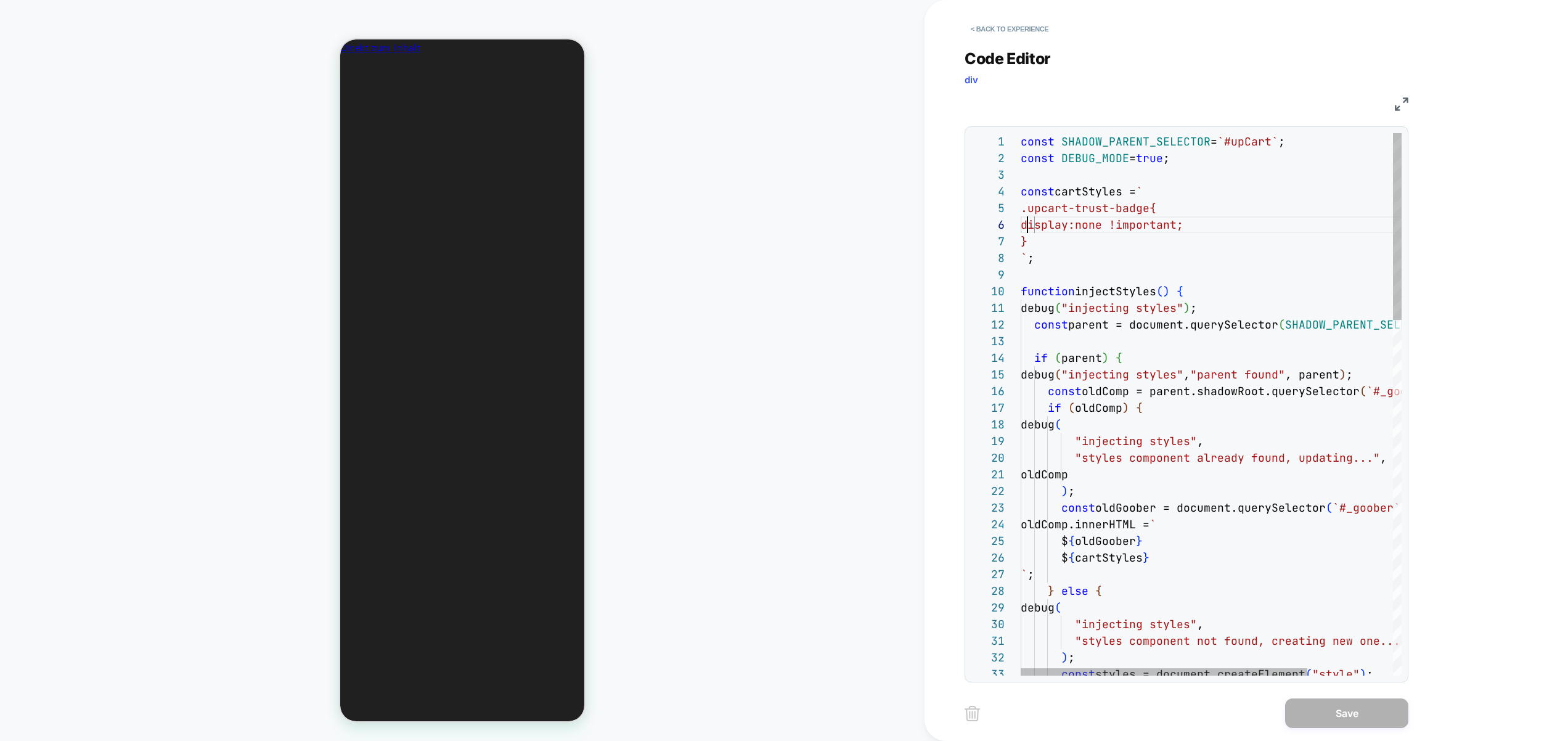
scroll to position [83, 6]
drag, startPoint x: 1215, startPoint y: 225, endPoint x: 1209, endPoint y: 222, distance: 6.7
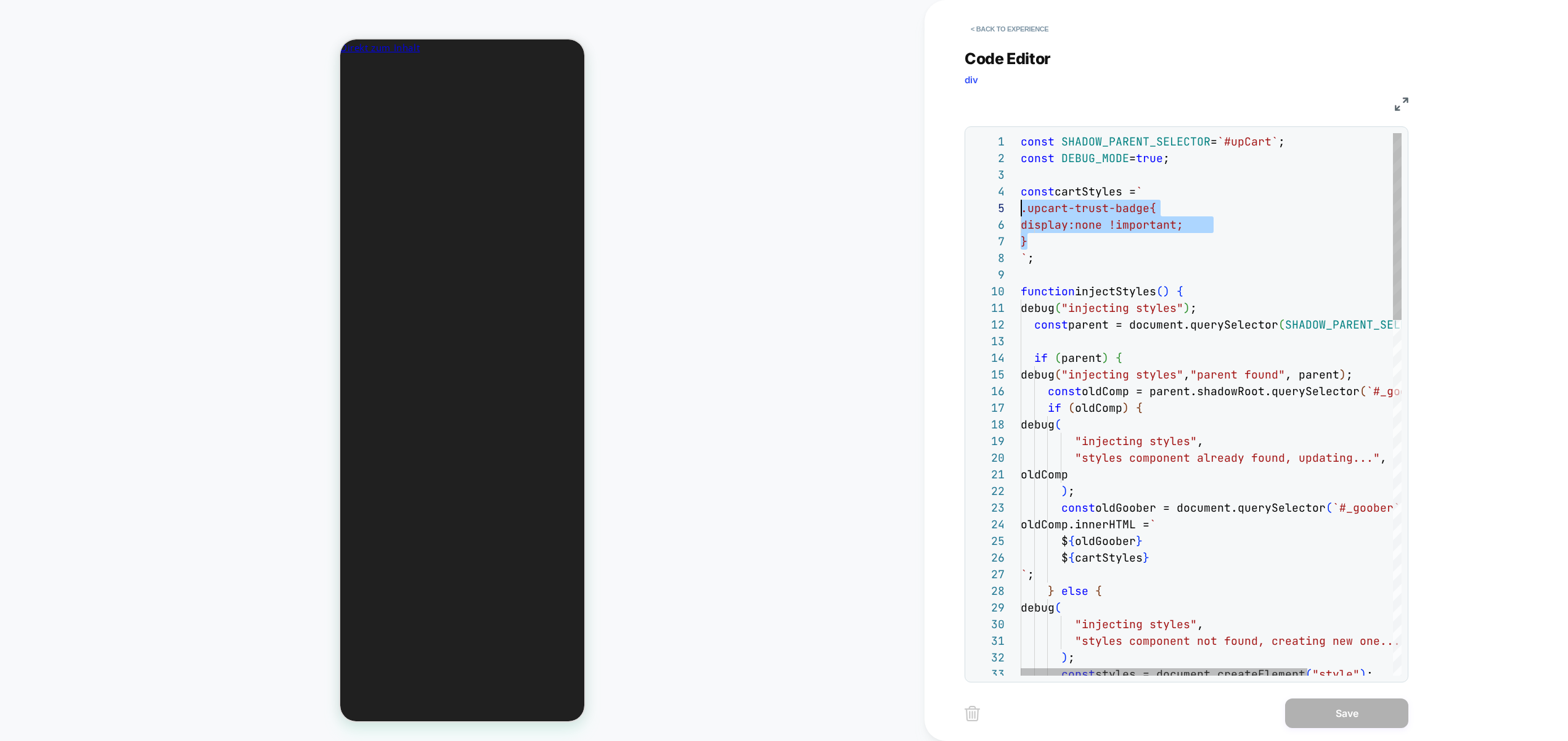
drag, startPoint x: 1044, startPoint y: 240, endPoint x: 1011, endPoint y: 209, distance: 45.3
type textarea "**********"
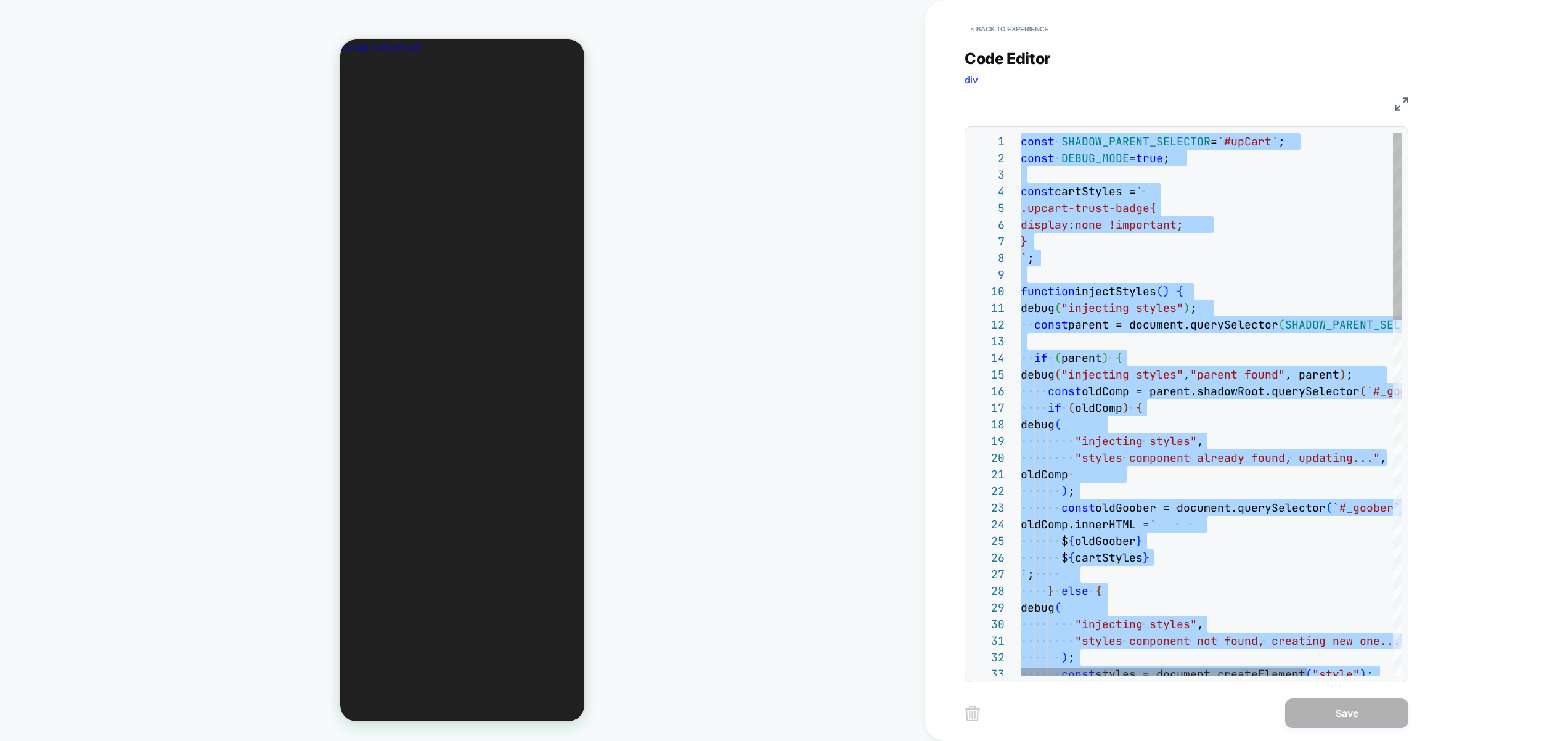
scroll to position [0, 0]
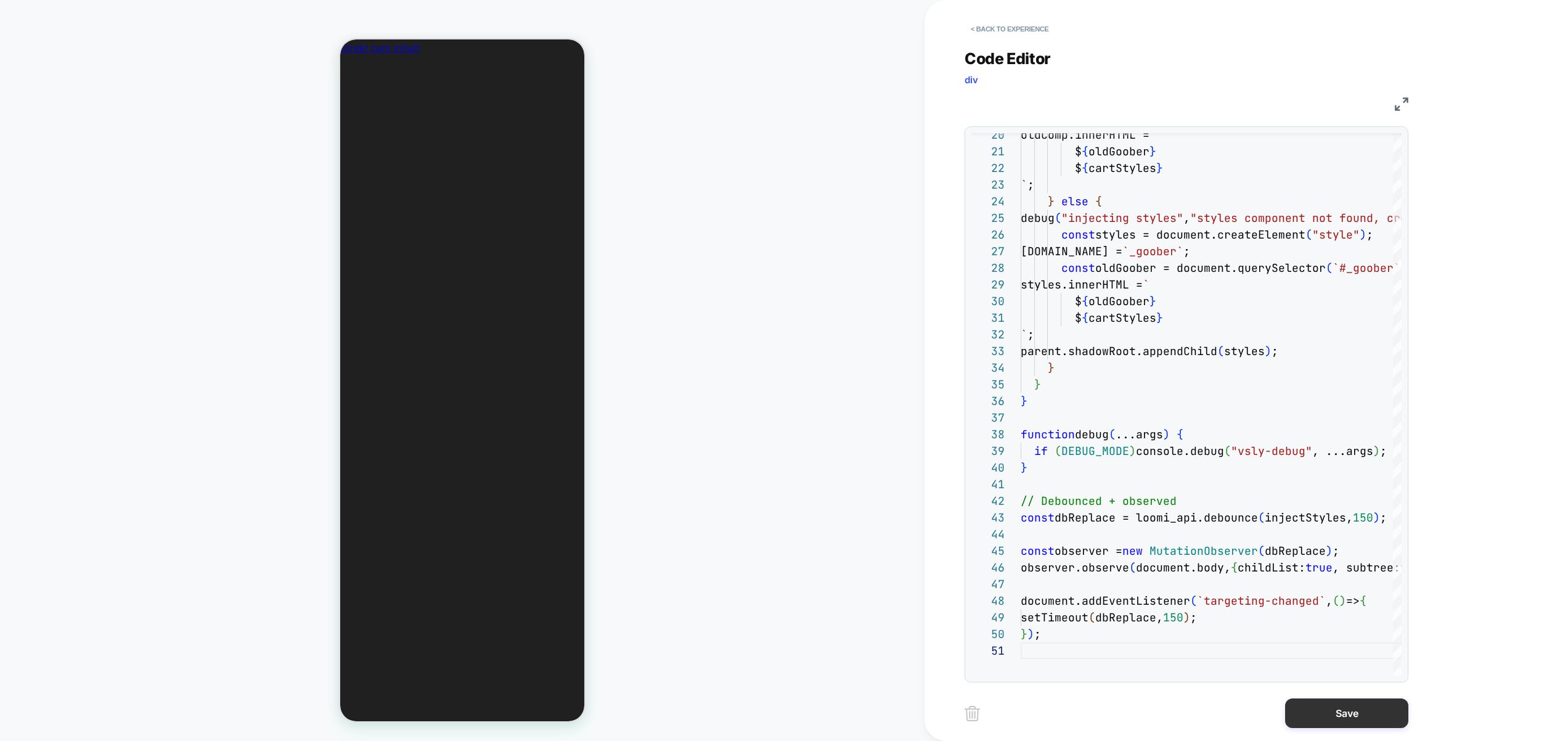
click at [798, 709] on button "Save" at bounding box center [1346, 713] width 123 height 30
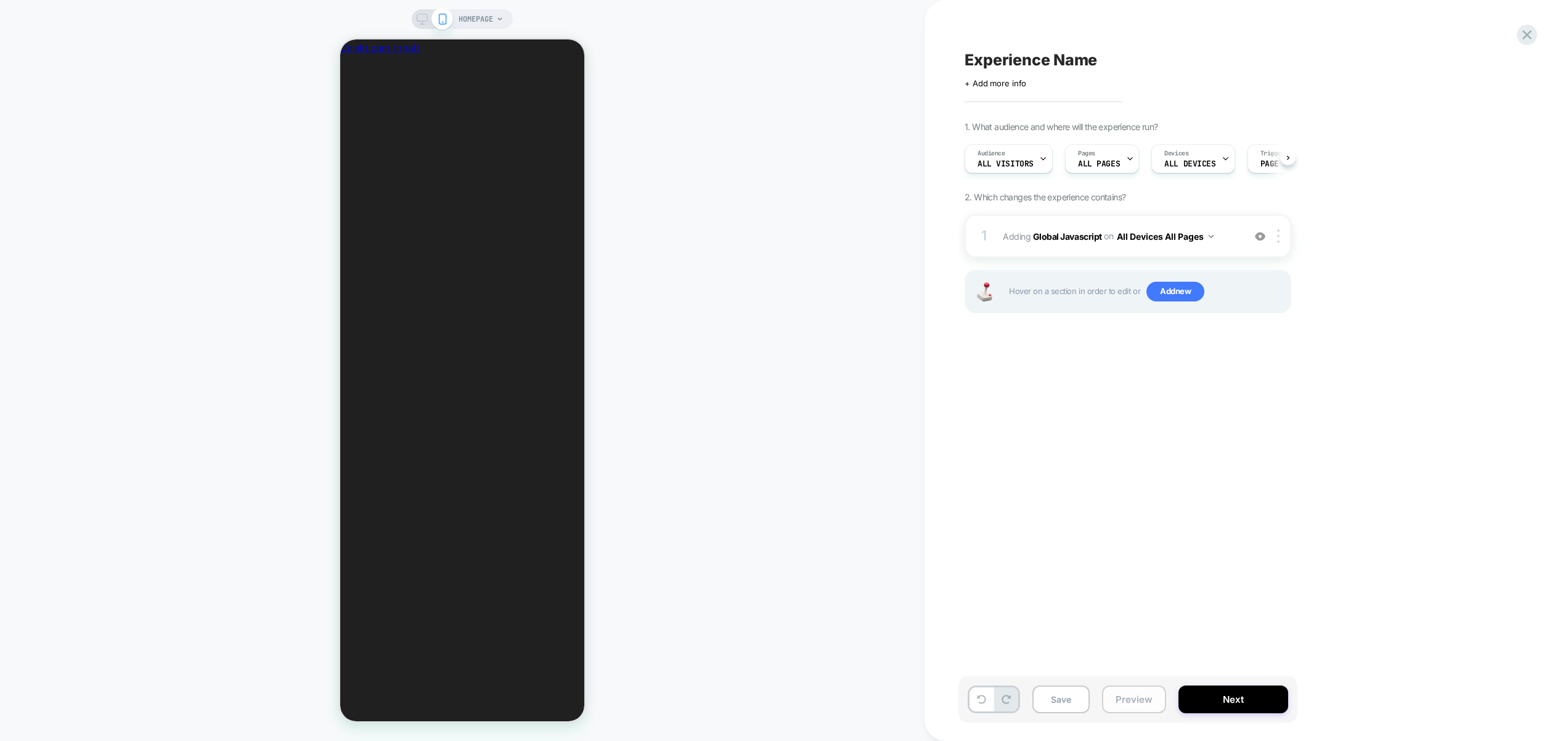
click at [798, 693] on button "Preview" at bounding box center [1134, 699] width 64 height 27
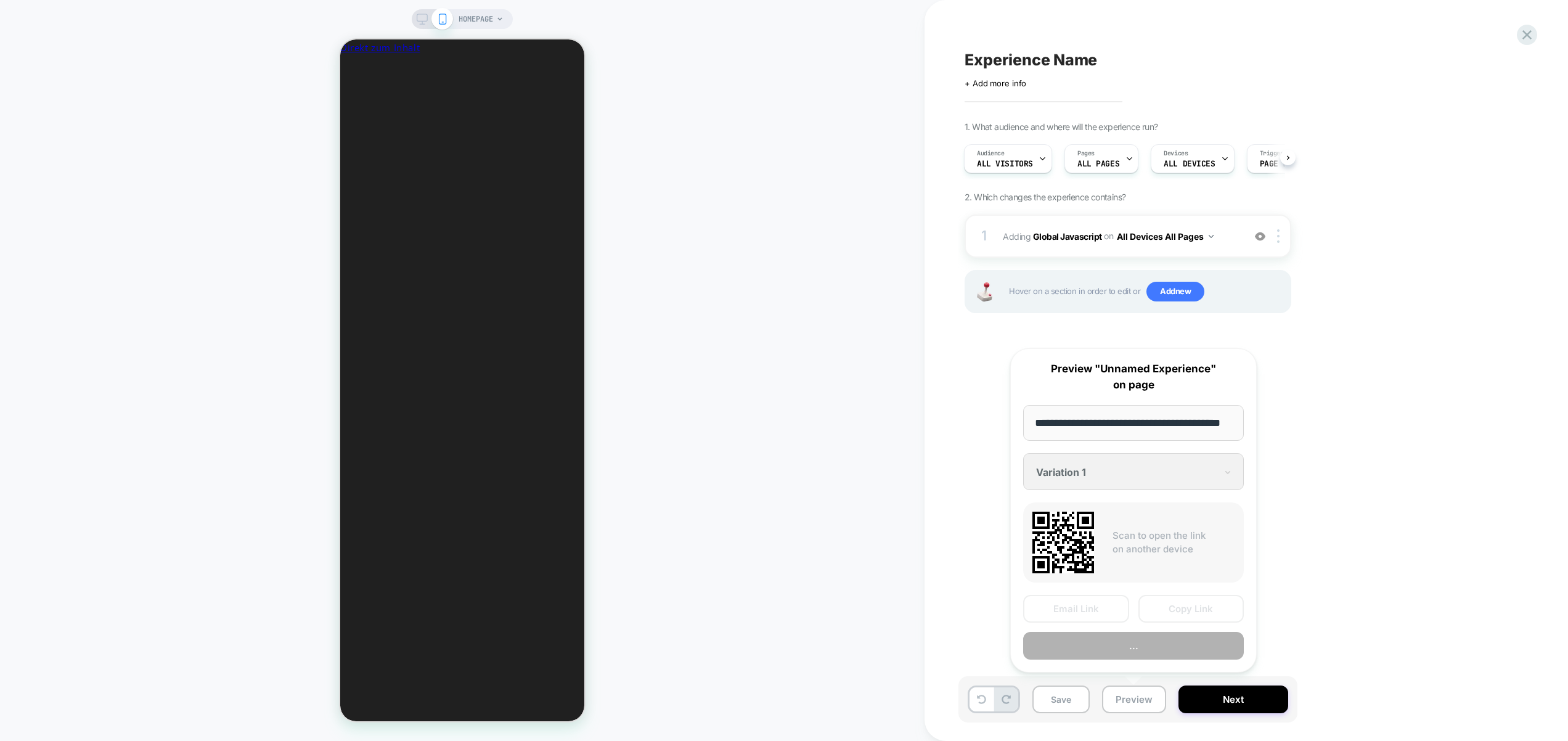
scroll to position [0, 29]
click at [798, 638] on button "Preview" at bounding box center [1133, 646] width 221 height 27
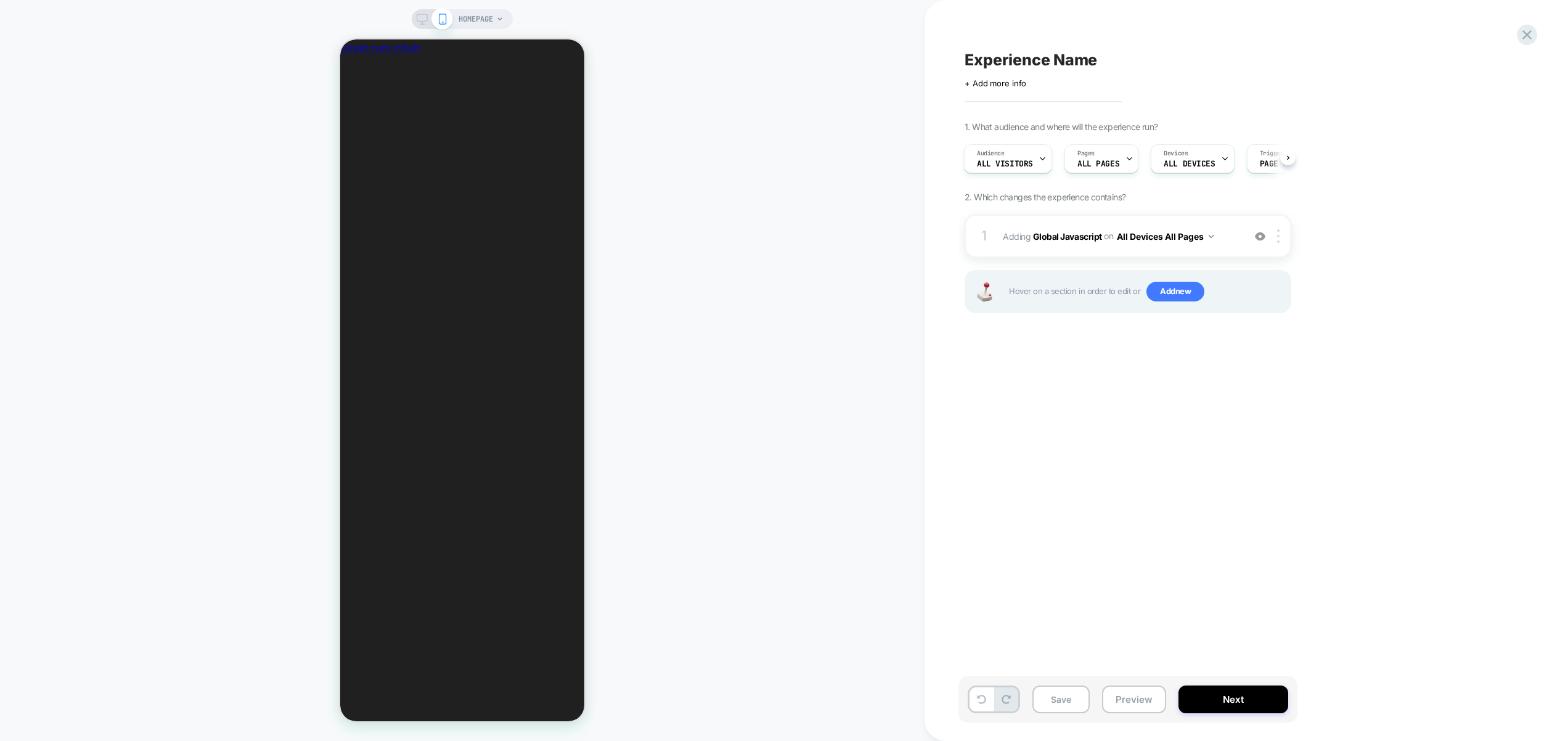
scroll to position [0, 184]
click at [798, 243] on div "1 Adding Global Javascript on All Devices All Pages Add Before Add After Target…" at bounding box center [1128, 236] width 327 height 43
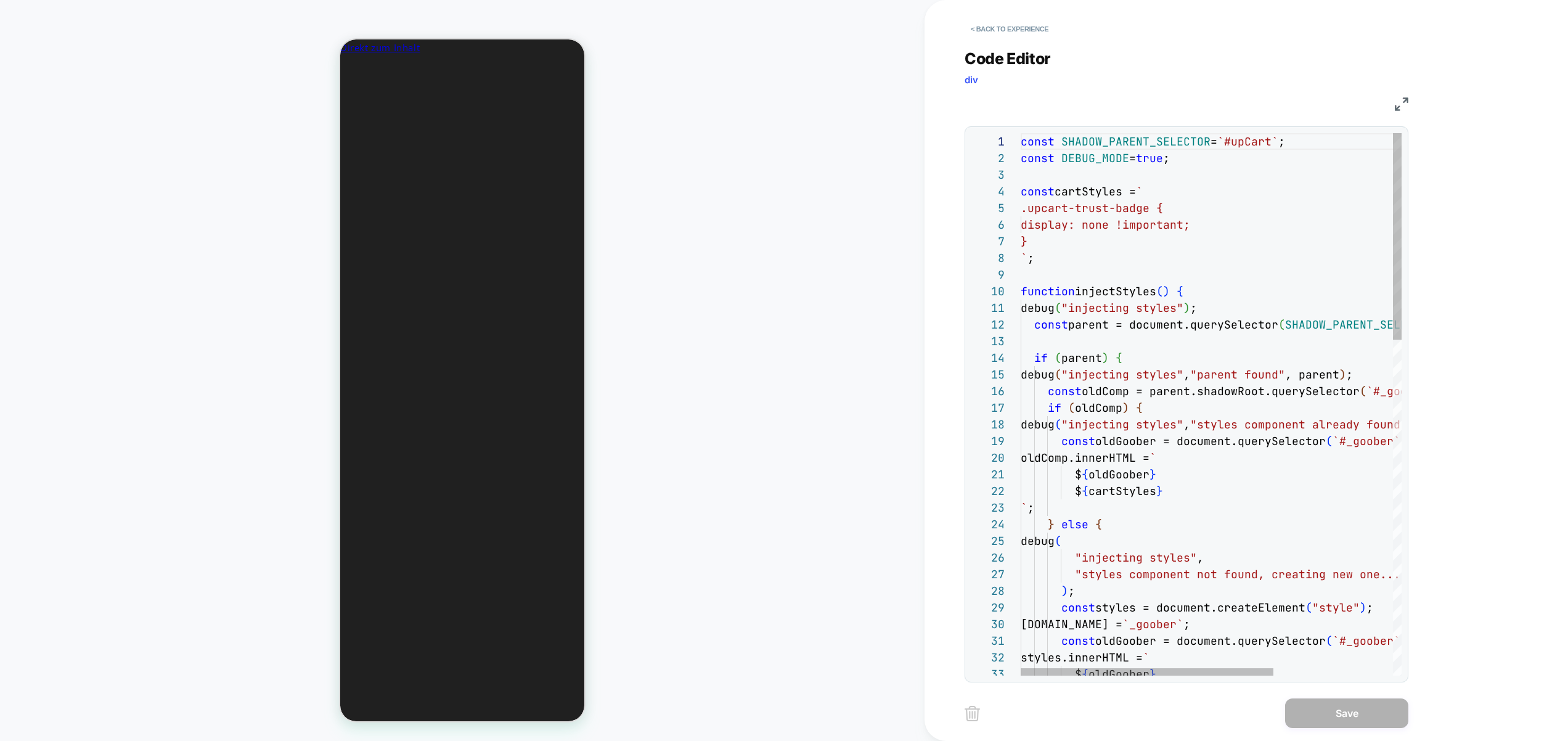
scroll to position [0, 677]
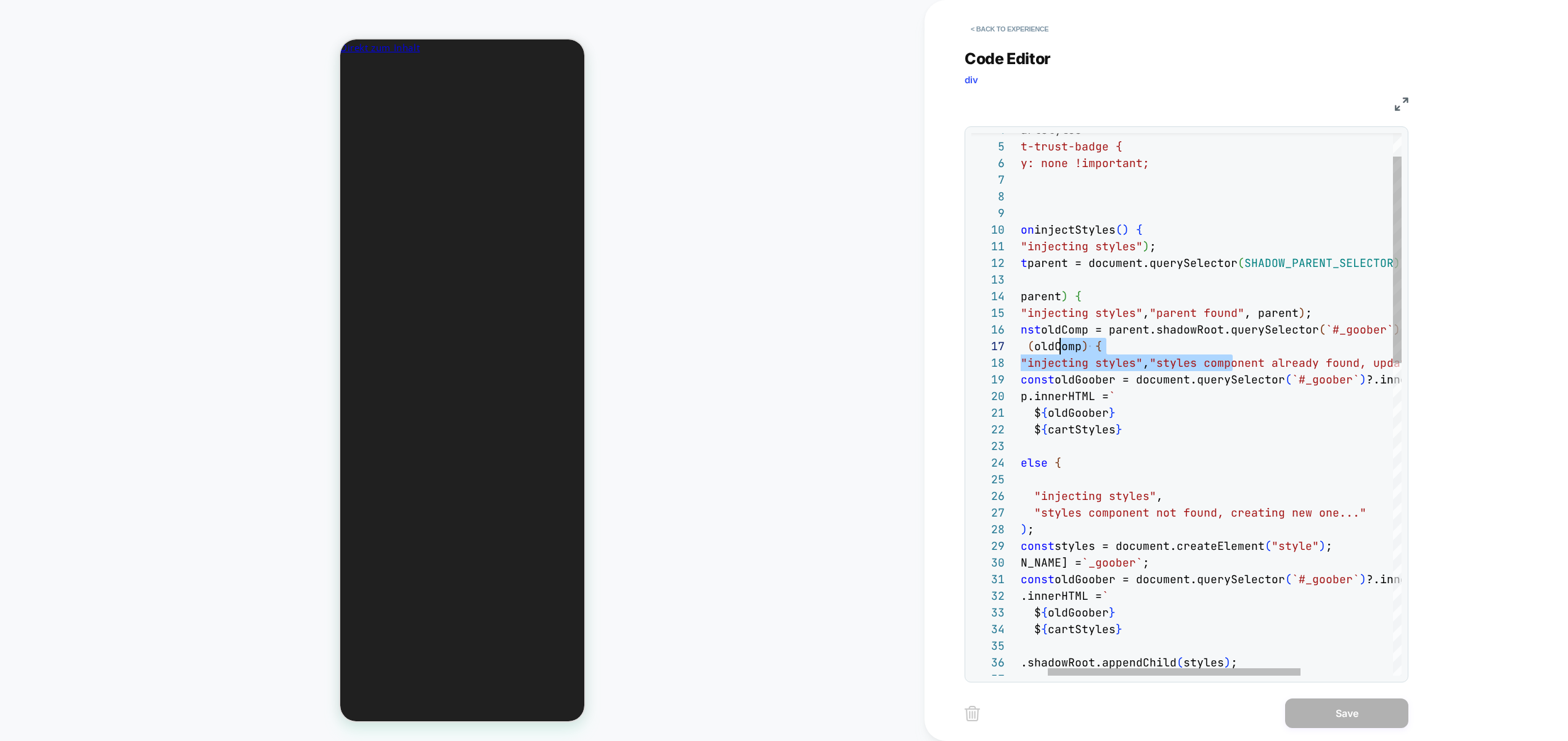
scroll to position [83, 0]
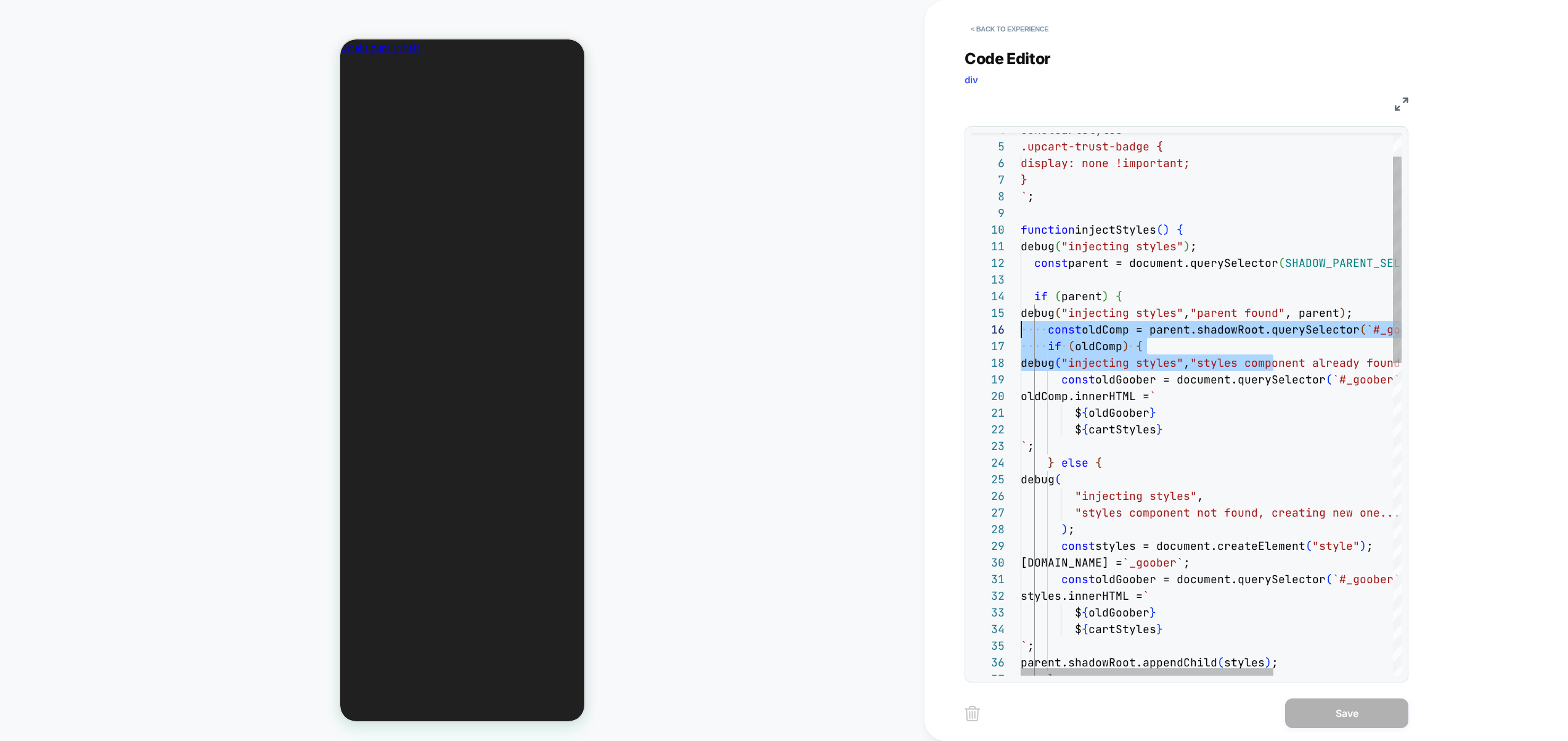
drag, startPoint x: 1232, startPoint y: 356, endPoint x: 975, endPoint y: 336, distance: 257.8
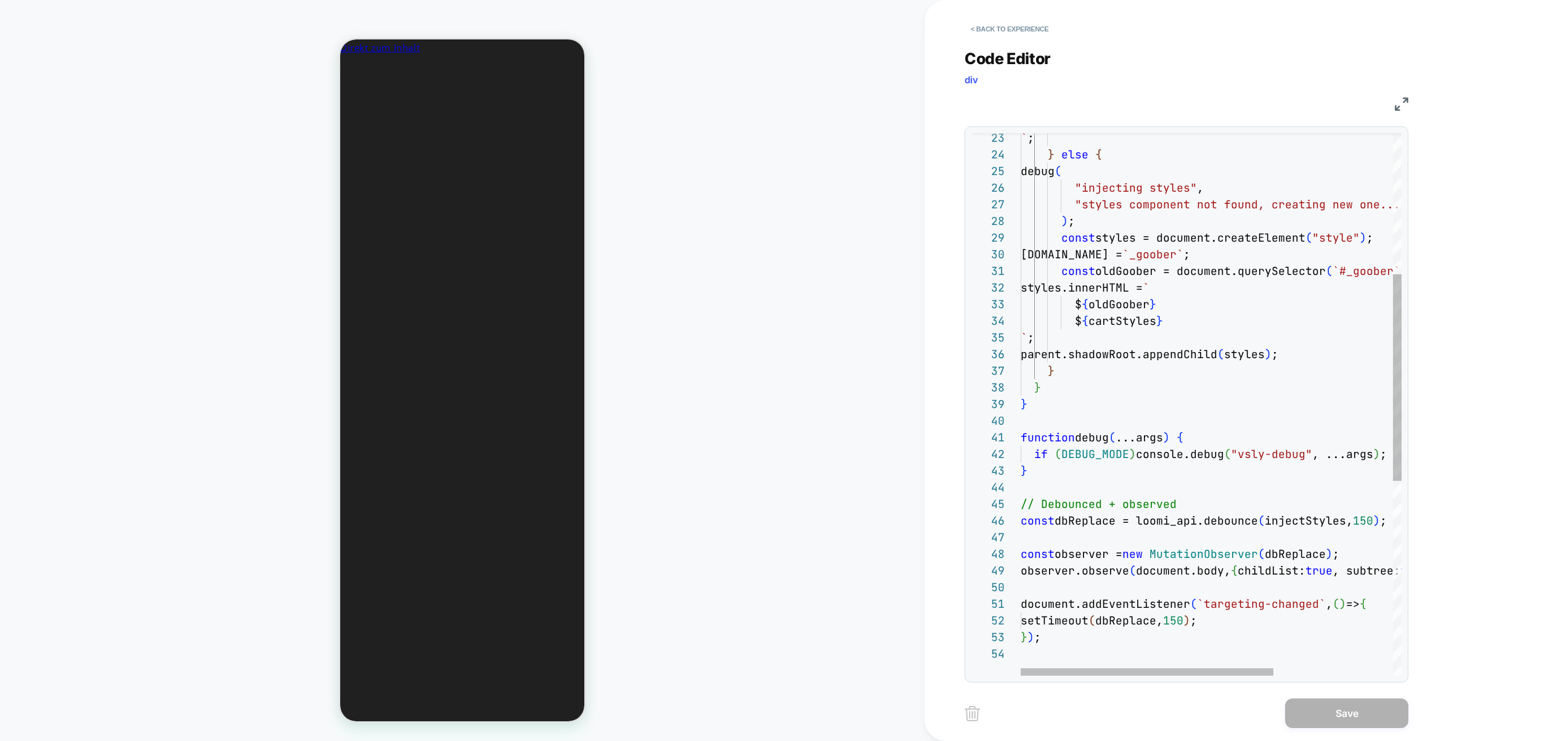
scroll to position [0, 0]
click at [798, 521] on div "` ; } else { debug ( "injecting styles" , "styles component not found, creating…" at bounding box center [1301, 475] width 561 height 1425
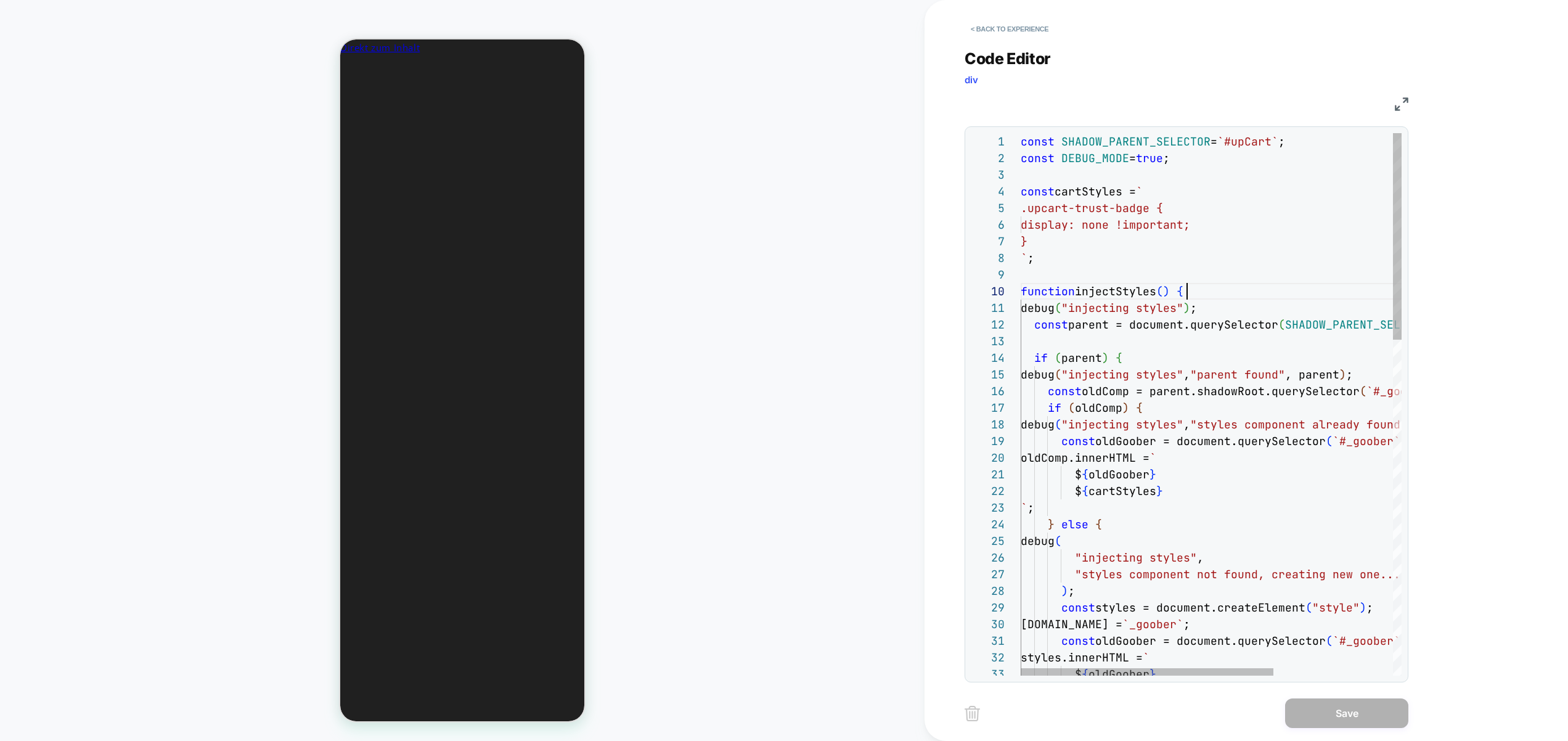
scroll to position [150, 167]
type textarea "**********"
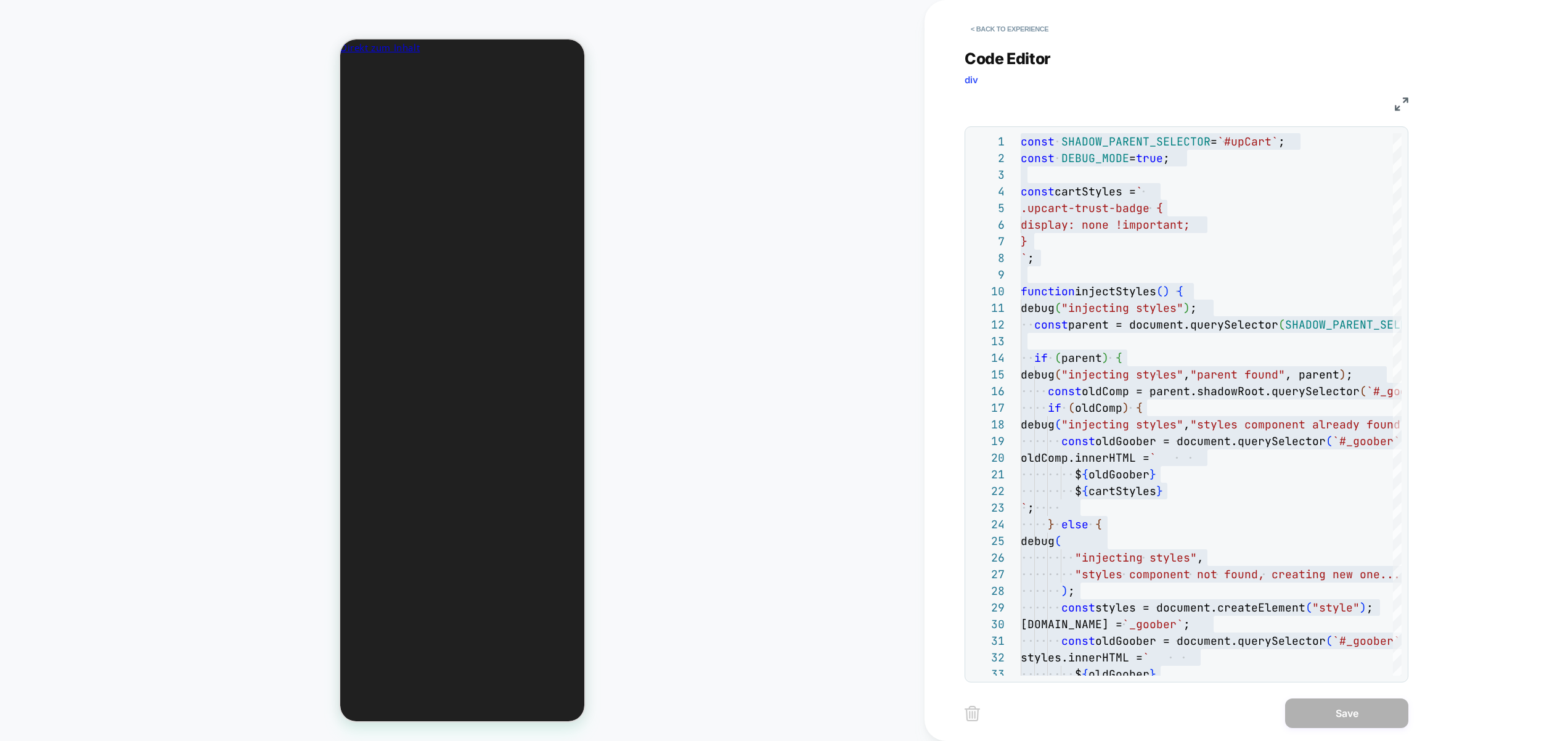
scroll to position [0, 184]
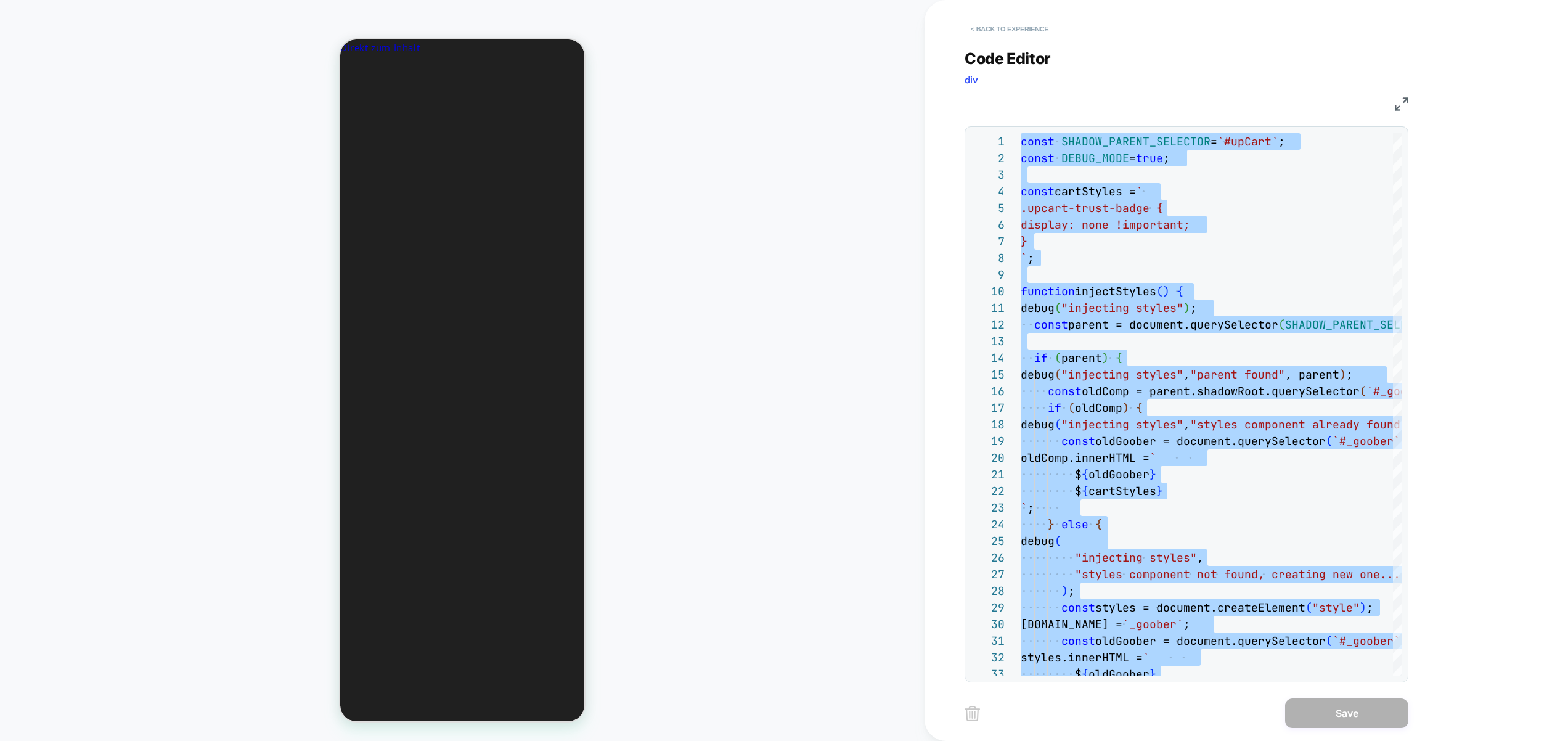
click at [798, 32] on button "< Back to experience" at bounding box center [1009, 29] width 90 height 19
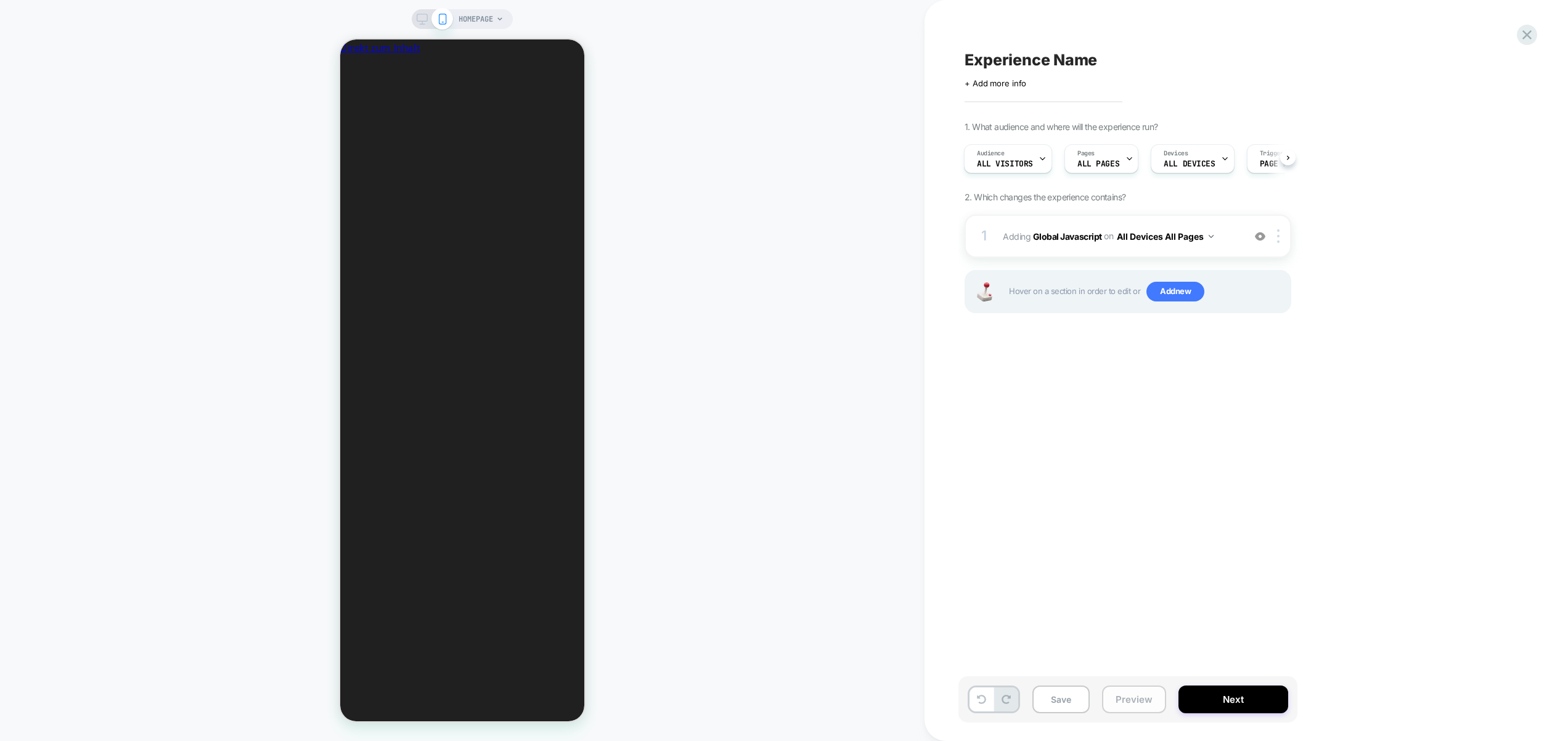
scroll to position [0, 0]
click at [798, 702] on button "Preview" at bounding box center [1134, 699] width 64 height 27
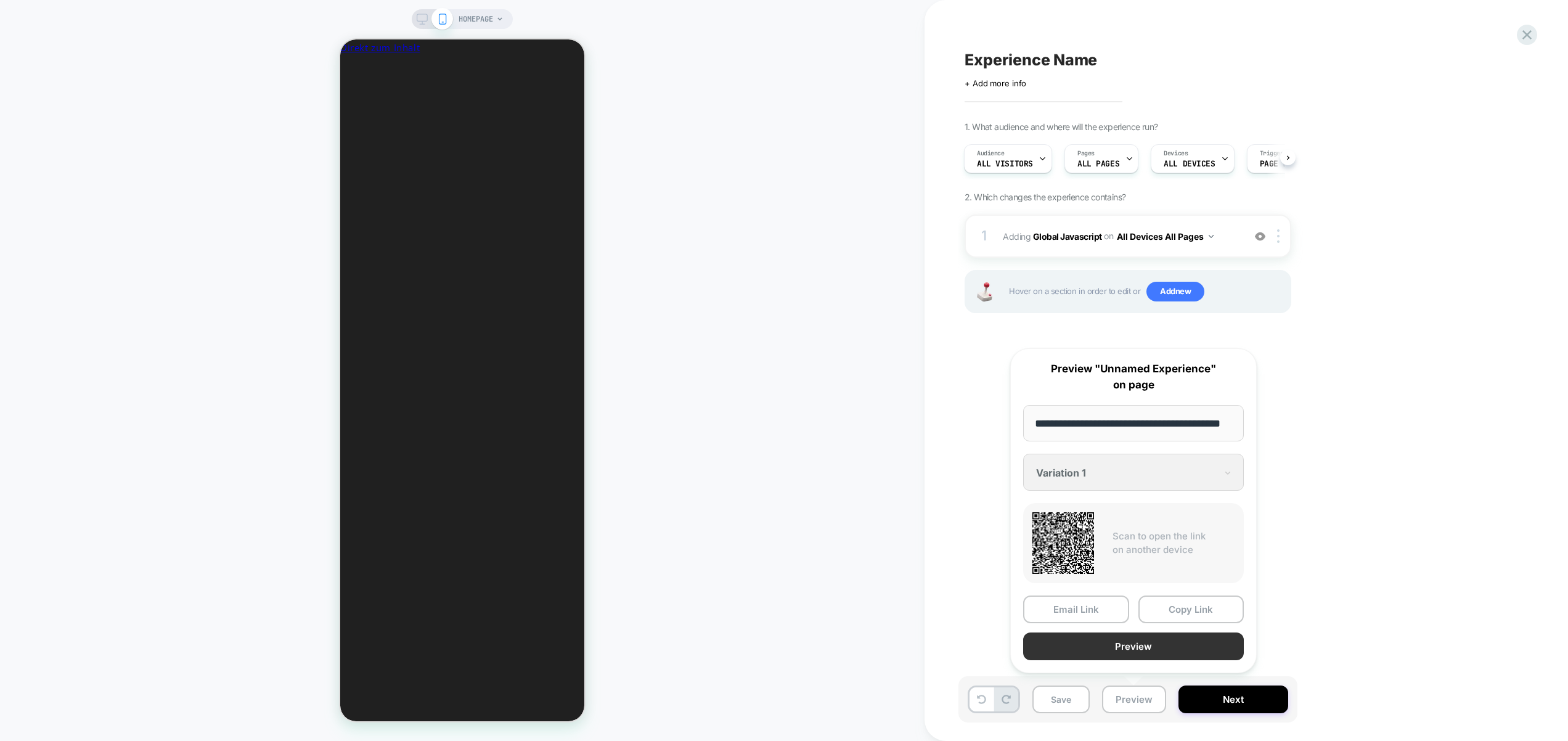
click at [798, 648] on button "Preview" at bounding box center [1133, 646] width 221 height 27
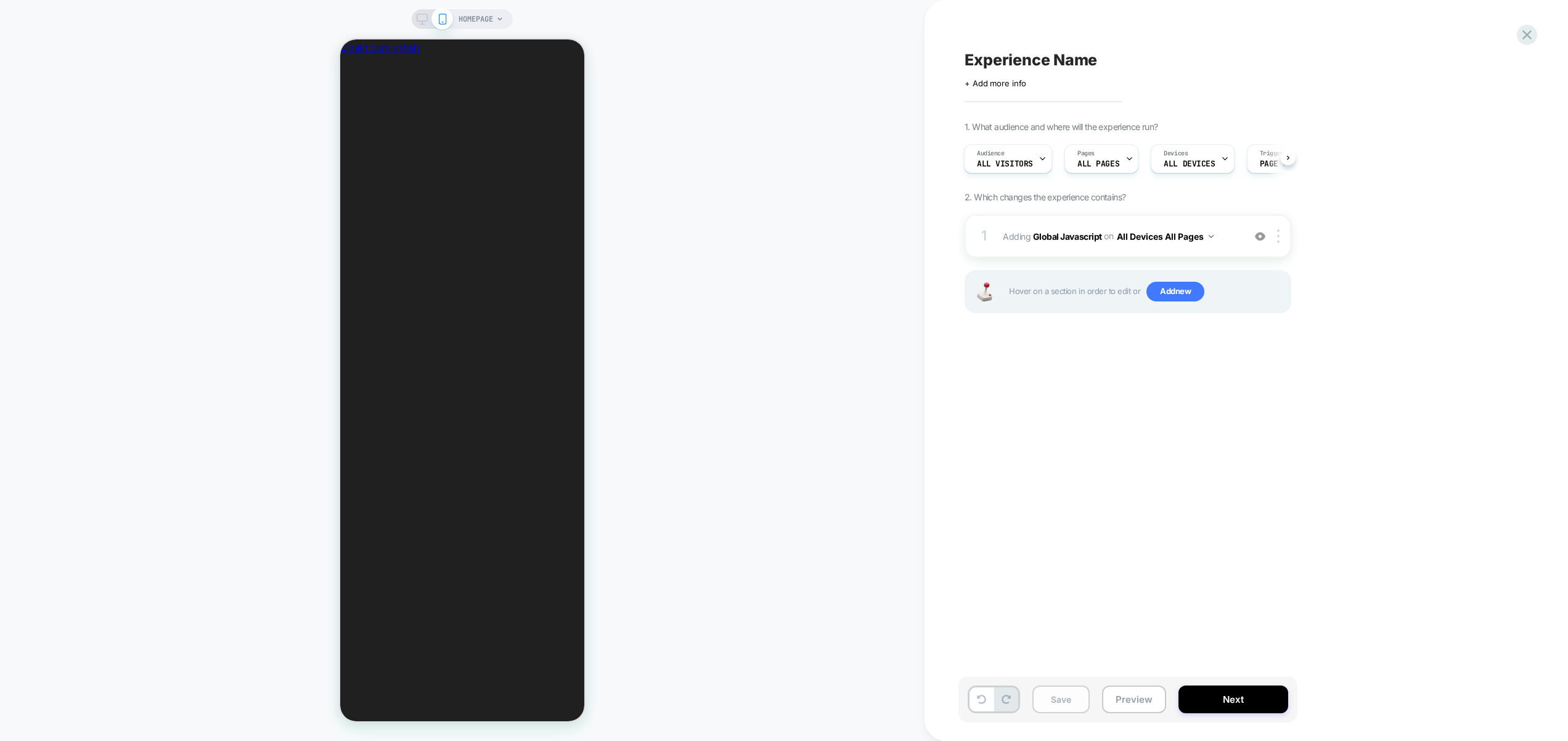
scroll to position [0, 184]
click at [798, 700] on button "Save" at bounding box center [1060, 699] width 57 height 27
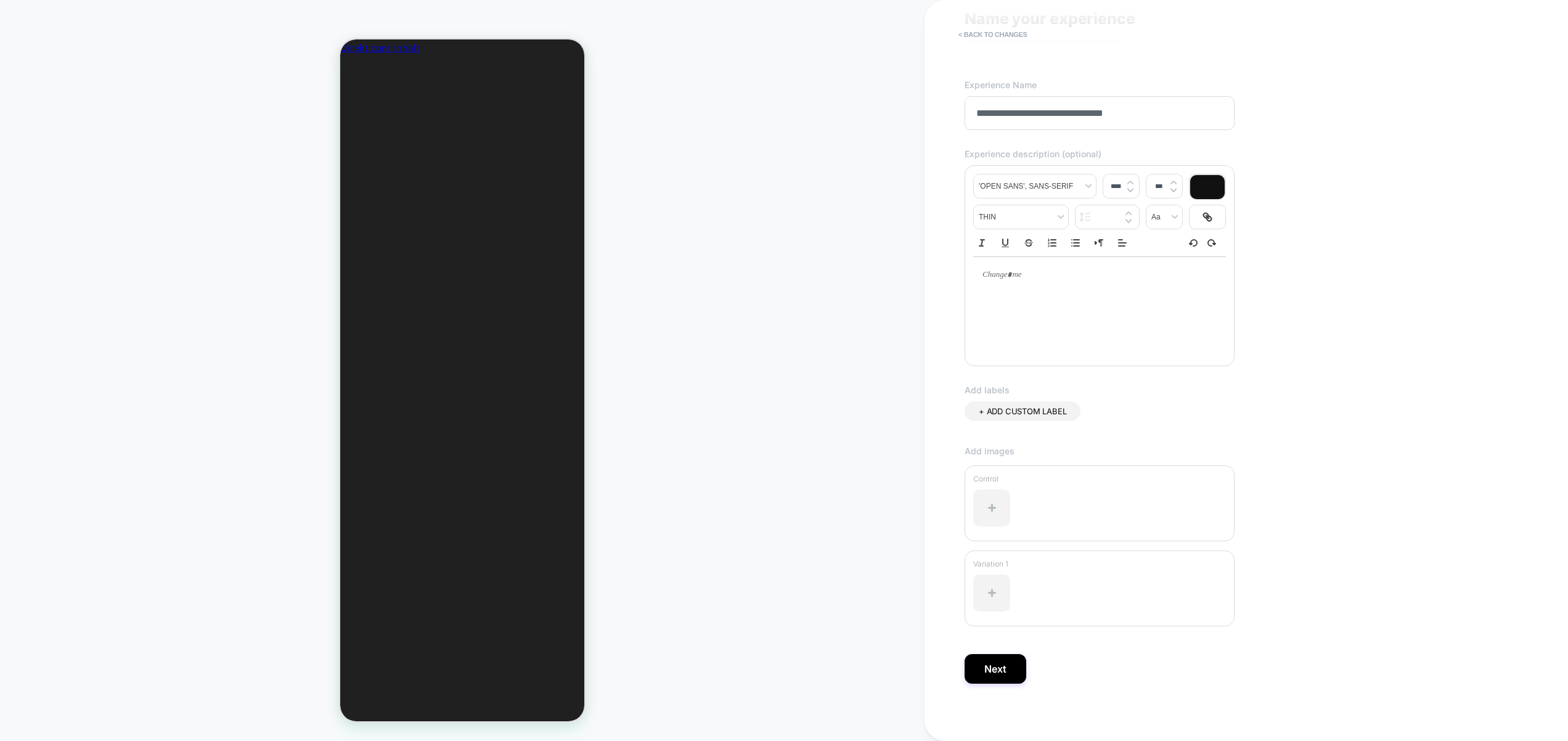
scroll to position [46, 0]
type input "**********"
click at [798, 661] on button "Next" at bounding box center [995, 664] width 62 height 30
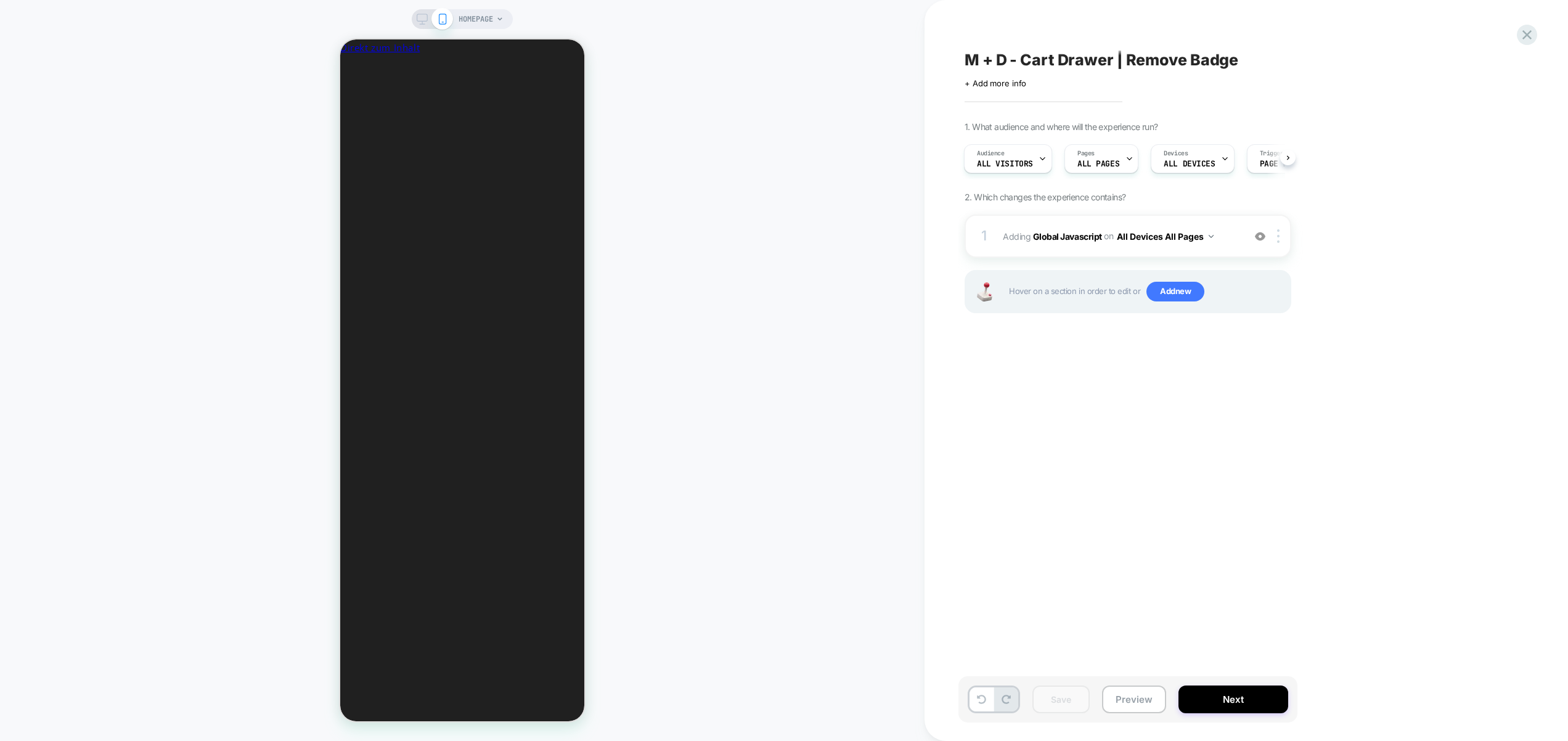
scroll to position [0, 0]
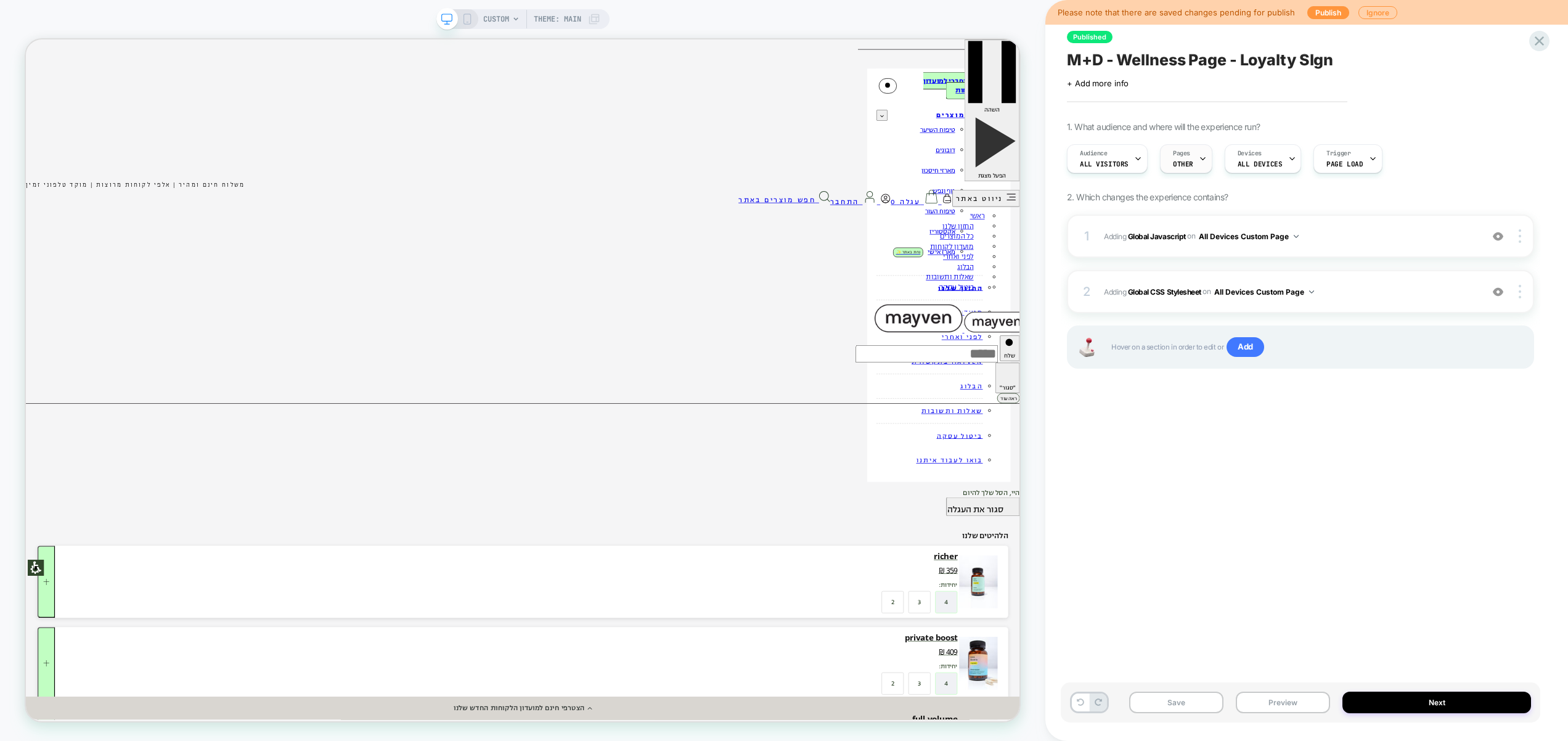
click at [1182, 170] on div "Pages OTHER" at bounding box center [1183, 159] width 45 height 27
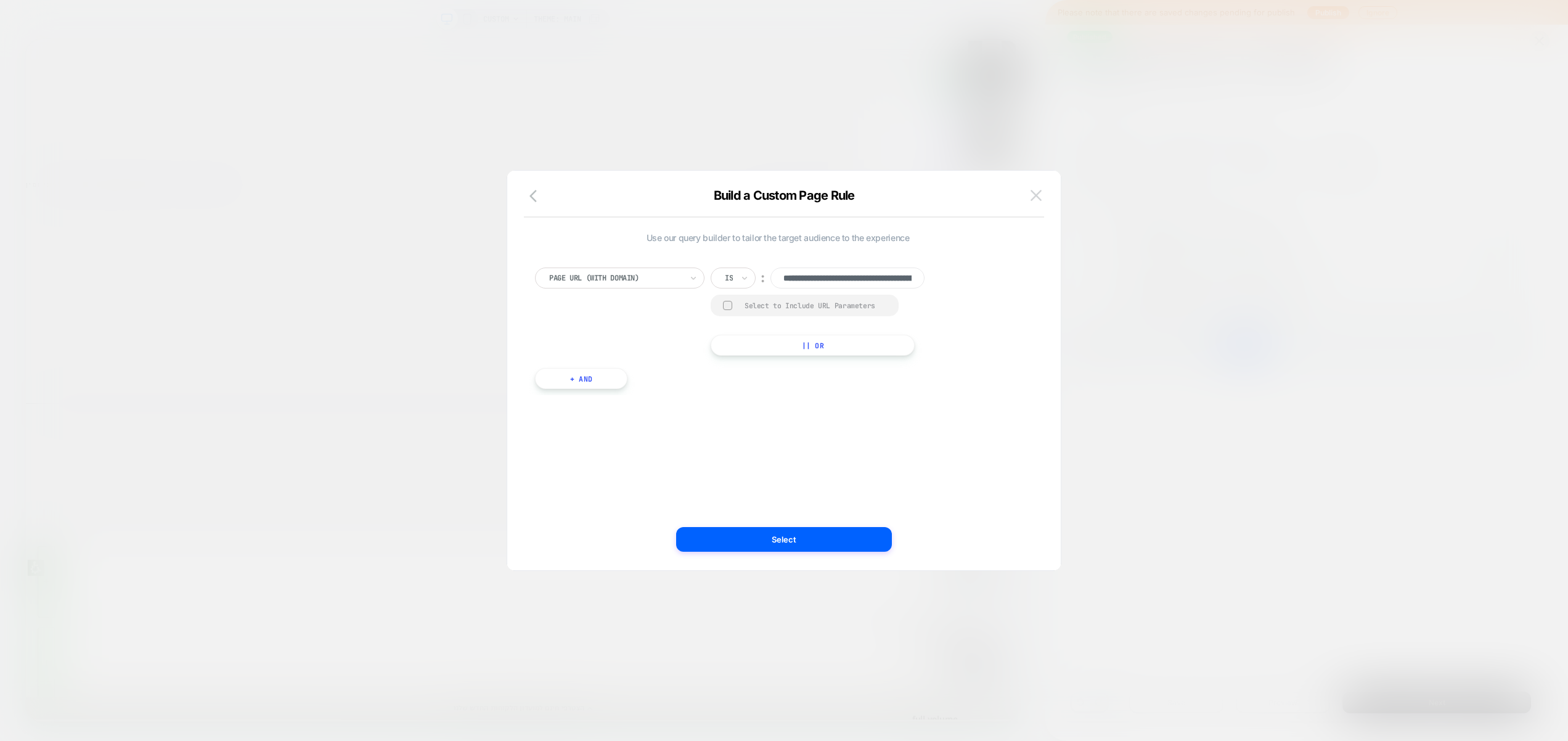
click at [1033, 200] on img at bounding box center [1036, 195] width 11 height 10
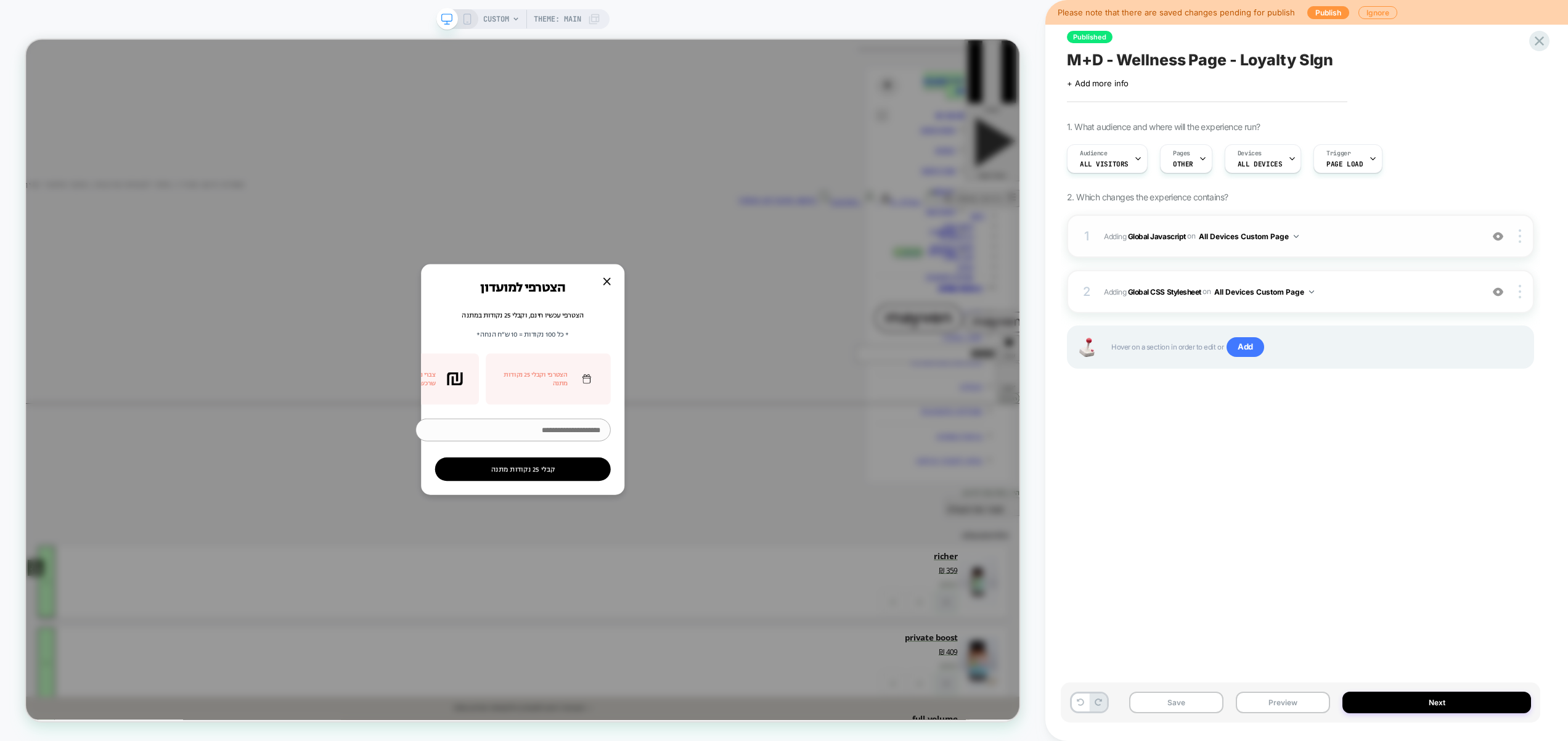
click at [1343, 235] on span "Adding Global Javascript on All Devices Custom Page" at bounding box center [1289, 236] width 372 height 15
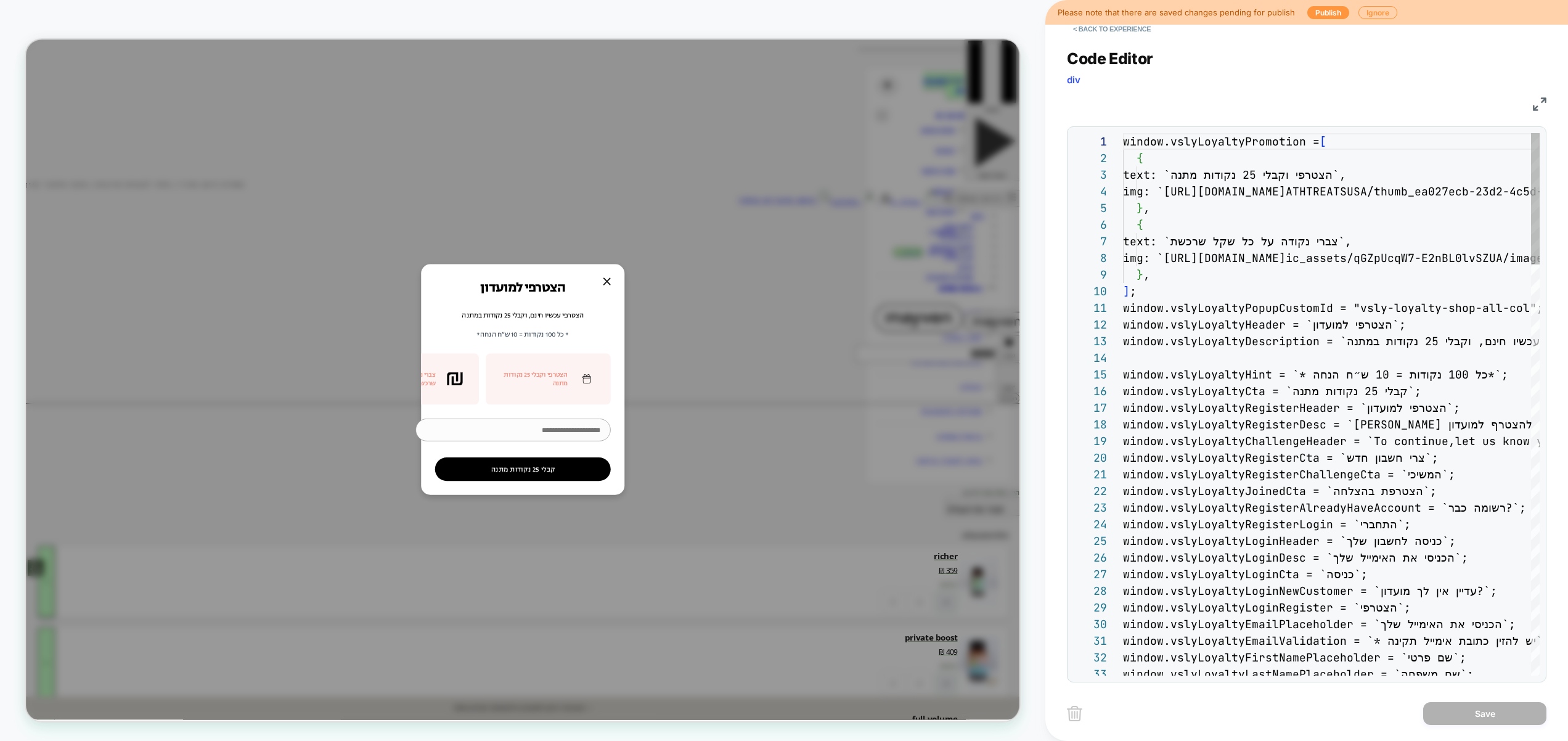
scroll to position [167, 0]
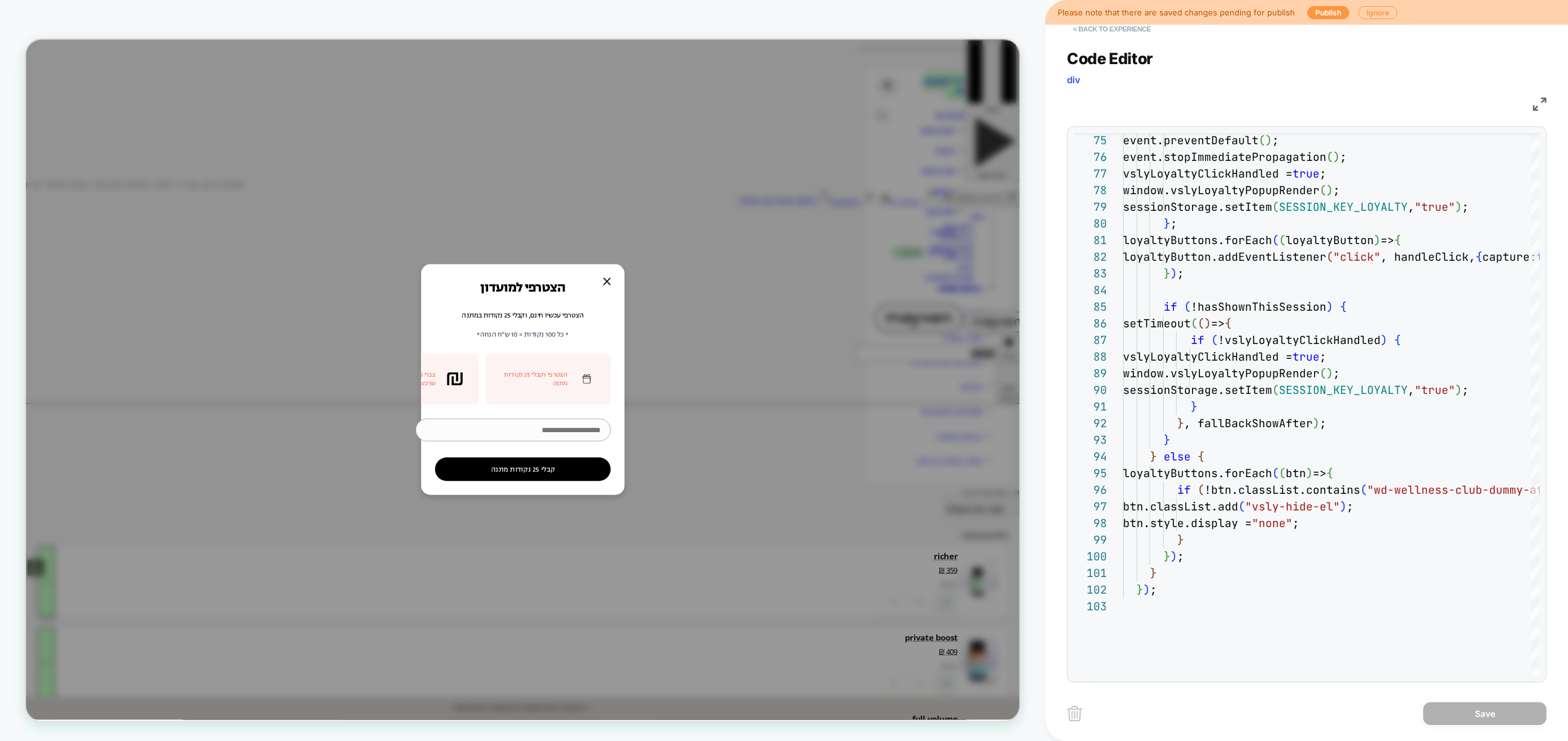
click at [1137, 31] on button "< Back to experience" at bounding box center [1112, 29] width 90 height 19
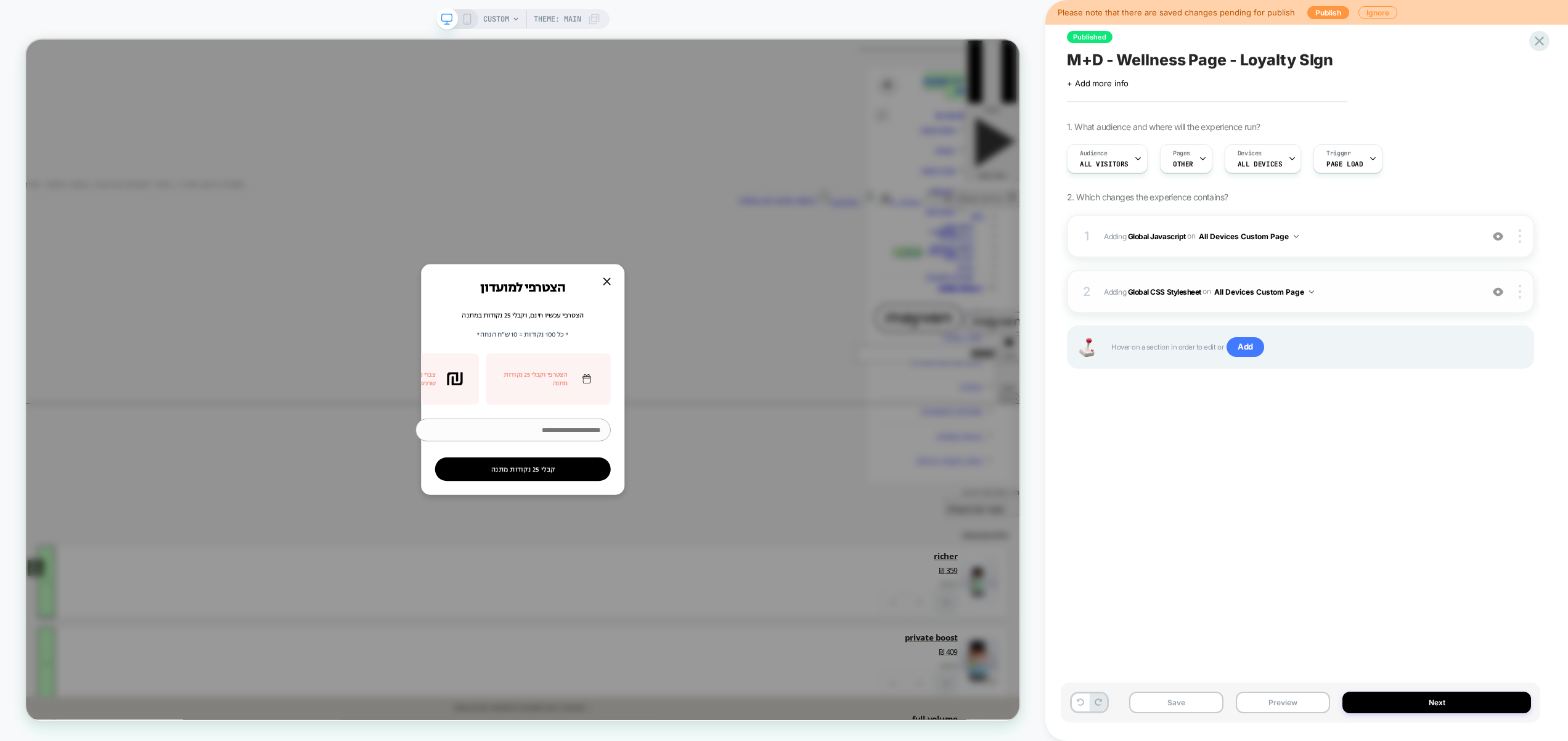
click at [1372, 296] on span "Adding Global CSS Stylesheet on All Devices Custom Page" at bounding box center [1289, 292] width 372 height 15
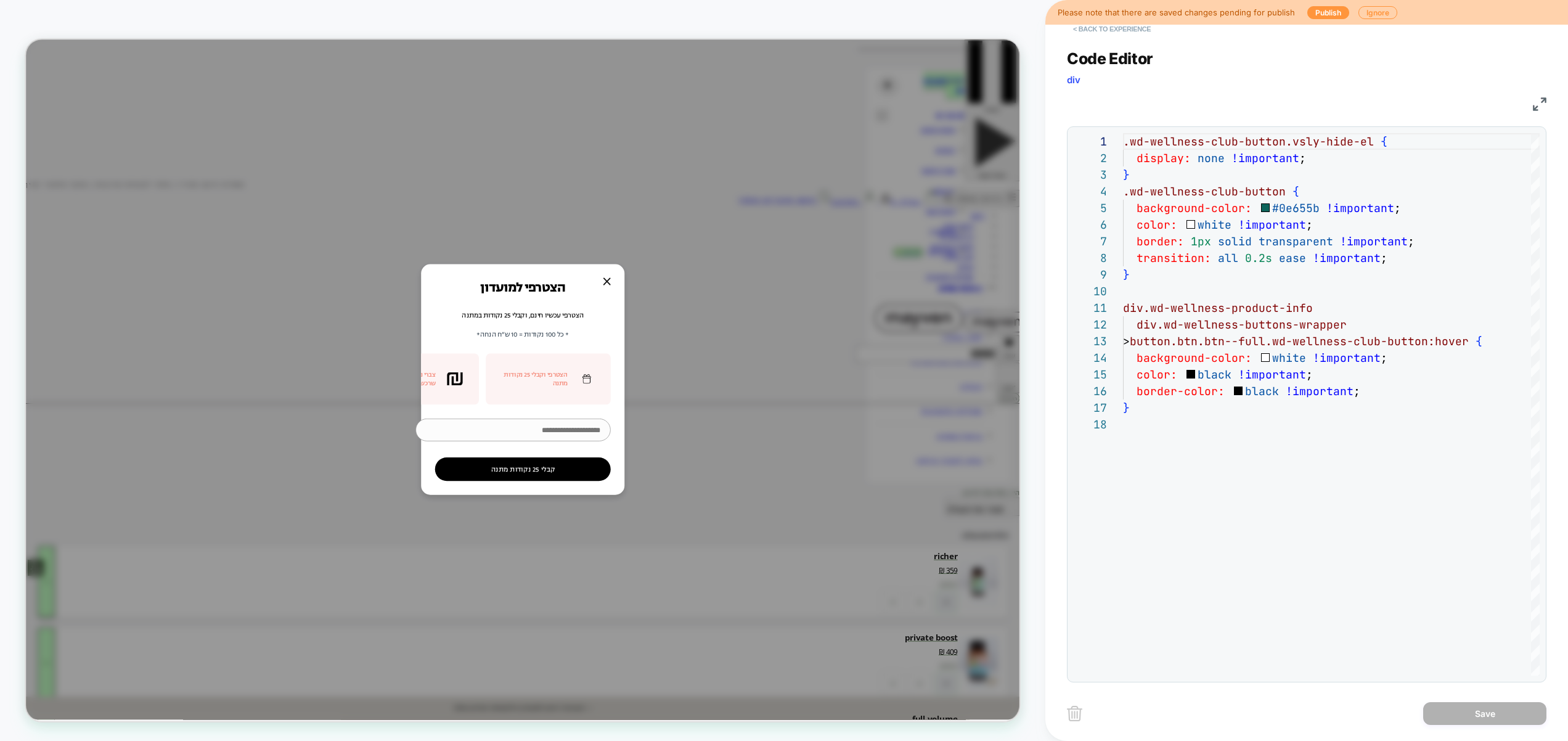
click at [1108, 31] on button "< Back to experience" at bounding box center [1112, 29] width 90 height 19
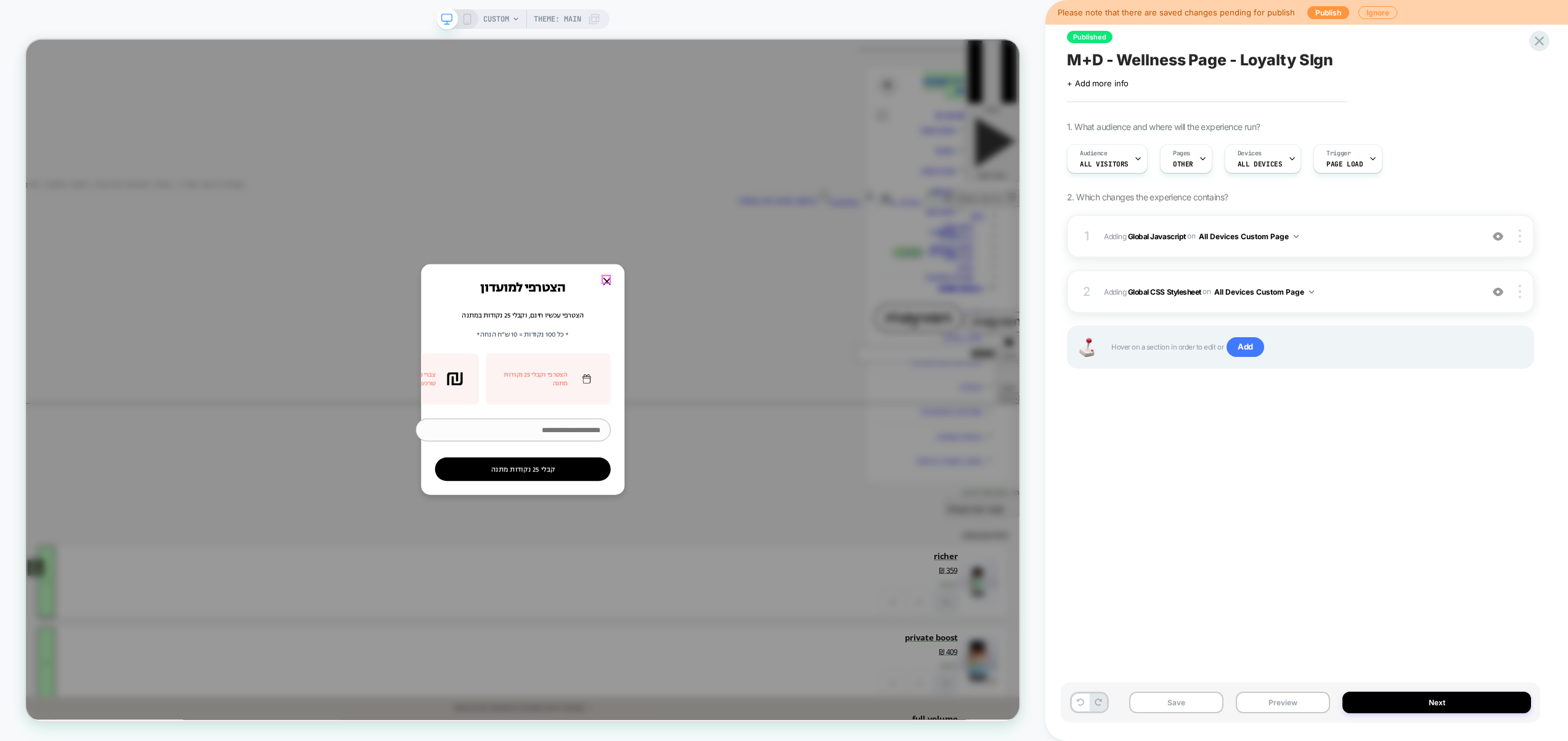
click at [790, 362] on div at bounding box center [801, 362] width 23 height 23
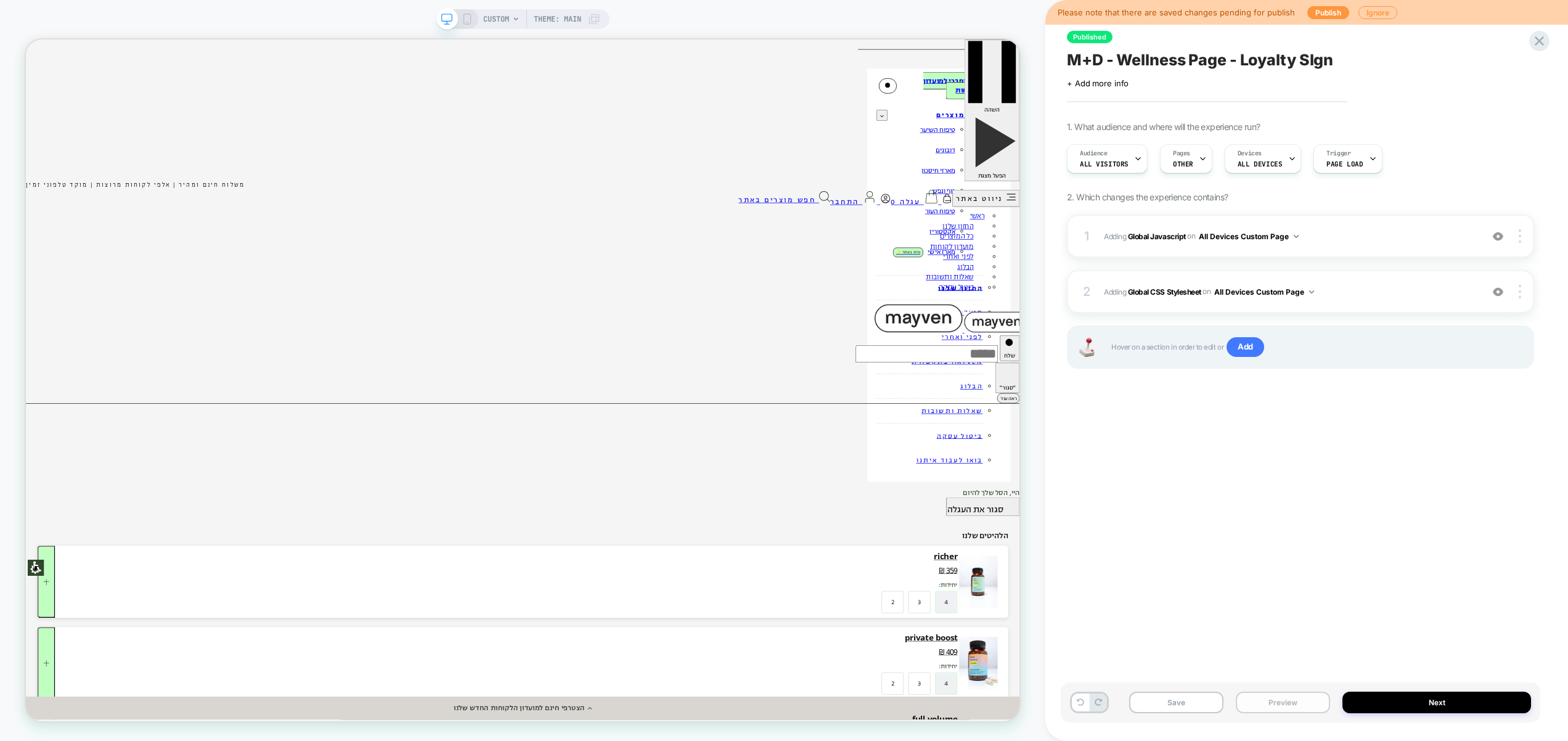
click at [1306, 702] on button "Preview" at bounding box center [1282, 702] width 94 height 22
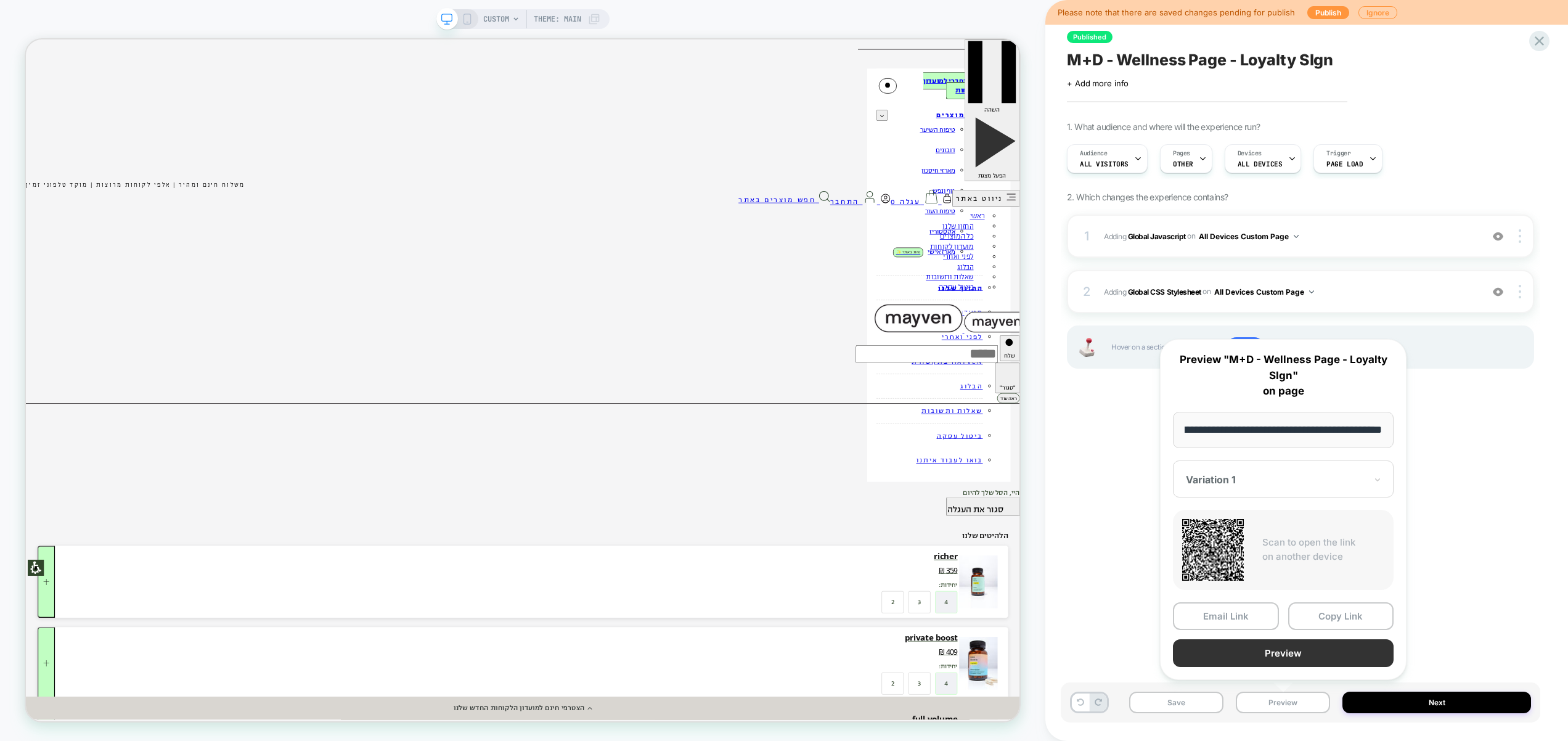
scroll to position [0, 0]
click at [1290, 657] on button "Preview" at bounding box center [1283, 653] width 221 height 27
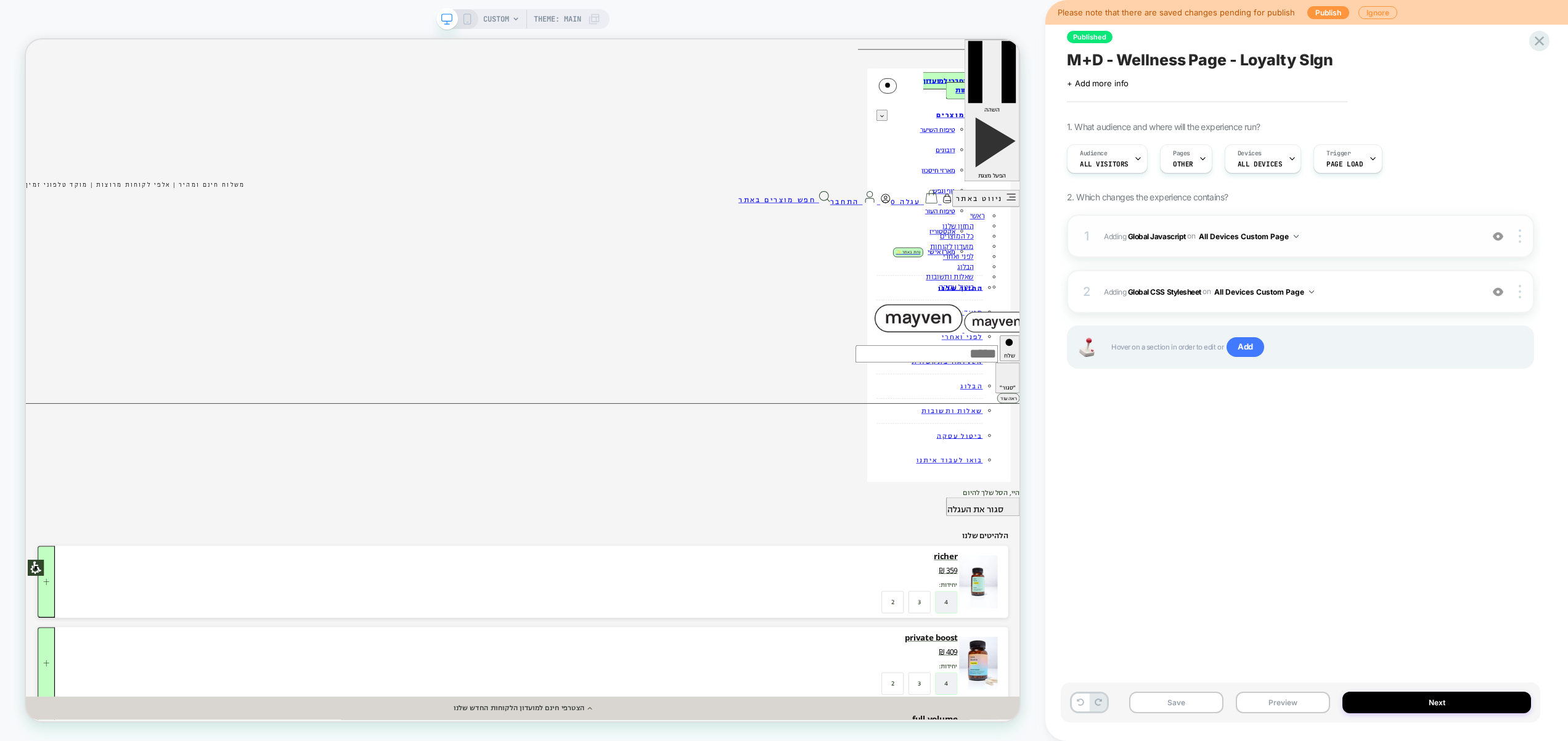
click at [1339, 237] on span "Adding Global Javascript on All Devices Custom Page" at bounding box center [1289, 236] width 372 height 15
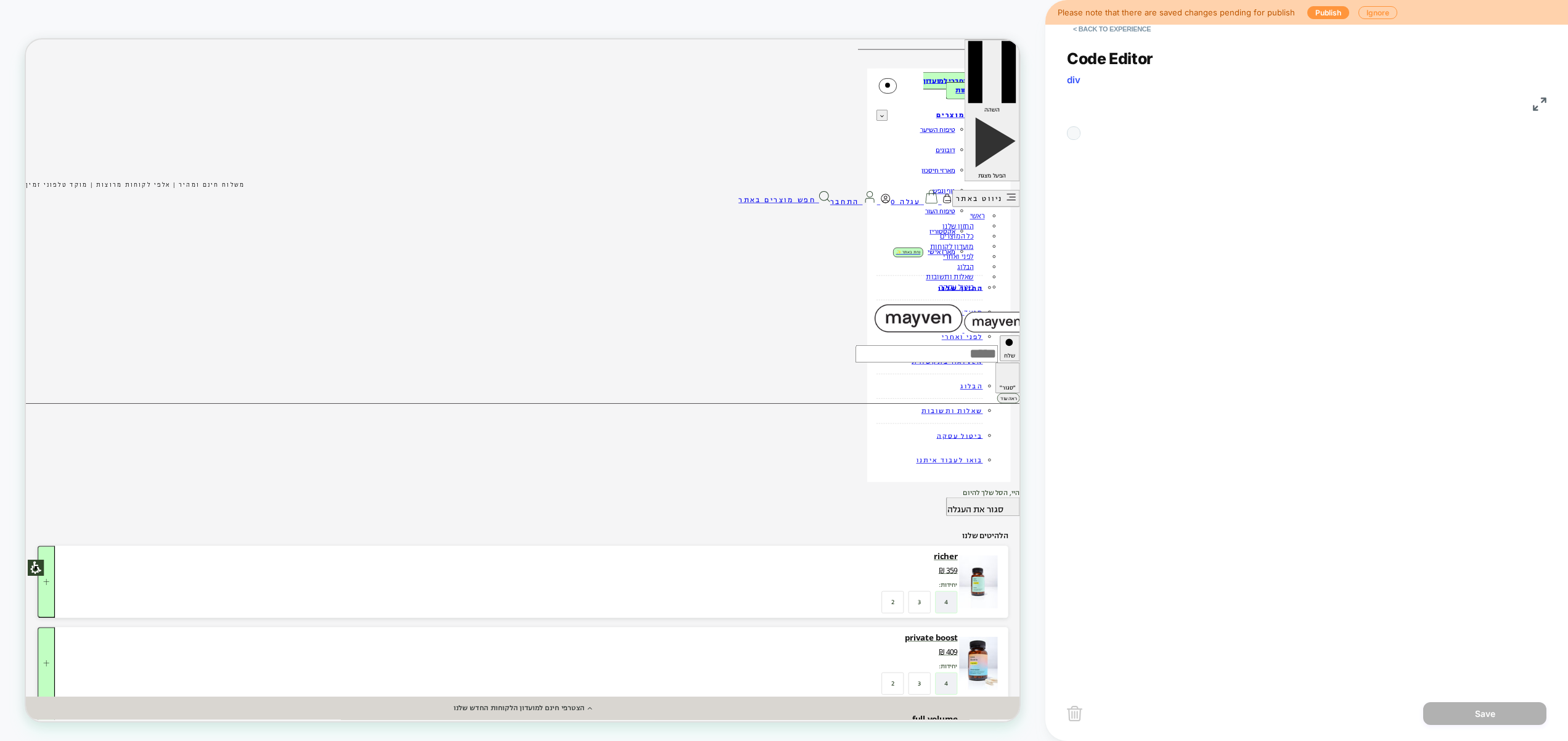
scroll to position [167, 0]
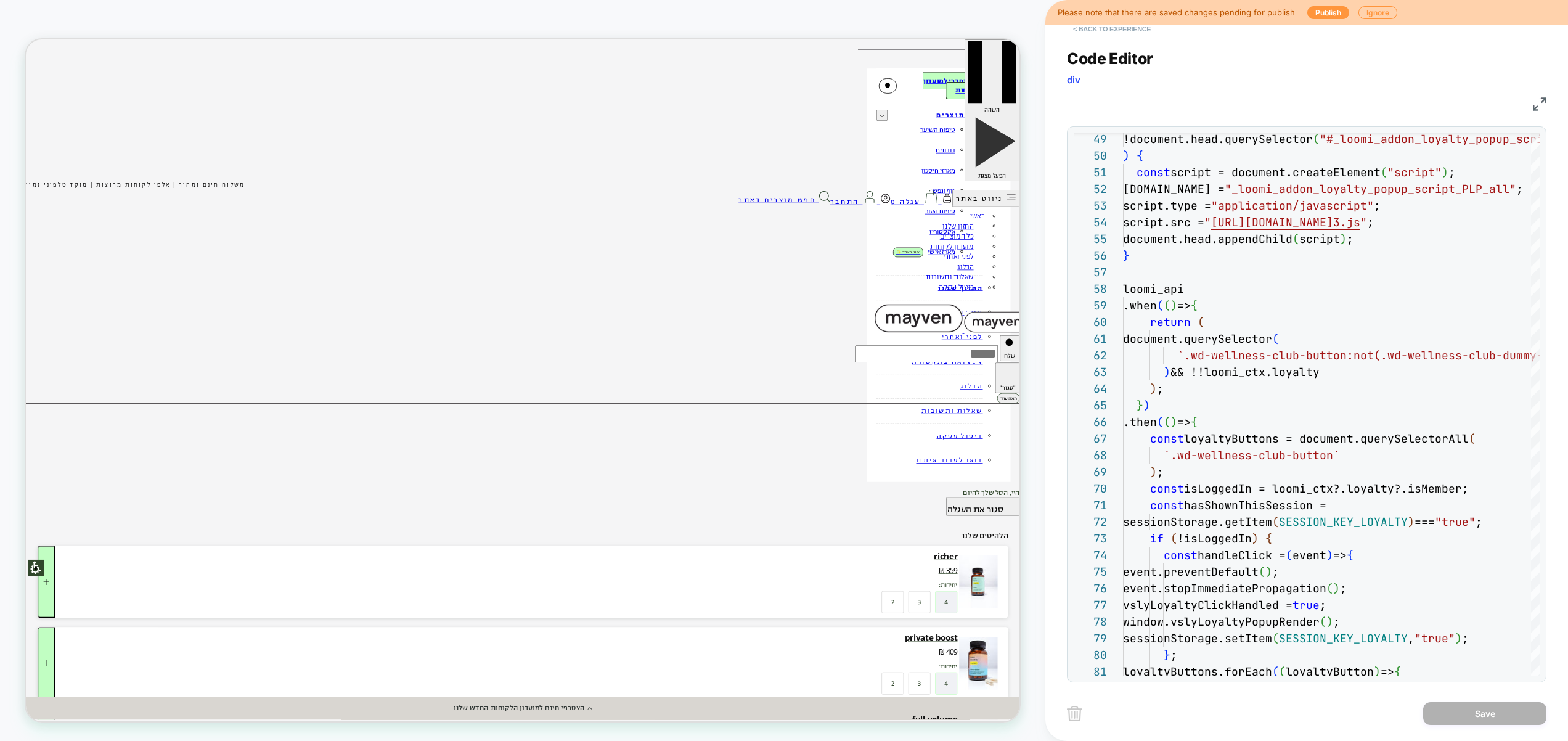
click at [1129, 31] on button "< Back to experience" at bounding box center [1112, 29] width 90 height 19
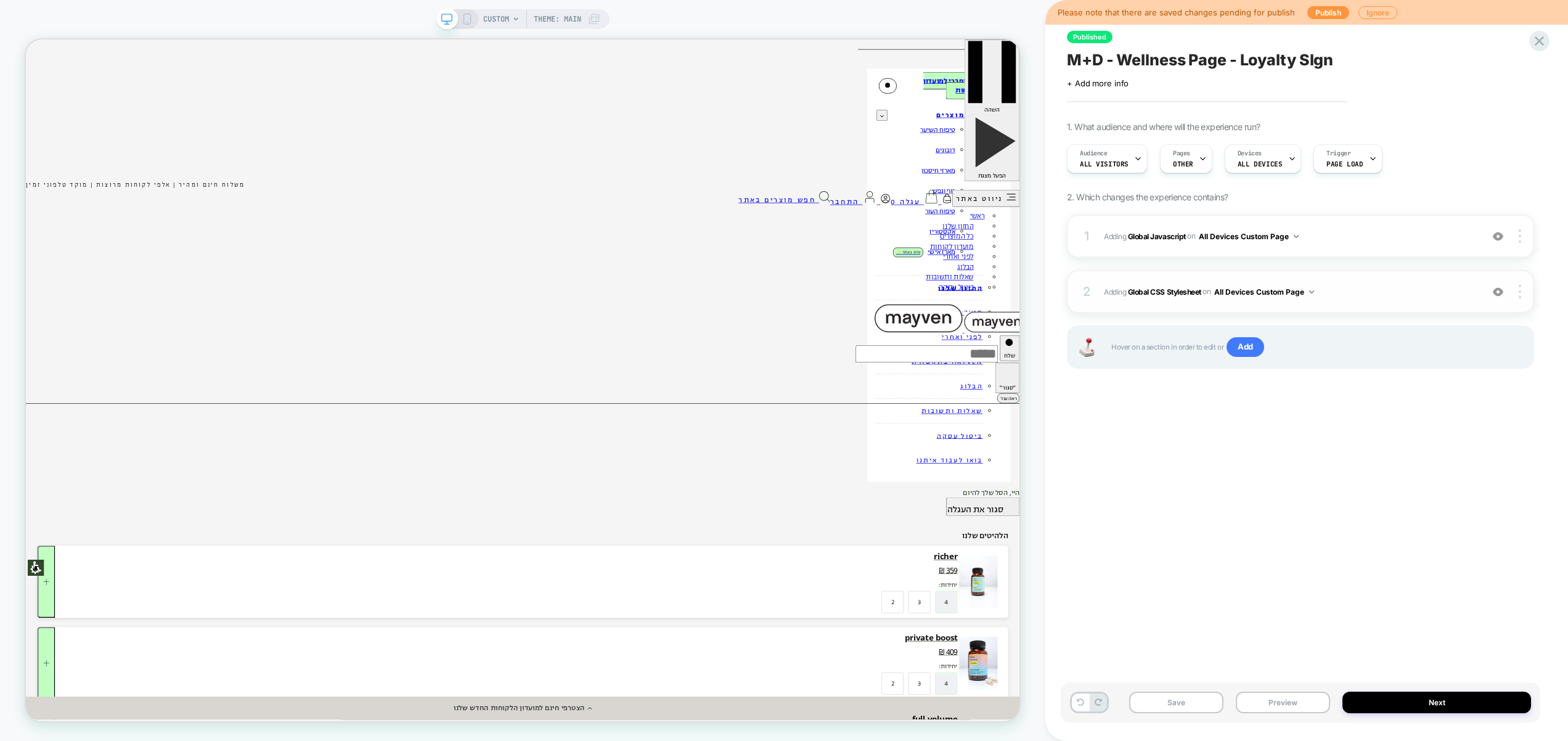
click at [1374, 300] on div "2 Adding Global CSS Stylesheet on All Devices Custom Page Add Before Add After …" at bounding box center [1300, 292] width 467 height 43
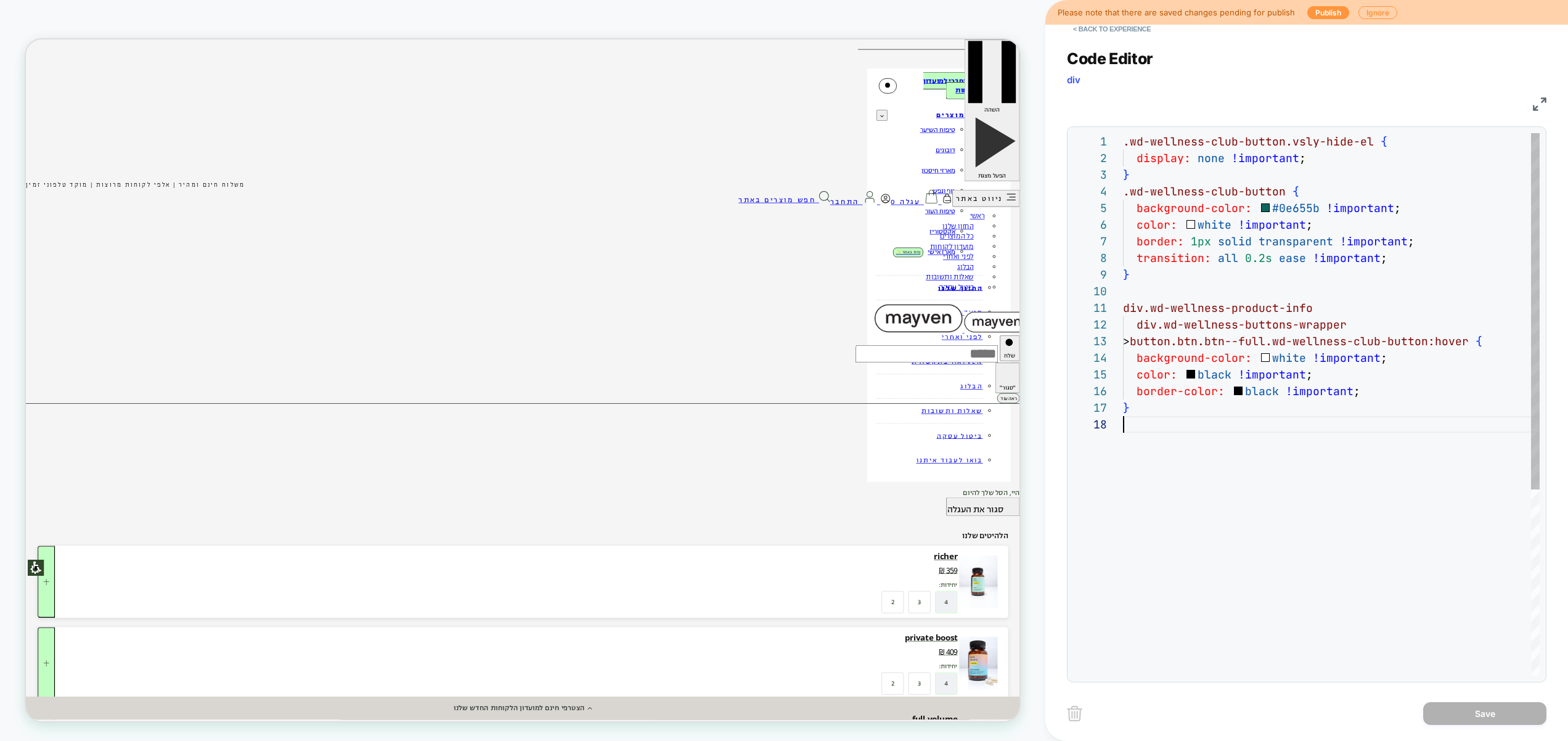
click at [1240, 561] on div ".wd-wellness-club-button.vsly-hide-el { display: none !important ; } .wd-wellne…" at bounding box center [1331, 545] width 417 height 826
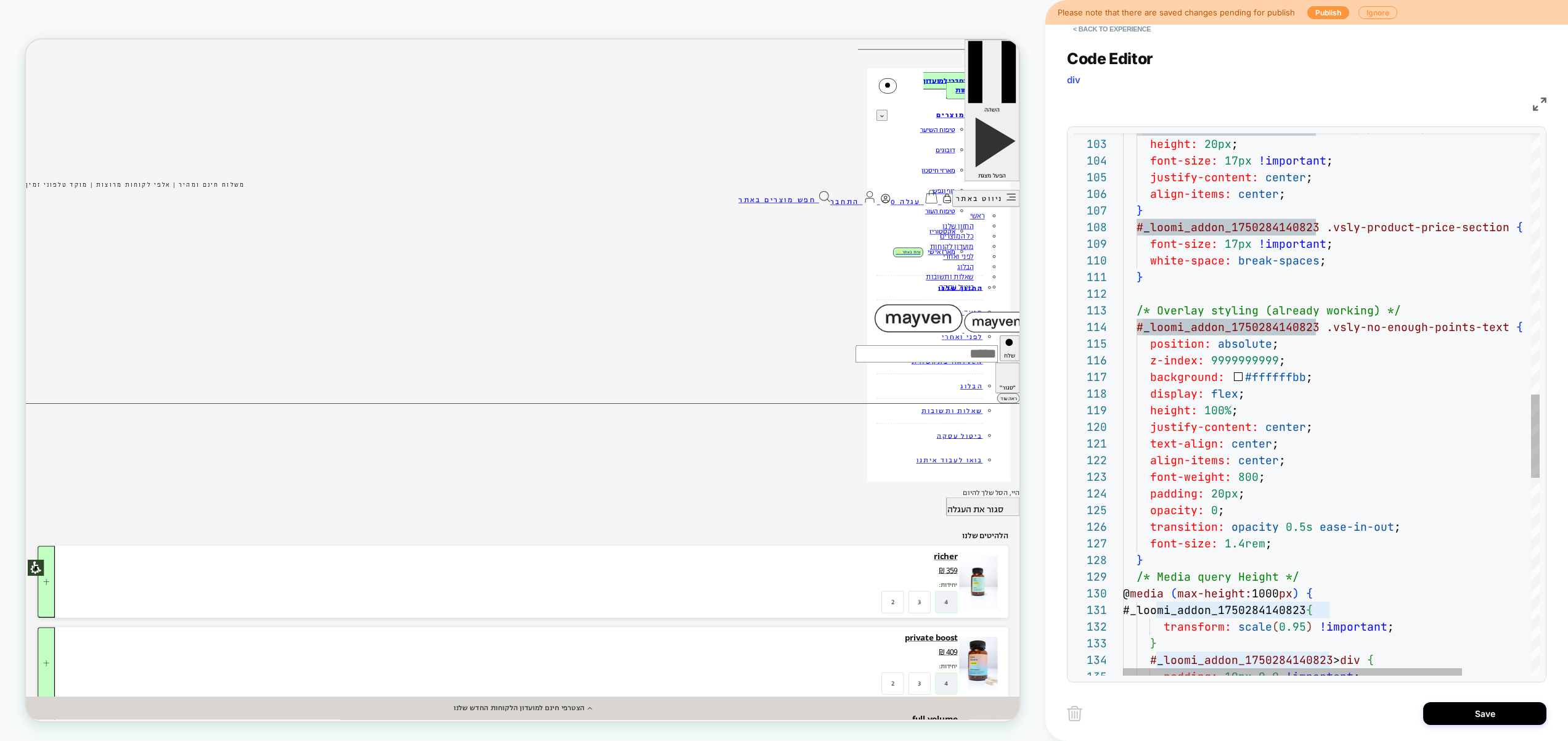
scroll to position [17, 159]
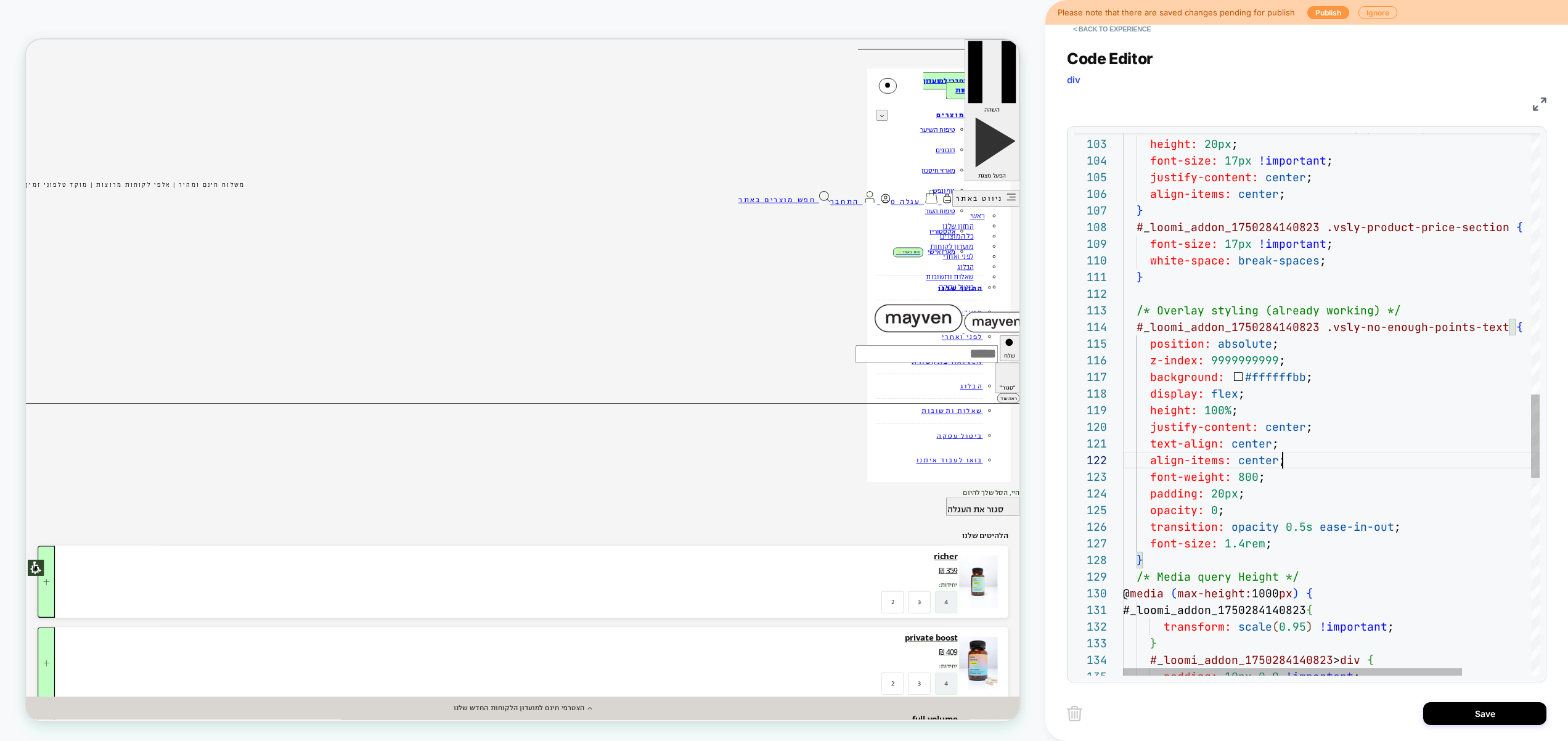
click at [1384, 467] on div "# _ loomi_addon_1750284140823 > div { padding: 10px 0 0 !important ; } /* Media…" at bounding box center [1373, 199] width 501 height 3523
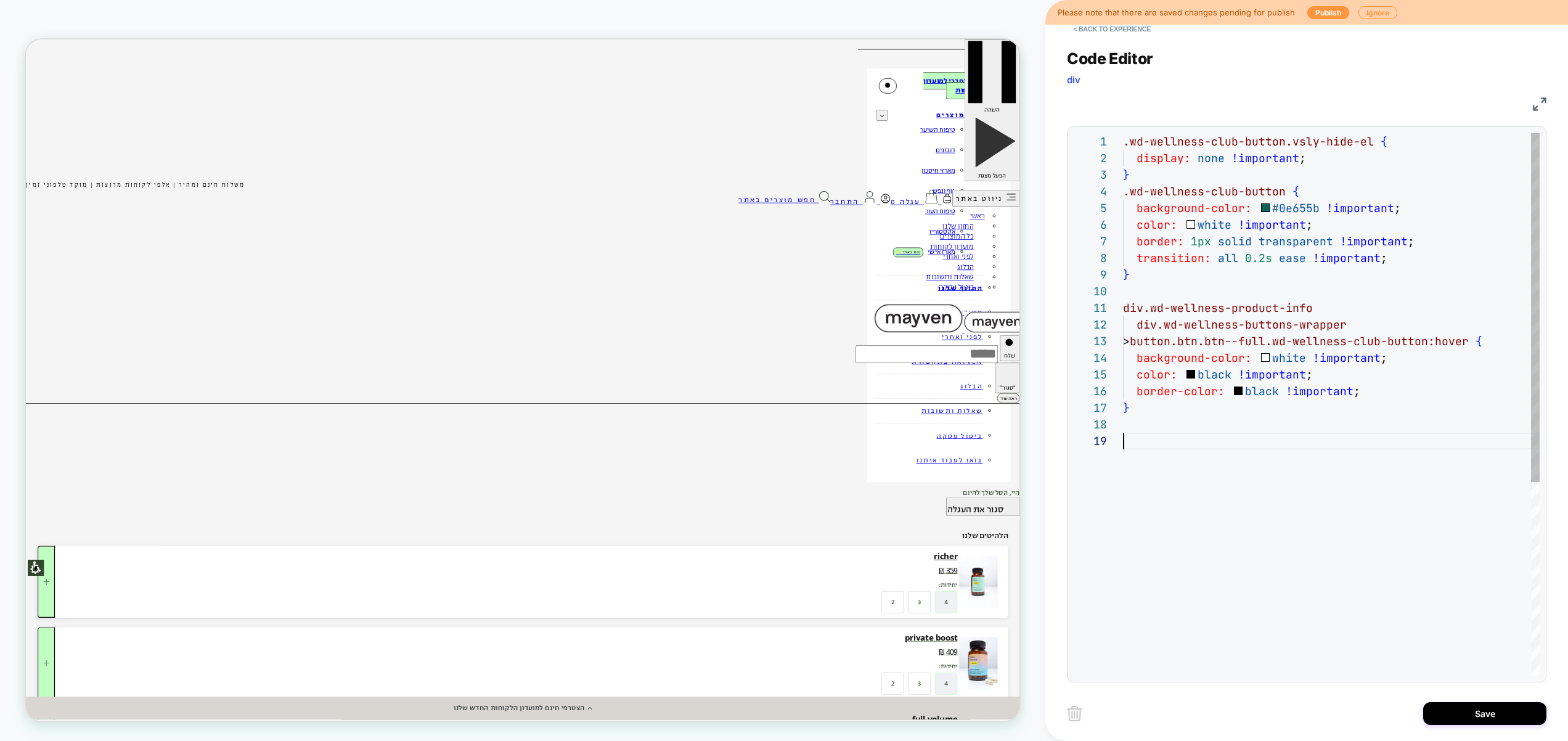
type textarea "**********"
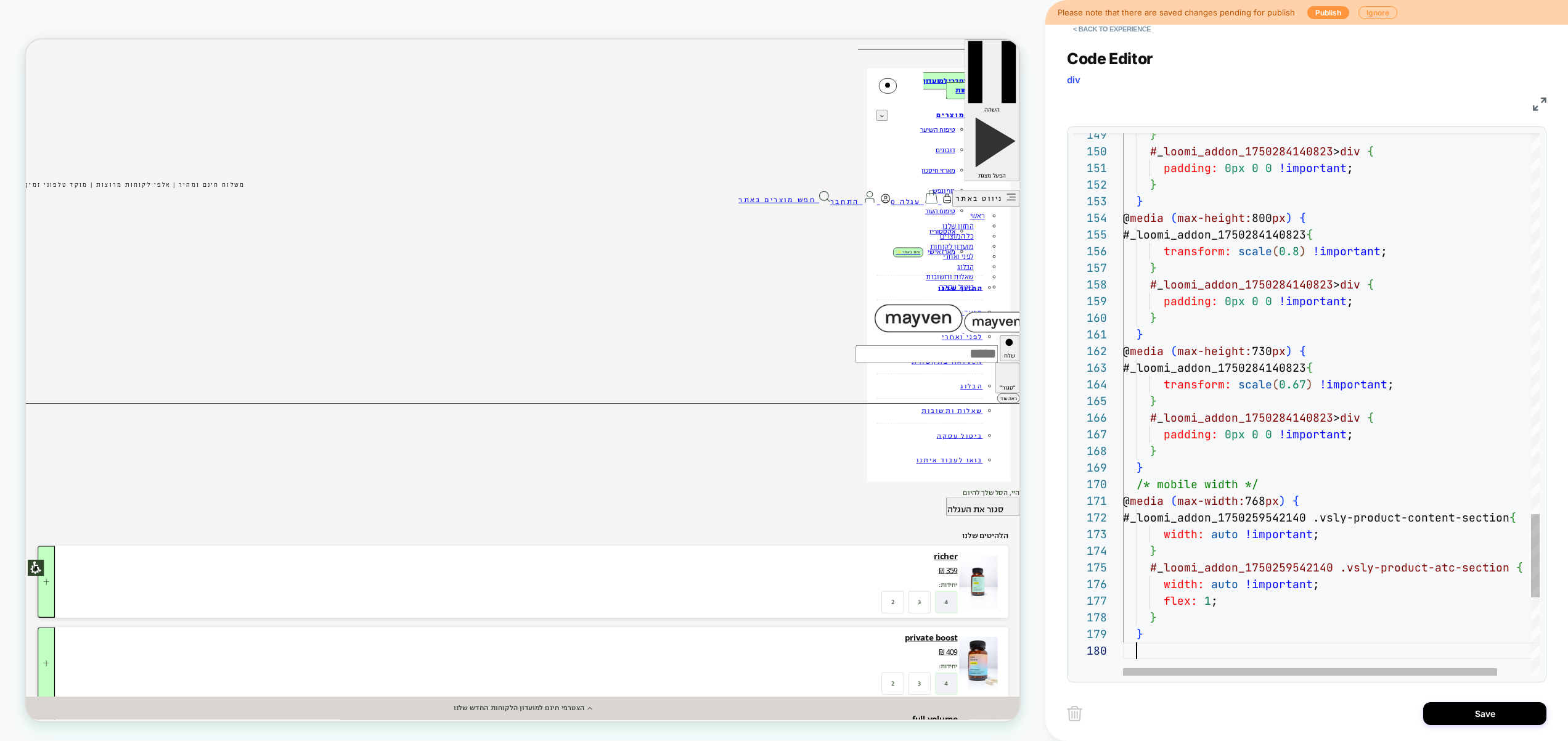
scroll to position [150, 14]
click at [1497, 715] on button "Save" at bounding box center [1484, 714] width 123 height 23
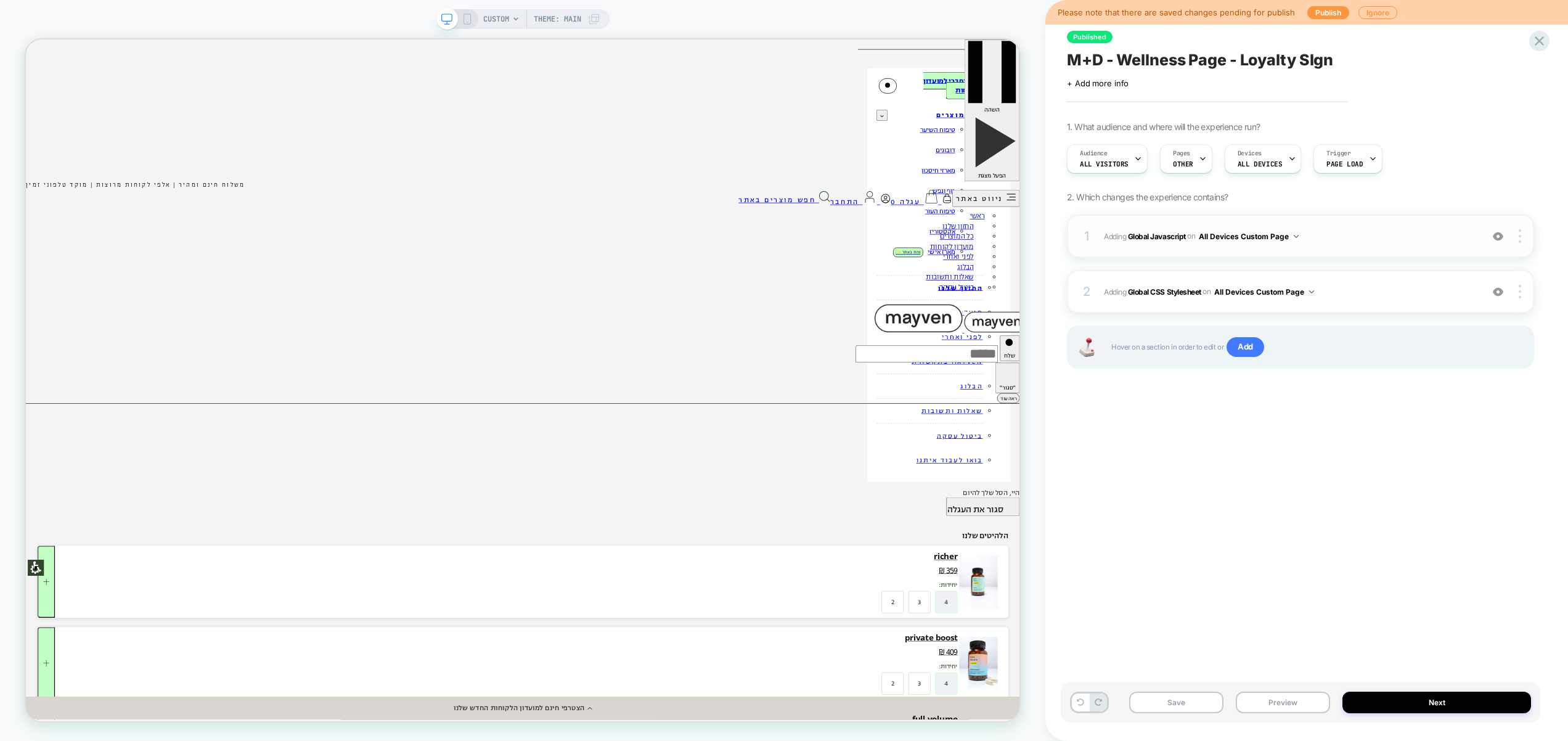
click at [1342, 238] on span "Adding Global Javascript on All Devices Custom Page" at bounding box center [1289, 236] width 372 height 15
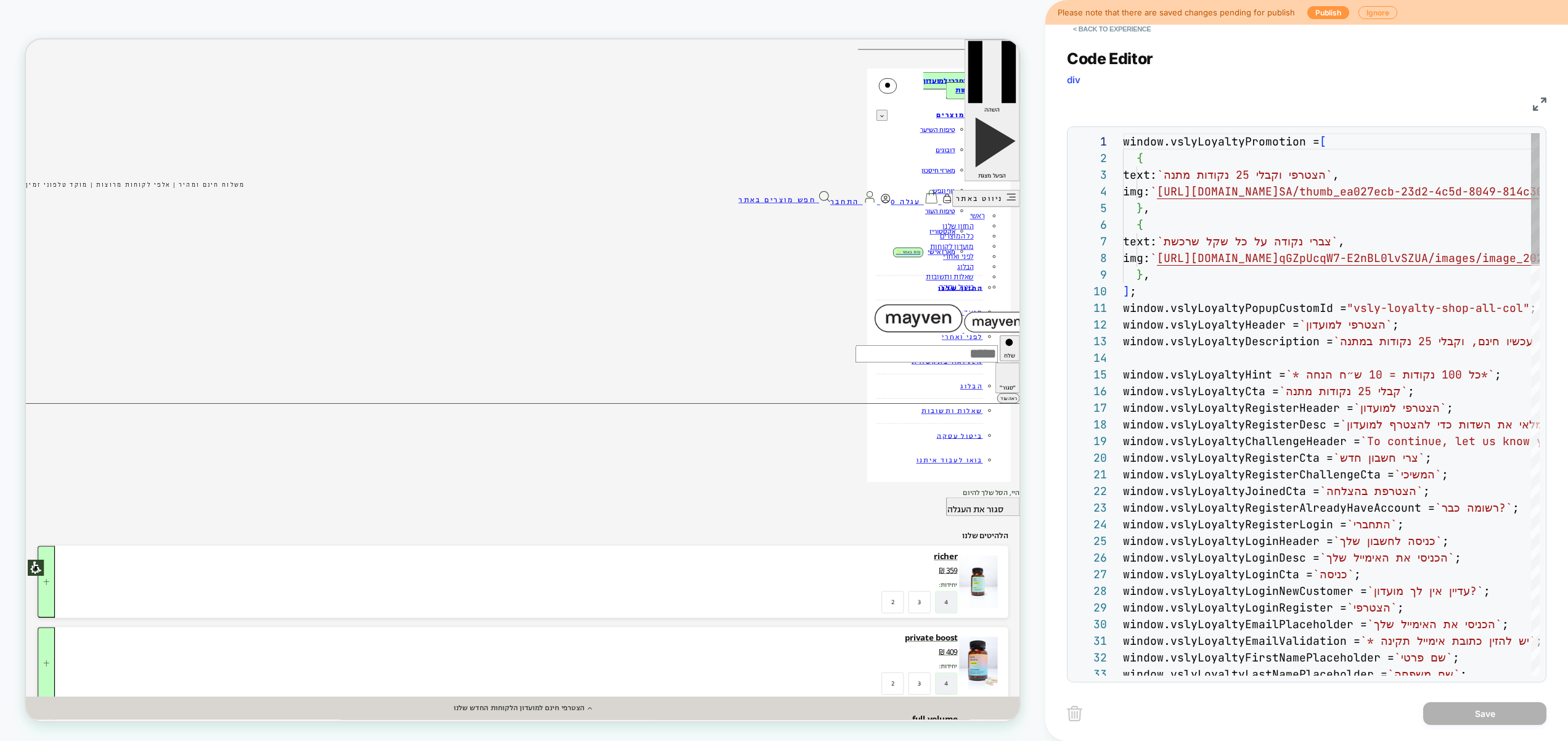
scroll to position [167, 0]
click at [1124, 30] on button "< Back to experience" at bounding box center [1112, 29] width 90 height 19
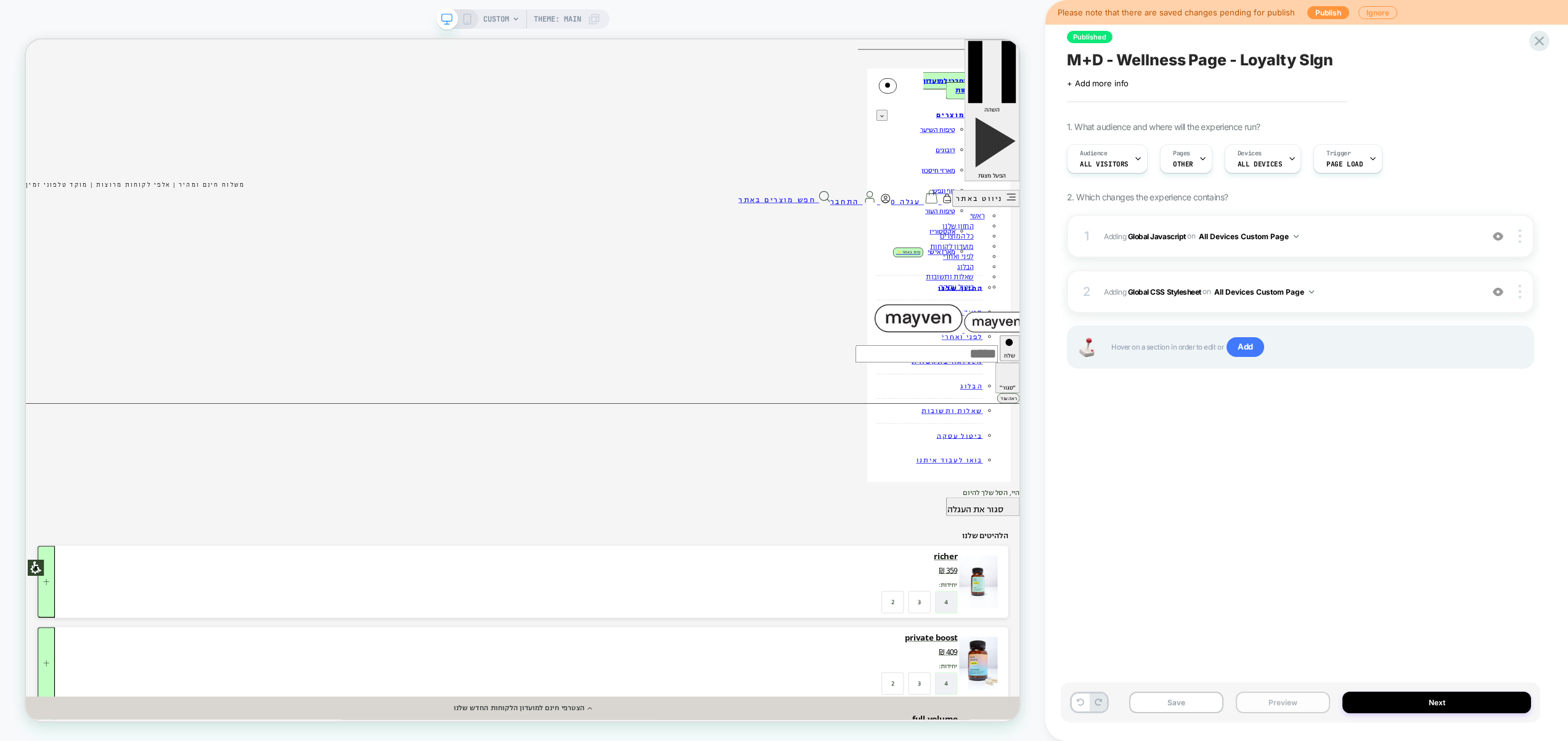
click at [1287, 698] on button "Preview" at bounding box center [1282, 702] width 94 height 22
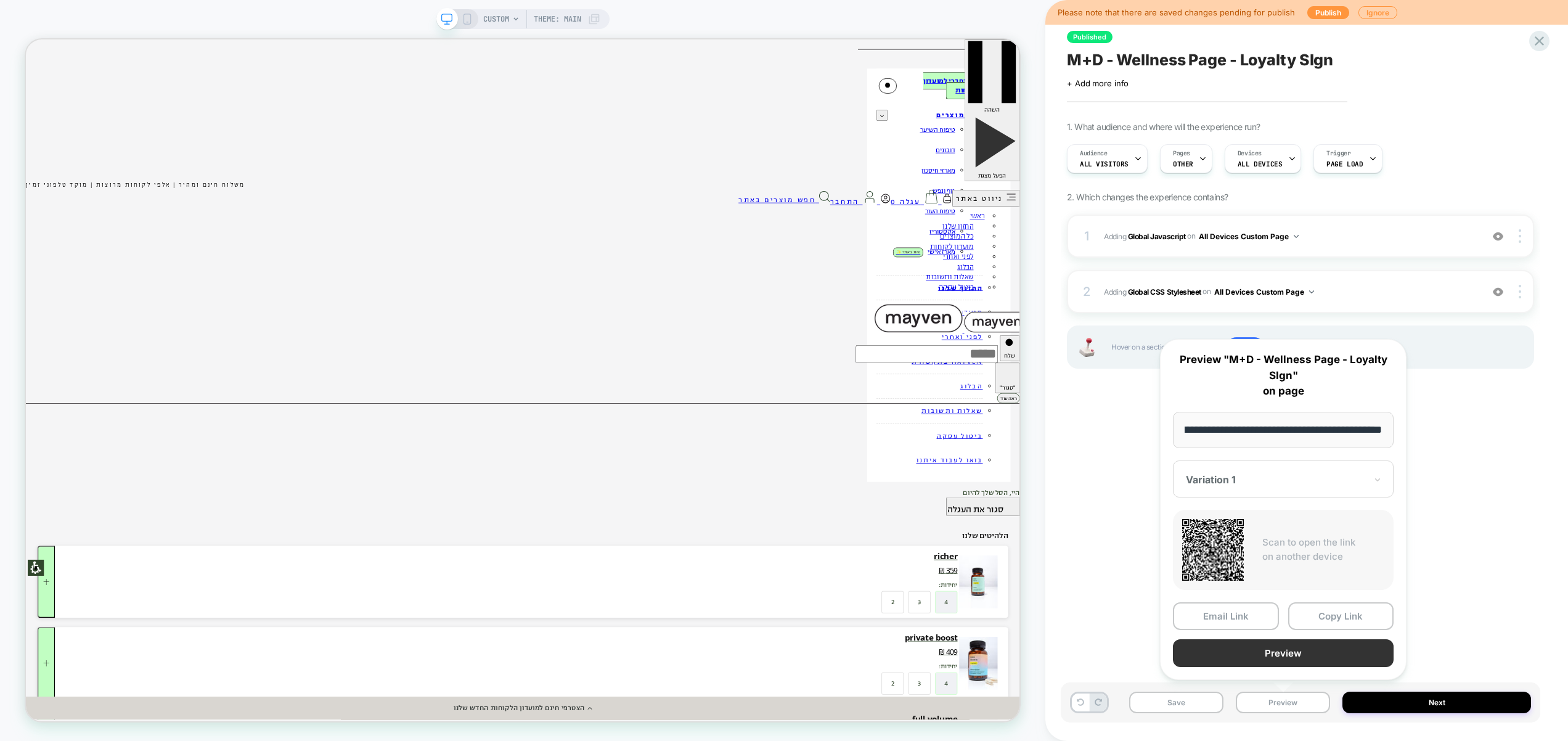
scroll to position [0, 0]
click at [1288, 658] on button "Preview" at bounding box center [1283, 653] width 221 height 27
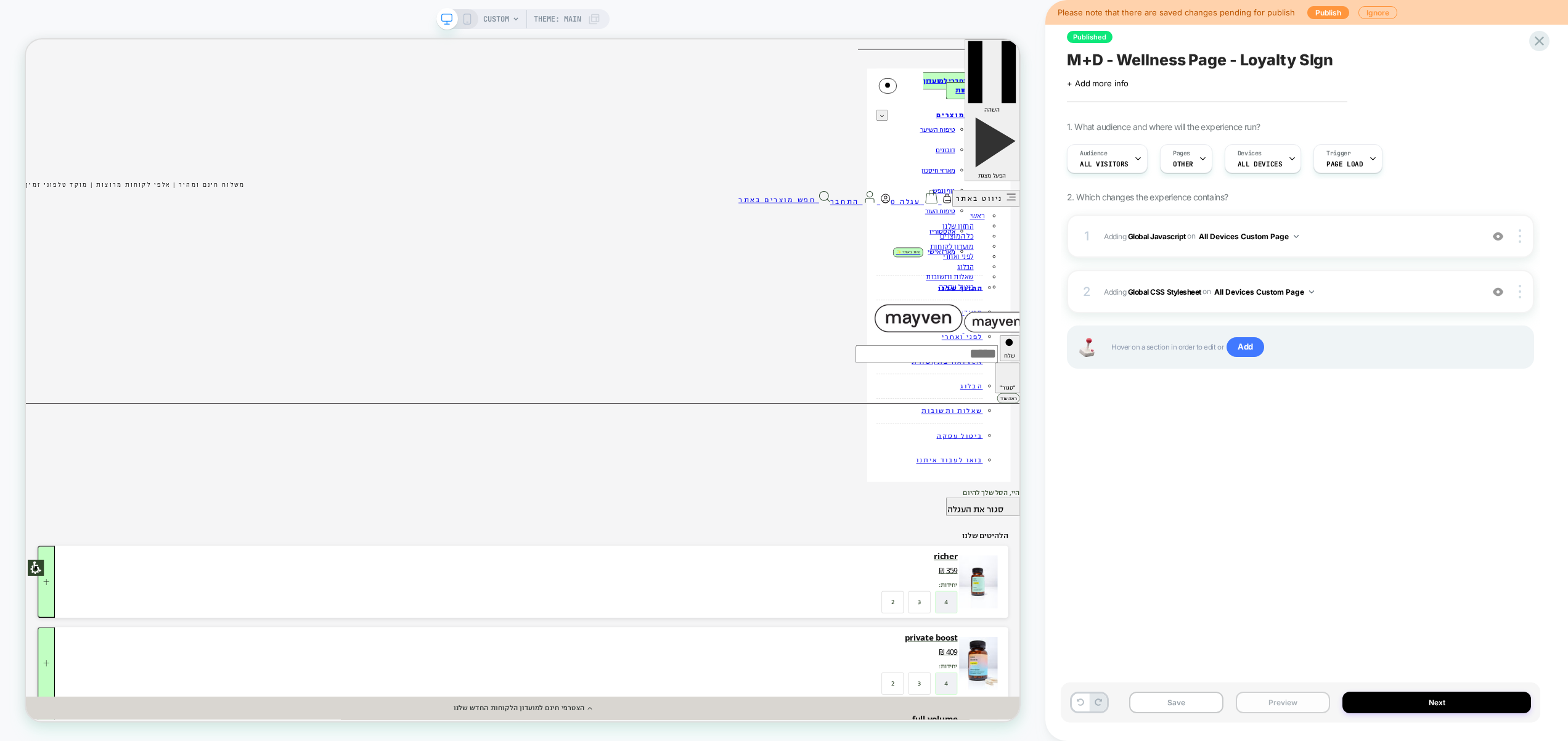
click at [1285, 691] on div "Save Preview Next" at bounding box center [1301, 703] width 480 height 40
click at [1285, 693] on button "Preview" at bounding box center [1282, 702] width 94 height 22
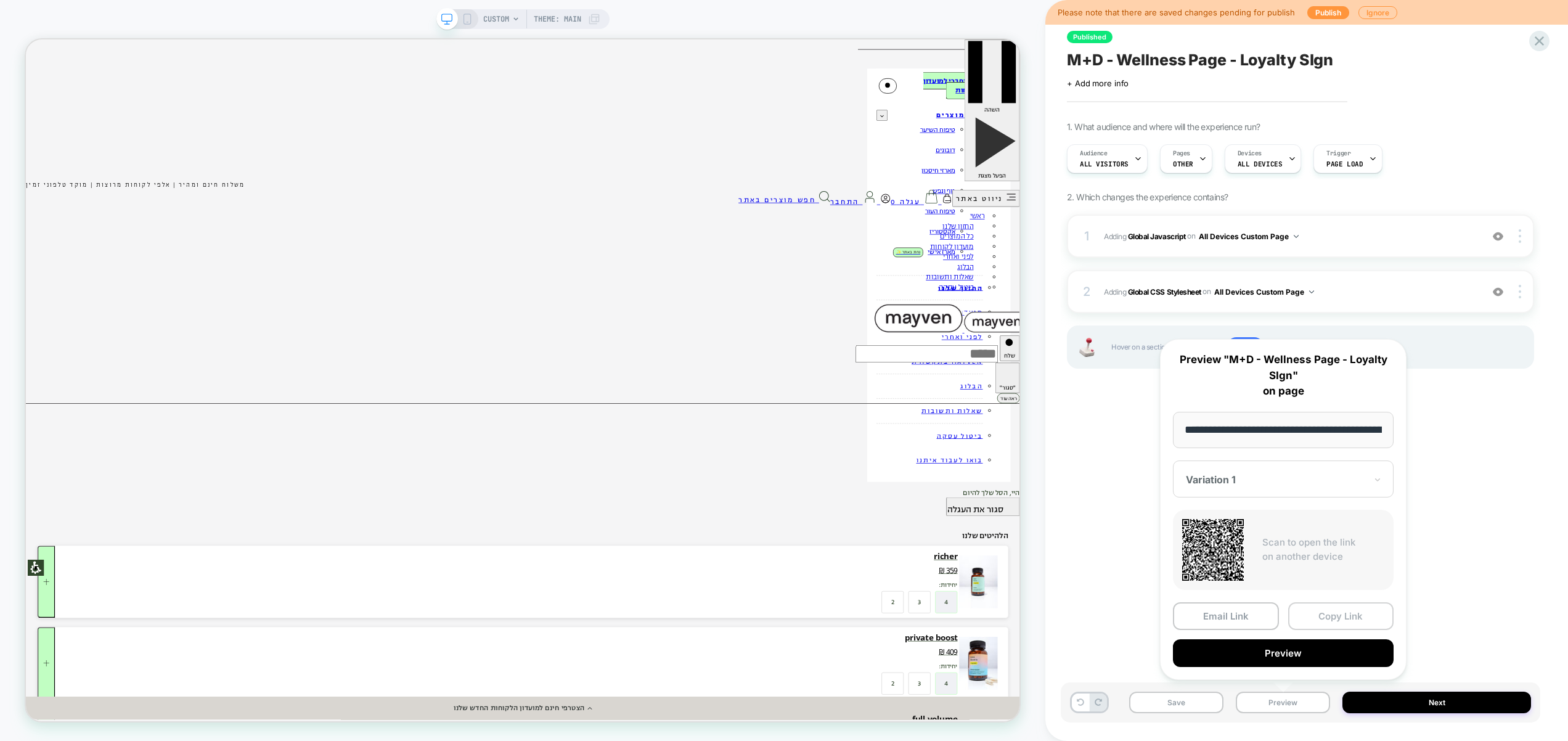
click at [1342, 611] on button "Copy Link" at bounding box center [1341, 616] width 106 height 27
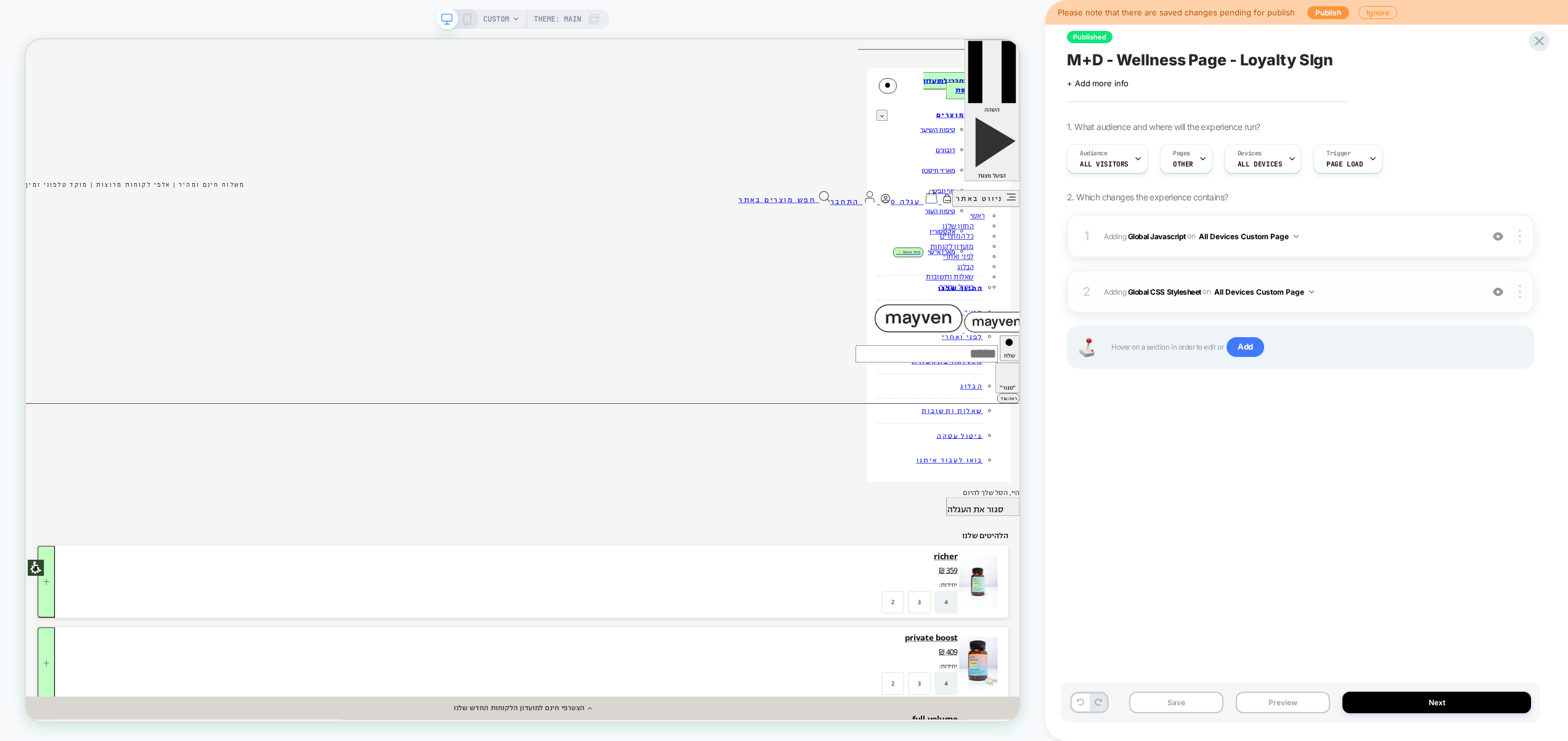
click at [1362, 289] on span "Adding Global CSS Stylesheet on All Devices Custom Page" at bounding box center [1289, 292] width 372 height 15
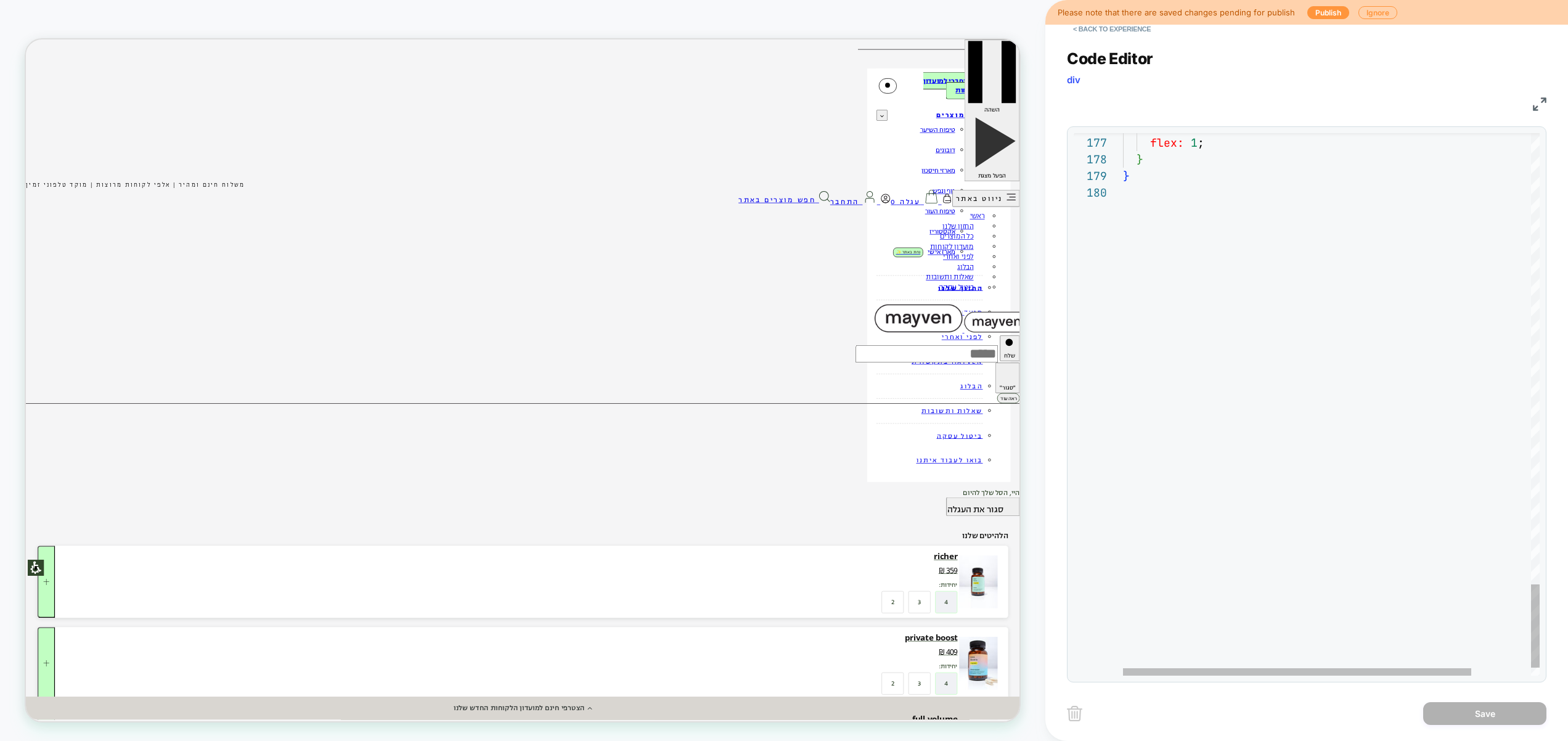
scroll to position [117, 0]
drag, startPoint x: 1196, startPoint y: 426, endPoint x: 1285, endPoint y: 509, distance: 121.7
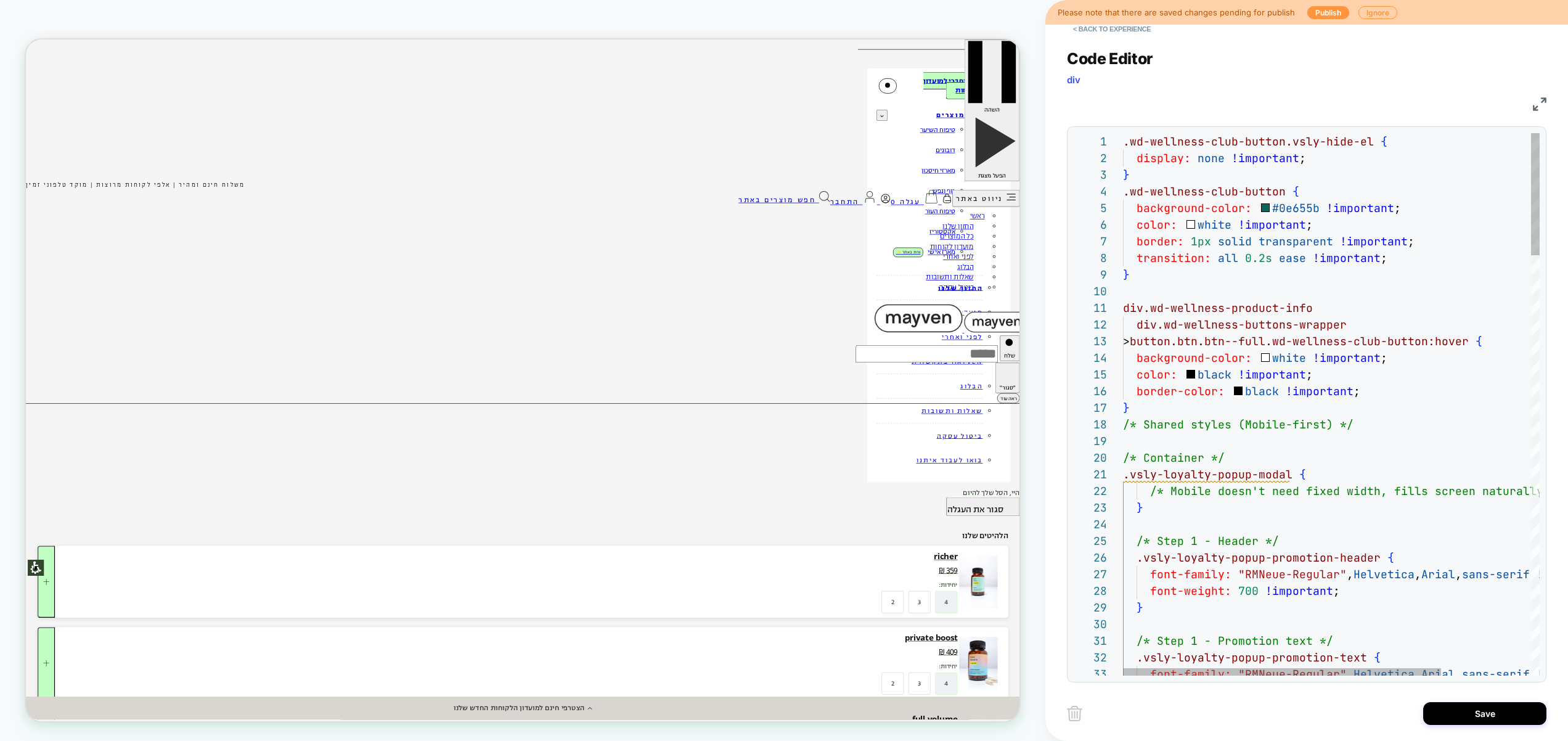
scroll to position [117, 226]
type textarea "**********"
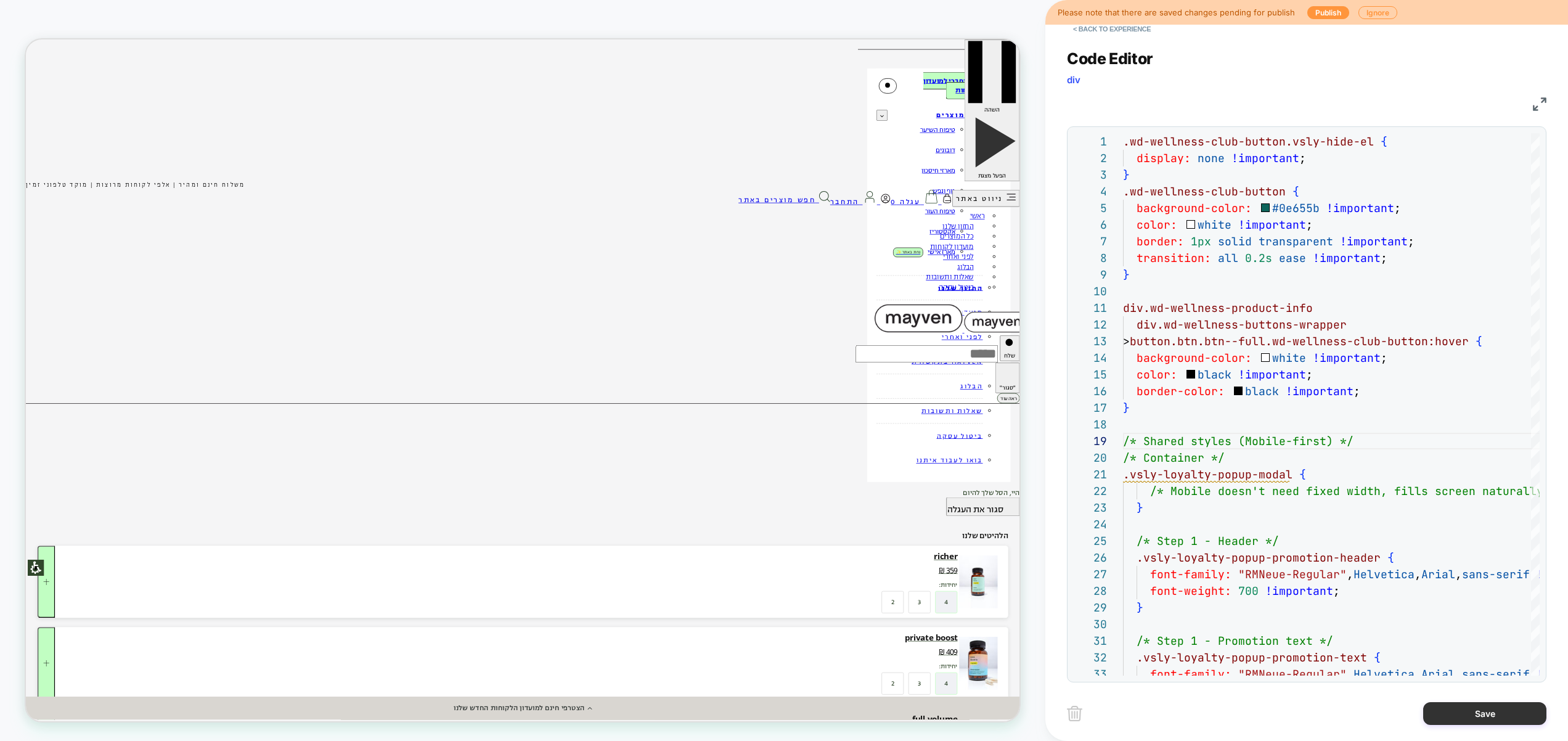
click at [1462, 711] on button "Save" at bounding box center [1484, 714] width 123 height 23
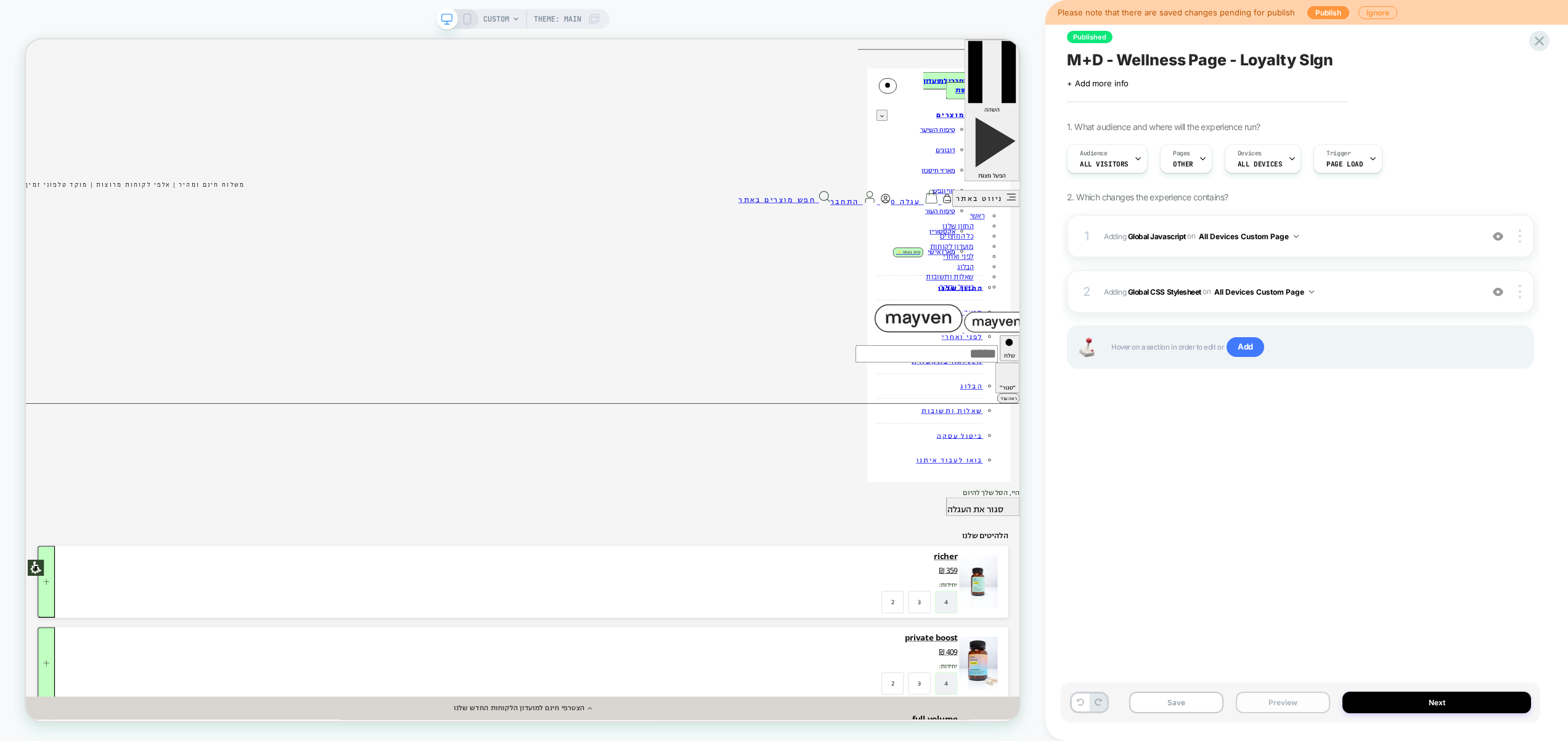
click at [1263, 702] on button "Preview" at bounding box center [1282, 702] width 94 height 22
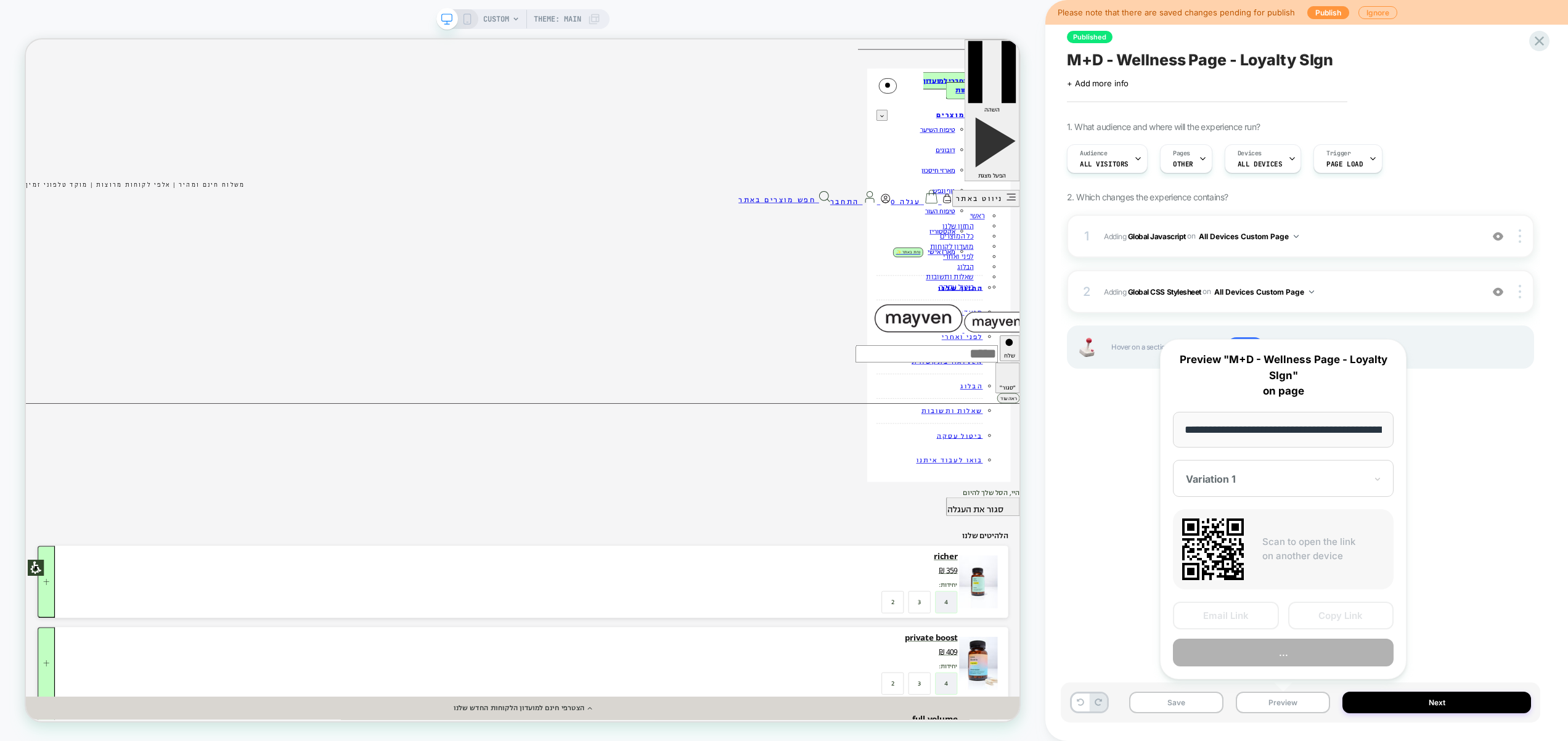
scroll to position [0, 130]
click at [1344, 615] on button "Copy Link" at bounding box center [1341, 616] width 106 height 27
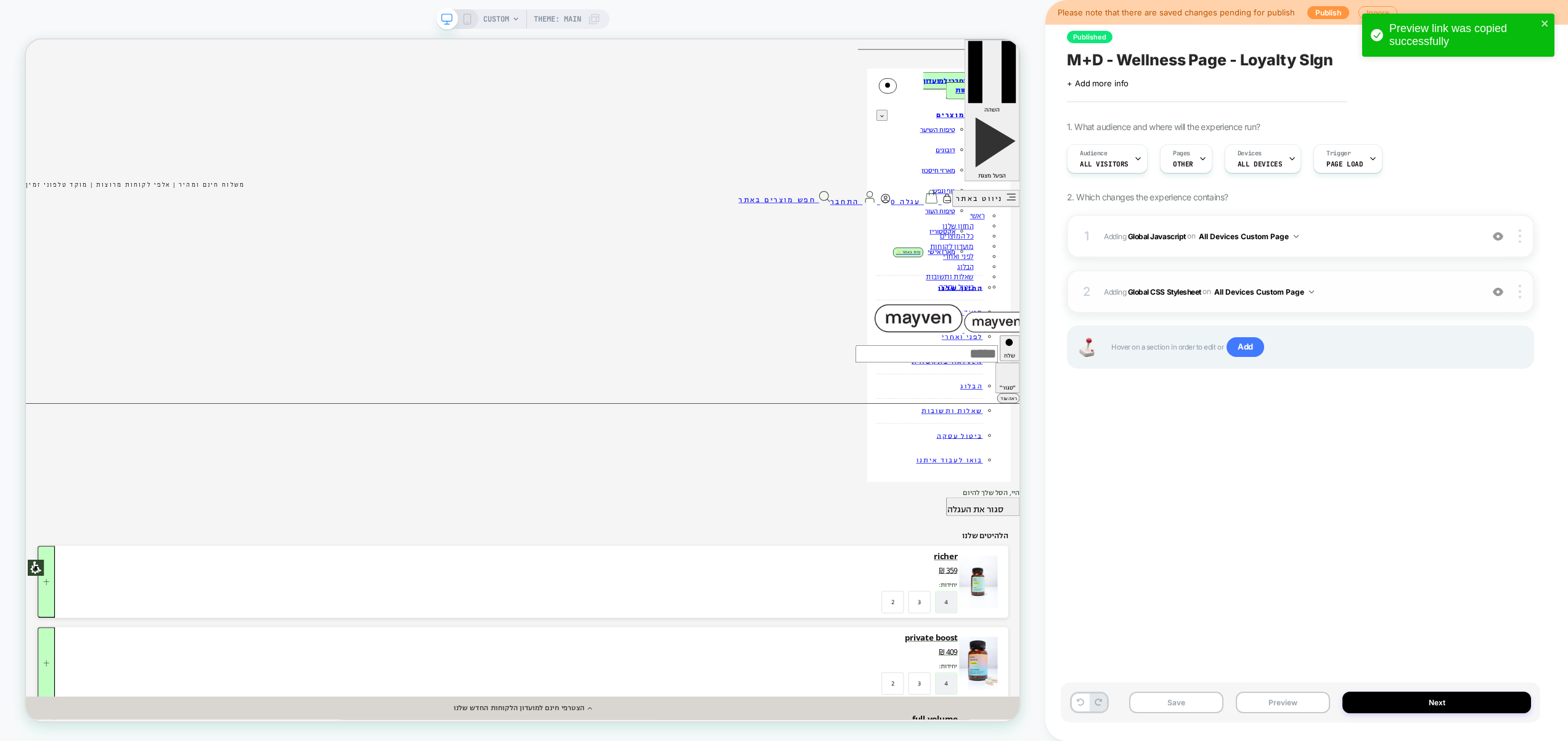
click at [1345, 295] on span "Adding Global CSS Stylesheet on All Devices Custom Page" at bounding box center [1289, 292] width 372 height 15
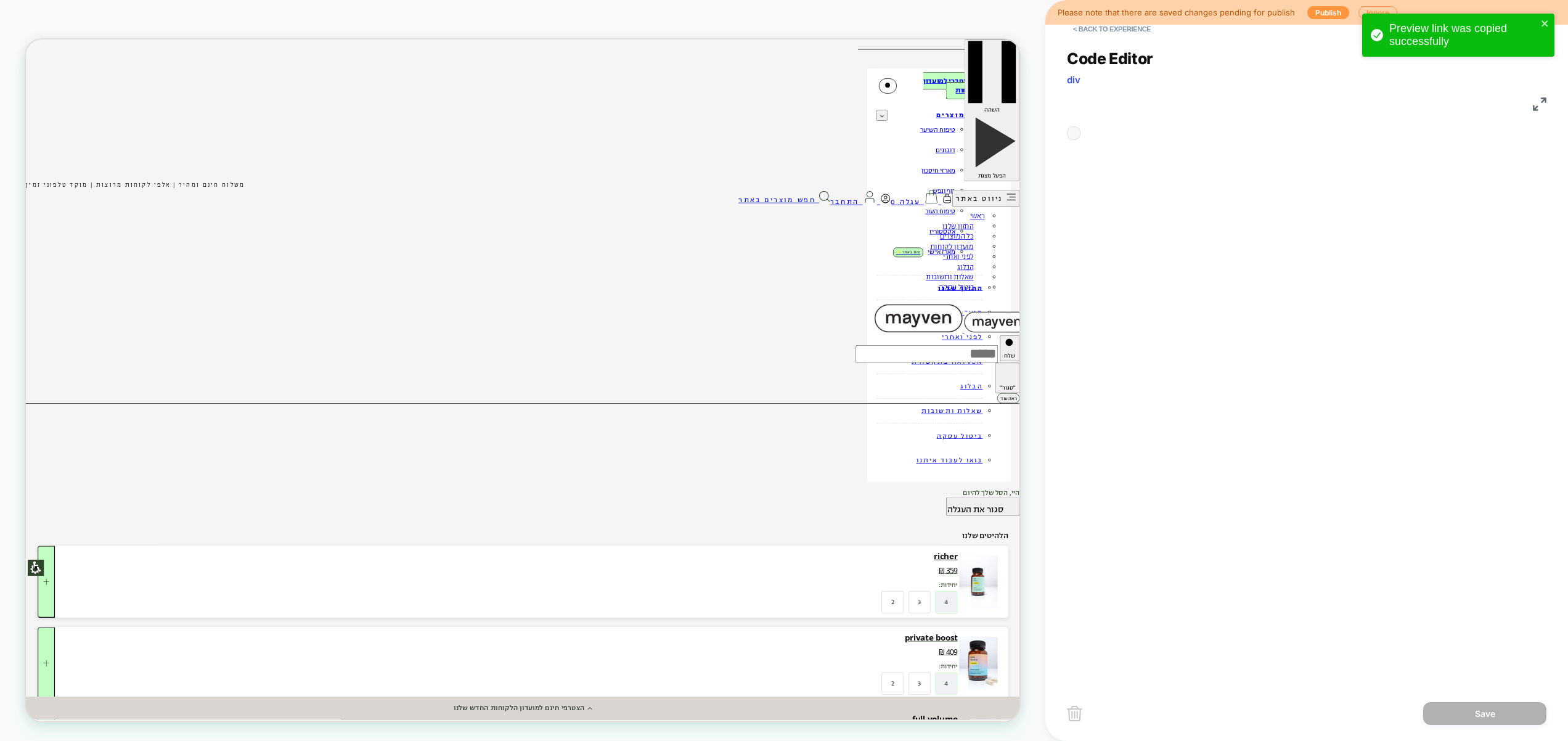
scroll to position [167, 0]
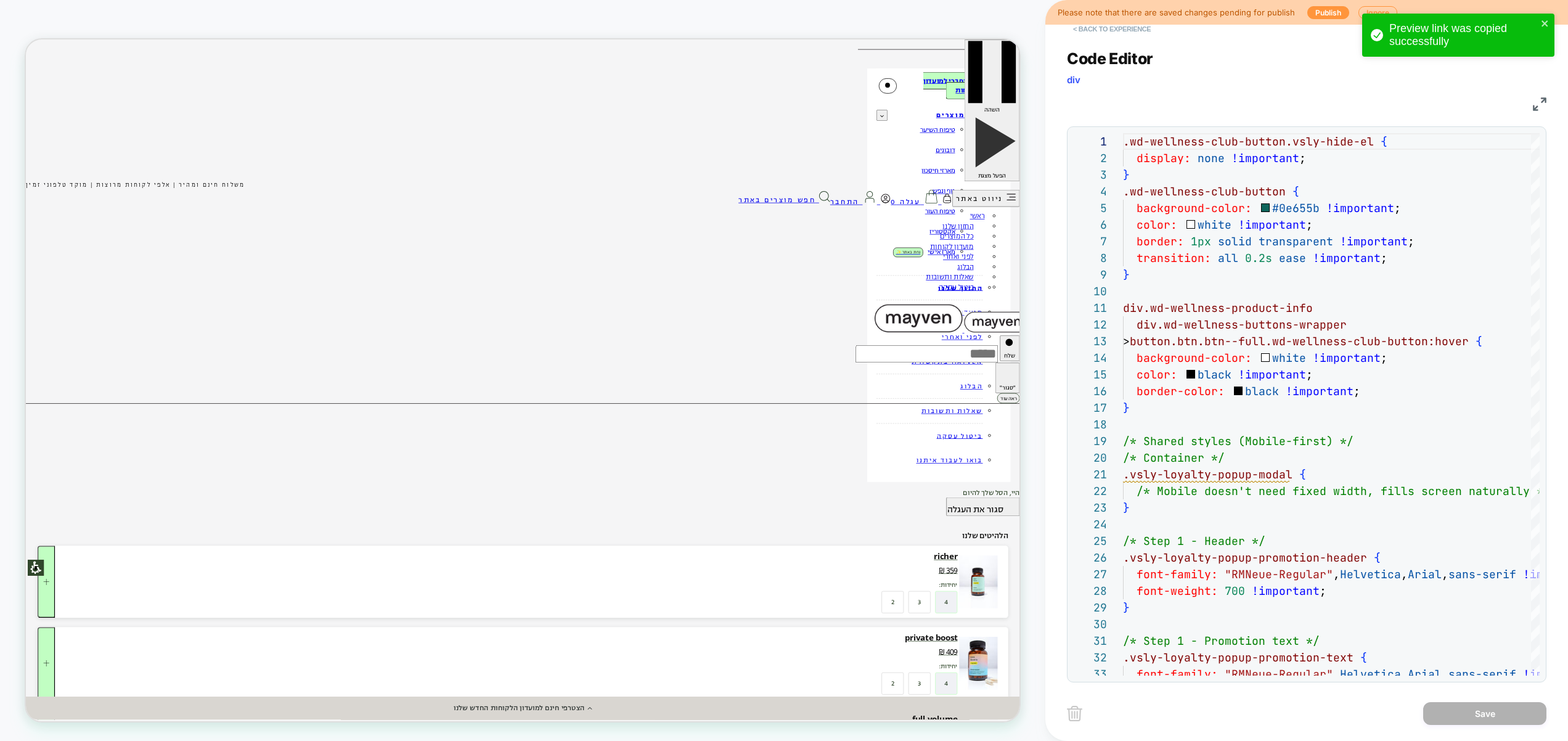
click at [1129, 33] on button "< Back to experience" at bounding box center [1112, 29] width 90 height 19
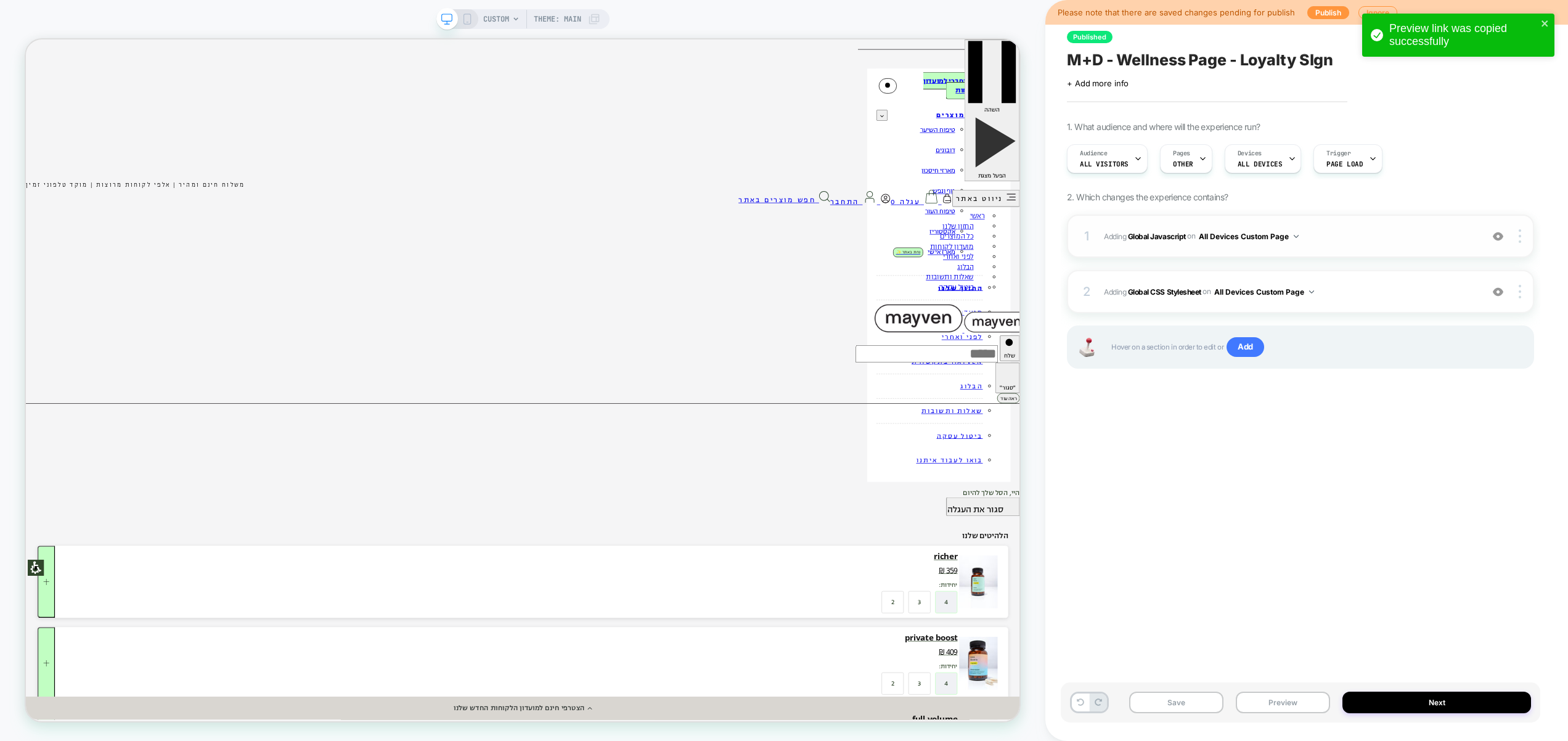
click at [1360, 241] on span "Adding Global Javascript on All Devices Custom Page" at bounding box center [1289, 236] width 372 height 15
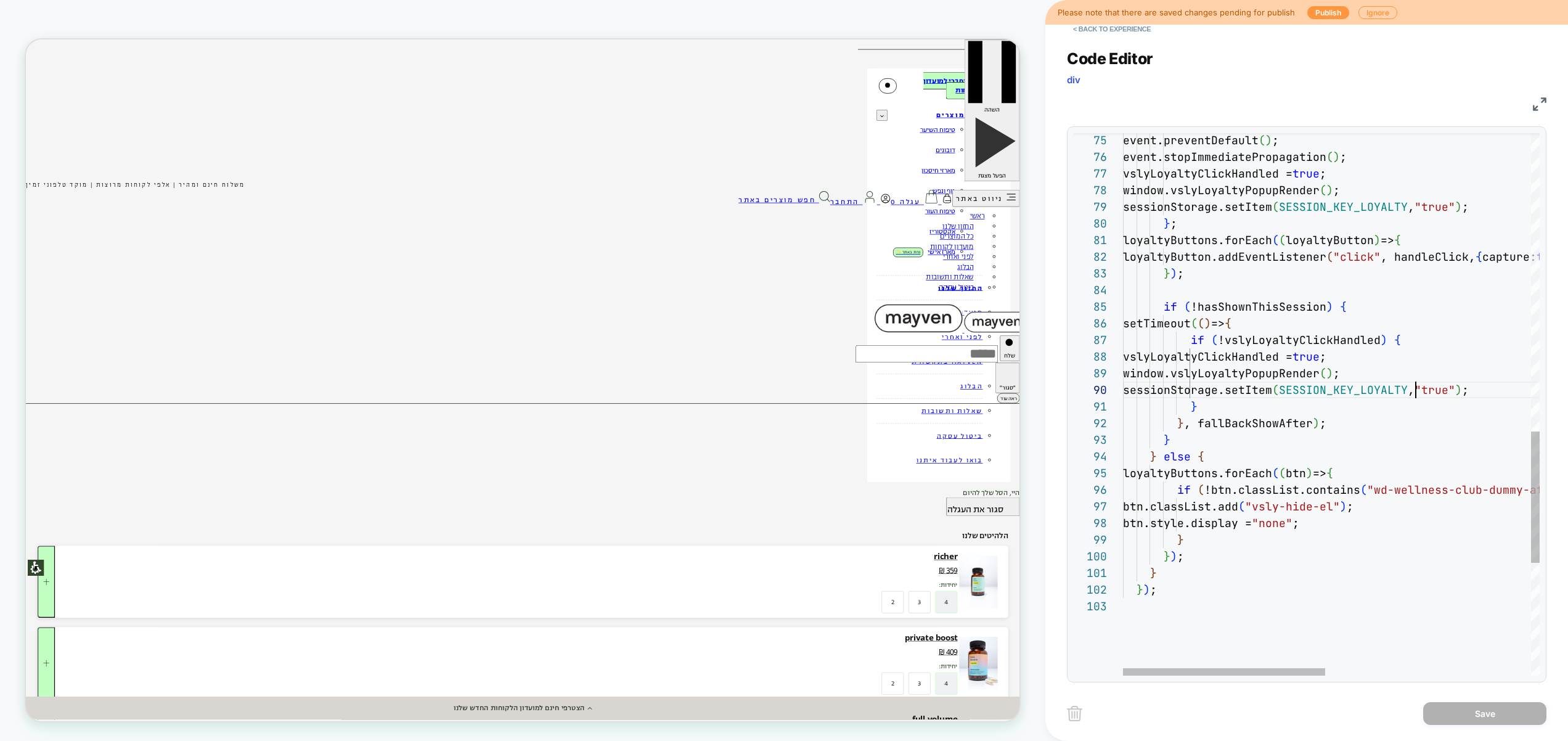
scroll to position [150, 426]
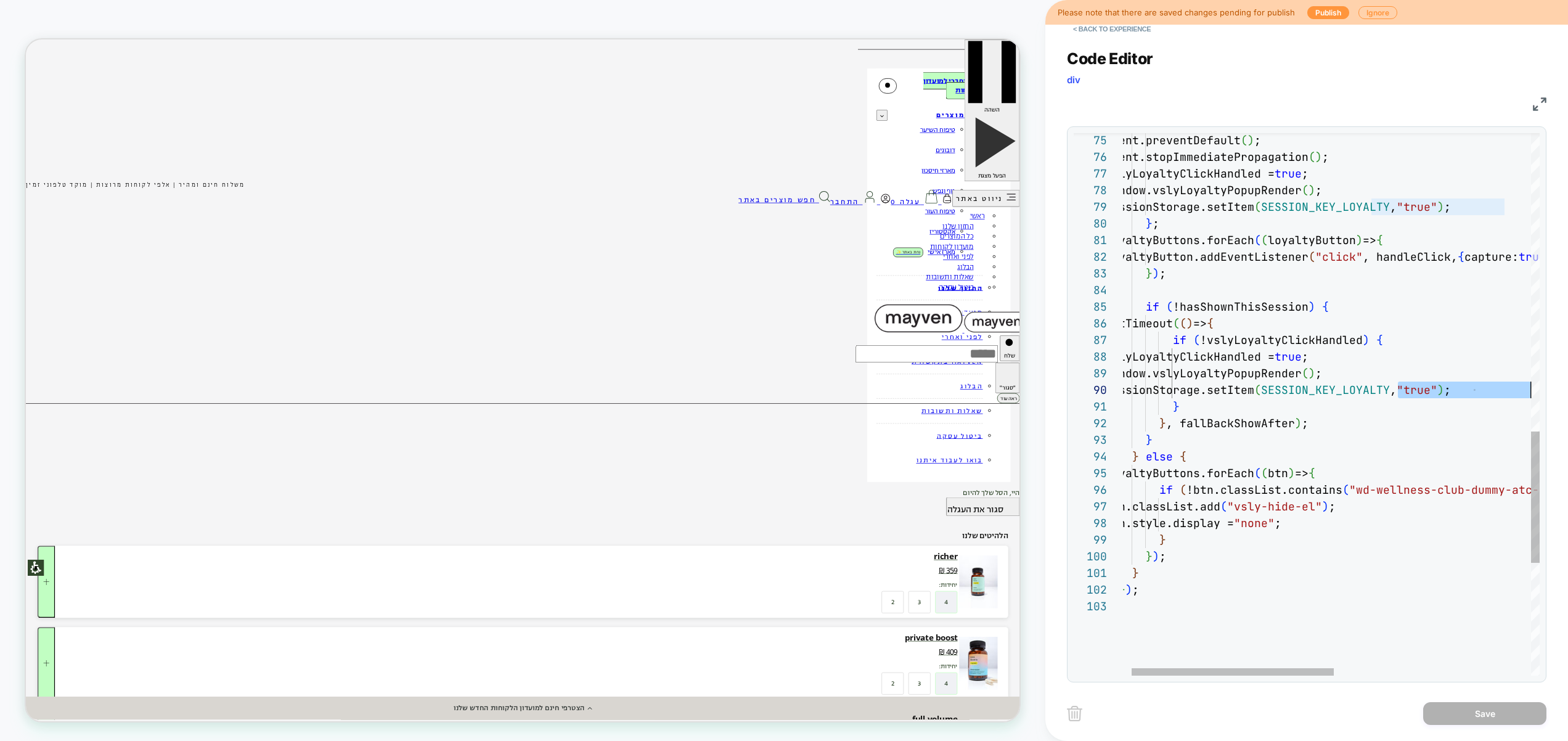
drag, startPoint x: 1416, startPoint y: 395, endPoint x: 1433, endPoint y: 358, distance: 40.7
click at [1533, 391] on div "event.preventDefault ( ) ; event.stopImmediatePropagation ( ) ; vslyLoyaltyClic…" at bounding box center [1525, 20] width 840 height 2241
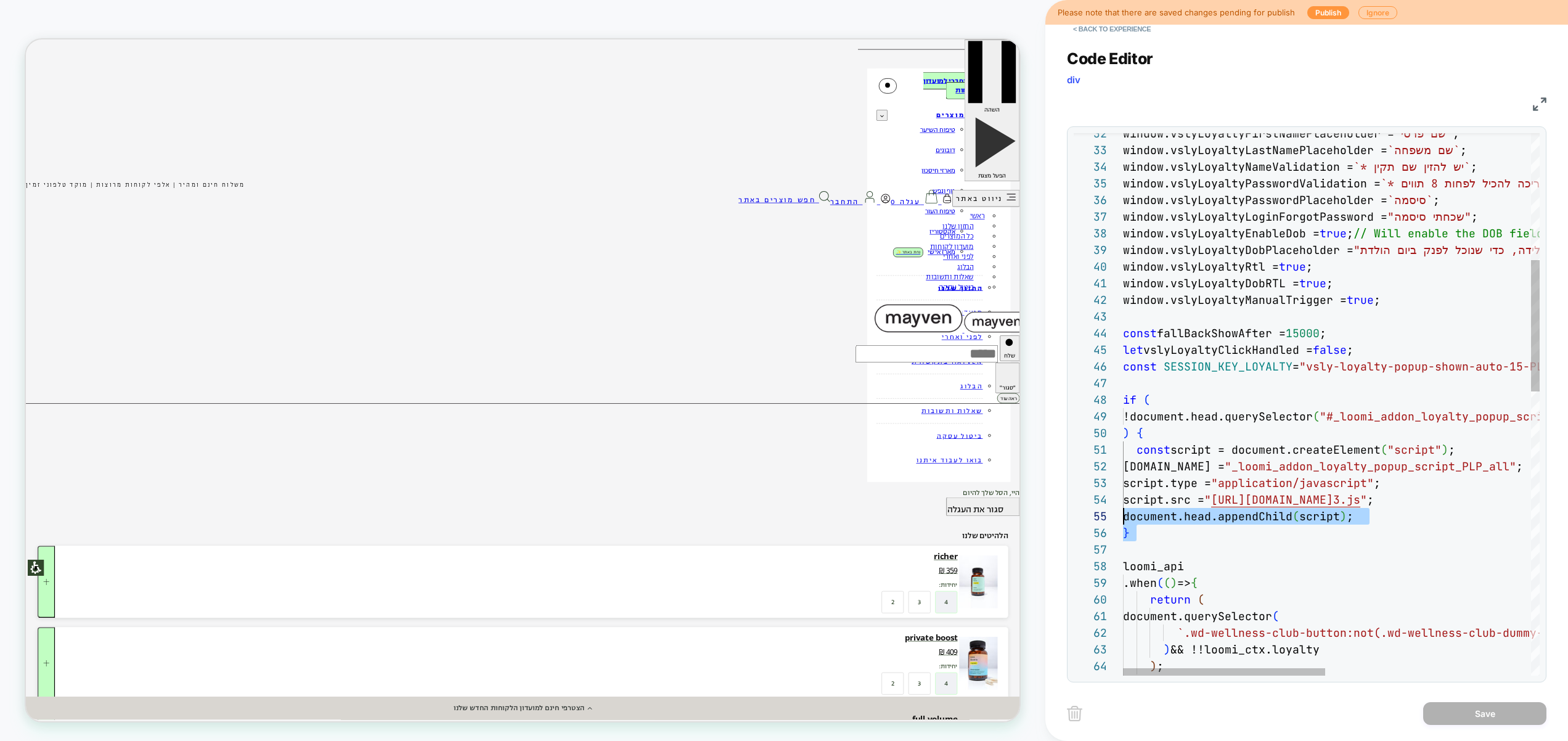
scroll to position [50, 0]
drag, startPoint x: 1223, startPoint y: 553, endPoint x: 946, endPoint y: 495, distance: 283.0
click at [1123, 495] on div "} ) } loomi_api .when ( ( ) => { return ( document.querySelector ( `.wd-wellnes…" at bounding box center [1543, 730] width 840 height 2241
type textarea "**********"
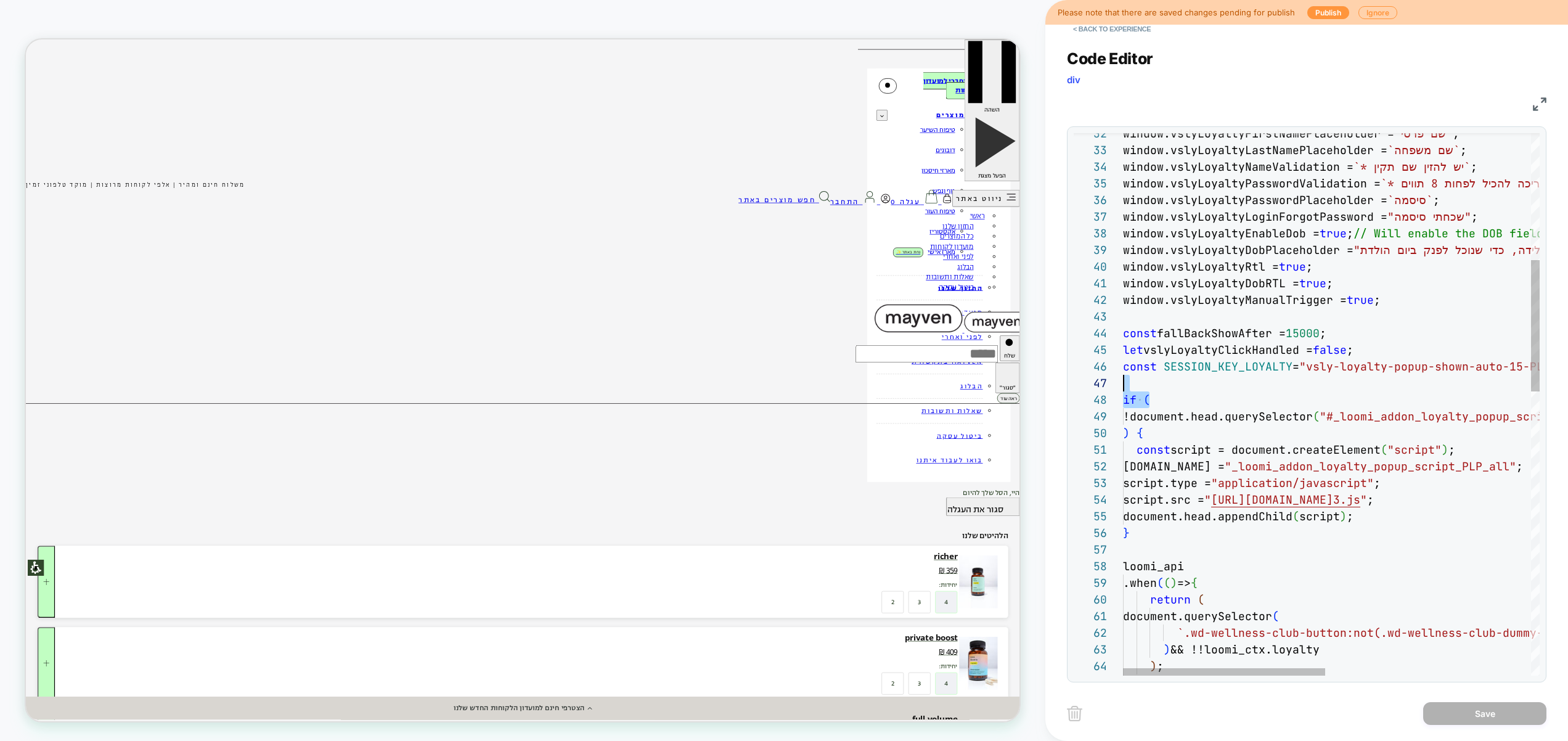
drag, startPoint x: 1287, startPoint y: 392, endPoint x: 1079, endPoint y: 388, distance: 208.0
click at [1123, 384] on div "} ) } loomi_api .when ( ( ) => { return ( document.querySelector ( `.wd-wellnes…" at bounding box center [1543, 730] width 840 height 2241
click at [1302, 393] on div "} ) } loomi_api .when ( ( ) => { return ( document.querySelector ( `.wd-wellnes…" at bounding box center [1543, 730] width 840 height 2241
drag, startPoint x: 1252, startPoint y: 390, endPoint x: 1153, endPoint y: 380, distance: 99.5
click at [1153, 380] on div "} ) } loomi_api .when ( ( ) => { return ( document.querySelector ( `.wd-wellnes…" at bounding box center [1543, 730] width 840 height 2241
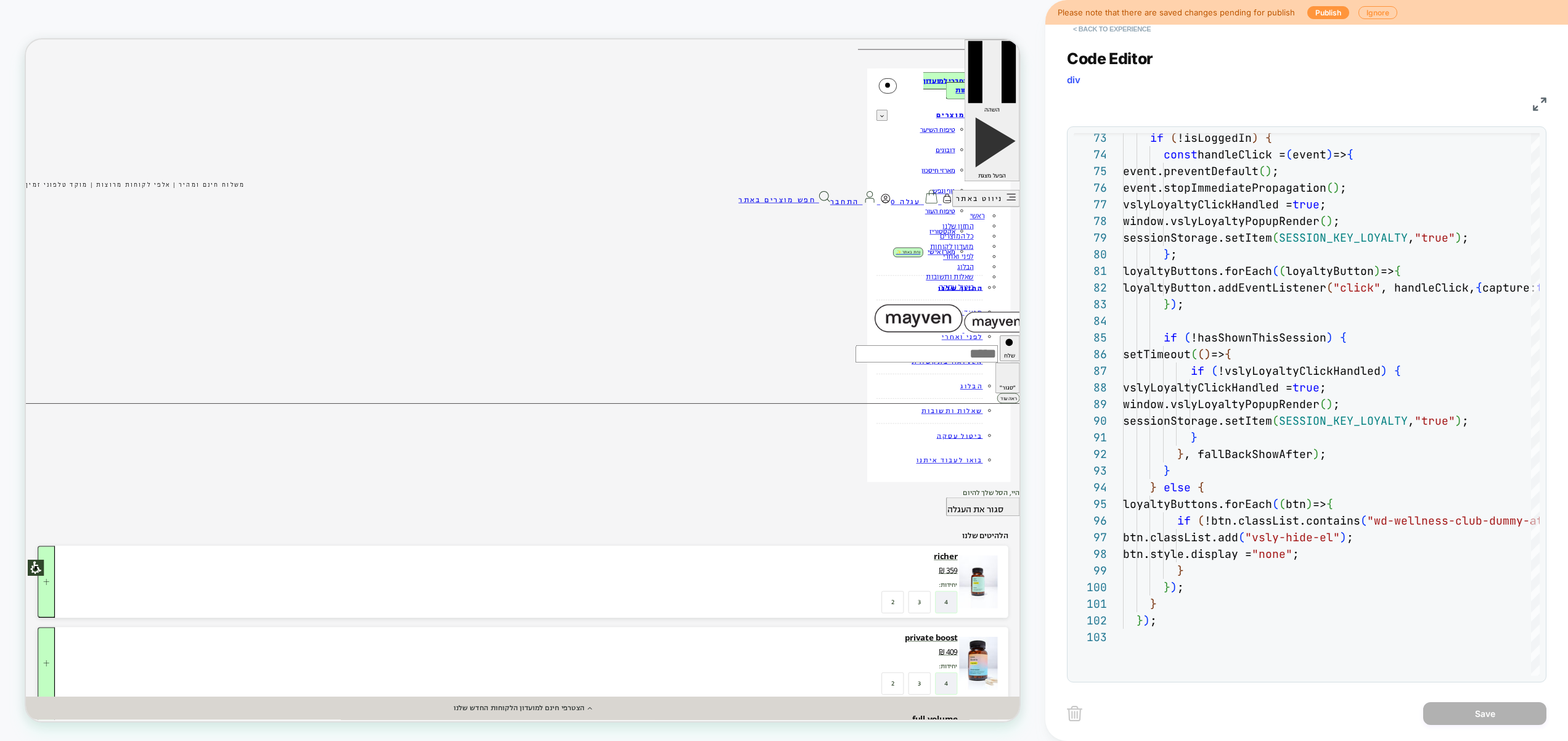
click at [1125, 27] on button "< Back to experience" at bounding box center [1112, 29] width 90 height 19
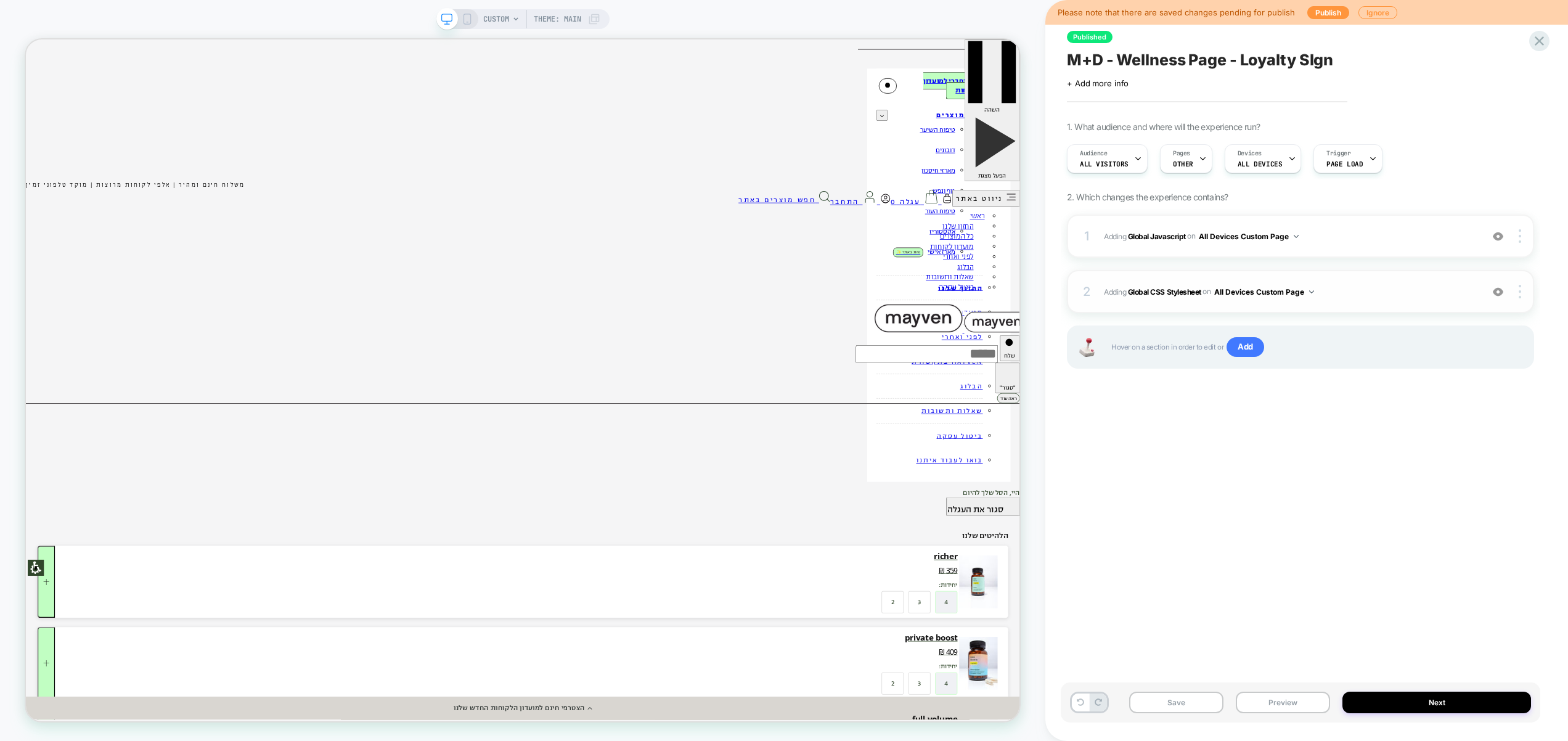
click at [1355, 284] on span "Adding Global CSS Stylesheet on All Devices Custom Page" at bounding box center [1289, 292] width 372 height 15
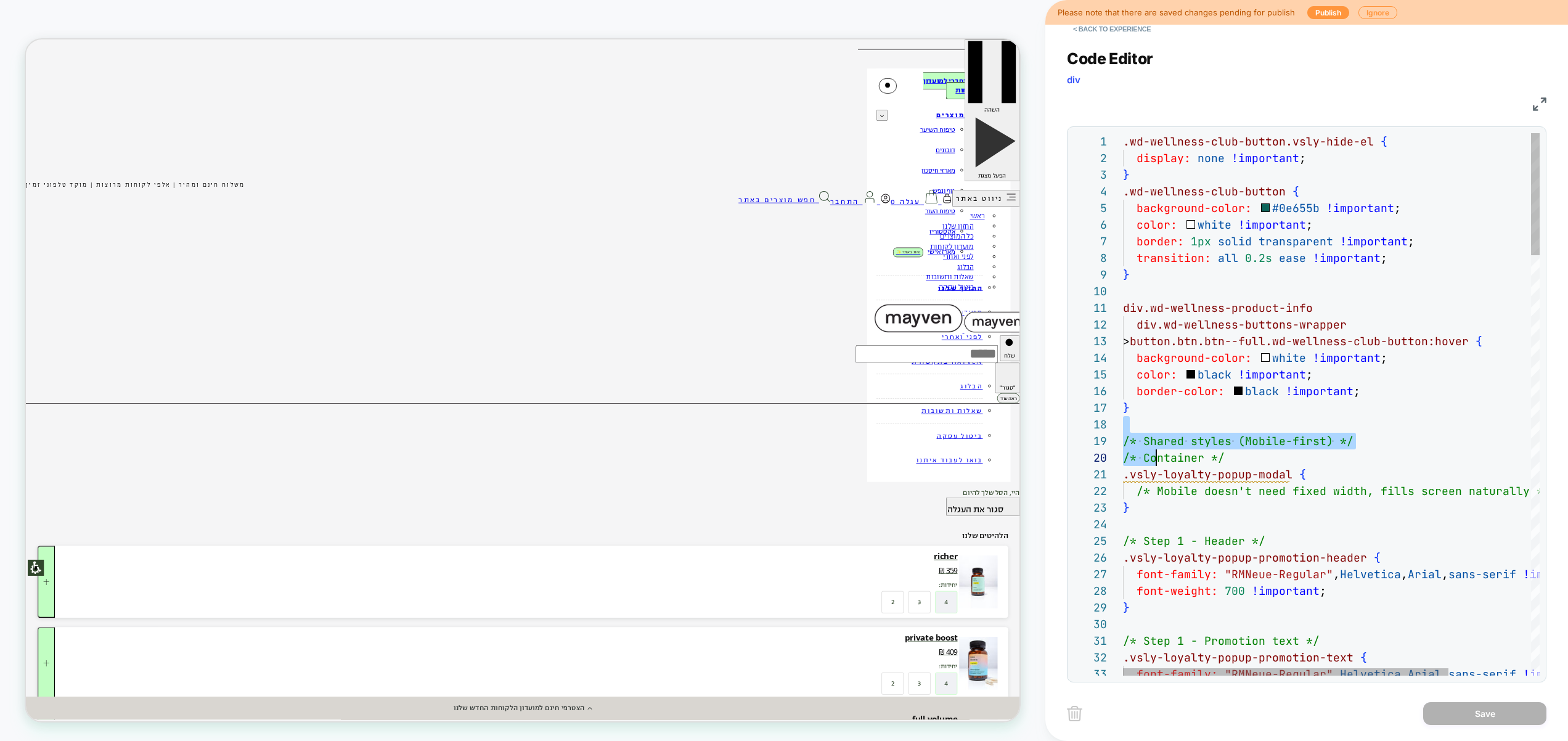
scroll to position [117, 33]
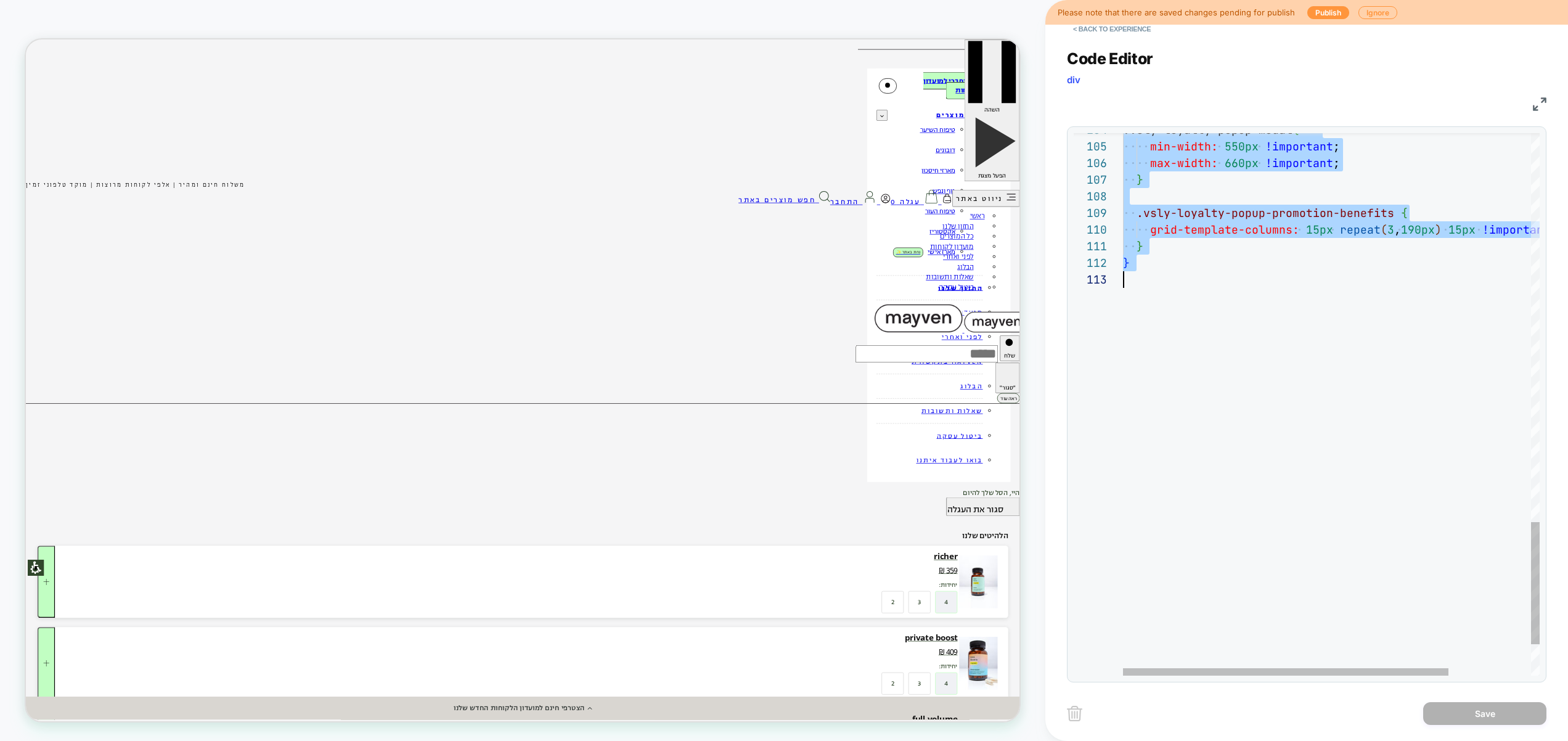
drag, startPoint x: 1124, startPoint y: 428, endPoint x: 1188, endPoint y: 476, distance: 80.0
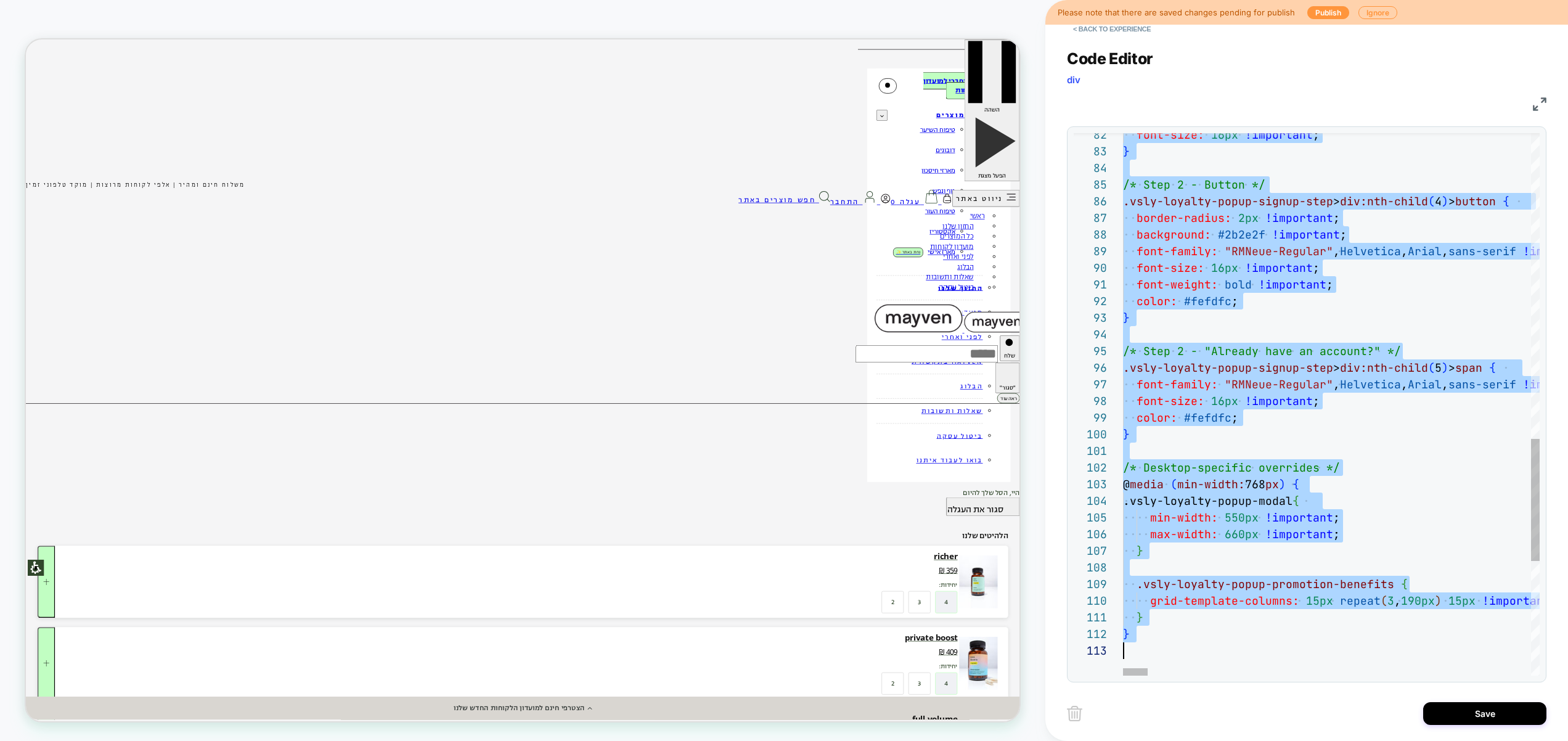
scroll to position [117, 0]
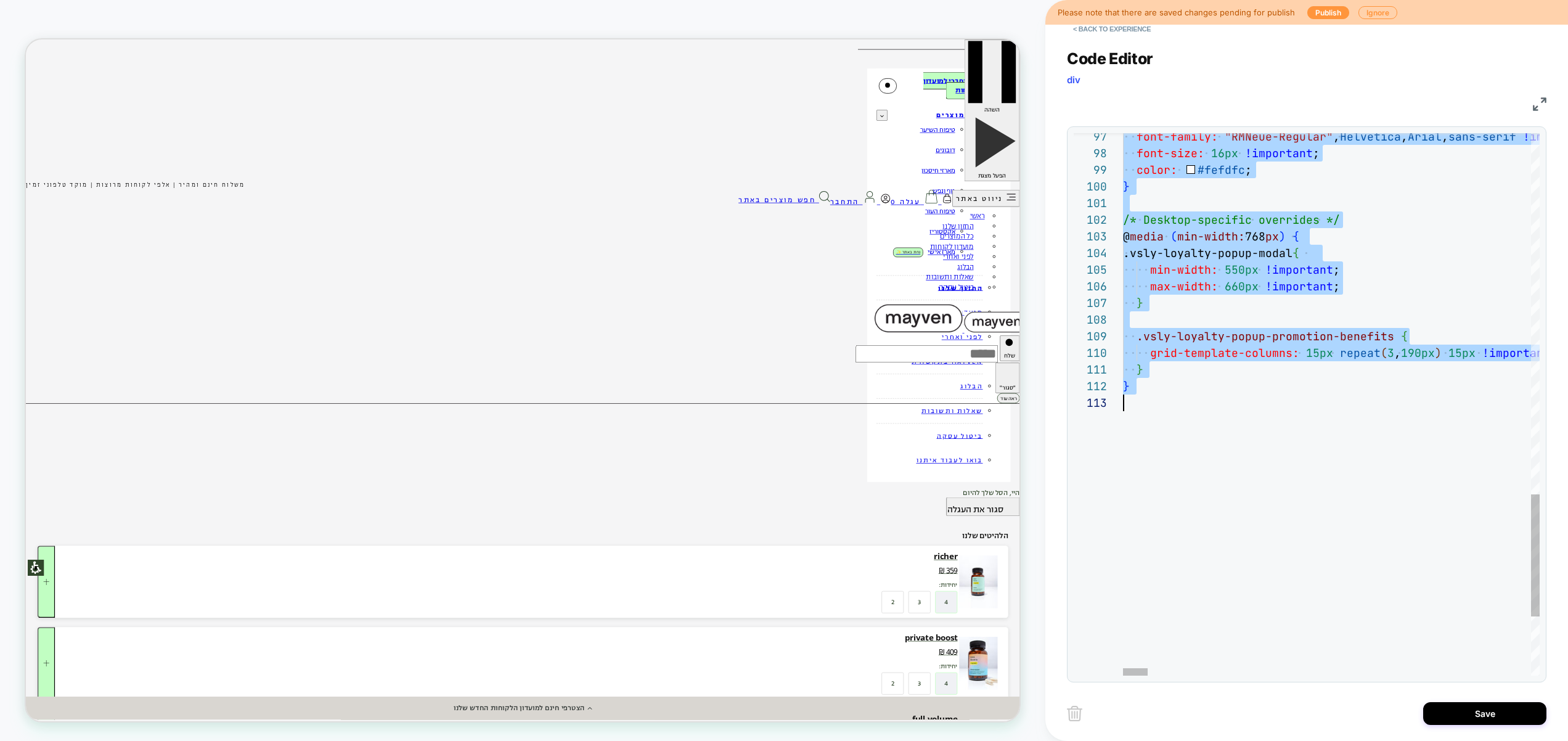
type textarea "*"
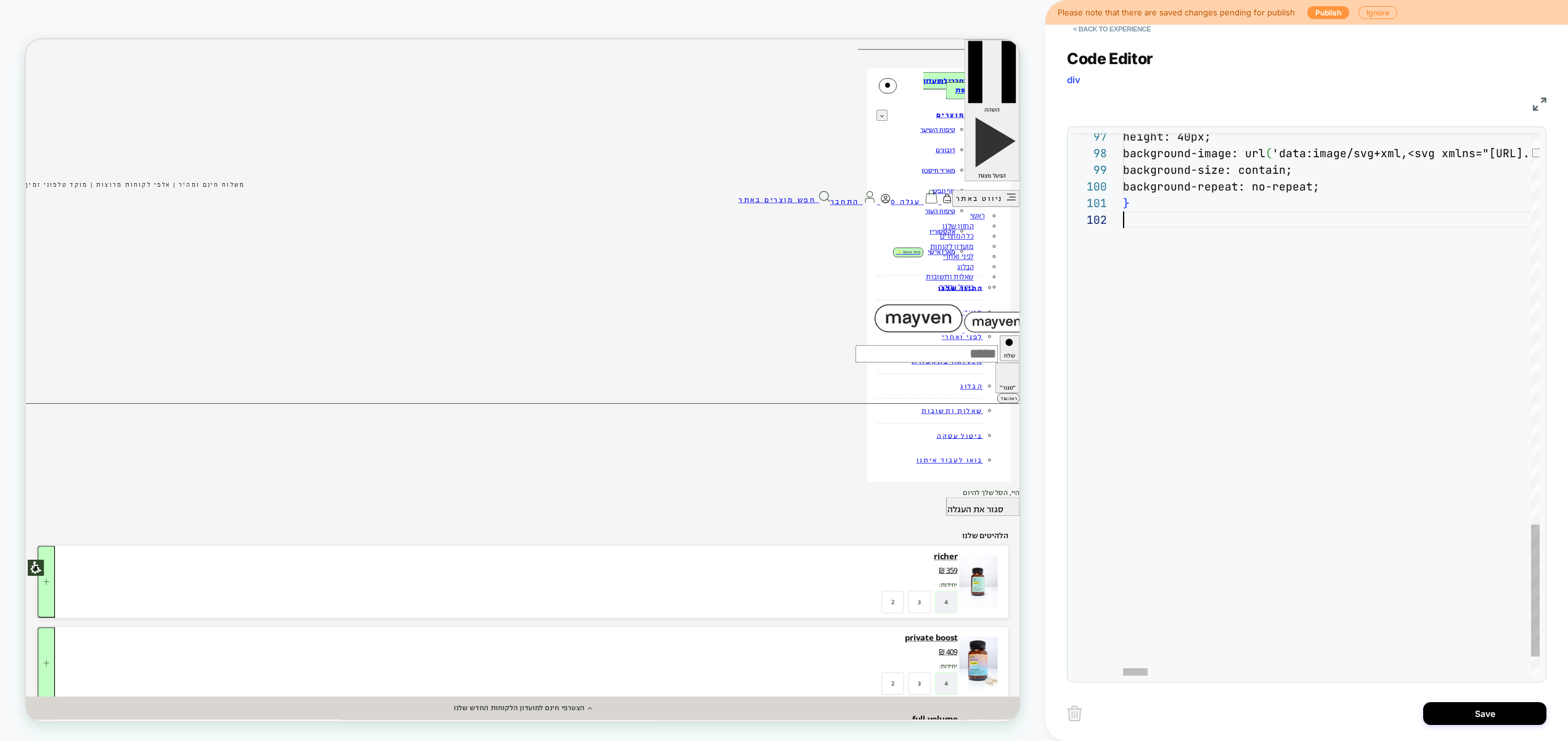
scroll to position [17, 0]
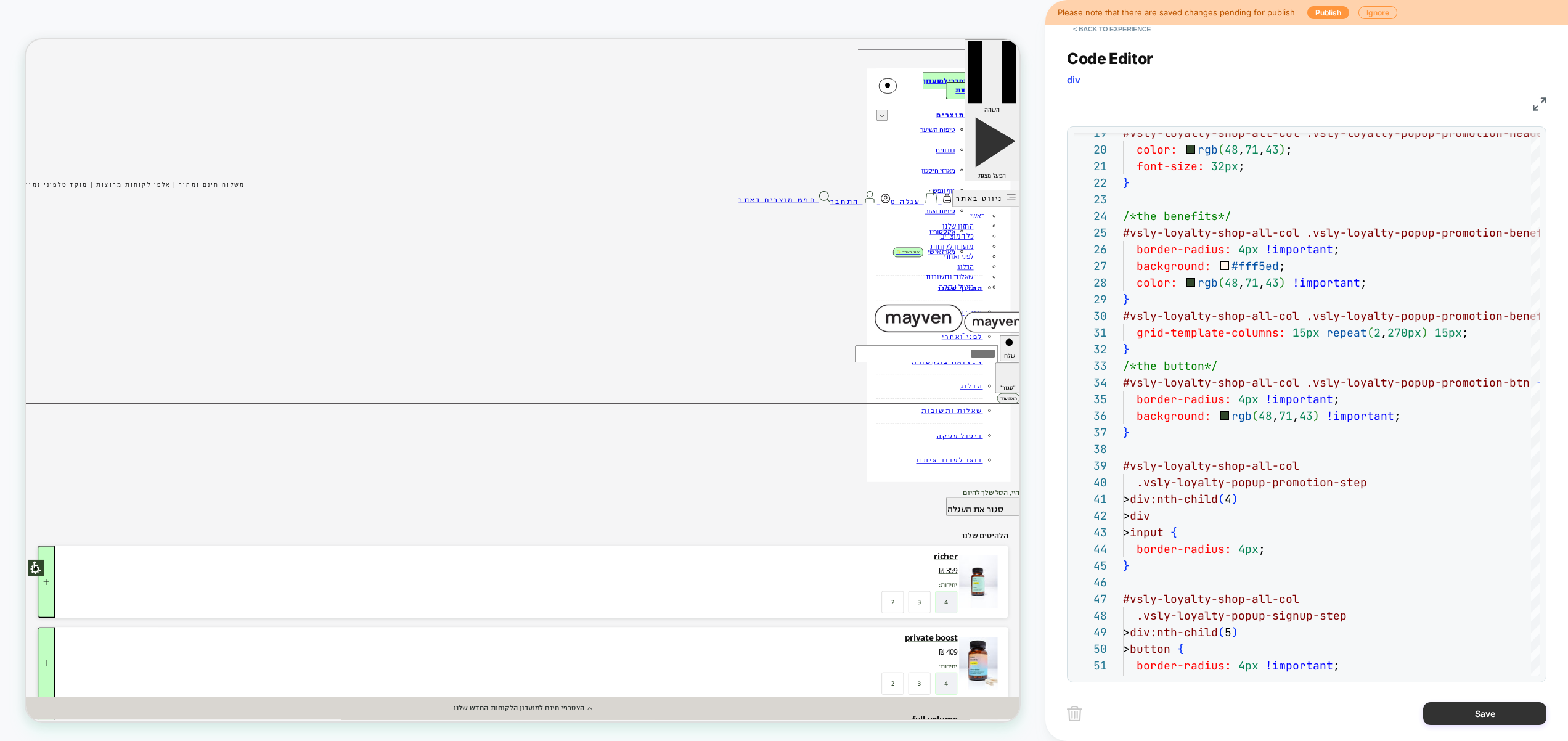
click at [1470, 711] on button "Save" at bounding box center [1484, 714] width 123 height 23
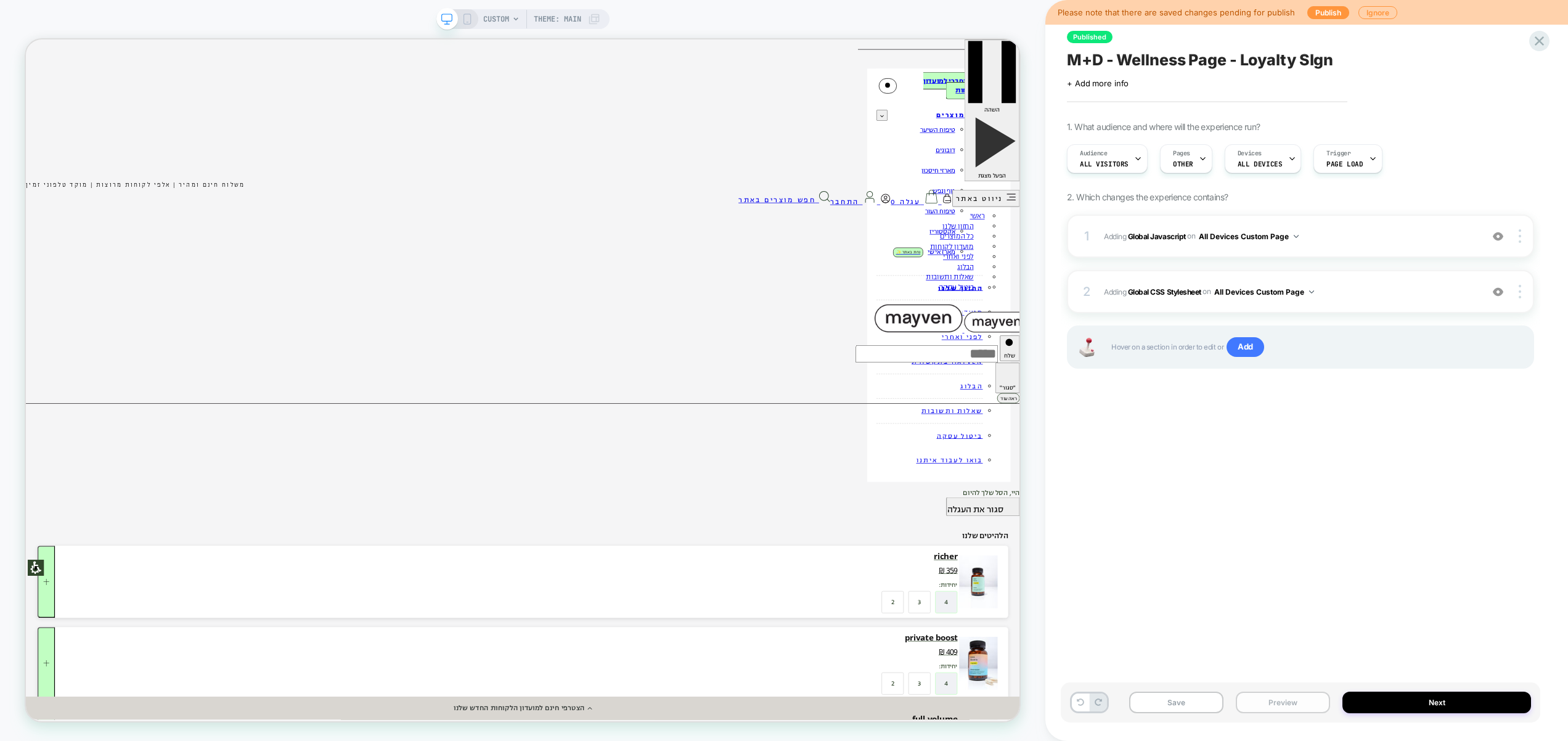
click at [1269, 702] on button "Preview" at bounding box center [1282, 702] width 94 height 22
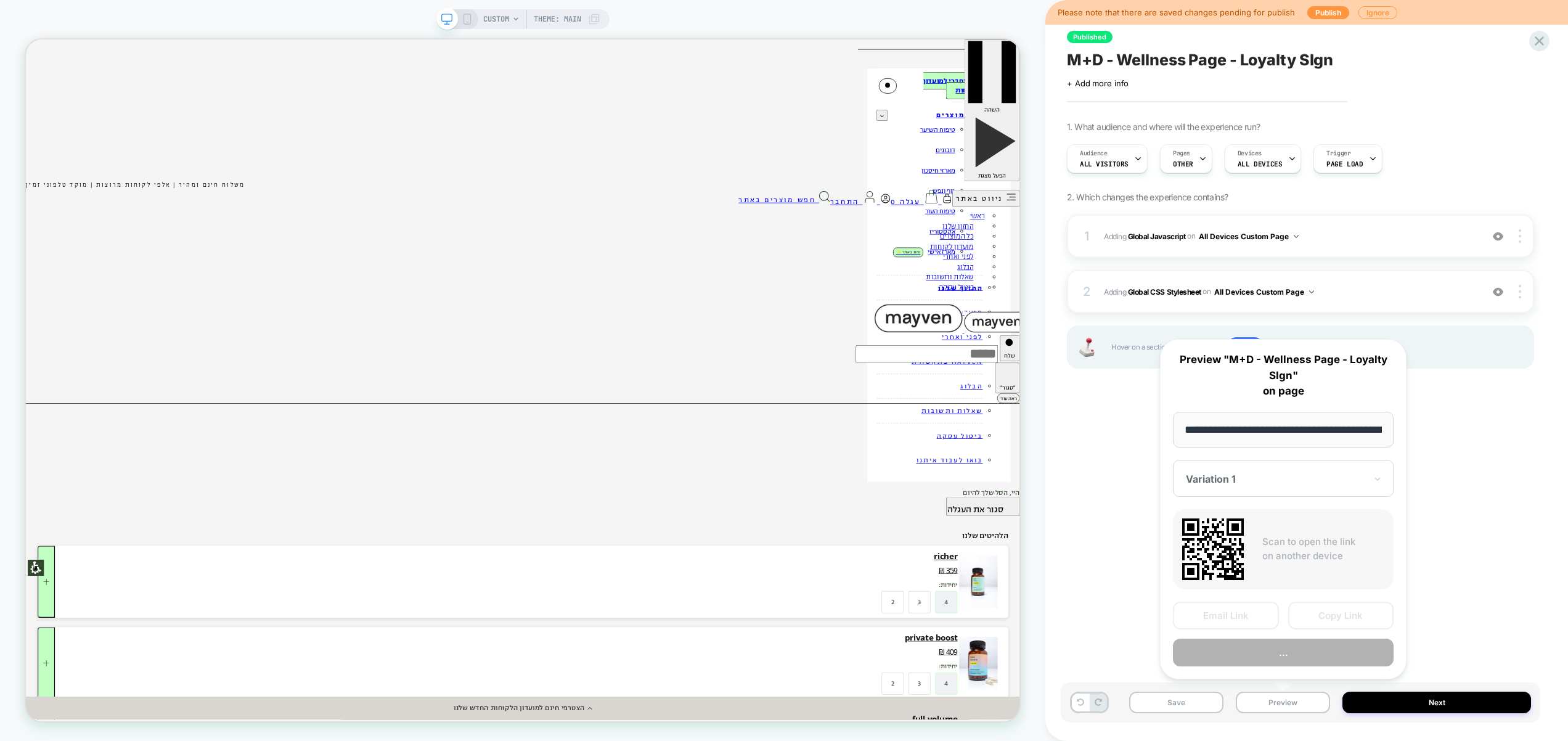
scroll to position [0, 130]
click at [1352, 622] on button "Copy Link" at bounding box center [1341, 616] width 106 height 27
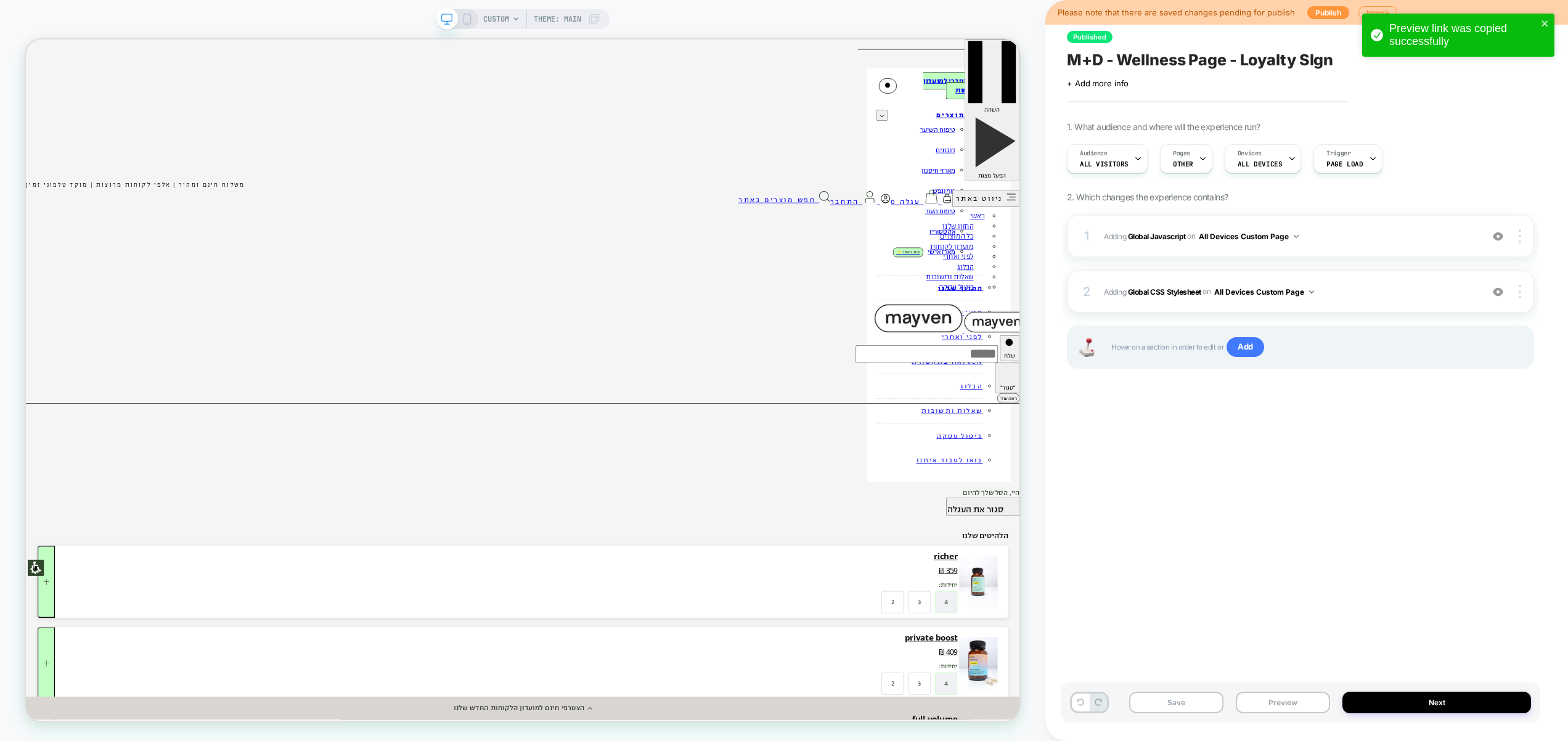
click at [1341, 523] on div "Published M+D - Wellness Page - Loyalty SIgn Click to edit experience details +…" at bounding box center [1301, 370] width 480 height 717
drag, startPoint x: 1279, startPoint y: 703, endPoint x: 1286, endPoint y: 696, distance: 9.9
click at [1279, 703] on button "Preview" at bounding box center [1282, 702] width 94 height 22
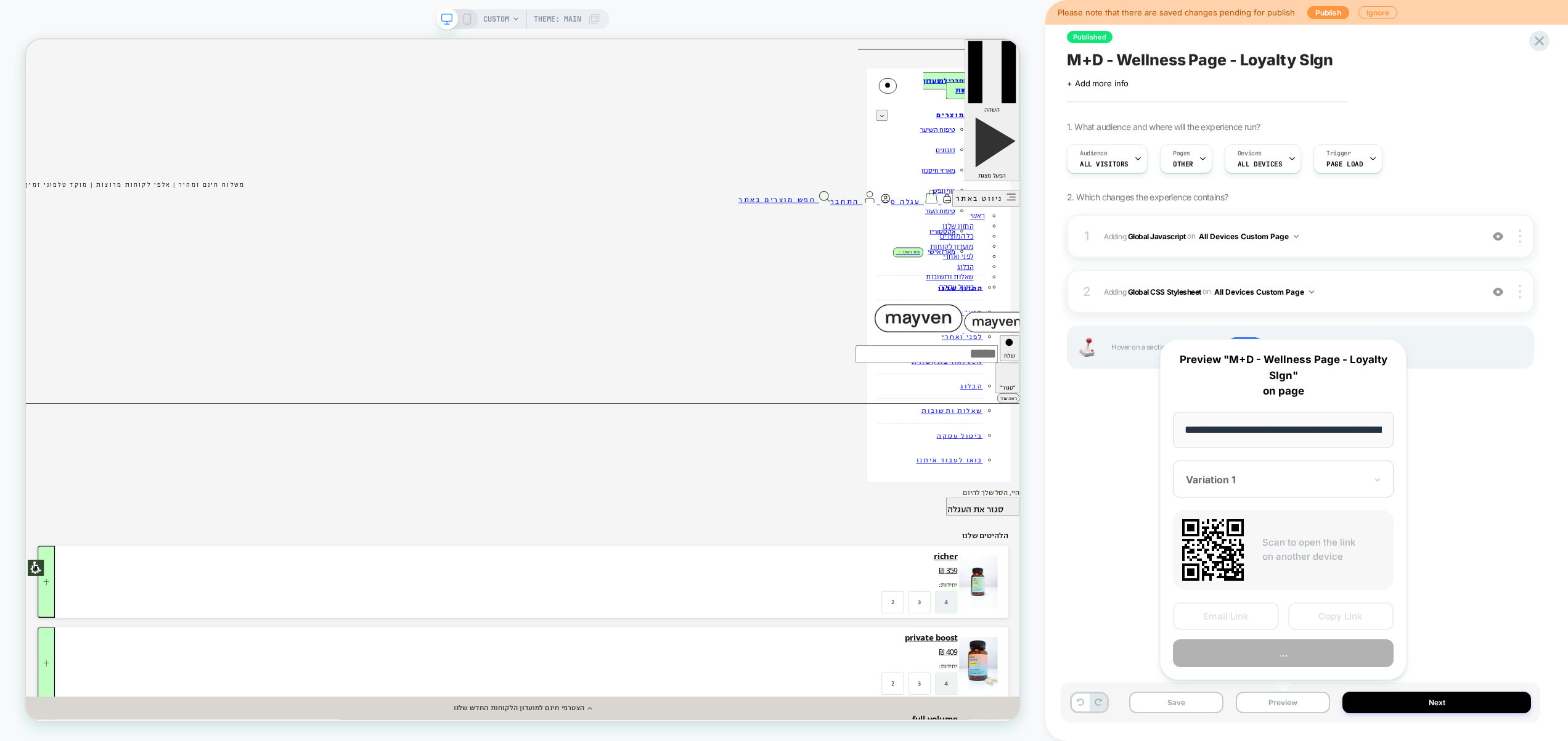
click at [1331, 619] on button "Copy Link" at bounding box center [1341, 616] width 106 height 27
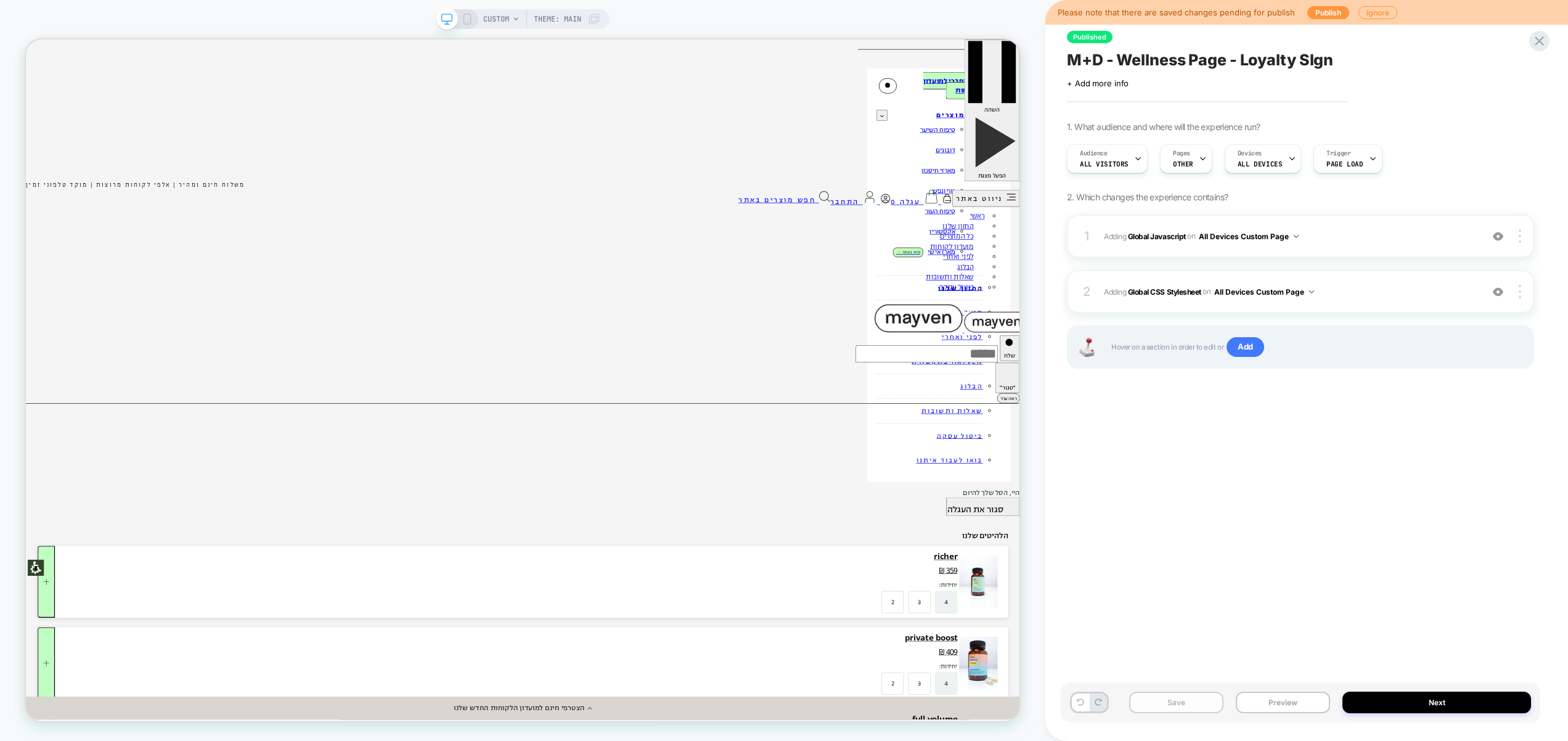
click at [1192, 707] on button "Save" at bounding box center [1176, 702] width 94 height 22
click at [1369, 286] on span "Adding Global CSS Stylesheet on All Devices Custom Page" at bounding box center [1289, 292] width 372 height 15
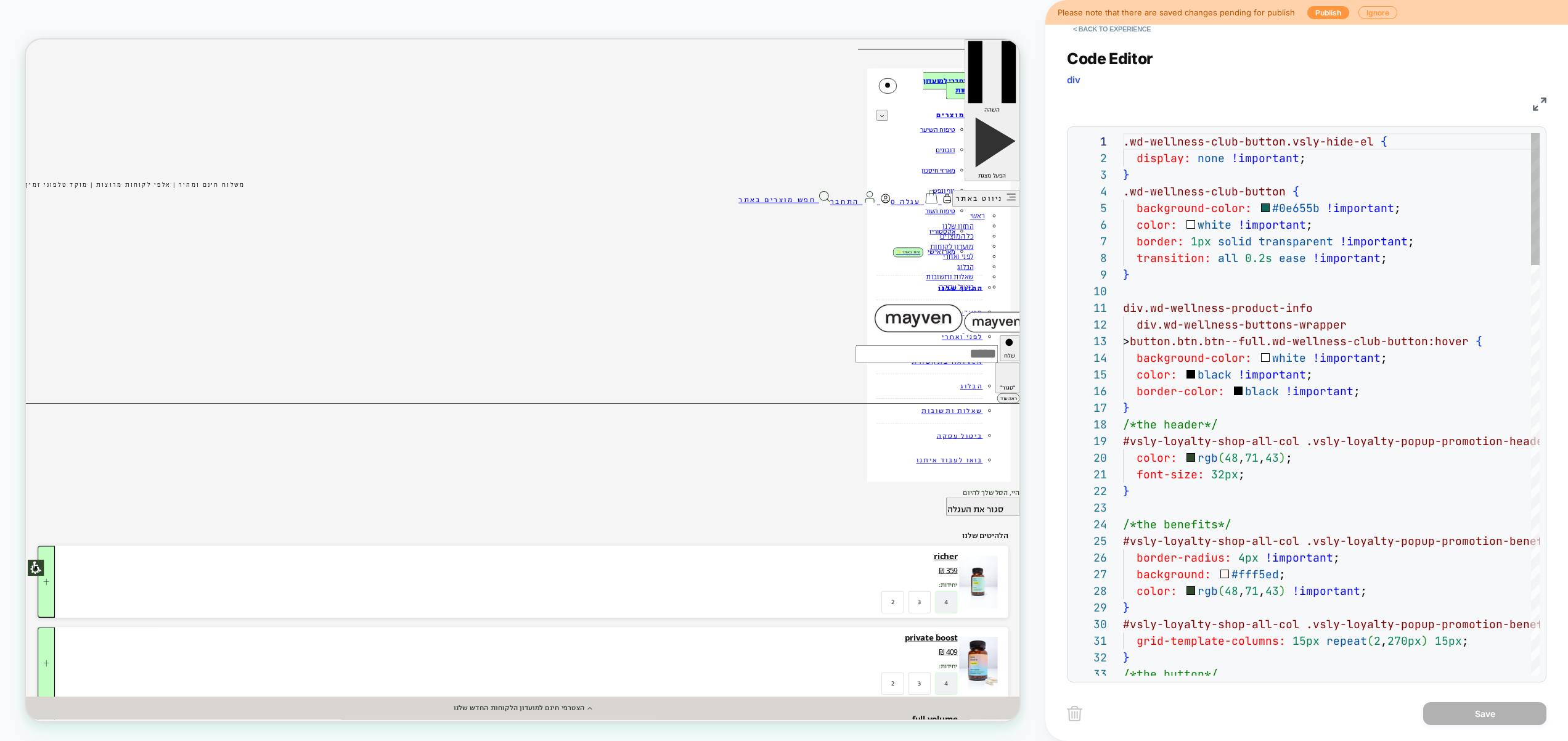
scroll to position [167, 0]
click at [1099, 27] on button "< Back to experience" at bounding box center [1112, 29] width 90 height 19
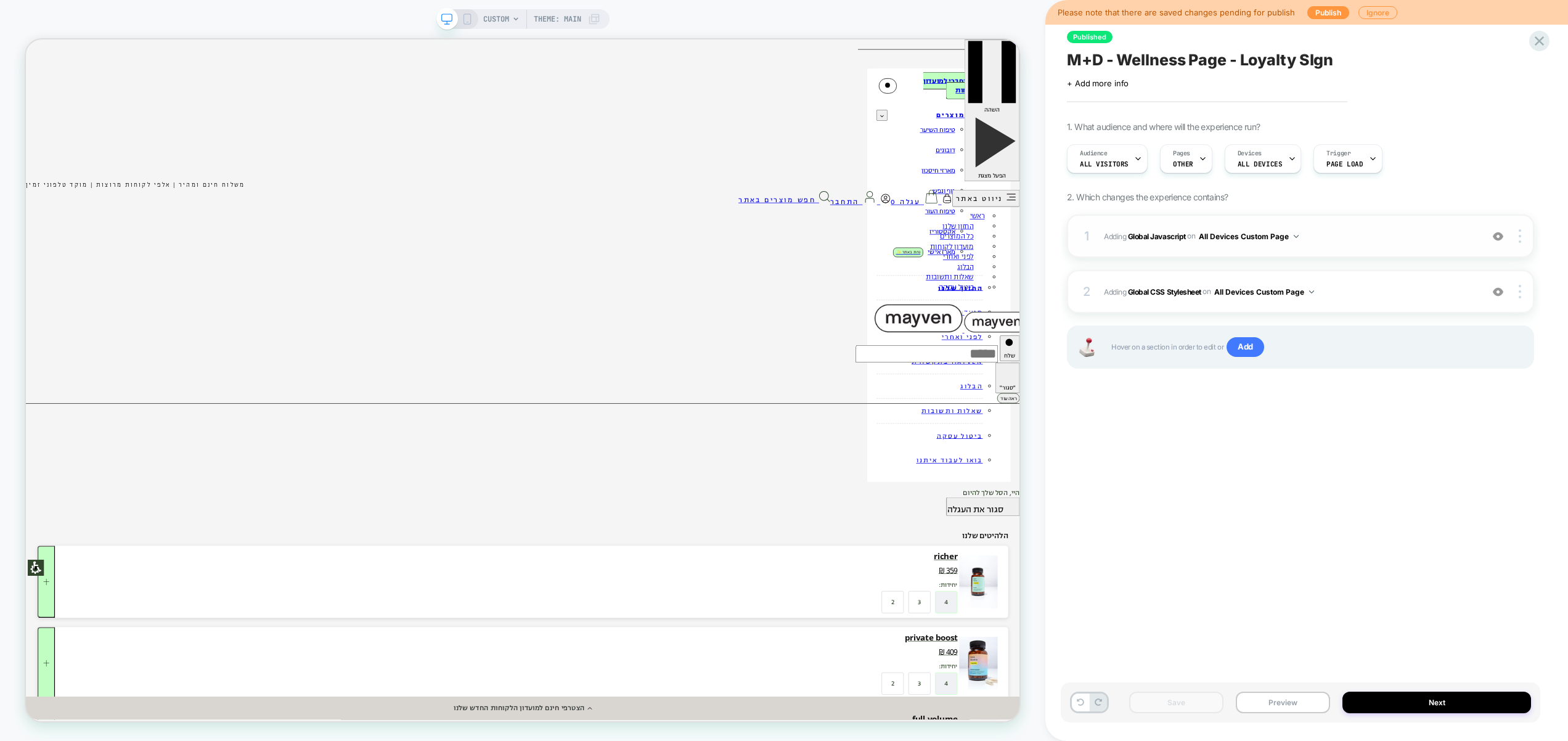
click at [1323, 234] on span "Adding Global Javascript on All Devices Custom Page" at bounding box center [1289, 236] width 372 height 15
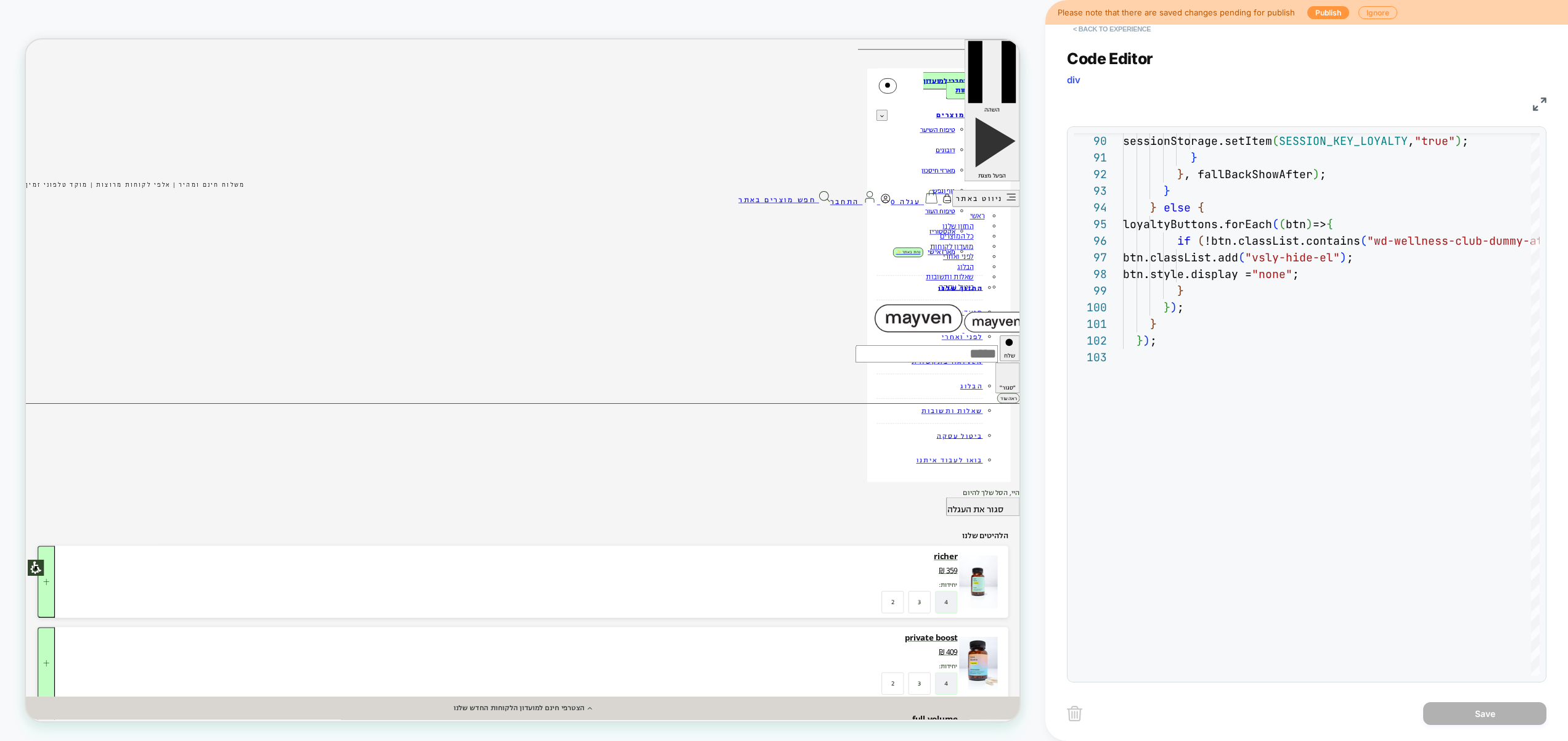
click at [1100, 31] on button "< Back to experience" at bounding box center [1112, 29] width 90 height 19
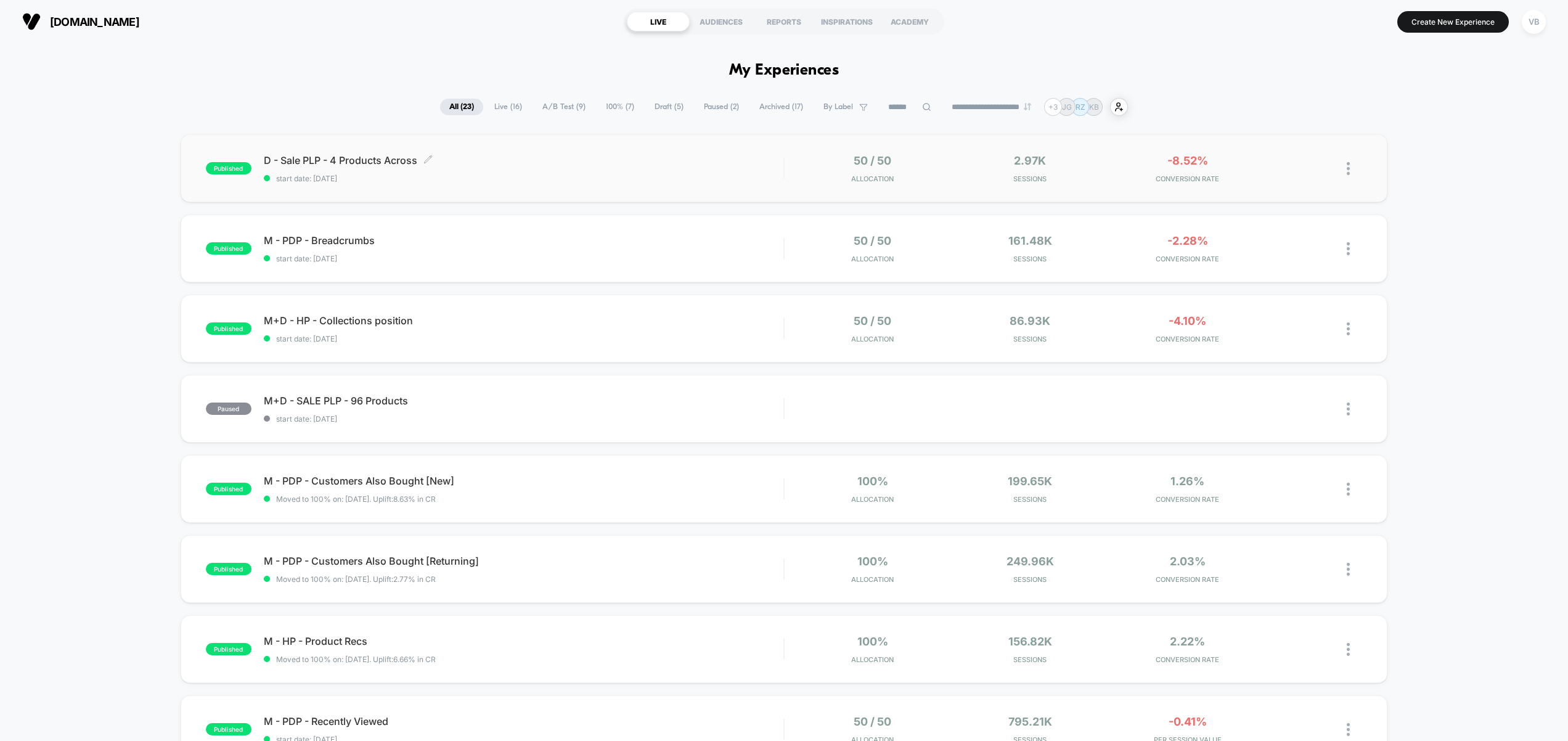
click at [455, 159] on span "D - Sale PLP - 4 Products Across Click to edit experience details" at bounding box center [524, 159] width 520 height 12
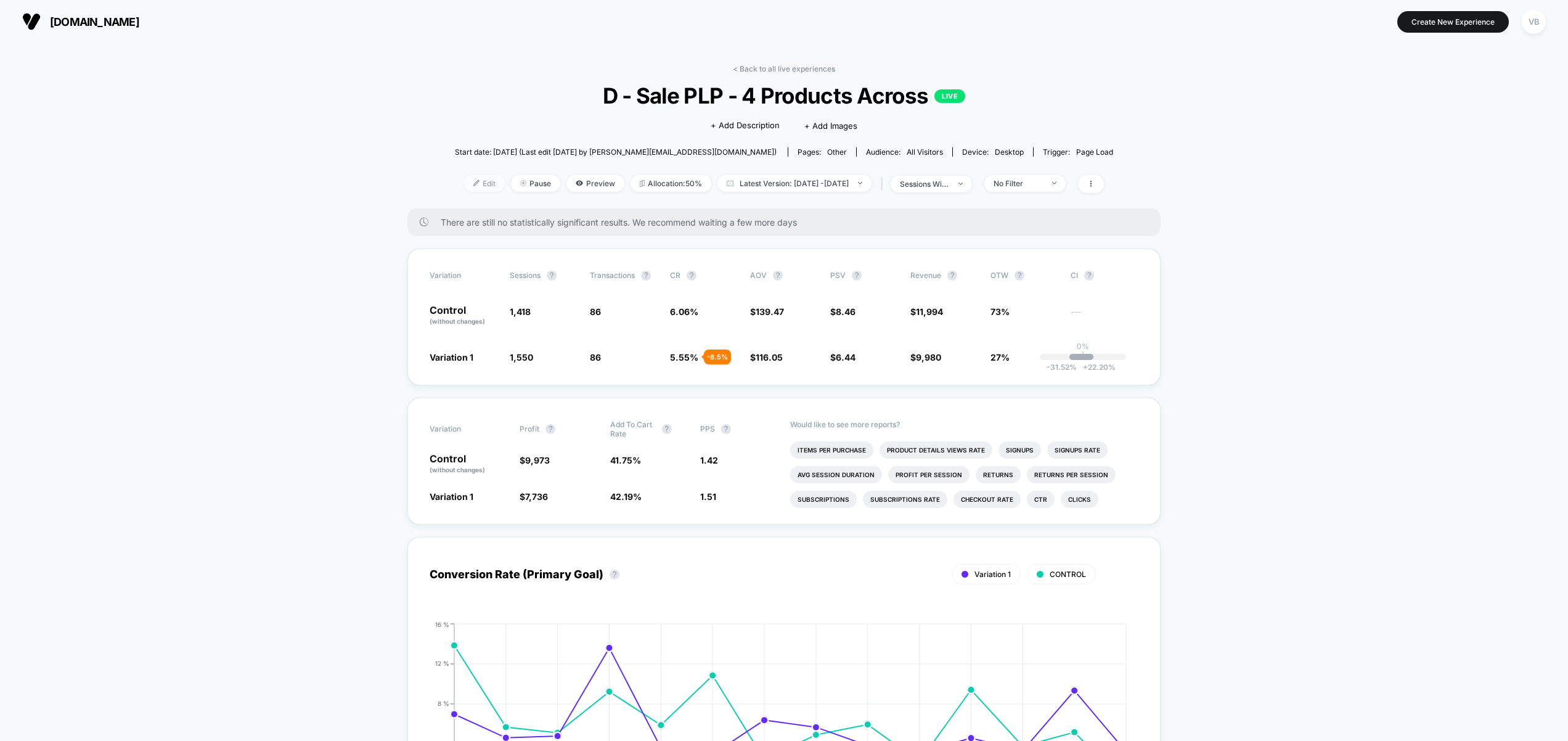
click at [465, 183] on span "Edit" at bounding box center [484, 183] width 41 height 17
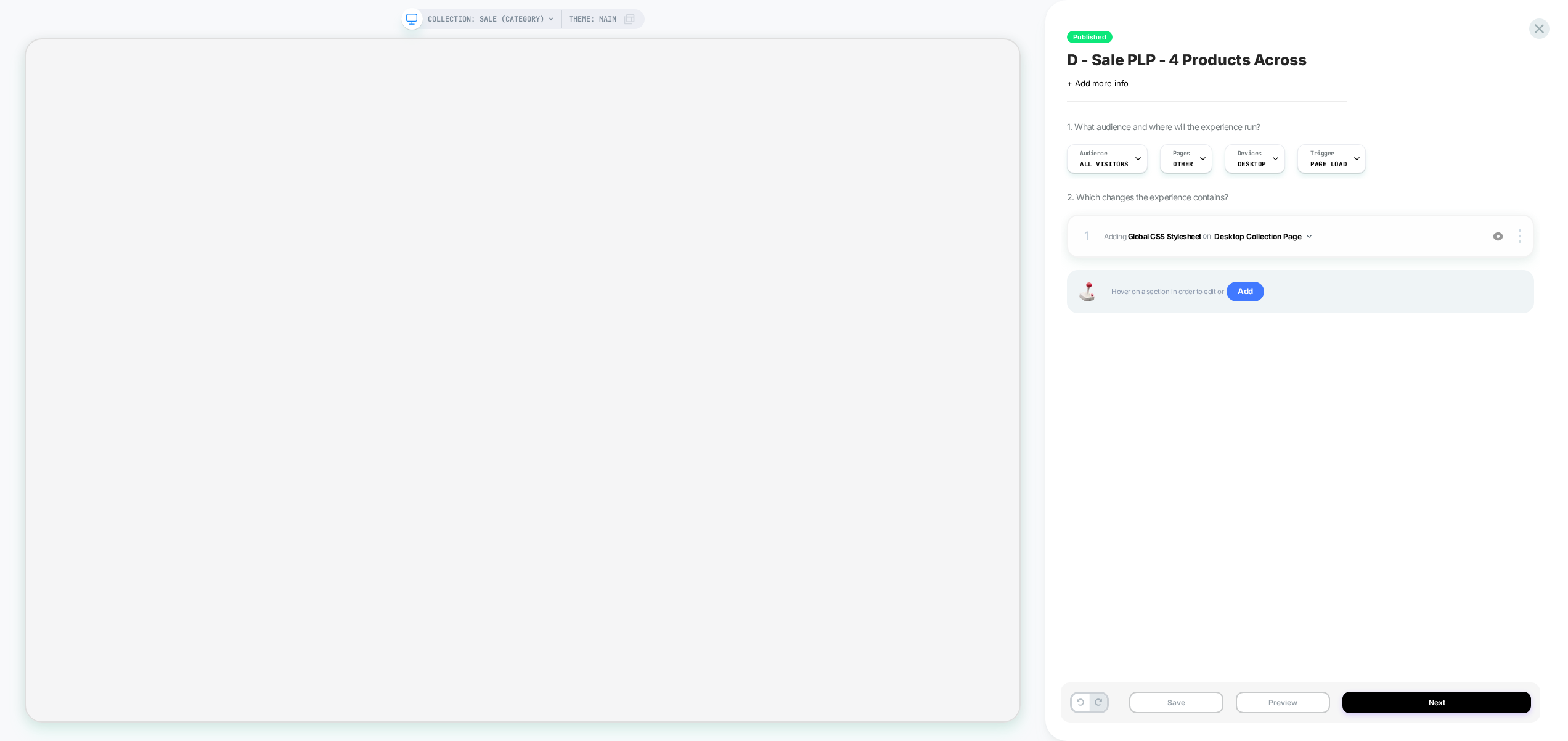
click at [1351, 238] on span "Adding Global CSS Stylesheet on Desktop Collection Page" at bounding box center [1289, 236] width 372 height 15
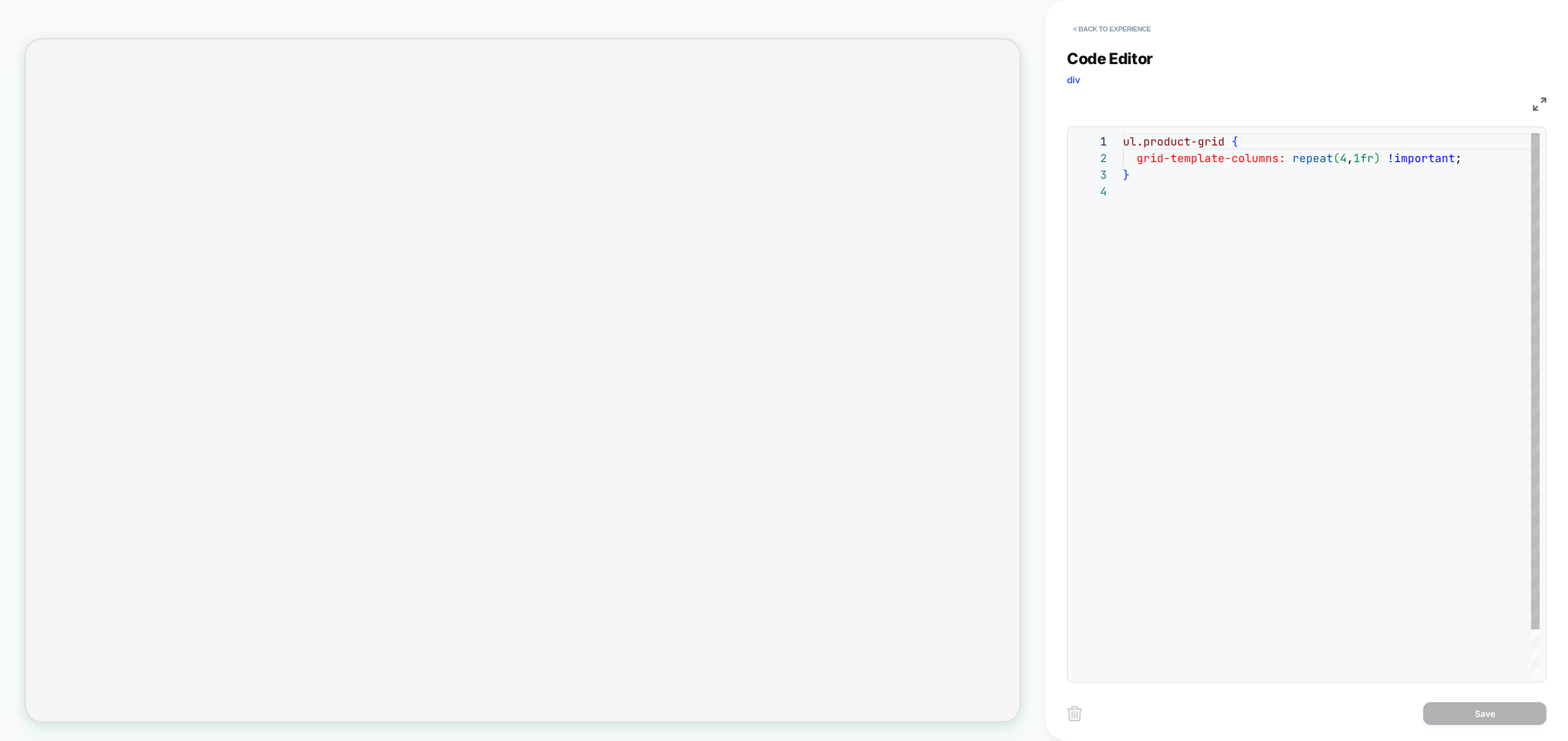
scroll to position [50, 0]
click at [1088, 35] on button "< Back to experience" at bounding box center [1112, 29] width 90 height 19
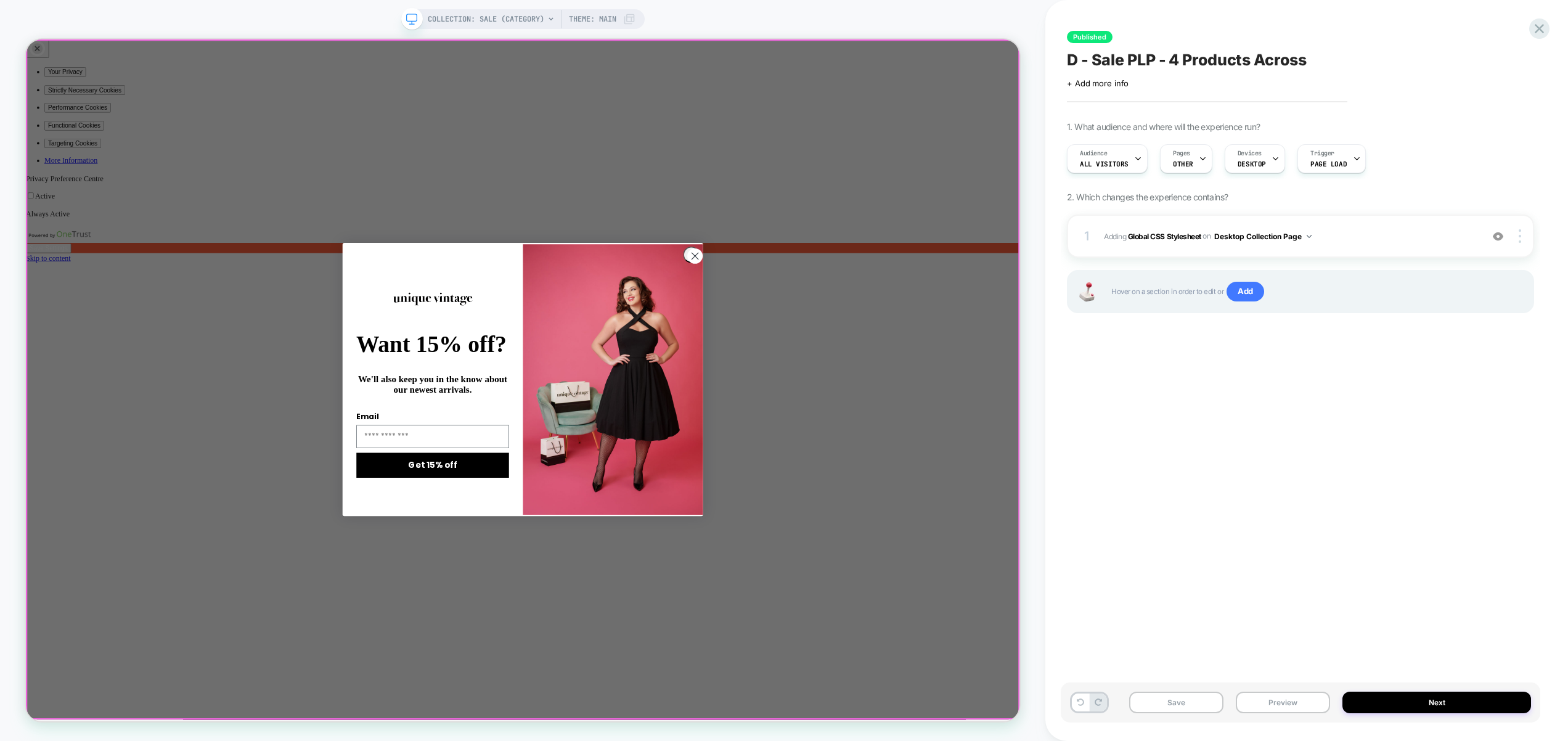
scroll to position [0, 0]
click at [910, 338] on div at bounding box center [688, 338] width 1325 height 0
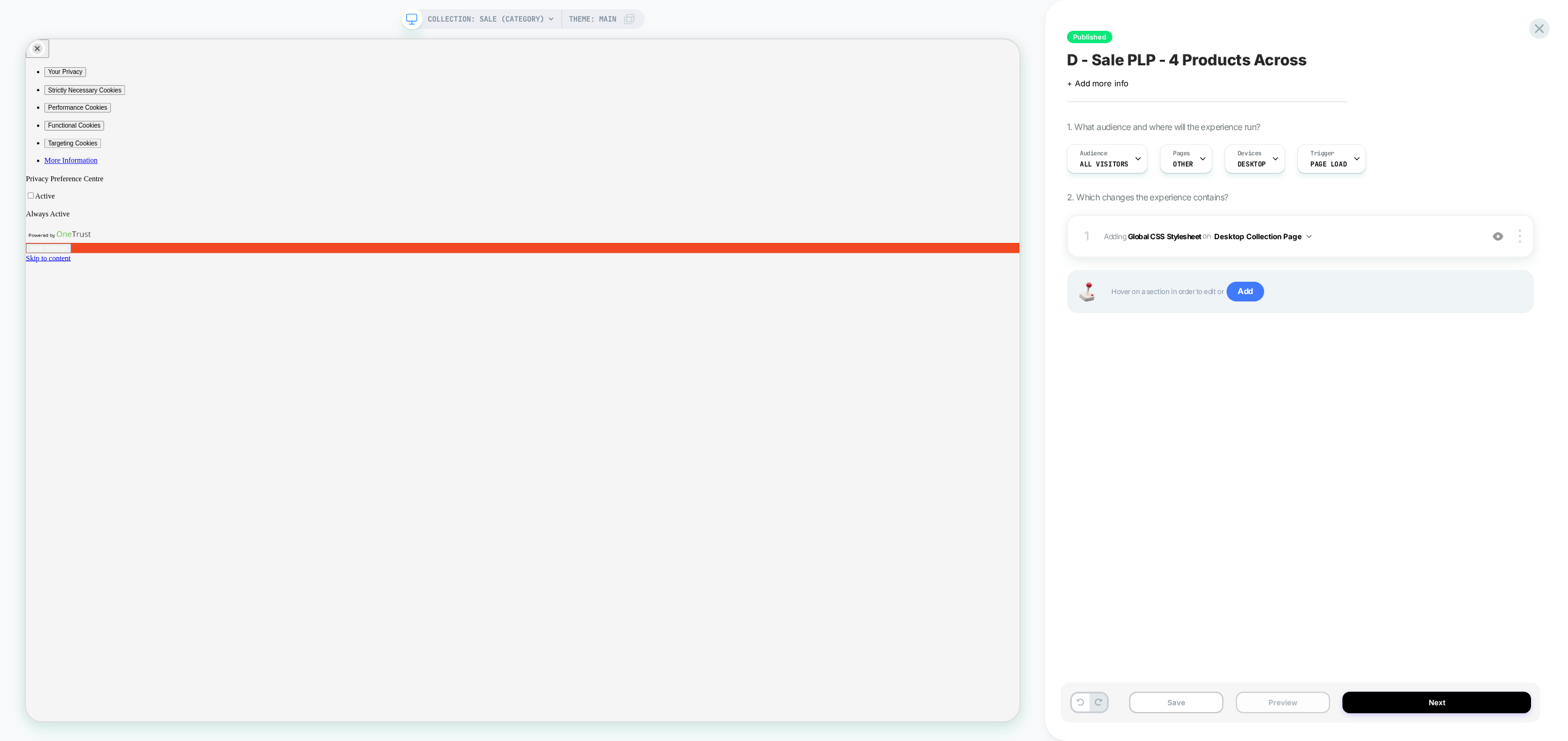
click at [1248, 699] on button "Preview" at bounding box center [1282, 702] width 94 height 22
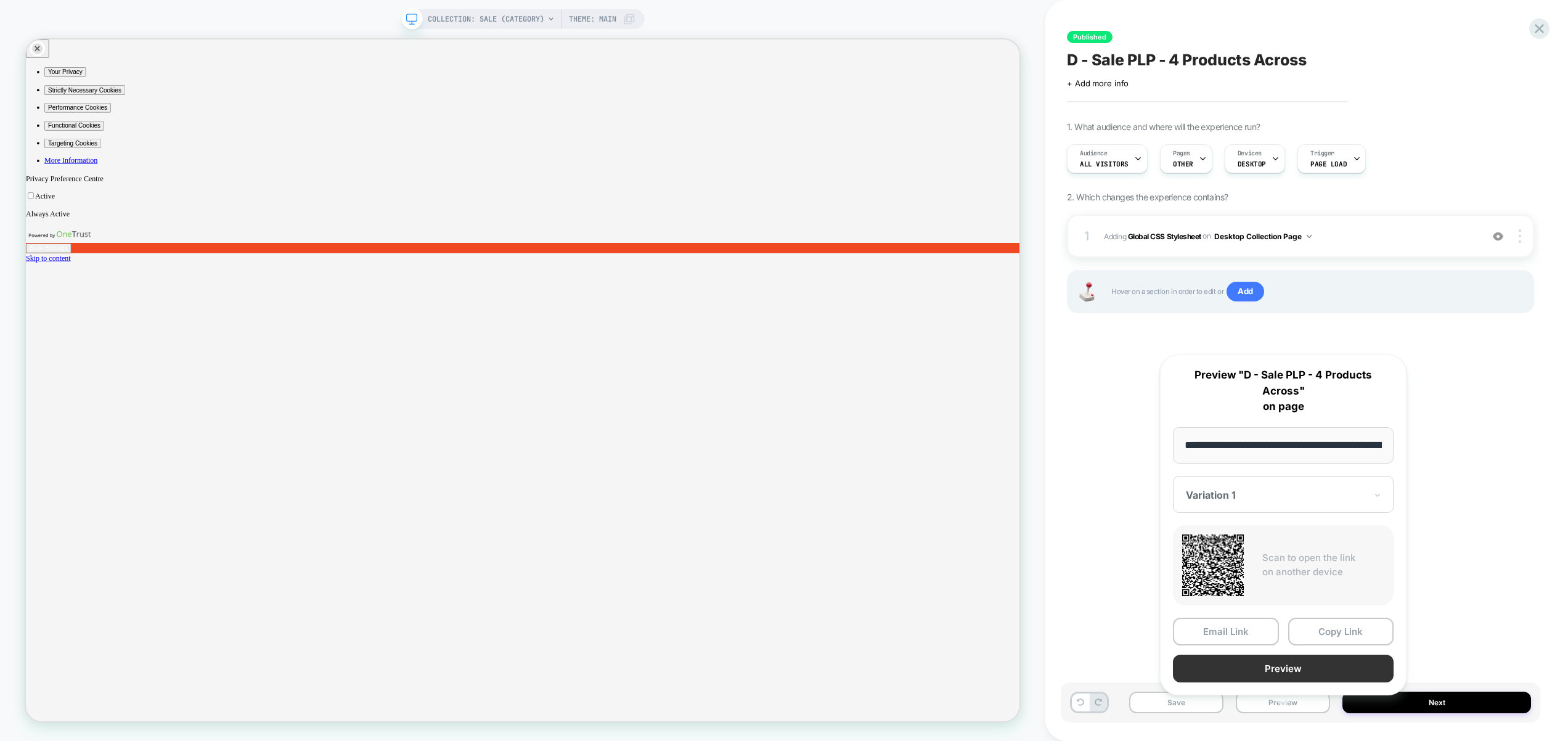
click at [1250, 661] on button "Preview" at bounding box center [1283, 669] width 221 height 27
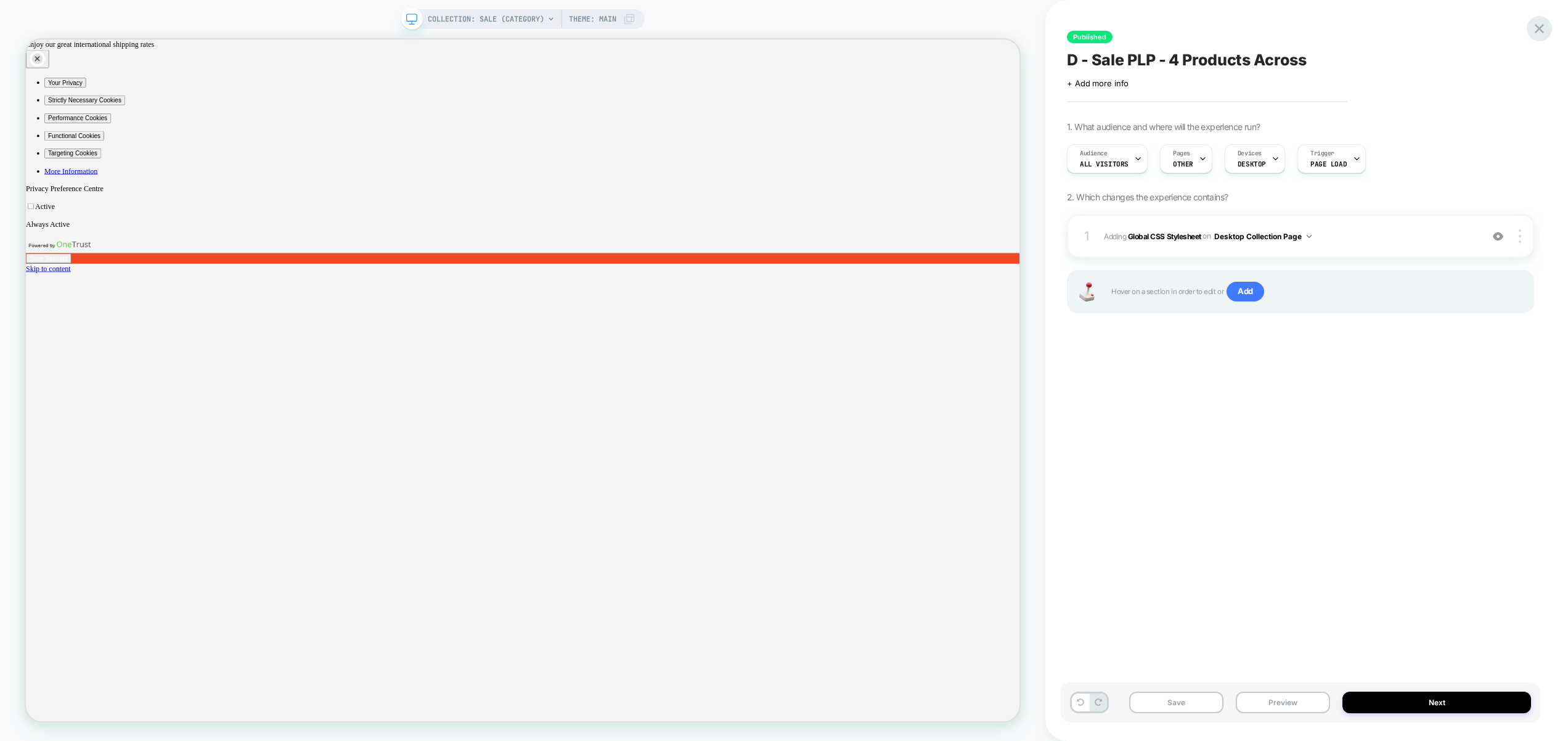
click at [1550, 30] on div "Published D - Sale PLP - 4 Products Across Click to edit experience details + A…" at bounding box center [1306, 370] width 522 height 741
click at [1539, 32] on icon at bounding box center [1539, 28] width 17 height 17
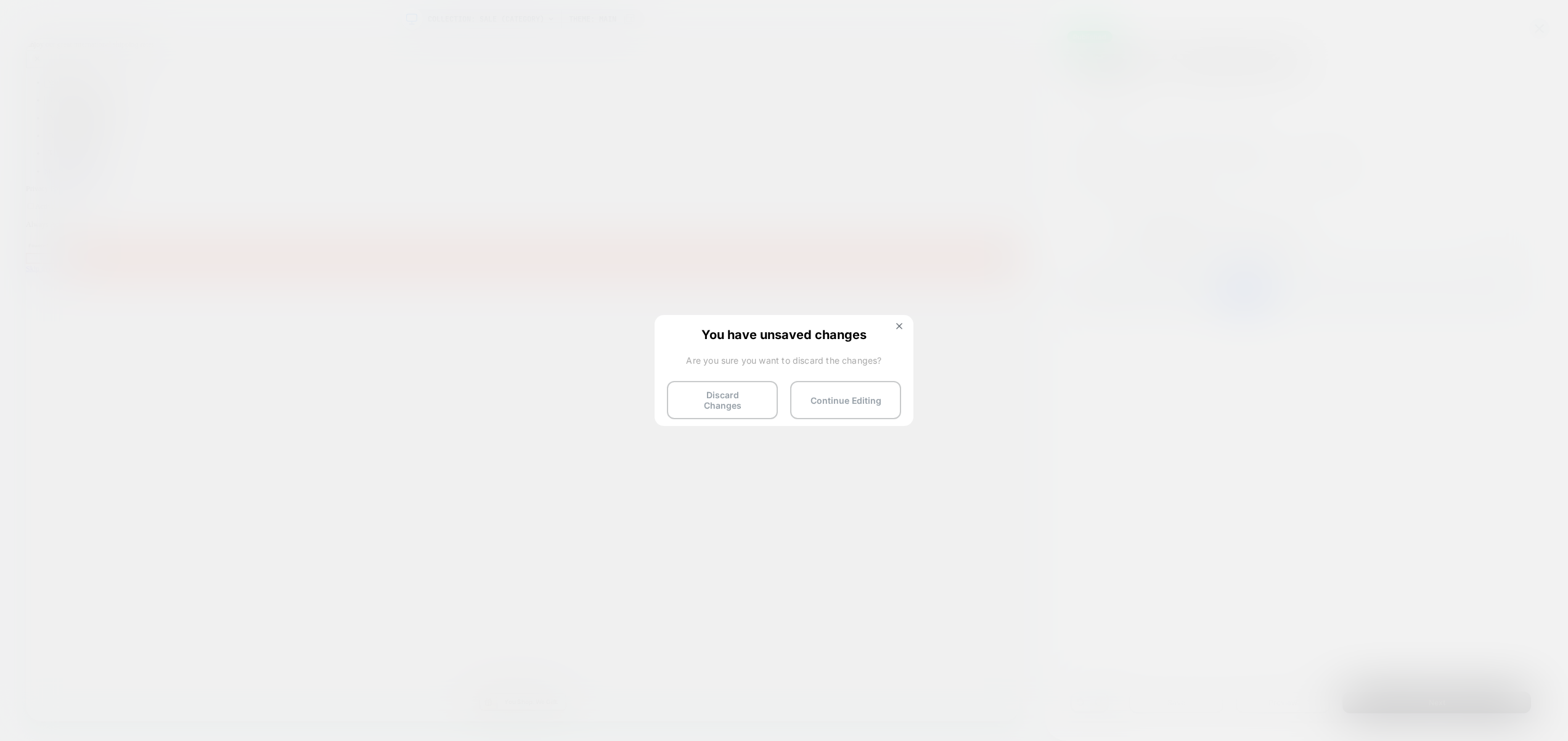
click at [729, 396] on button "Discard Changes" at bounding box center [722, 399] width 111 height 38
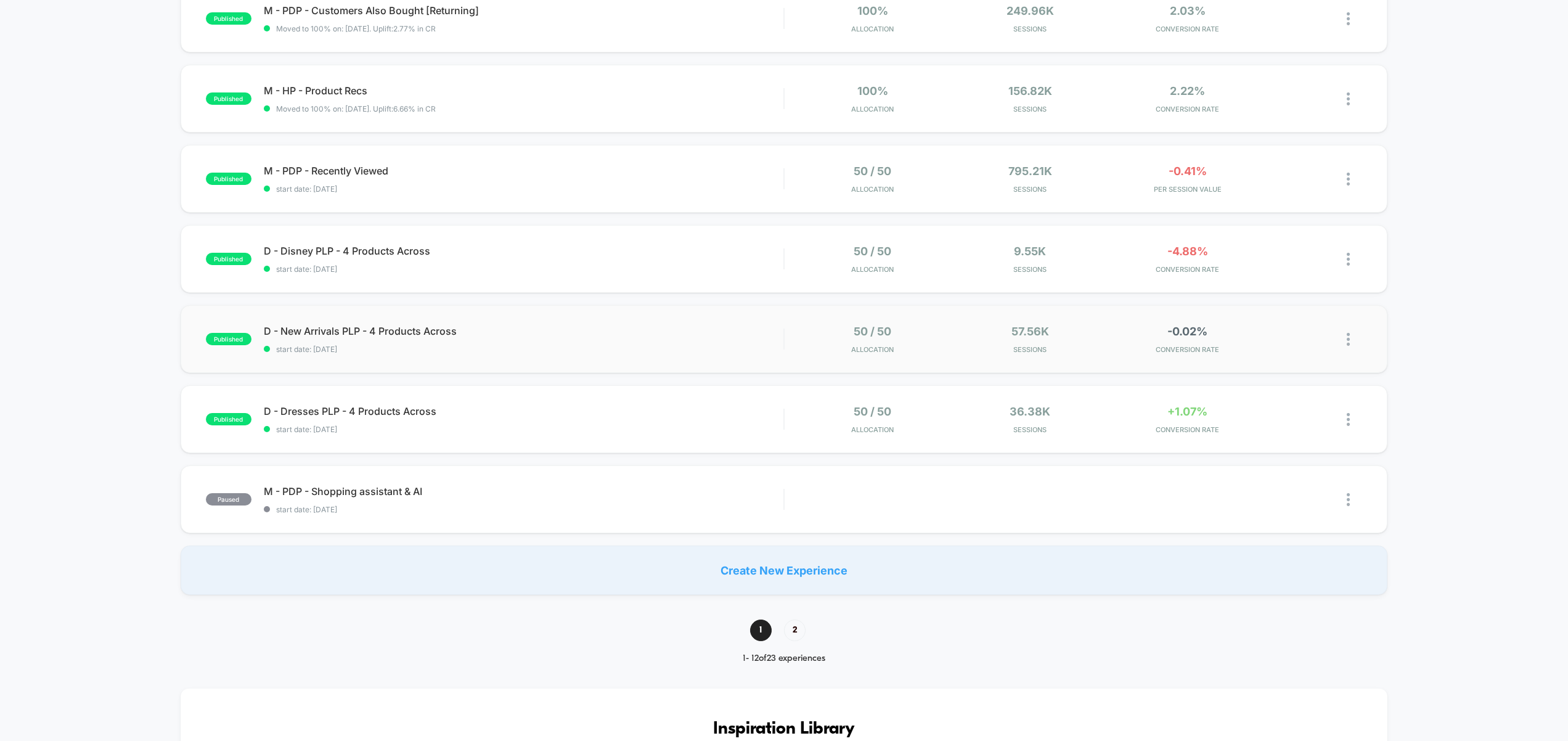
scroll to position [565, 0]
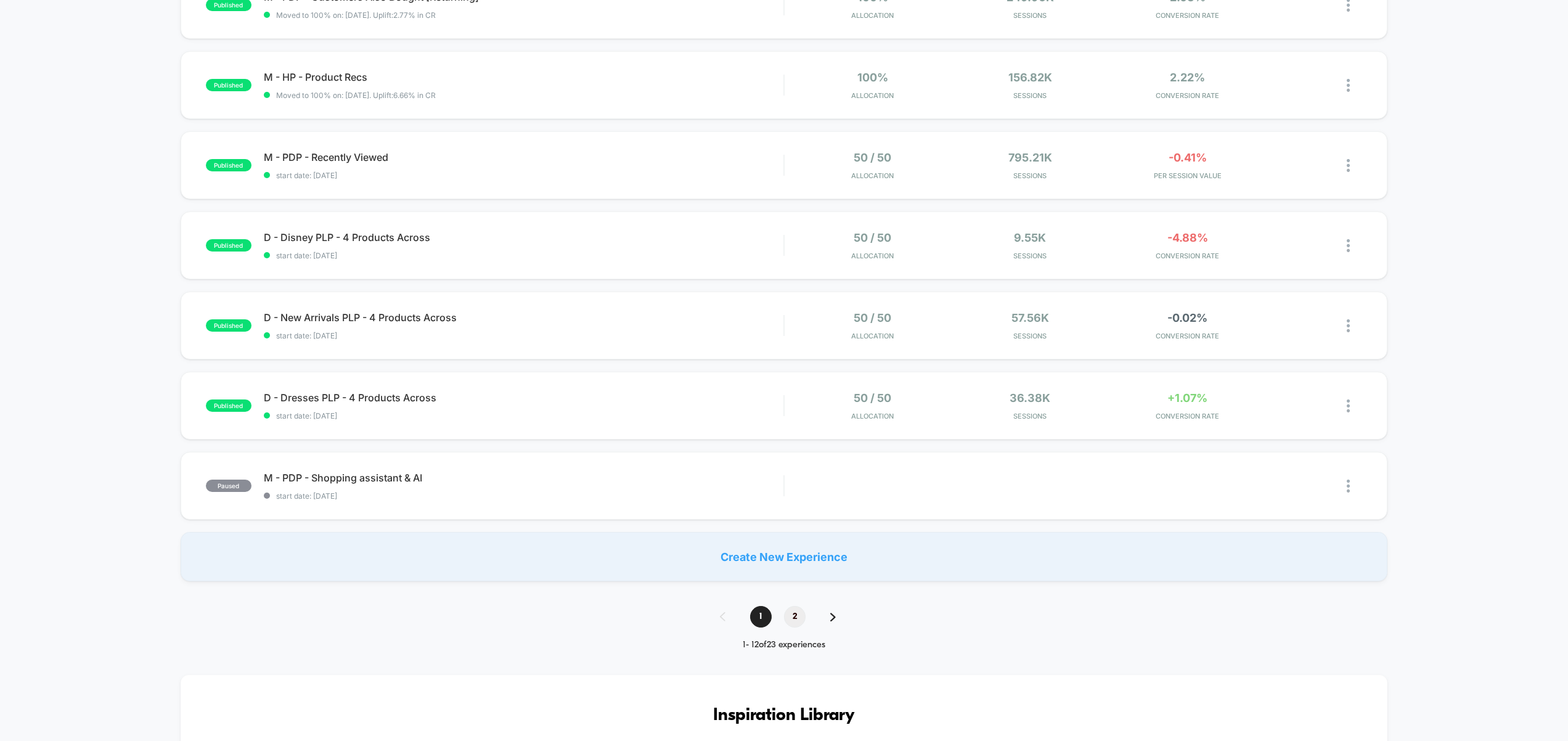
click at [803, 619] on span "2" at bounding box center [794, 617] width 22 height 22
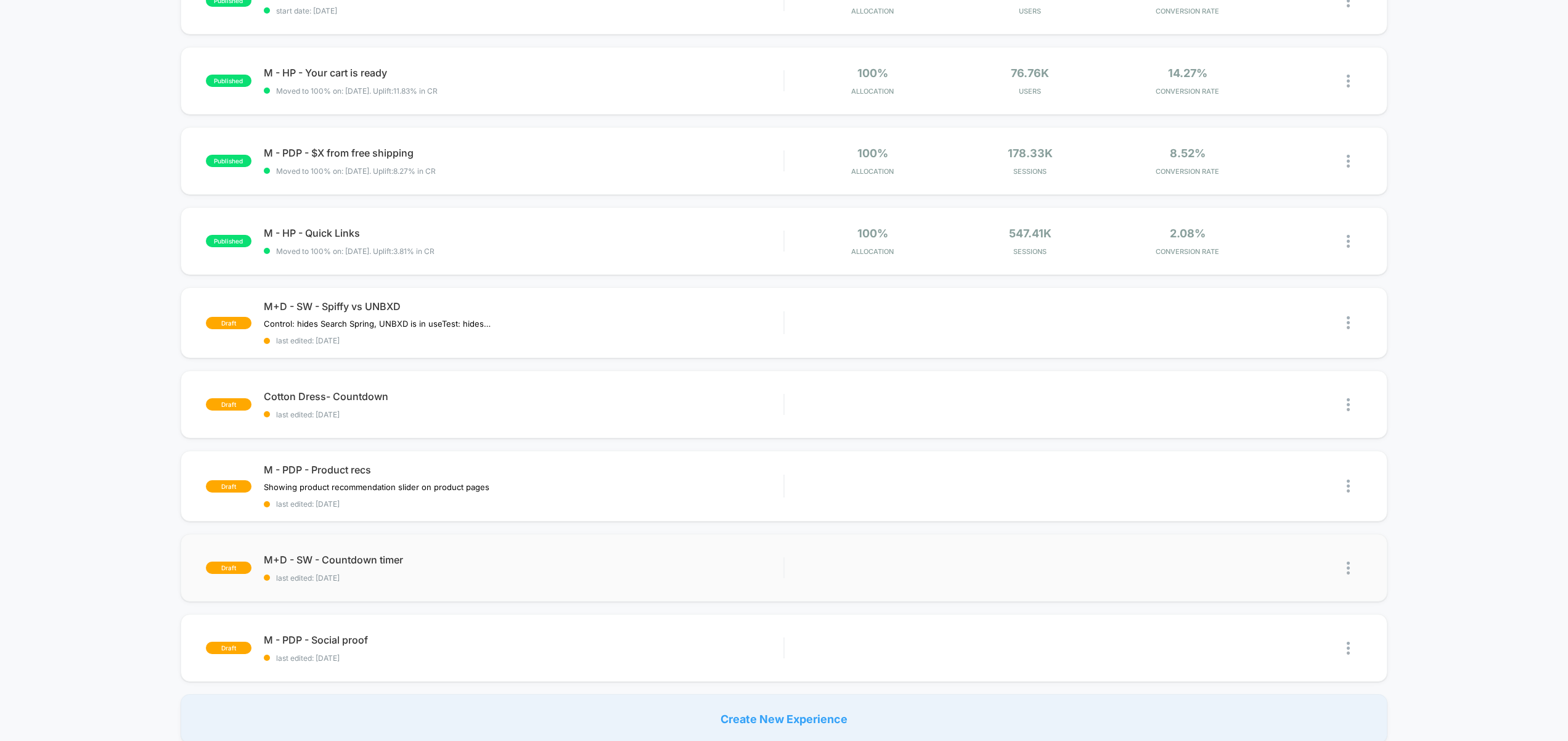
scroll to position [466, 0]
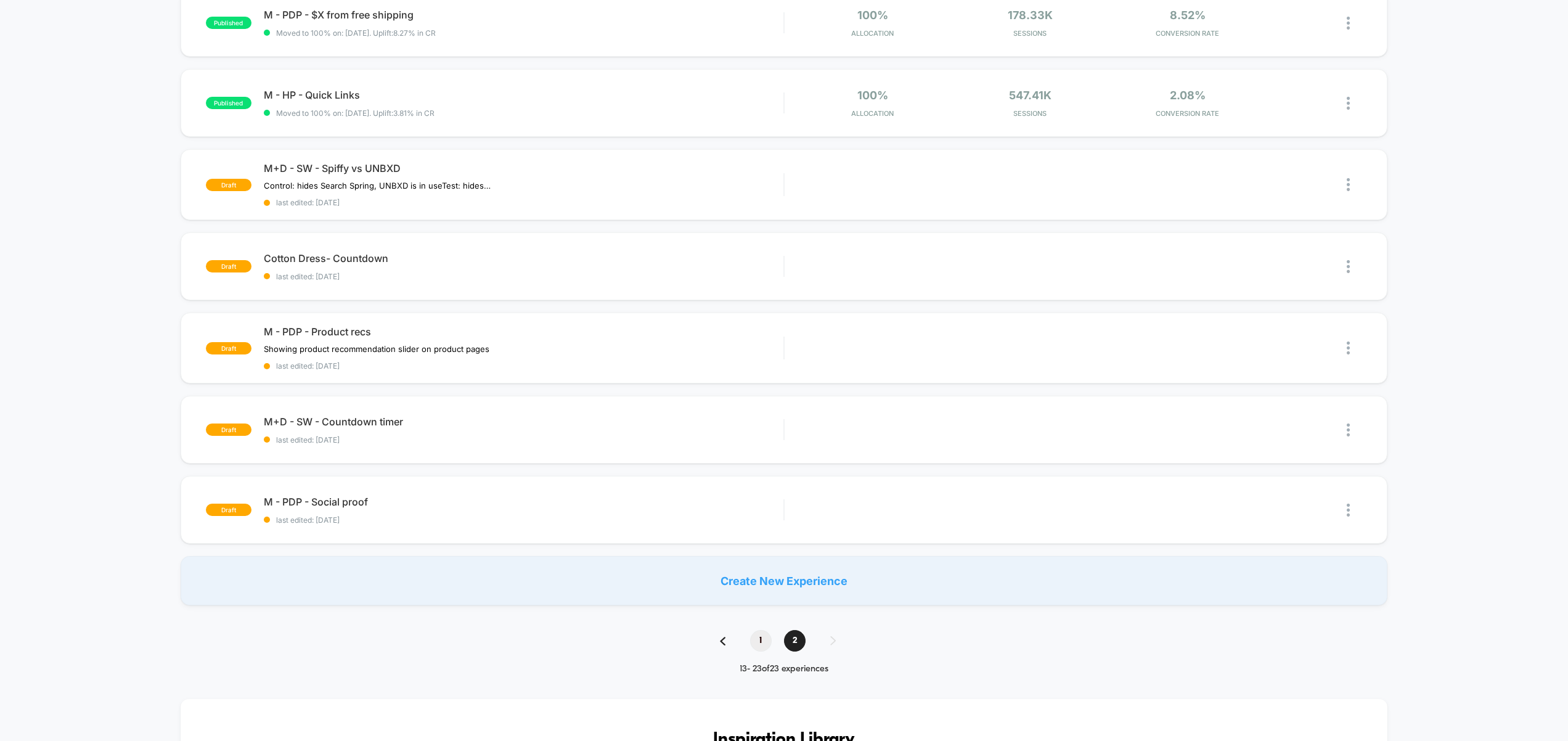
click at [761, 646] on span "1" at bounding box center [761, 640] width 22 height 22
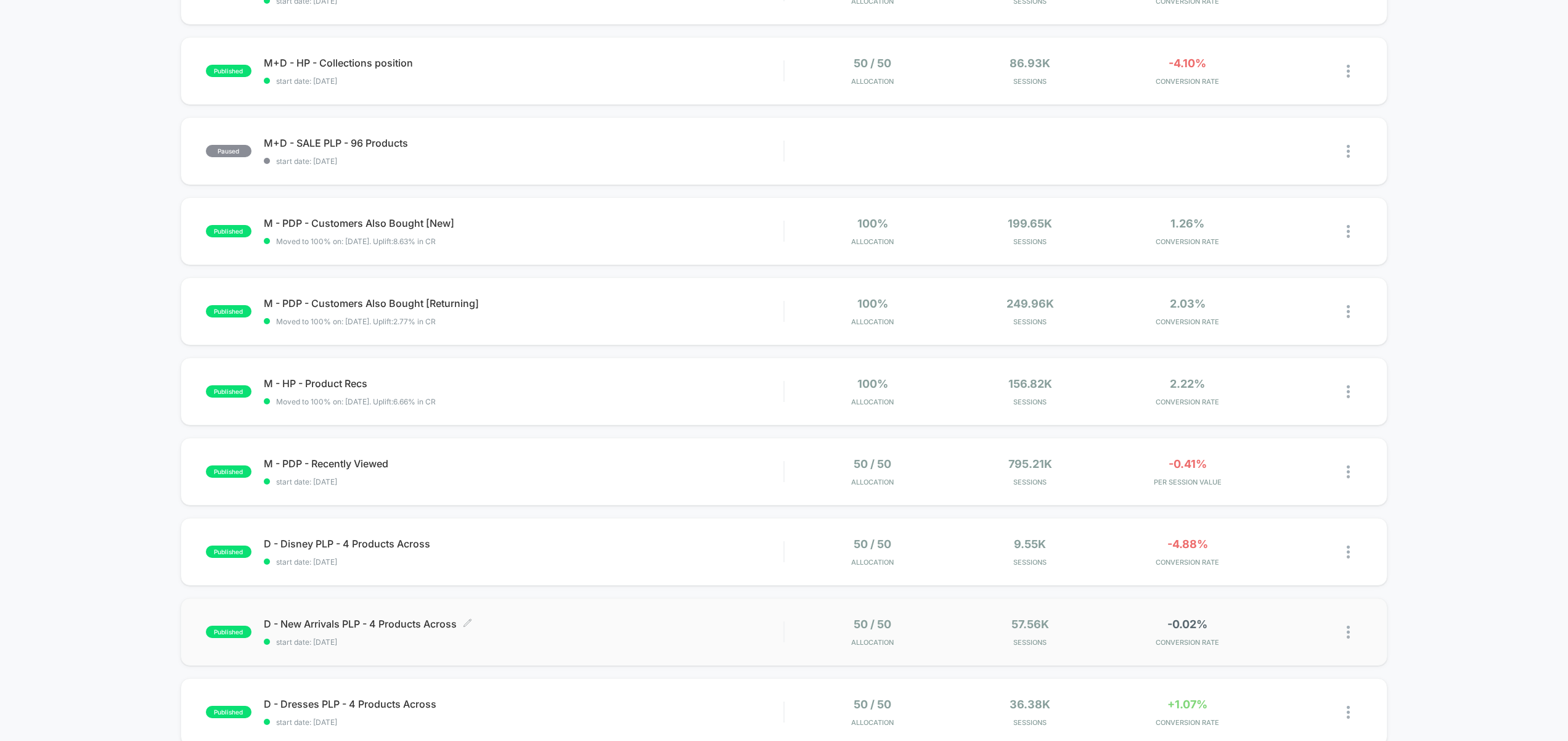
scroll to position [168, 0]
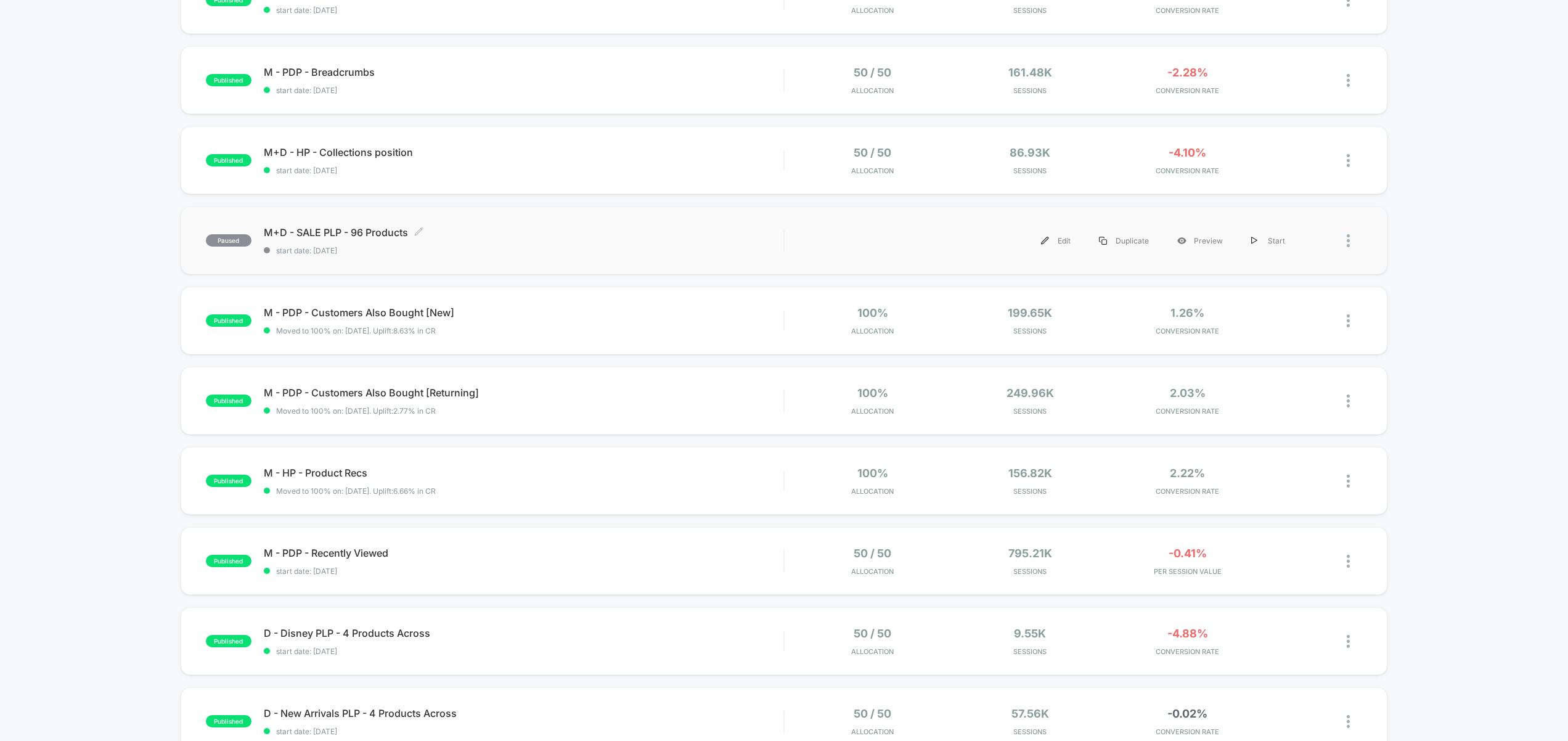
click at [493, 248] on span "start date: [DATE]" at bounding box center [524, 250] width 520 height 9
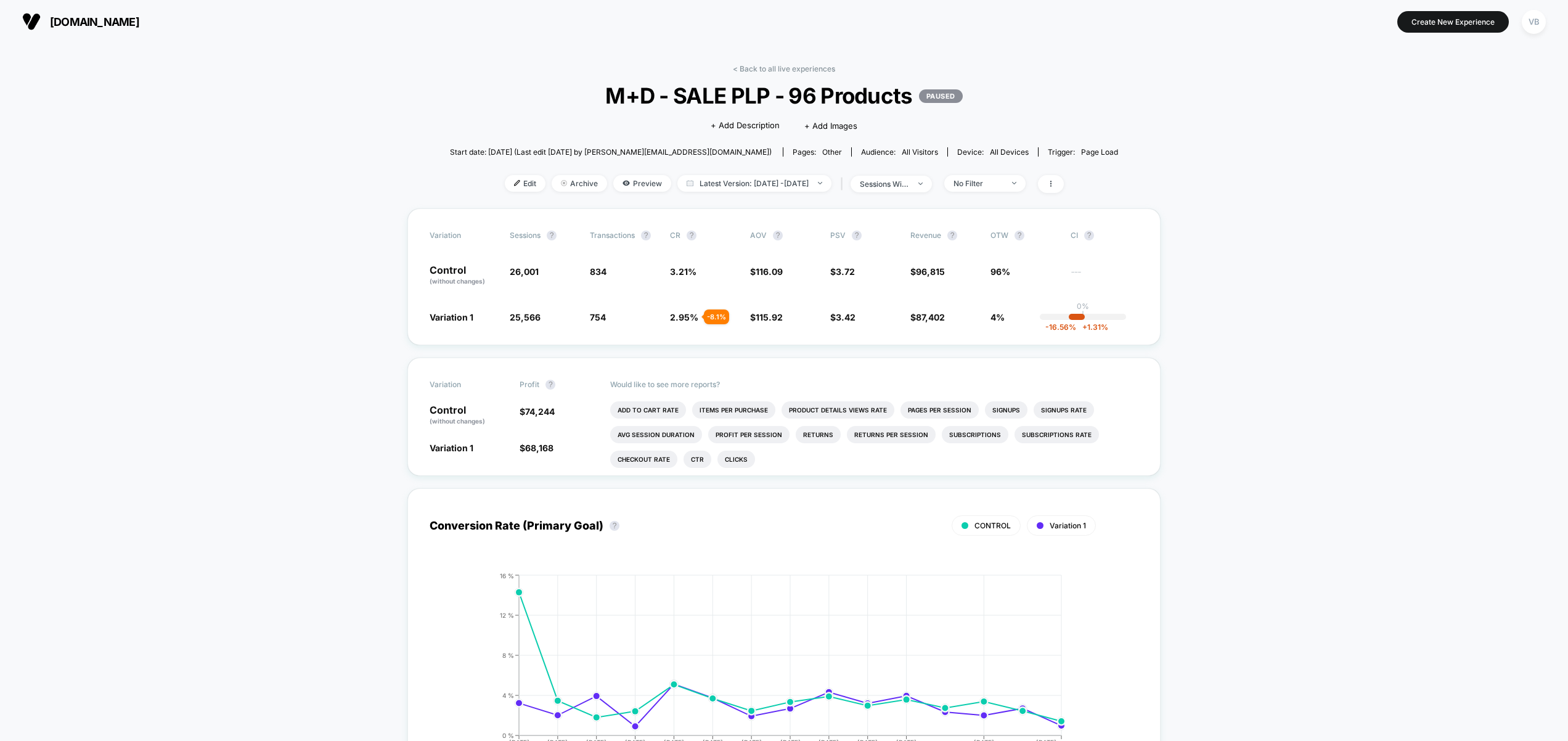
click at [506, 192] on div "Edit Archive Preview Latest Version: [DATE] - [DATE] | sessions with impression…" at bounding box center [784, 184] width 668 height 18
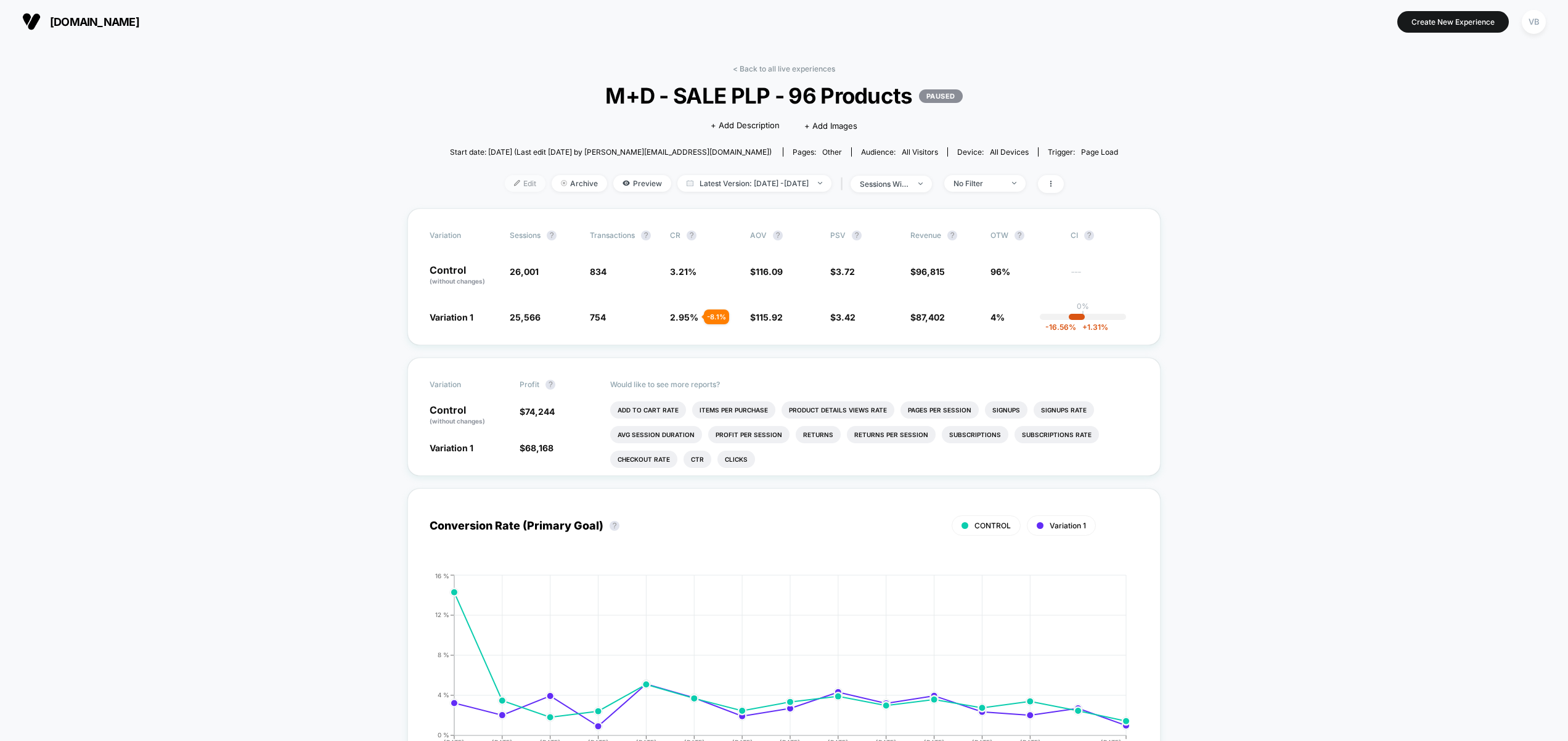
click at [505, 185] on span "Edit" at bounding box center [525, 183] width 41 height 17
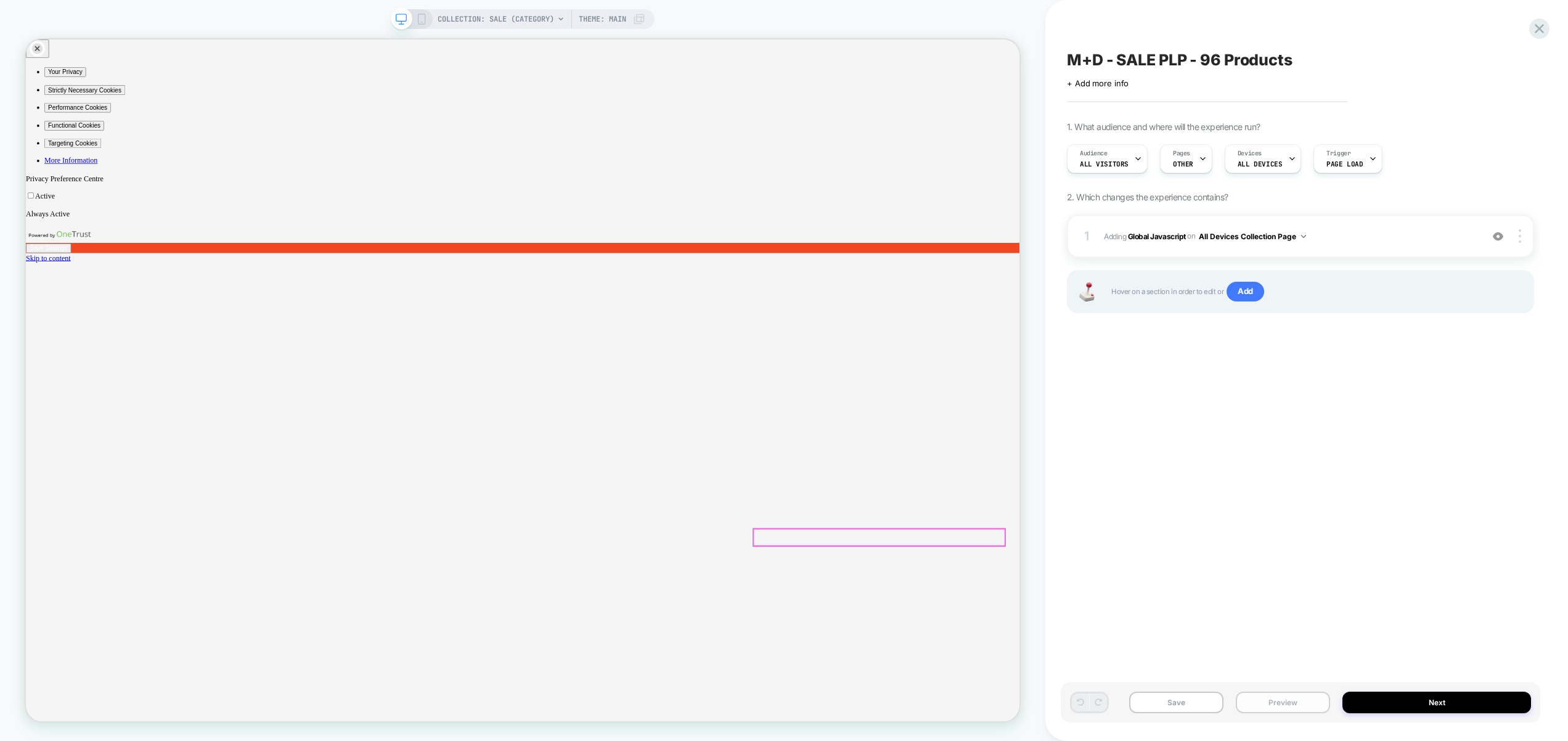
drag, startPoint x: 1277, startPoint y: 701, endPoint x: 1281, endPoint y: 693, distance: 8.9
click at [1277, 701] on button "Preview" at bounding box center [1282, 702] width 94 height 22
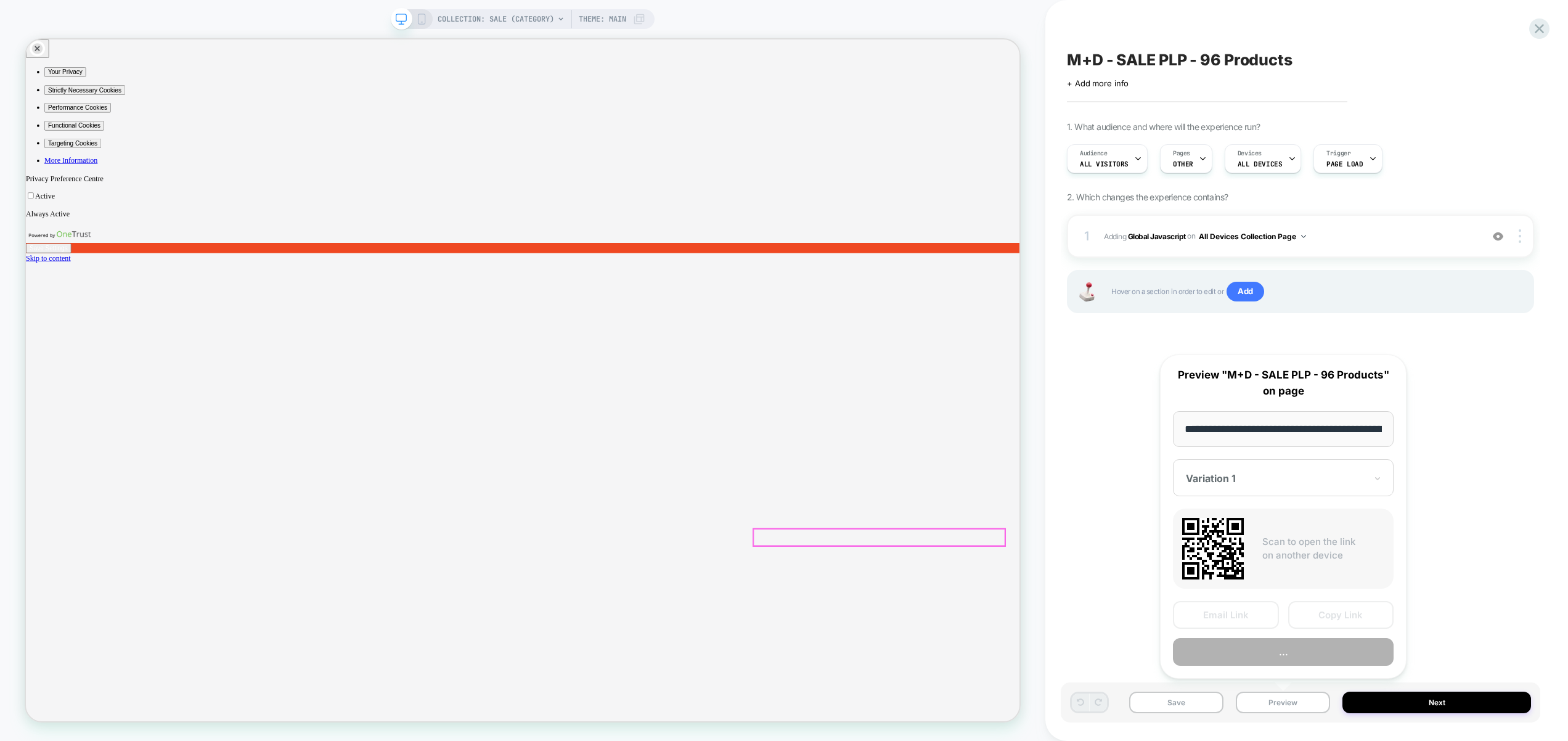
scroll to position [0, 141]
click at [1473, 325] on div "1 Adding Global Javascript on All Devices Collection Page Add Before Add After …" at bounding box center [1300, 279] width 467 height 130
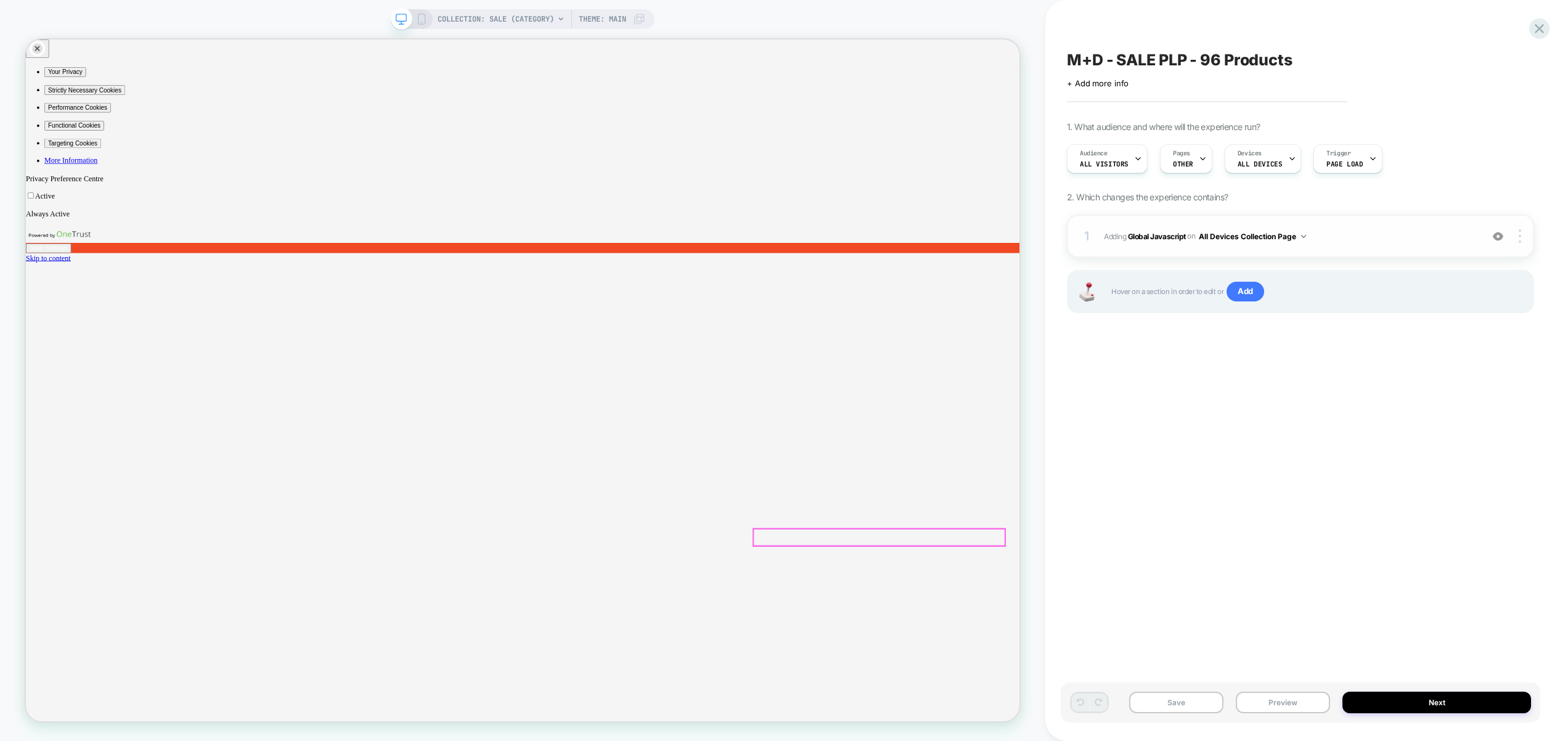
click at [1388, 233] on span "Adding Global Javascript on All Devices Collection Page" at bounding box center [1289, 236] width 372 height 15
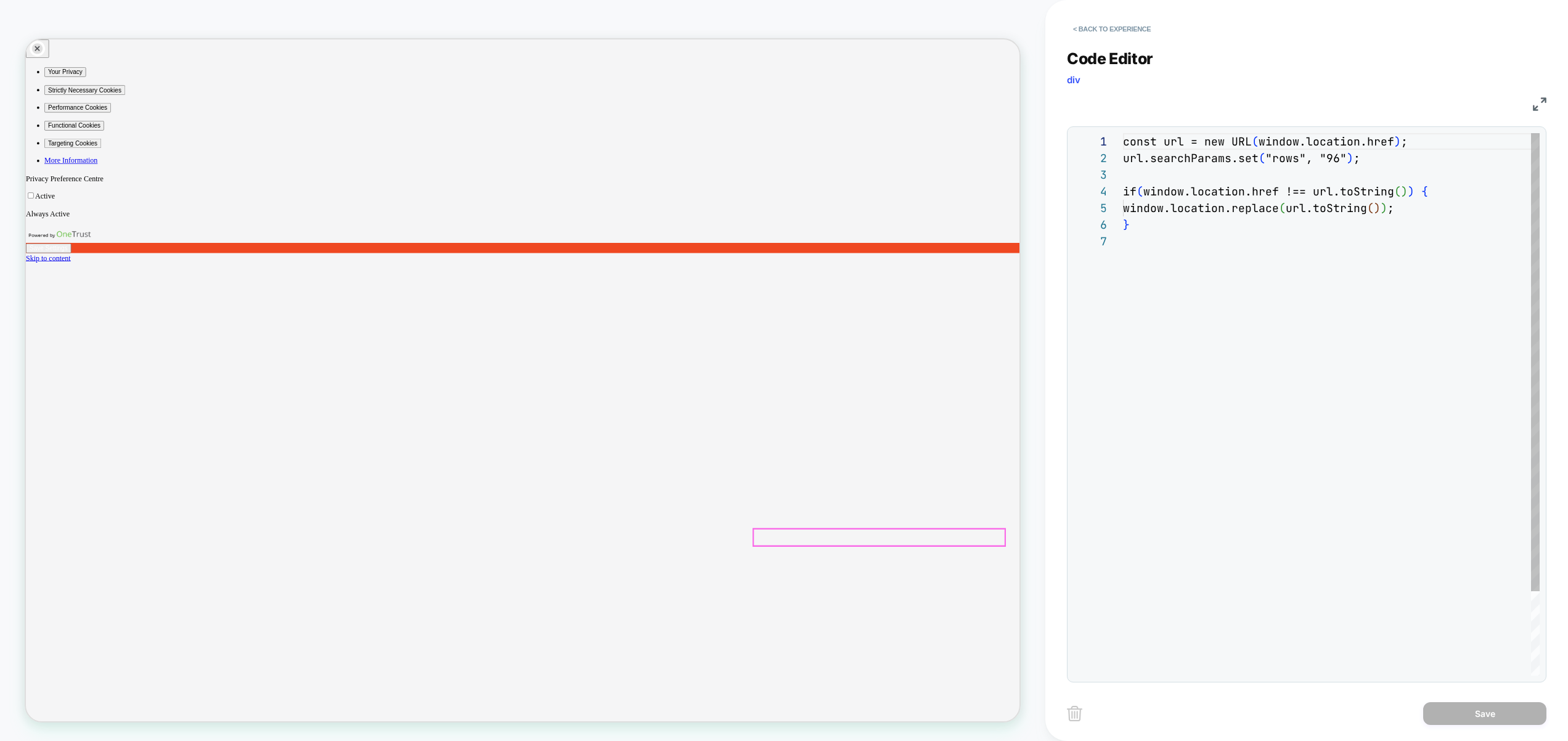
scroll to position [100, 0]
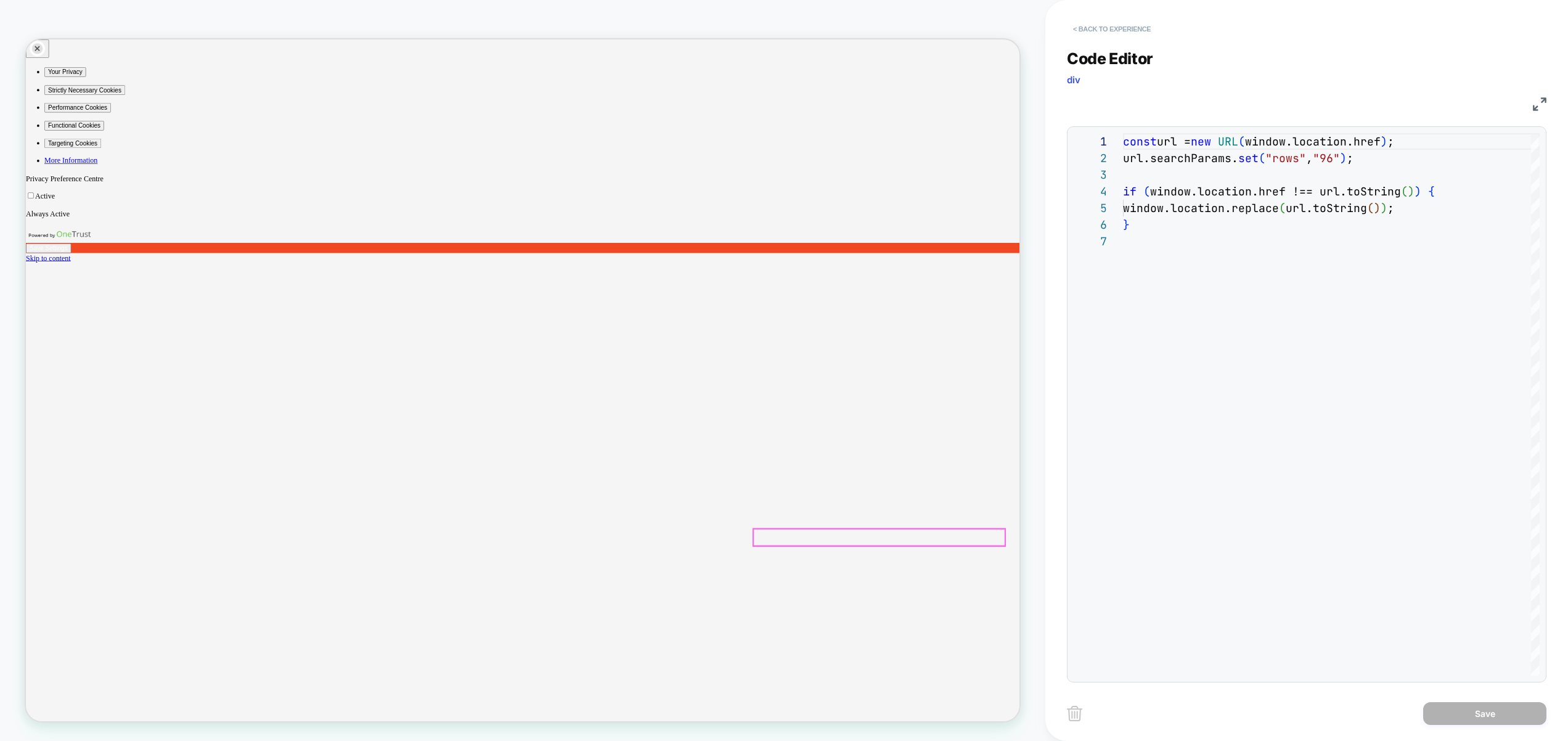
click at [1112, 24] on button "< Back to experience" at bounding box center [1112, 29] width 90 height 19
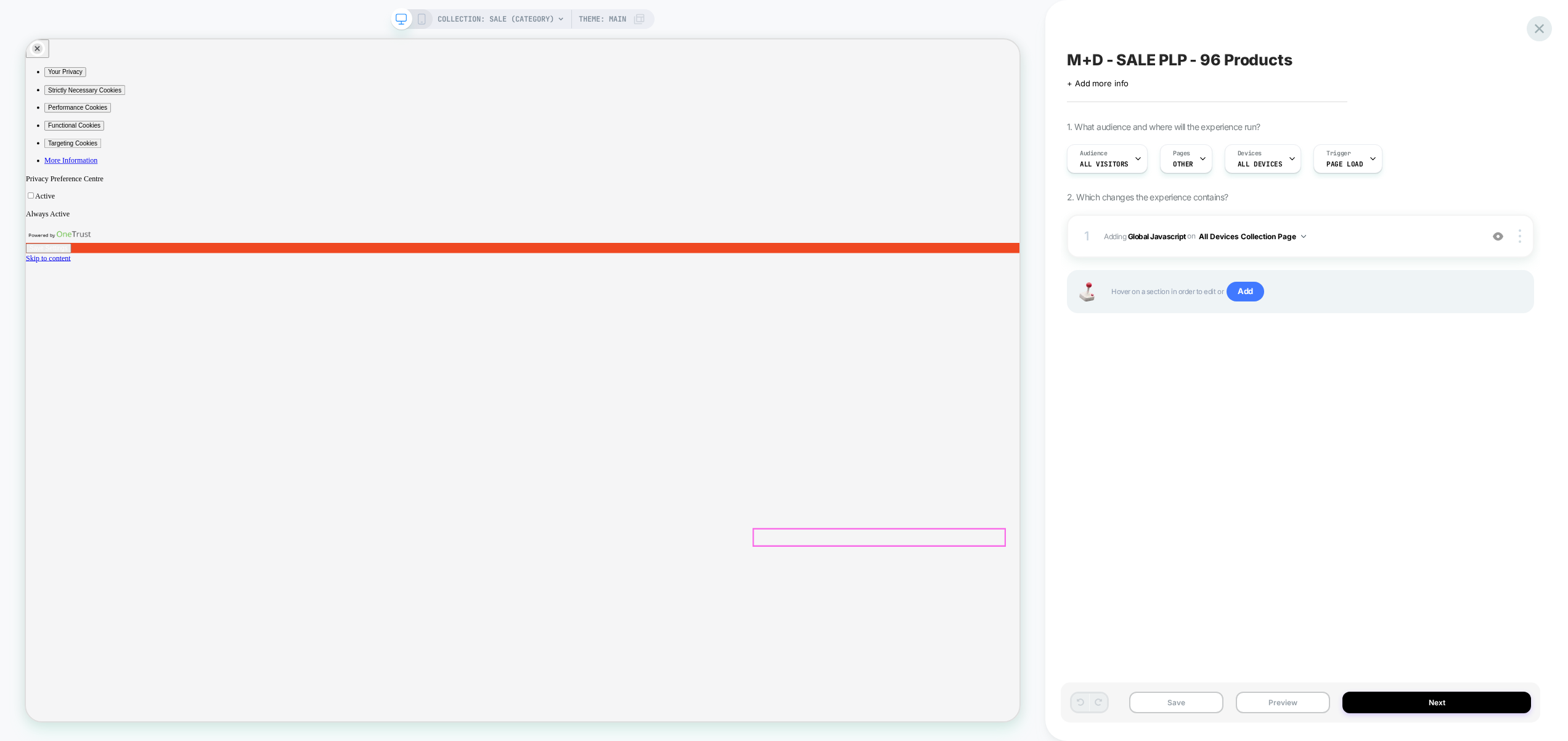
click at [1537, 36] on icon at bounding box center [1539, 28] width 17 height 17
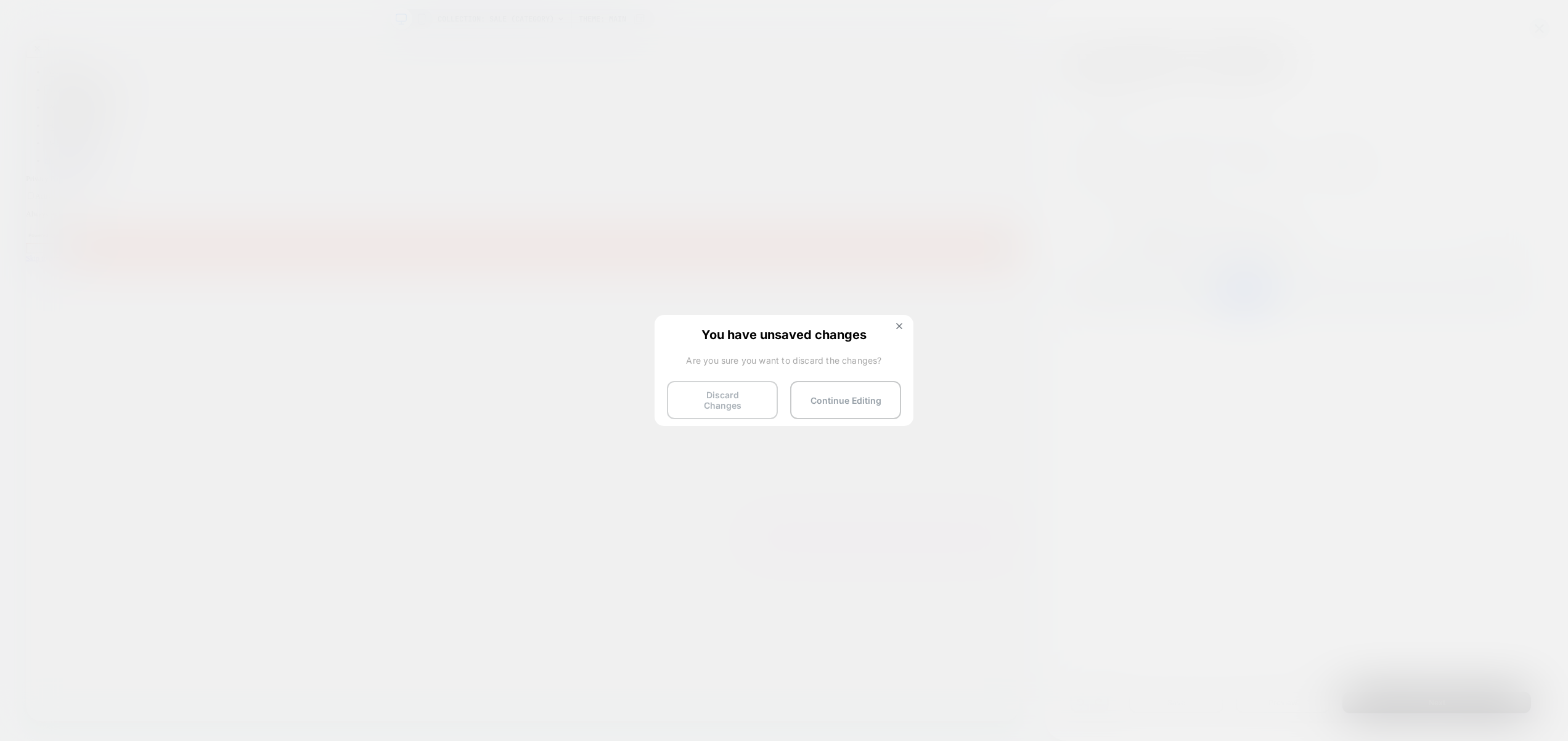
click at [724, 399] on button "Discard Changes" at bounding box center [722, 399] width 111 height 38
